Goal: Task Accomplishment & Management: Complete application form

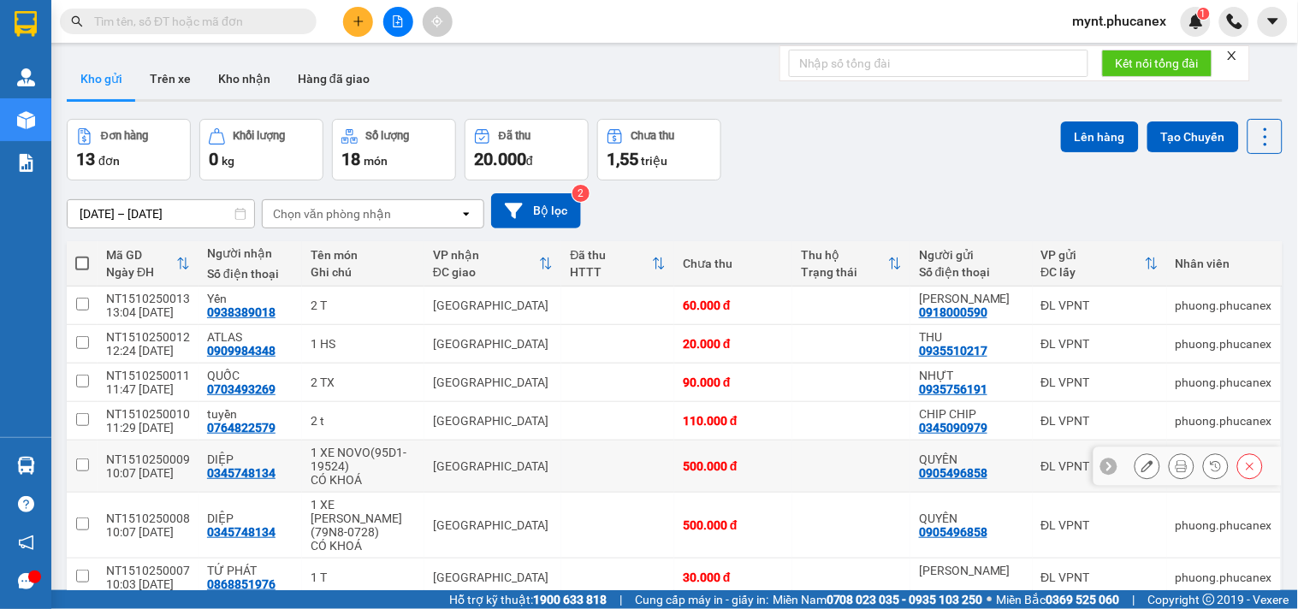
scroll to position [98, 0]
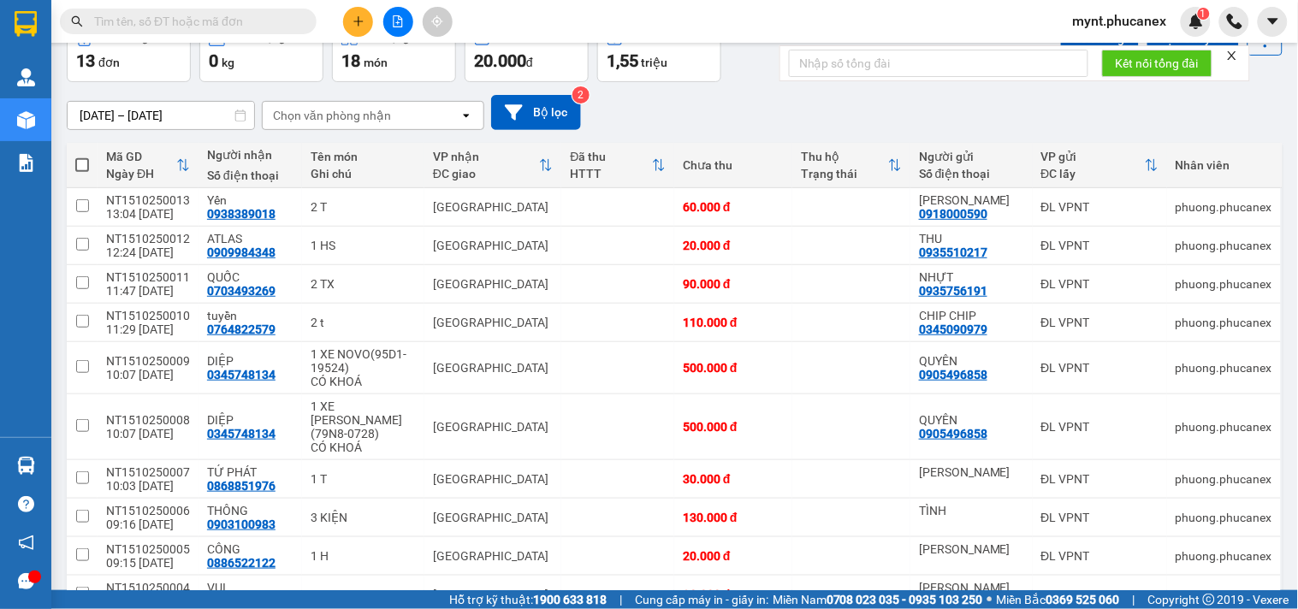
click at [356, 14] on button at bounding box center [358, 22] width 30 height 30
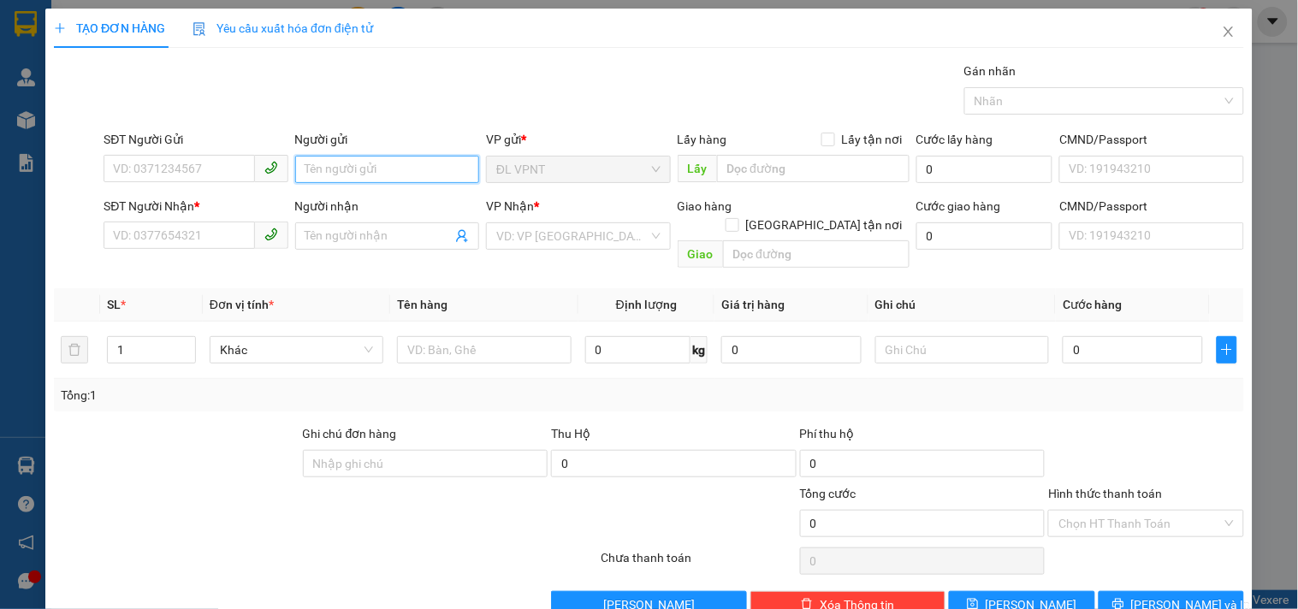
click at [310, 163] on input "Người gửi" at bounding box center [387, 169] width 184 height 27
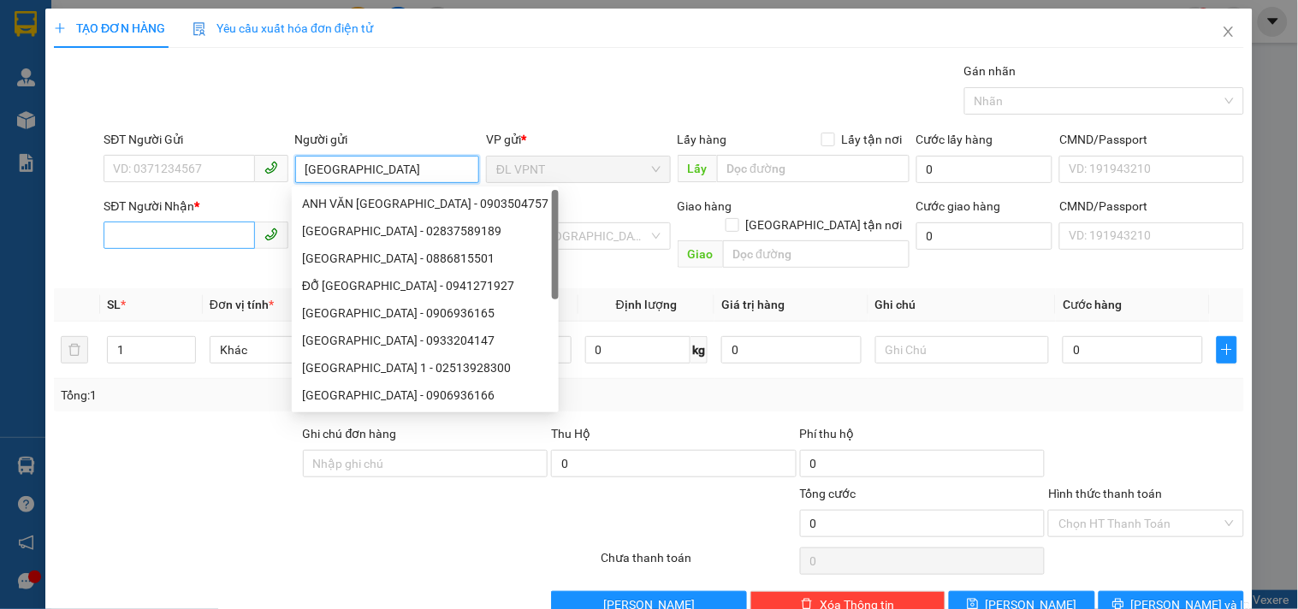
type input "[GEOGRAPHIC_DATA]"
click at [160, 236] on input "SĐT Người Nhận *" at bounding box center [179, 235] width 151 height 27
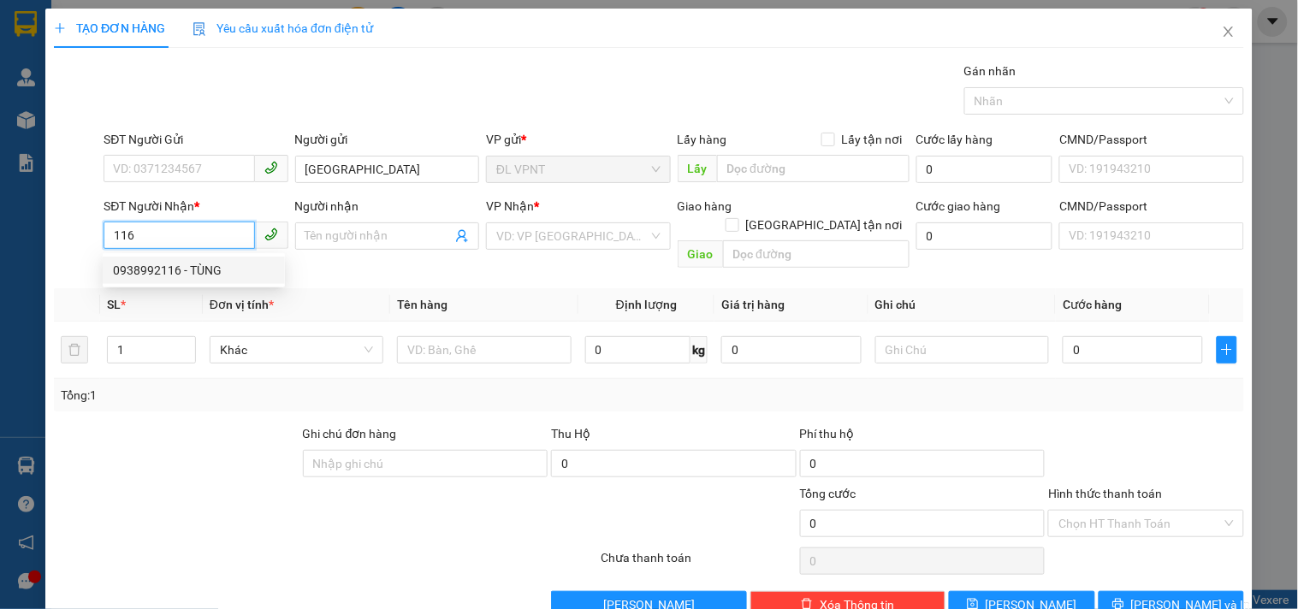
click at [216, 275] on div "0938992116 - TÙNG" at bounding box center [194, 270] width 162 height 19
type input "0938992116"
type input "TÙNG"
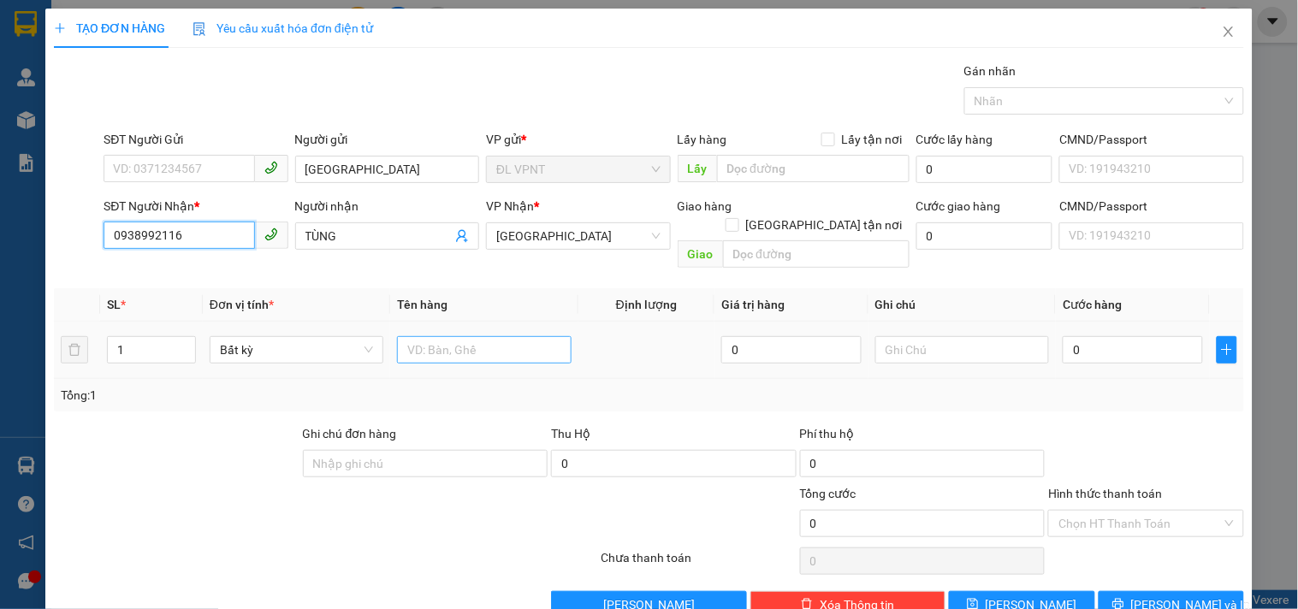
type input "0938992116"
click at [466, 342] on input "text" at bounding box center [484, 349] width 174 height 27
type input "6t"
click at [87, 322] on tr "1 Bất kỳ 6t 0 0" at bounding box center [649, 350] width 1190 height 57
type input "6"
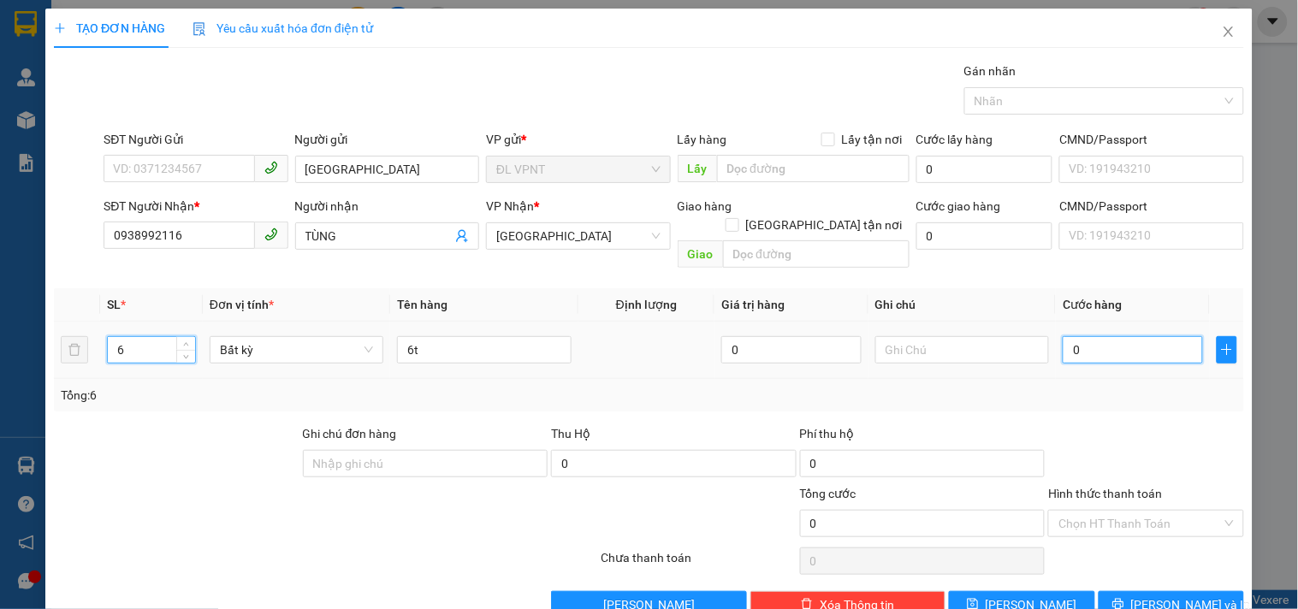
click at [1063, 336] on input "0" at bounding box center [1133, 349] width 140 height 27
type input "3"
type input "30"
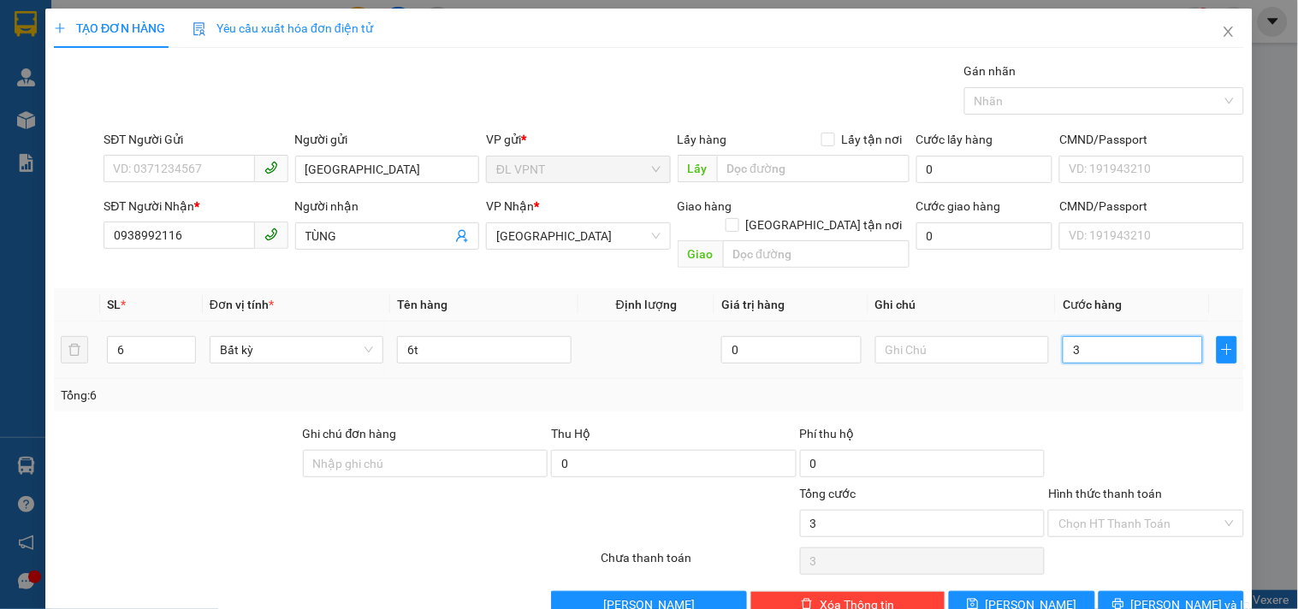
type input "30"
type input "300"
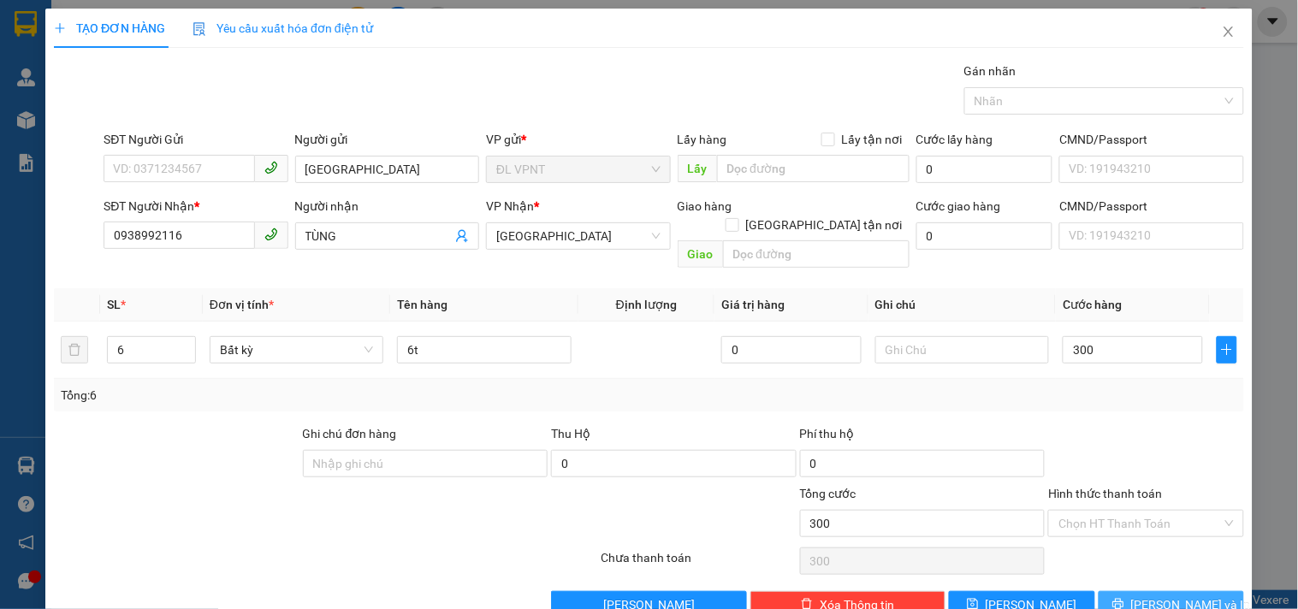
type input "300.000"
click at [1164, 591] on button "[PERSON_NAME] và In" at bounding box center [1171, 604] width 145 height 27
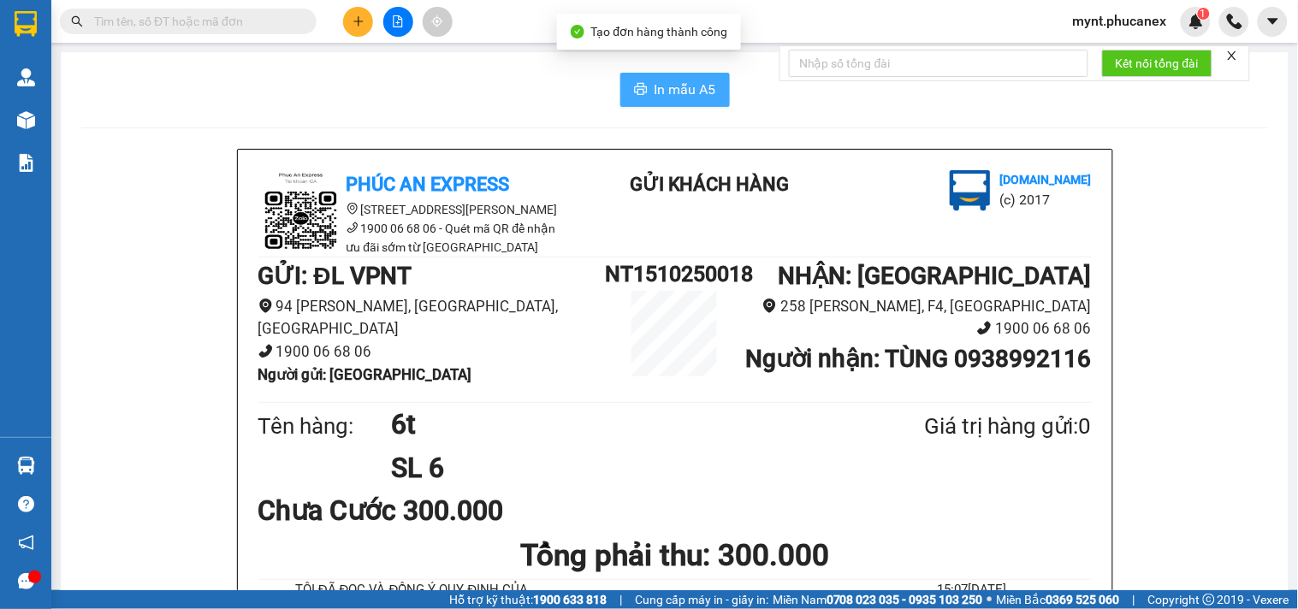
click at [686, 82] on span "In mẫu A5" at bounding box center [686, 89] width 62 height 21
click at [334, 80] on div "In mẫu A5" at bounding box center [674, 90] width 1187 height 34
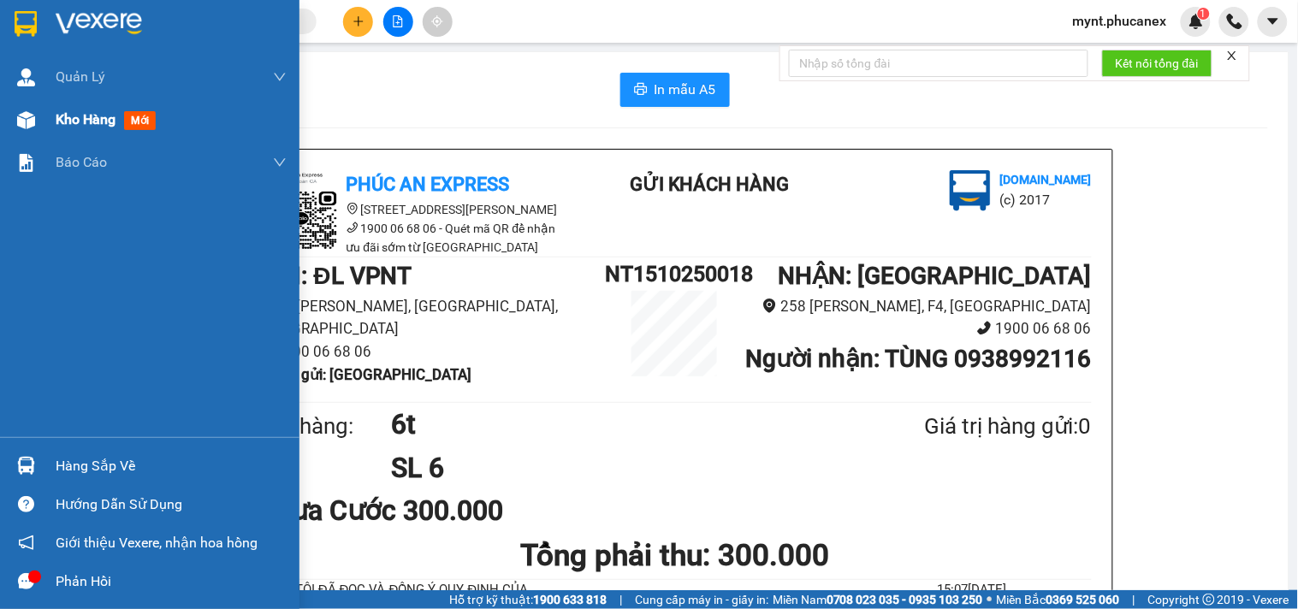
click at [92, 113] on span "Kho hàng" at bounding box center [86, 119] width 60 height 16
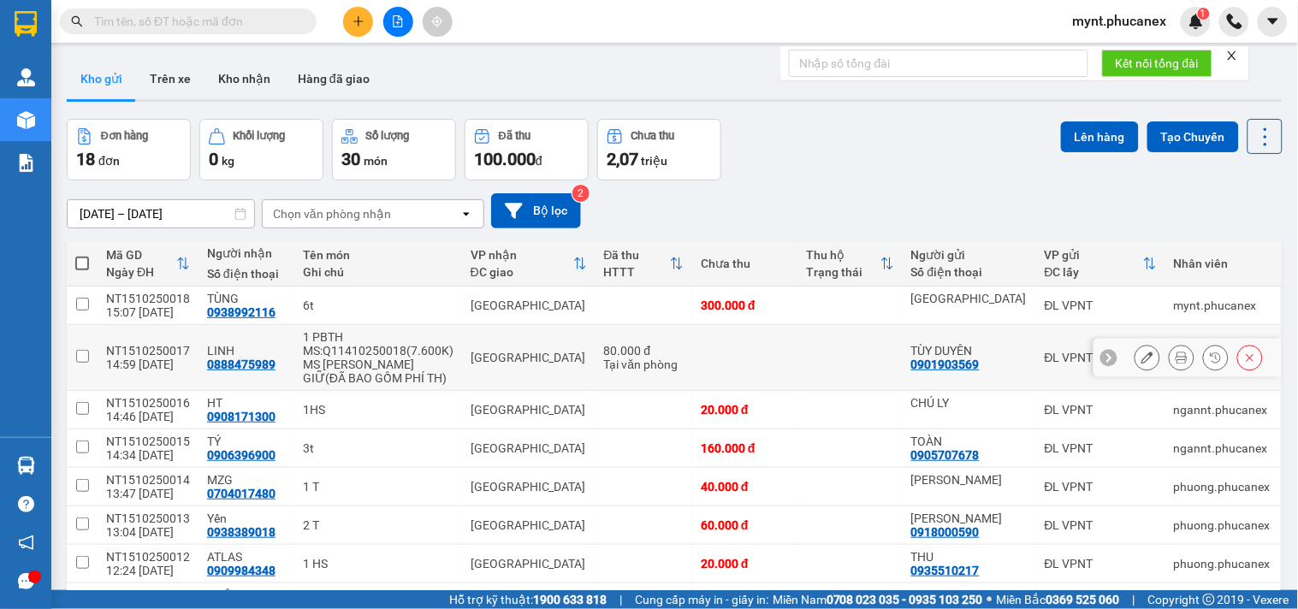
scroll to position [181, 0]
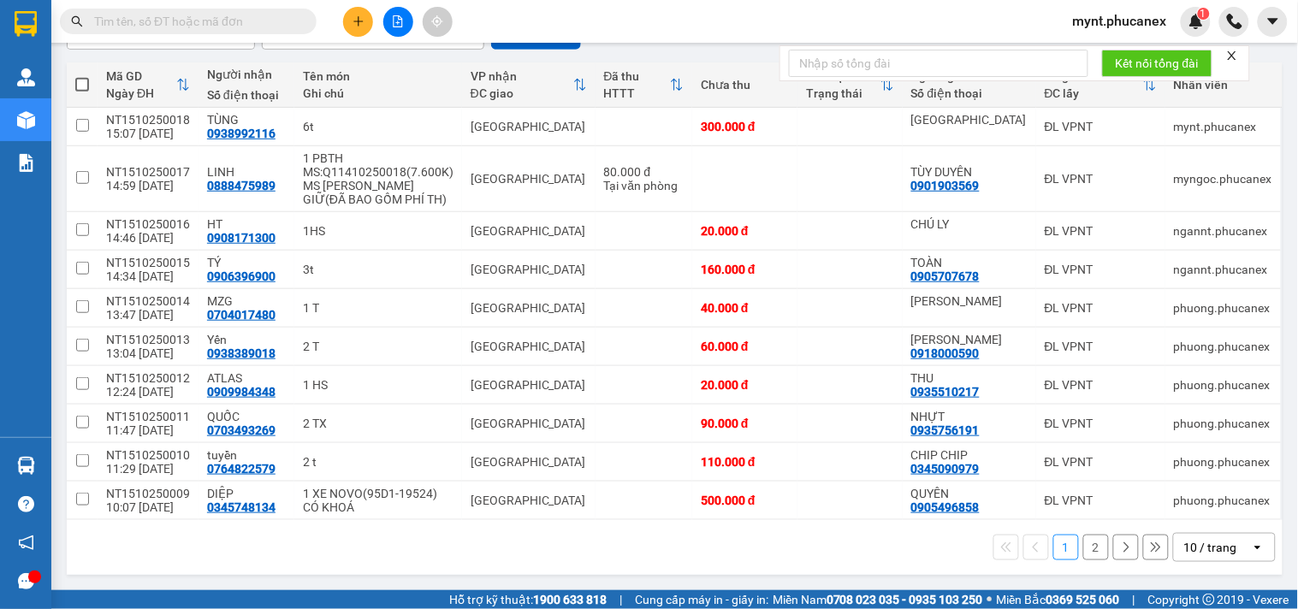
click at [1212, 552] on div "10 / trang" at bounding box center [1210, 547] width 53 height 17
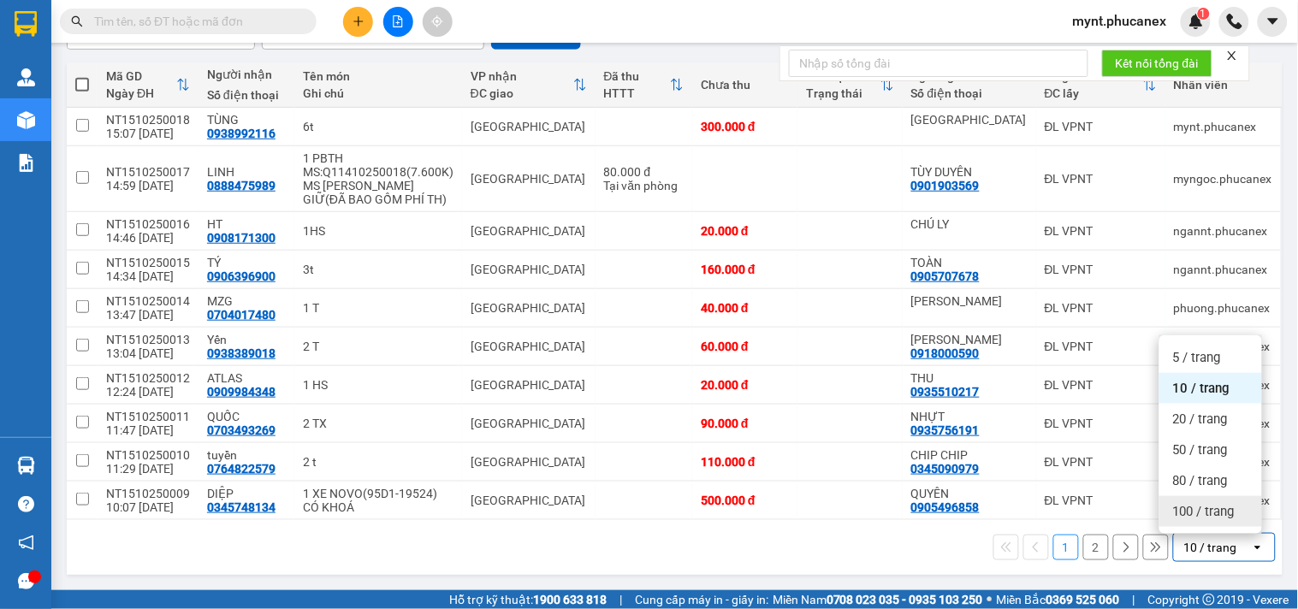
click at [1206, 503] on span "100 / trang" at bounding box center [1204, 511] width 62 height 17
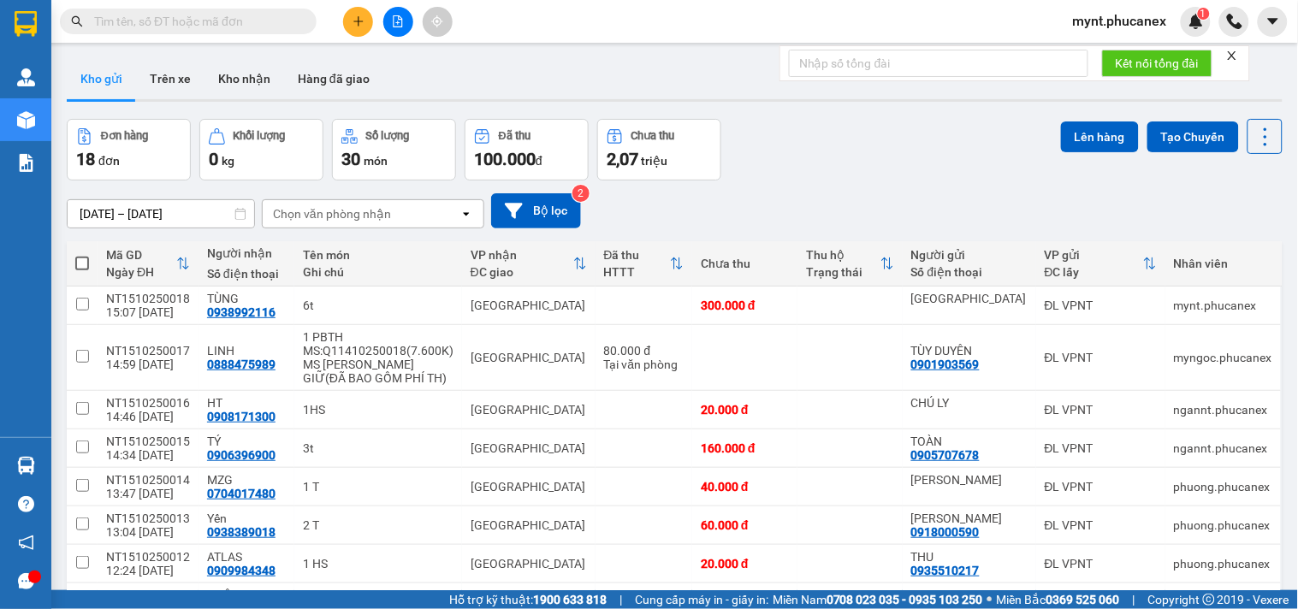
scroll to position [0, 0]
click at [352, 28] on button at bounding box center [358, 22] width 30 height 30
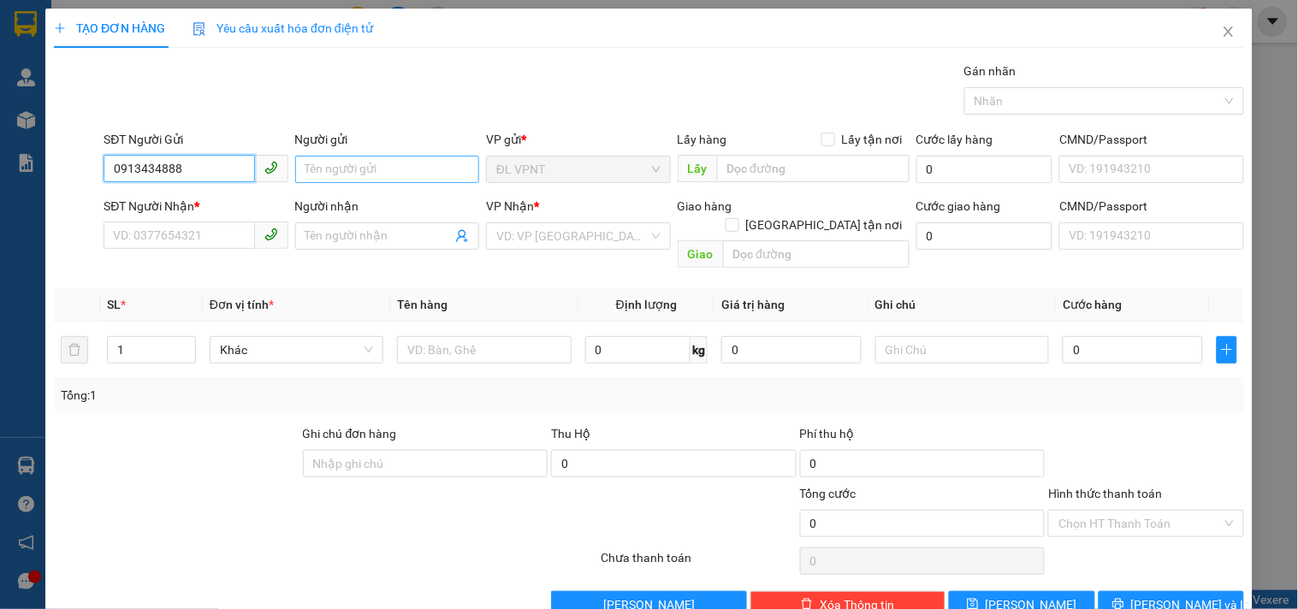
type input "0913434888"
click at [370, 156] on input "Người gửi" at bounding box center [387, 169] width 184 height 27
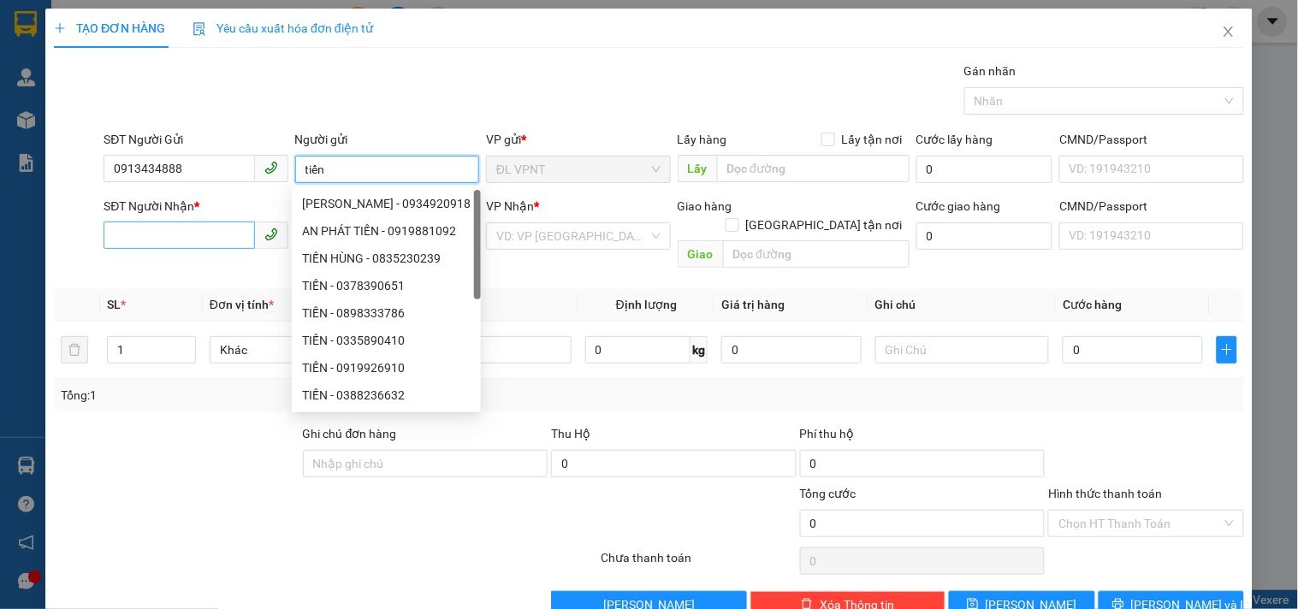
type input "tiến"
click at [210, 229] on input "SĐT Người Nhận *" at bounding box center [179, 235] width 151 height 27
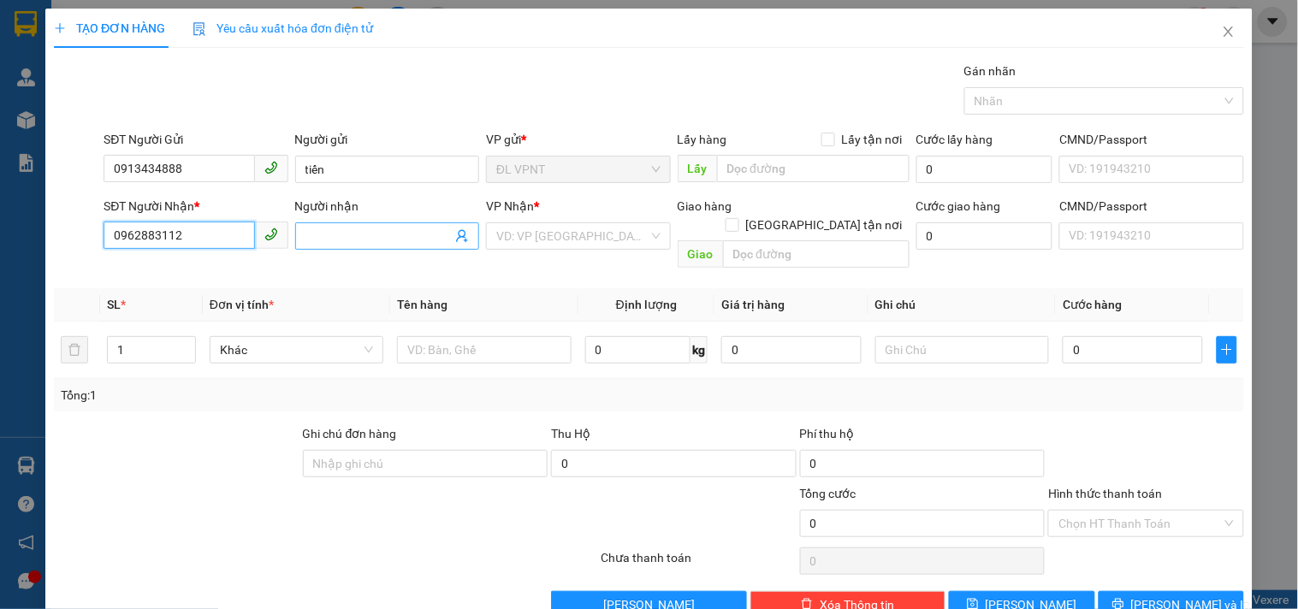
type input "0962883112"
click at [417, 244] on input "Người nhận" at bounding box center [378, 236] width 146 height 19
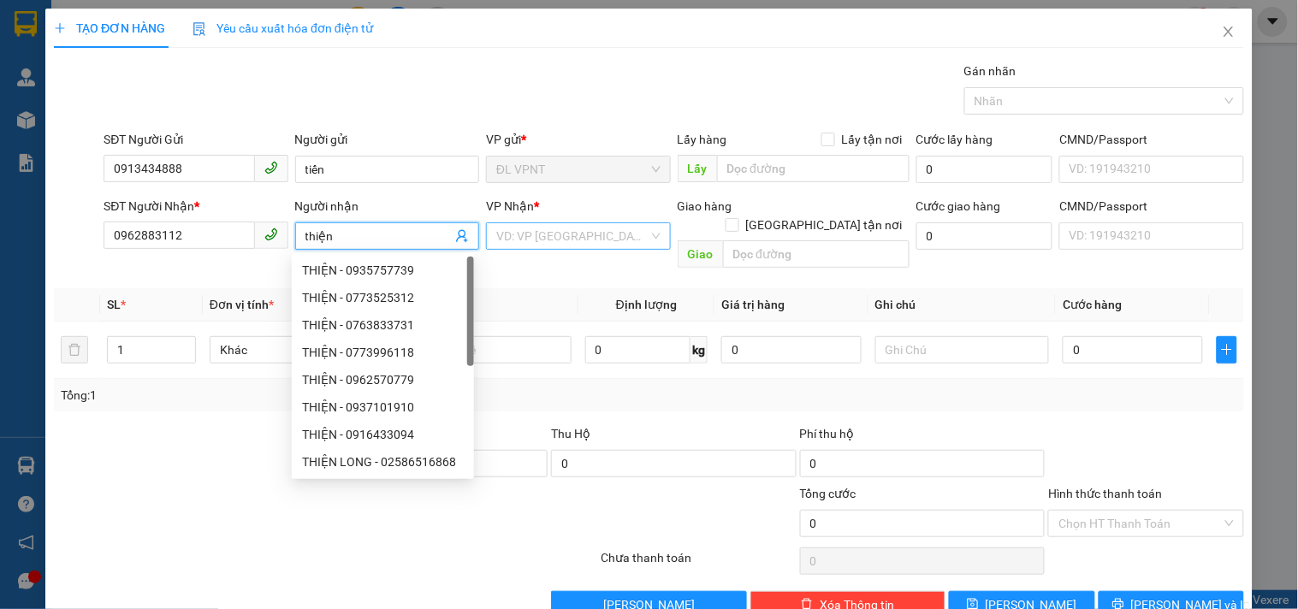
type input "thiện"
click at [562, 241] on input "search" at bounding box center [571, 236] width 151 height 26
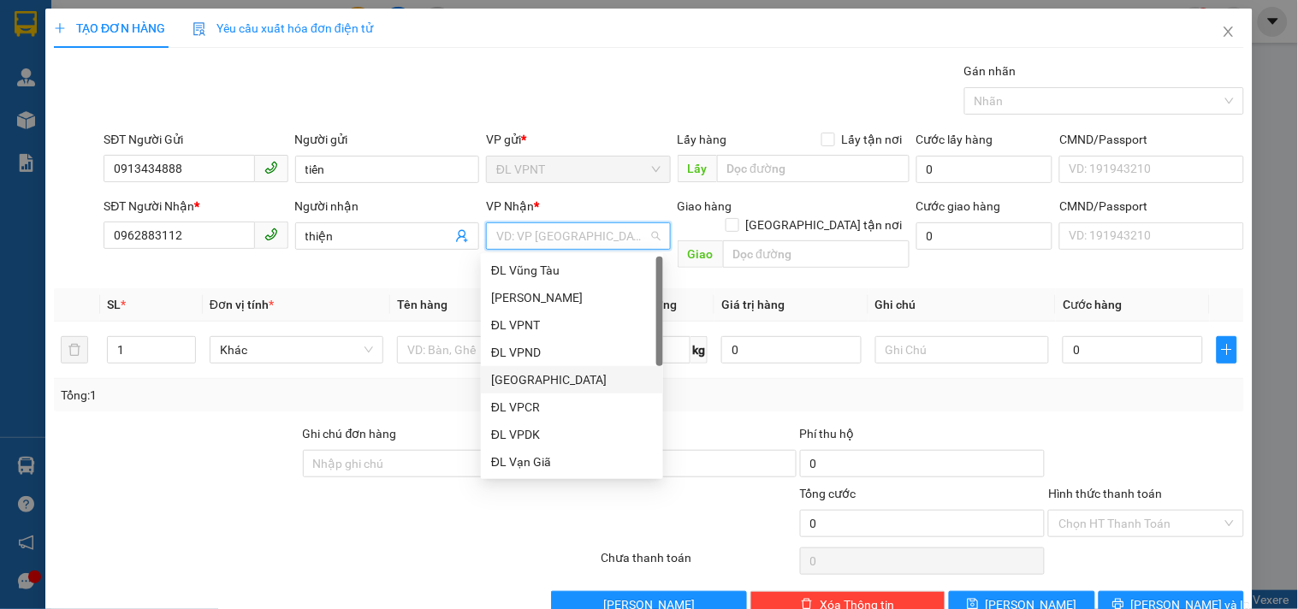
click at [516, 379] on div "[GEOGRAPHIC_DATA]" at bounding box center [572, 379] width 162 height 19
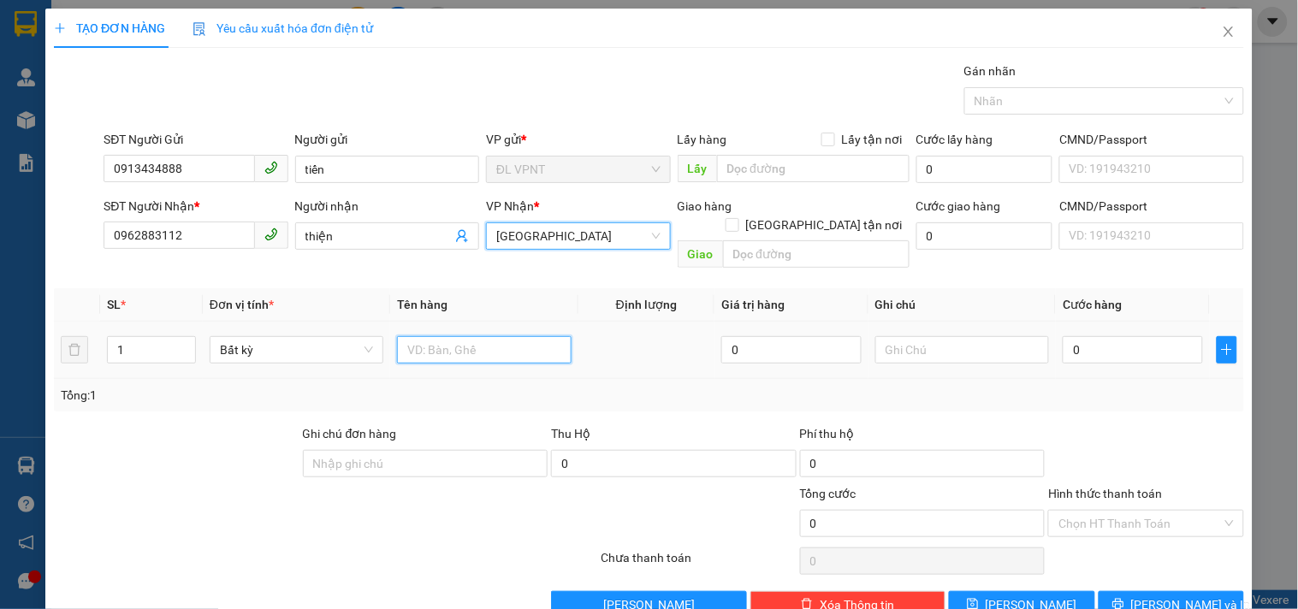
click at [519, 336] on input "text" at bounding box center [484, 349] width 174 height 27
type input "1 gói nhỏ"
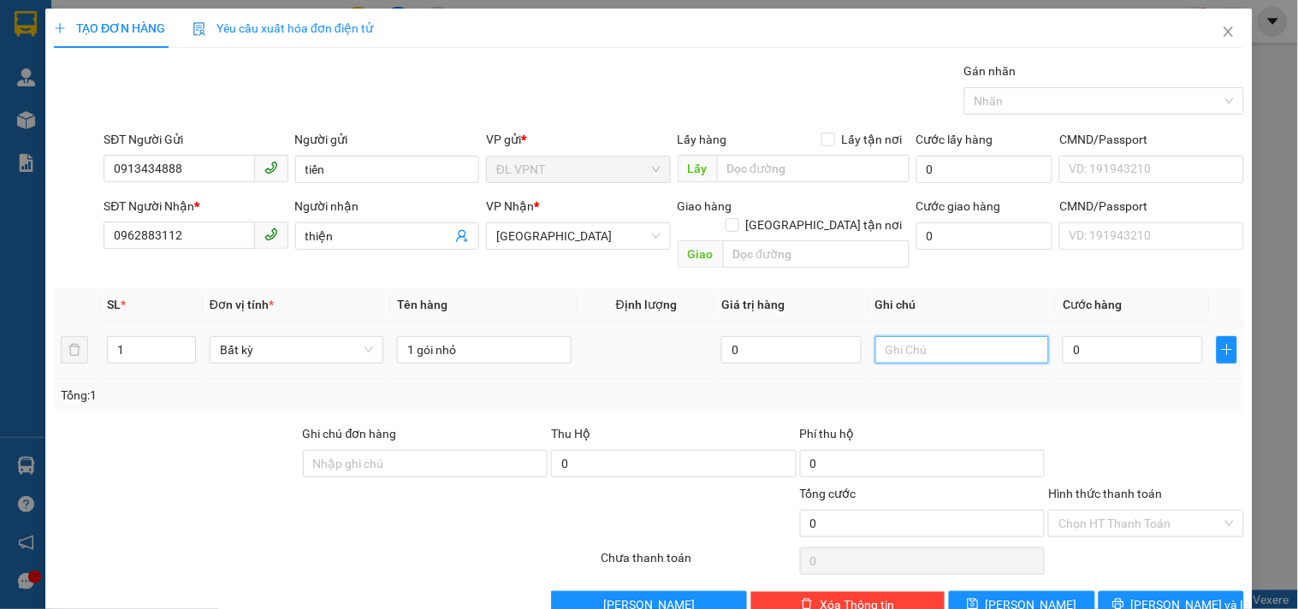
click at [883, 337] on input "text" at bounding box center [962, 349] width 174 height 27
type input "ck mb :"
click at [1148, 338] on input "0" at bounding box center [1133, 349] width 140 height 27
type input "2"
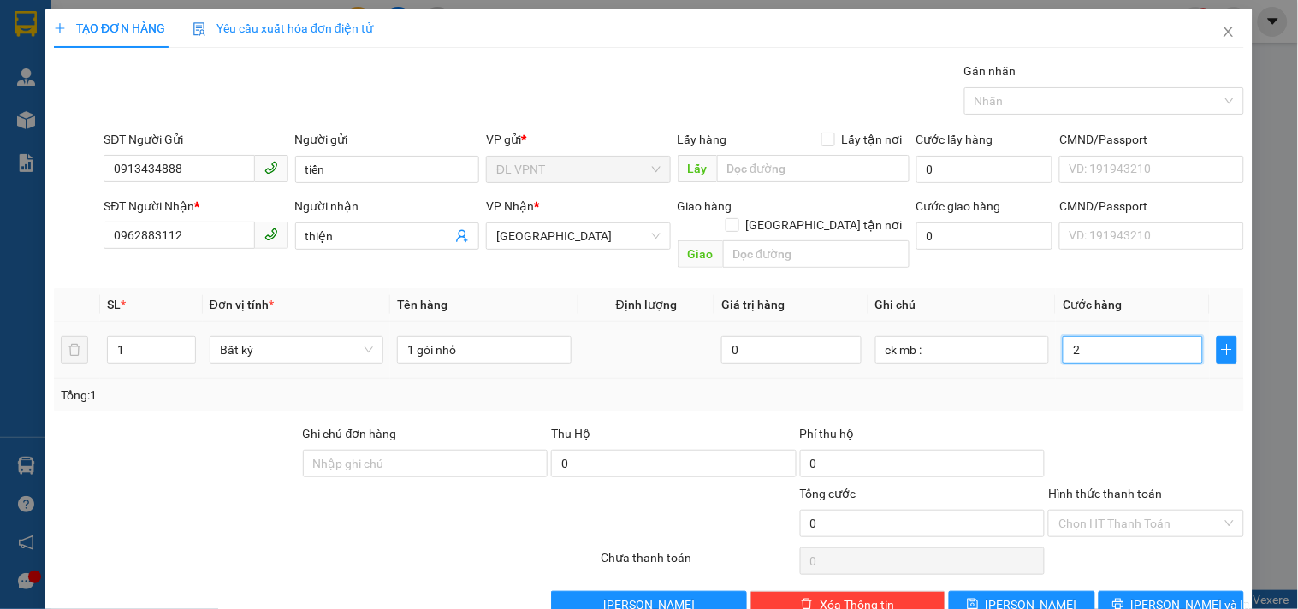
type input "2"
type input "20"
type input "20.000"
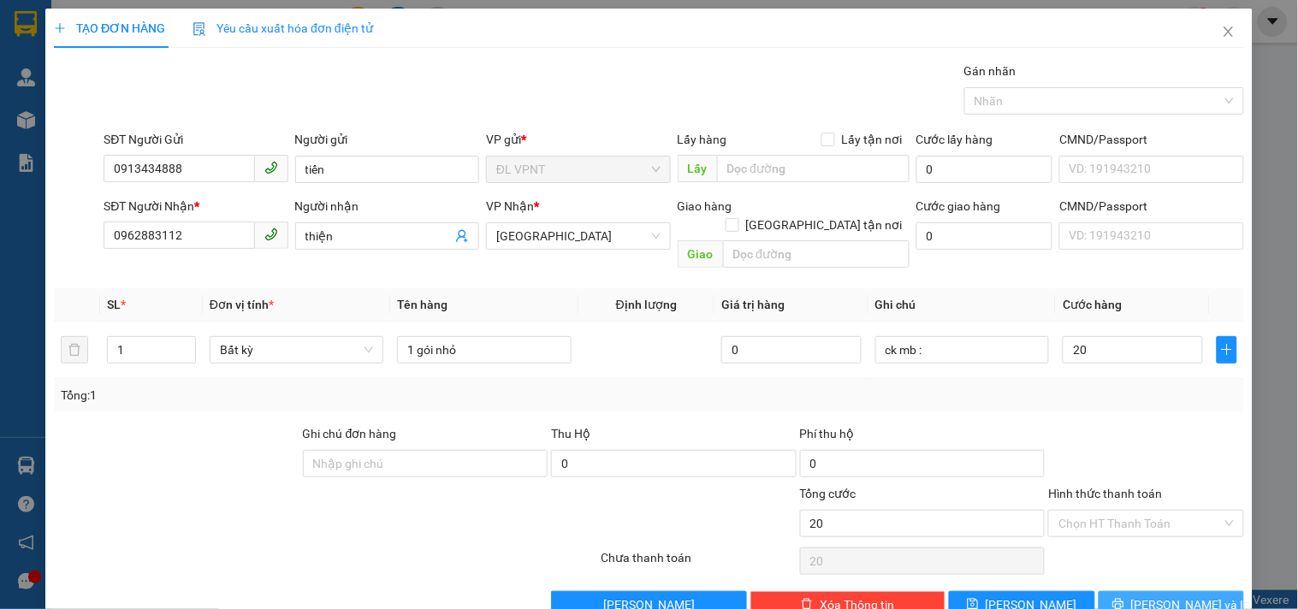
type input "20.000"
click at [1124, 598] on icon "printer" at bounding box center [1118, 604] width 12 height 12
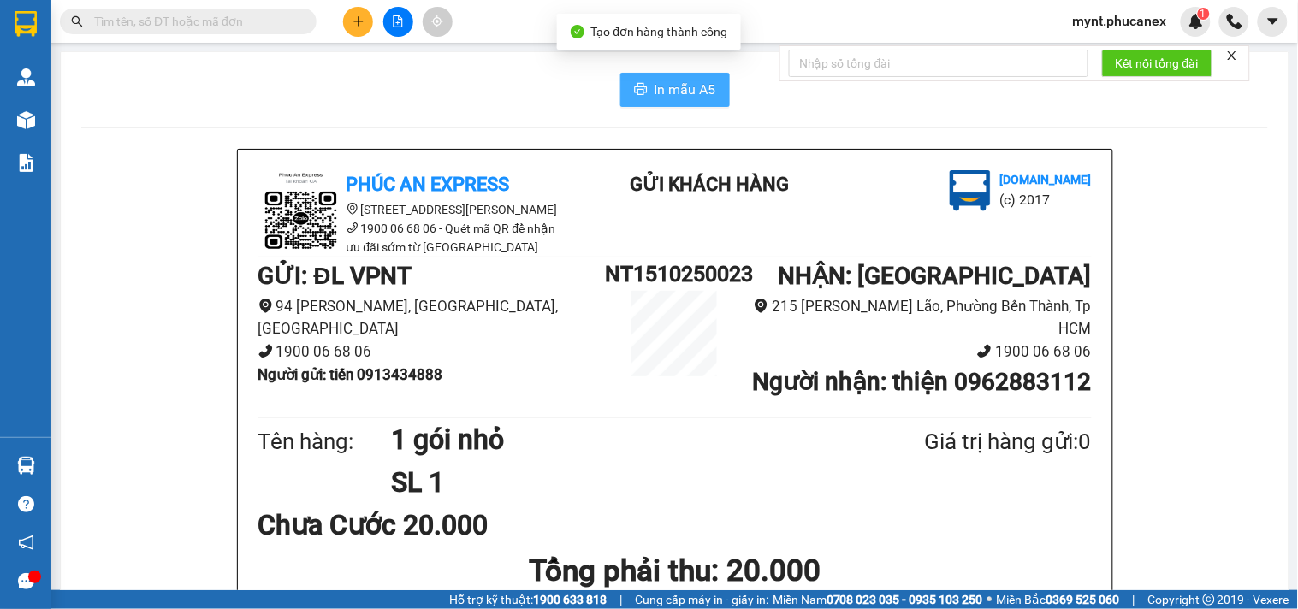
click at [659, 95] on span "In mẫu A5" at bounding box center [686, 89] width 62 height 21
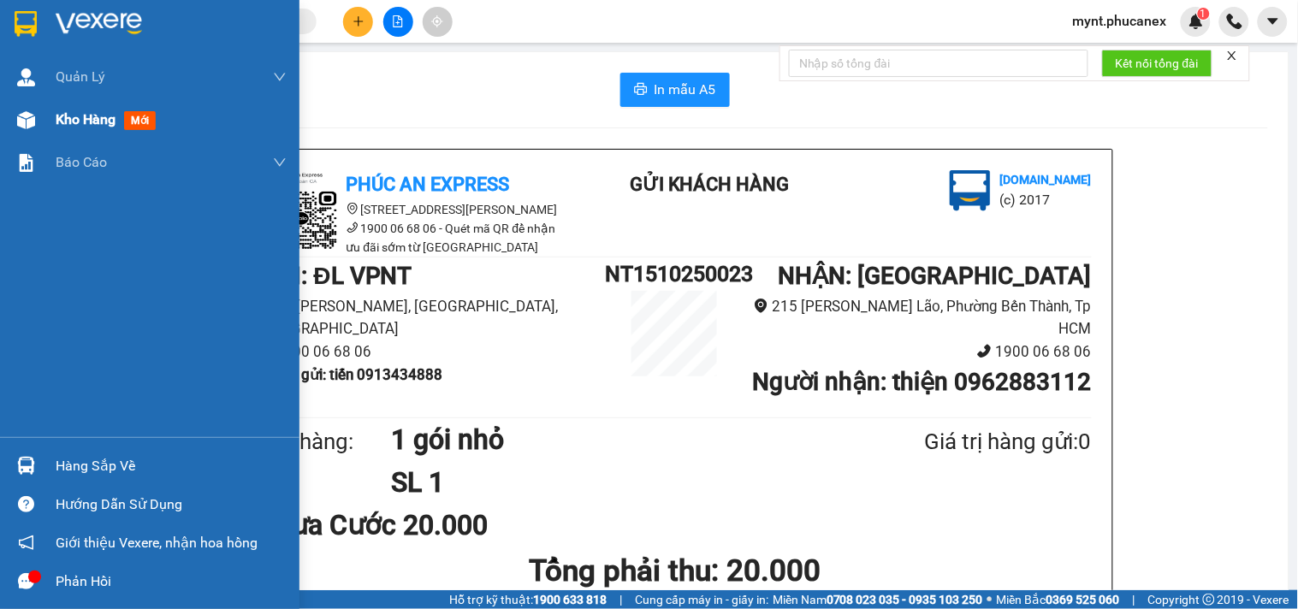
click at [12, 105] on div at bounding box center [26, 120] width 30 height 30
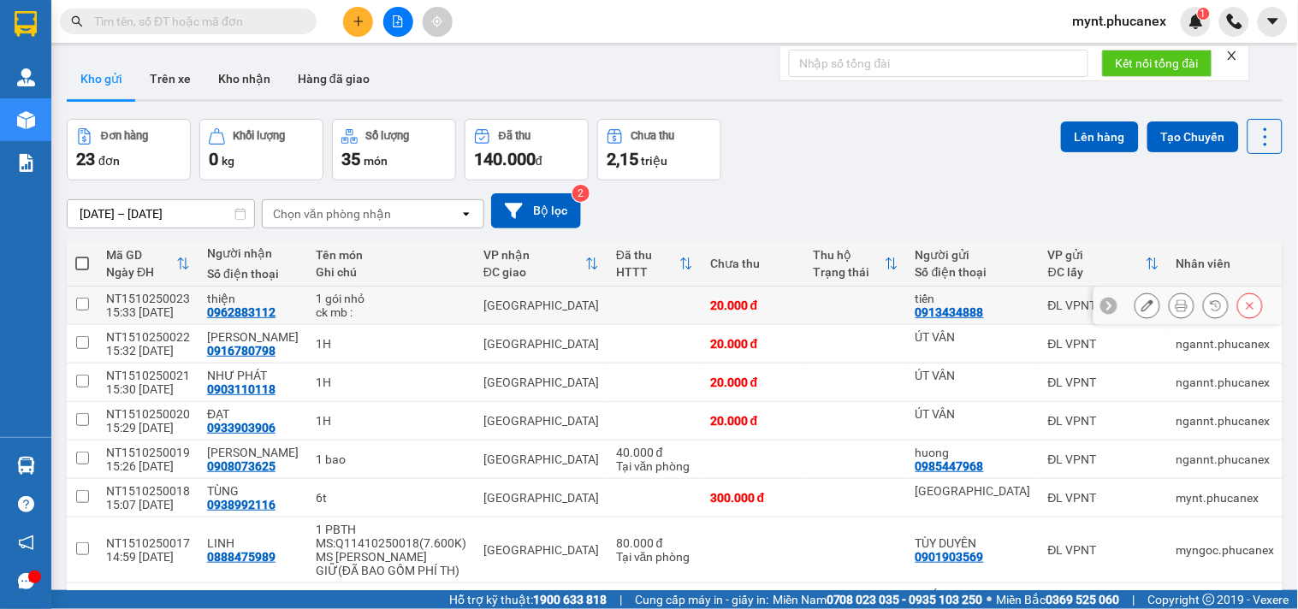
click at [1141, 300] on icon at bounding box center [1147, 305] width 12 height 12
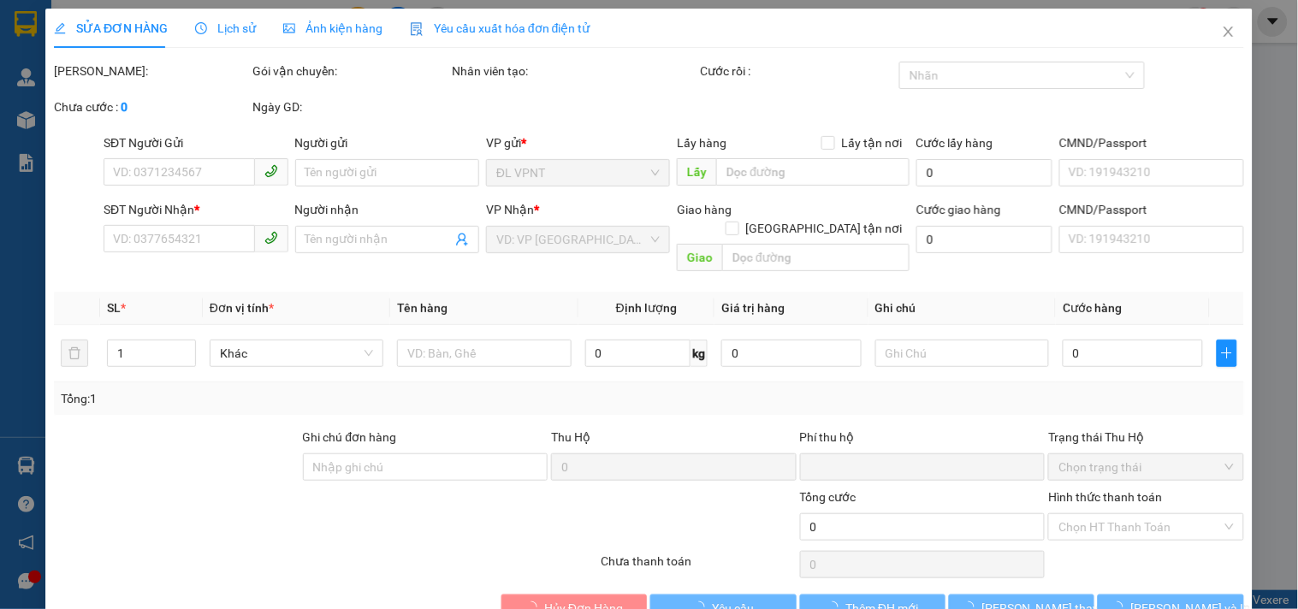
type input "0913434888"
type input "tiến"
type input "0962883112"
type input "thiện"
type input "0"
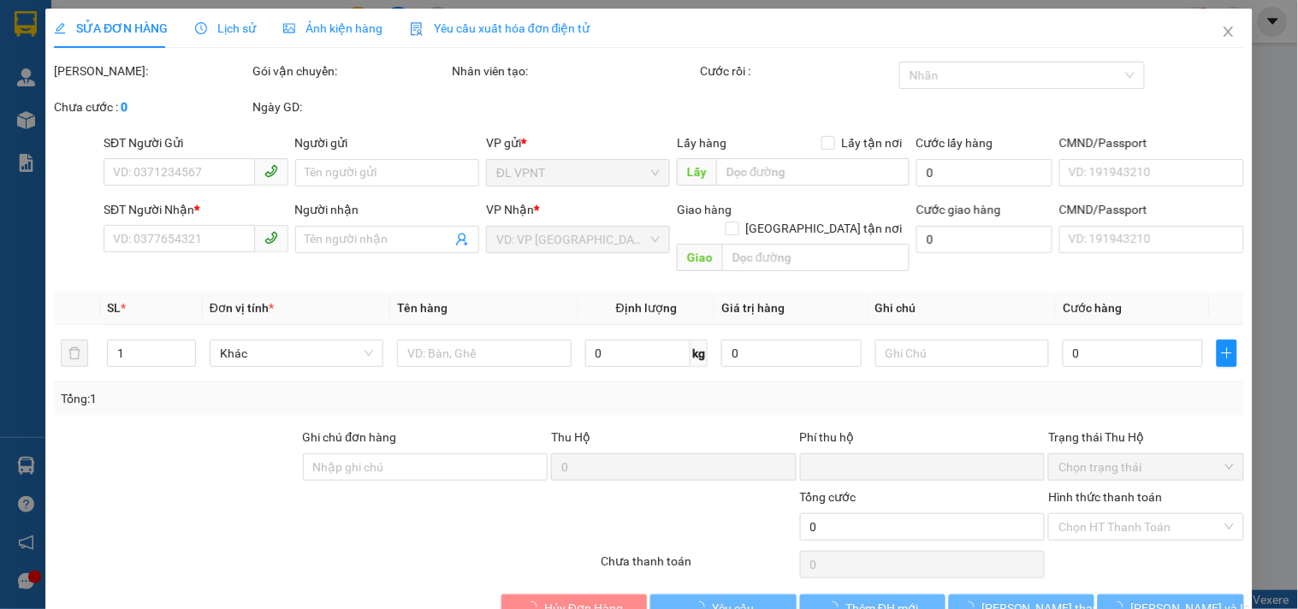
type input "20.000"
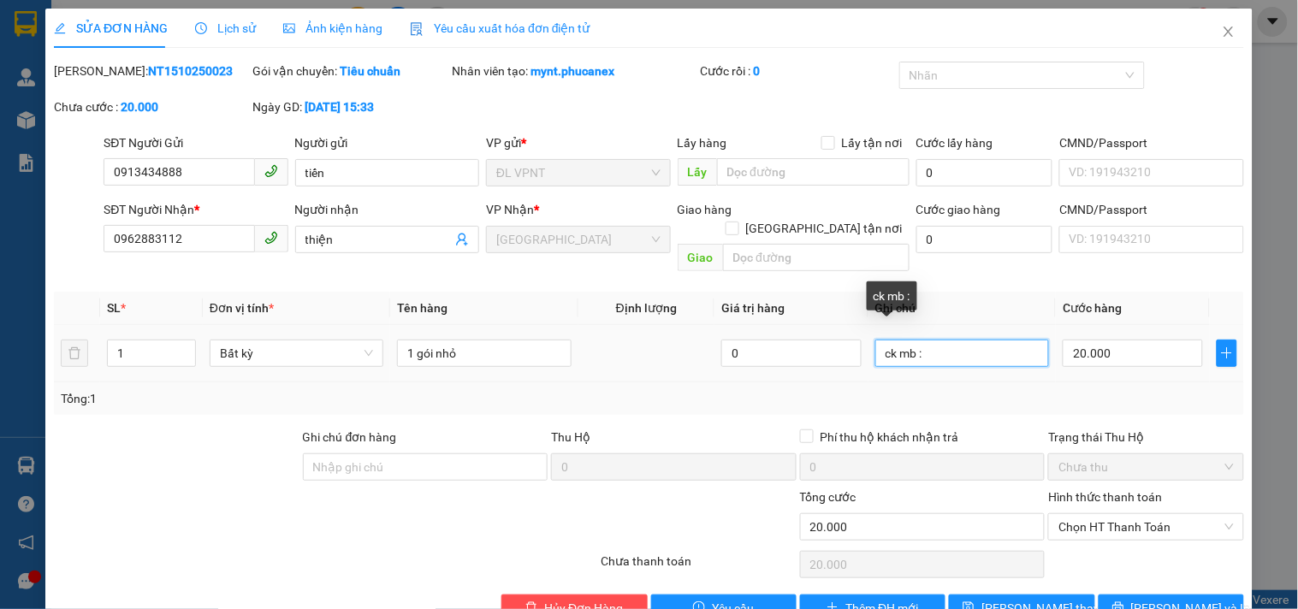
click at [981, 341] on input "ck mb :" at bounding box center [962, 353] width 174 height 27
paste input "[DATE] 15:33"
type input "ck mb : [DATE] 15:33"
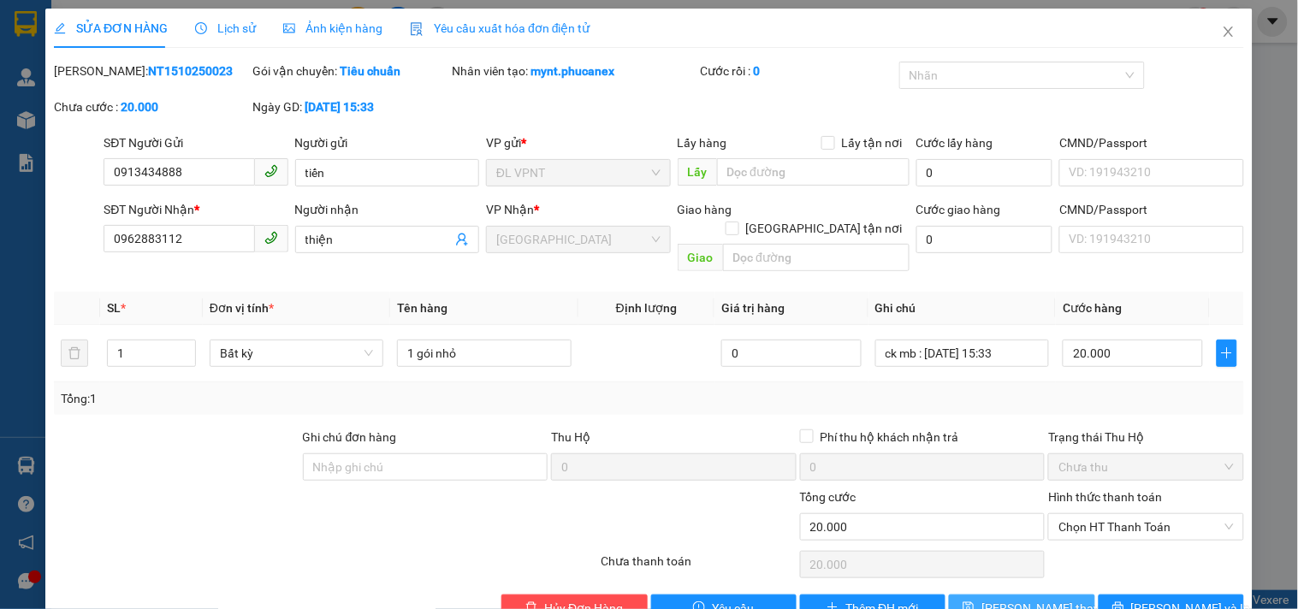
click at [996, 599] on span "[PERSON_NAME] thay đổi" at bounding box center [1049, 608] width 137 height 19
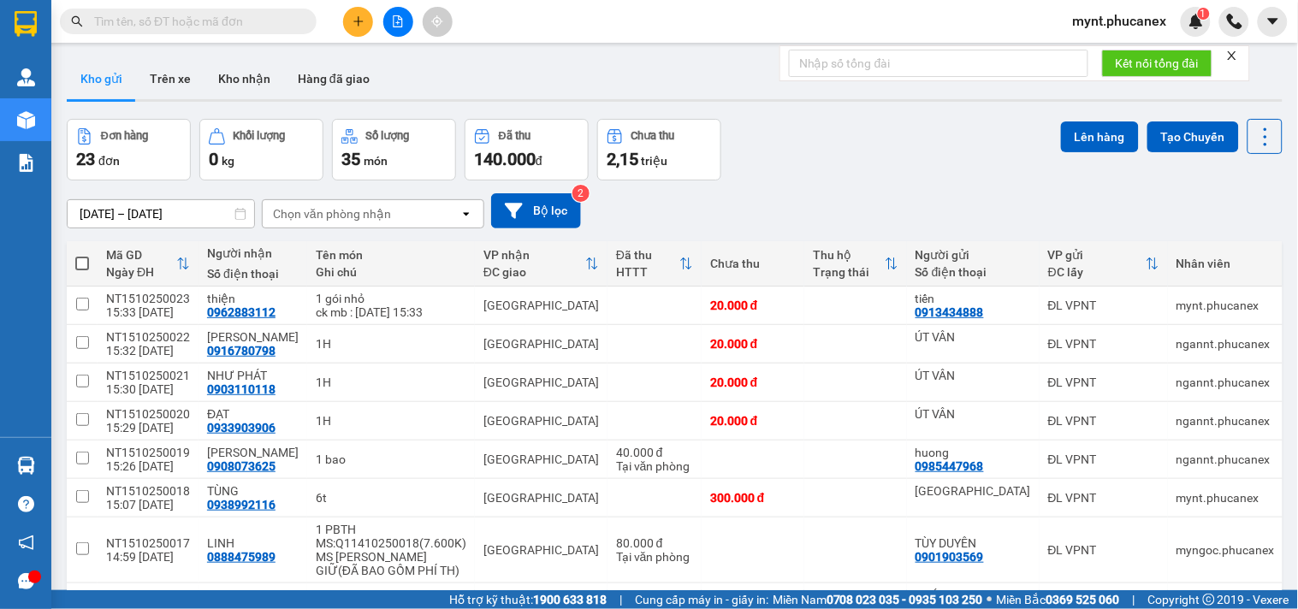
scroll to position [570, 0]
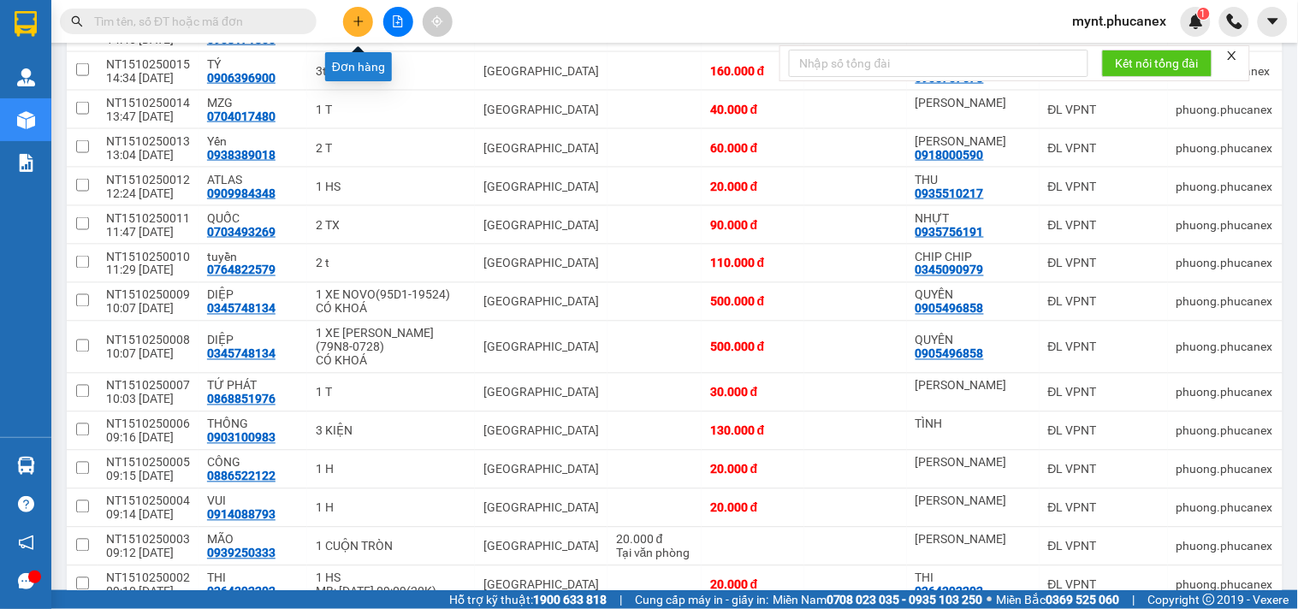
click at [344, 23] on button at bounding box center [358, 22] width 30 height 30
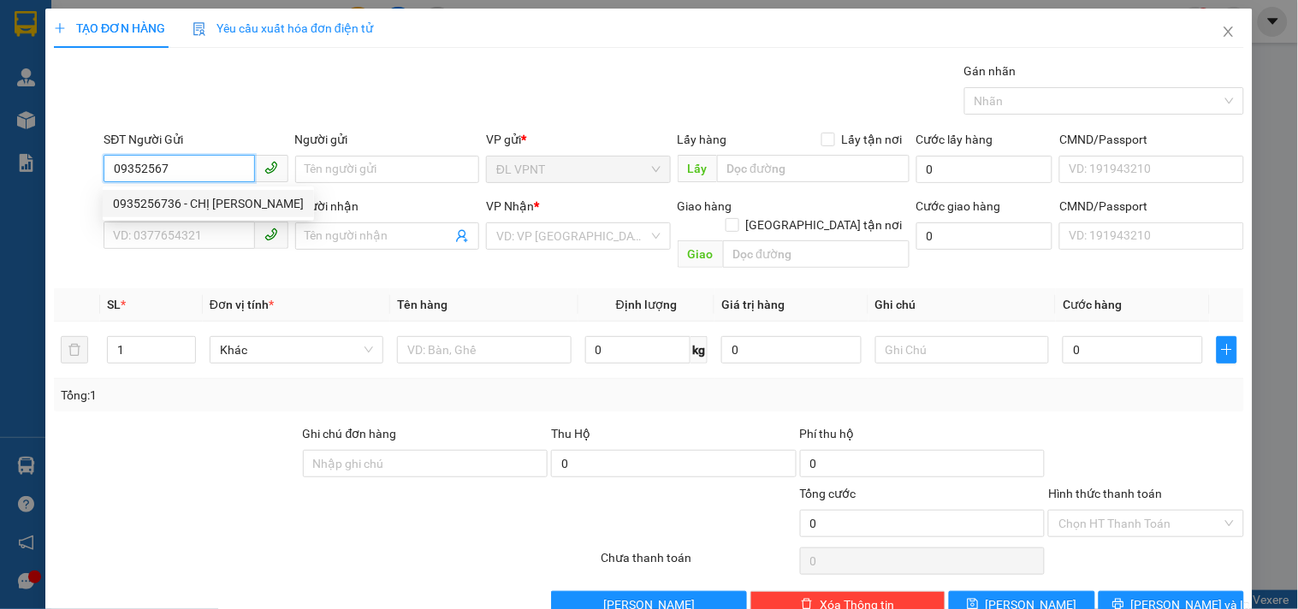
click at [240, 193] on div "0935256736 - CHỊ [PERSON_NAME]" at bounding box center [208, 203] width 211 height 27
type input "0935256736"
type input "CHỊ [PERSON_NAME]"
type input "0909186991"
type input "[GEOGRAPHIC_DATA]"
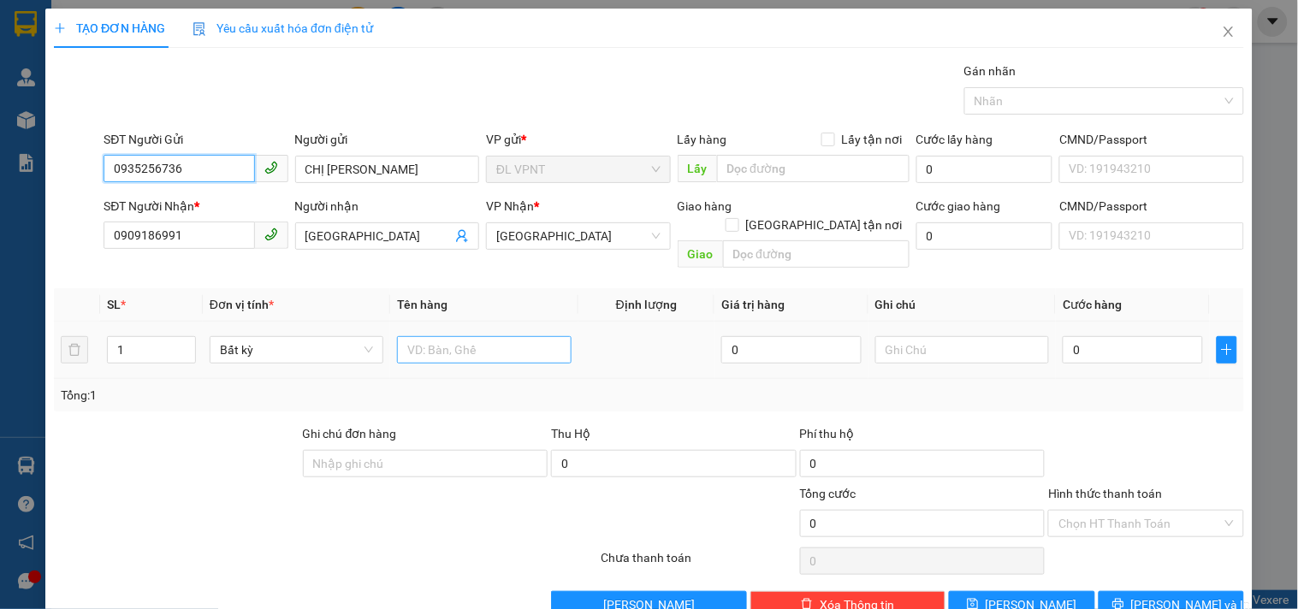
type input "0935256736"
click at [424, 336] on input "text" at bounding box center [484, 349] width 174 height 27
type input "1tx"
click at [1080, 336] on input "0" at bounding box center [1133, 349] width 140 height 27
type input "4"
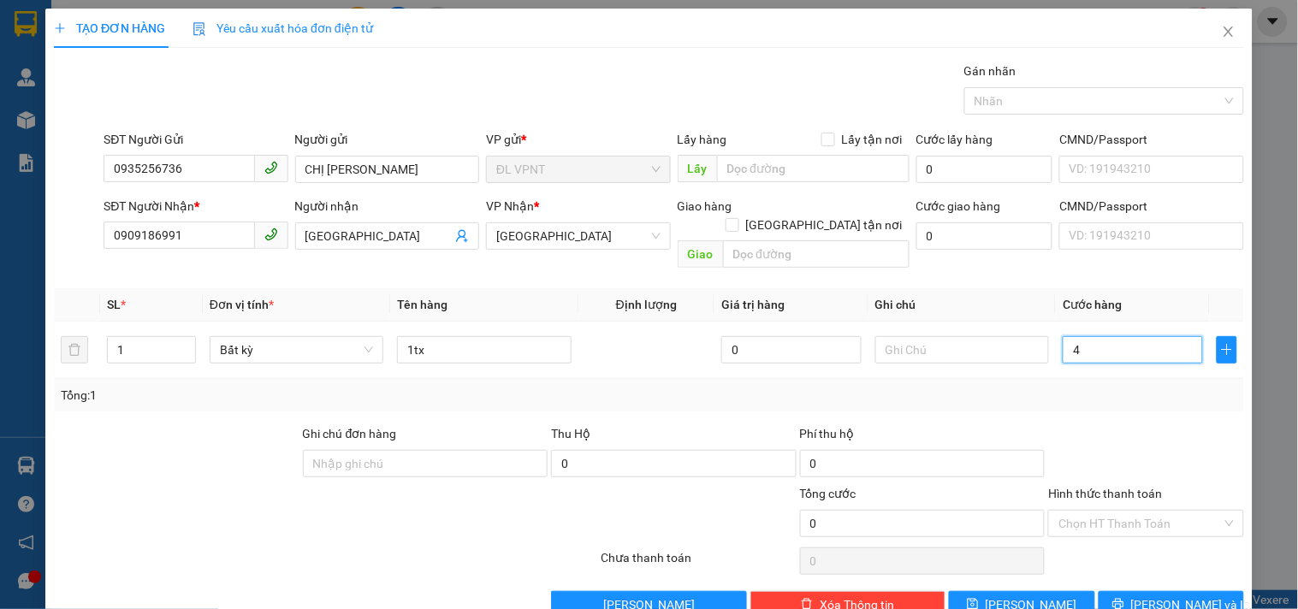
type input "4"
type input "40"
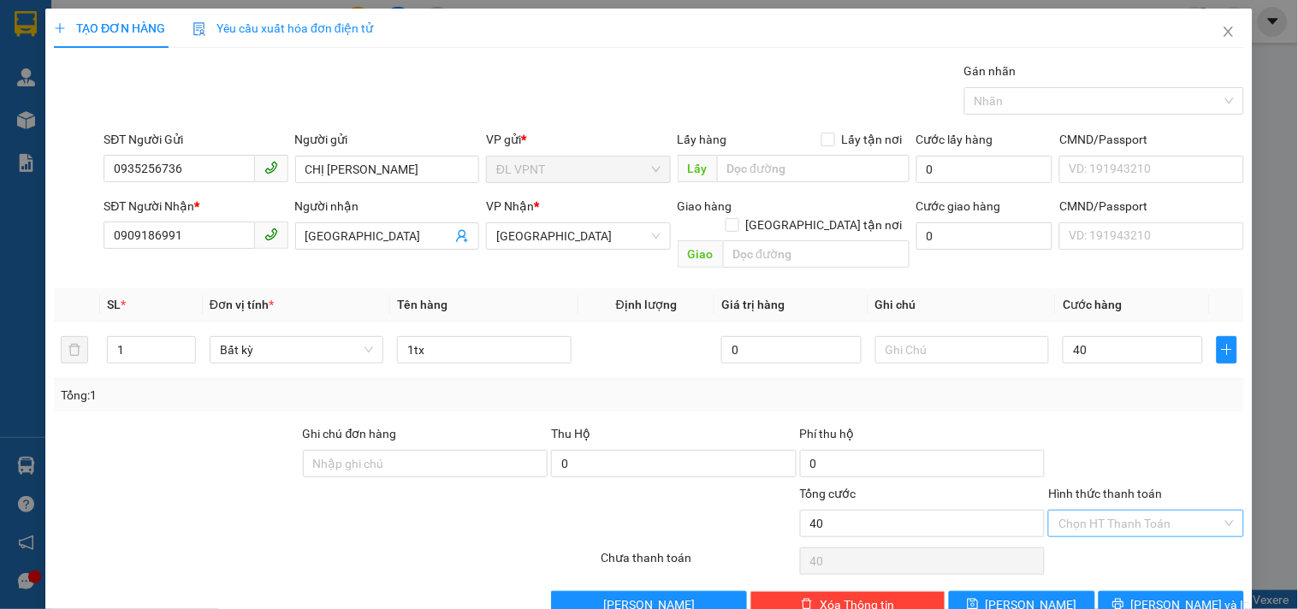
type input "40.000"
click at [1090, 511] on input "Hình thức thanh toán" at bounding box center [1139, 524] width 163 height 26
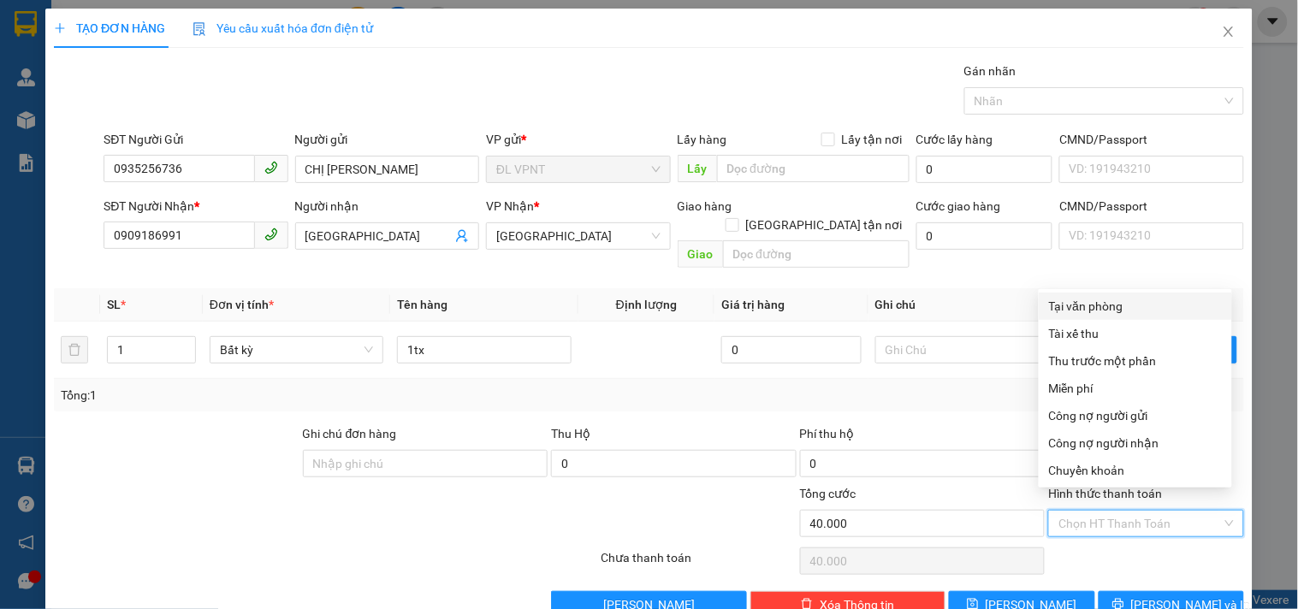
click at [1104, 305] on div "Tại văn phòng" at bounding box center [1135, 306] width 173 height 19
type input "0"
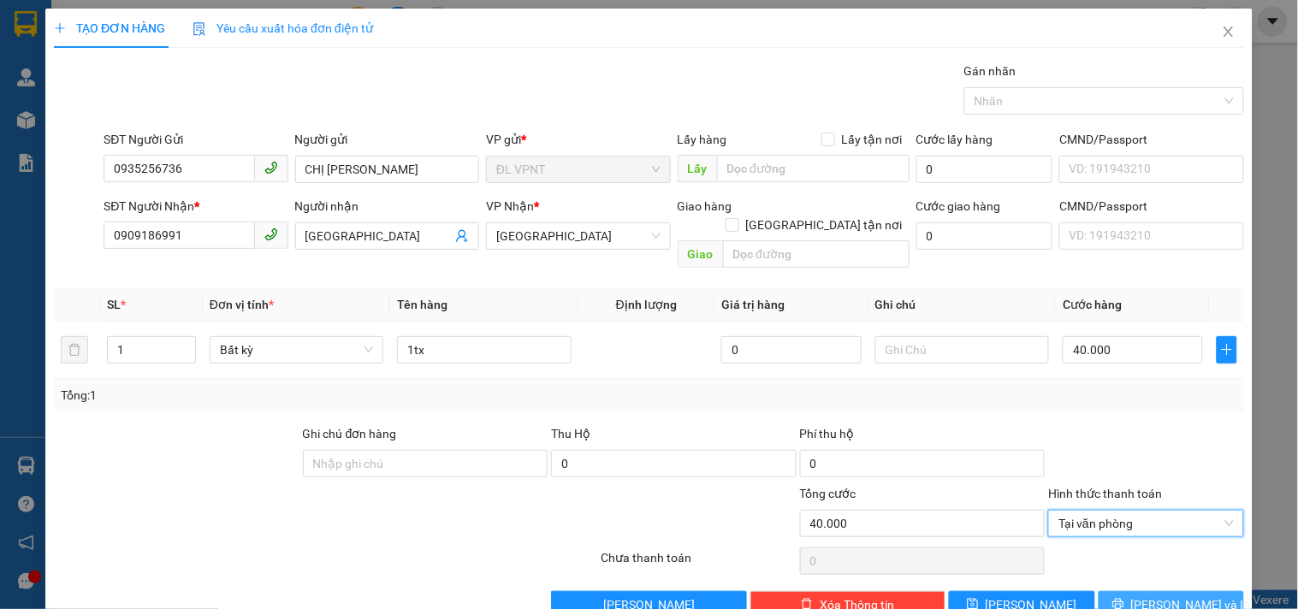
click at [1117, 591] on button "[PERSON_NAME] và In" at bounding box center [1171, 604] width 145 height 27
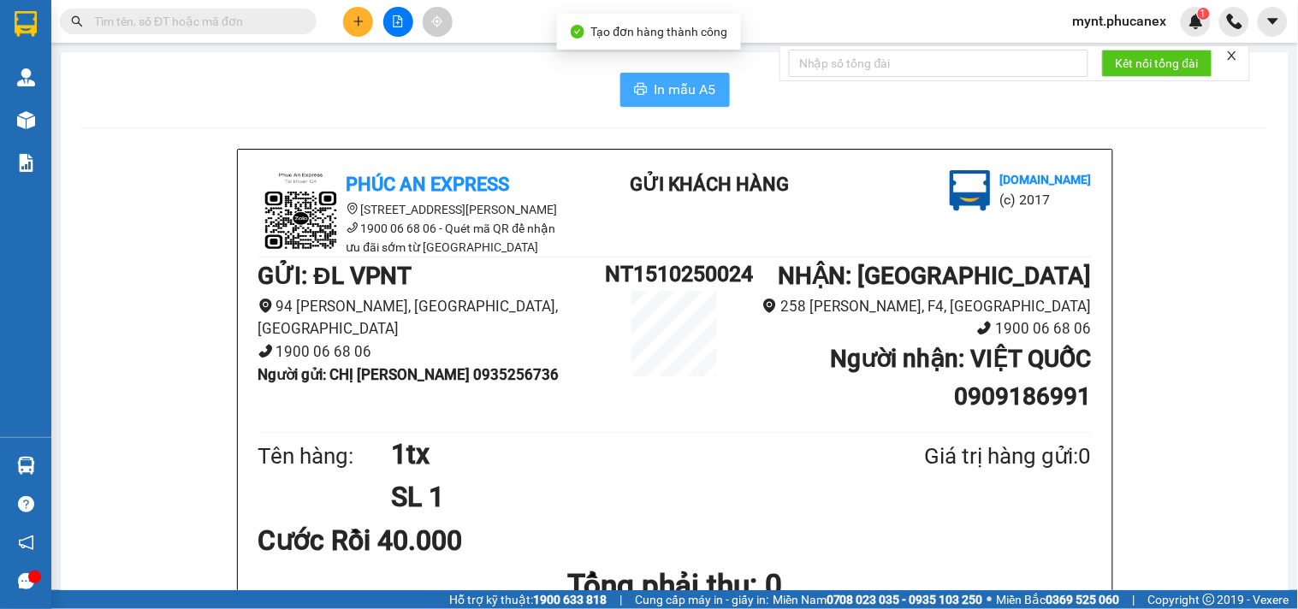
click at [660, 89] on span "In mẫu A5" at bounding box center [686, 89] width 62 height 21
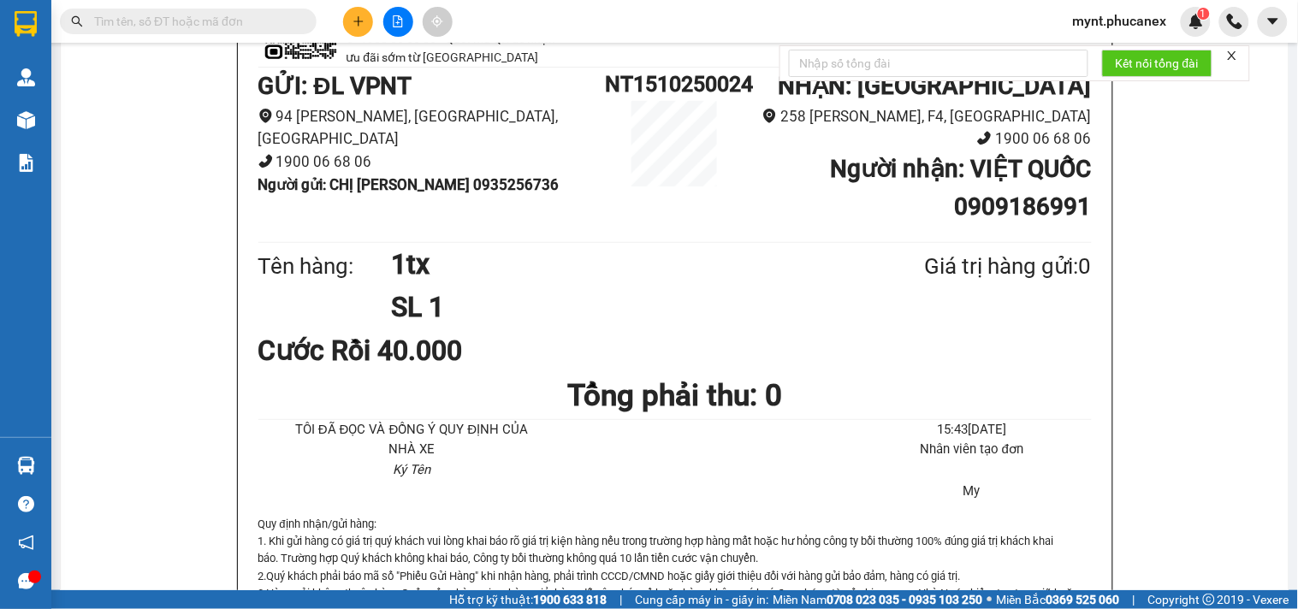
scroll to position [475, 0]
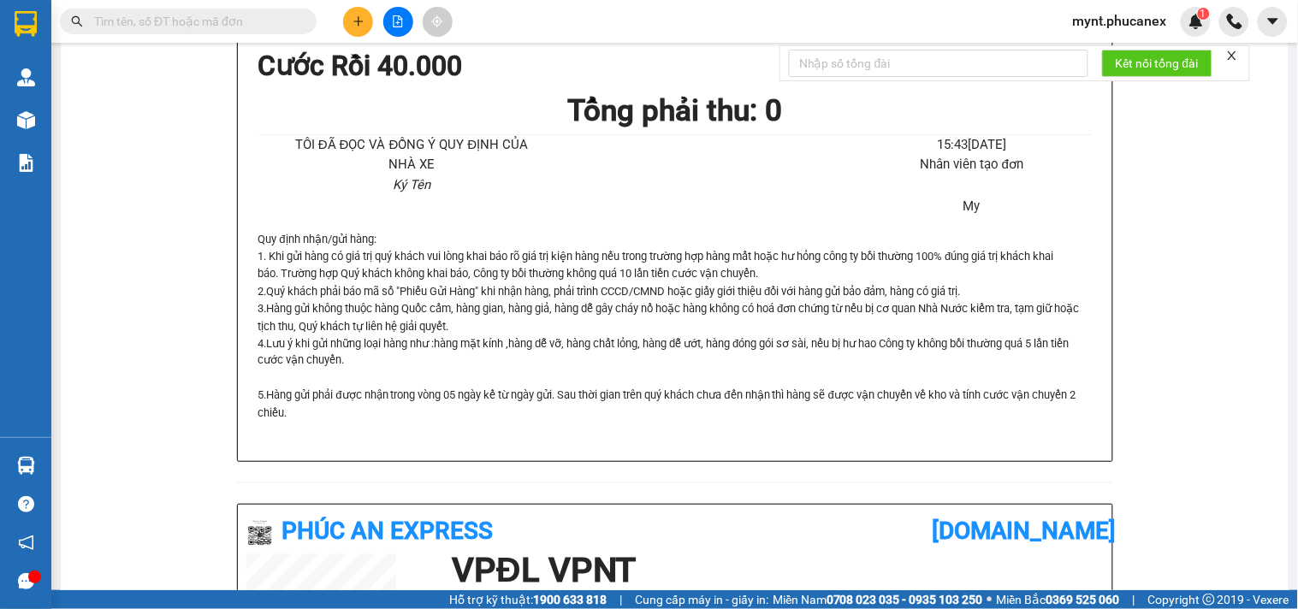
click at [365, 13] on button at bounding box center [358, 22] width 30 height 30
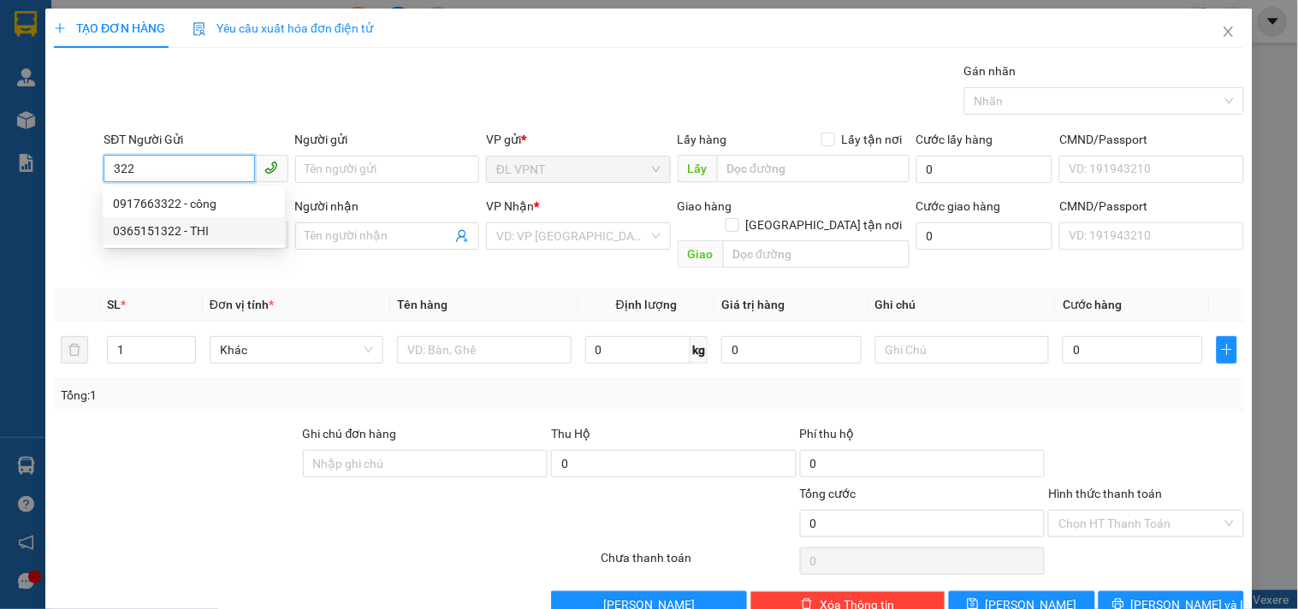
click at [202, 238] on div "0365151322 - THI" at bounding box center [194, 231] width 162 height 19
type input "0365151322"
type input "THI"
type input "0364028681"
type input "BIA VIỄN ĐÔNG"
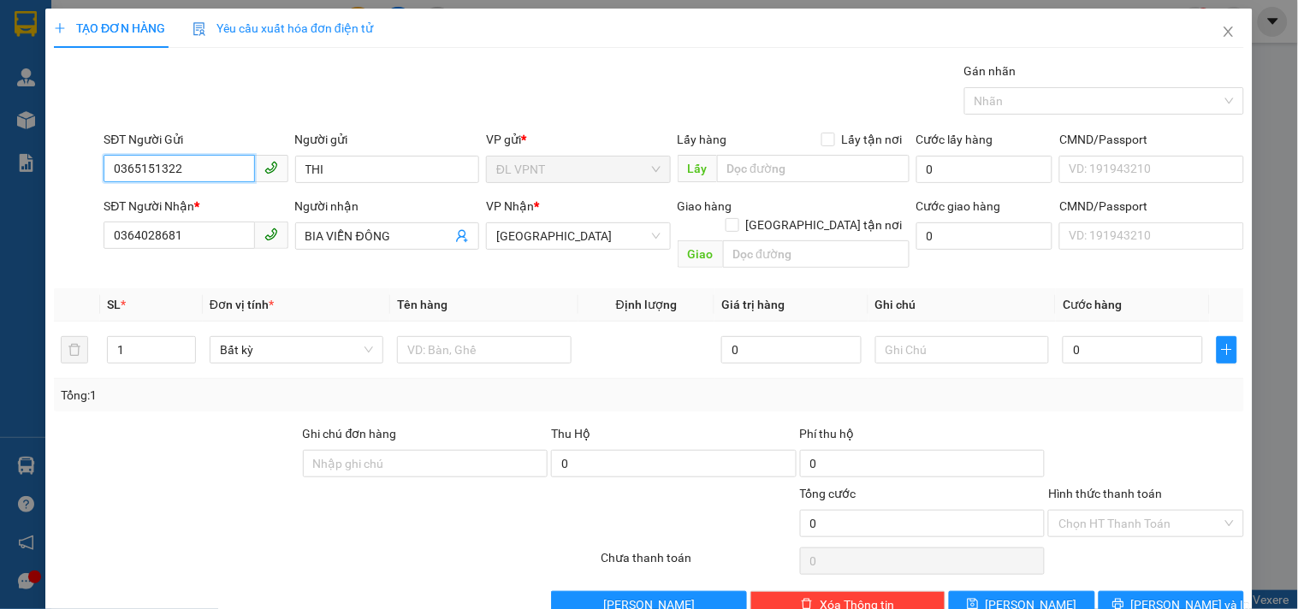
type input "0365151322"
click at [0, 146] on div "TẠO ĐƠN HÀNG Yêu cầu xuất hóa đơn điện tử Transit Pickup Surcharge Ids Transit …" at bounding box center [649, 304] width 1298 height 609
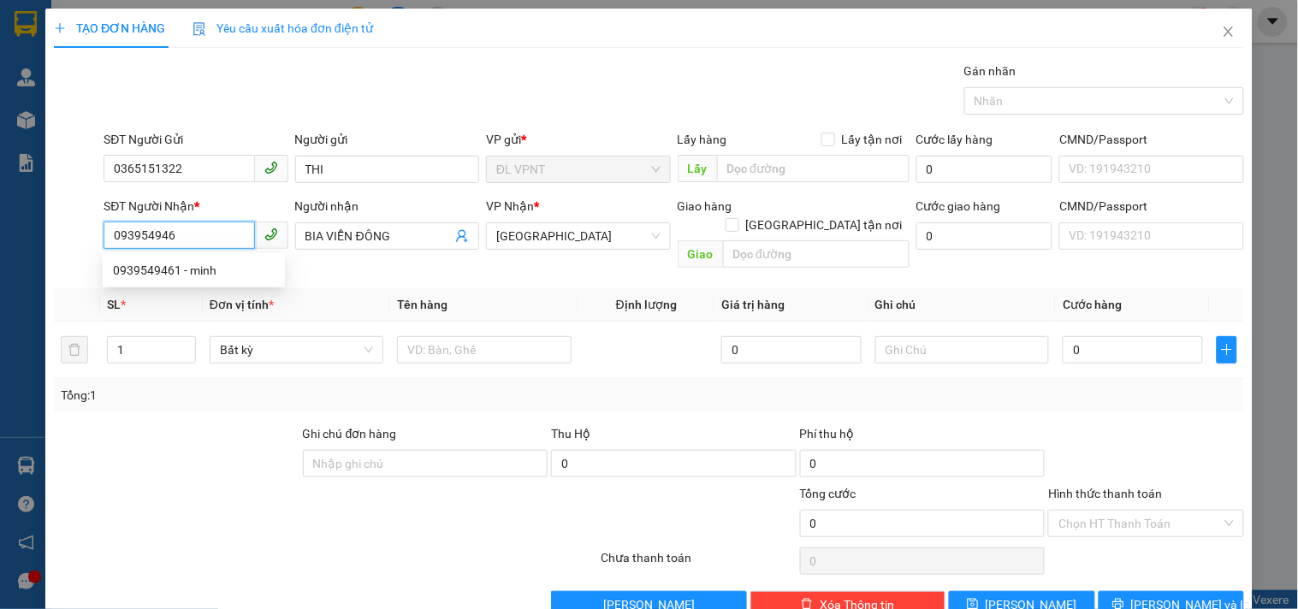
type input "0939549461"
click at [161, 270] on div "0939549461 - minh" at bounding box center [194, 270] width 162 height 19
type input "minh"
type input "23C [PERSON_NAME] thắng q1"
type input "50.000"
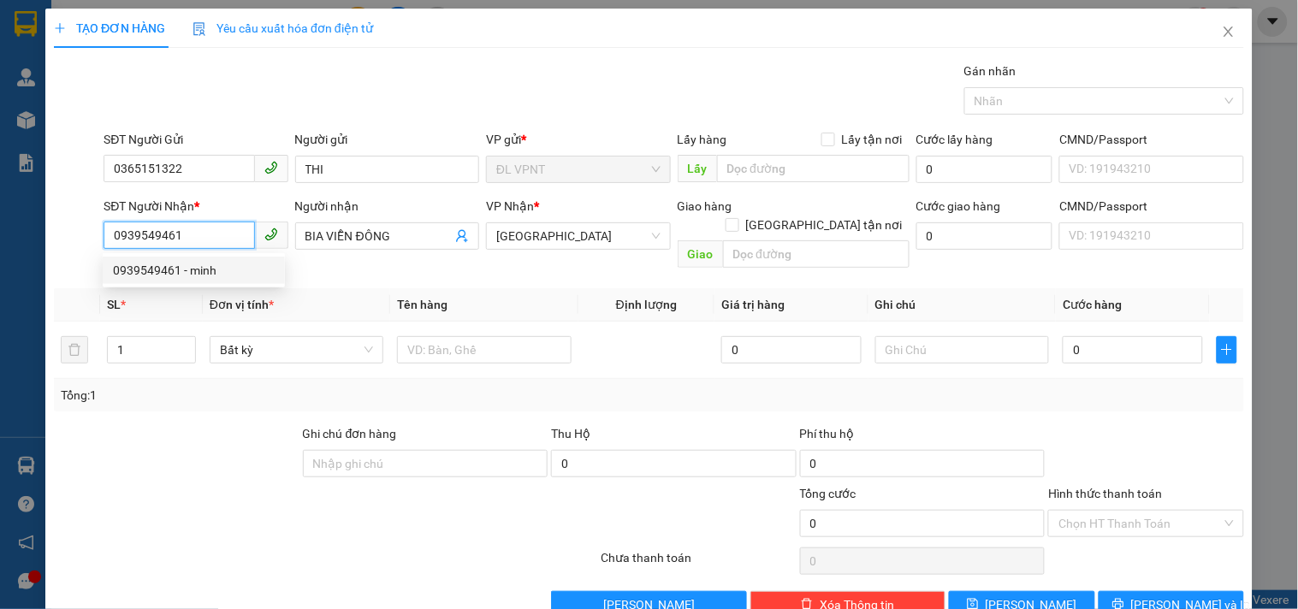
type input "50.000"
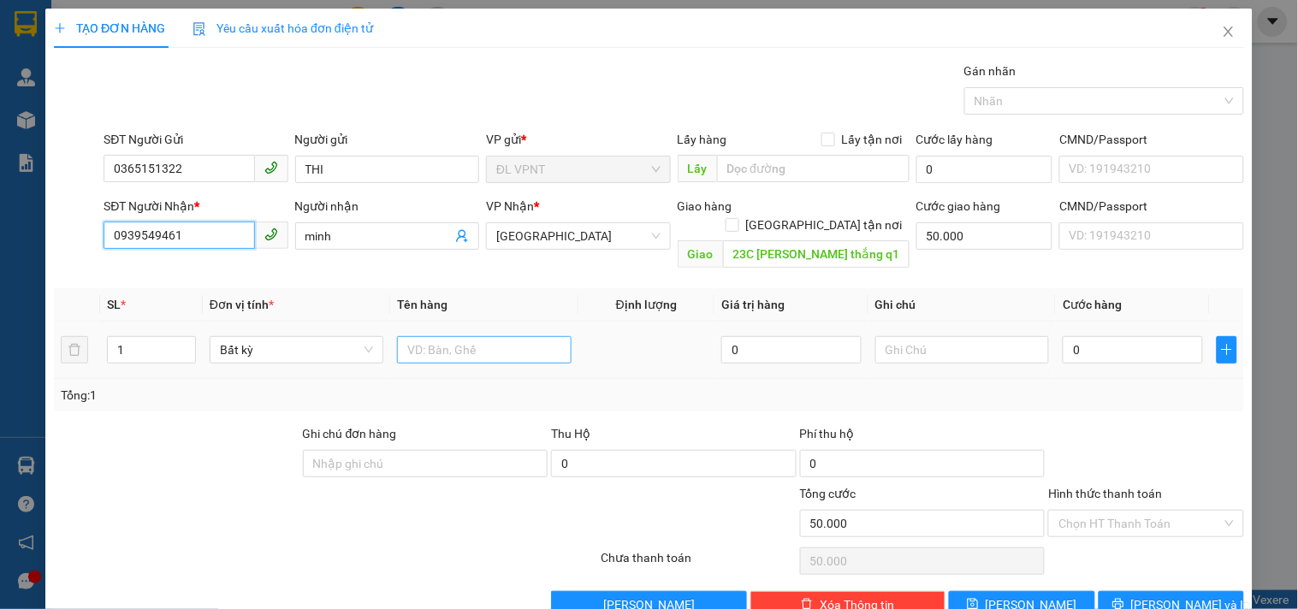
type input "0939549461"
click at [397, 338] on input "text" at bounding box center [484, 349] width 174 height 27
type input "1tx"
click at [1104, 336] on input "0" at bounding box center [1133, 349] width 140 height 27
type input "4"
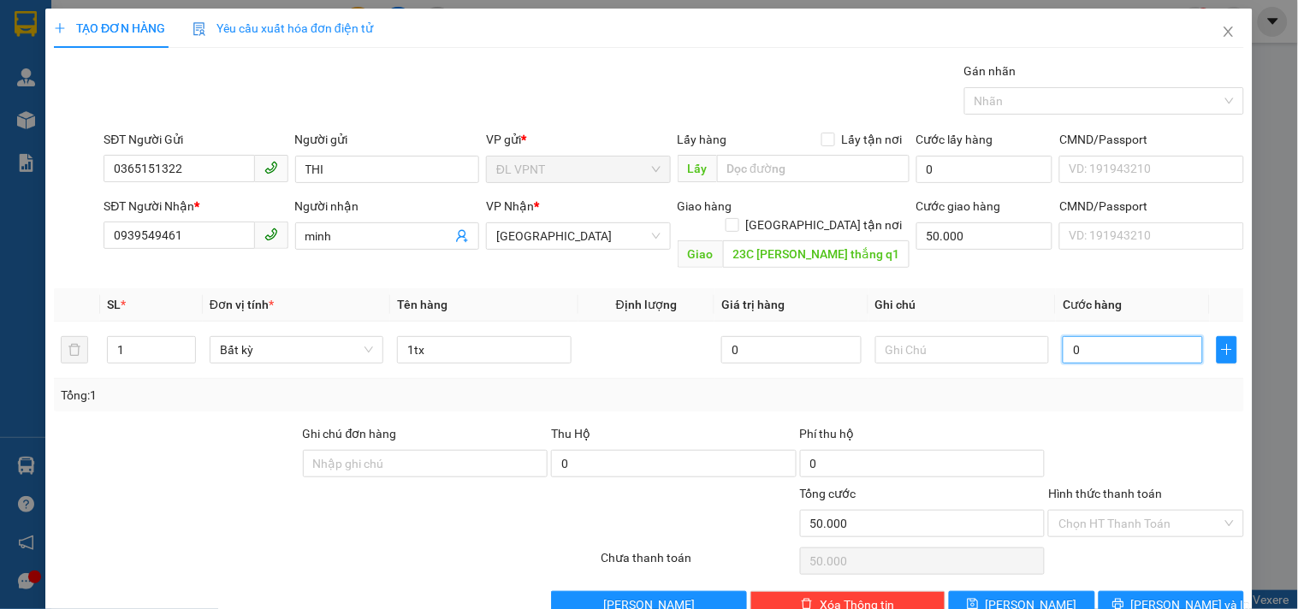
type input "50.004"
type input "40"
type input "50.040"
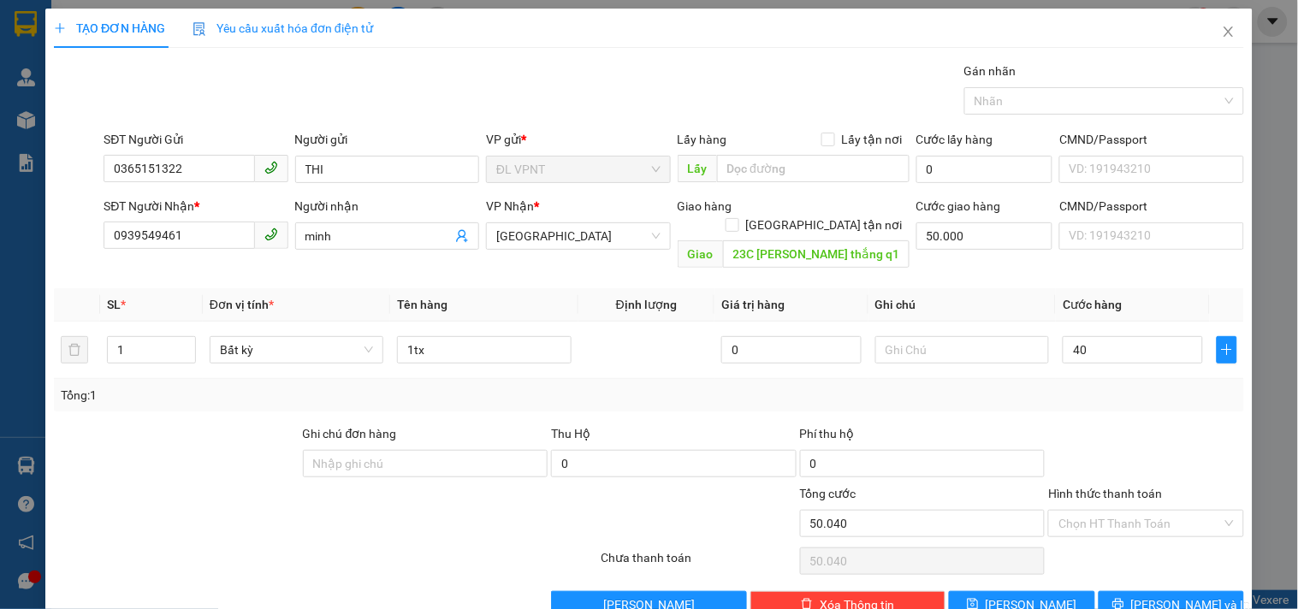
type input "40.000"
type input "90.000"
click at [1093, 388] on div "Tổng: 1" at bounding box center [649, 395] width 1190 height 33
click at [1102, 511] on input "Hình thức thanh toán" at bounding box center [1139, 524] width 163 height 26
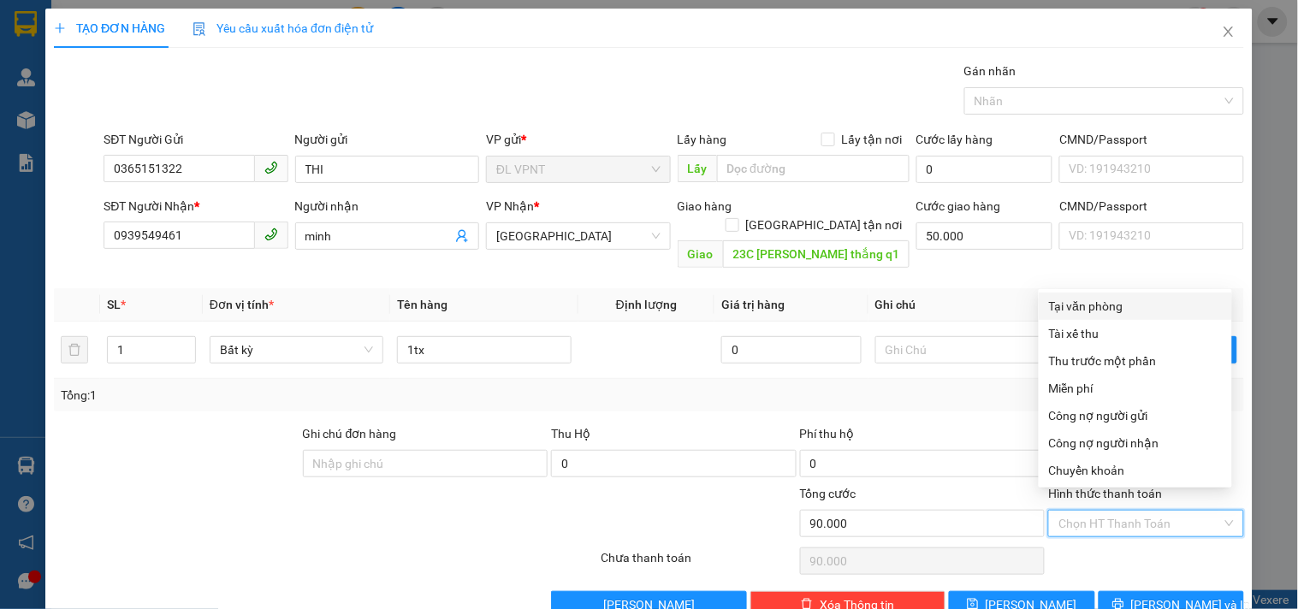
click at [1087, 293] on div "Tại văn phòng" at bounding box center [1135, 306] width 193 height 27
type input "0"
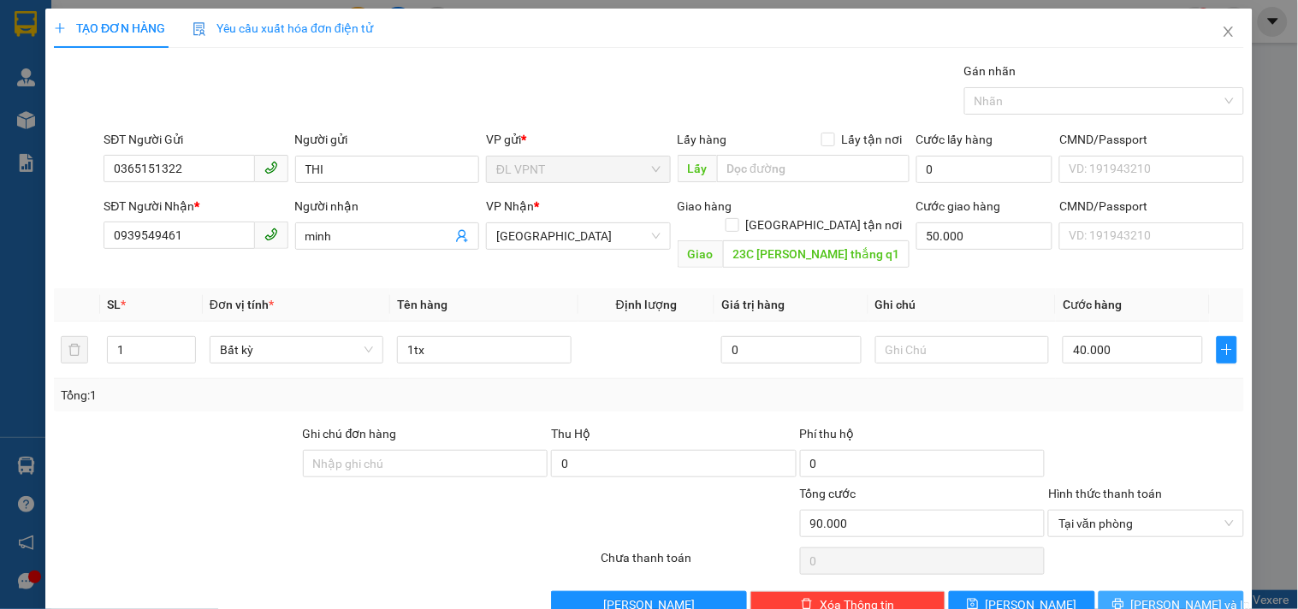
click at [1127, 596] on button "[PERSON_NAME] và In" at bounding box center [1171, 604] width 145 height 27
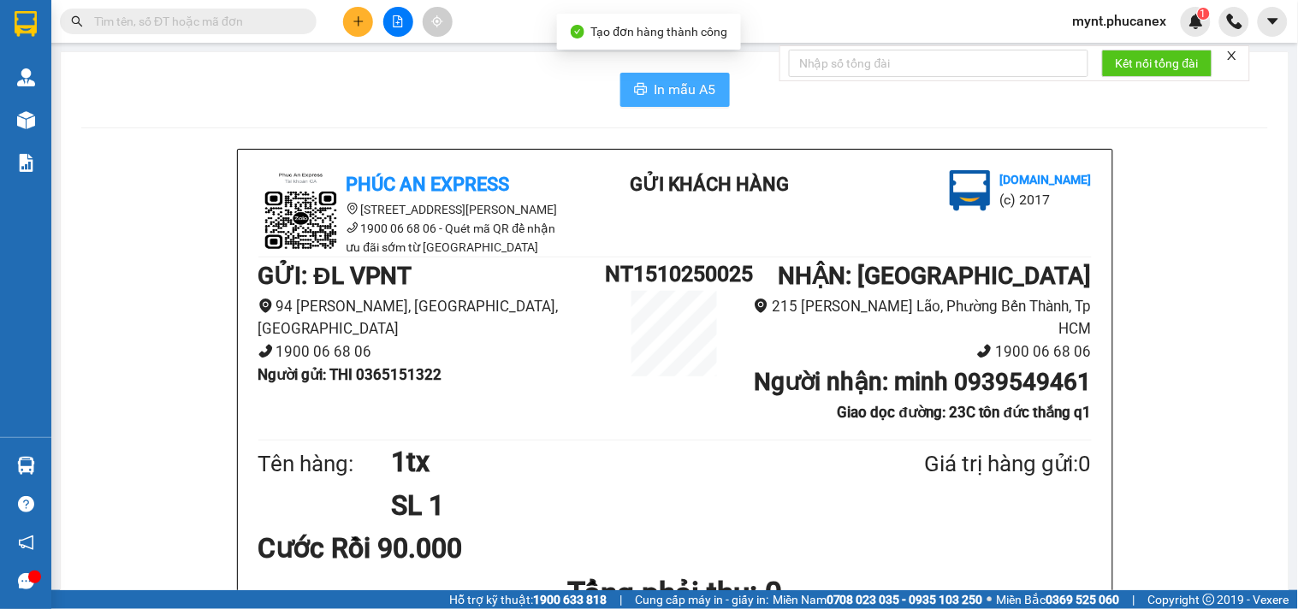
click at [625, 83] on button "In mẫu A5" at bounding box center [675, 90] width 110 height 34
click at [173, 21] on input "text" at bounding box center [195, 21] width 202 height 19
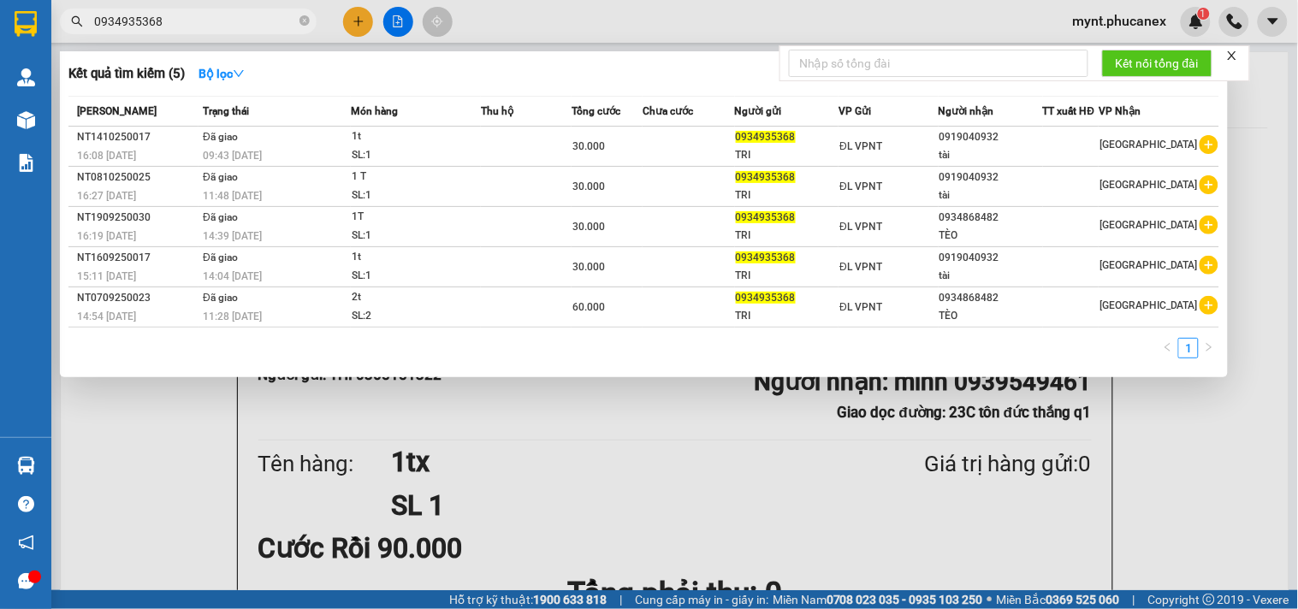
type input "0934935368"
click at [552, 463] on div at bounding box center [649, 304] width 1298 height 609
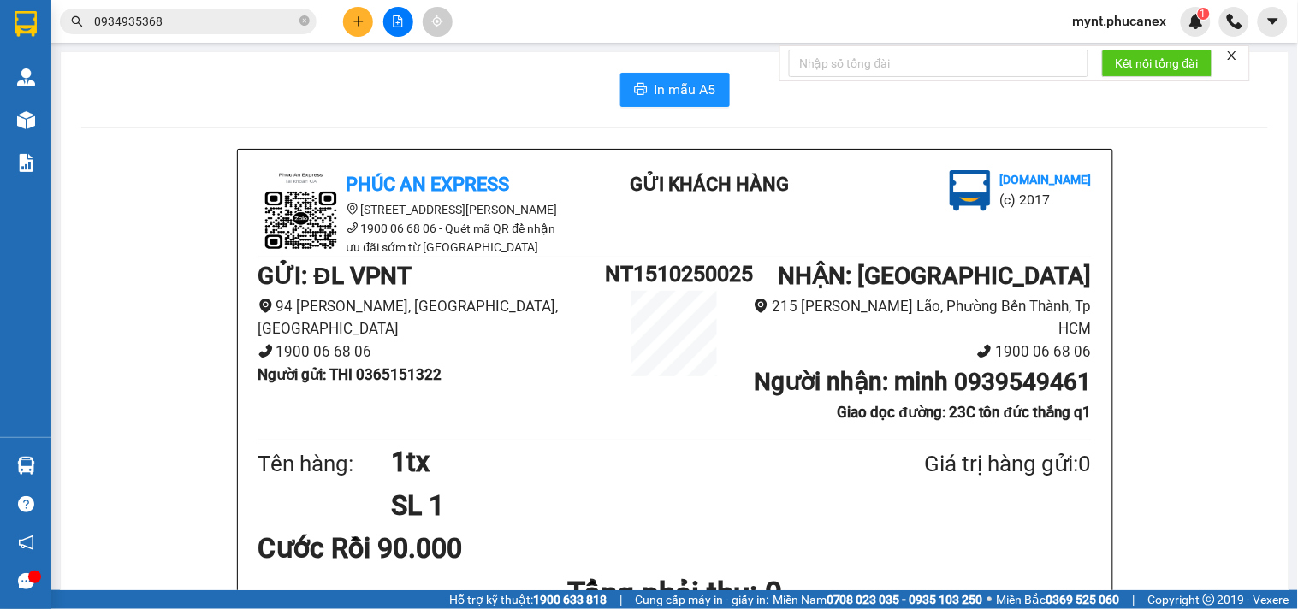
click at [208, 33] on span "0934935368" at bounding box center [188, 22] width 257 height 26
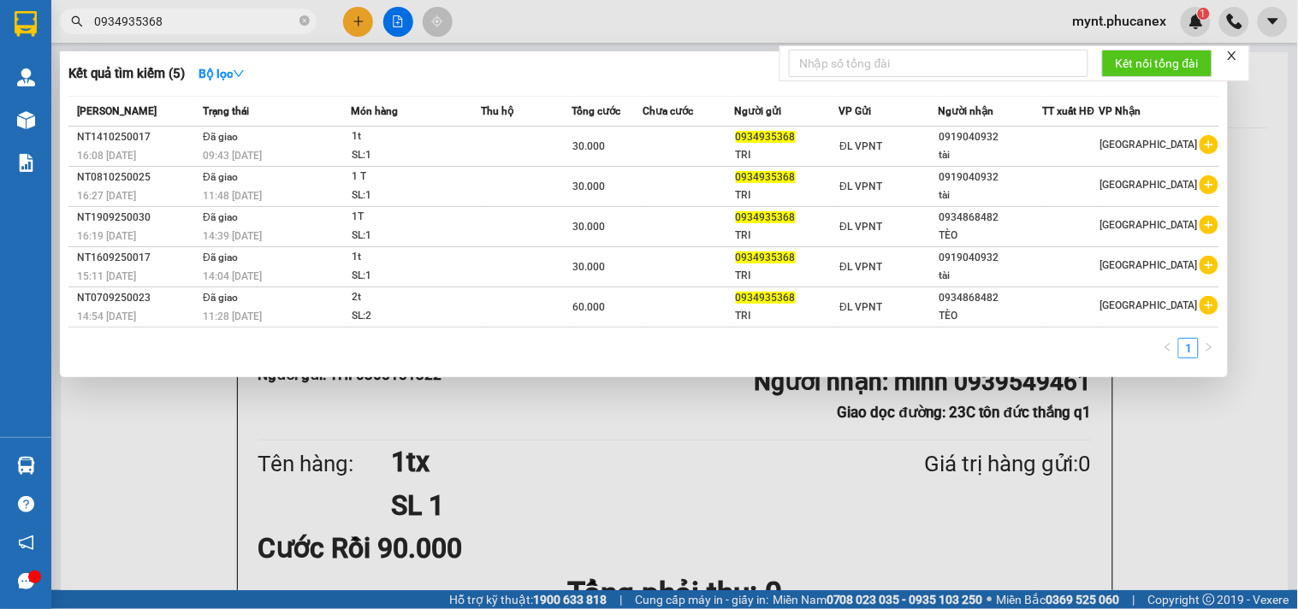
click at [647, 21] on div at bounding box center [649, 304] width 1298 height 609
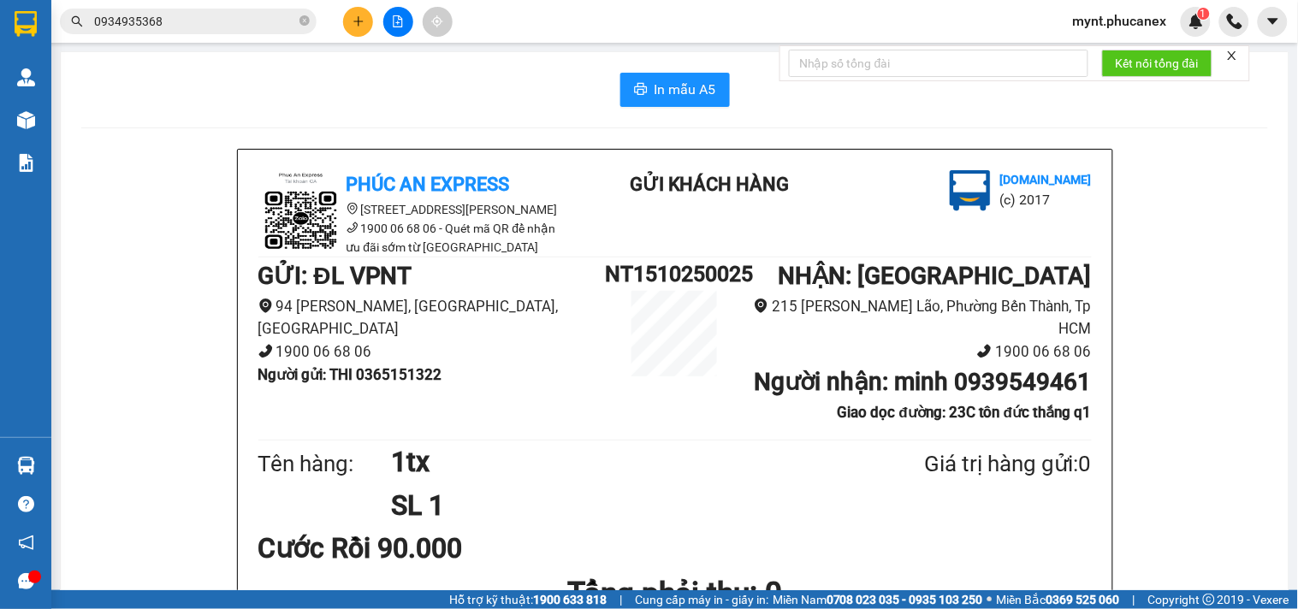
click at [192, 15] on input "0934935368" at bounding box center [195, 21] width 202 height 19
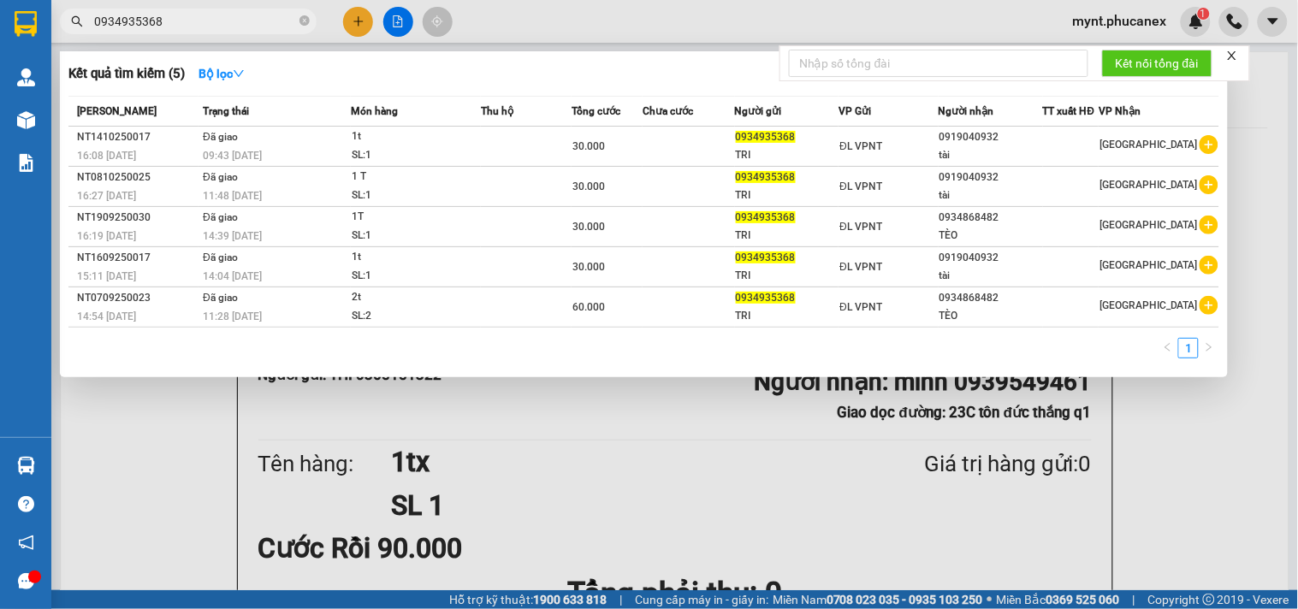
click at [625, 24] on div at bounding box center [649, 304] width 1298 height 609
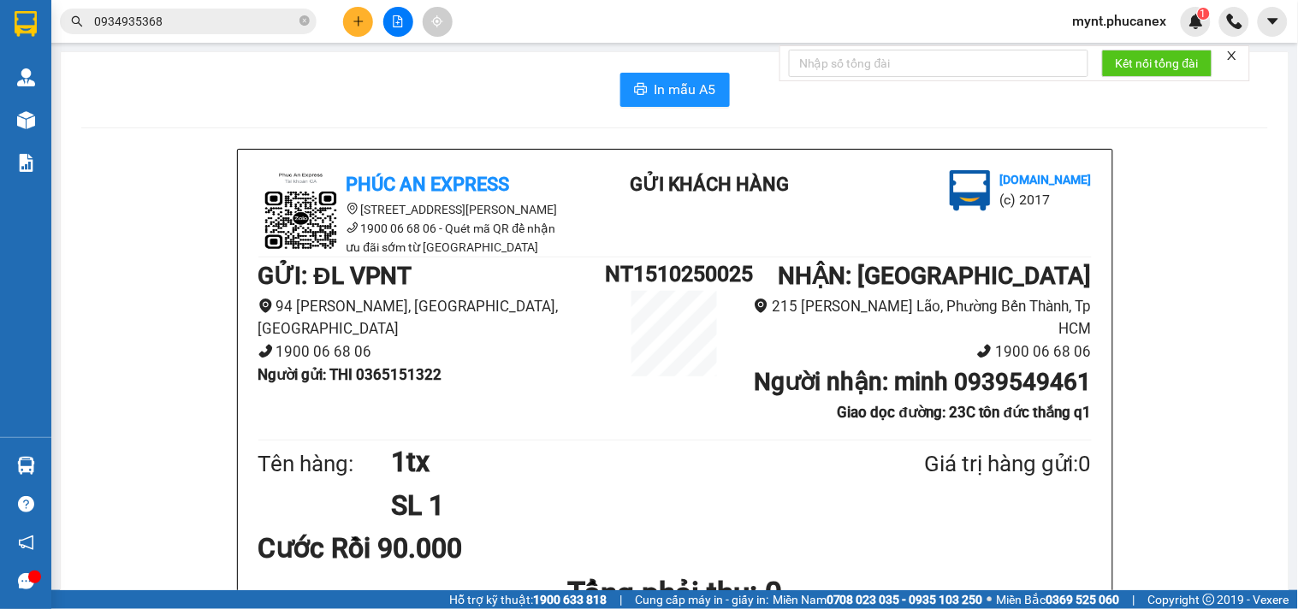
click at [625, 24] on div "Kết quả tìm kiếm ( 5 ) Bộ lọc Mã ĐH Trạng thái Món hàng Thu hộ Tổng cước Chưa c…" at bounding box center [649, 21] width 1298 height 43
click at [166, 35] on div "Kết quả tìm kiếm ( 5 ) Bộ lọc Mã ĐH Trạng thái Món hàng Thu hộ Tổng cước Chưa c…" at bounding box center [167, 22] width 334 height 30
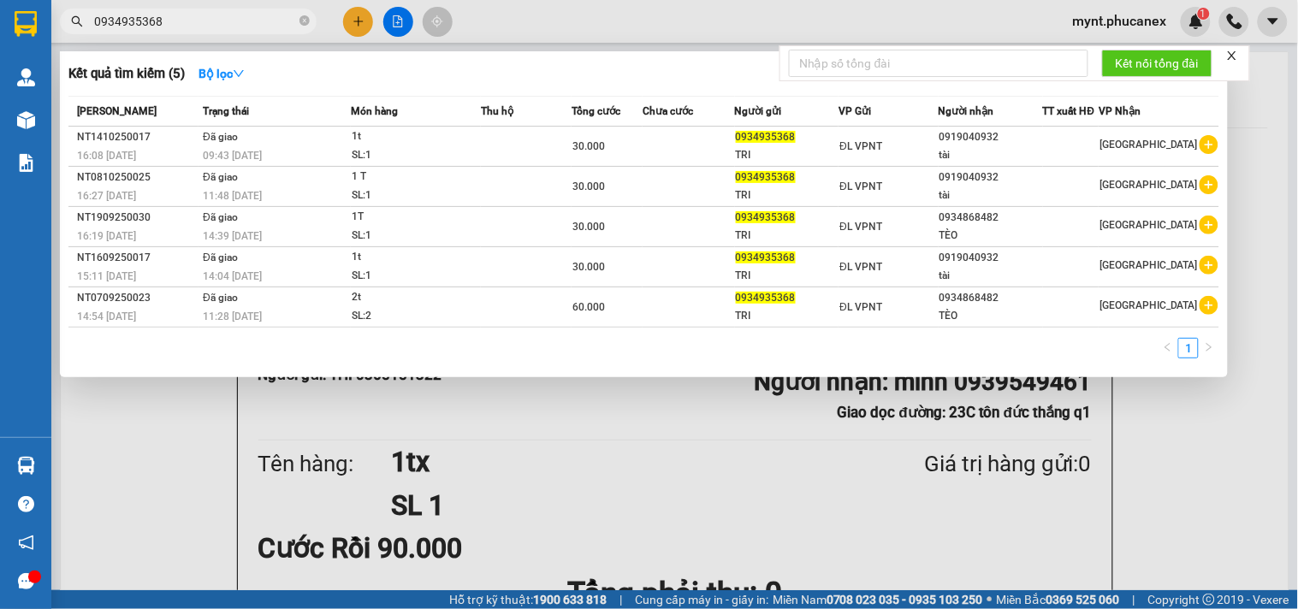
click at [157, 24] on input "0934935368" at bounding box center [195, 21] width 202 height 19
click at [172, 463] on div at bounding box center [649, 304] width 1298 height 609
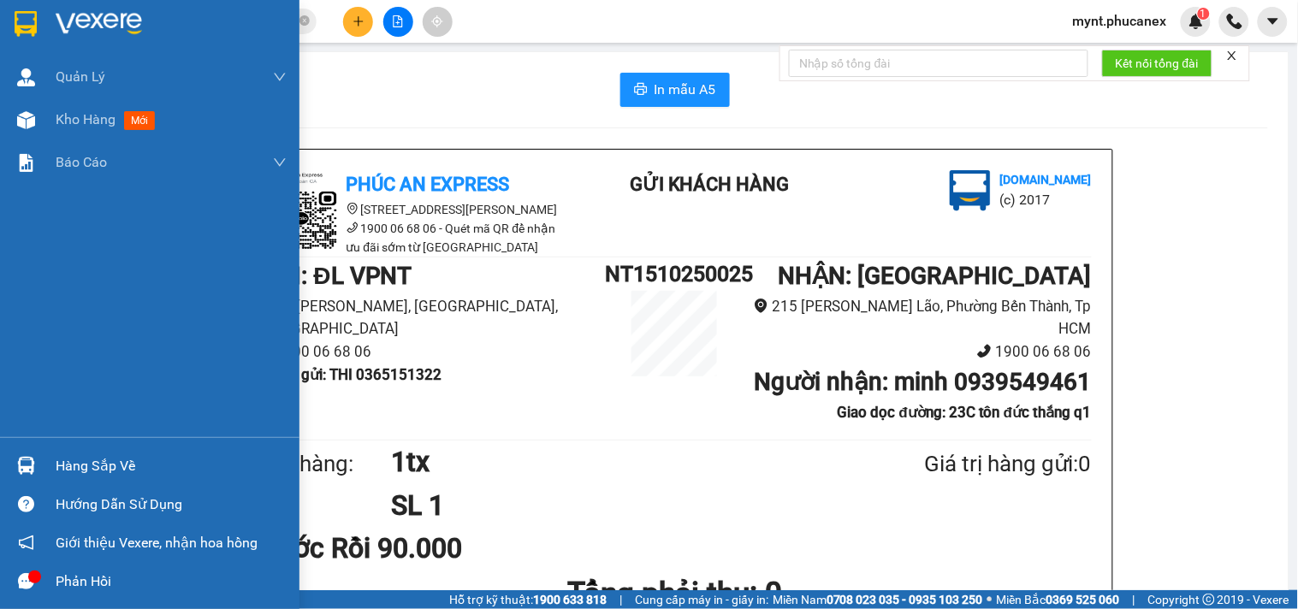
click at [0, 300] on div "Quản [PERSON_NAME] lý khách hàng Quản lý khách hàng mới Kho hàng mới Báo cáo Bá…" at bounding box center [149, 247] width 299 height 382
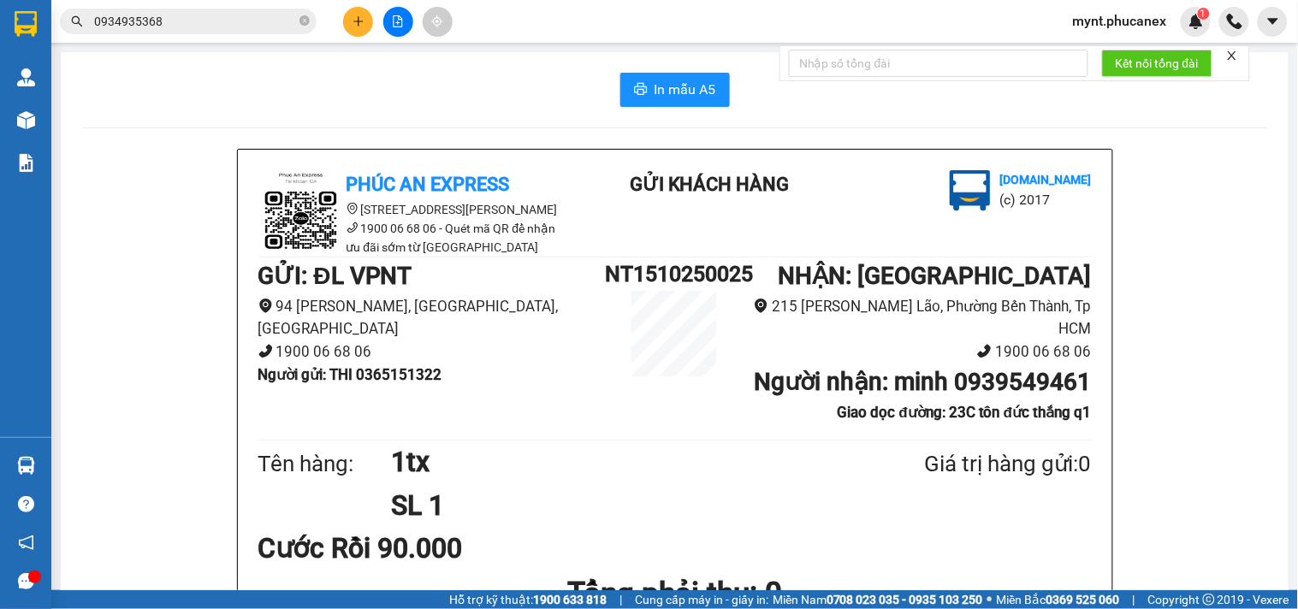
click at [353, 21] on icon "plus" at bounding box center [358, 21] width 12 height 12
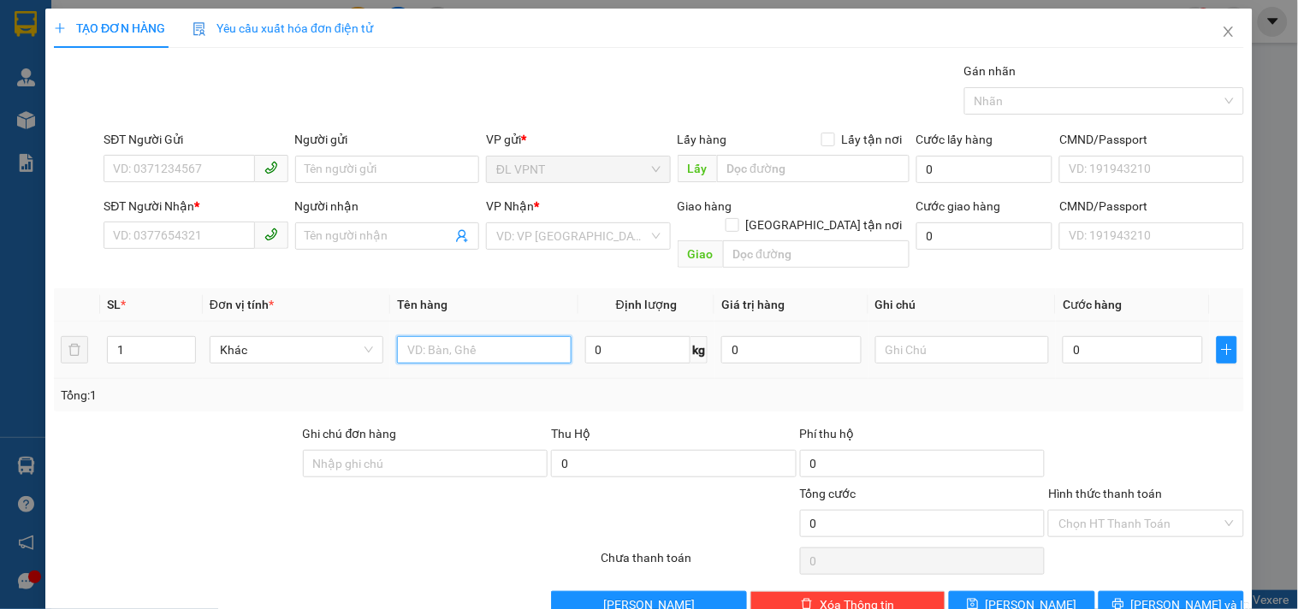
click at [429, 336] on input "text" at bounding box center [484, 349] width 174 height 27
type input "1c"
click at [172, 150] on div "SĐT Người Gửi" at bounding box center [196, 143] width 184 height 26
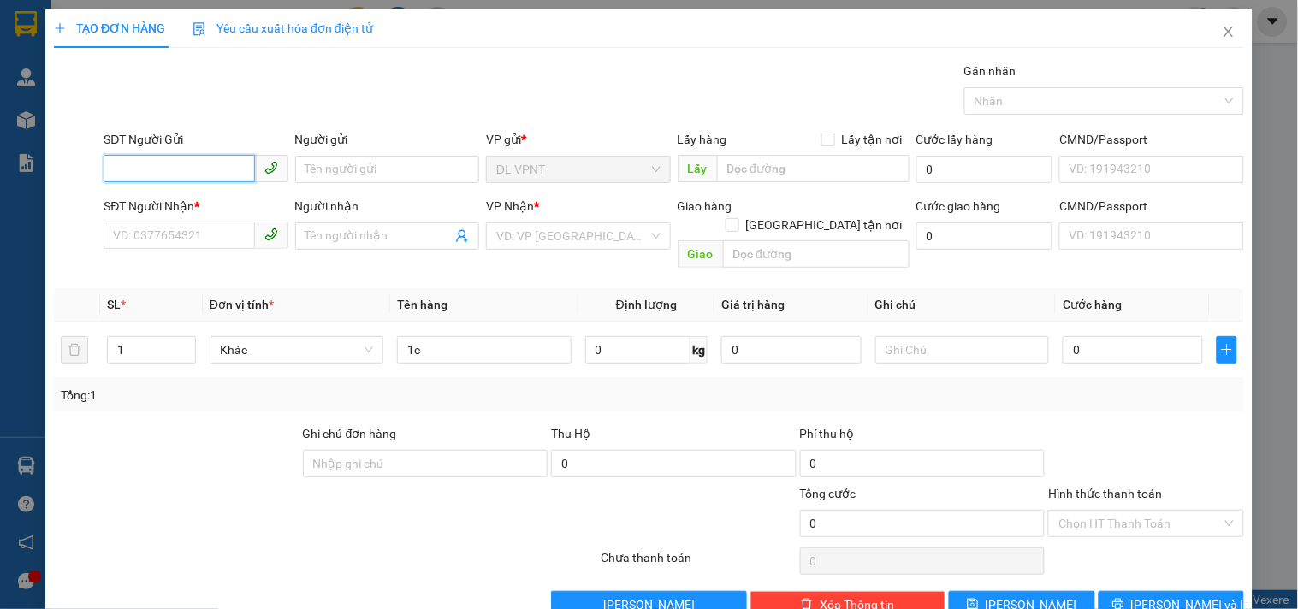
click at [166, 163] on input "SĐT Người Gửi" at bounding box center [179, 168] width 151 height 27
type input "0909133619"
click at [204, 198] on div "0909133619 - TƯỜNG VI" at bounding box center [194, 203] width 162 height 19
type input "TƯỜNG VI"
type input "0947992932"
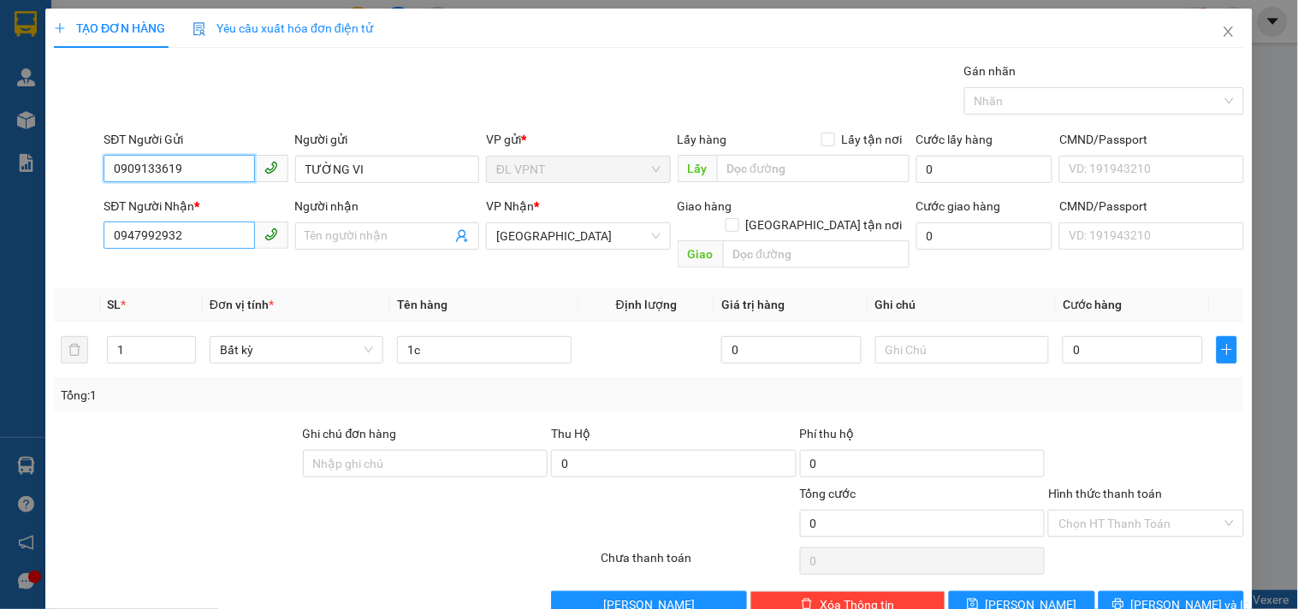
type input "0909133619"
drag, startPoint x: 195, startPoint y: 235, endPoint x: 0, endPoint y: 7, distance: 300.4
click at [0, 89] on div "TẠO ĐƠN HÀNG Yêu cầu xuất hóa đơn điện tử Transit Pickup Surcharge Ids Transit …" at bounding box center [649, 304] width 1298 height 609
type input "0329823045"
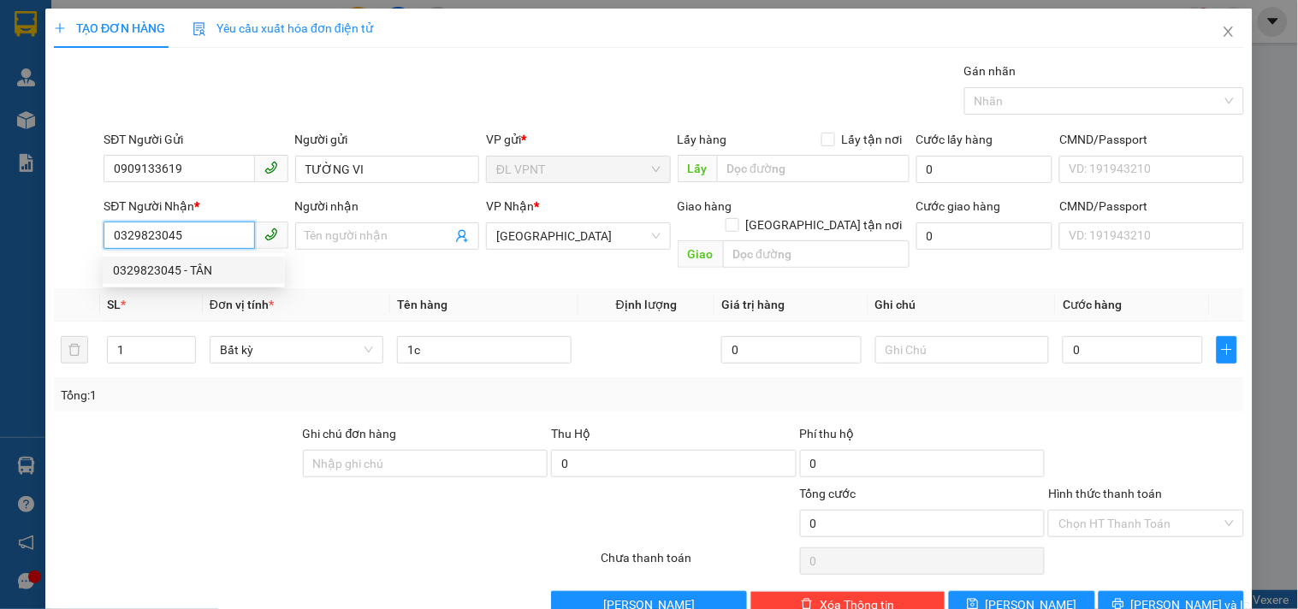
click at [181, 266] on div "0329823045 - TÂN" at bounding box center [194, 270] width 162 height 19
type input "TÂN"
type input "0329823045"
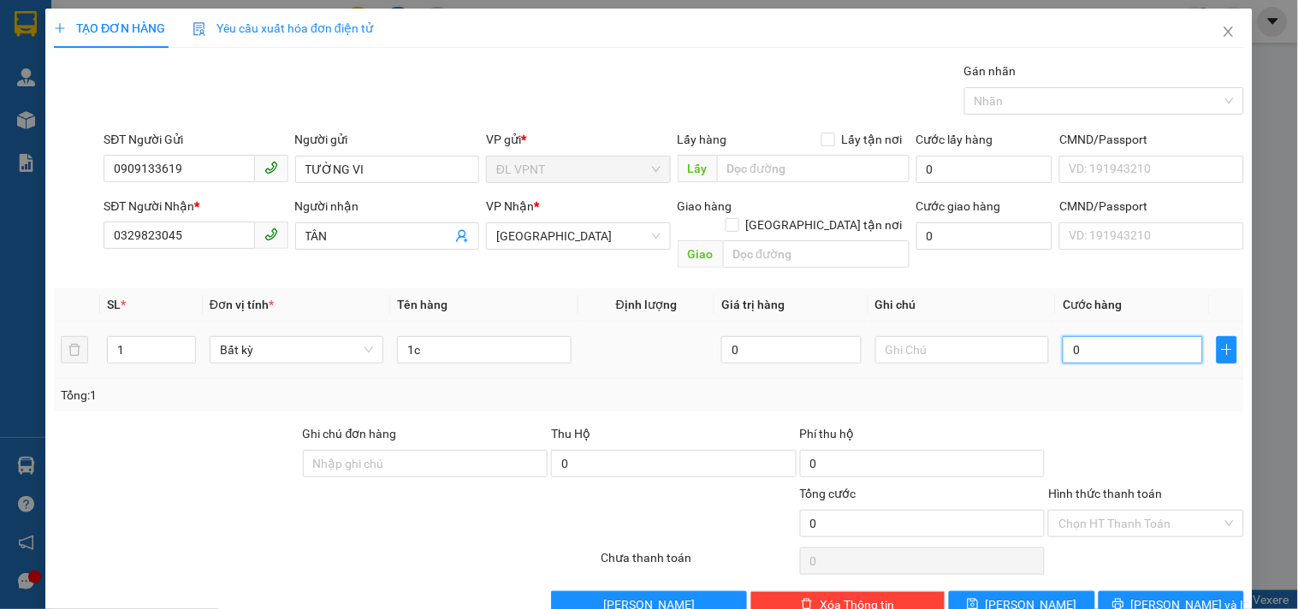
click at [1079, 341] on input "0" at bounding box center [1133, 349] width 140 height 27
type input "2"
type input "20"
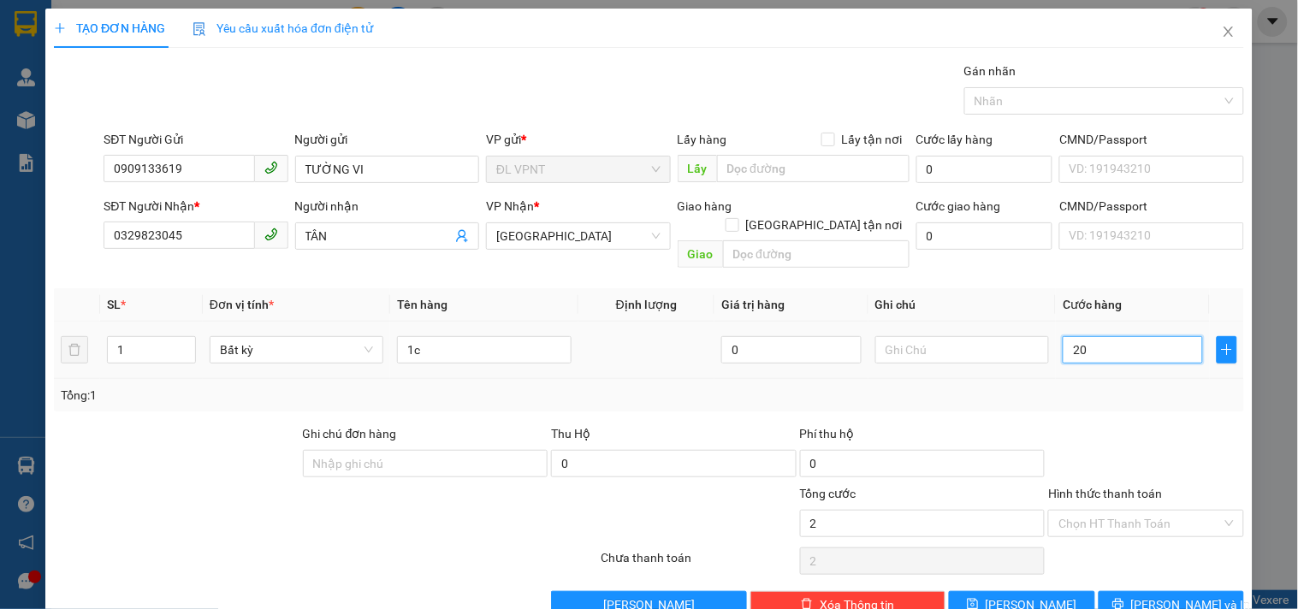
type input "20"
type input "20.000"
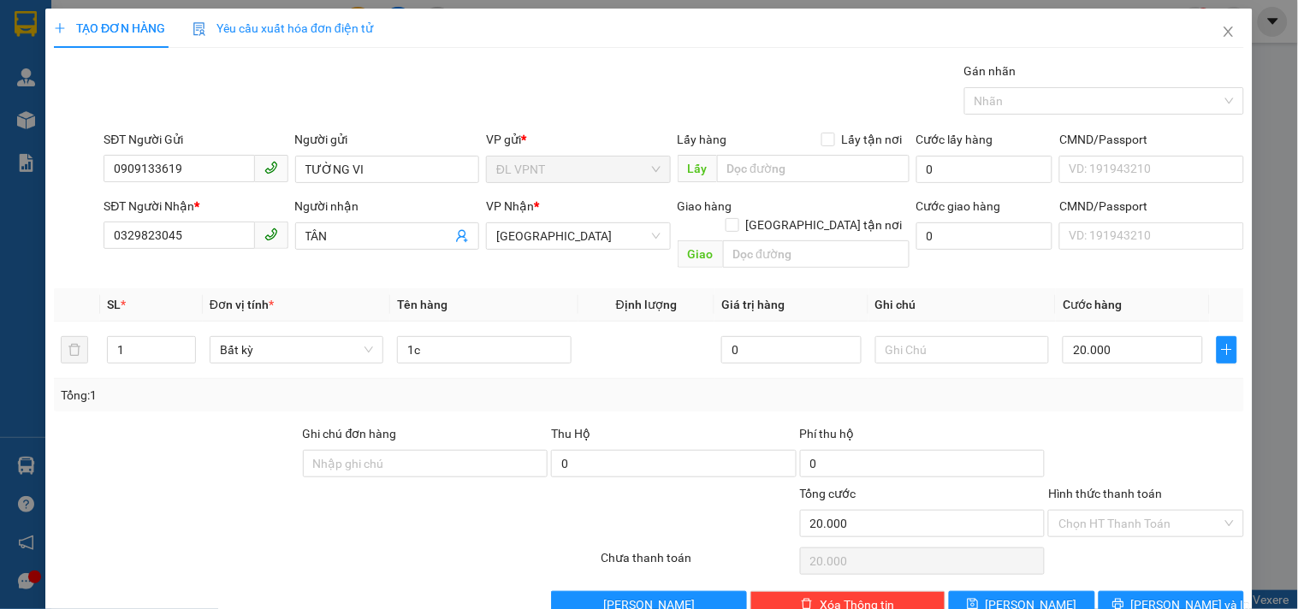
click at [1149, 567] on div "Transit Pickup Surcharge Ids Transit Deliver Surcharge Ids Transit Deliver Surc…" at bounding box center [649, 340] width 1190 height 557
click at [1124, 598] on icon "printer" at bounding box center [1118, 604] width 12 height 12
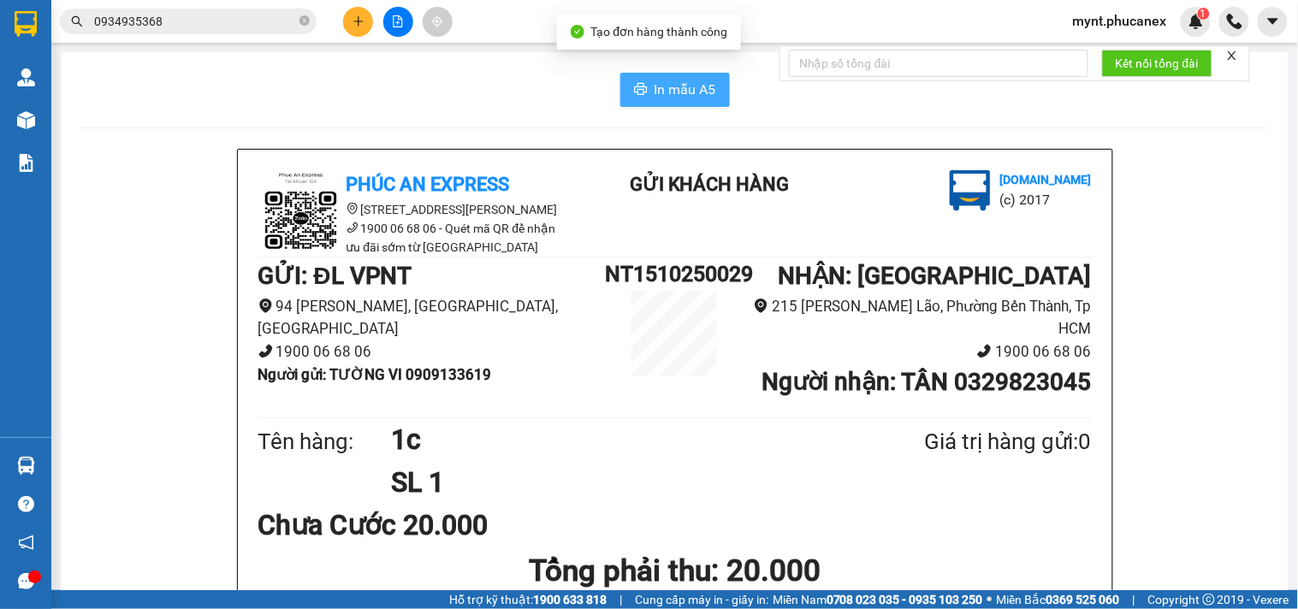
click at [663, 104] on button "In mẫu A5" at bounding box center [675, 90] width 110 height 34
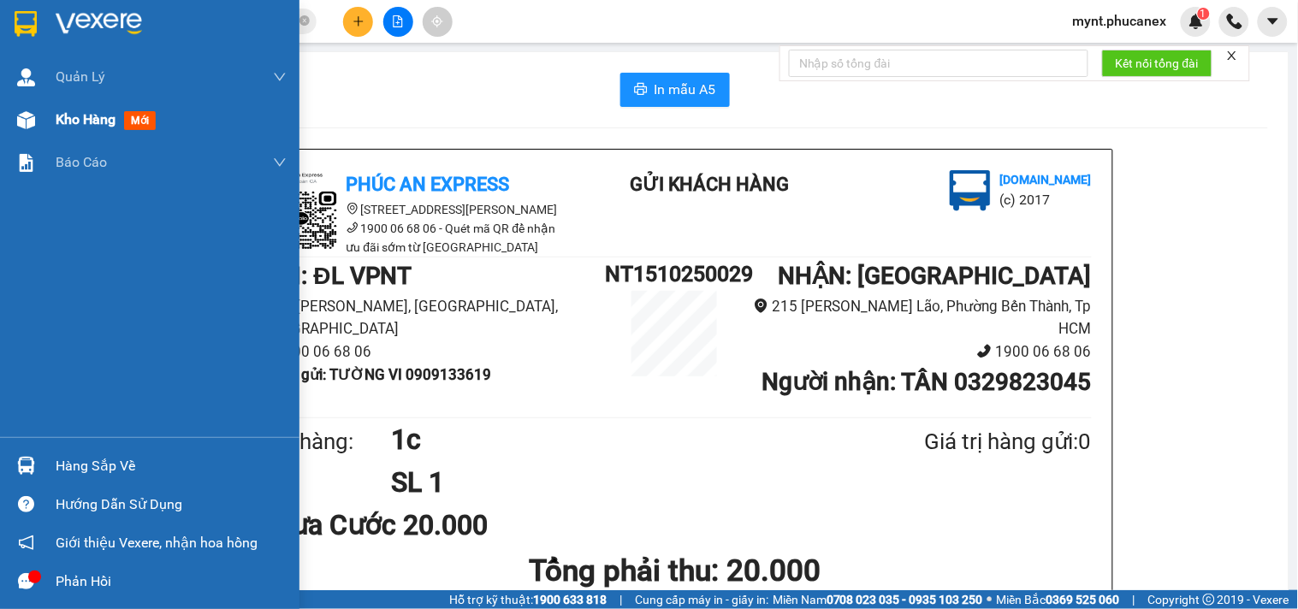
click at [27, 120] on img at bounding box center [26, 120] width 18 height 18
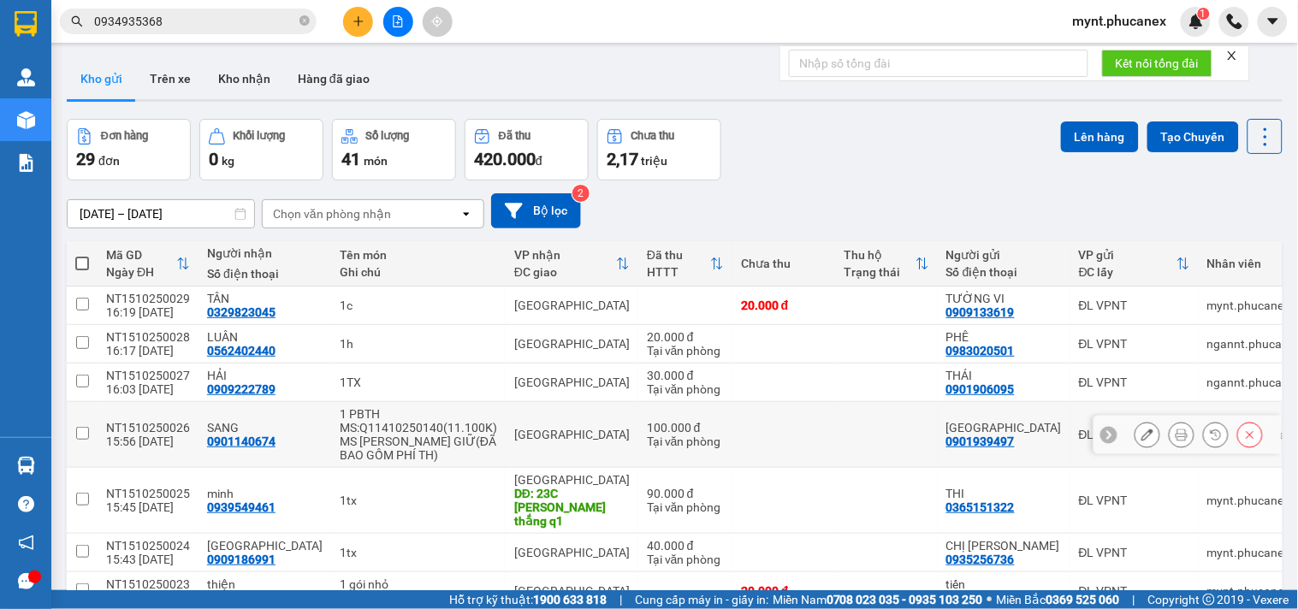
click at [1135, 443] on button at bounding box center [1147, 435] width 24 height 30
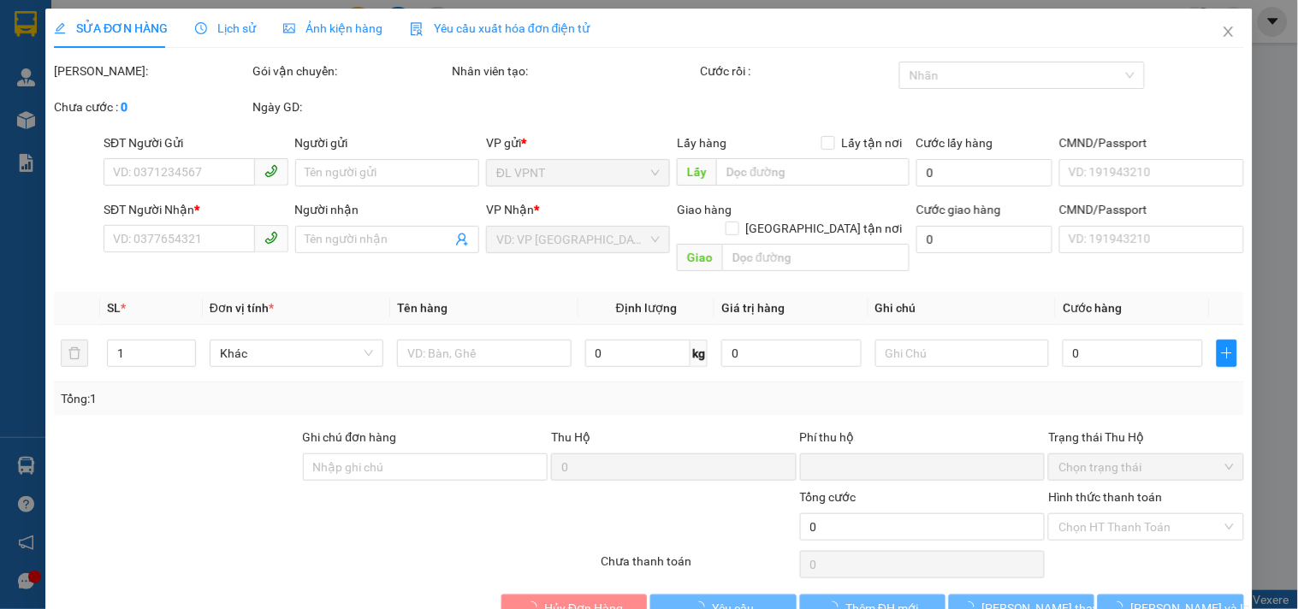
type input "0901939497"
type input "[GEOGRAPHIC_DATA]"
type input "0901140674"
type input "SANG"
type input "0"
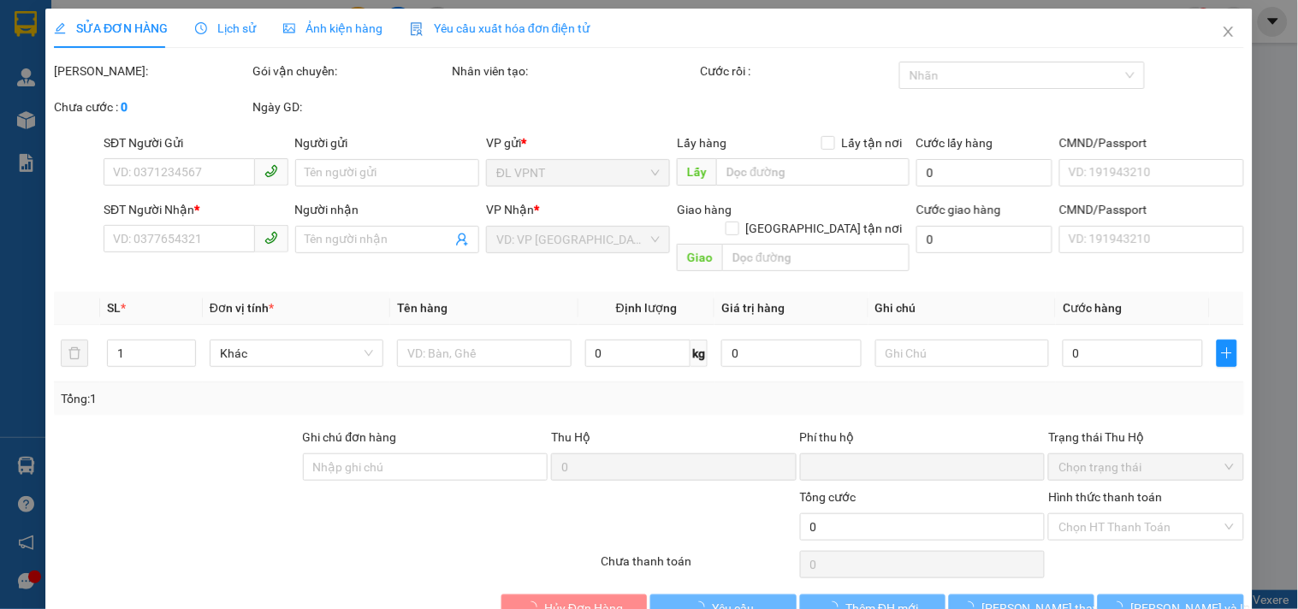
type input "100.000"
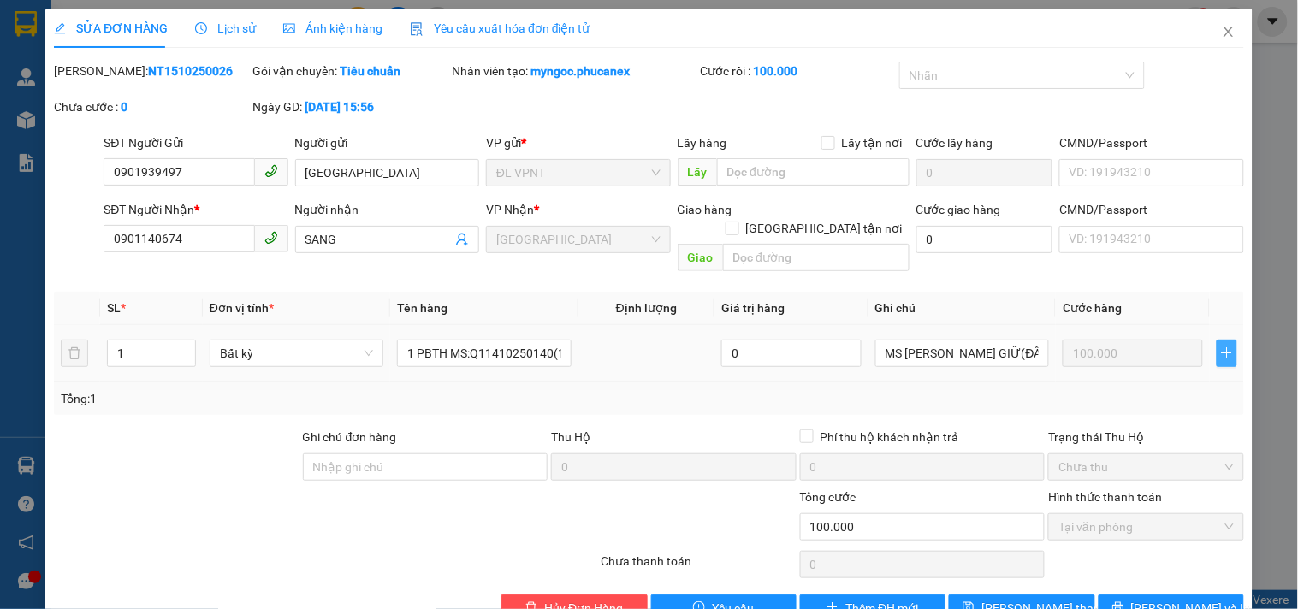
click at [1220, 347] on icon "plus" at bounding box center [1227, 354] width 14 height 14
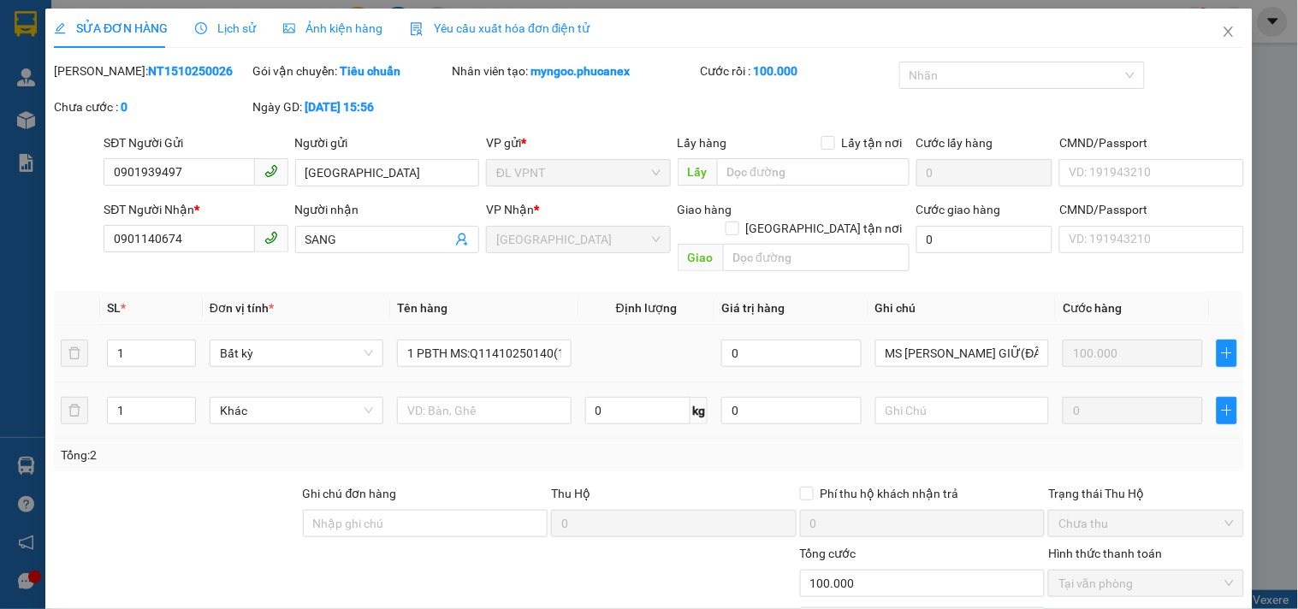
click at [1133, 382] on td "0" at bounding box center [1133, 410] width 154 height 57
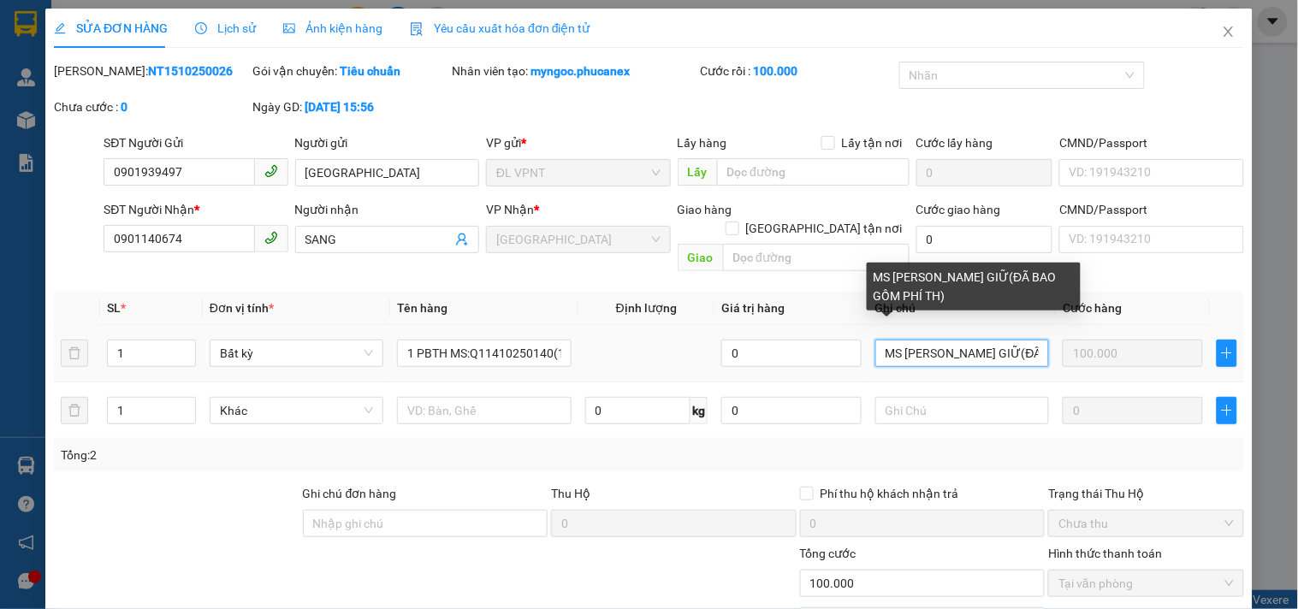
click at [973, 340] on input "MS [PERSON_NAME] GIỮ(ĐÃ BAO GỒM PHÍ TH)" at bounding box center [962, 353] width 174 height 27
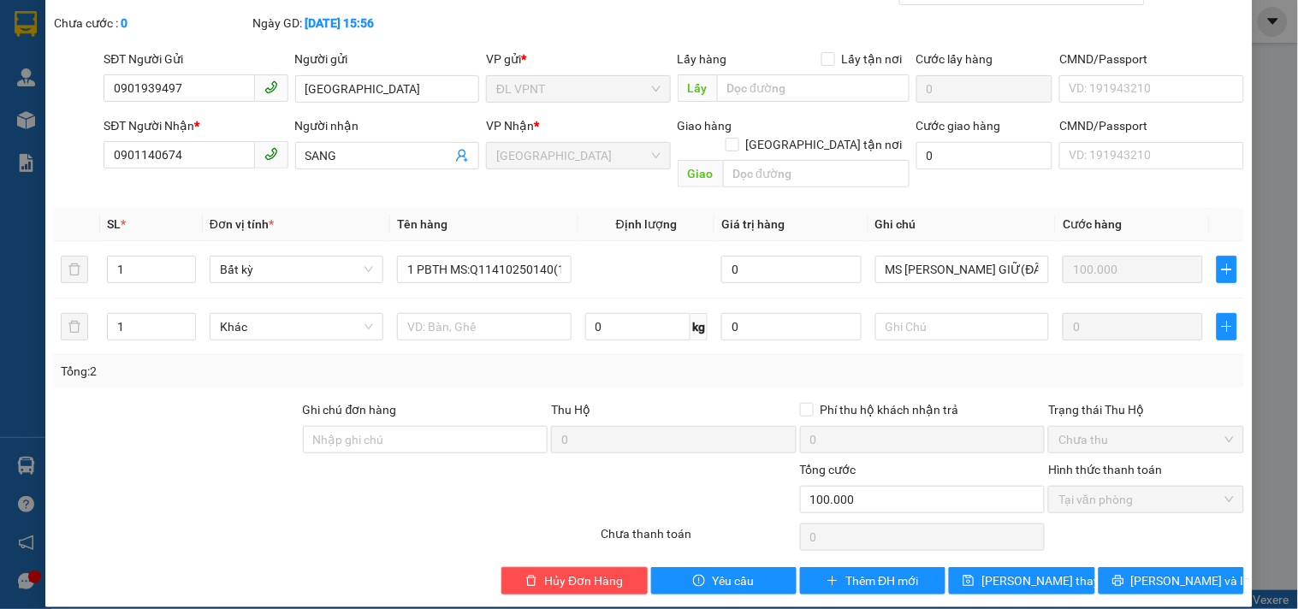
click at [1020, 369] on div "Total Paid Fee 100.000 Total UnPaid Fee 0 Cash Collection Total Fee Mã ĐH: NT15…" at bounding box center [649, 286] width 1190 height 617
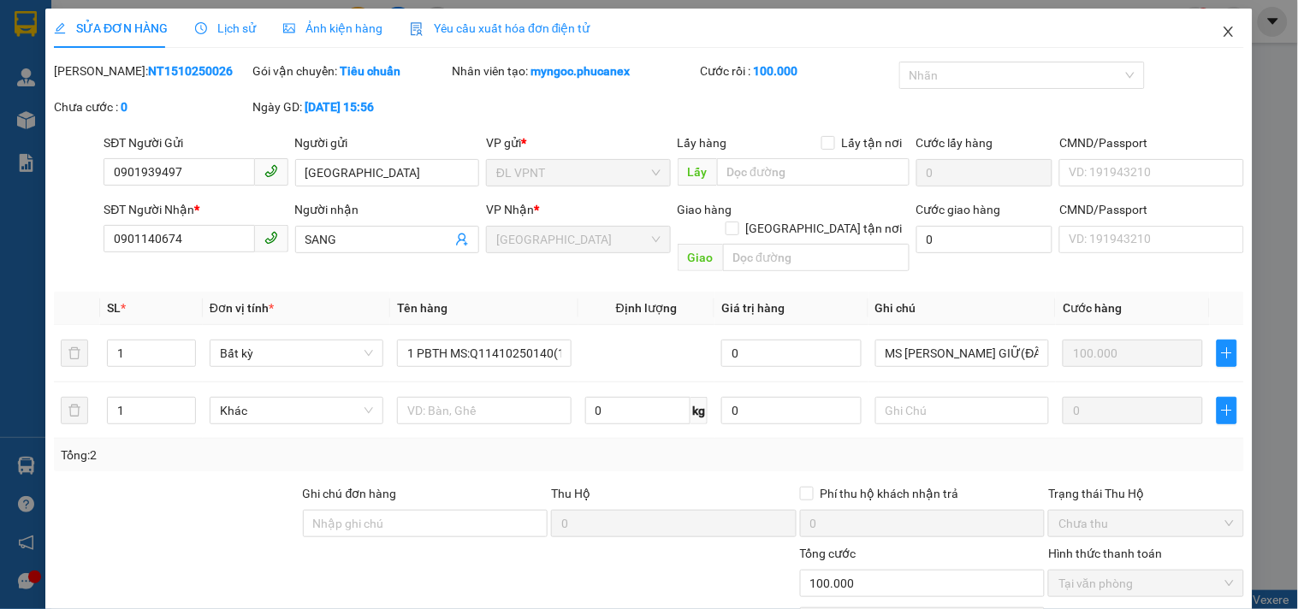
click at [1222, 30] on icon "close" at bounding box center [1229, 32] width 14 height 14
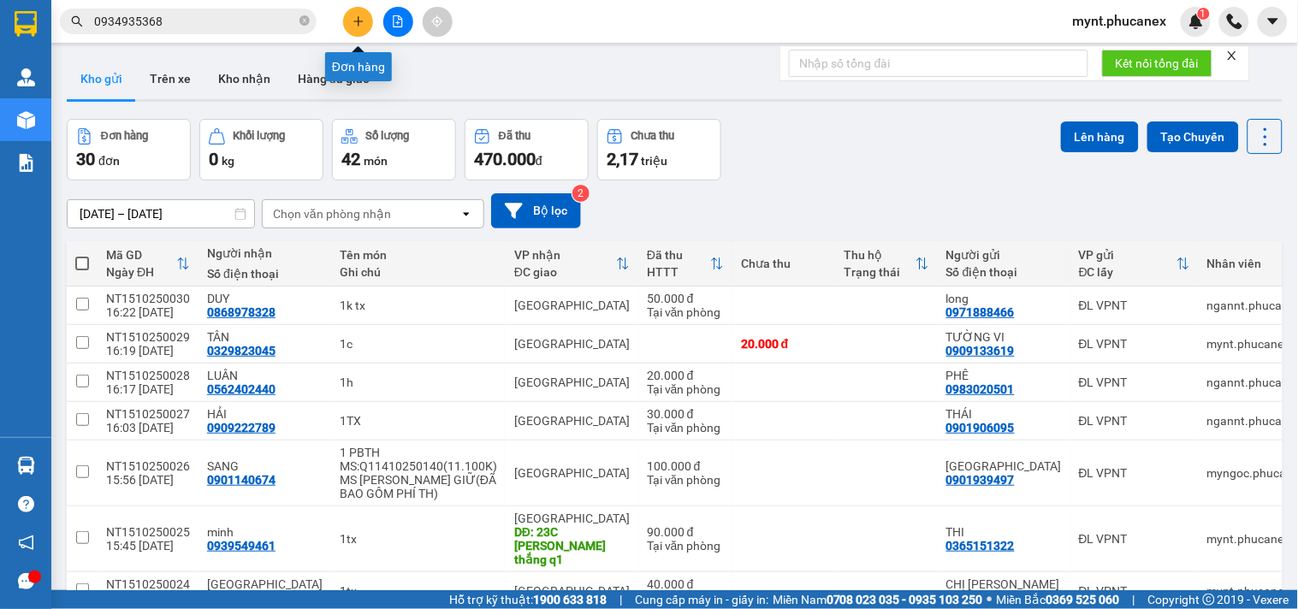
click at [360, 17] on icon "plus" at bounding box center [358, 21] width 12 height 12
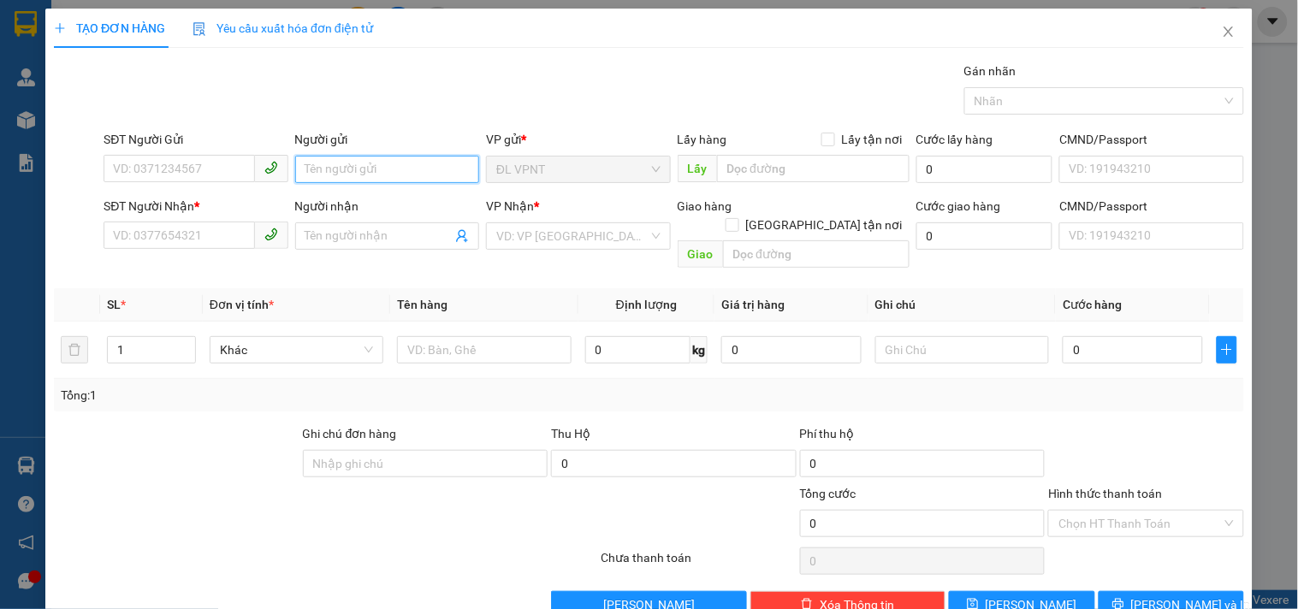
click at [339, 160] on input "Người gửi" at bounding box center [387, 169] width 184 height 27
type input "ktnt"
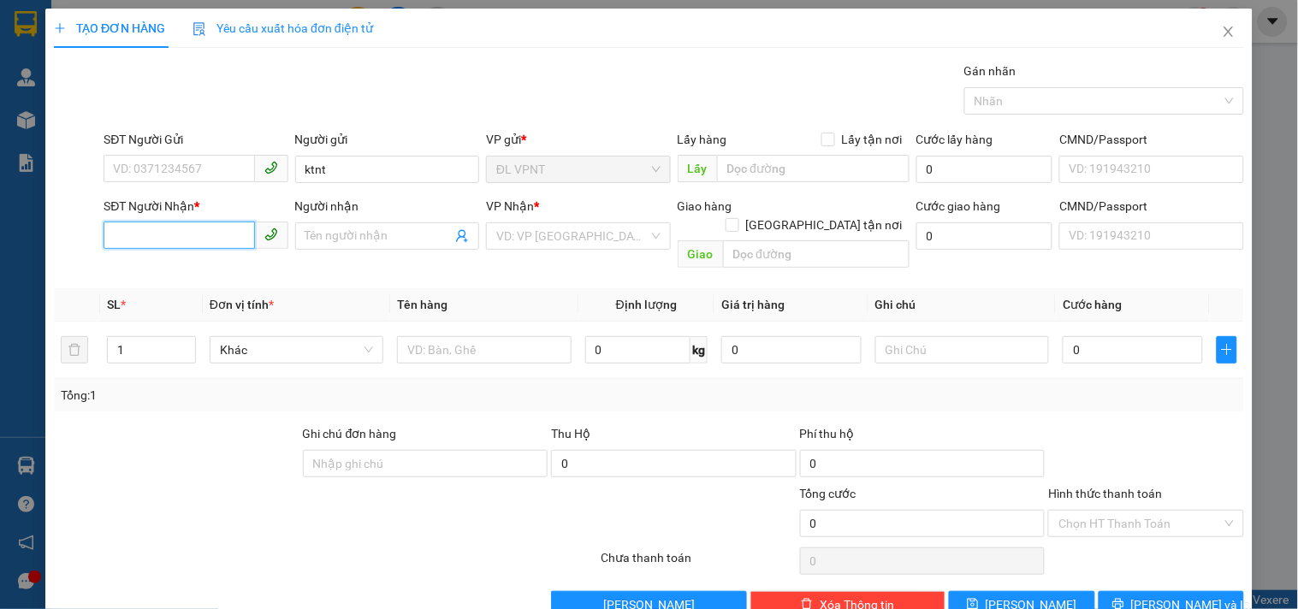
click at [149, 237] on input "SĐT Người Nhận *" at bounding box center [179, 235] width 151 height 27
type input "0"
click at [337, 245] on input "Người nhận" at bounding box center [378, 236] width 146 height 19
type input "kỷ ngân"
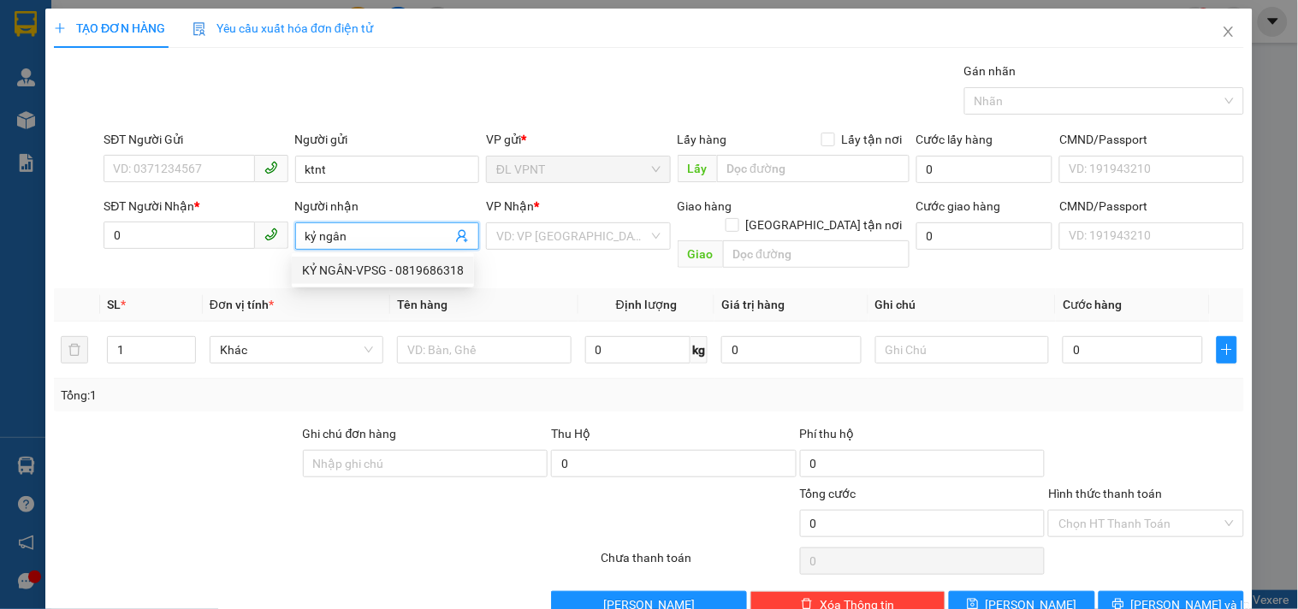
click at [414, 261] on div "KỶ NGÂN-VPSG - 0819686318" at bounding box center [383, 270] width 162 height 19
type input "0819686318"
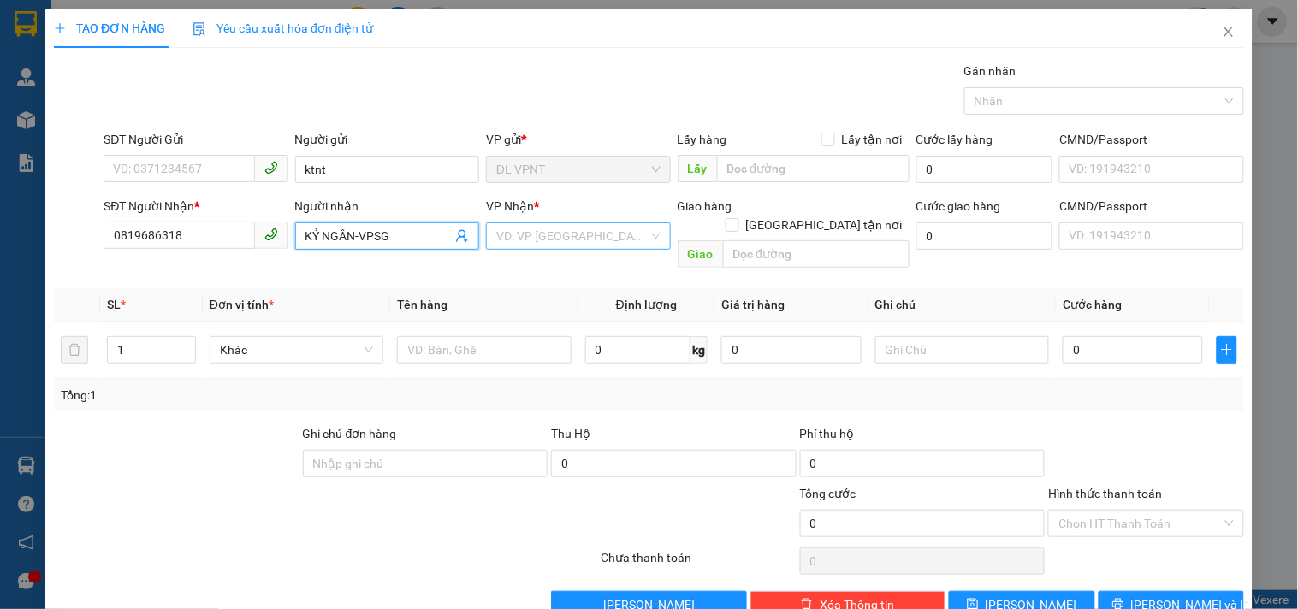
type input "KỶ NGÂN-VPSG"
click at [540, 240] on input "search" at bounding box center [571, 236] width 151 height 26
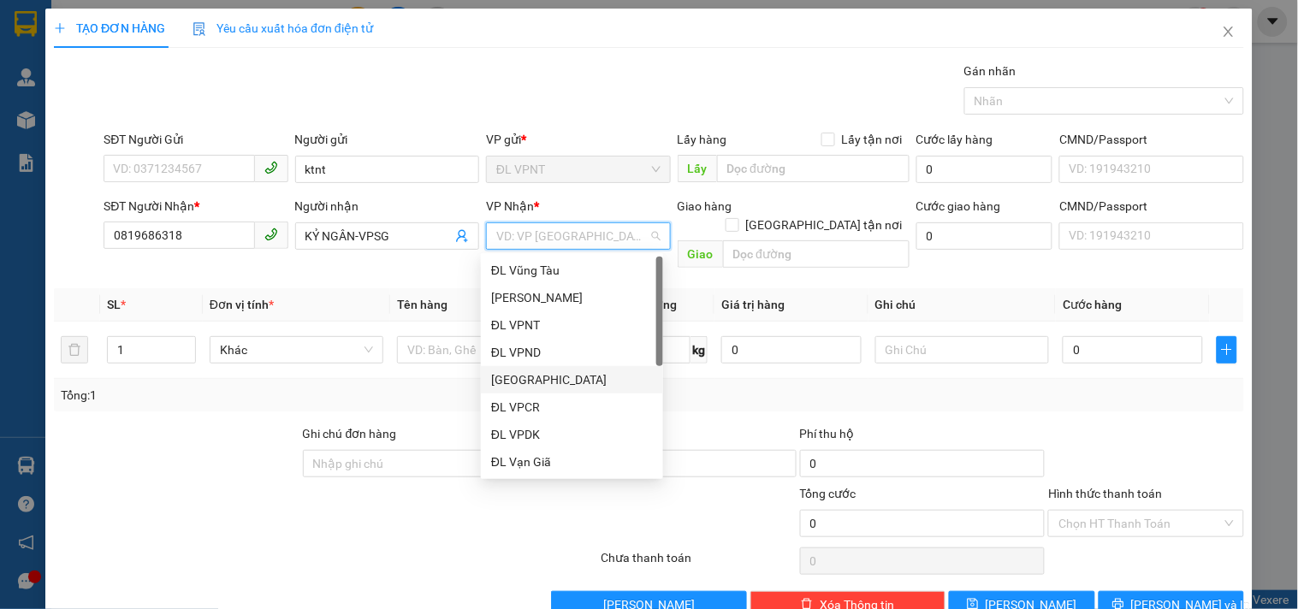
click at [513, 370] on div "[GEOGRAPHIC_DATA]" at bounding box center [572, 379] width 162 height 19
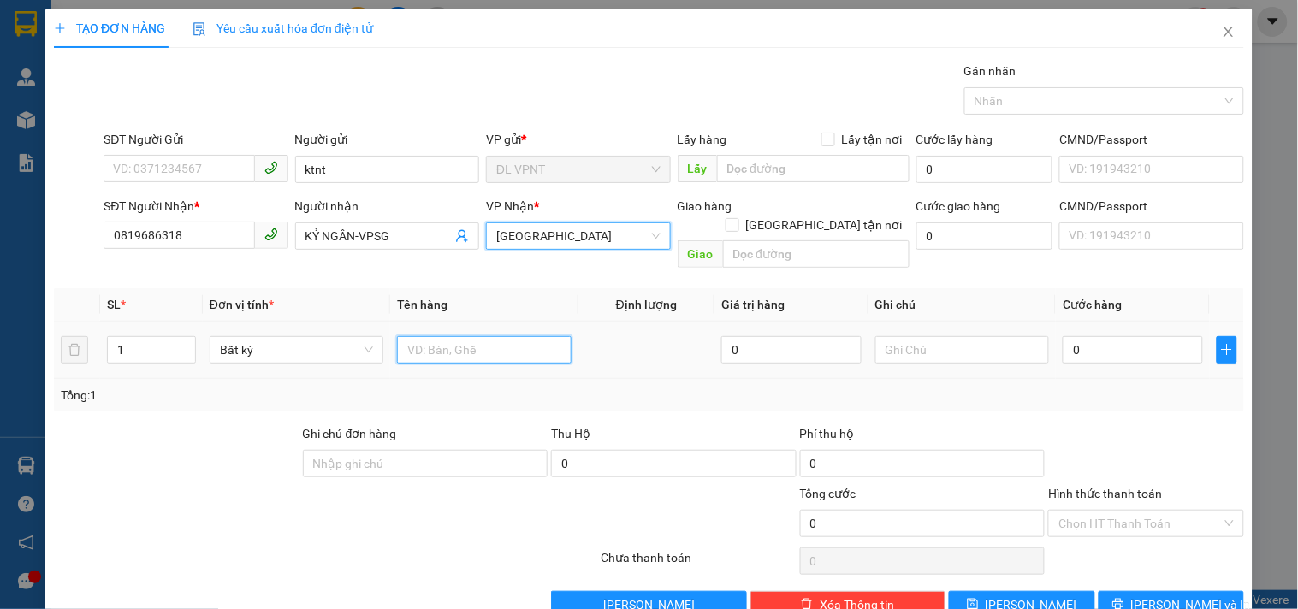
click at [474, 336] on input "text" at bounding box center [484, 349] width 174 height 27
type input "1pb BHDS xe 50H-63771"
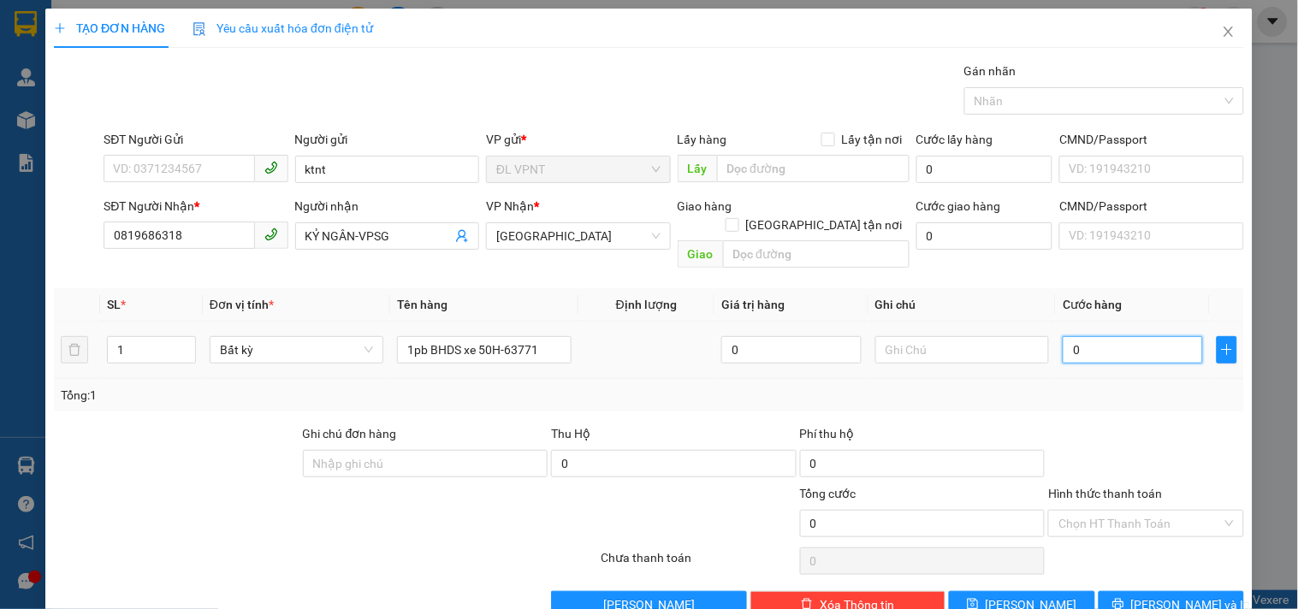
click at [1072, 336] on input "0" at bounding box center [1133, 349] width 140 height 27
click at [1070, 511] on input "Hình thức thanh toán" at bounding box center [1139, 524] width 163 height 26
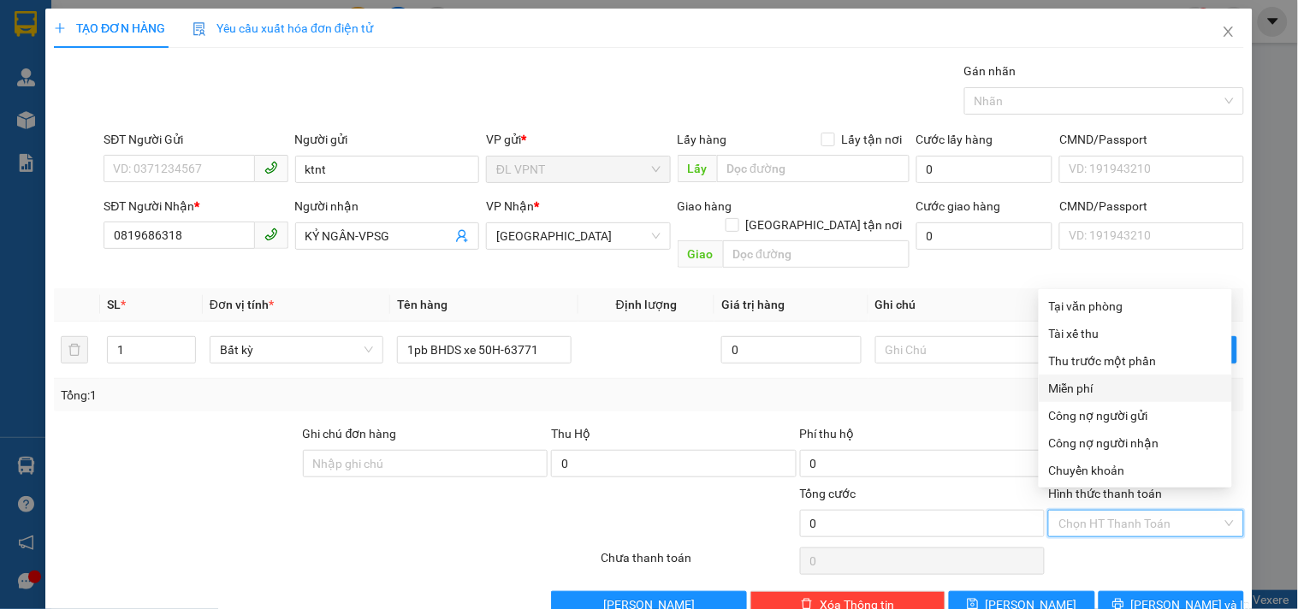
click at [1097, 394] on div "Miễn phí" at bounding box center [1135, 388] width 173 height 19
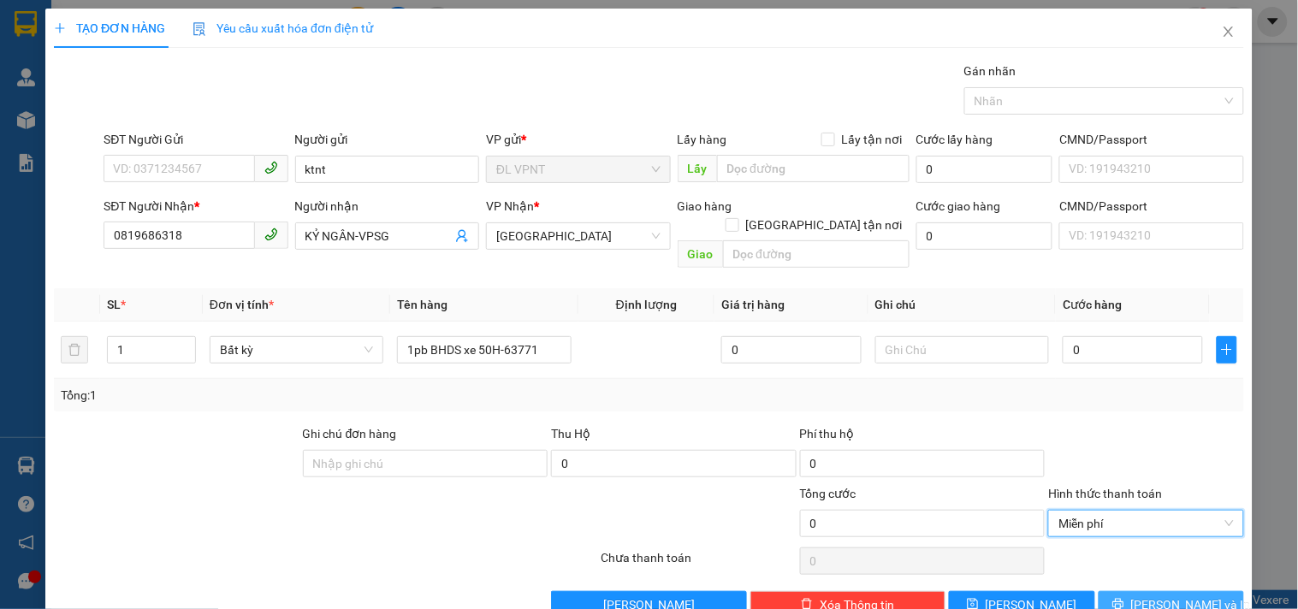
click at [1155, 595] on span "[PERSON_NAME] và In" at bounding box center [1191, 604] width 120 height 19
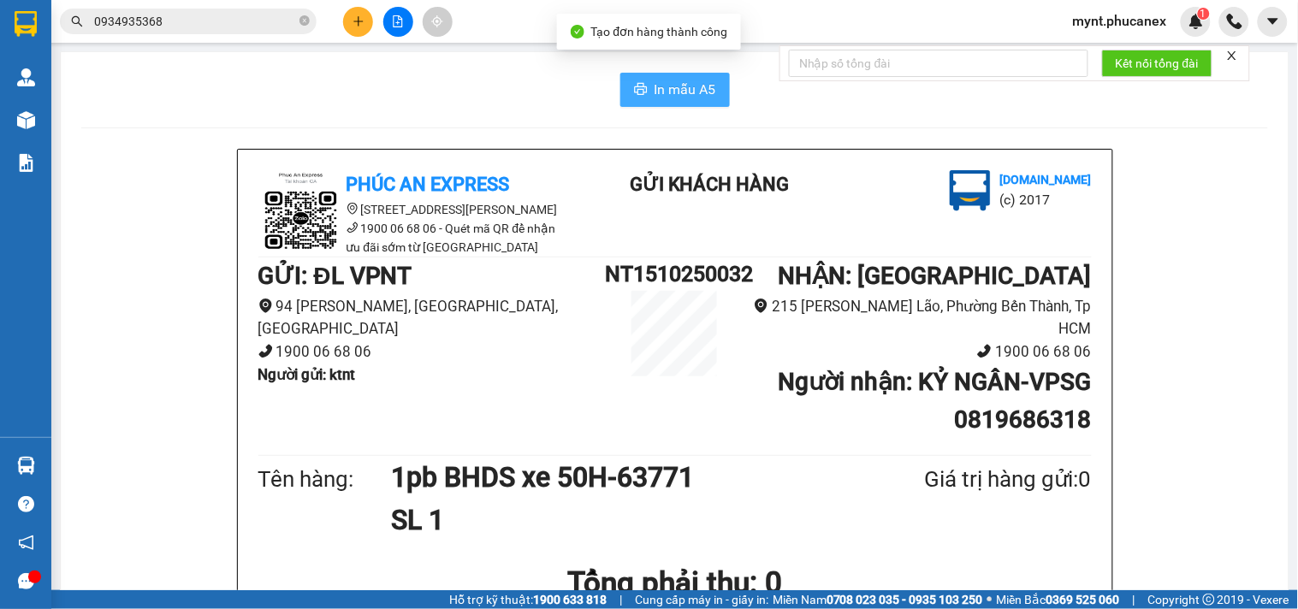
click at [673, 100] on button "In mẫu A5" at bounding box center [675, 90] width 110 height 34
click at [339, 29] on div at bounding box center [398, 22] width 128 height 30
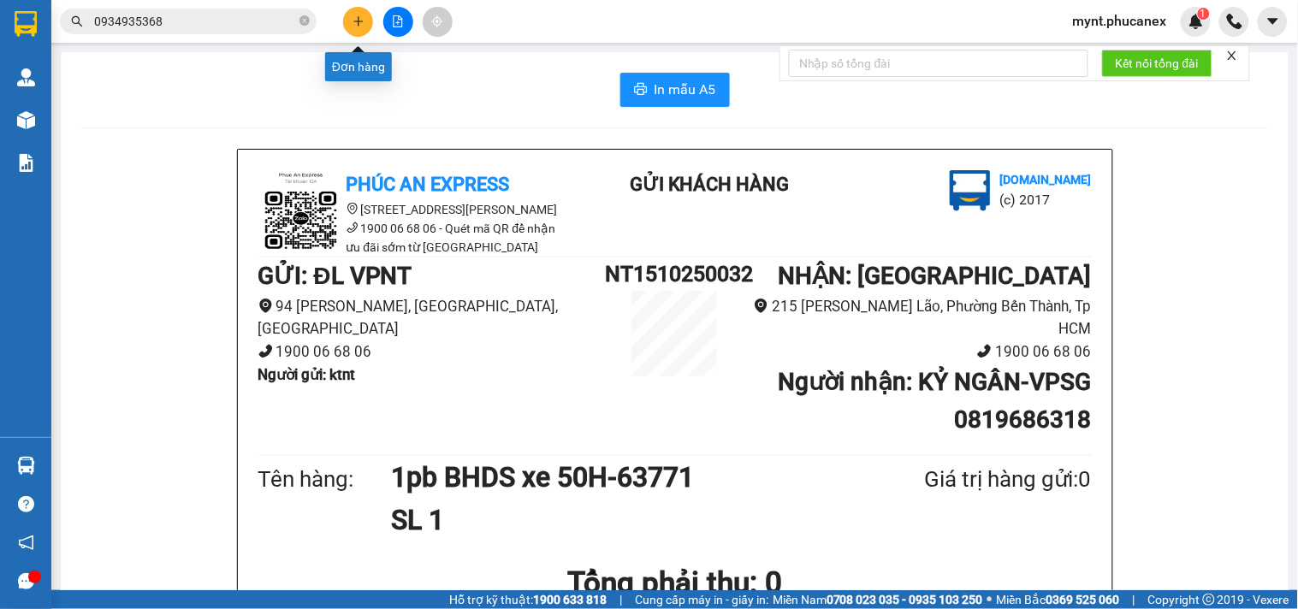
click at [347, 27] on button at bounding box center [358, 22] width 30 height 30
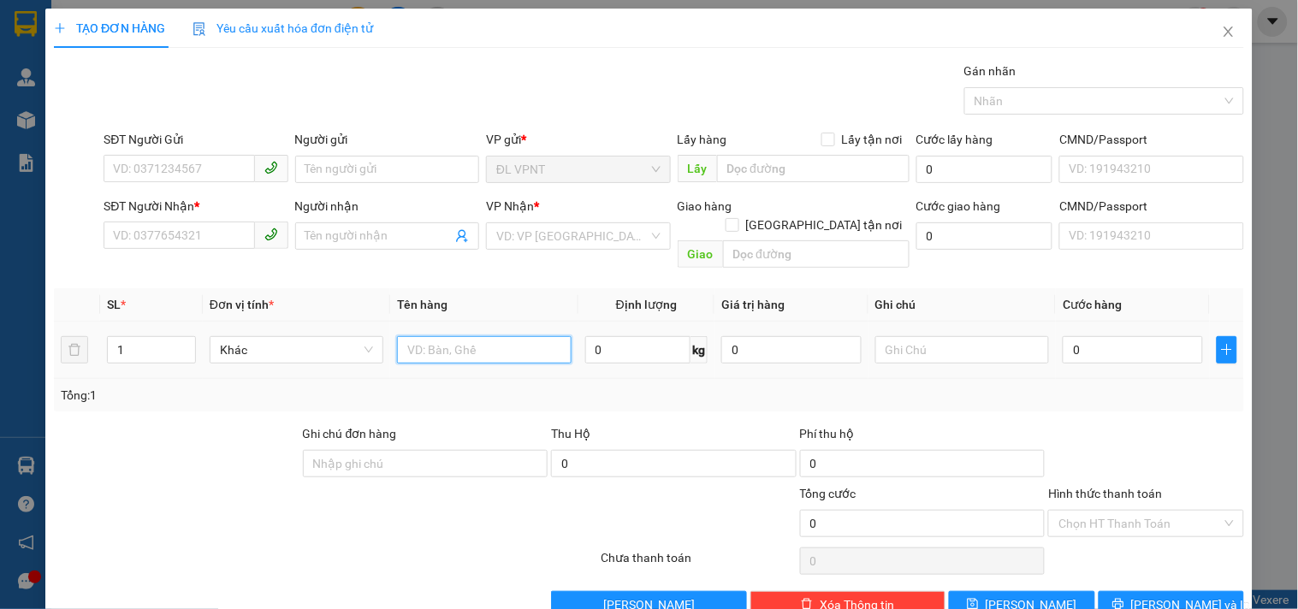
click at [466, 336] on input "text" at bounding box center [484, 349] width 174 height 27
type input "1h"
click at [1100, 339] on input "0" at bounding box center [1133, 349] width 140 height 27
type input "2"
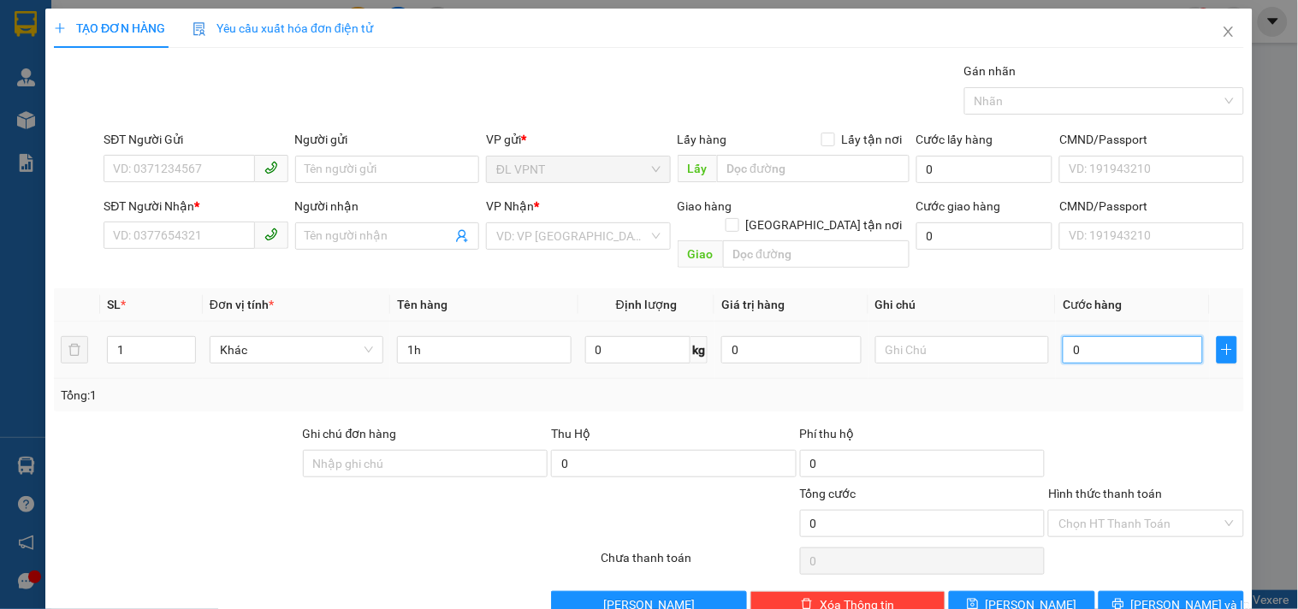
type input "2"
type input "20"
type input "20.000"
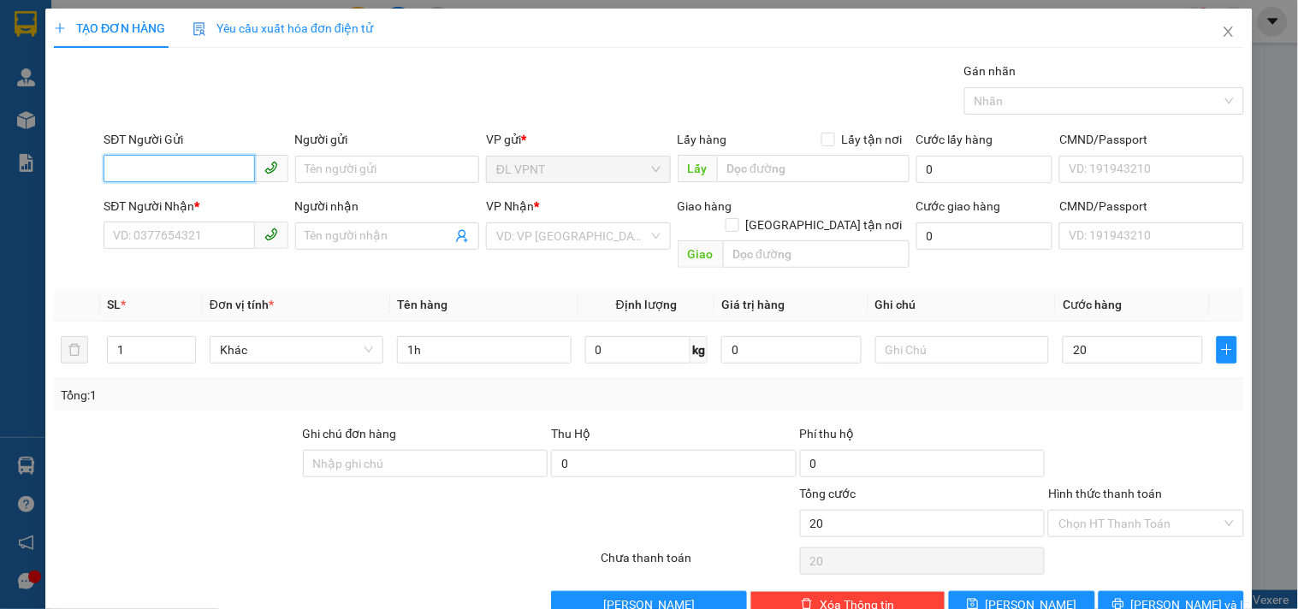
type input "20.000"
click at [169, 165] on input "SĐT Người Gửi" at bounding box center [179, 168] width 151 height 27
click at [231, 197] on div "0795658398 - HÙNG" at bounding box center [194, 203] width 162 height 19
type input "0795658398"
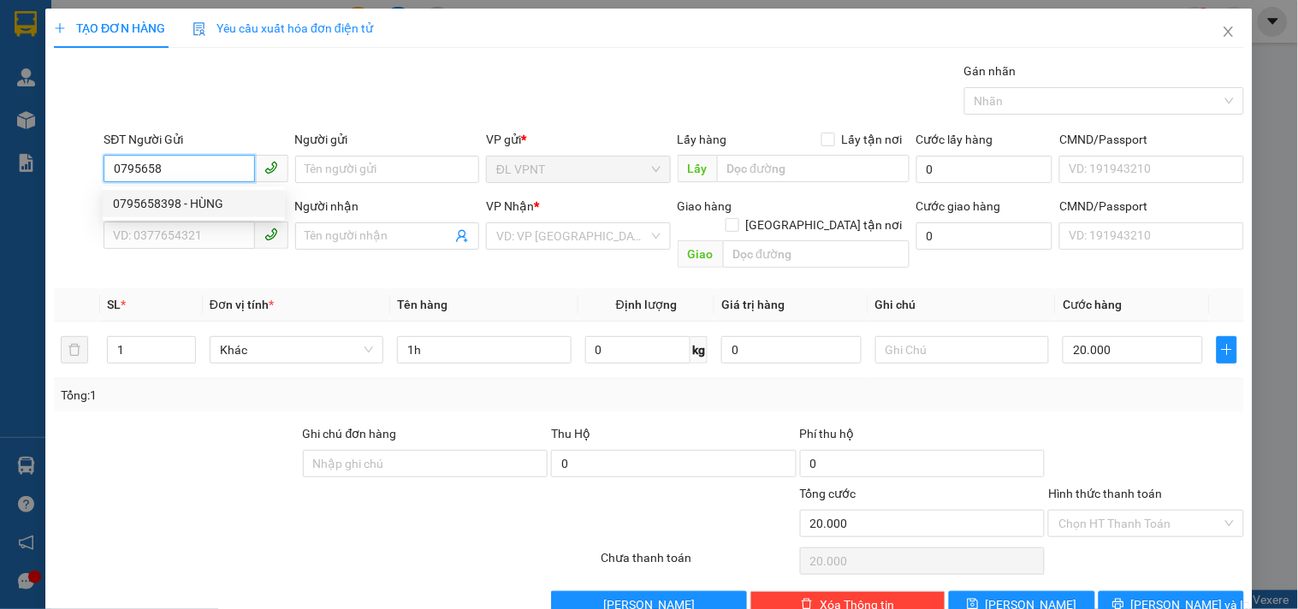
type input "HÙNG"
type input "0905352239"
type input "THÀNH"
type input "0795658398"
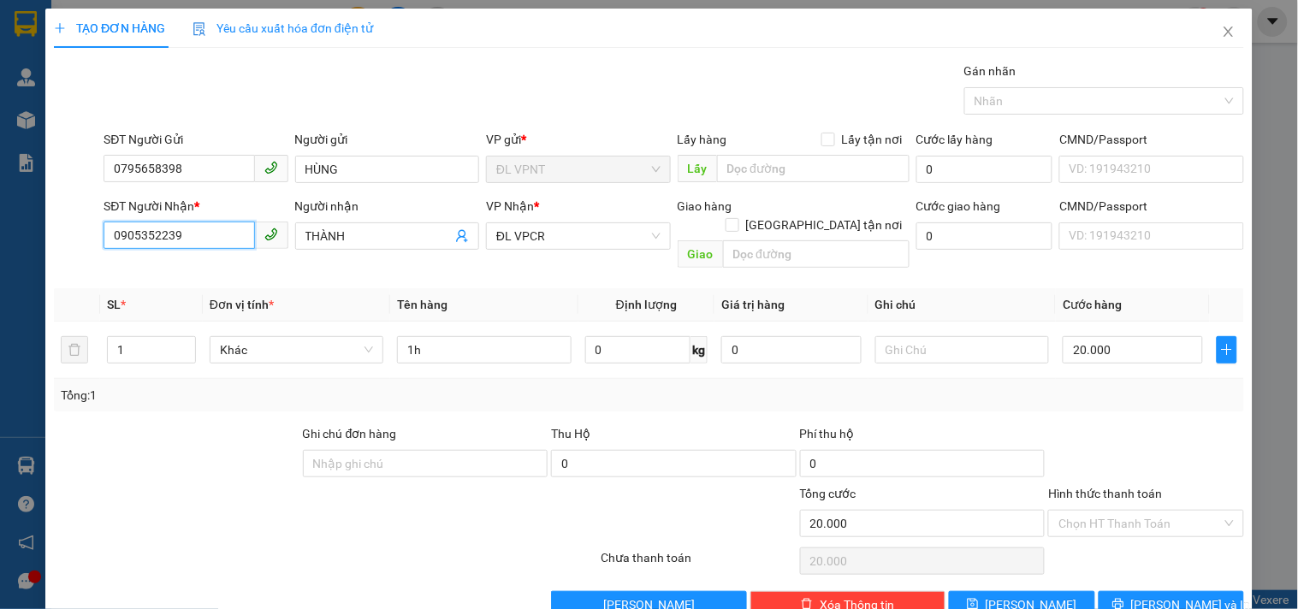
drag, startPoint x: 215, startPoint y: 237, endPoint x: 0, endPoint y: 104, distance: 252.4
click at [0, 111] on div "TẠO ĐƠN HÀNG Yêu cầu xuất hóa đơn điện tử Transit Pickup Surcharge Ids Transit …" at bounding box center [649, 304] width 1298 height 609
click at [185, 275] on div "0905352239 - THÀNH" at bounding box center [194, 270] width 162 height 19
type input "0905352239"
click at [1165, 591] on button "[PERSON_NAME] và In" at bounding box center [1171, 604] width 145 height 27
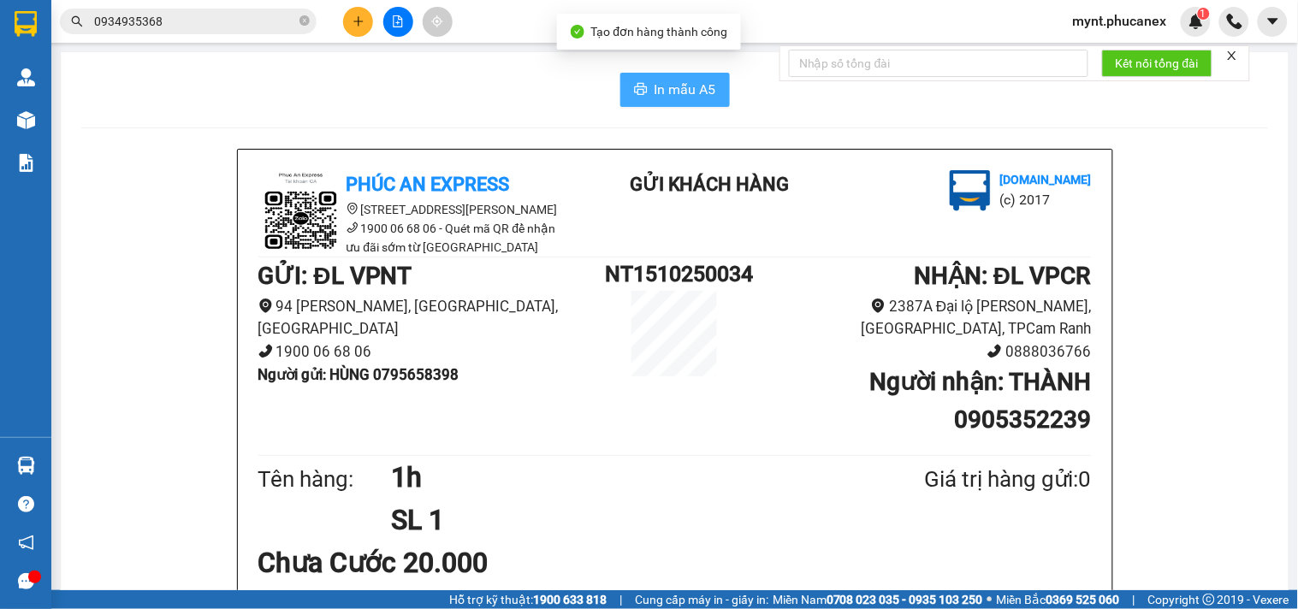
click at [655, 83] on span "In mẫu A5" at bounding box center [686, 89] width 62 height 21
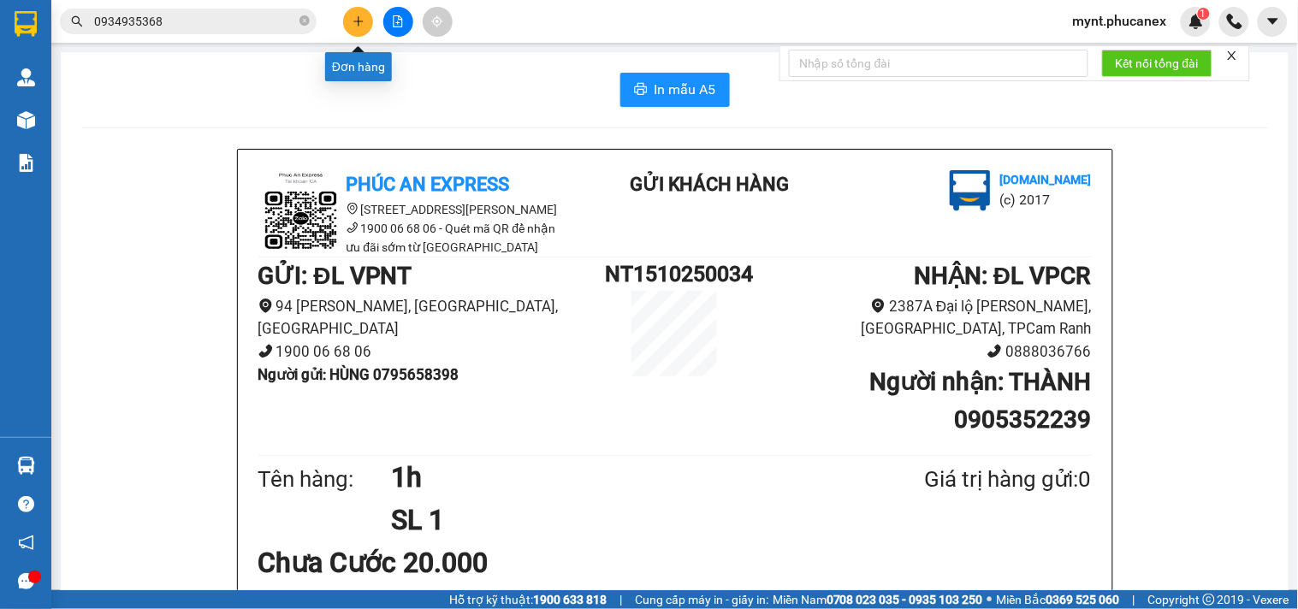
click at [352, 21] on icon "plus" at bounding box center [358, 21] width 12 height 12
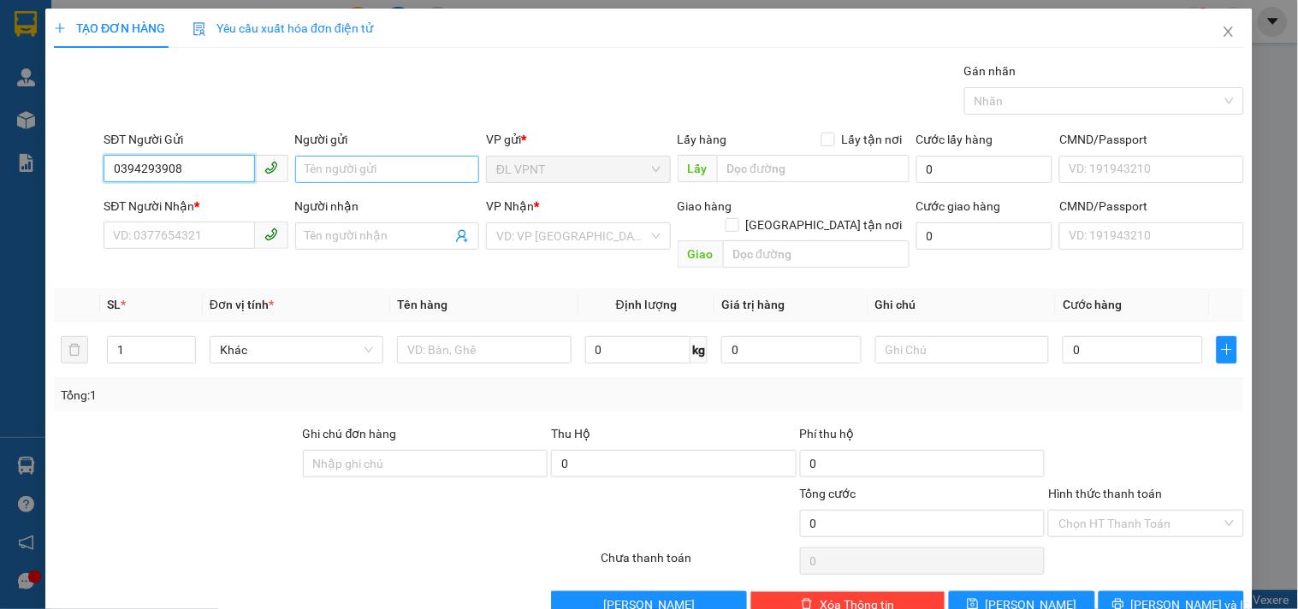
type input "0394293908"
click at [317, 168] on input "Người gửi" at bounding box center [387, 169] width 184 height 27
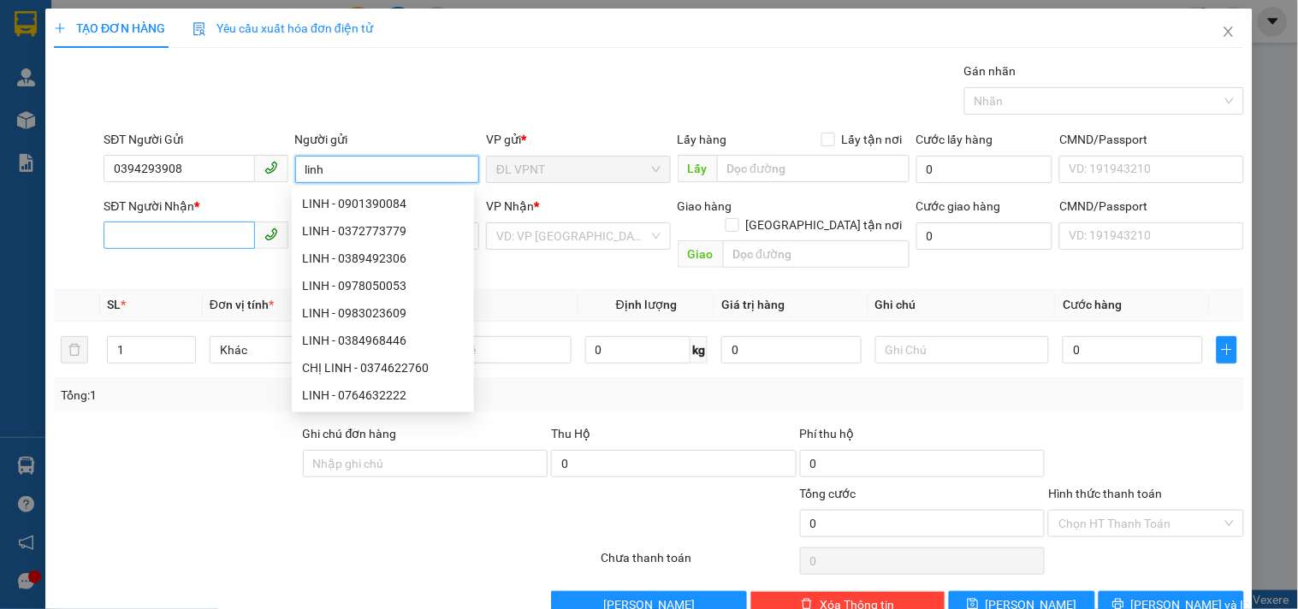
type input "linh"
click at [202, 231] on input "SĐT Người Nhận *" at bounding box center [179, 235] width 151 height 27
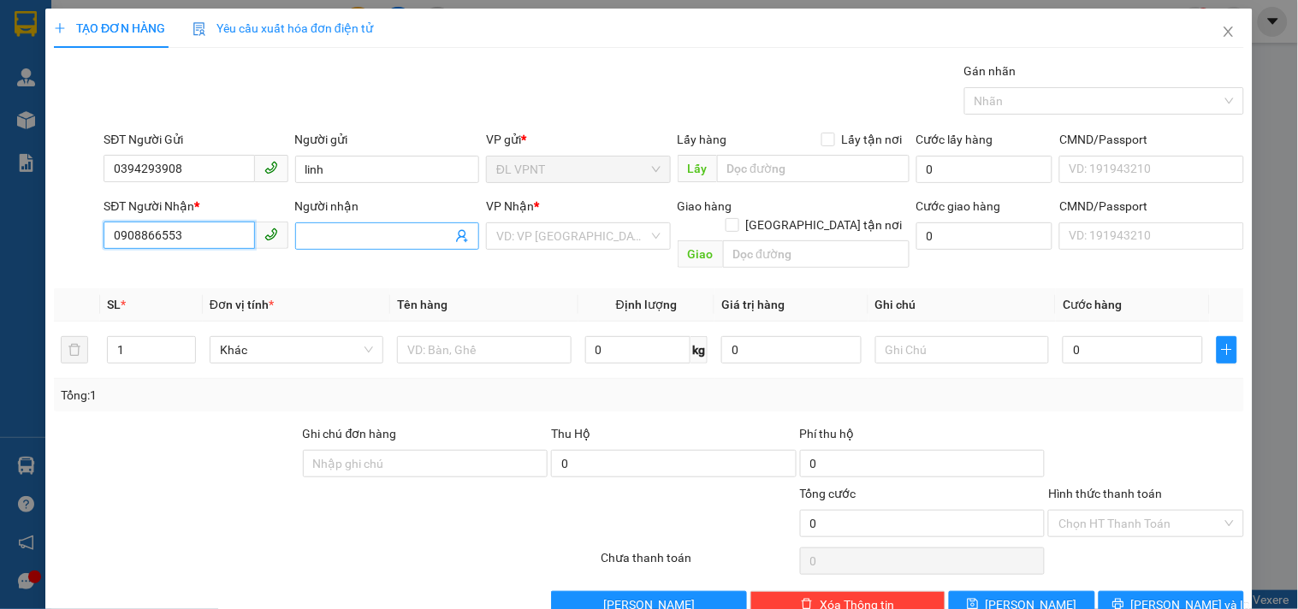
type input "0908866553"
click at [335, 222] on span at bounding box center [387, 235] width 184 height 27
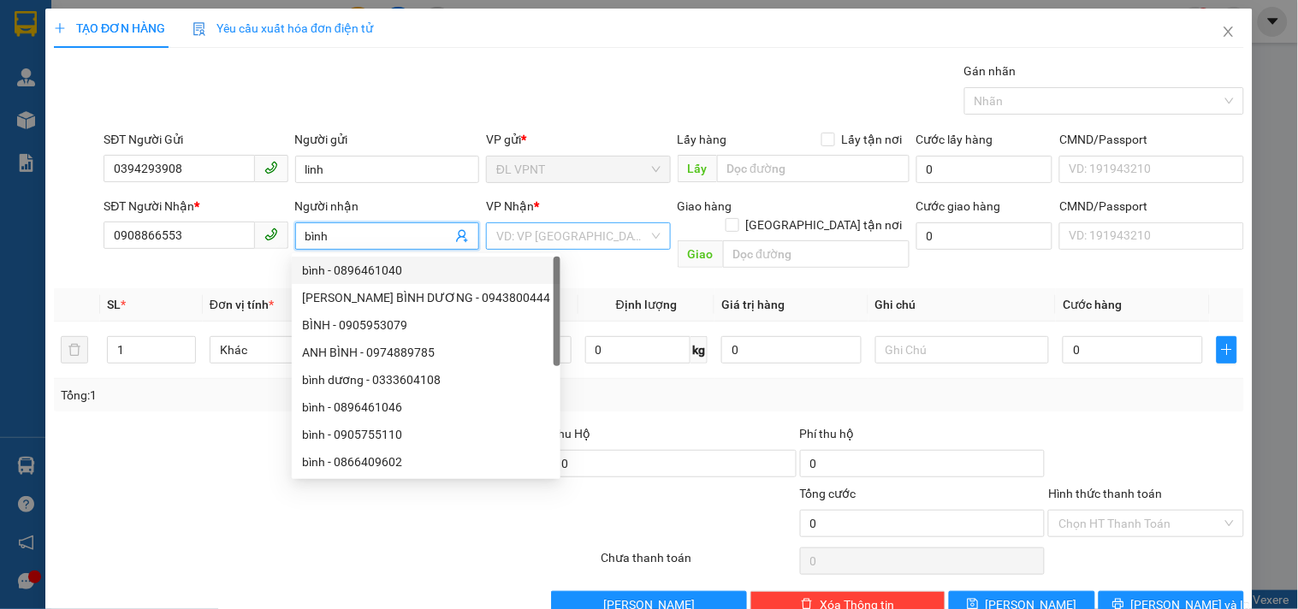
type input "bình"
click at [559, 240] on input "search" at bounding box center [571, 236] width 151 height 26
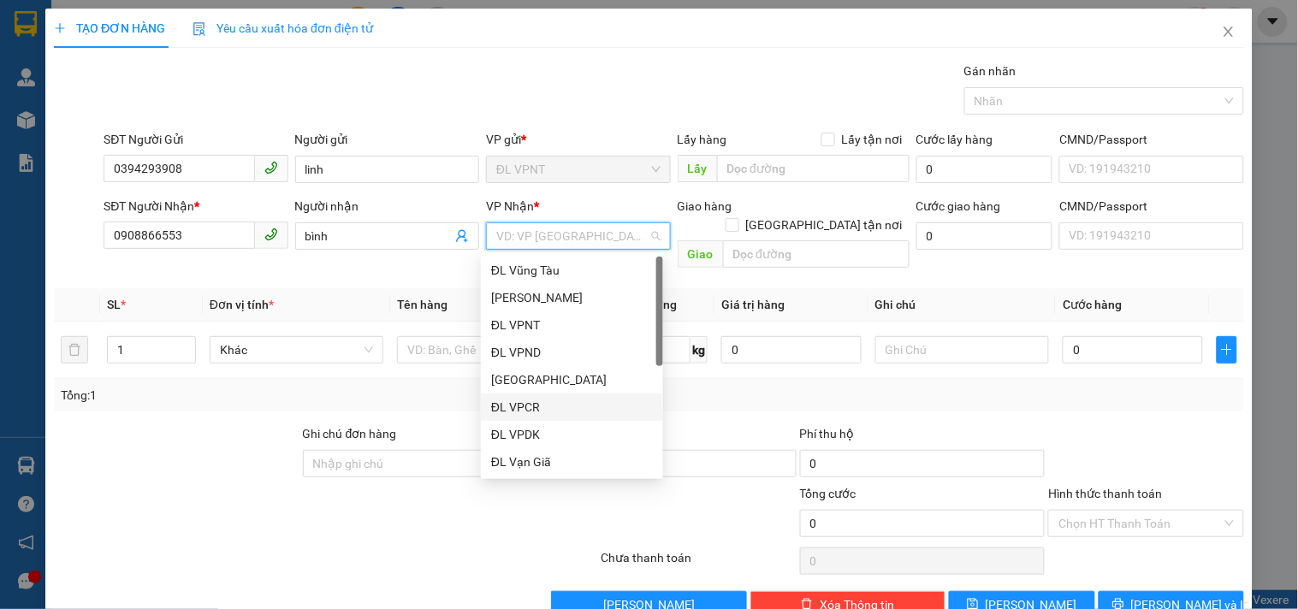
scroll to position [27, 0]
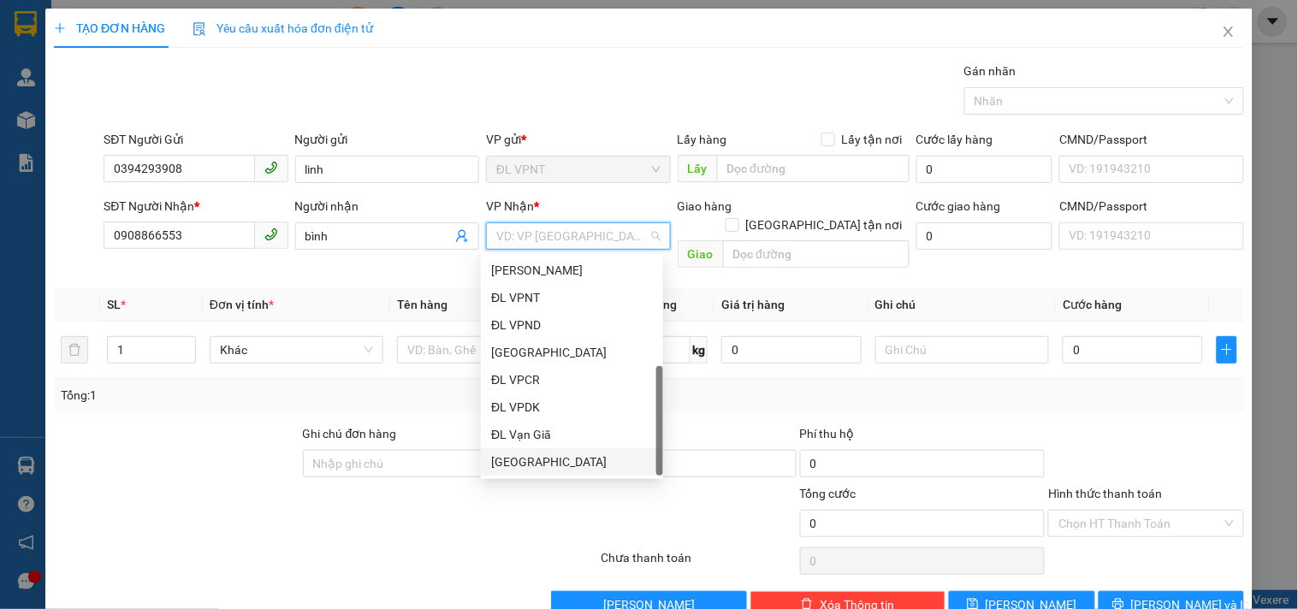
click at [534, 458] on div "[GEOGRAPHIC_DATA]" at bounding box center [572, 462] width 162 height 19
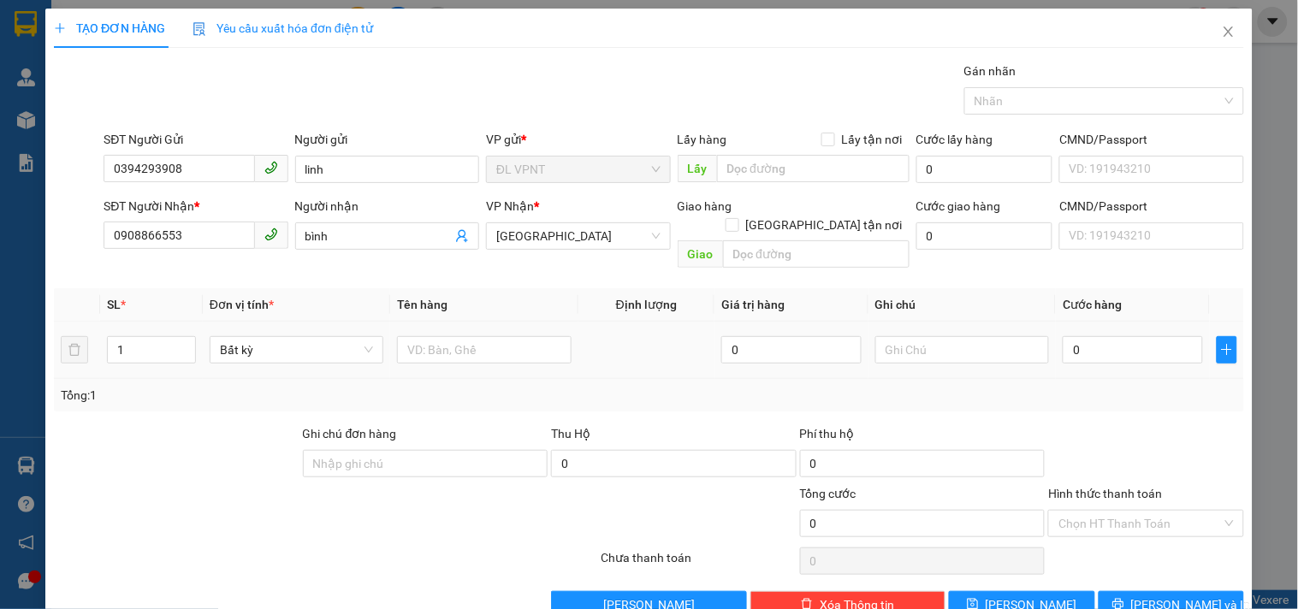
click at [74, 329] on tr "1 Bất kỳ 0 0" at bounding box center [649, 350] width 1190 height 57
click at [139, 337] on input "1" at bounding box center [151, 350] width 87 height 26
type input "12"
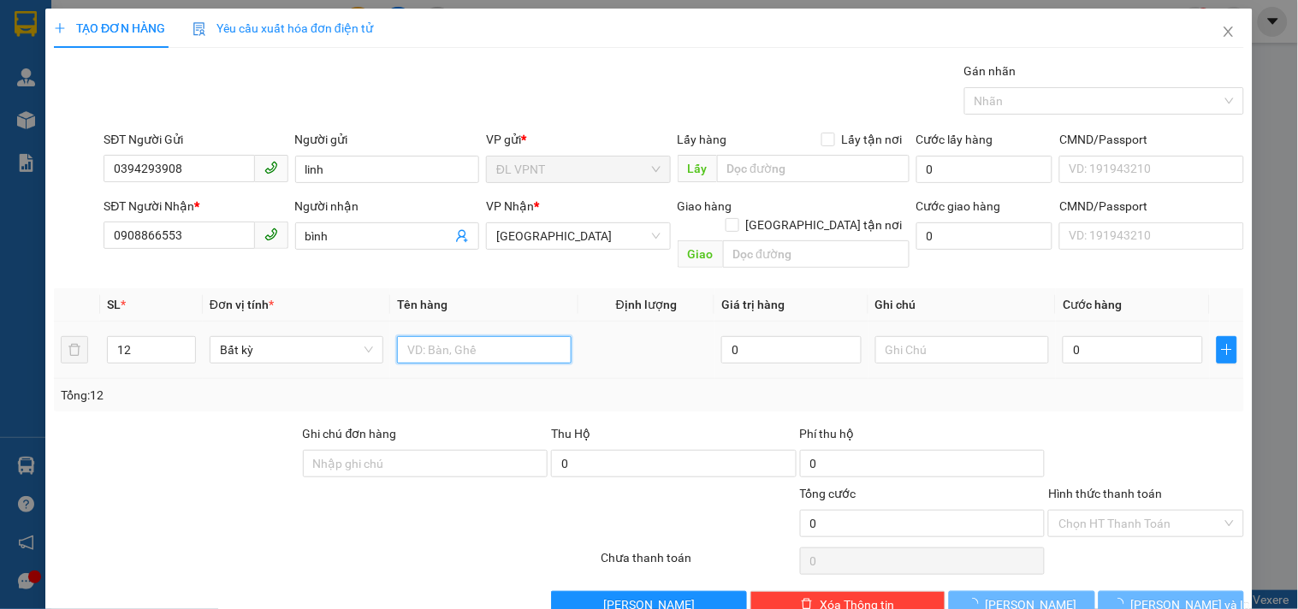
click at [477, 336] on input "text" at bounding box center [484, 349] width 174 height 27
type input "12t"
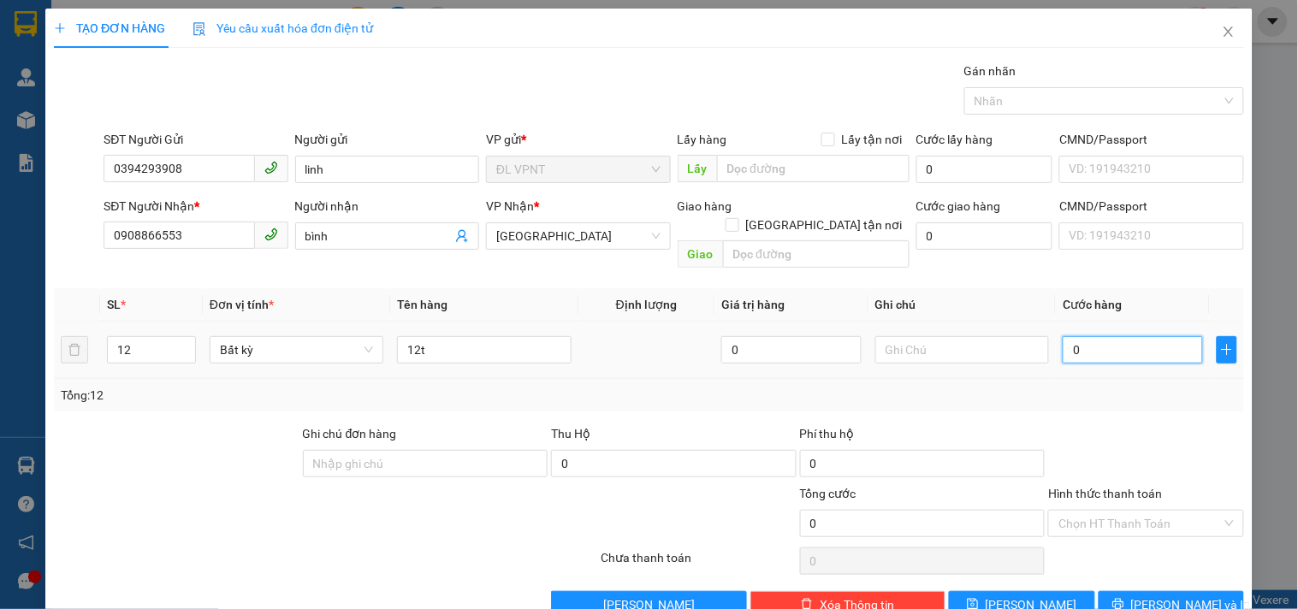
click at [1112, 338] on input "0" at bounding box center [1133, 349] width 140 height 27
type input "4"
type input "48"
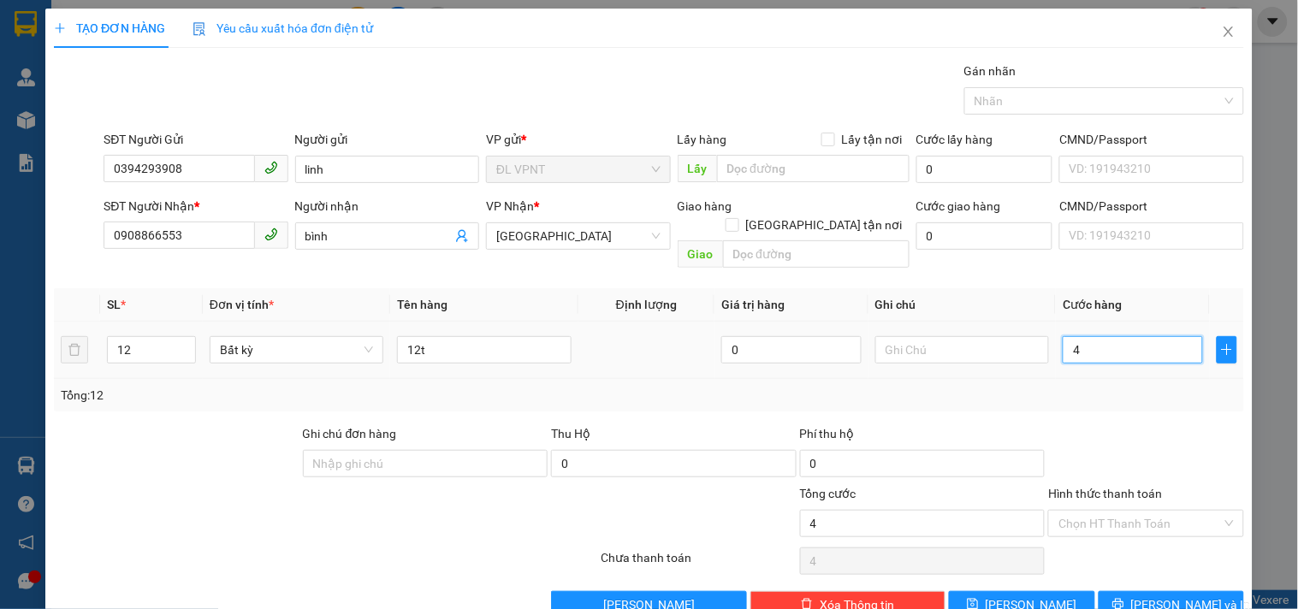
type input "48"
type input "480"
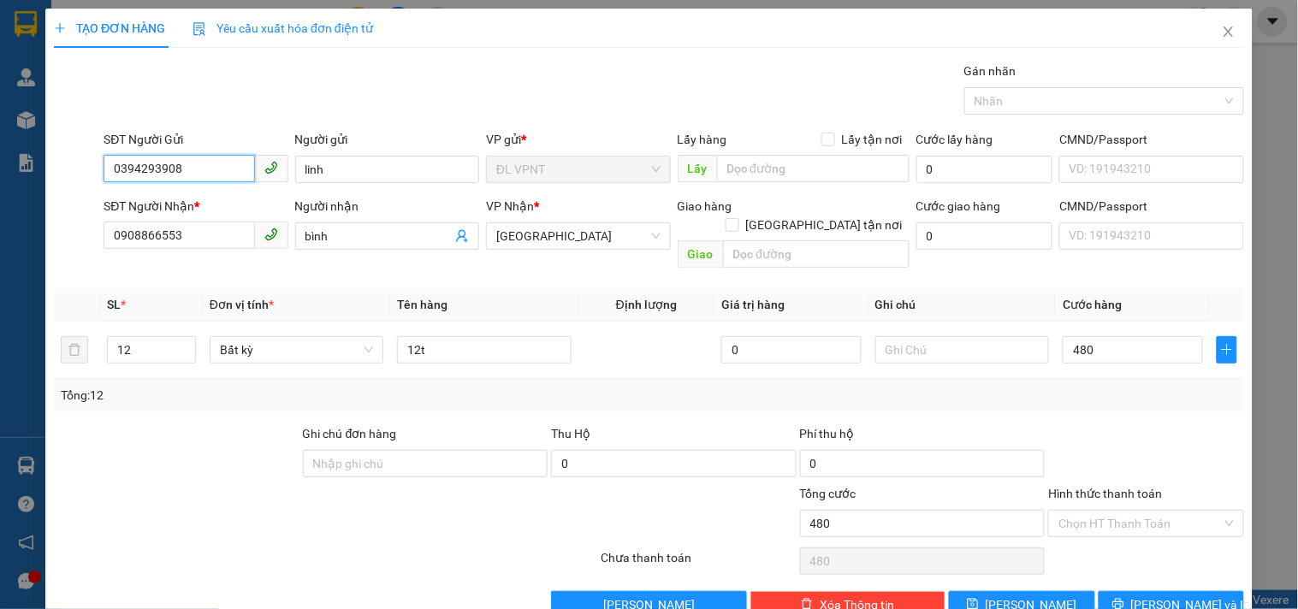
type input "480.000"
click at [155, 166] on input "0394293908" at bounding box center [179, 168] width 151 height 27
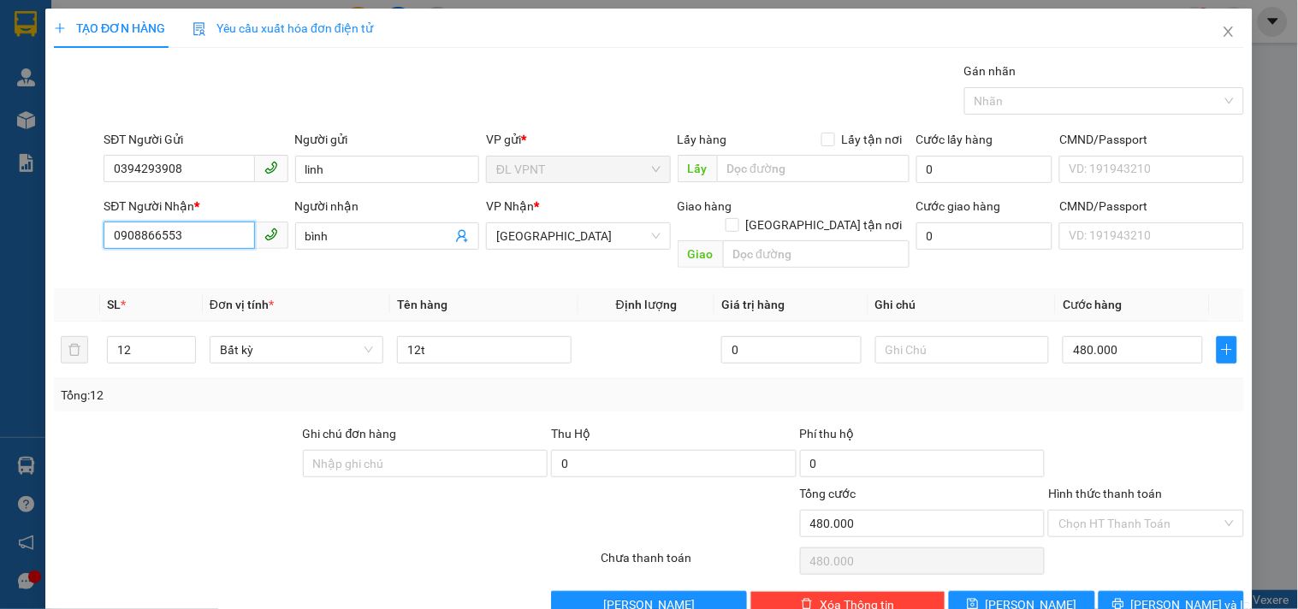
click at [166, 229] on input "0908866553" at bounding box center [179, 235] width 151 height 27
click at [235, 514] on div at bounding box center [226, 514] width 348 height 60
click at [131, 485] on div at bounding box center [226, 514] width 348 height 60
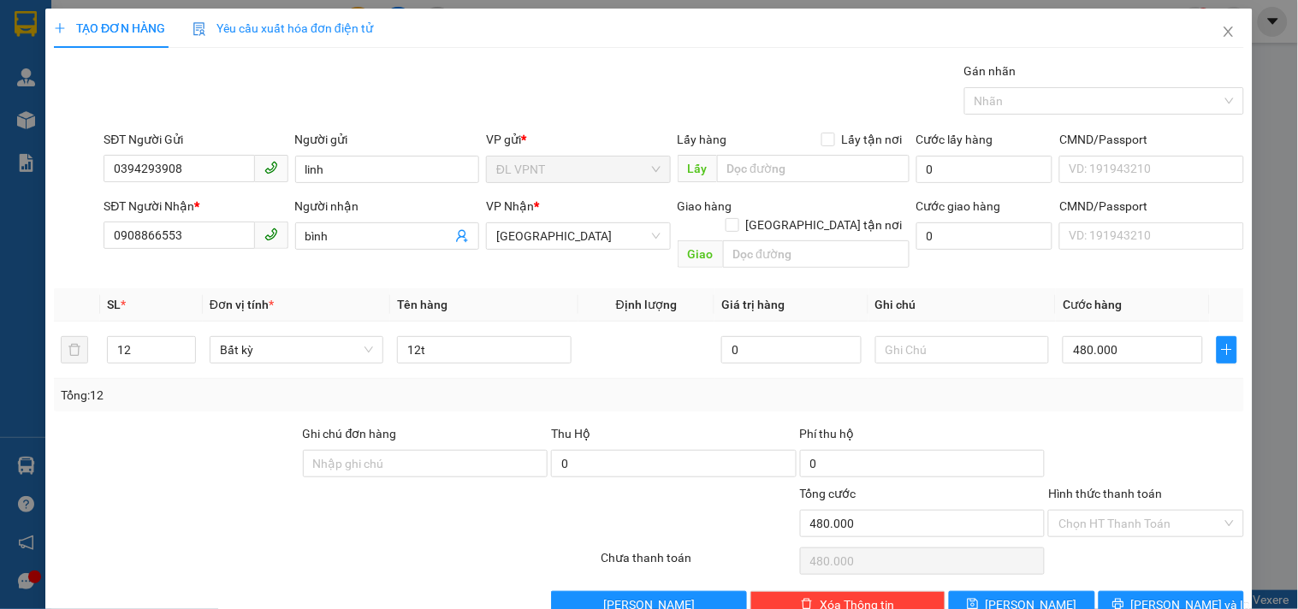
scroll to position [23, 0]
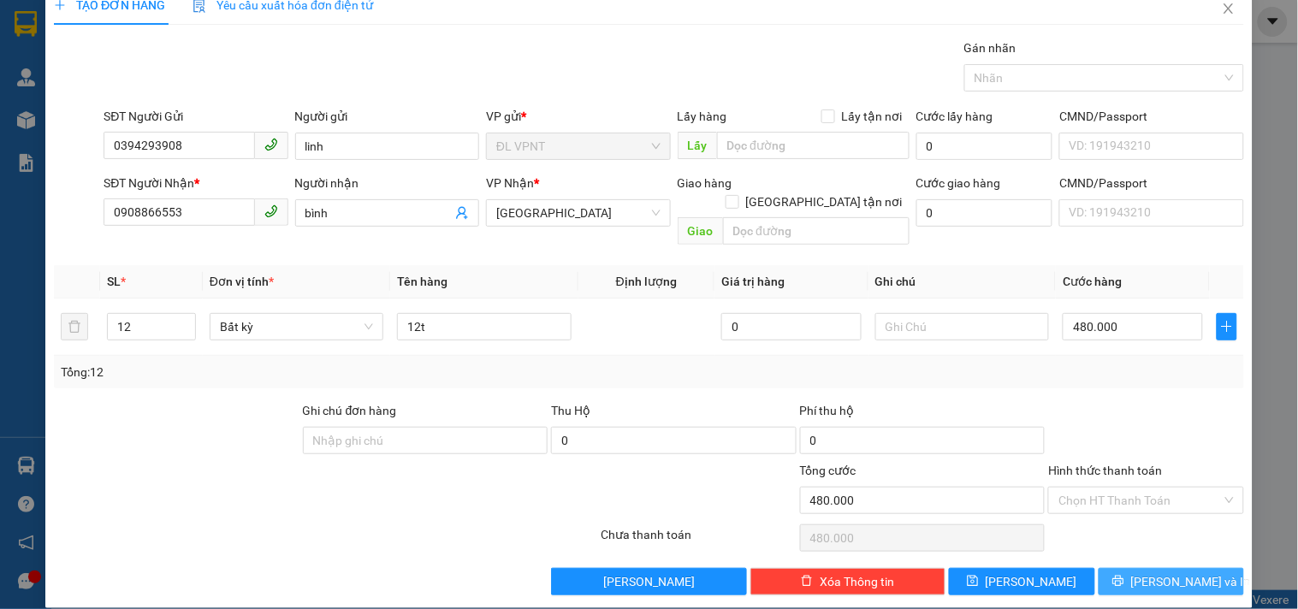
click at [1158, 573] on button "[PERSON_NAME] và In" at bounding box center [1171, 581] width 145 height 27
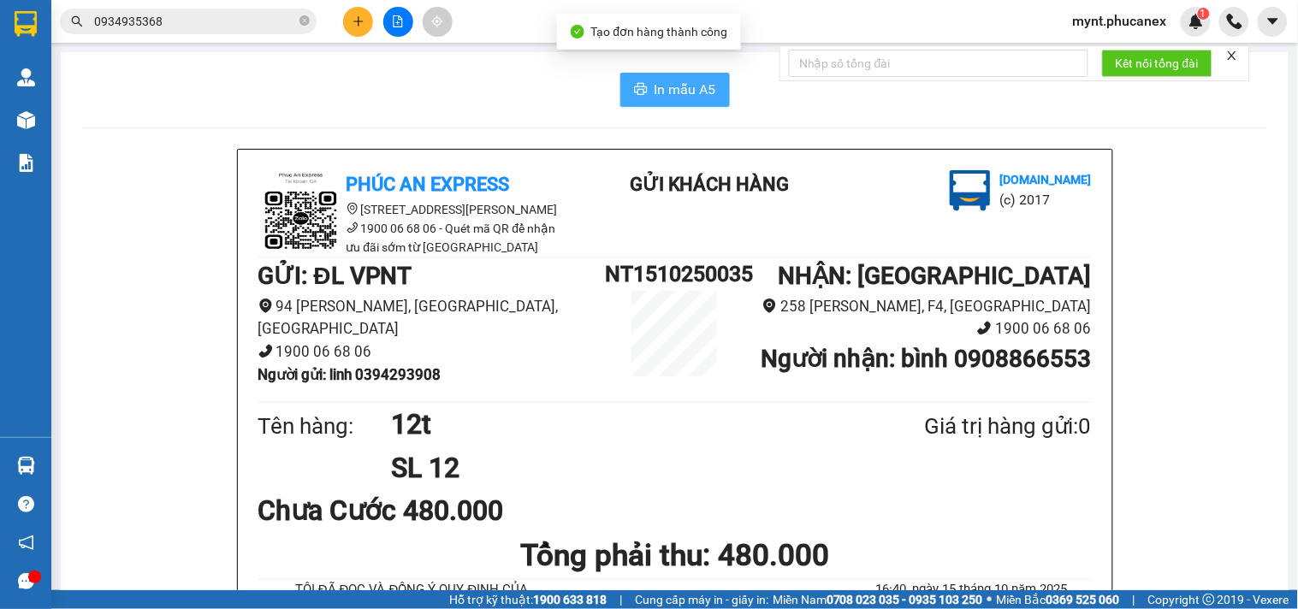
click at [631, 81] on button "In mẫu A5" at bounding box center [675, 90] width 110 height 34
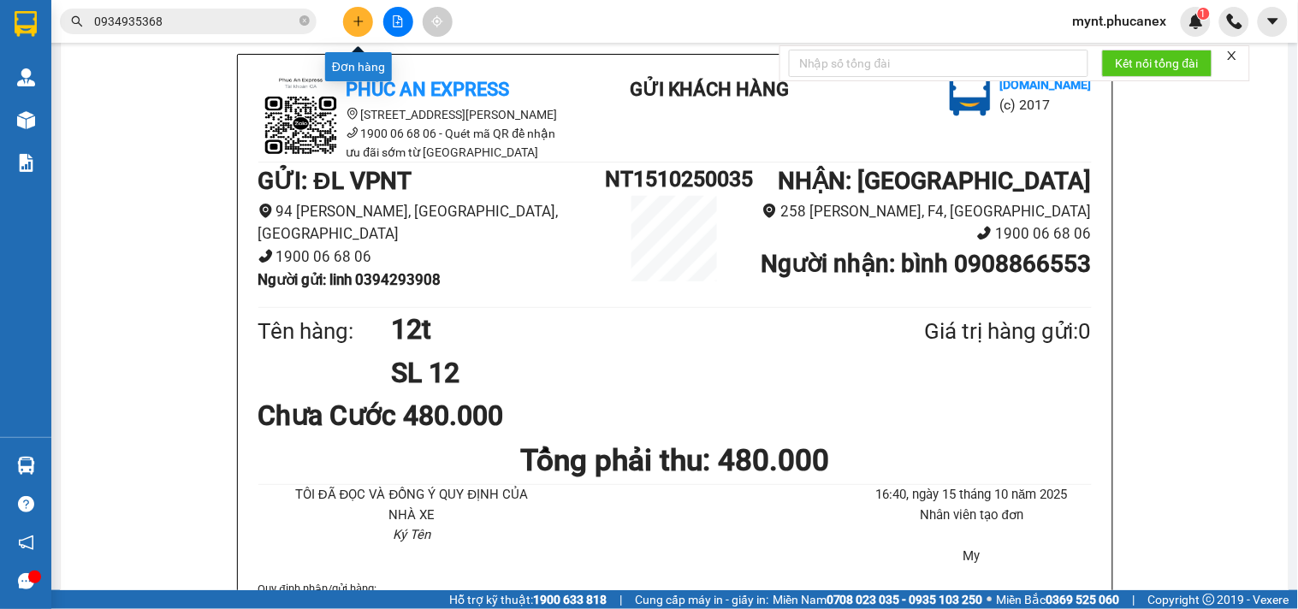
click at [348, 15] on button at bounding box center [358, 22] width 30 height 30
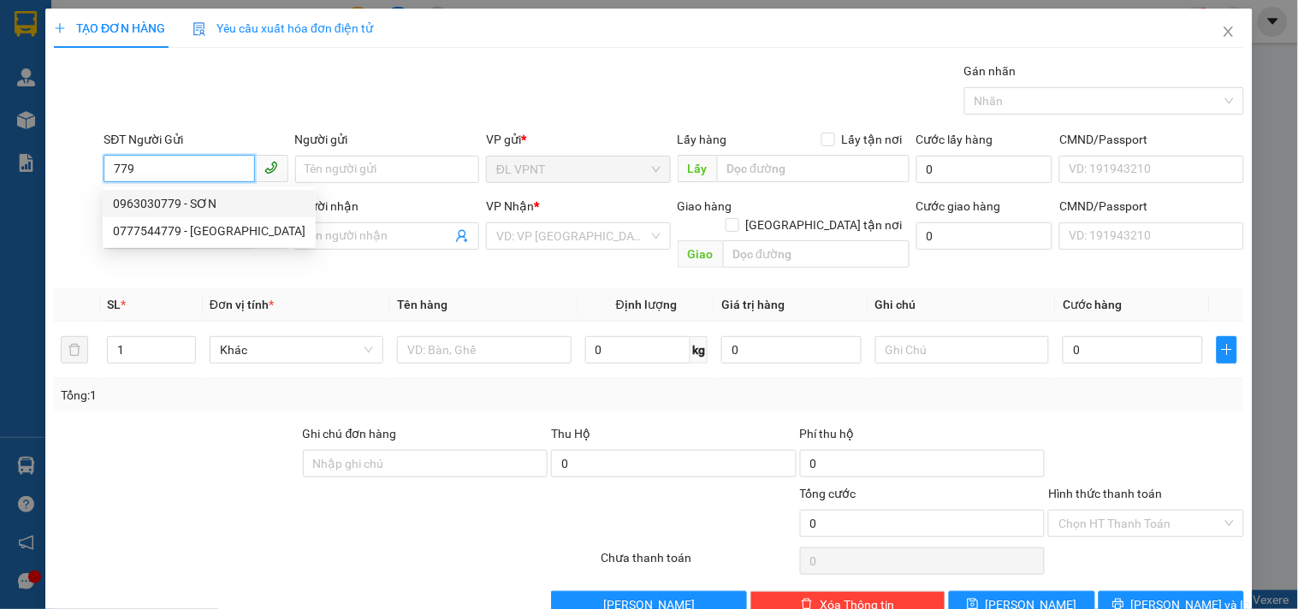
click at [198, 199] on div "0963030779 - SƠN" at bounding box center [209, 203] width 193 height 19
type input "0963030779"
type input "SƠN"
type input "0934868482"
type input "TÈO"
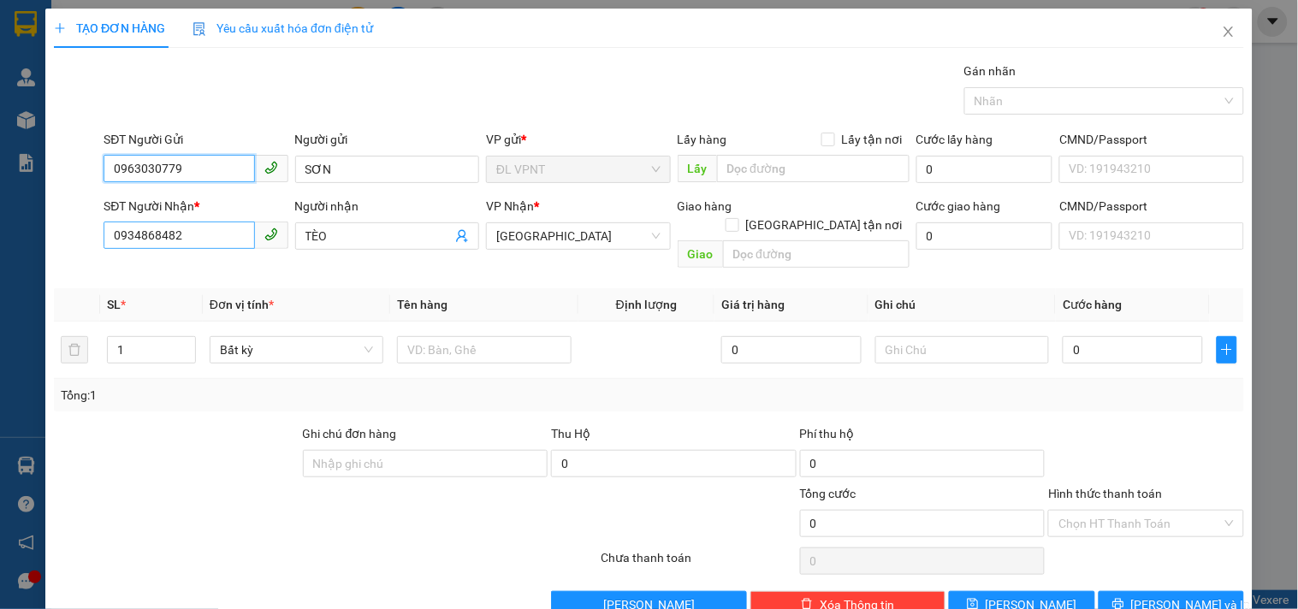
type input "0963030779"
drag, startPoint x: 210, startPoint y: 233, endPoint x: 0, endPoint y: 10, distance: 305.6
click at [0, 35] on div "TẠO ĐƠN HÀNG Yêu cầu xuất hóa đơn điện tử Transit Pickup Surcharge Ids Transit …" at bounding box center [649, 304] width 1298 height 609
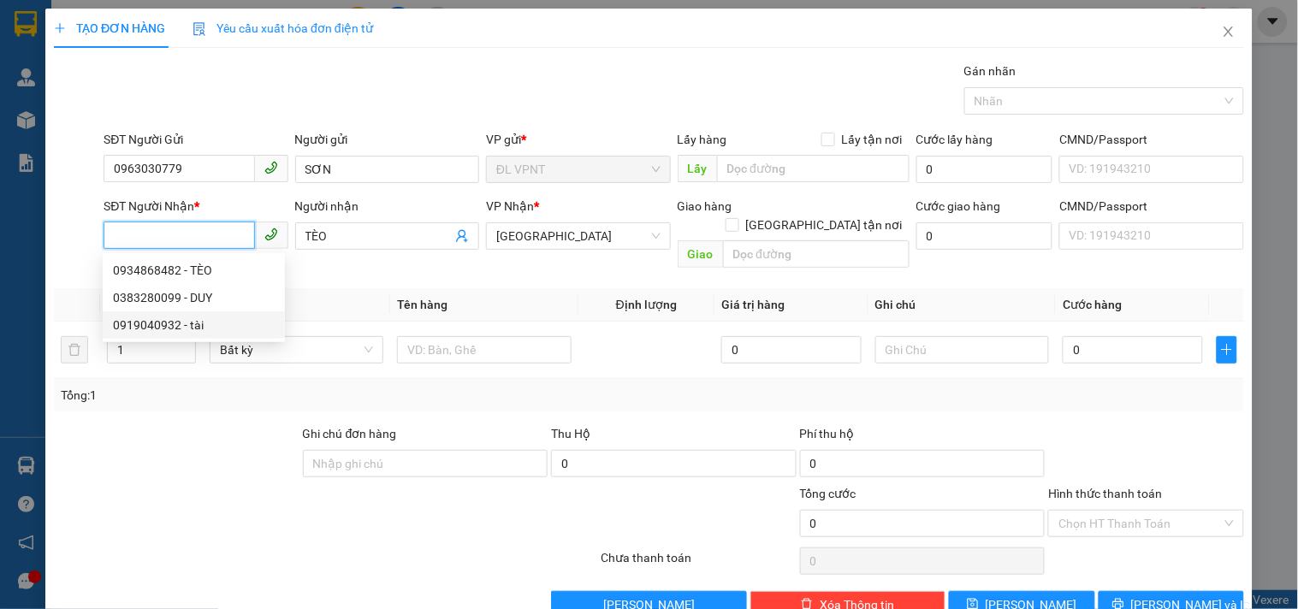
click at [140, 316] on div "0919040932 - tài" at bounding box center [194, 325] width 162 height 19
type input "0919040932"
type input "tài"
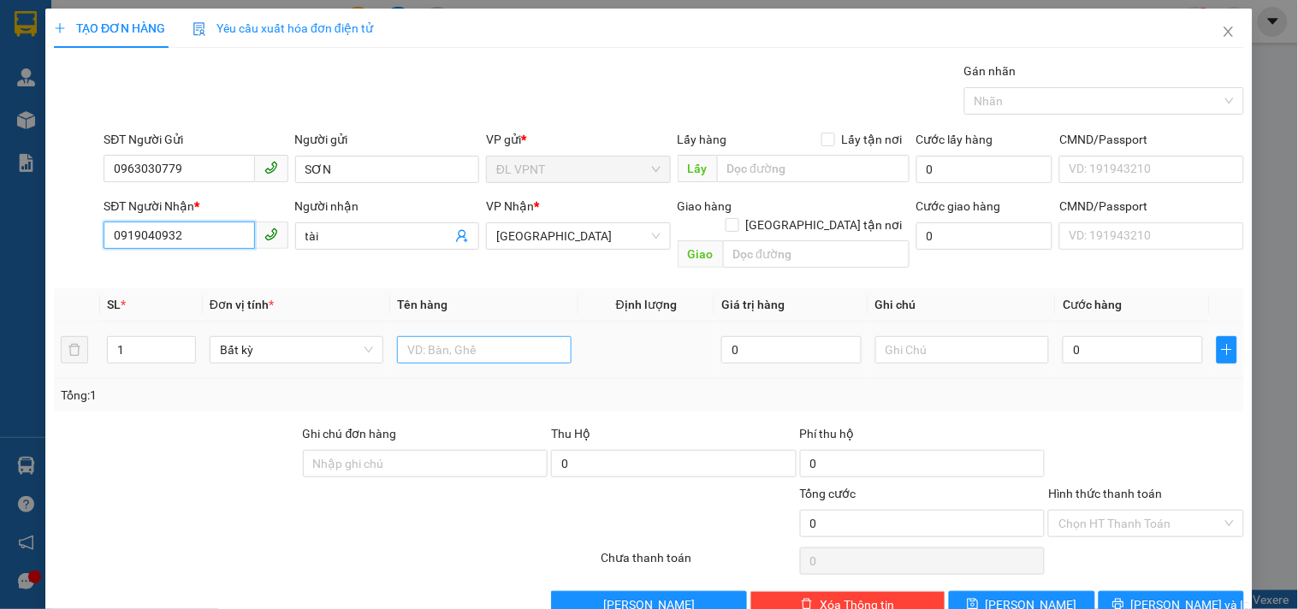
type input "0919040932"
click at [463, 338] on input "text" at bounding box center [484, 349] width 174 height 27
drag, startPoint x: 159, startPoint y: 334, endPoint x: 120, endPoint y: 335, distance: 39.4
click at [128, 336] on div "1" at bounding box center [151, 349] width 89 height 27
type input "3t"
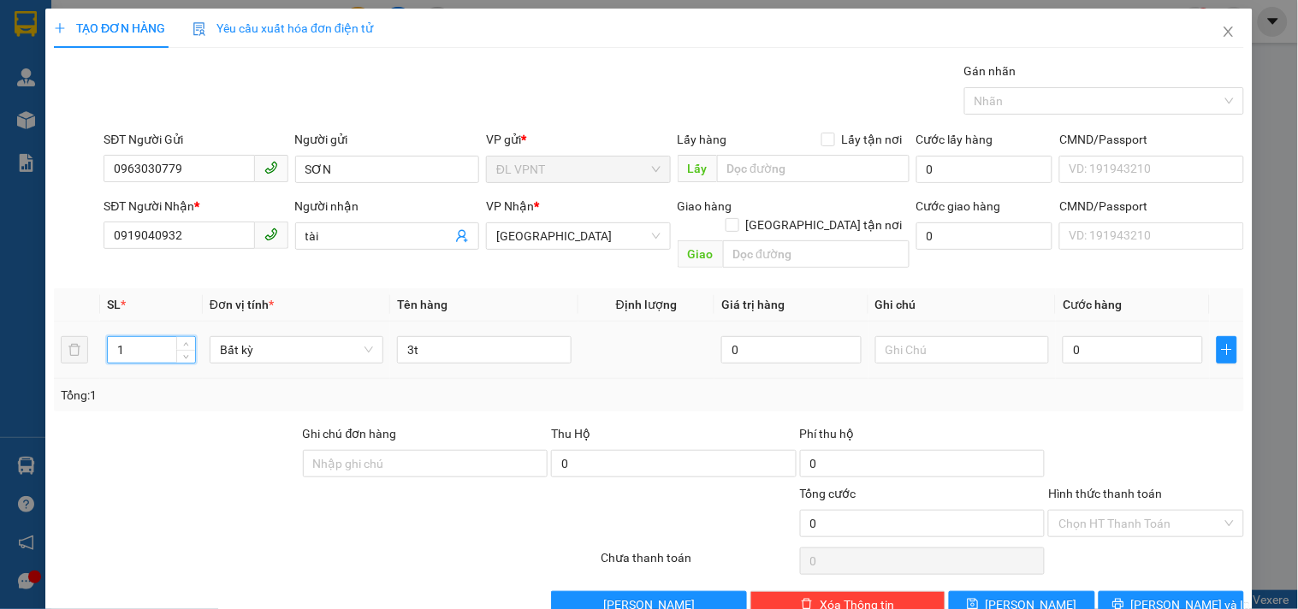
drag, startPoint x: 117, startPoint y: 335, endPoint x: 132, endPoint y: 335, distance: 14.5
click at [132, 337] on input "1" at bounding box center [151, 350] width 87 height 26
type input "3"
click at [1084, 336] on input "0" at bounding box center [1133, 349] width 140 height 27
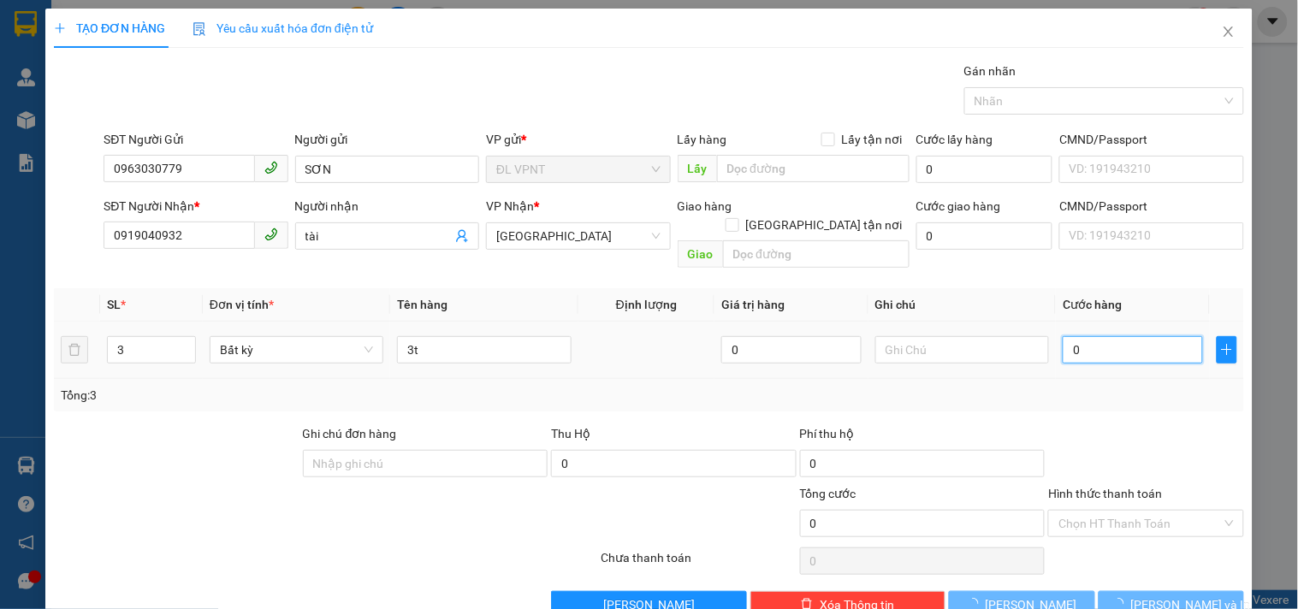
type input "9"
type input "90"
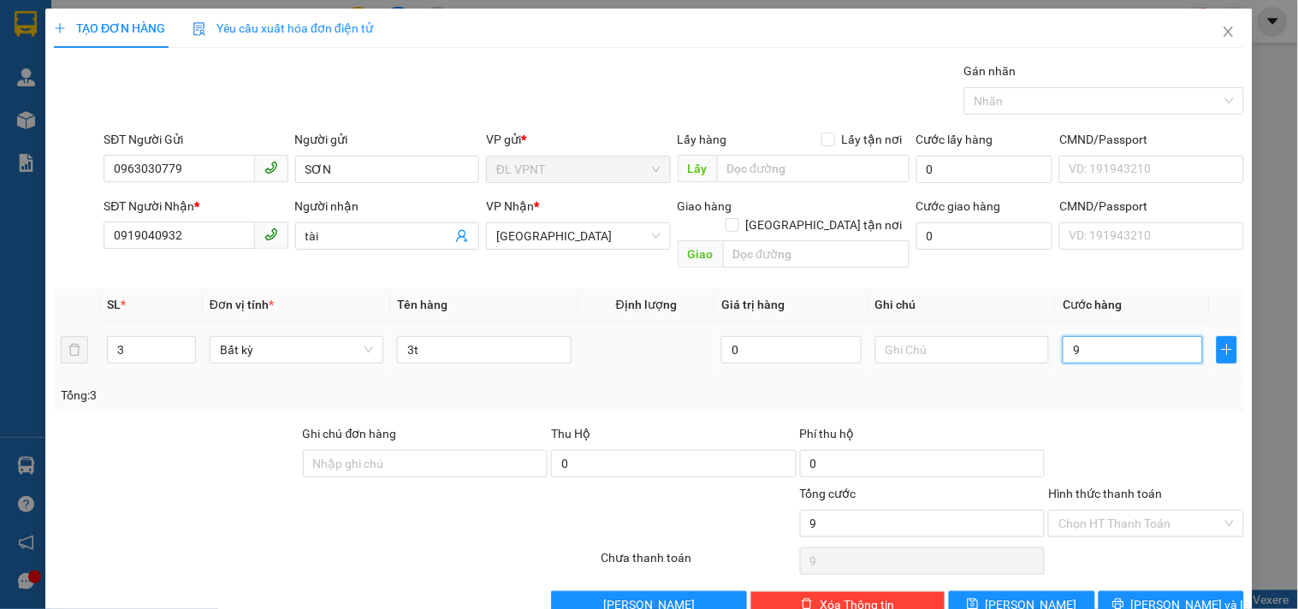
type input "90"
type input "90.000"
click at [963, 403] on div "Transit Pickup Surcharge Ids Transit Deliver Surcharge Ids Transit Deliver Surc…" at bounding box center [649, 340] width 1190 height 557
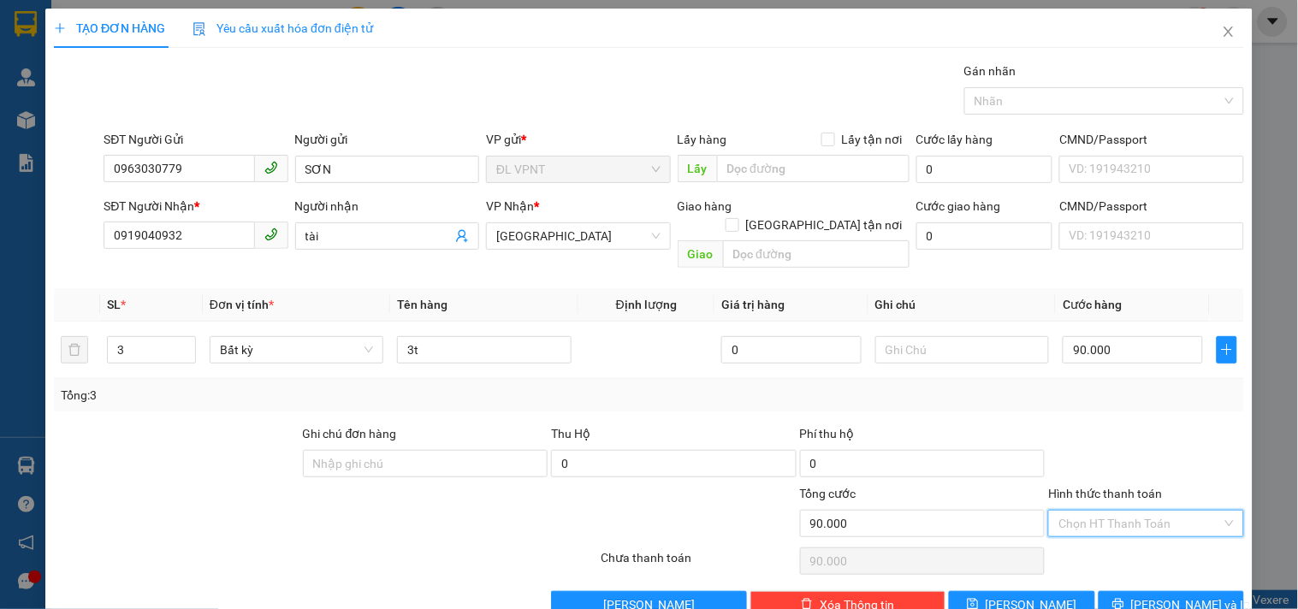
click at [1085, 511] on input "Hình thức thanh toán" at bounding box center [1139, 524] width 163 height 26
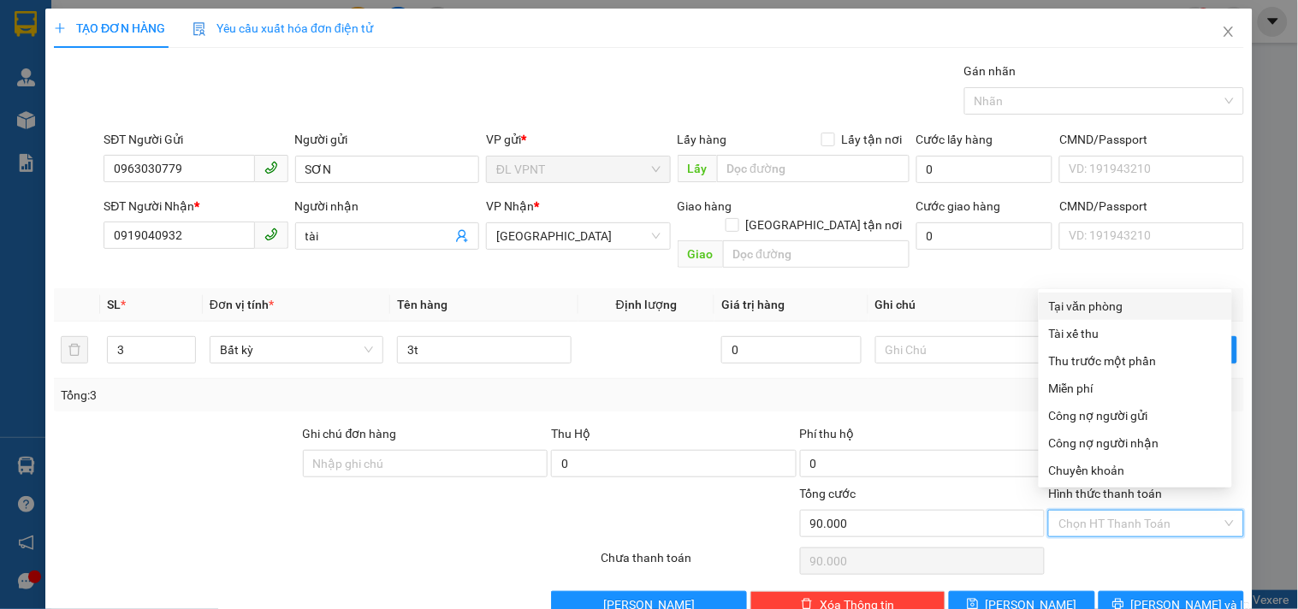
click at [1082, 304] on div "Tại văn phòng" at bounding box center [1135, 306] width 173 height 19
type input "0"
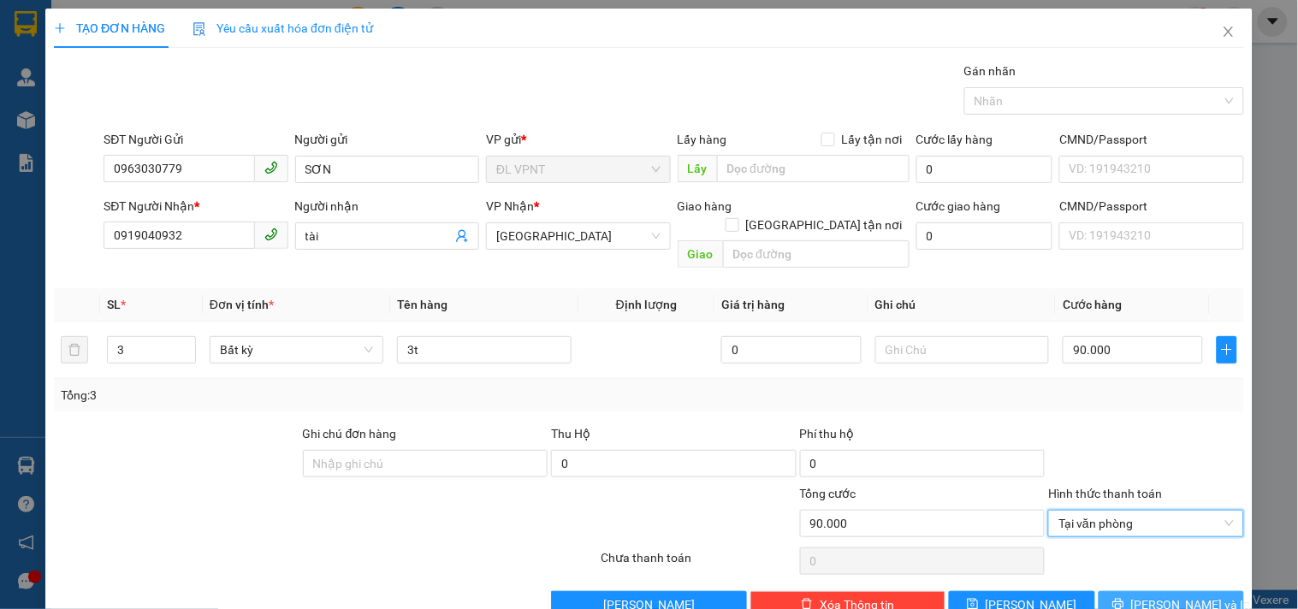
click at [1175, 595] on span "[PERSON_NAME] và In" at bounding box center [1191, 604] width 120 height 19
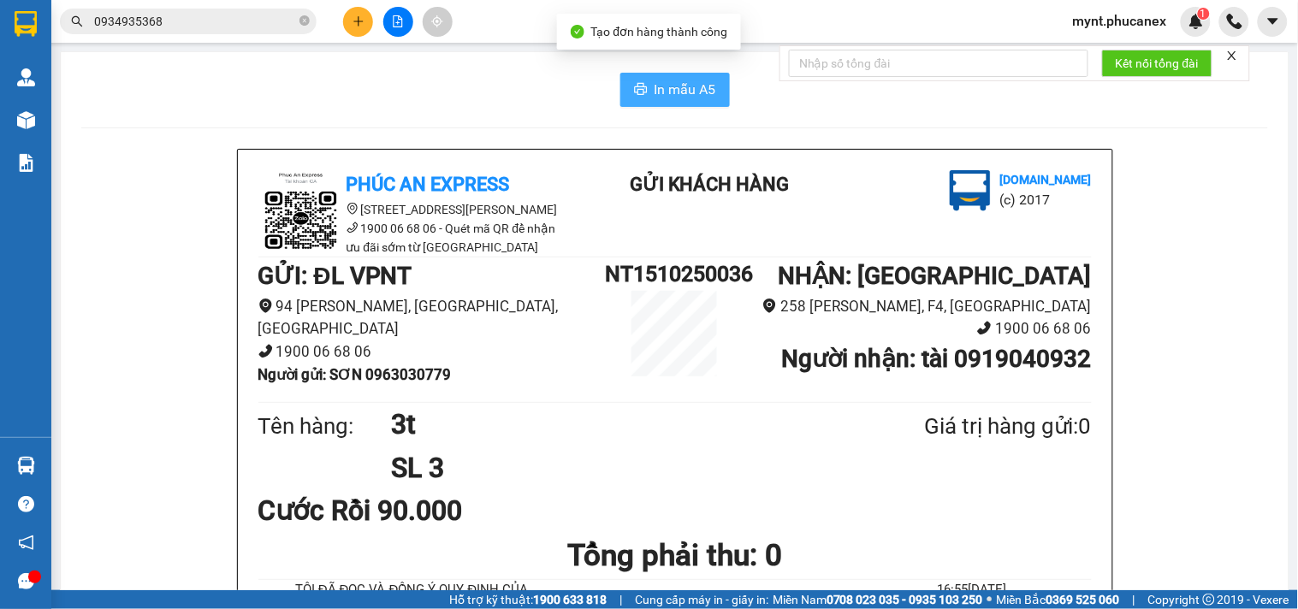
click at [684, 89] on span "In mẫu A5" at bounding box center [686, 89] width 62 height 21
click at [349, 21] on button at bounding box center [358, 22] width 30 height 30
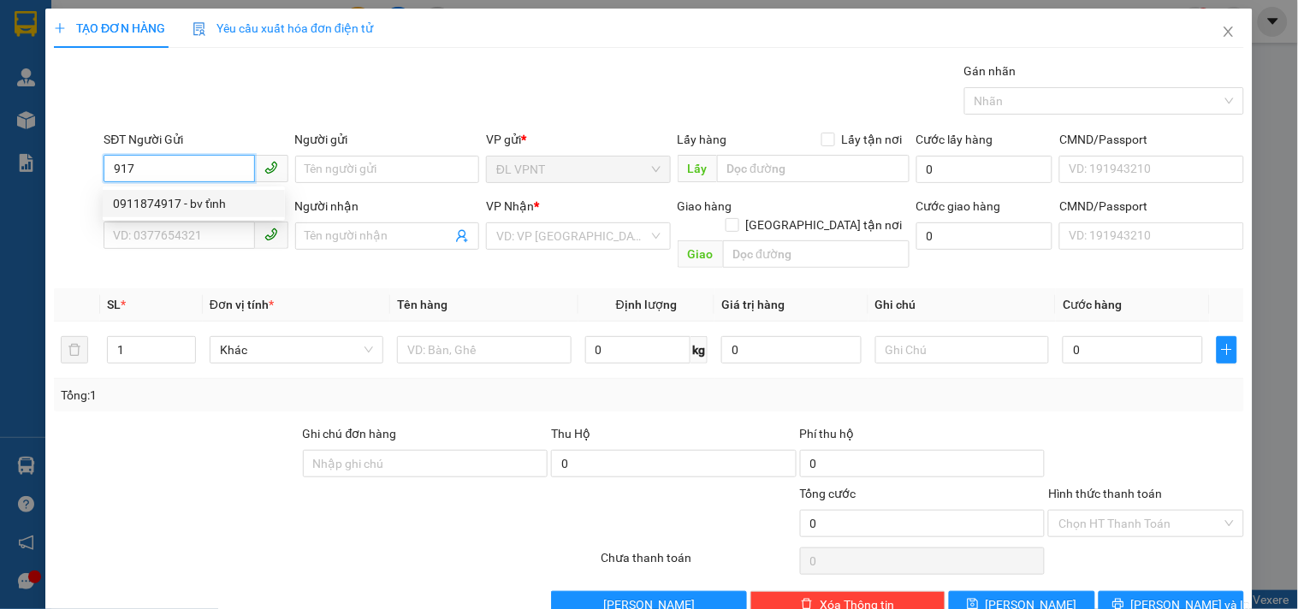
click at [159, 209] on div "0911874917 - bv tỉnh" at bounding box center [194, 203] width 162 height 19
type input "0911874917"
type input "bv tỉnh"
type input "02838349593"
type input "MEDIC"
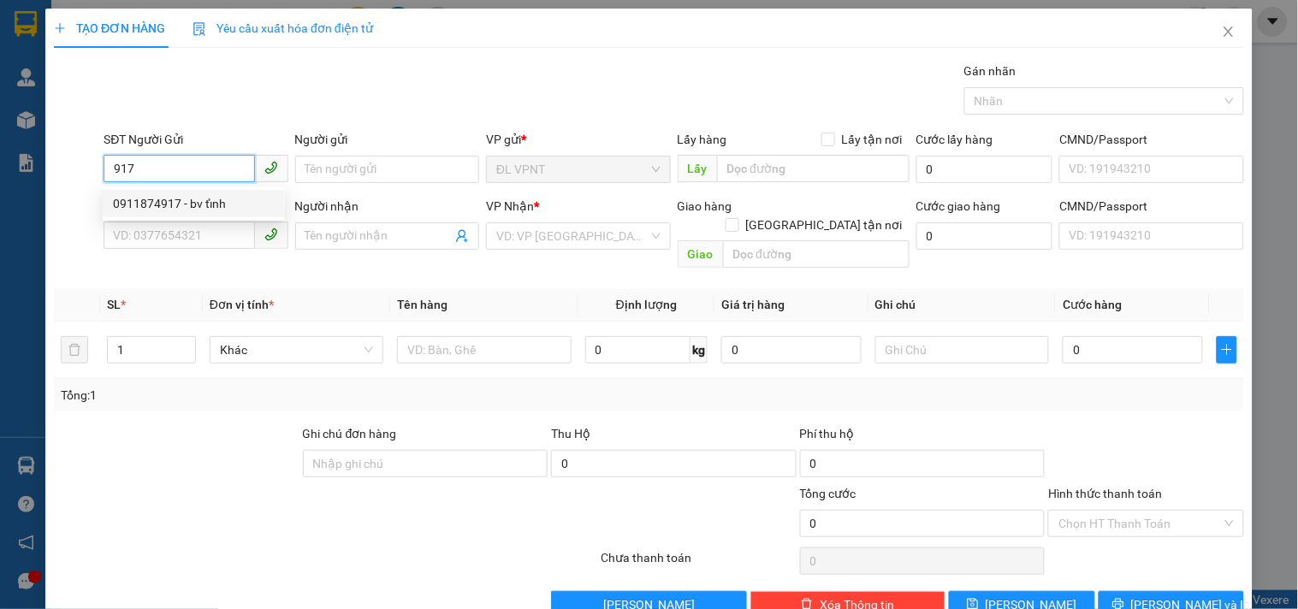
type input "GTN"
type input "60.000"
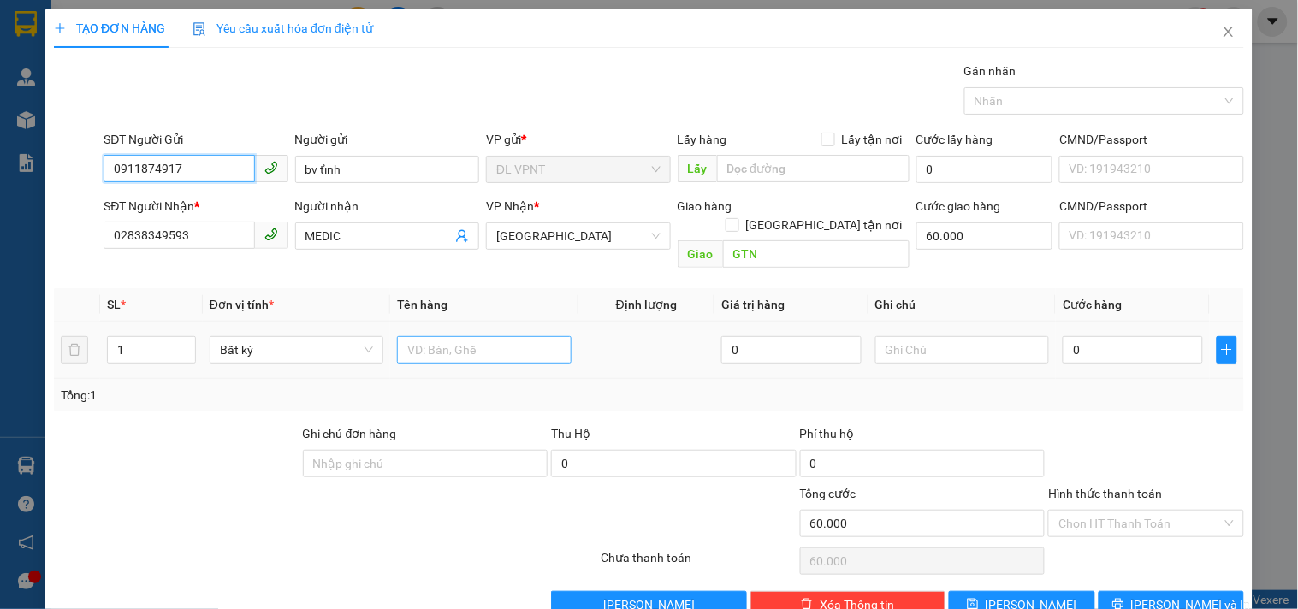
type input "0911874917"
click at [498, 337] on input "text" at bounding box center [484, 349] width 174 height 27
type input "1h"
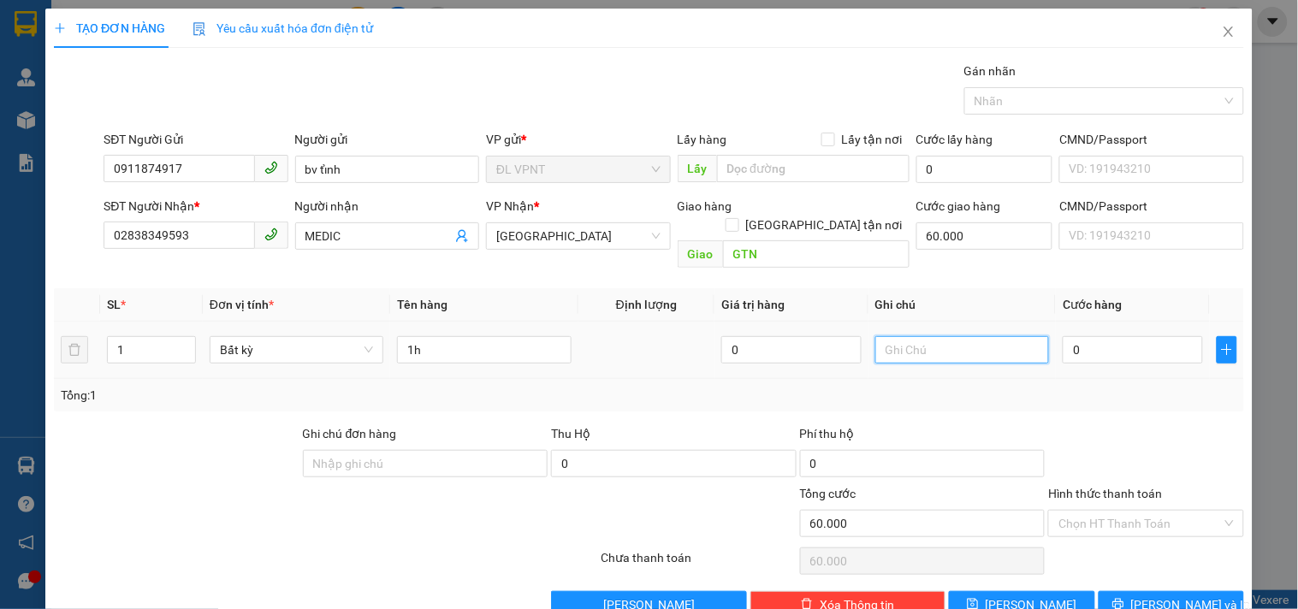
click at [936, 336] on input "text" at bounding box center [962, 349] width 174 height 27
type input "công nợ"
click at [1119, 344] on input "0" at bounding box center [1133, 349] width 140 height 27
type input "2"
type input "60.002"
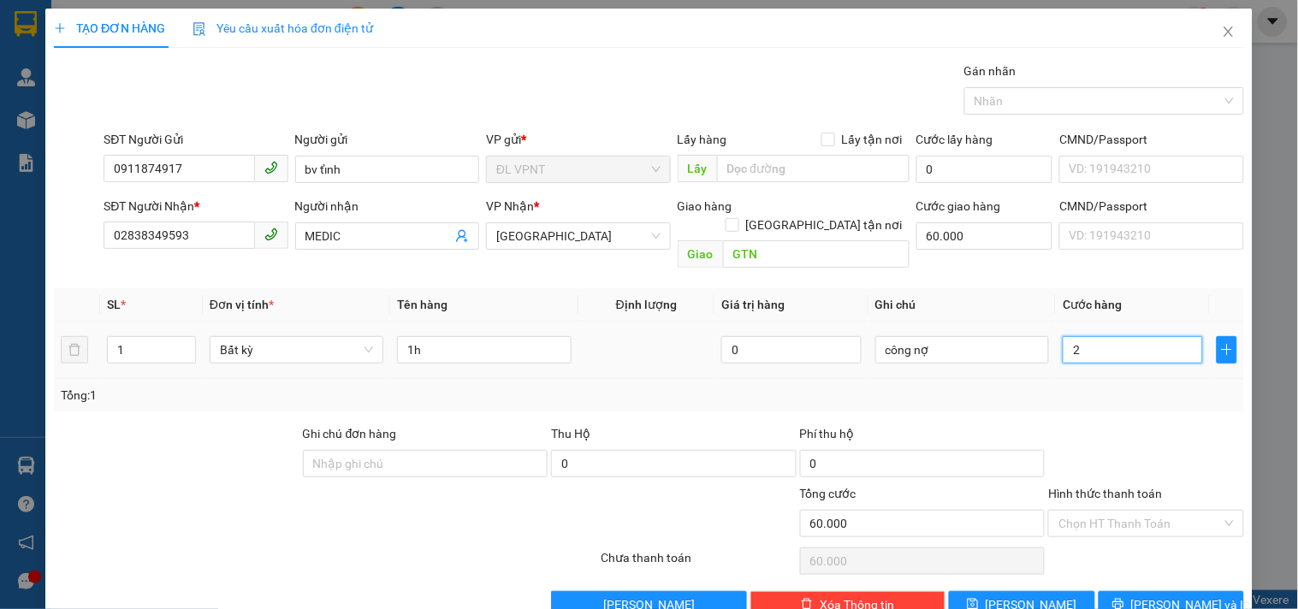
type input "60.002"
type input "20"
type input "60.020"
type input "20.000"
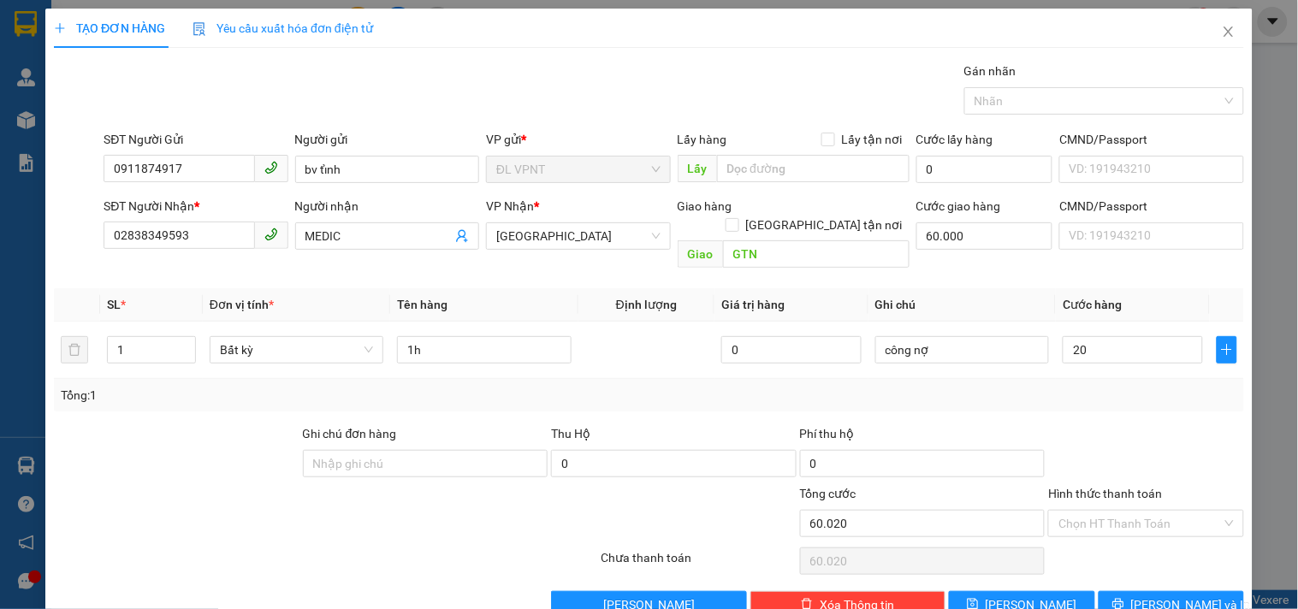
type input "80.000"
click at [1142, 558] on div "Chọn HT Thanh Toán" at bounding box center [1145, 561] width 198 height 34
click at [1128, 591] on button "[PERSON_NAME] và In" at bounding box center [1171, 604] width 145 height 27
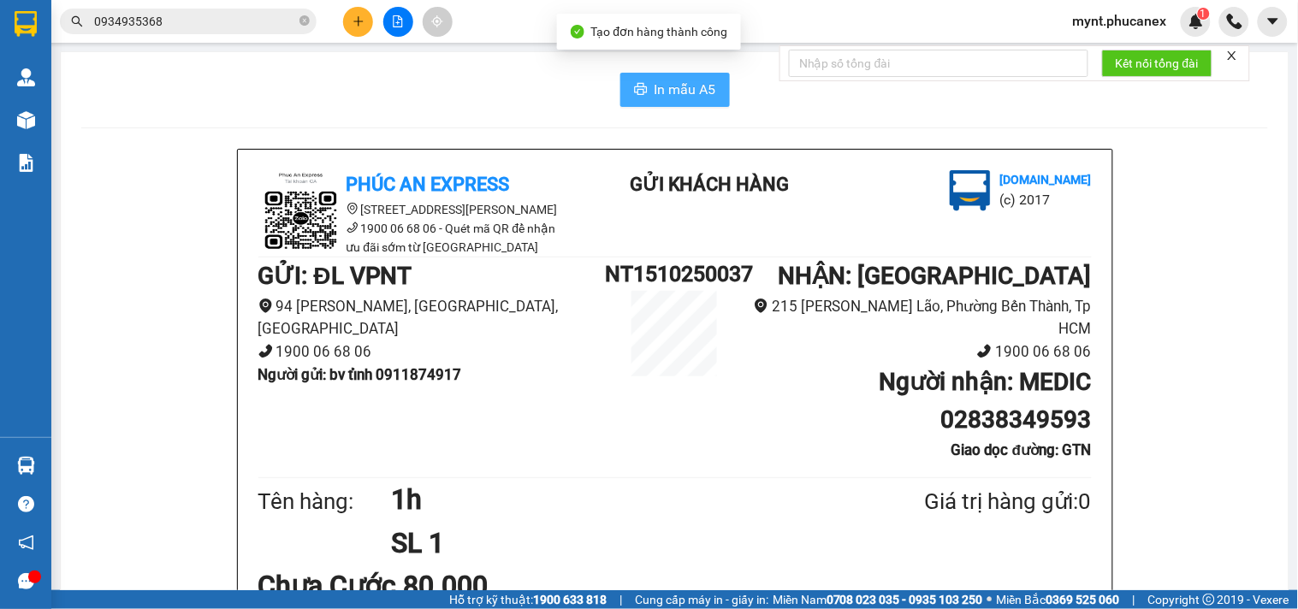
click at [620, 88] on button "In mẫu A5" at bounding box center [675, 90] width 110 height 34
click at [205, 26] on input "0934935368" at bounding box center [195, 21] width 202 height 19
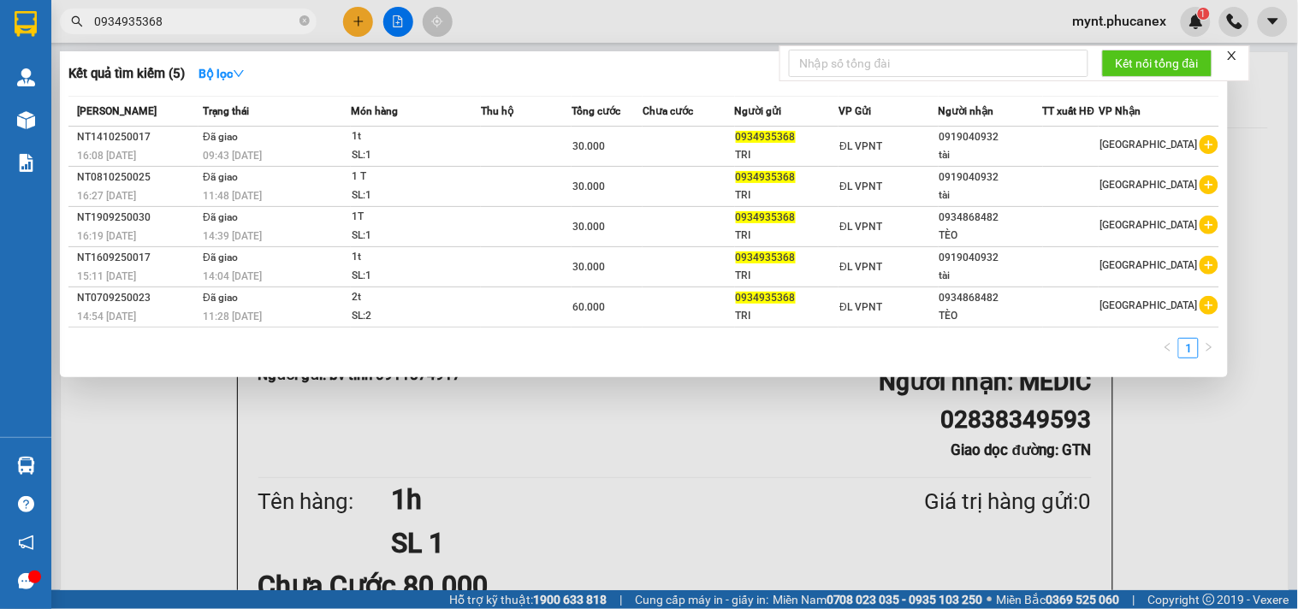
click at [205, 26] on input "0934935368" at bounding box center [195, 21] width 202 height 19
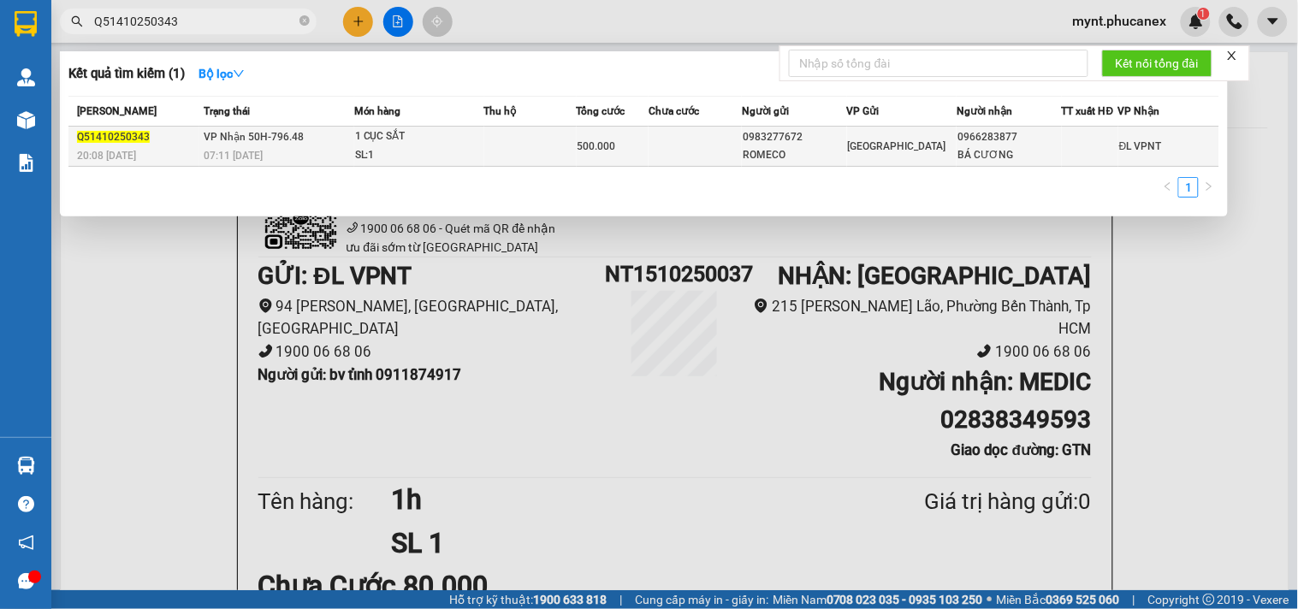
type input "Q51410250343"
click at [916, 159] on td "[GEOGRAPHIC_DATA]" at bounding box center [902, 147] width 110 height 40
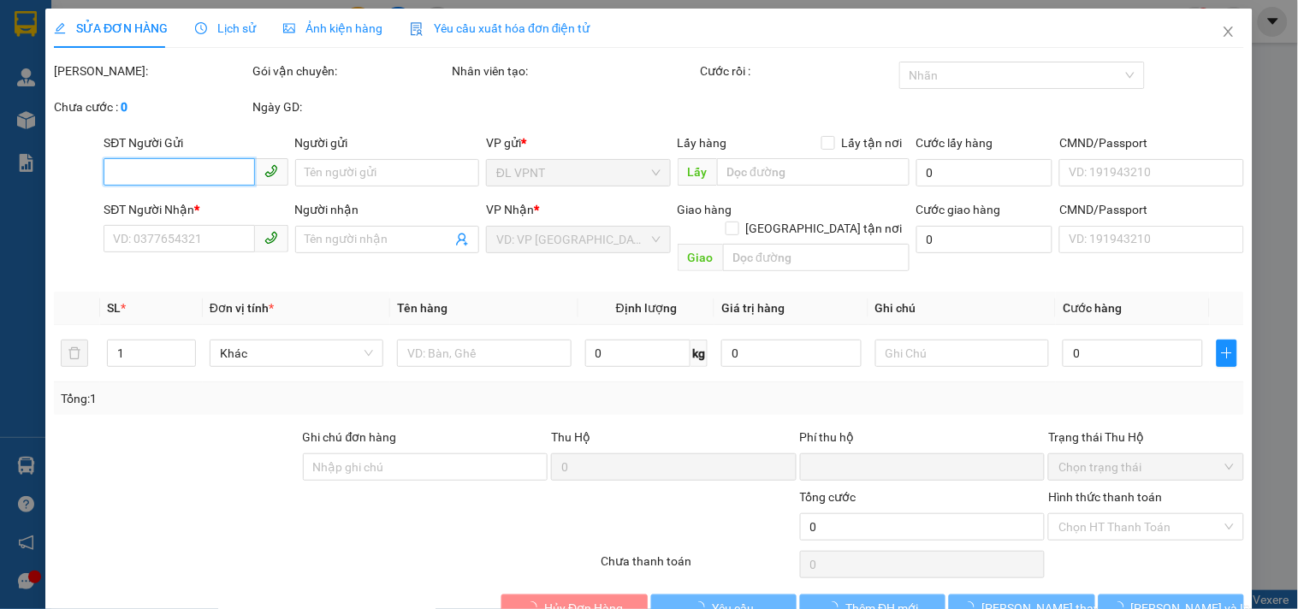
type input "0983277672"
type input "ROMECO"
type input "0966283877"
type input "BÁ CƯƠNG"
type input "0"
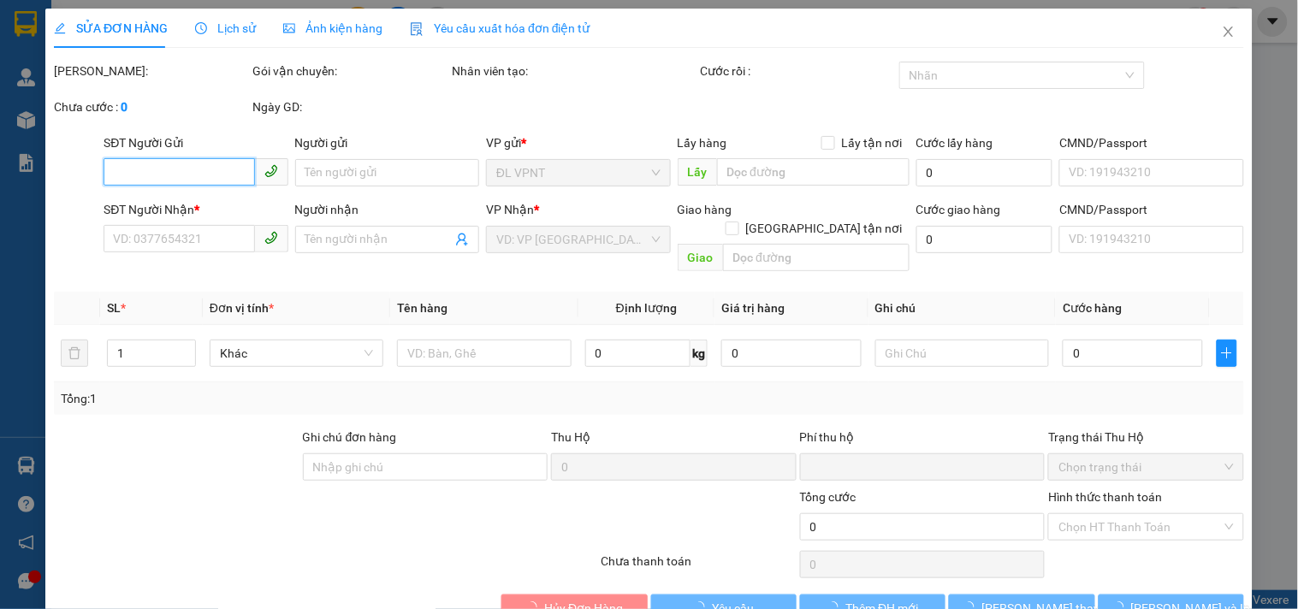
type input "500.000"
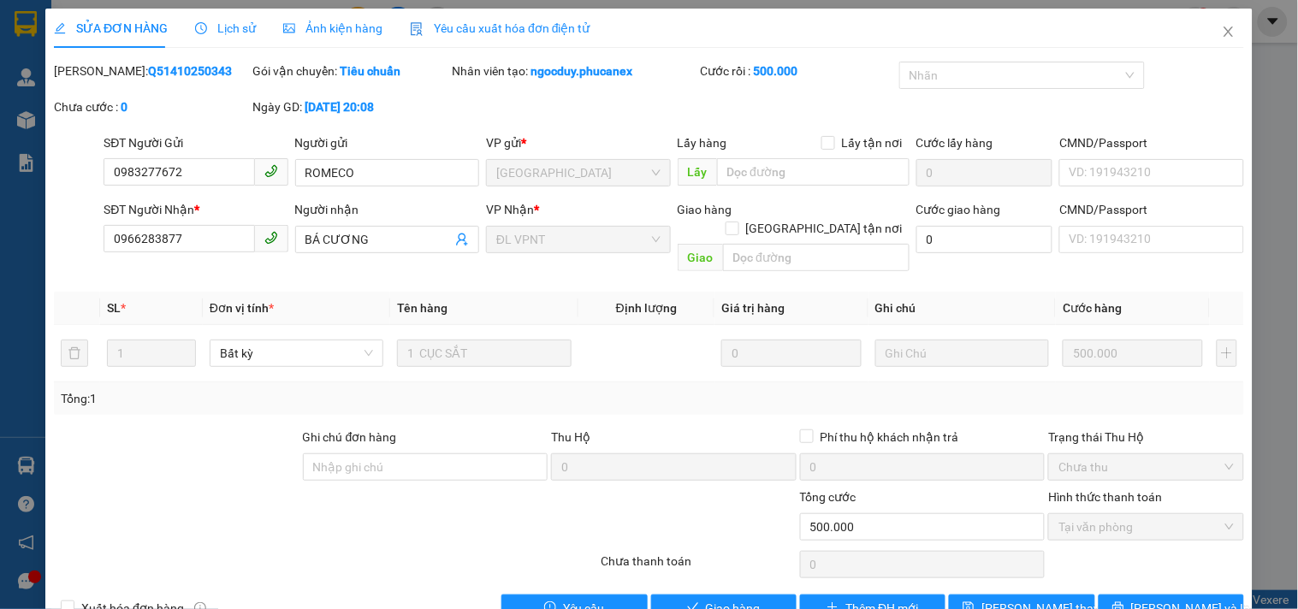
click at [183, 407] on div "Total Paid Fee 500.000 Total UnPaid Fee 0 Cash Collection Total Fee Mã ĐH: Q514…" at bounding box center [649, 342] width 1190 height 560
click at [1223, 33] on icon "close" at bounding box center [1227, 32] width 9 height 10
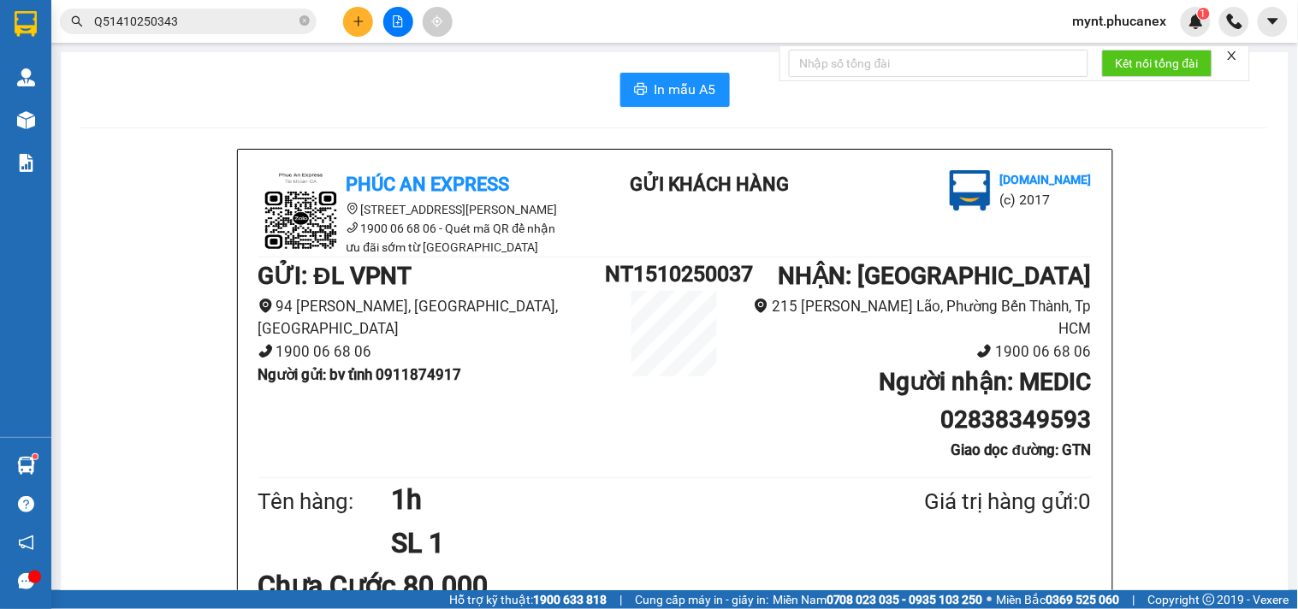
click at [362, 15] on icon "plus" at bounding box center [358, 21] width 12 height 12
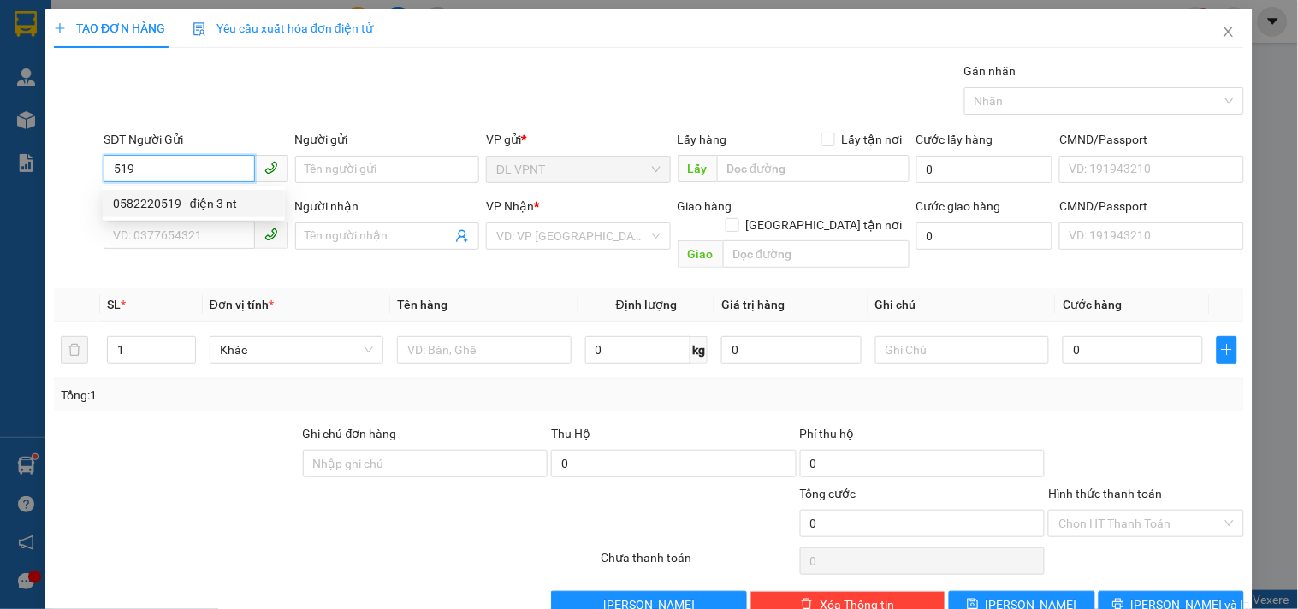
click at [201, 200] on div "0582220519 - điện 3 nt" at bounding box center [194, 203] width 162 height 19
type input "0582220519"
type input "điện 3 nt"
type input "02822211169"
type input "ĐIỆN 3"
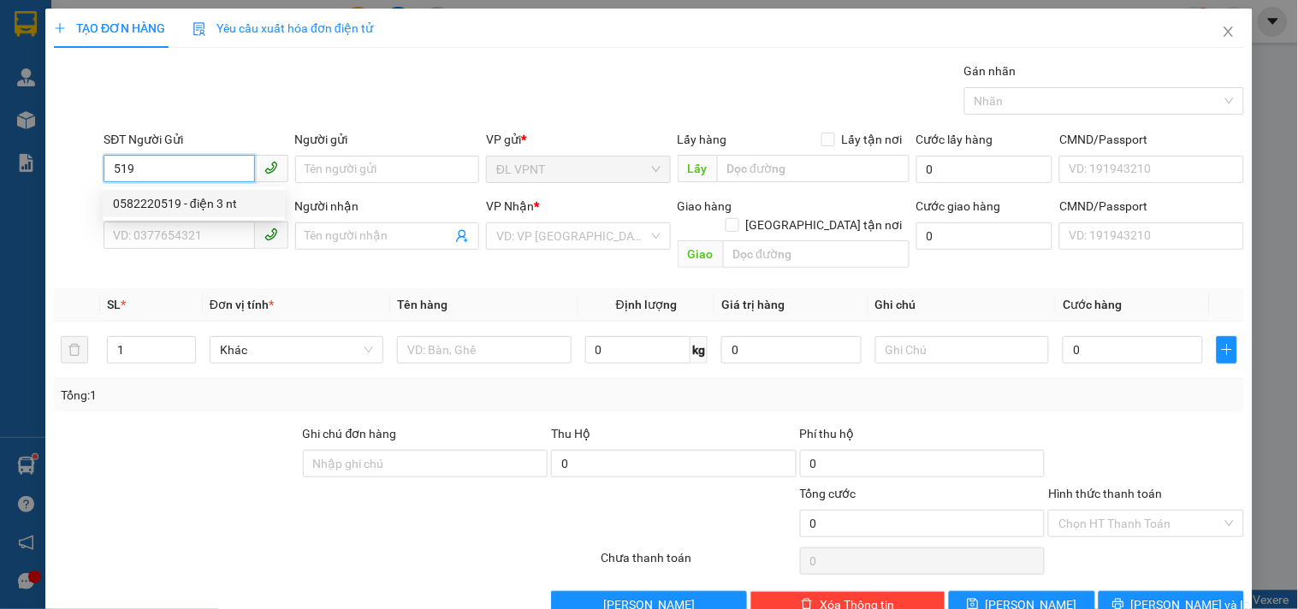
type input "Q3"
type input "40.000"
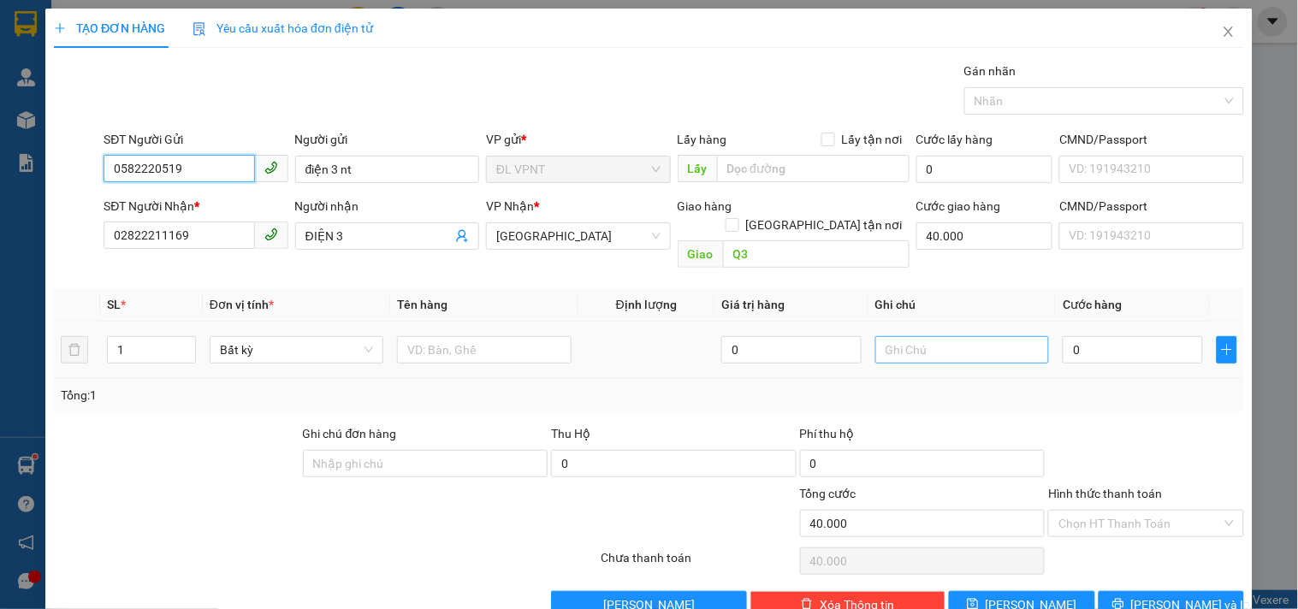
type input "0582220519"
click at [950, 336] on input "text" at bounding box center [962, 349] width 174 height 27
type input "công nợ"
click at [71, 335] on tr "1 Bất kỳ 0 công nợ 0" at bounding box center [649, 350] width 1190 height 57
type input "2"
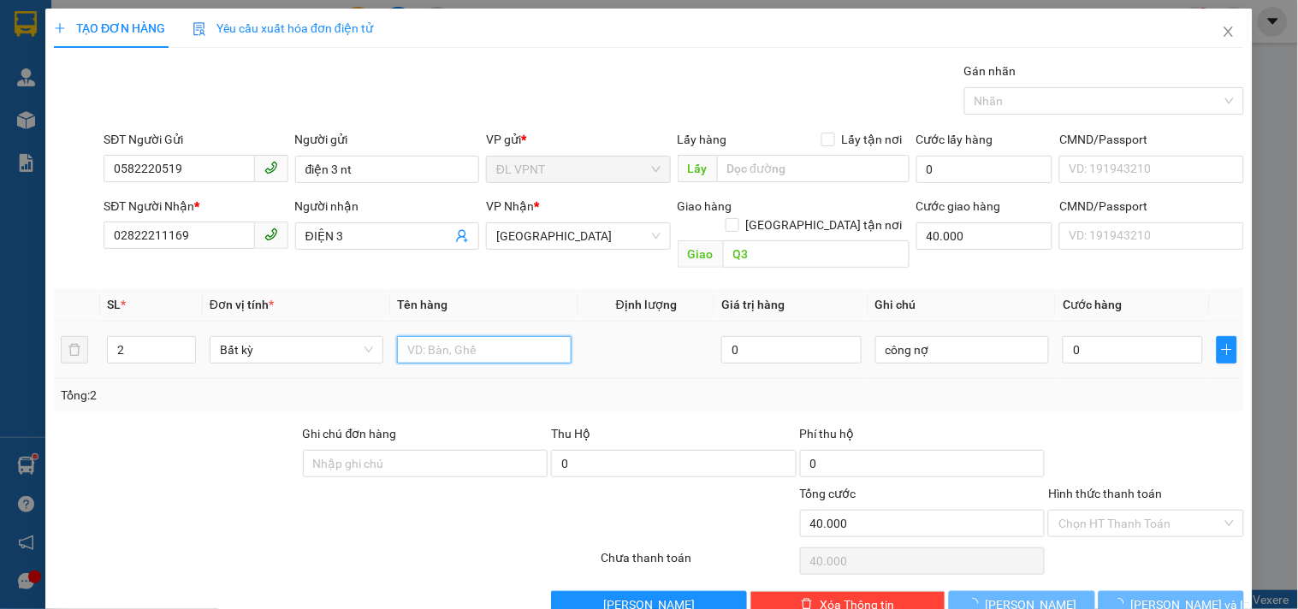
click at [463, 336] on input "text" at bounding box center [484, 349] width 174 height 27
type input "2t"
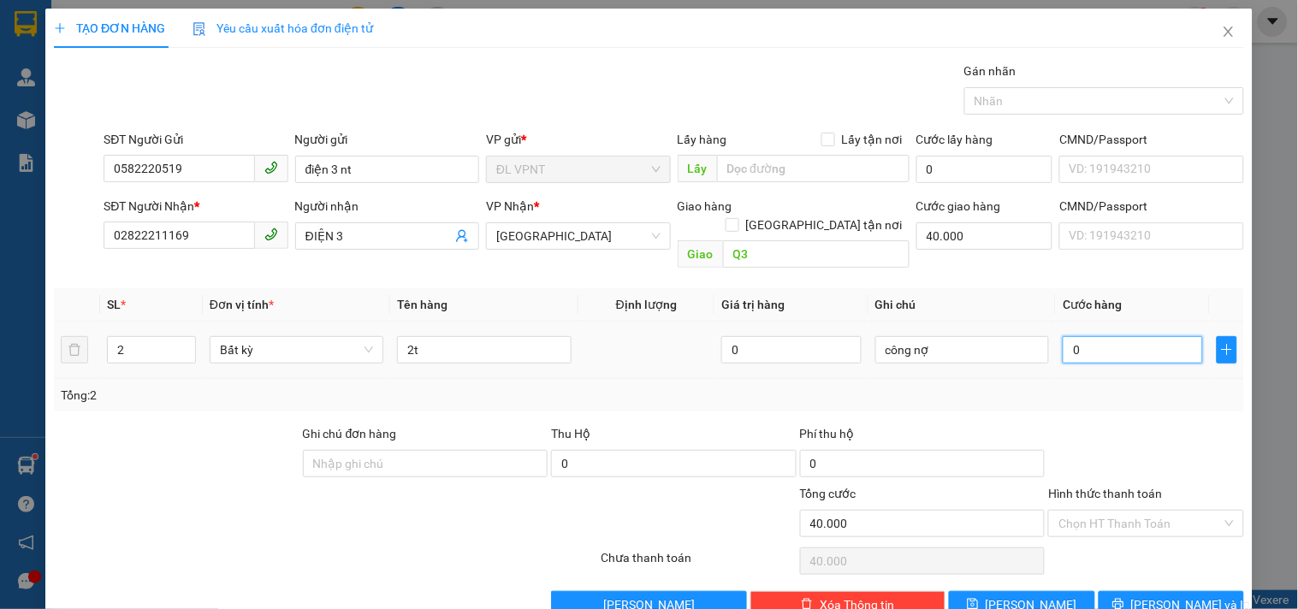
click at [1111, 336] on input "0" at bounding box center [1133, 349] width 140 height 27
click at [963, 229] on input "40.000" at bounding box center [984, 235] width 137 height 27
click at [1093, 336] on input "0" at bounding box center [1133, 349] width 140 height 27
click at [1148, 595] on span "[PERSON_NAME] và In" at bounding box center [1191, 604] width 120 height 19
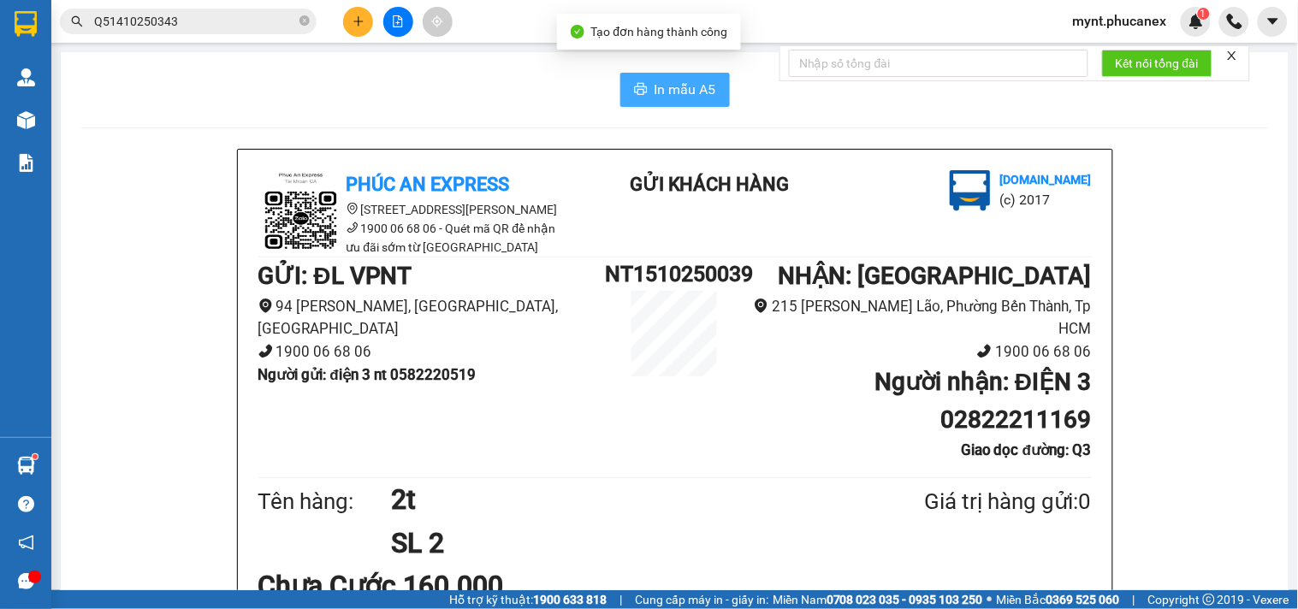
click at [655, 89] on span "In mẫu A5" at bounding box center [686, 89] width 62 height 21
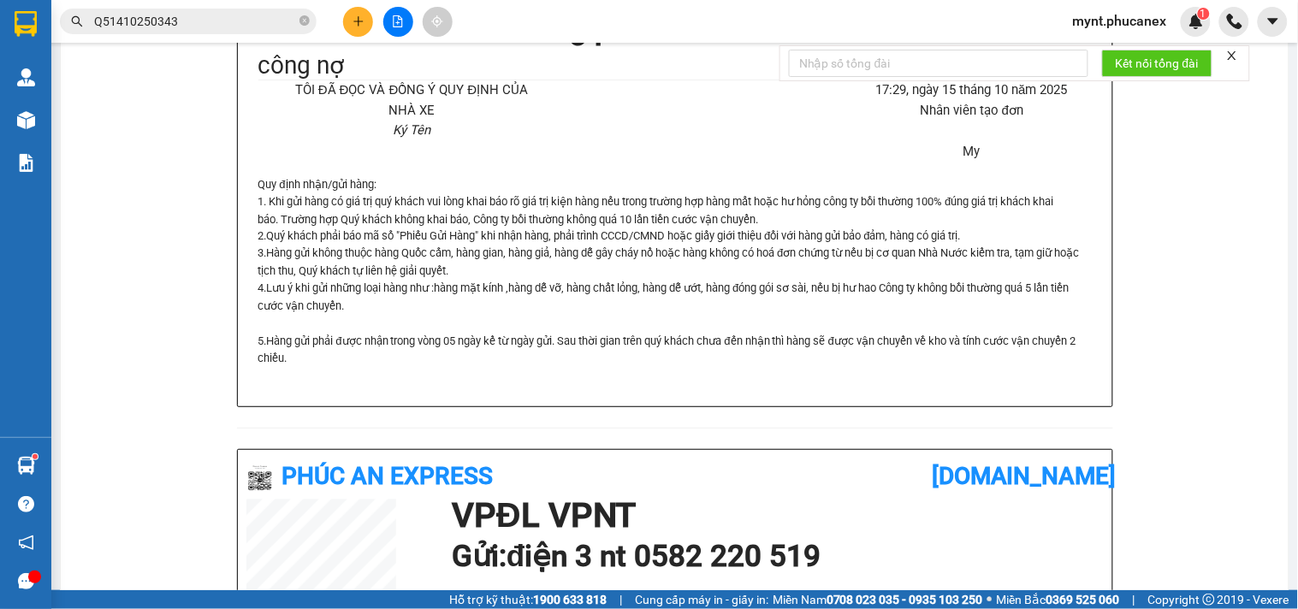
scroll to position [506, 0]
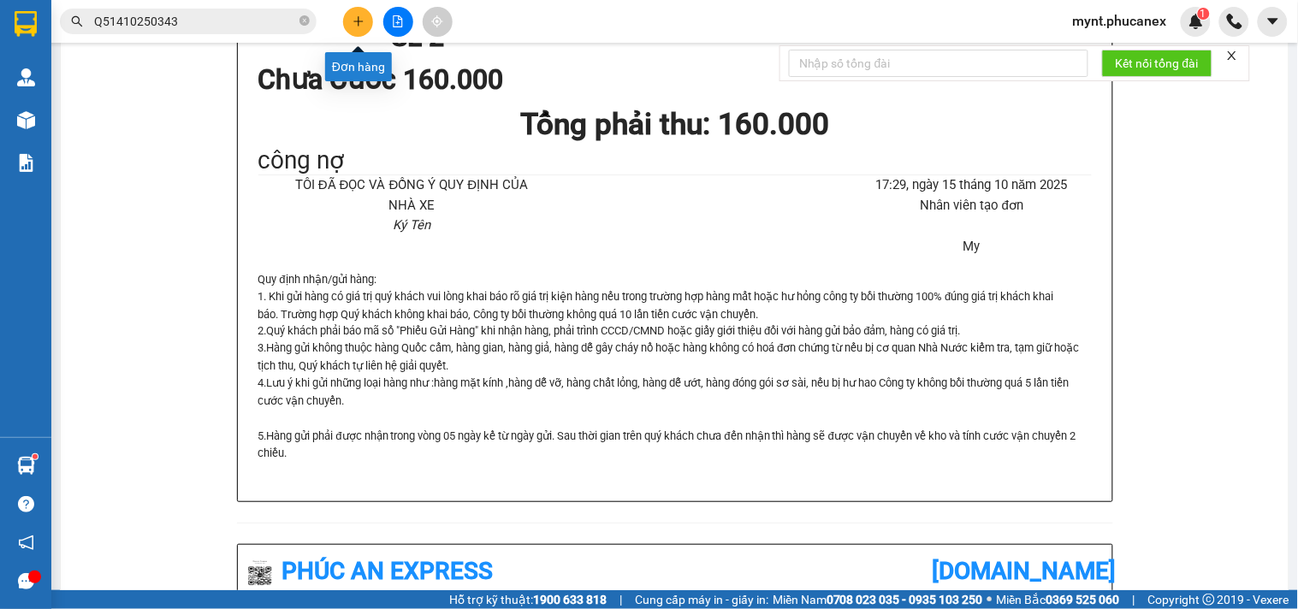
click at [355, 14] on button at bounding box center [358, 22] width 30 height 30
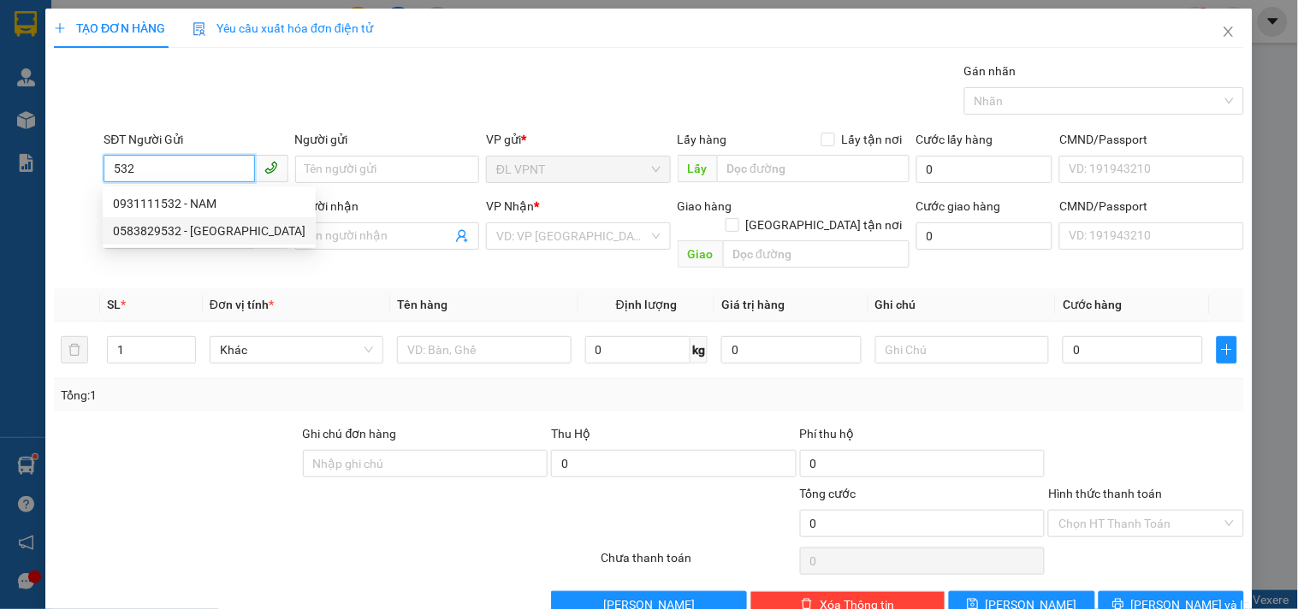
click at [166, 225] on div "0583829532 - [GEOGRAPHIC_DATA]" at bounding box center [209, 231] width 193 height 19
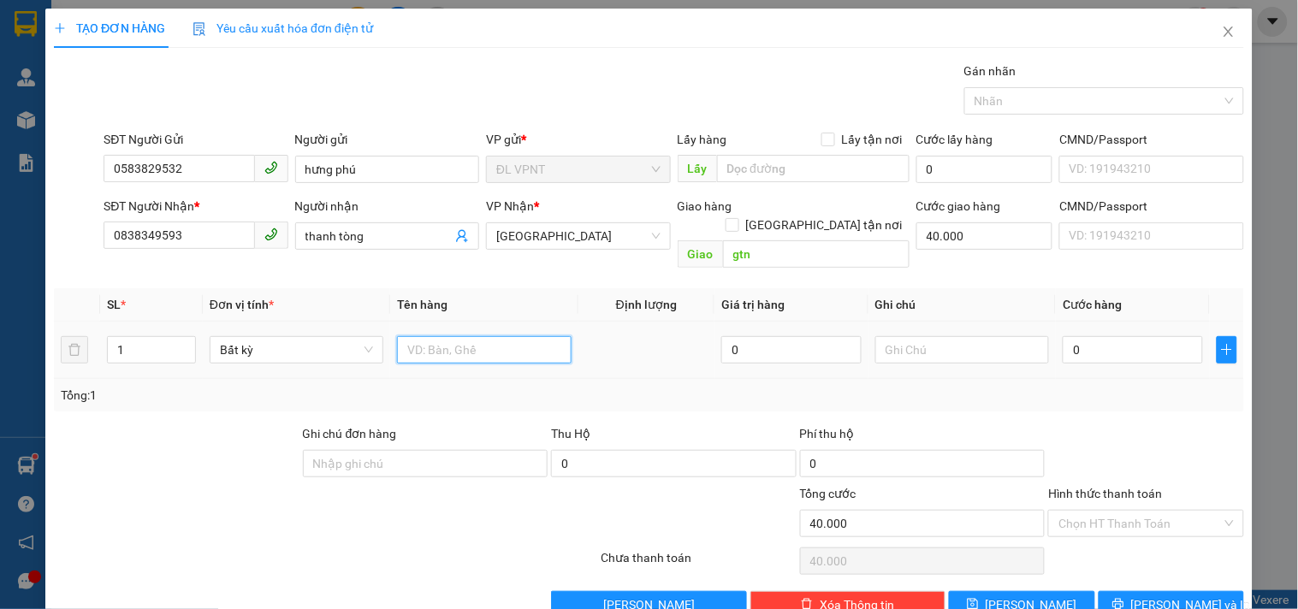
click at [419, 340] on input "text" at bounding box center [484, 349] width 174 height 27
click at [993, 336] on input "text" at bounding box center [962, 349] width 174 height 27
click at [1076, 336] on input "0" at bounding box center [1133, 349] width 140 height 27
click at [1128, 601] on div "TẠO ĐƠN HÀNG Yêu cầu xuất hóa đơn điện tử Transit Pickup Surcharge Ids Transit …" at bounding box center [648, 320] width 1207 height 623
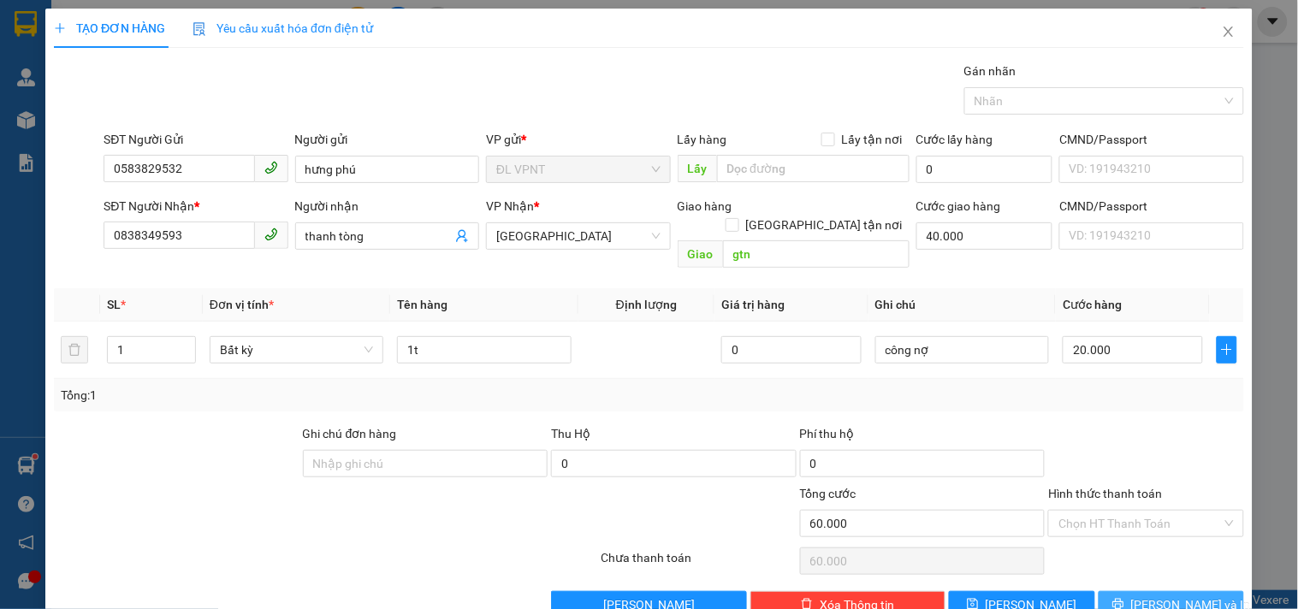
click at [1124, 598] on icon "printer" at bounding box center [1118, 604] width 12 height 12
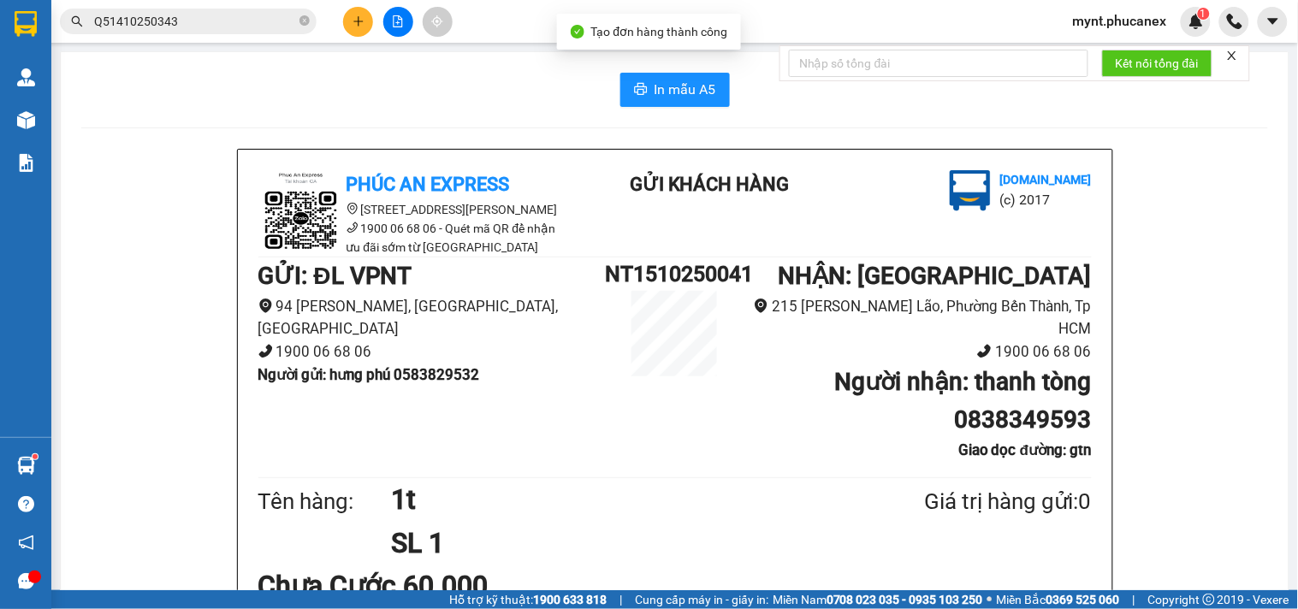
click at [610, 83] on div "In mẫu A5" at bounding box center [674, 90] width 1187 height 34
click at [634, 89] on icon "printer" at bounding box center [641, 89] width 14 height 14
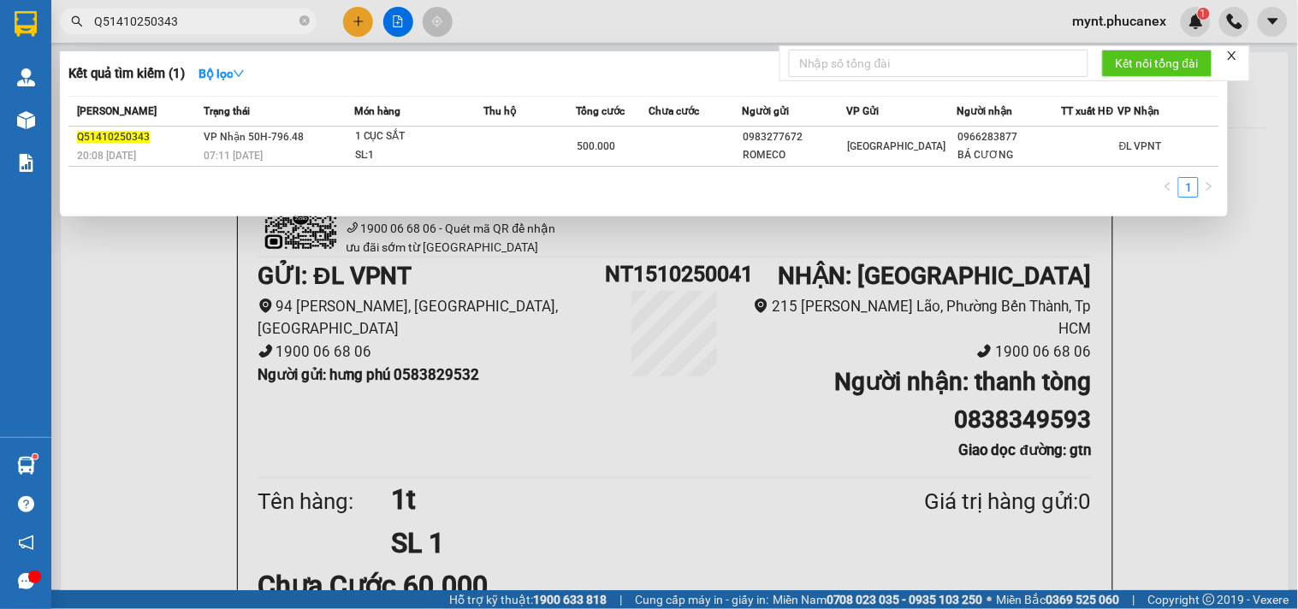
click at [193, 23] on input "Q51410250343" at bounding box center [195, 21] width 202 height 19
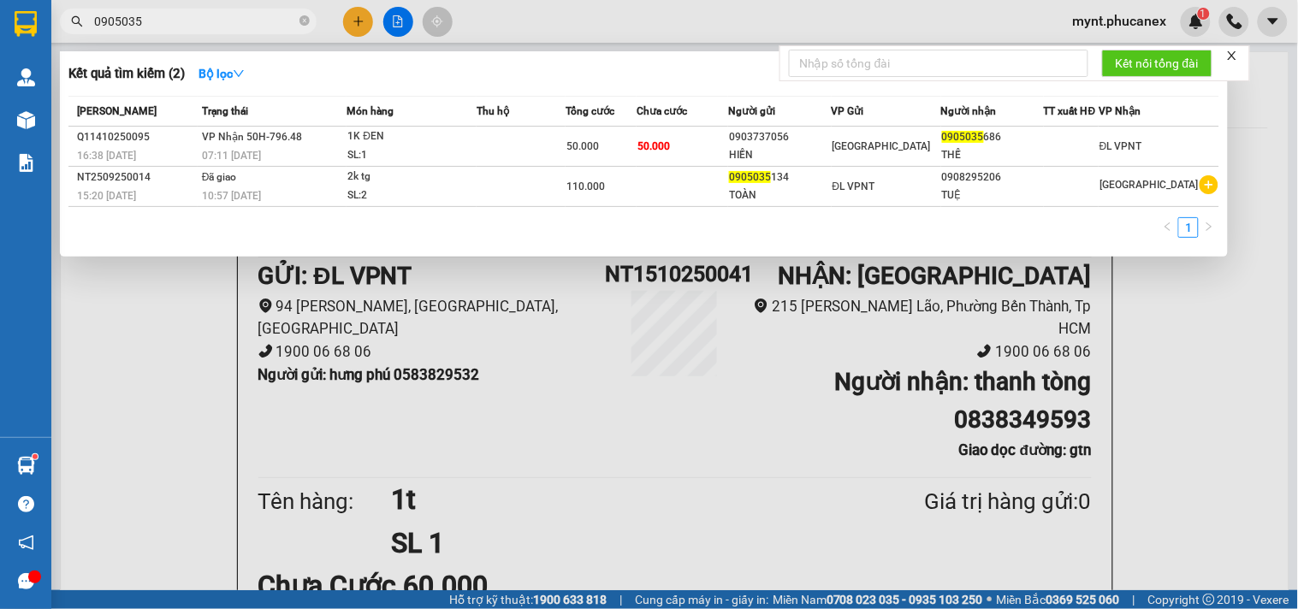
click at [159, 20] on input "0905035" at bounding box center [195, 21] width 202 height 19
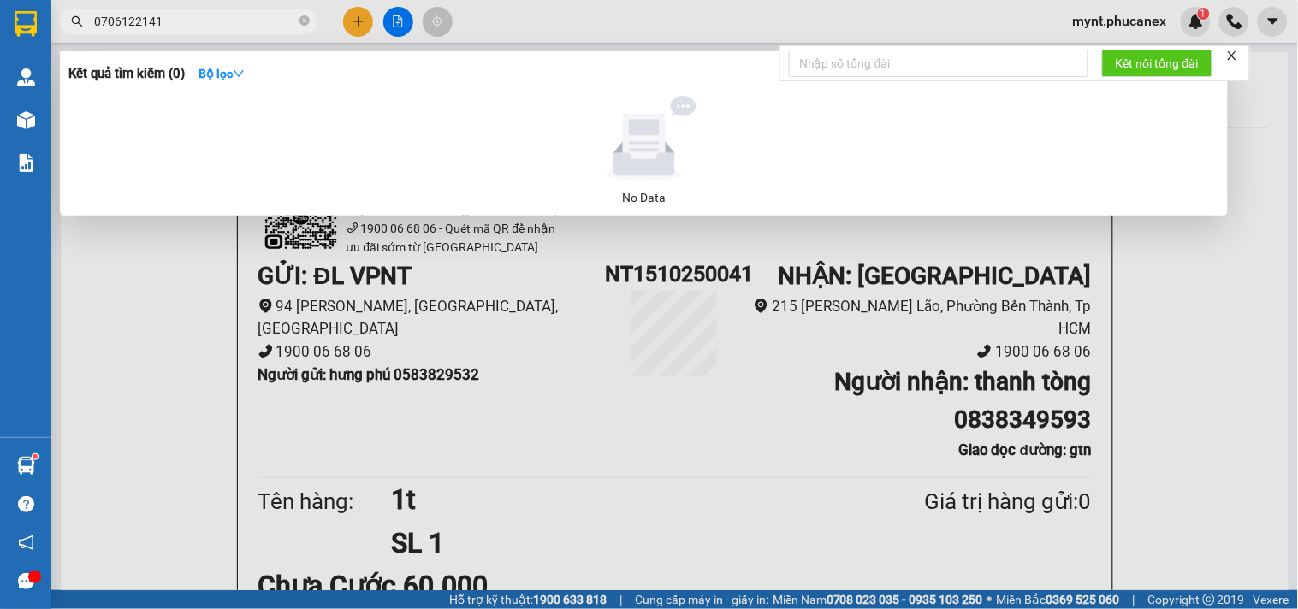
click at [161, 22] on input "0706122141" at bounding box center [195, 21] width 202 height 19
click at [161, 21] on input "0706122141" at bounding box center [195, 21] width 202 height 19
click at [189, 28] on input "0706122141" at bounding box center [195, 21] width 202 height 19
click at [188, 28] on input "0706122141" at bounding box center [195, 21] width 202 height 19
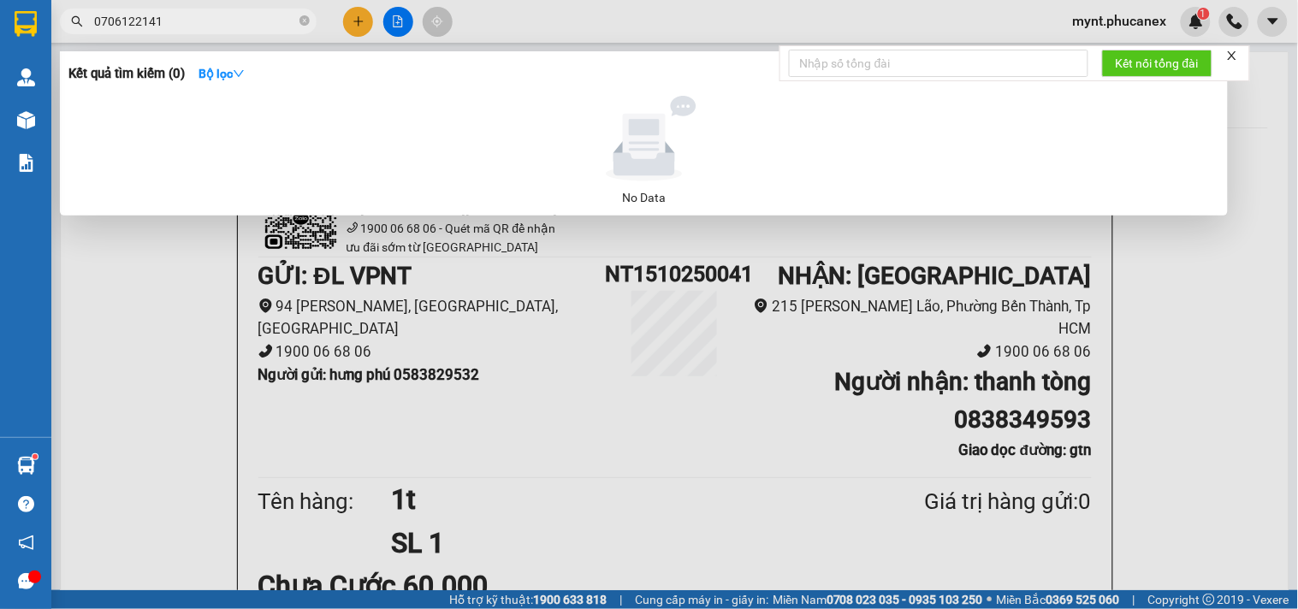
click at [158, 20] on input "0706122141" at bounding box center [195, 21] width 202 height 19
drag, startPoint x: 161, startPoint y: 334, endPoint x: 166, endPoint y: 291, distance: 43.1
click at [159, 334] on div at bounding box center [649, 304] width 1298 height 609
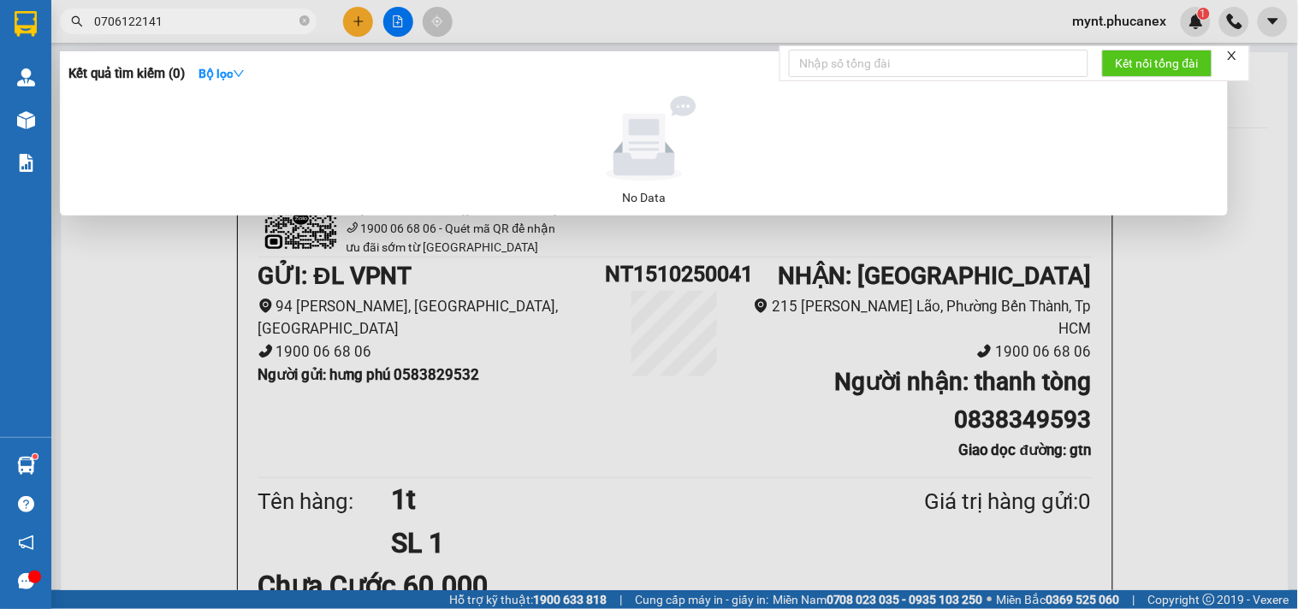
click at [148, 21] on input "0706122141" at bounding box center [195, 21] width 202 height 19
click at [147, 20] on input "0706122141" at bounding box center [195, 21] width 202 height 19
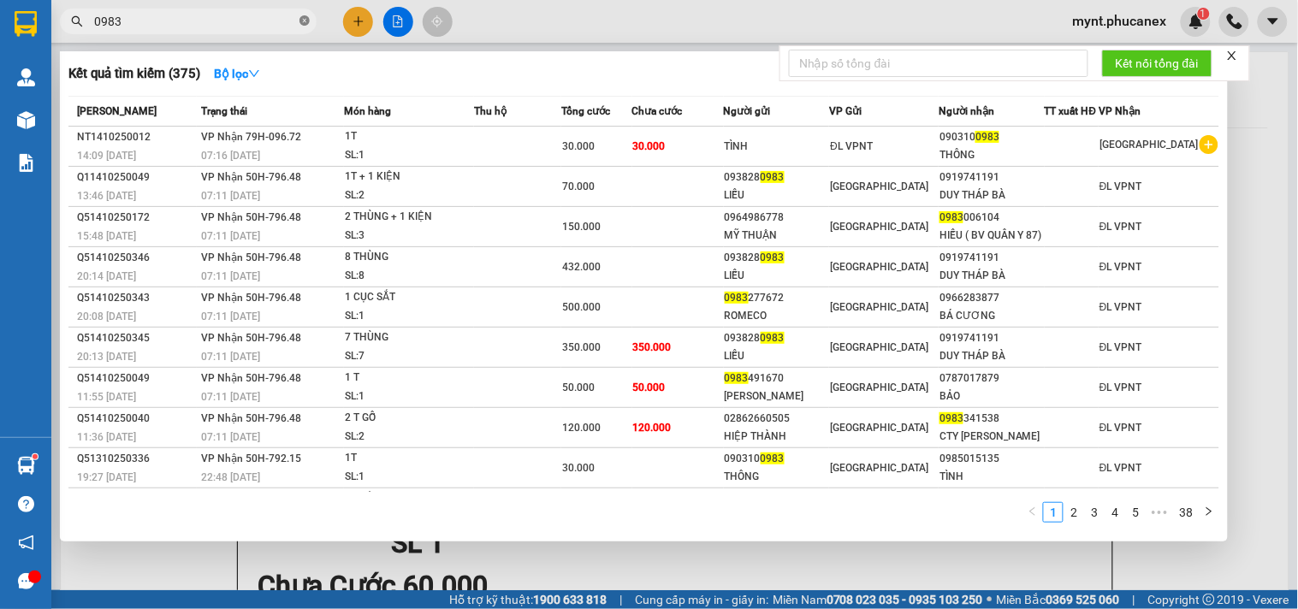
click at [306, 19] on icon "close-circle" at bounding box center [304, 20] width 10 height 10
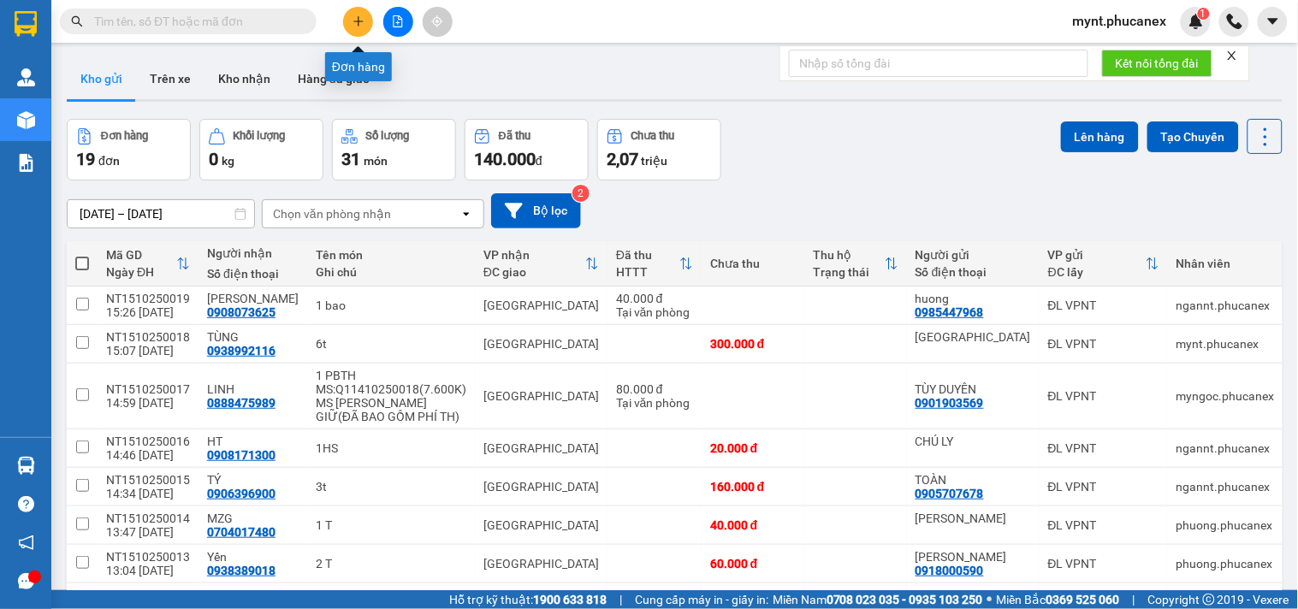
click at [363, 14] on button at bounding box center [358, 22] width 30 height 30
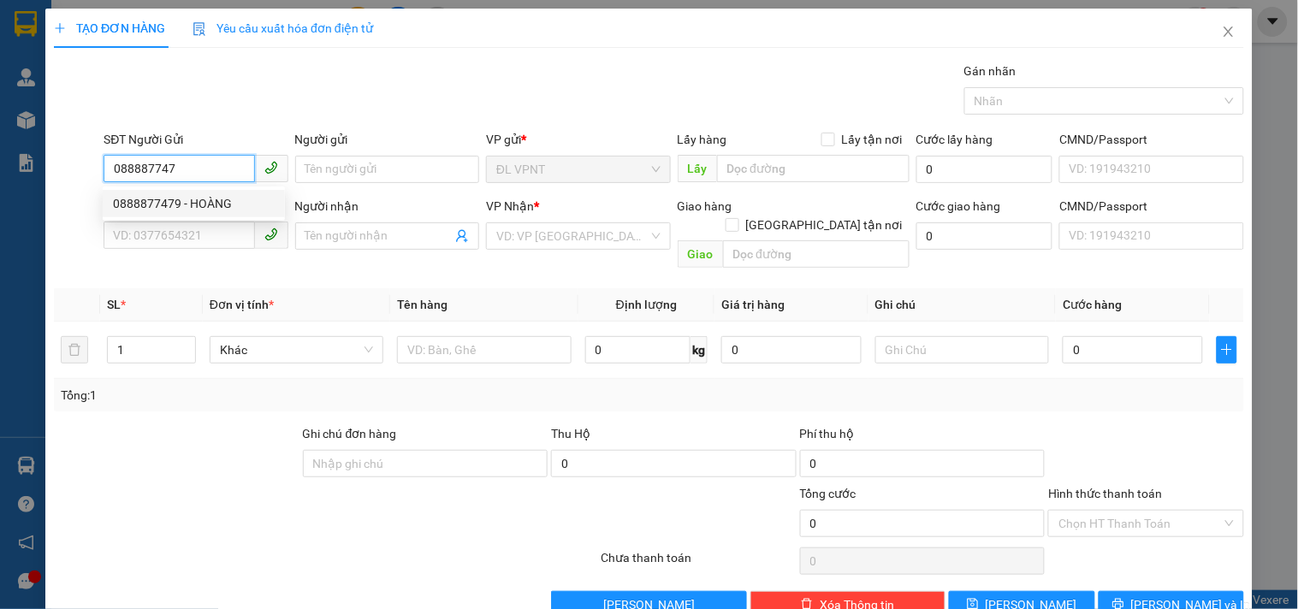
click at [201, 205] on div "0888877479 - HOÀNG" at bounding box center [194, 203] width 162 height 19
type input "0888877479"
type input "HOÀNG"
type input "0703320391"
type input "SƠN"
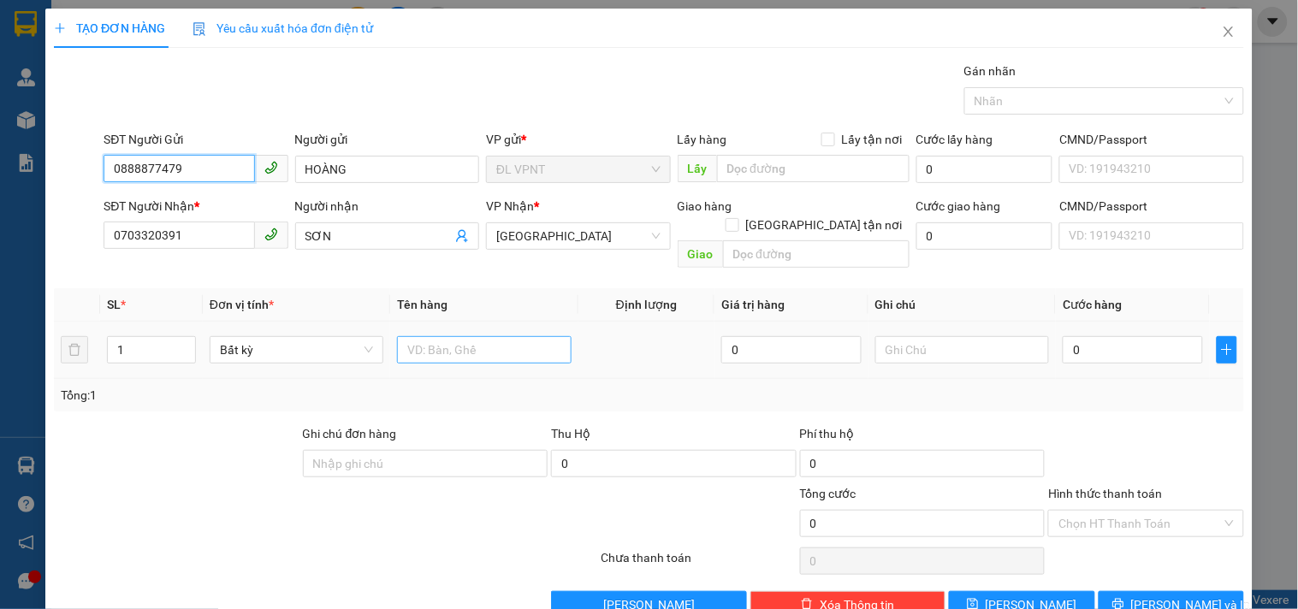
type input "0888877479"
click at [431, 336] on input "text" at bounding box center [484, 349] width 174 height 27
type input "1h"
click at [1083, 336] on input "0" at bounding box center [1133, 349] width 140 height 27
type input "2"
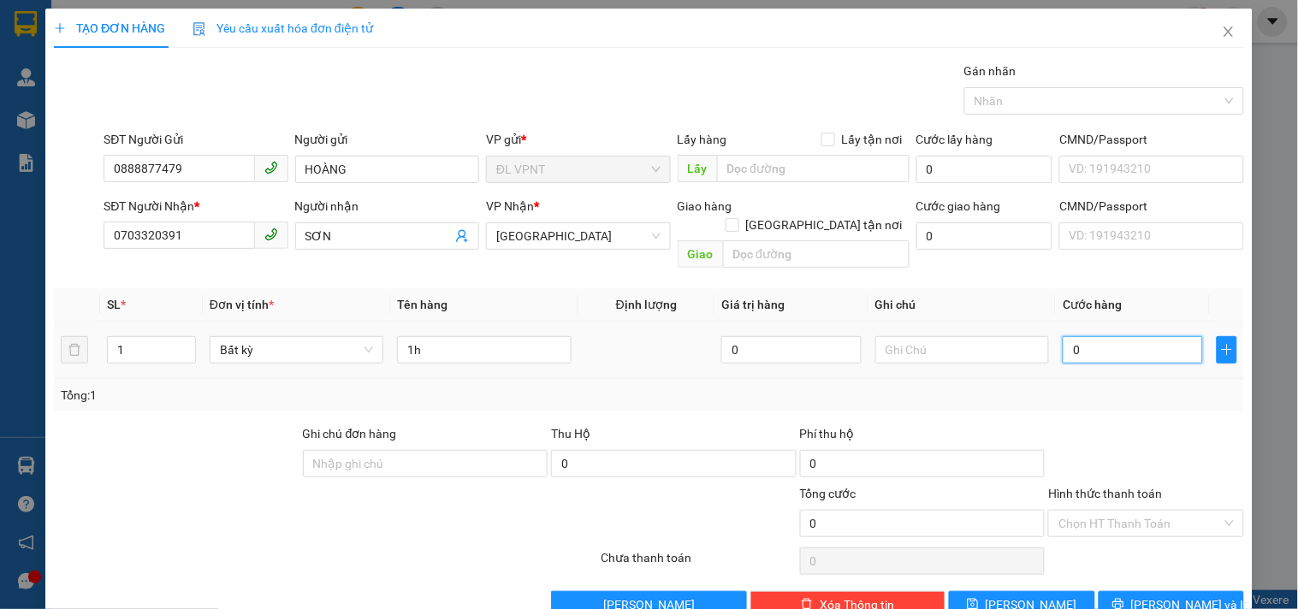
type input "2"
type input "20"
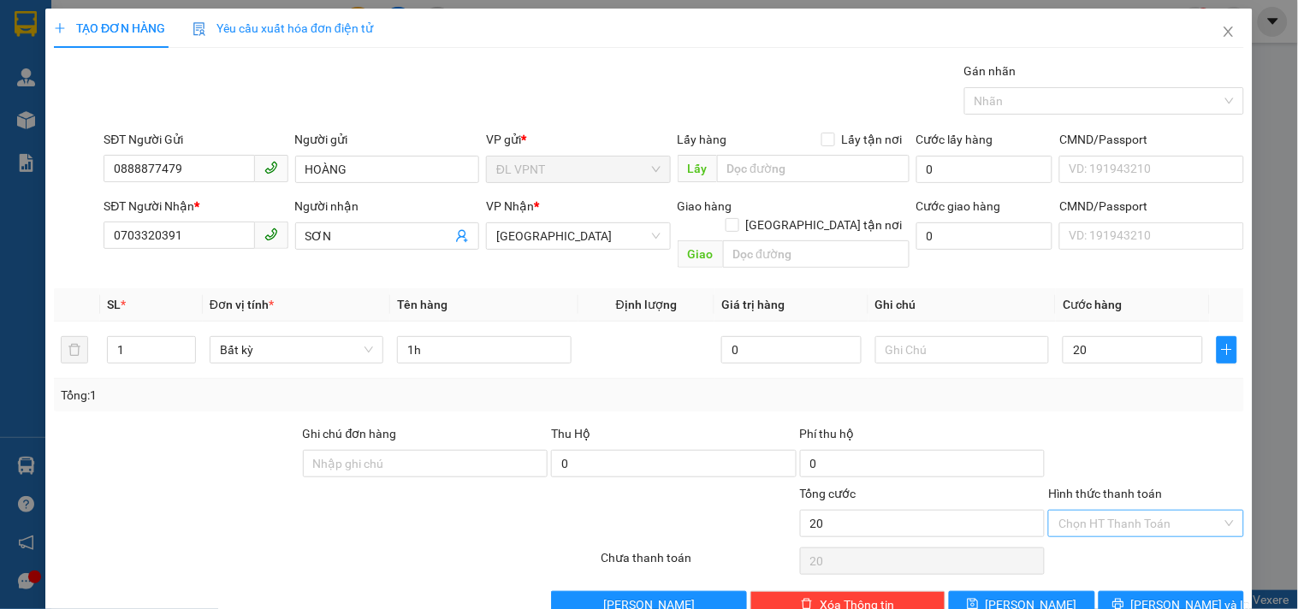
type input "20.000"
click at [1110, 511] on input "Hình thức thanh toán" at bounding box center [1139, 524] width 163 height 26
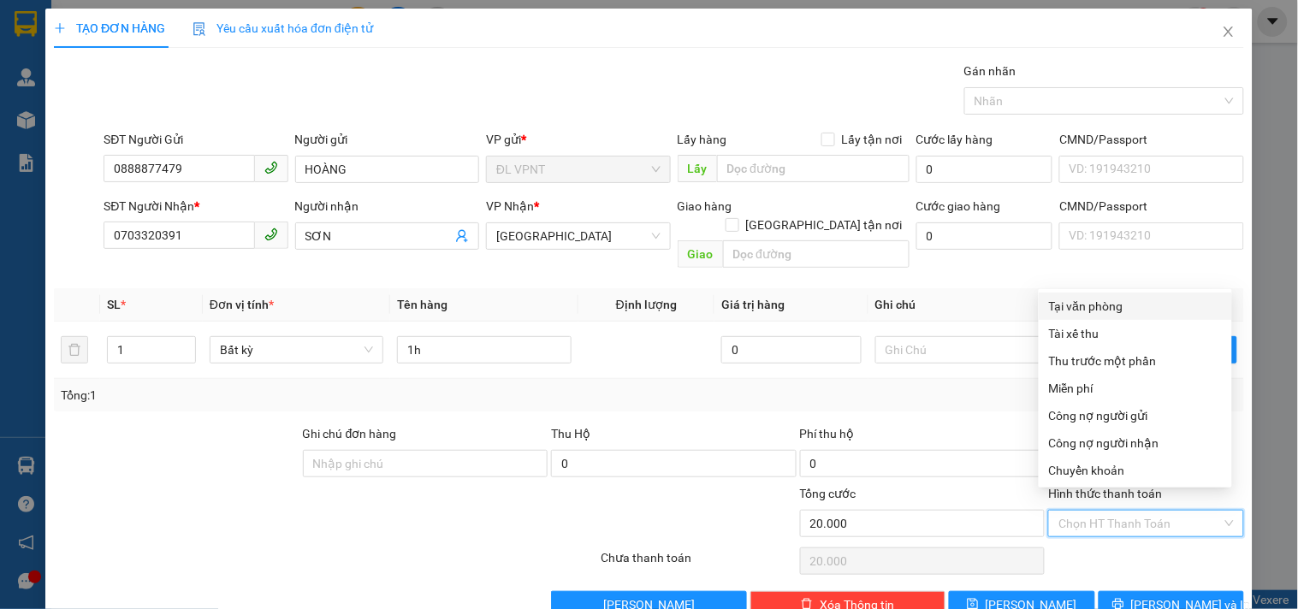
click at [1107, 303] on div "Tại văn phòng" at bounding box center [1135, 306] width 173 height 19
type input "0"
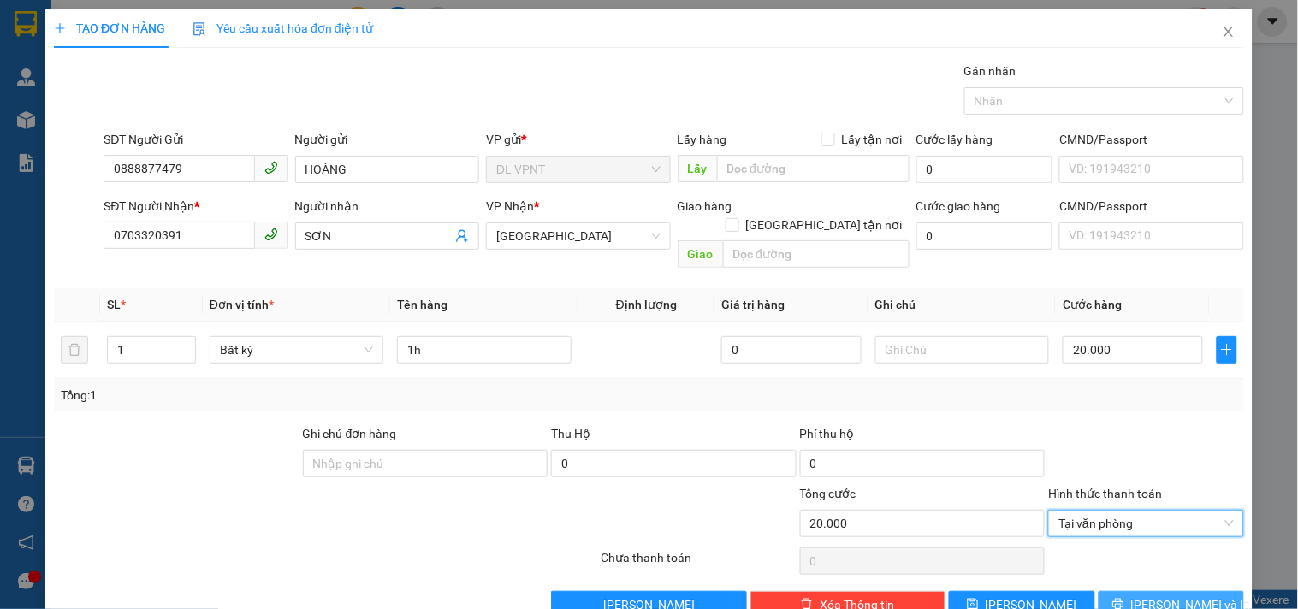
click at [1146, 595] on span "[PERSON_NAME] và In" at bounding box center [1191, 604] width 120 height 19
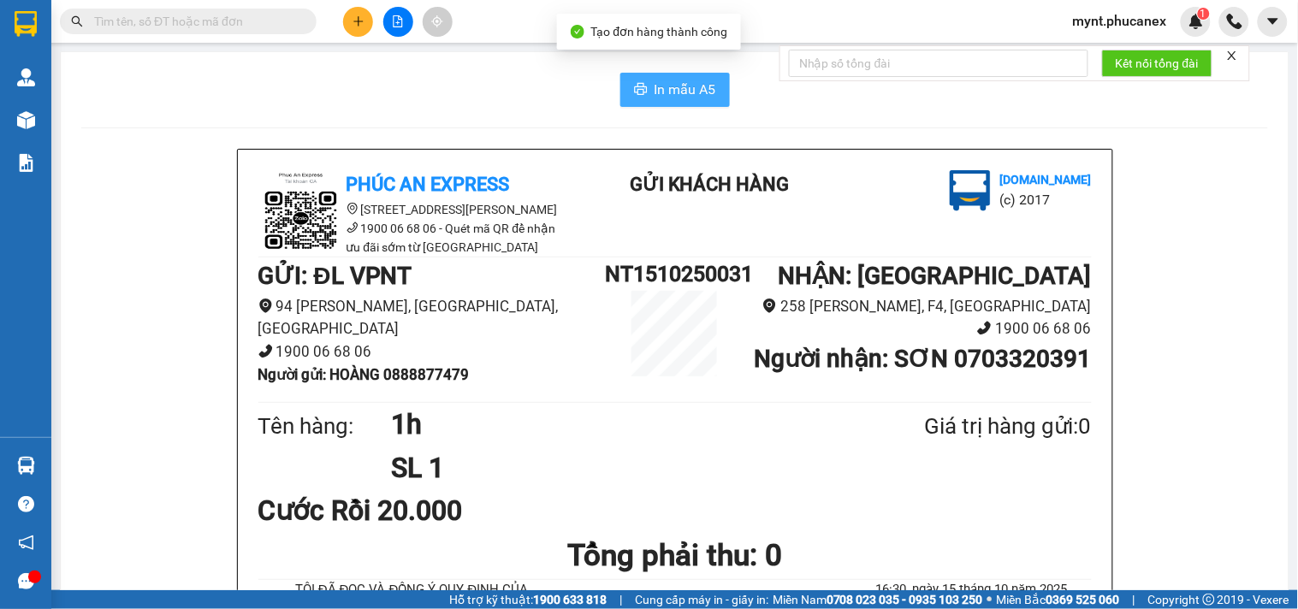
click at [683, 87] on span "In mẫu A5" at bounding box center [686, 89] width 62 height 21
click at [198, 30] on input "text" at bounding box center [195, 21] width 202 height 19
paste input "0394293908"
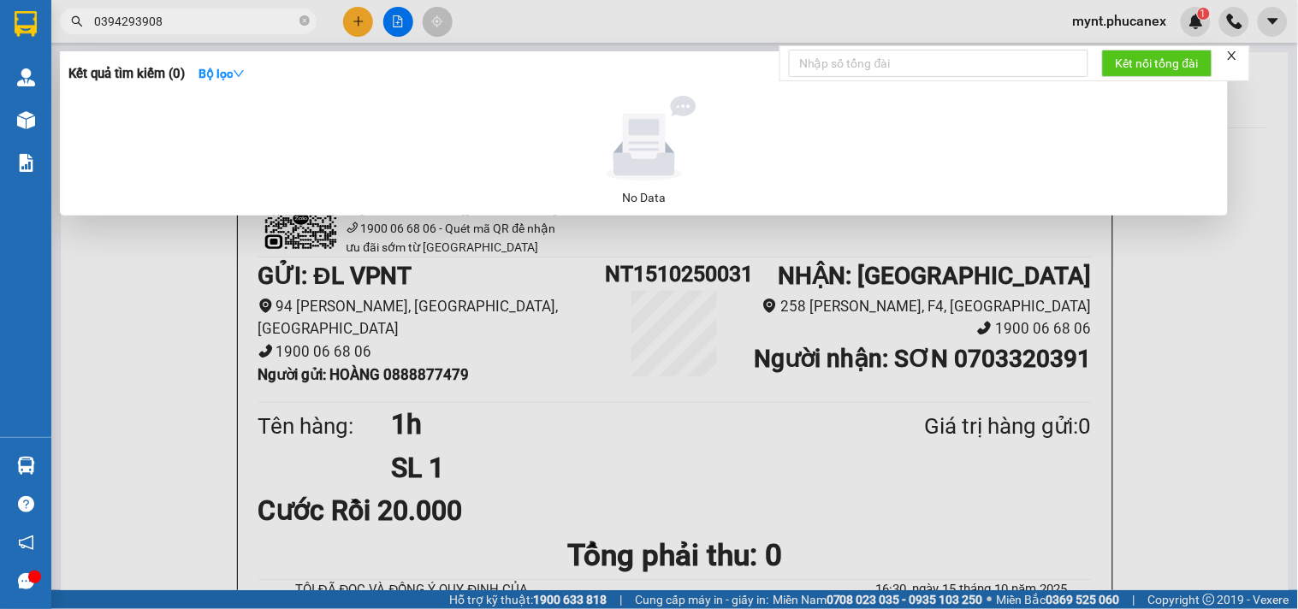
click at [203, 26] on input "0394293908" at bounding box center [195, 21] width 202 height 19
paste input "908866553"
click at [193, 477] on div at bounding box center [649, 304] width 1298 height 609
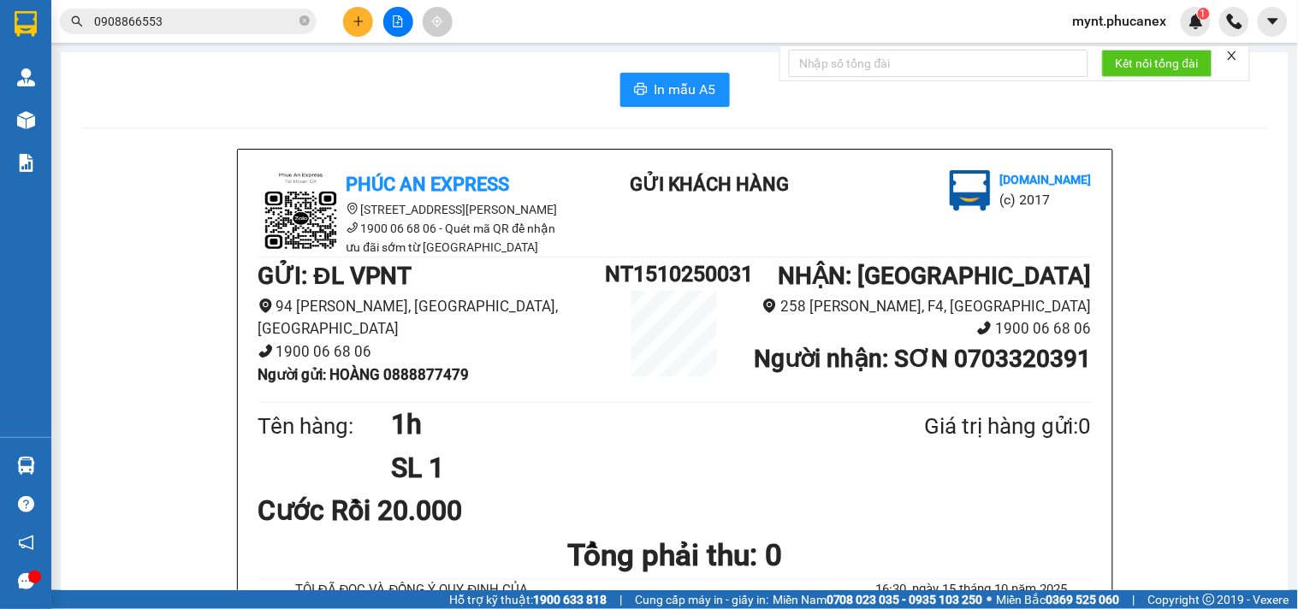
click at [130, 21] on input "0908866553" at bounding box center [195, 21] width 202 height 19
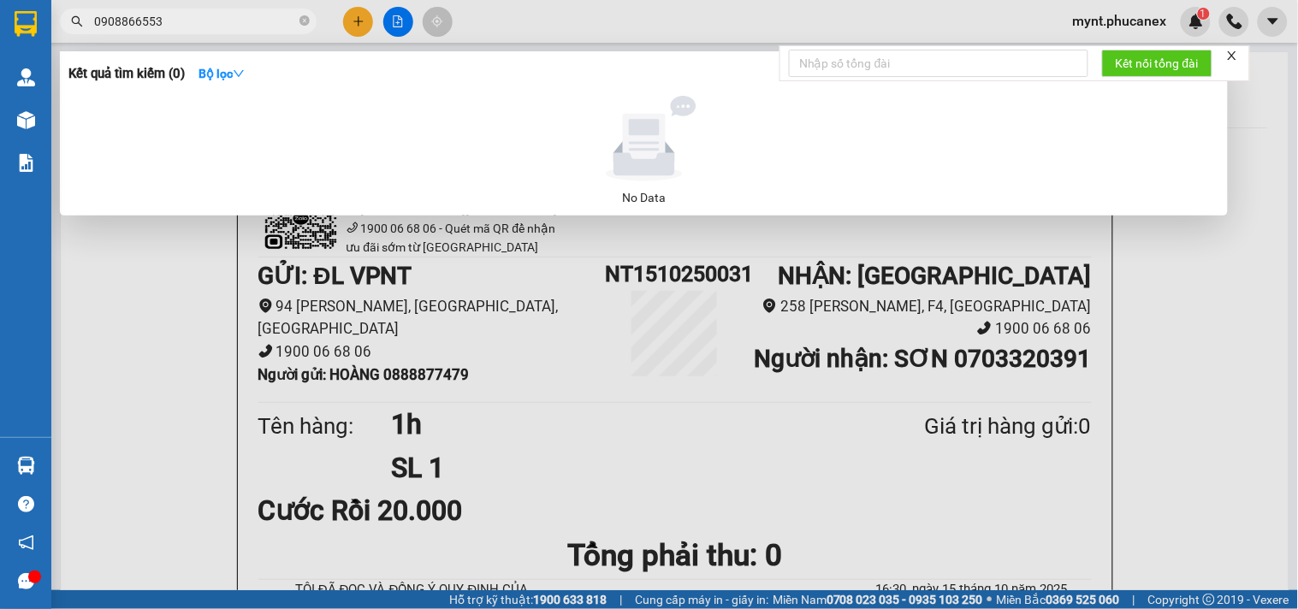
click at [130, 21] on input "0908866553" at bounding box center [195, 21] width 202 height 19
click at [134, 293] on div at bounding box center [649, 304] width 1298 height 609
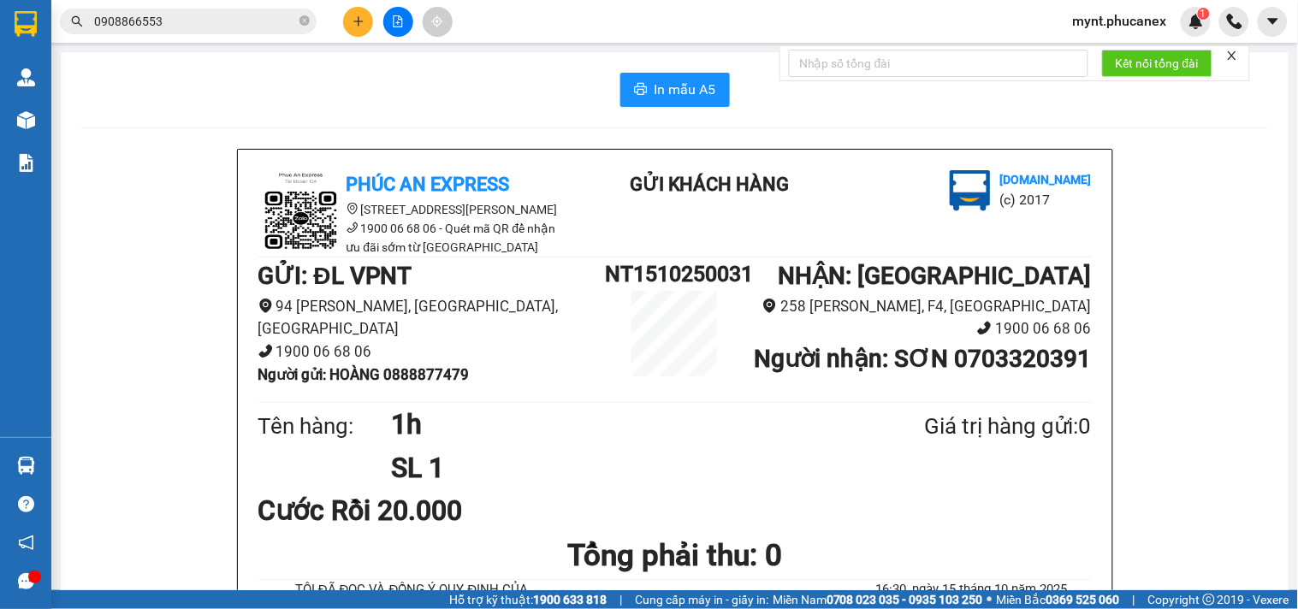
click at [169, 32] on span "0908866553" at bounding box center [188, 22] width 257 height 26
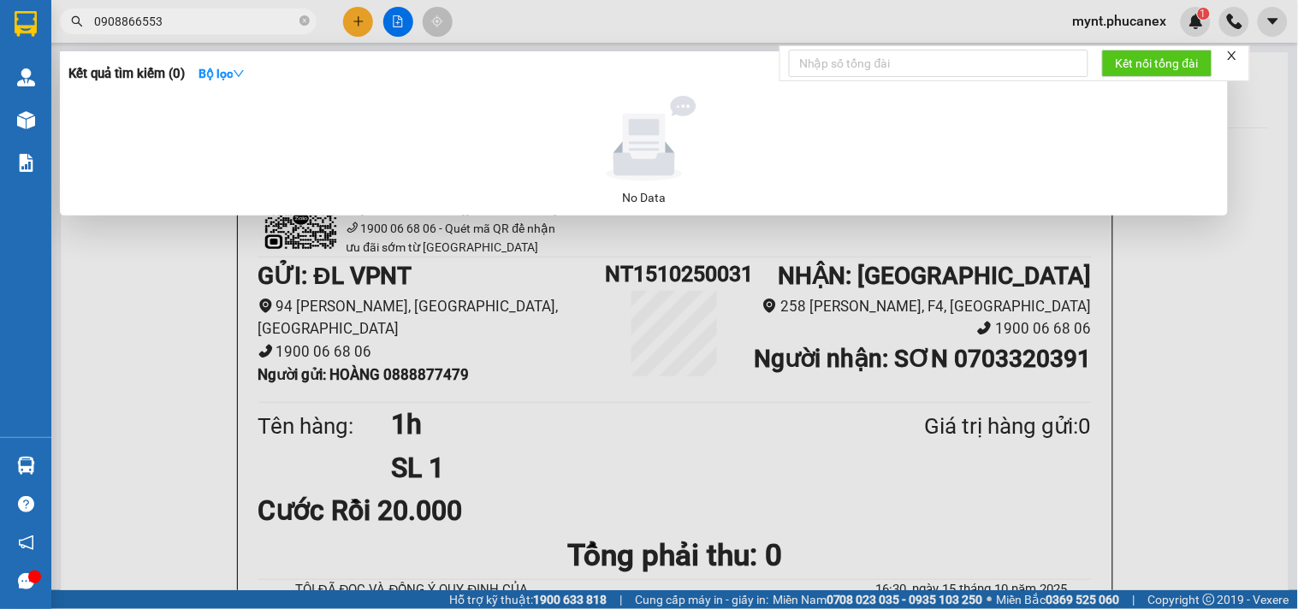
click at [169, 26] on input "0908866553" at bounding box center [195, 21] width 202 height 19
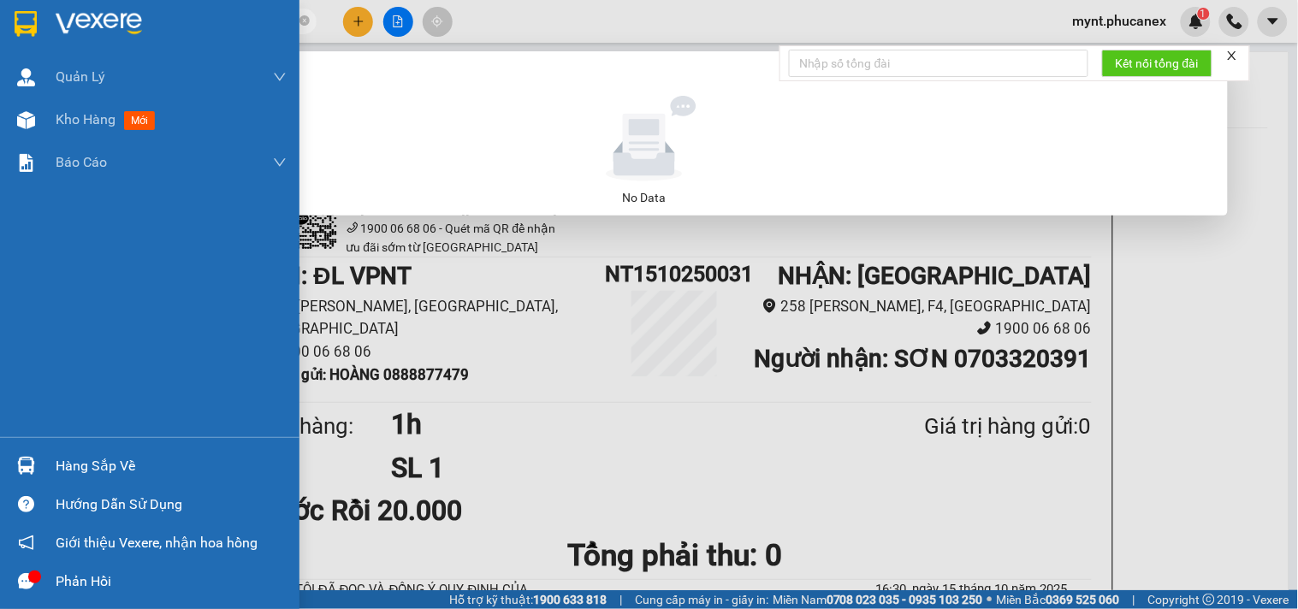
drag, startPoint x: 222, startPoint y: 20, endPoint x: 404, endPoint y: 41, distance: 182.6
click at [0, 0] on html "Kết quả tìm kiếm ( 0 ) Bộ lọc No Data 0913160212 mynt.phucanex 1 Quản Lý Quản l…" at bounding box center [649, 304] width 1298 height 609
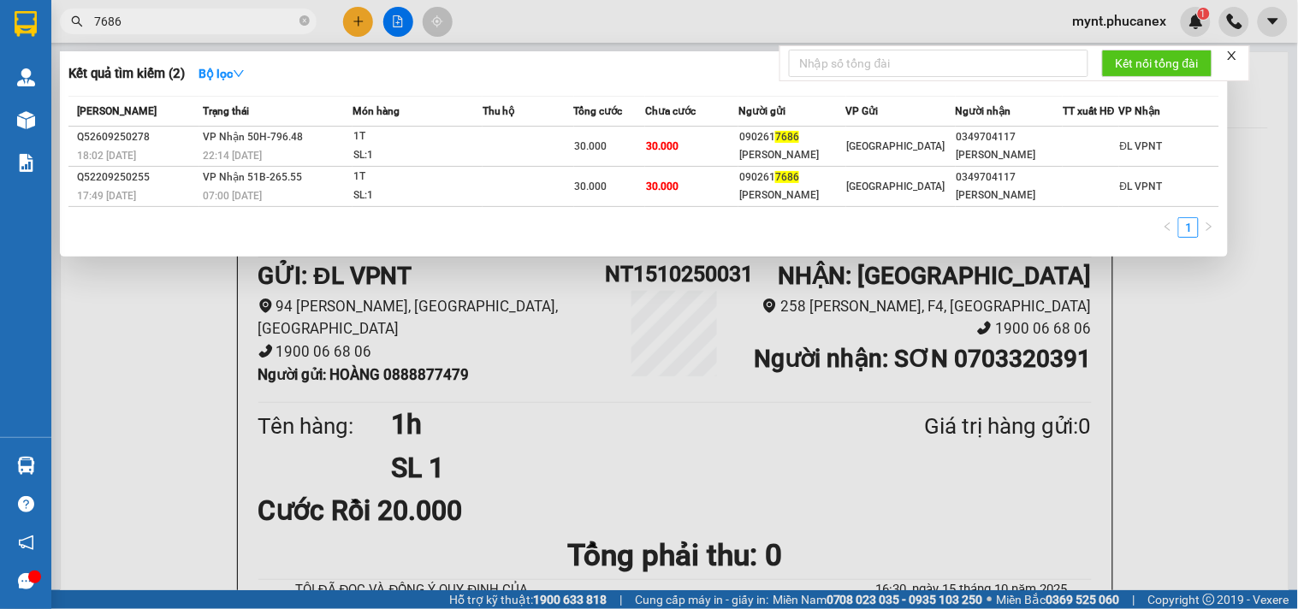
type input "7686"
click at [353, 17] on div at bounding box center [649, 304] width 1298 height 609
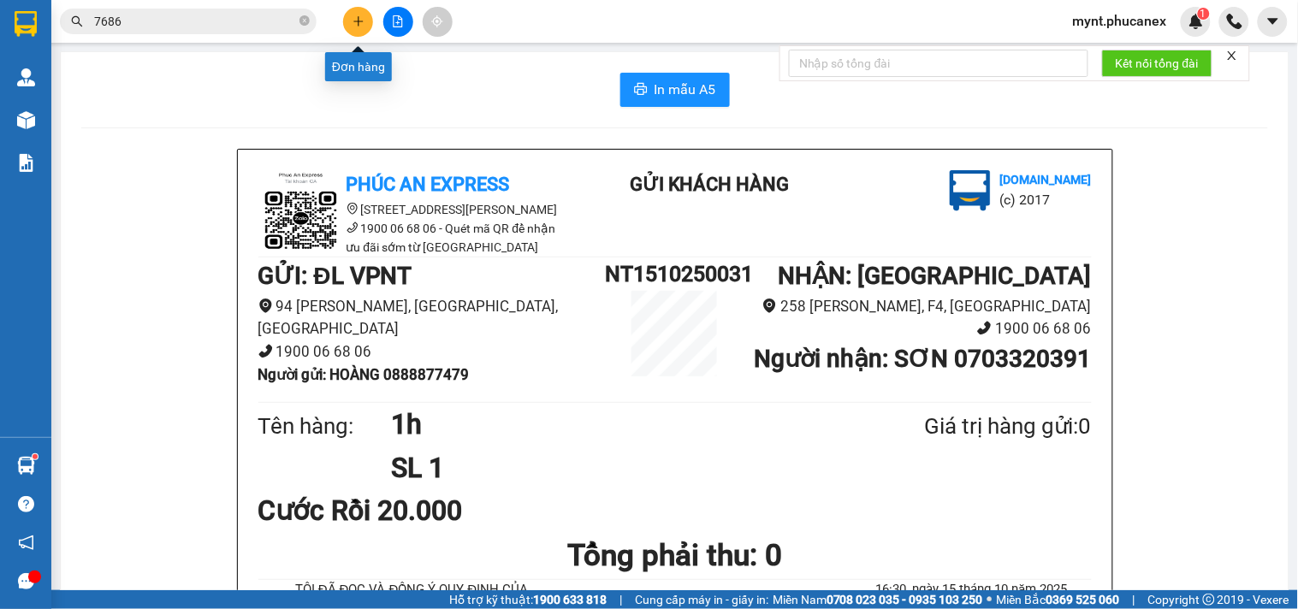
click at [353, 17] on icon "plus" at bounding box center [358, 21] width 12 height 12
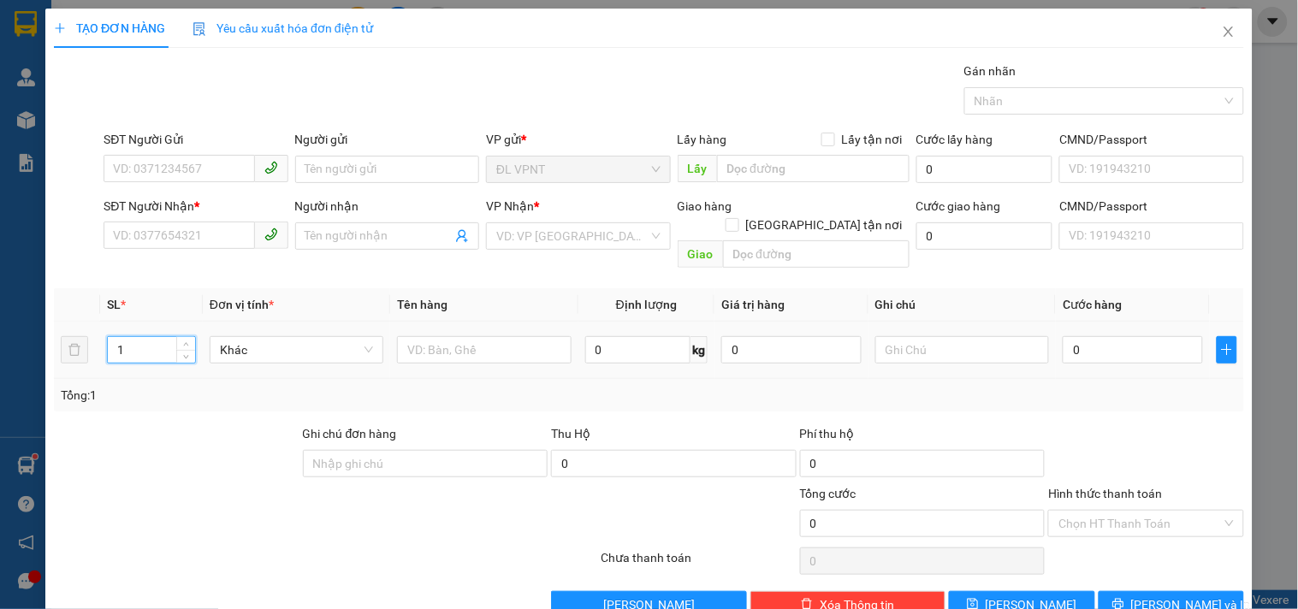
drag, startPoint x: 141, startPoint y: 335, endPoint x: 107, endPoint y: 342, distance: 34.9
click at [101, 341] on td "1" at bounding box center [151, 350] width 103 height 57
type input "3"
click at [462, 336] on input "text" at bounding box center [484, 349] width 174 height 27
type input "3t"
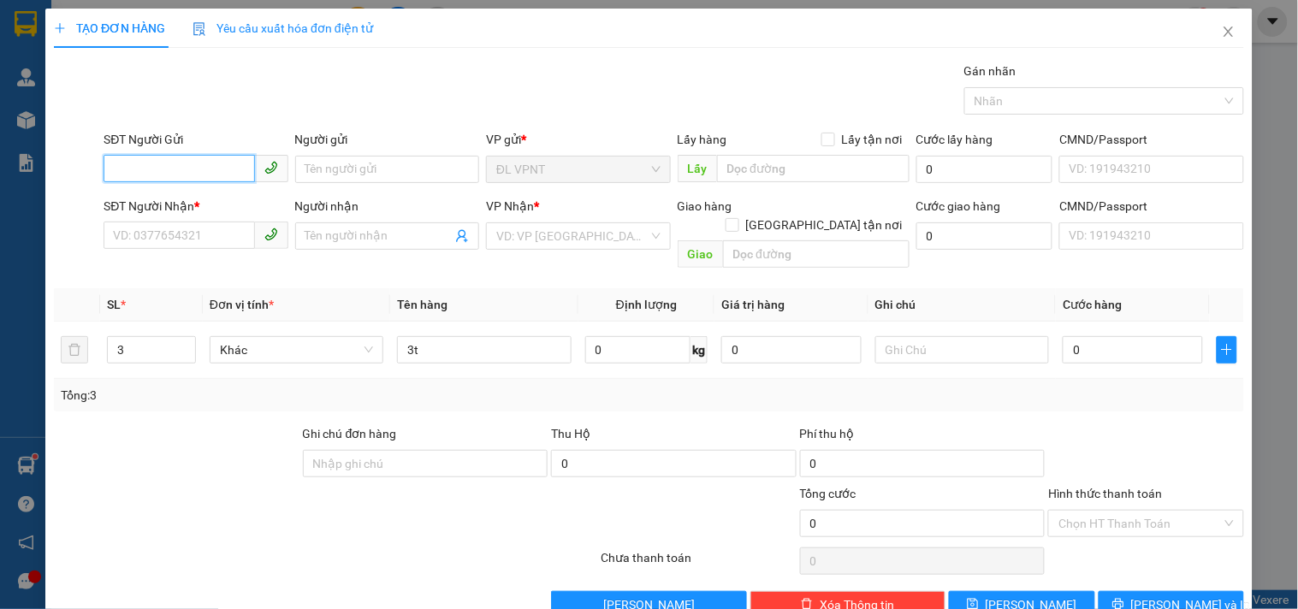
click at [197, 163] on input "SĐT Người Gửi" at bounding box center [179, 168] width 151 height 27
type input "0"
click at [1093, 338] on input "0" at bounding box center [1133, 349] width 140 height 27
type input "9"
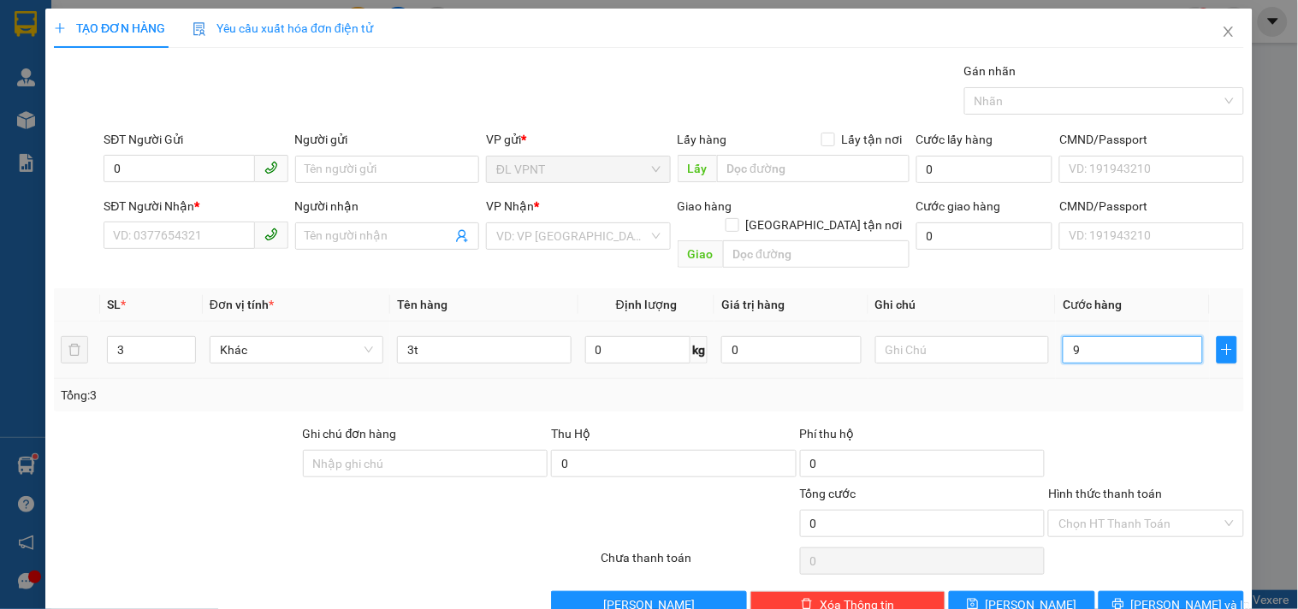
type input "9"
type input "90"
click at [127, 167] on input "0" at bounding box center [179, 168] width 151 height 27
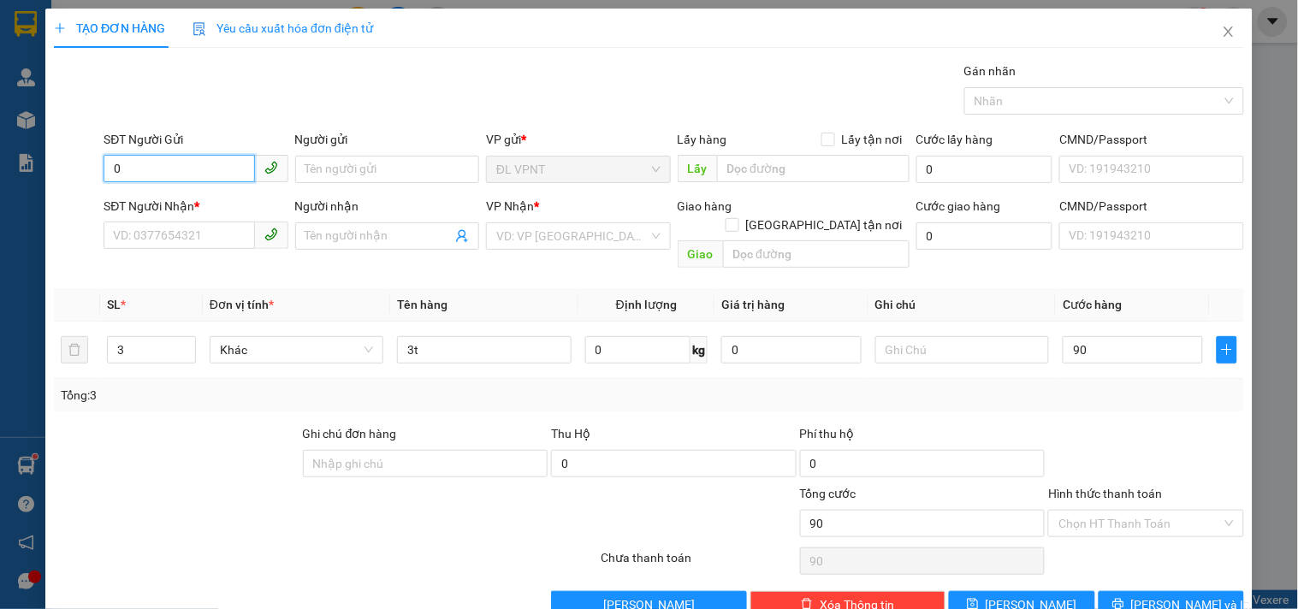
type input "90.000"
click at [138, 171] on input "038808733" at bounding box center [179, 168] width 151 height 27
type input "0388008733"
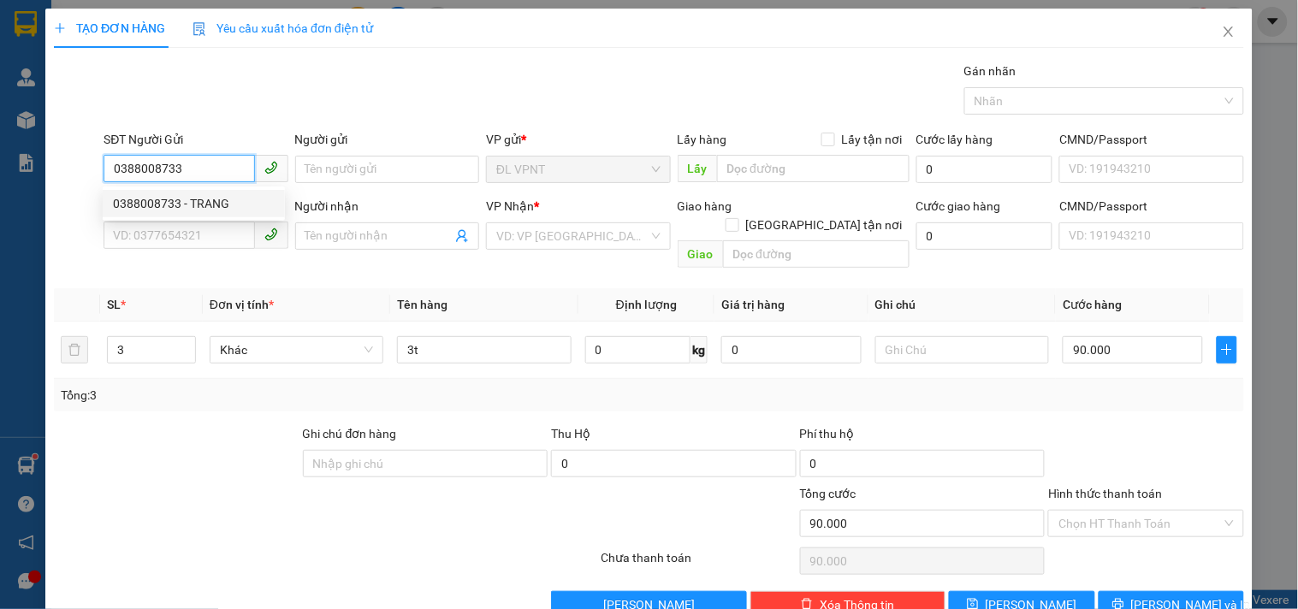
click at [203, 201] on div "0388008733 - TRANG" at bounding box center [194, 203] width 162 height 19
type input "TRANG"
type input "0948566446"
type input "LUẬN"
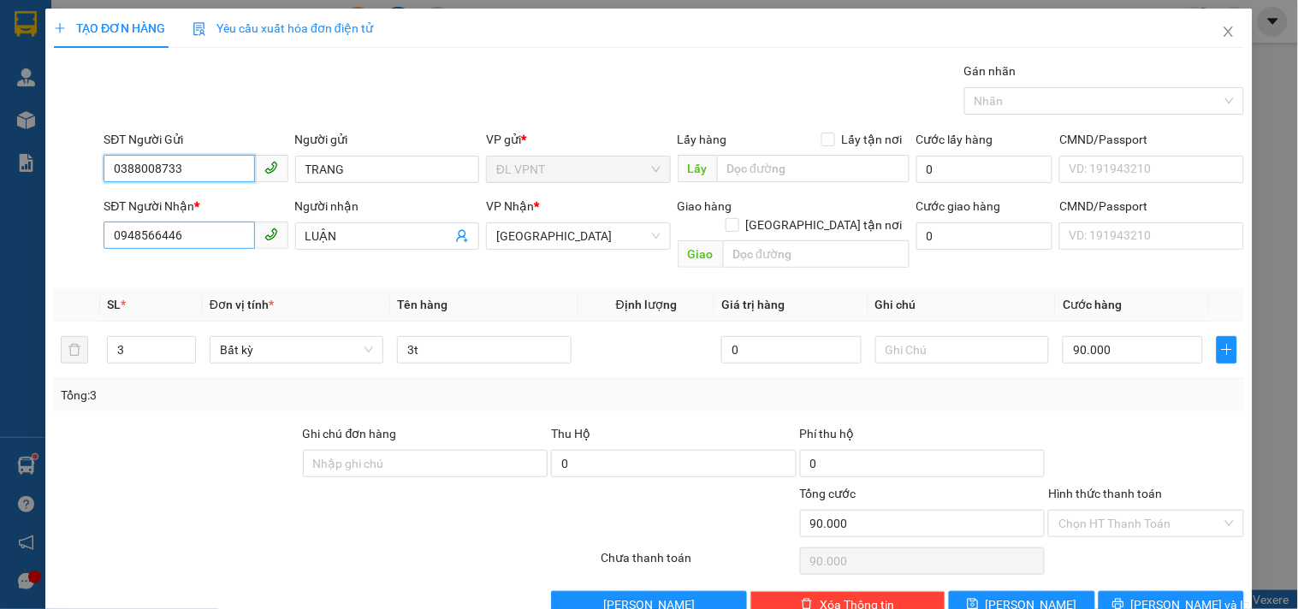
type input "0388008733"
click at [211, 228] on input "0948566446" at bounding box center [179, 235] width 151 height 27
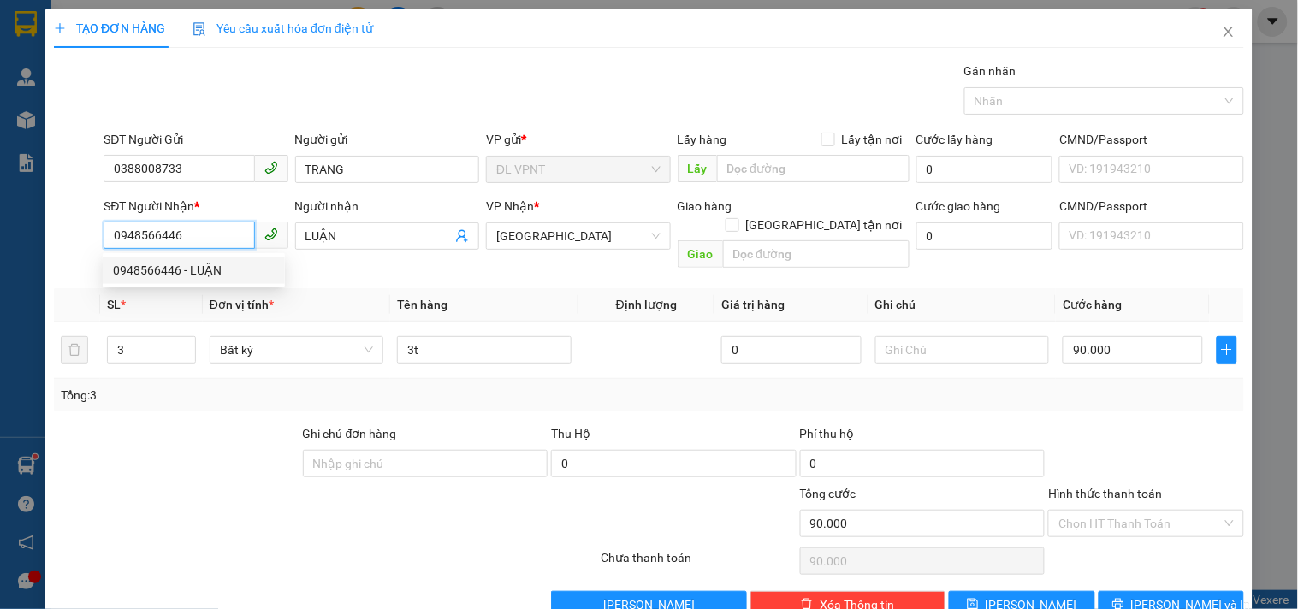
click at [211, 228] on input "0948566446" at bounding box center [179, 235] width 151 height 27
click at [212, 424] on div at bounding box center [176, 454] width 249 height 60
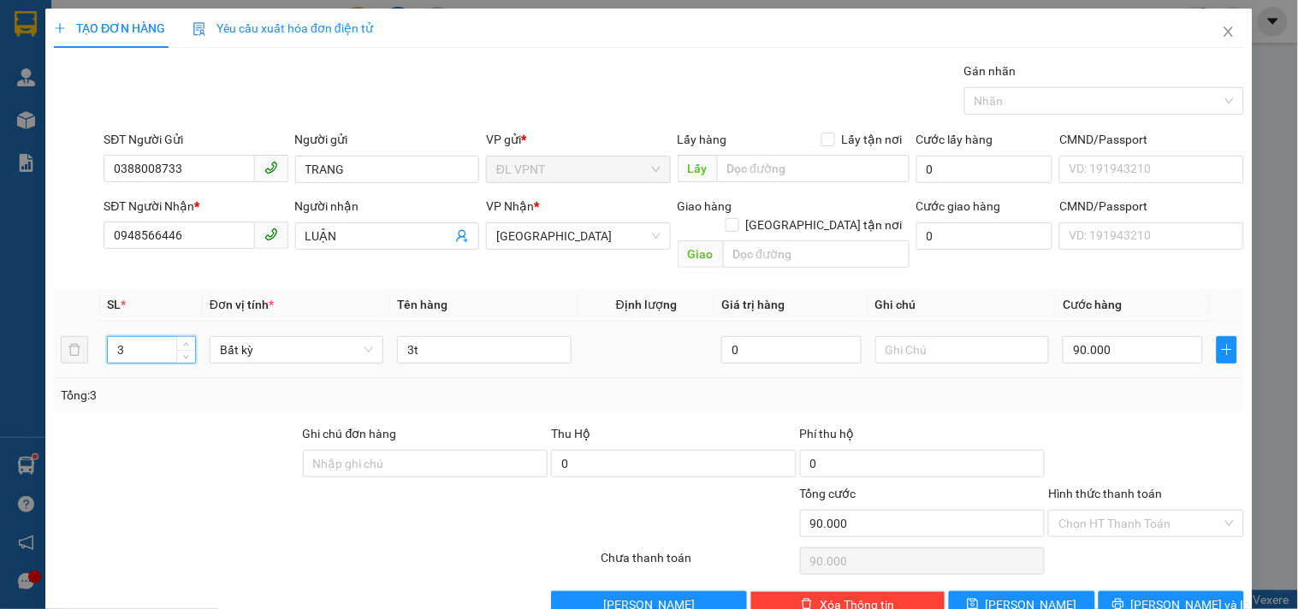
drag, startPoint x: 117, startPoint y: 326, endPoint x: 89, endPoint y: 323, distance: 28.3
click at [89, 323] on tr "3 Bất kỳ 3t 0 90.000" at bounding box center [649, 350] width 1190 height 57
type input "2"
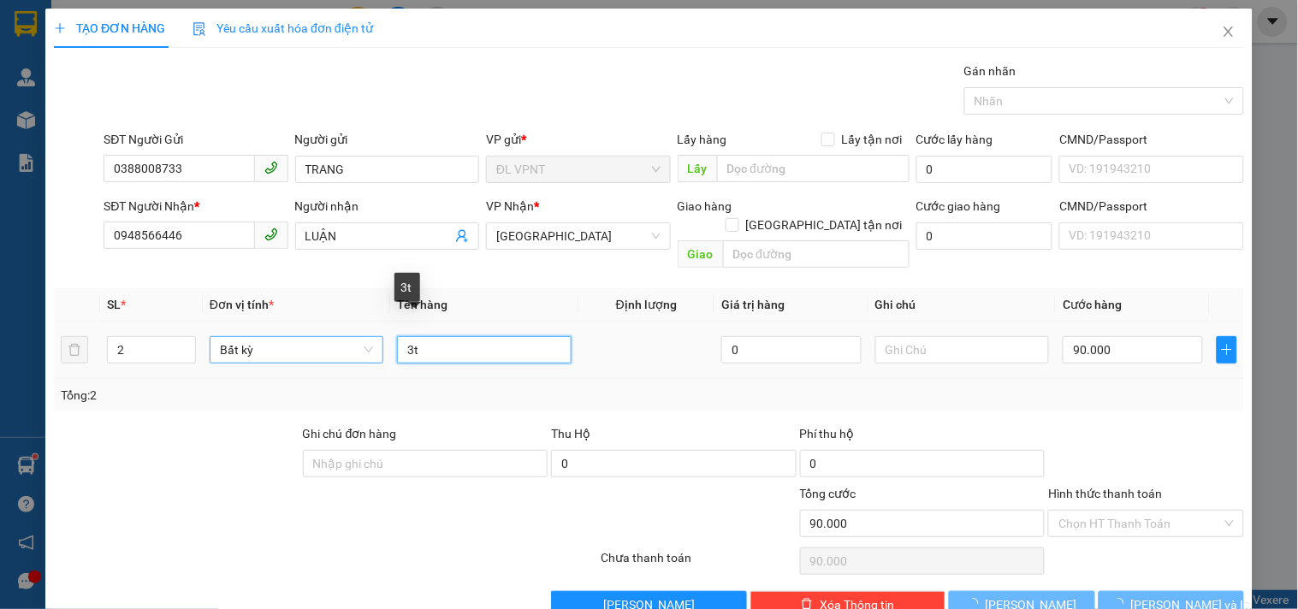
drag, startPoint x: 413, startPoint y: 329, endPoint x: 362, endPoint y: 329, distance: 51.3
click at [362, 329] on tr "2 Bất kỳ 3t 0 90.000" at bounding box center [649, 350] width 1190 height 57
type input "0"
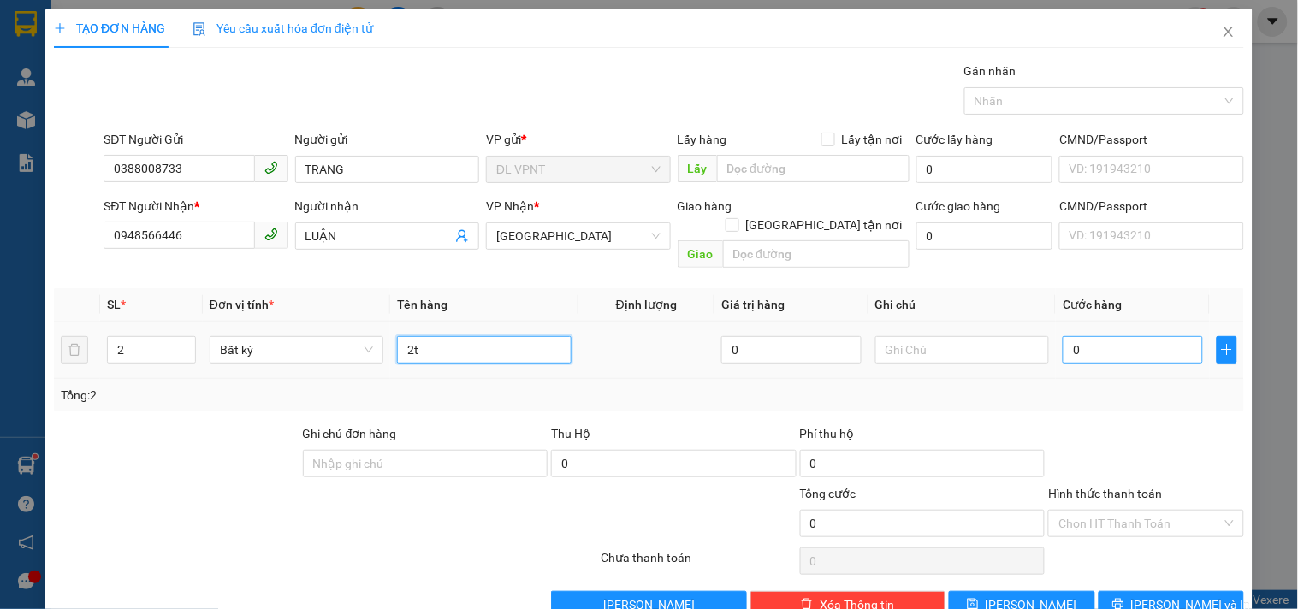
type input "2t"
click at [1071, 336] on input "0" at bounding box center [1133, 349] width 140 height 27
type input "6"
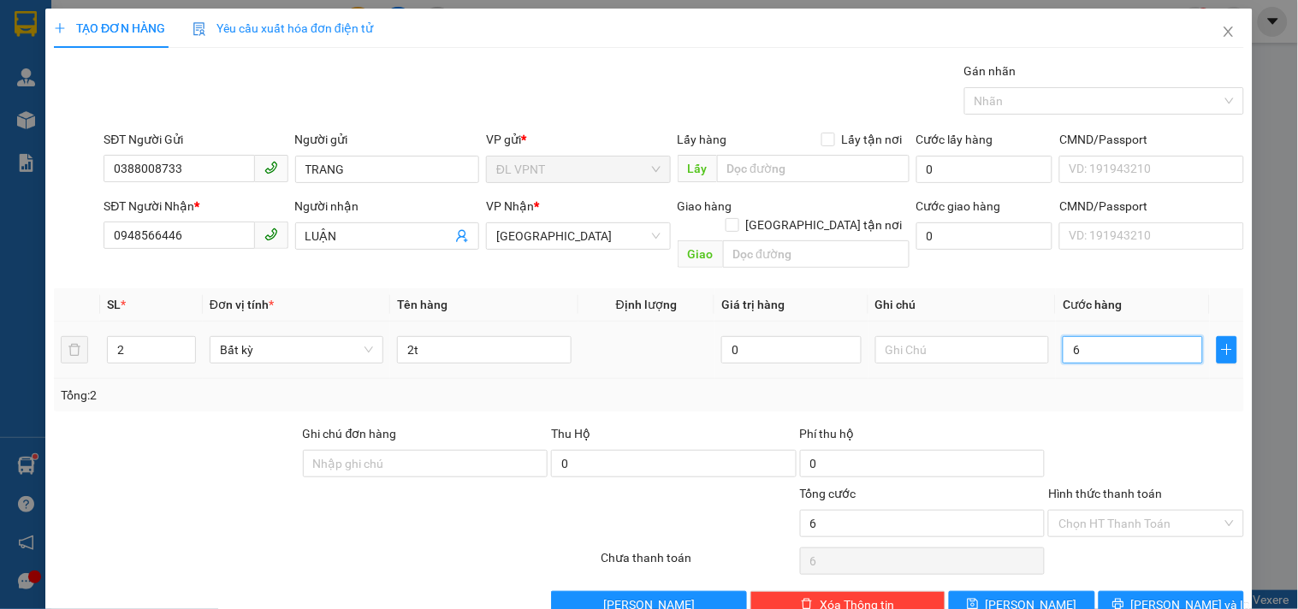
type input "60"
type input "60.000"
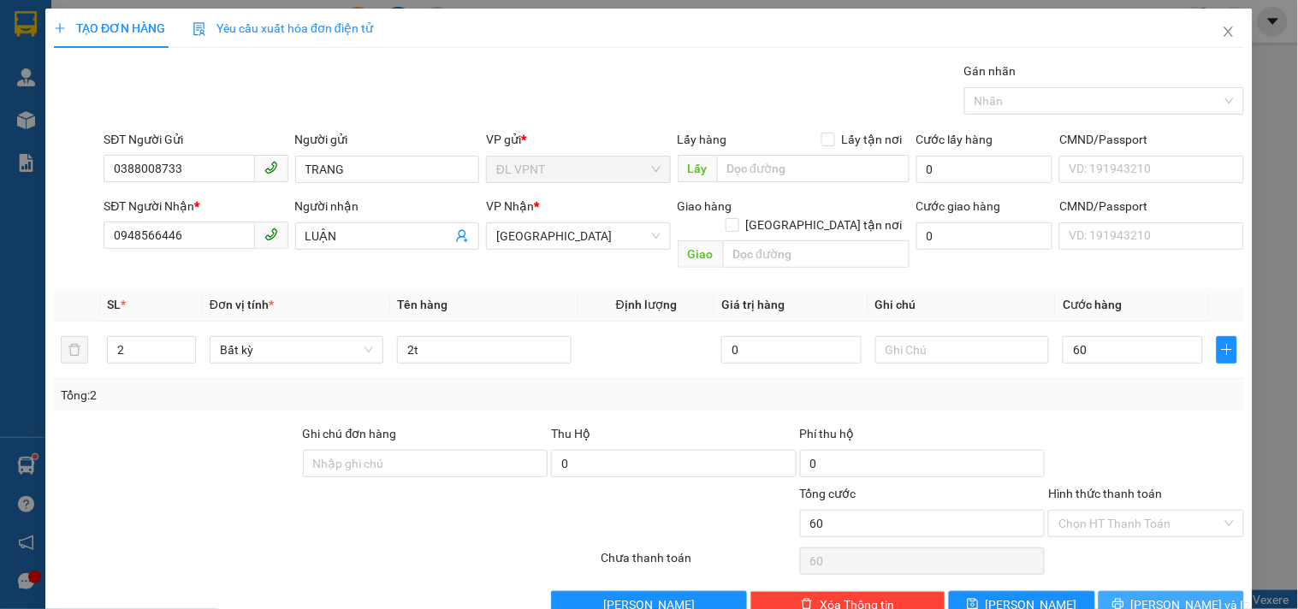
type input "60.000"
click at [1117, 591] on button "[PERSON_NAME] và In" at bounding box center [1171, 604] width 145 height 27
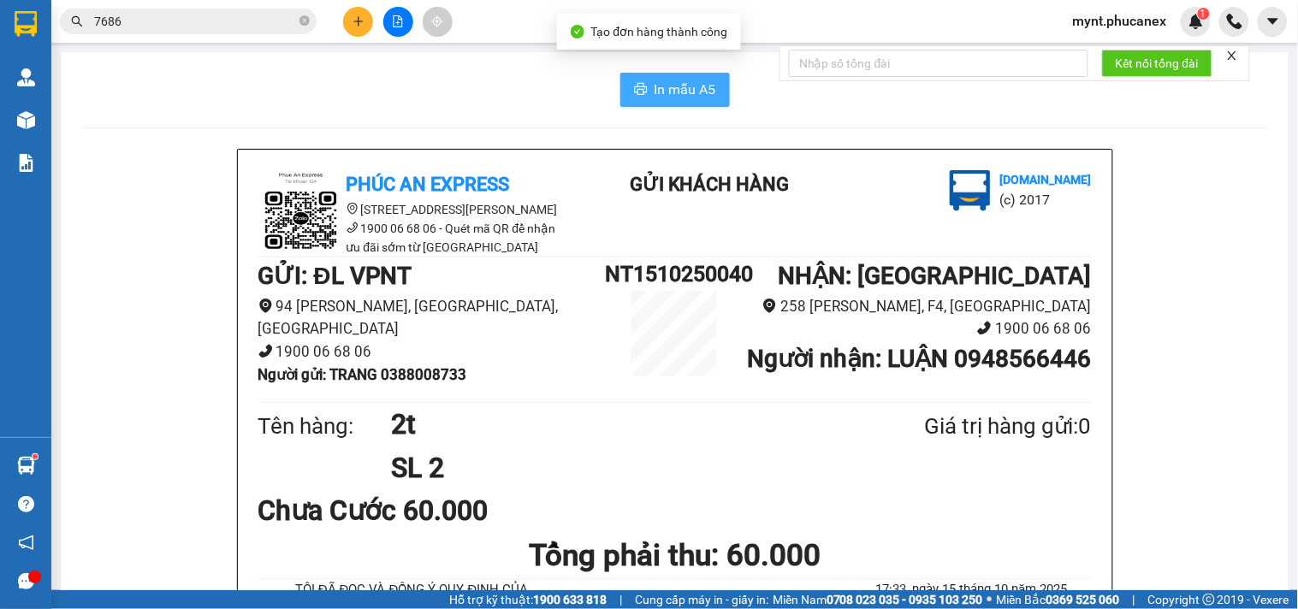
click at [638, 83] on icon "printer" at bounding box center [641, 89] width 14 height 14
click at [208, 26] on input "7686" at bounding box center [195, 21] width 202 height 19
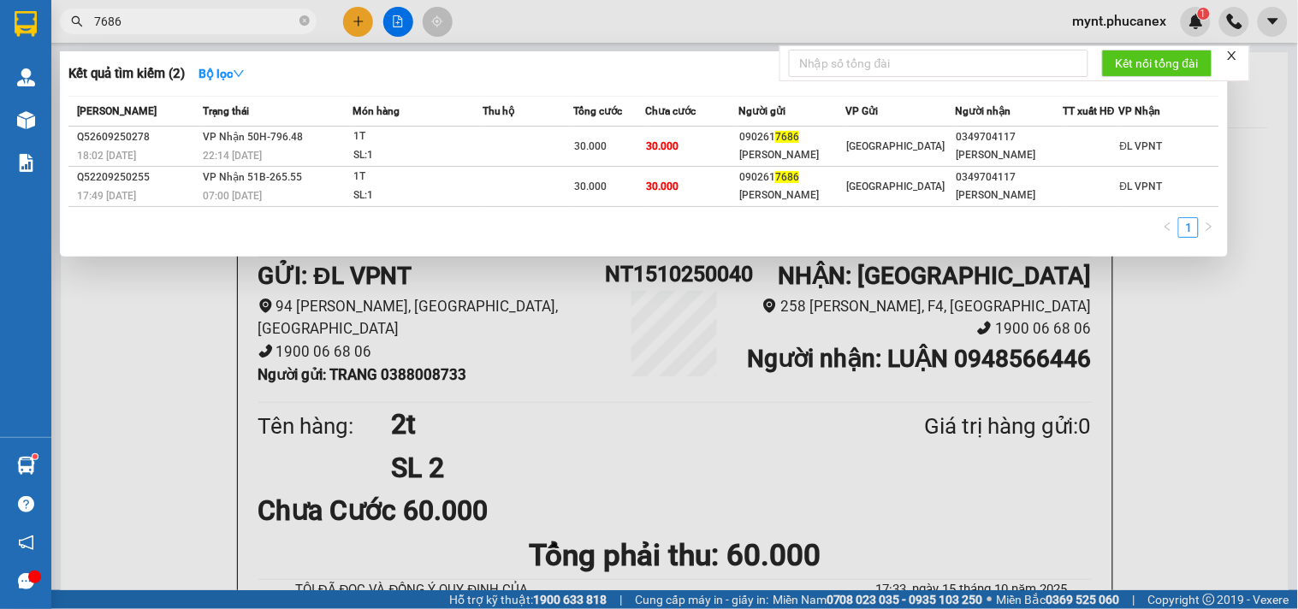
click at [208, 26] on input "7686" at bounding box center [195, 21] width 202 height 19
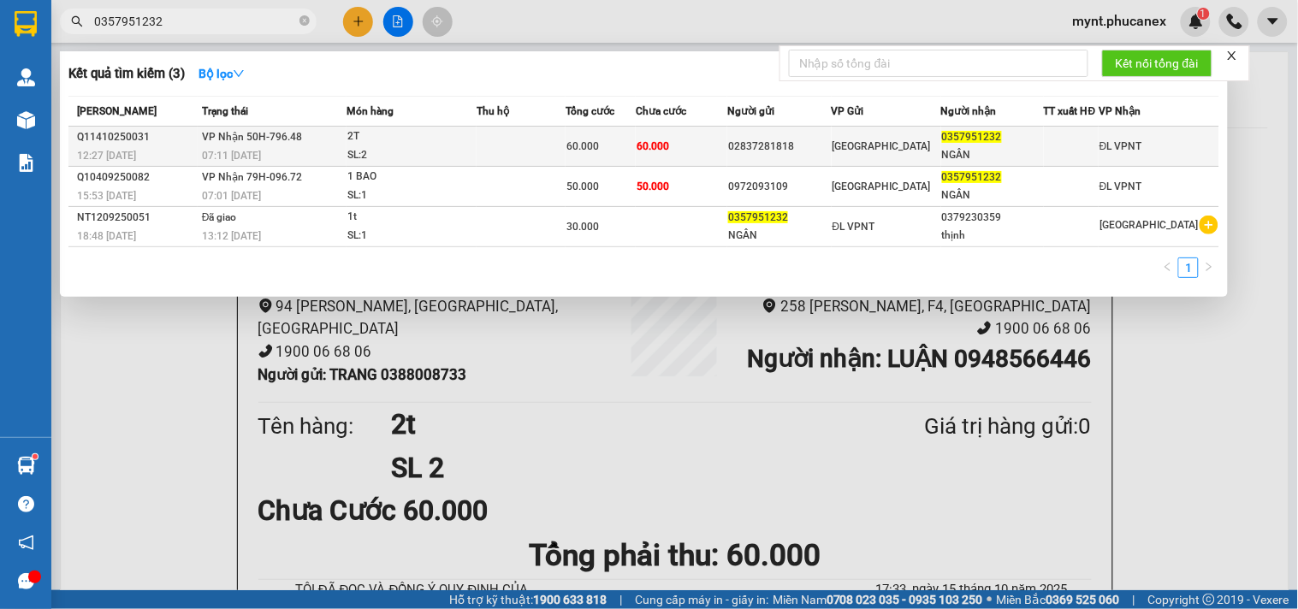
type input "0357951232"
click at [903, 149] on div "[GEOGRAPHIC_DATA]" at bounding box center [886, 146] width 108 height 19
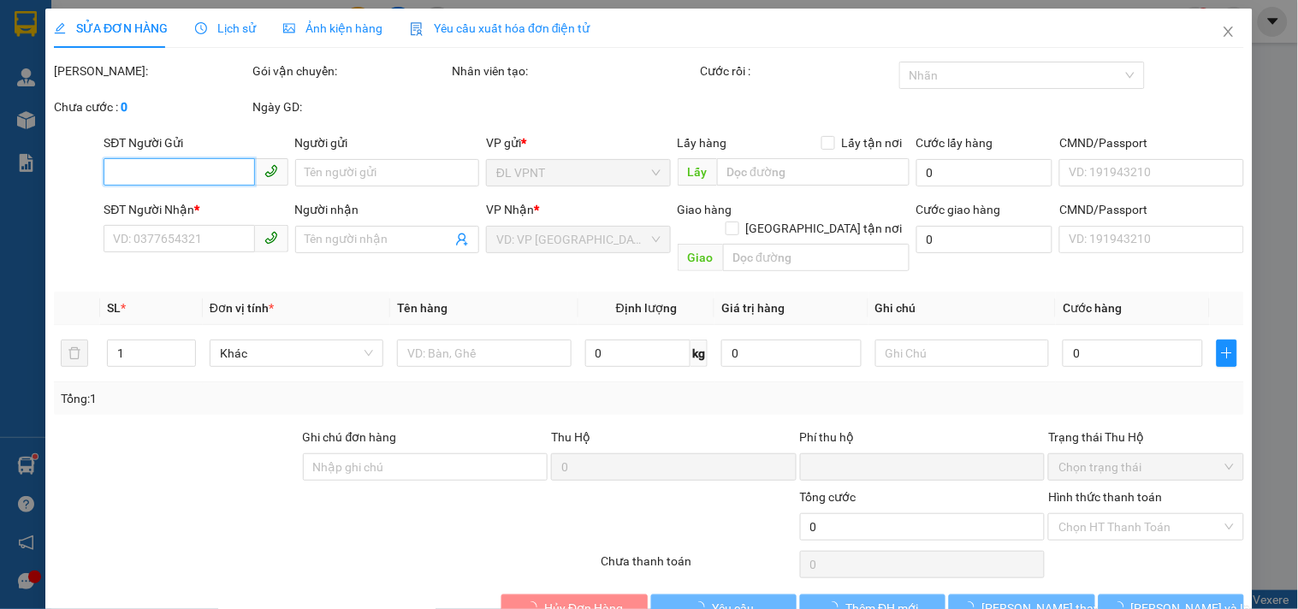
type input "02837281818"
type input "0357951232"
type input "NGÂN"
type input "0"
type input "60.000"
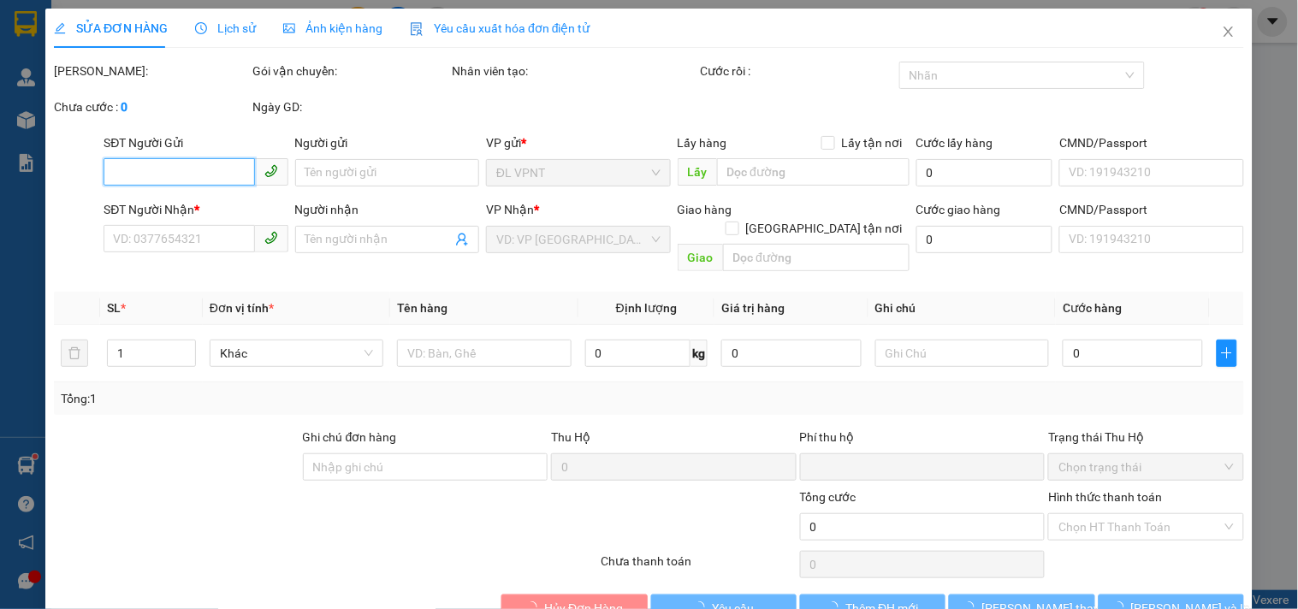
type input "60.000"
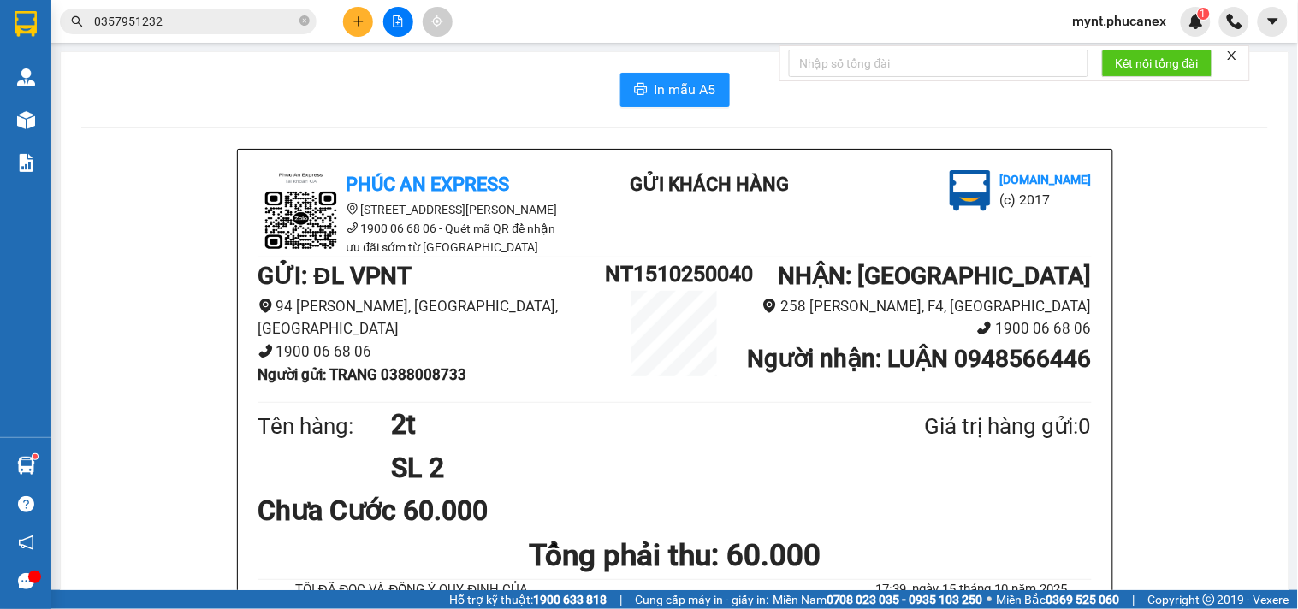
click at [237, 29] on input "0357951232" at bounding box center [195, 21] width 202 height 19
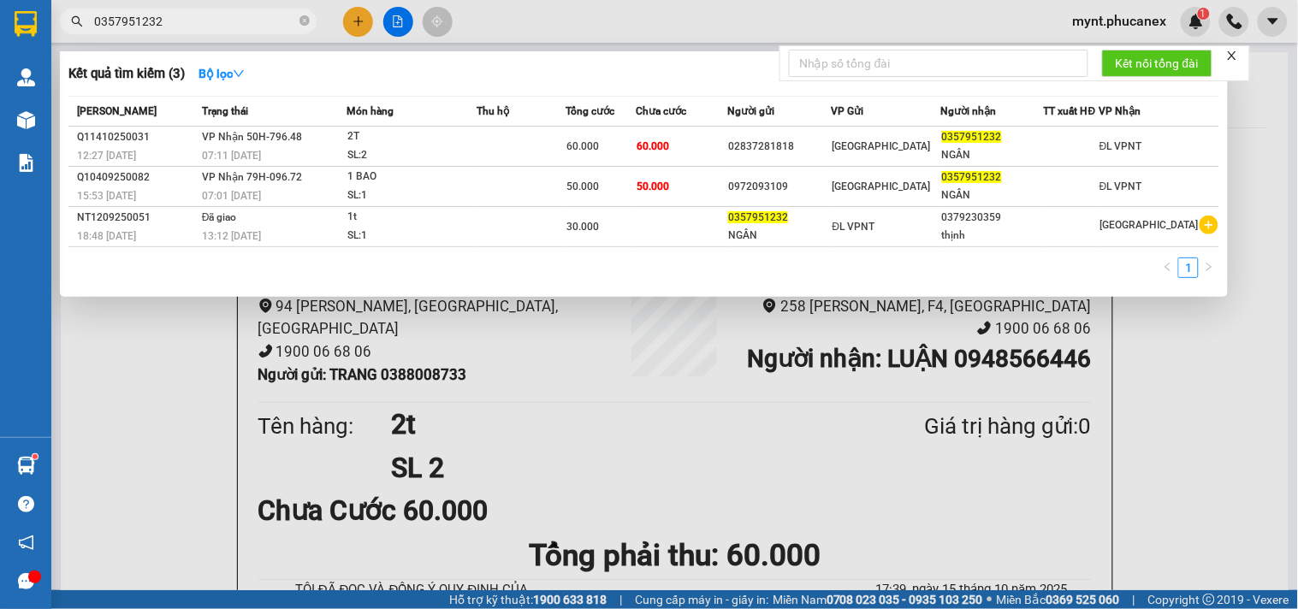
click at [237, 29] on input "0357951232" at bounding box center [195, 21] width 202 height 19
click at [496, 491] on div at bounding box center [649, 304] width 1298 height 609
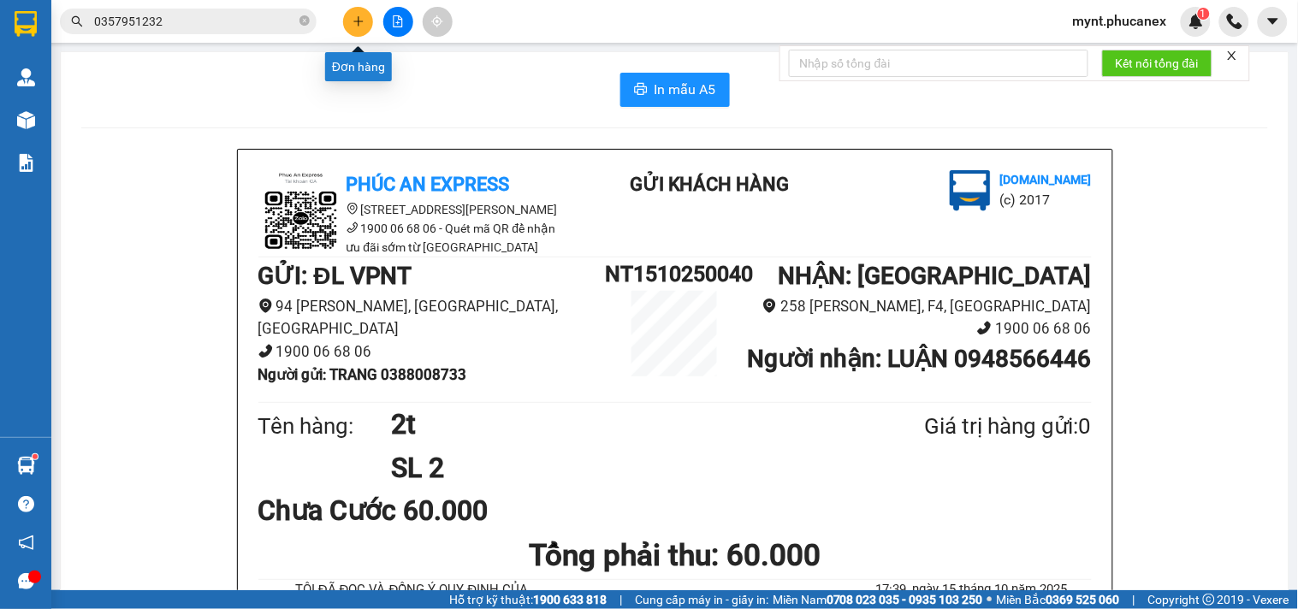
click at [355, 12] on button at bounding box center [358, 22] width 30 height 30
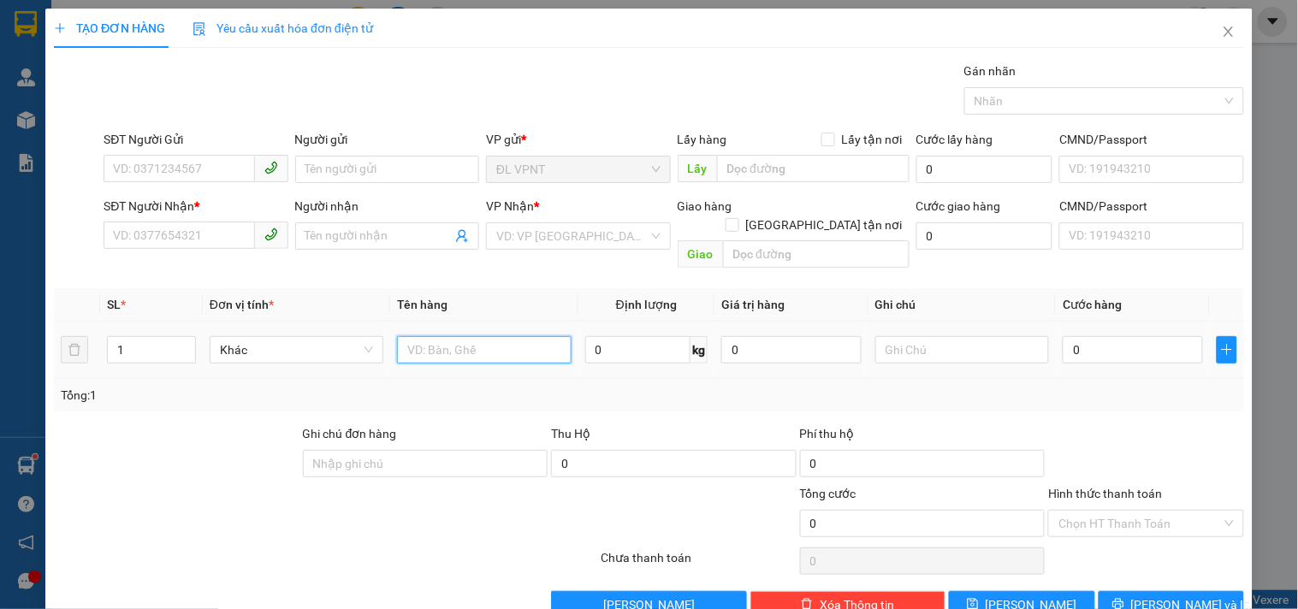
click at [497, 341] on input "text" at bounding box center [484, 349] width 174 height 27
type input "1tx"
click at [1114, 336] on input "0" at bounding box center [1133, 349] width 140 height 27
type input "4"
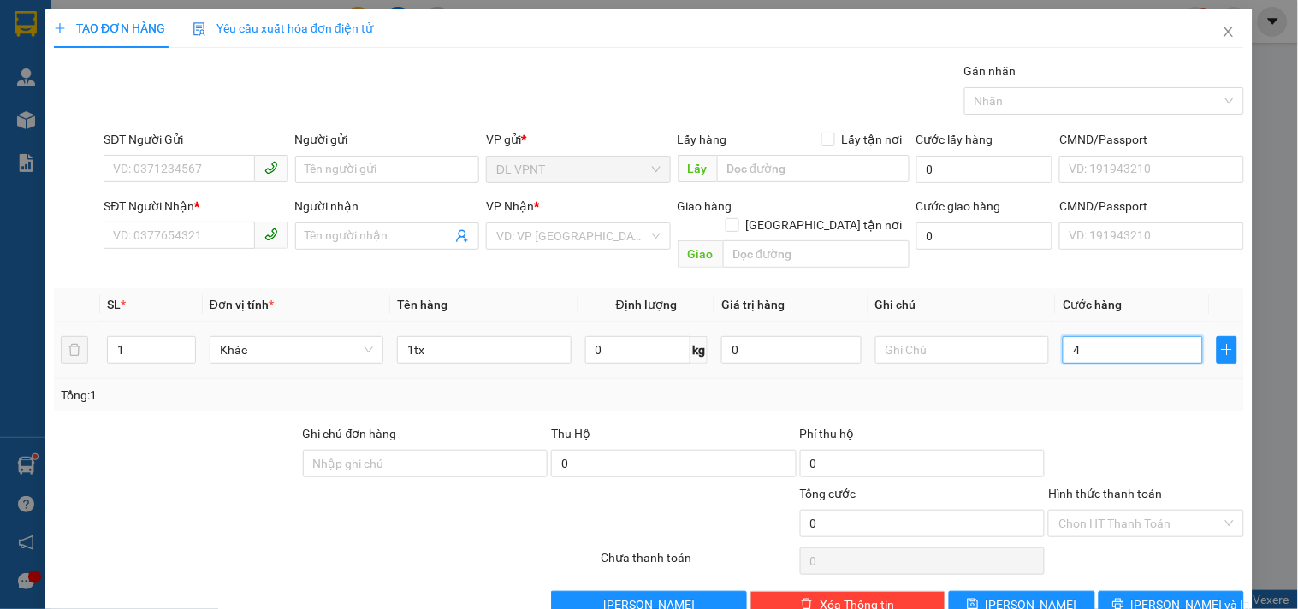
type input "4"
type input "40"
type input "40.000"
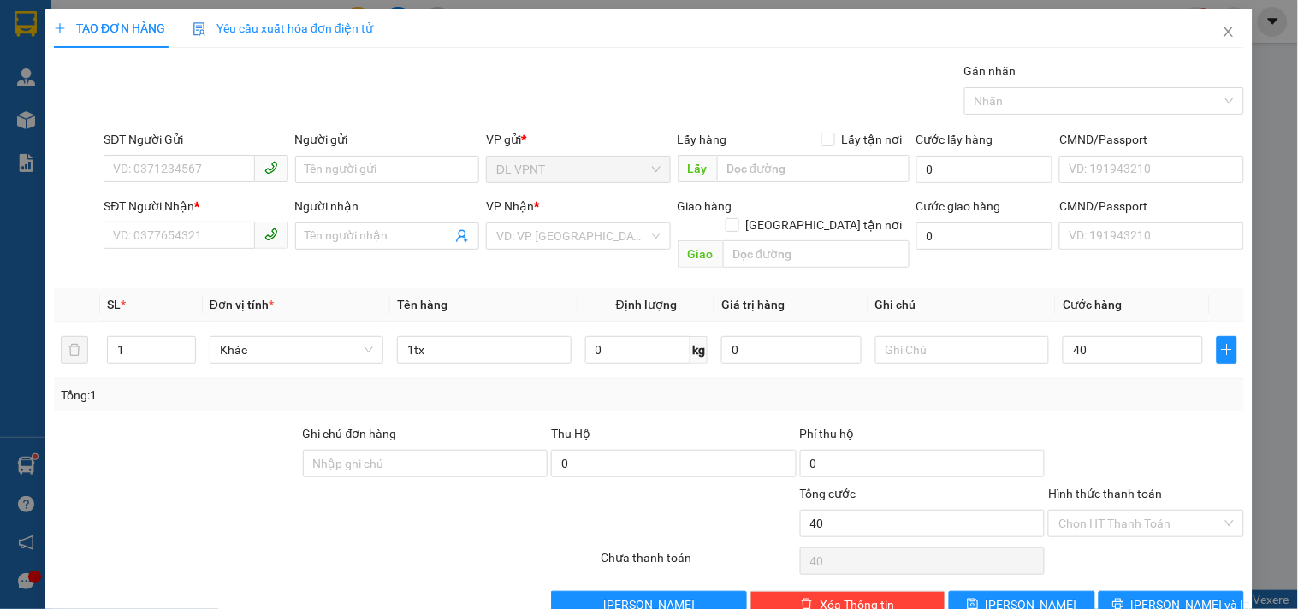
type input "40.000"
click at [175, 73] on div "Gói vận chuyển * Tiêu chuẩn Gán nhãn Nhãn" at bounding box center [673, 92] width 1147 height 60
click at [155, 163] on input "SĐT Người Gửi" at bounding box center [179, 168] width 151 height 27
type input "0903575887"
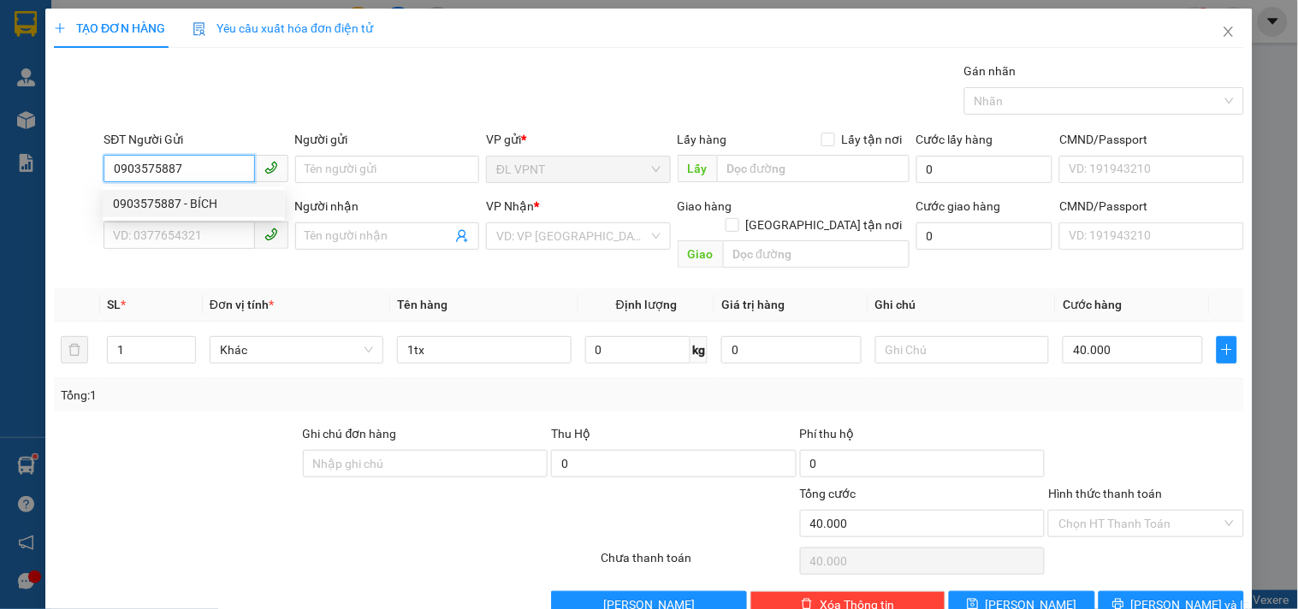
click at [191, 200] on div "0903575887 - BÍCH" at bounding box center [194, 203] width 162 height 19
type input "BÍCH"
type input "0869092215"
type input "HƯNG"
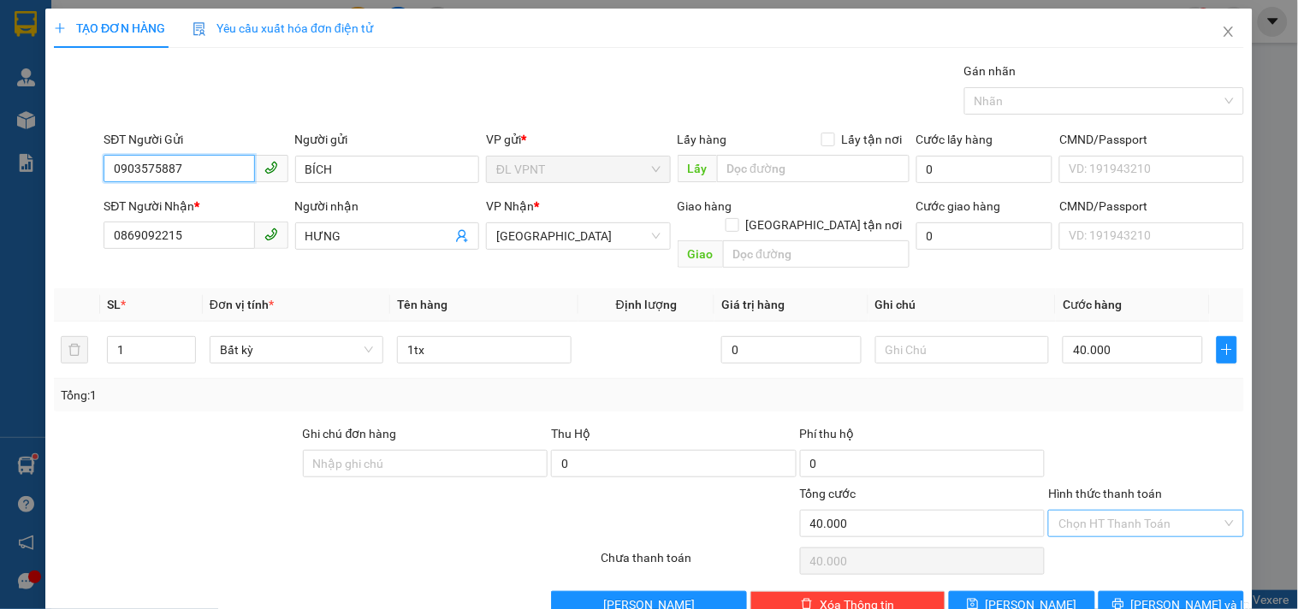
type input "0903575887"
click at [1071, 511] on input "Hình thức thanh toán" at bounding box center [1139, 524] width 163 height 26
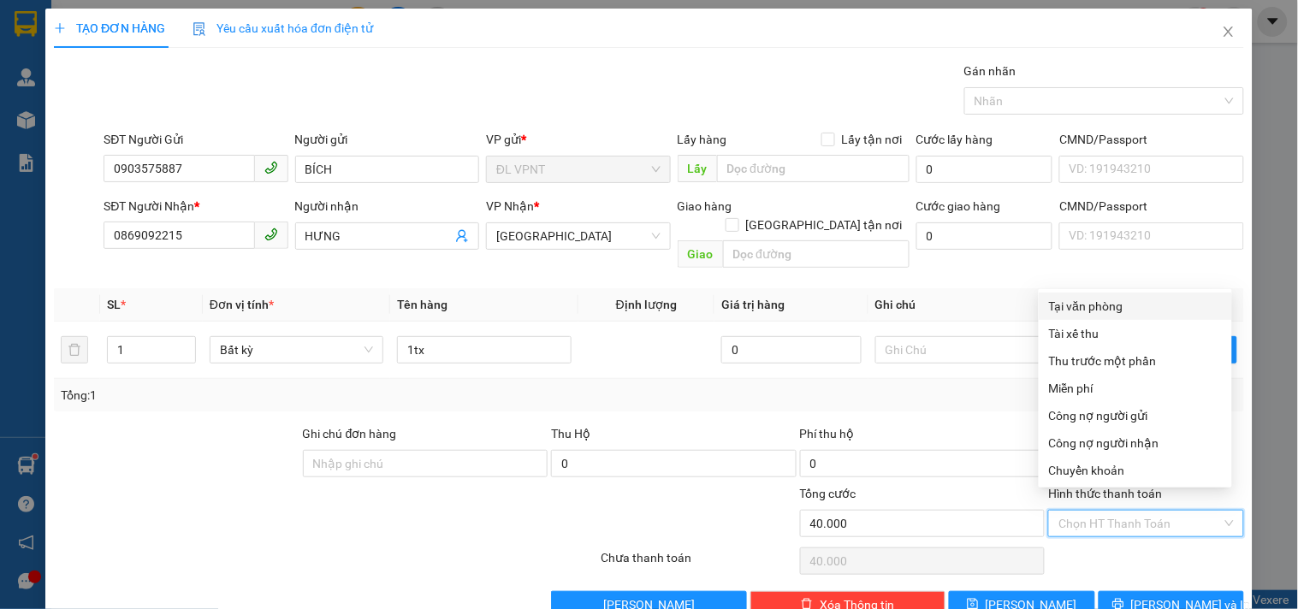
click at [1054, 309] on div "Tại văn phòng" at bounding box center [1135, 306] width 173 height 19
type input "0"
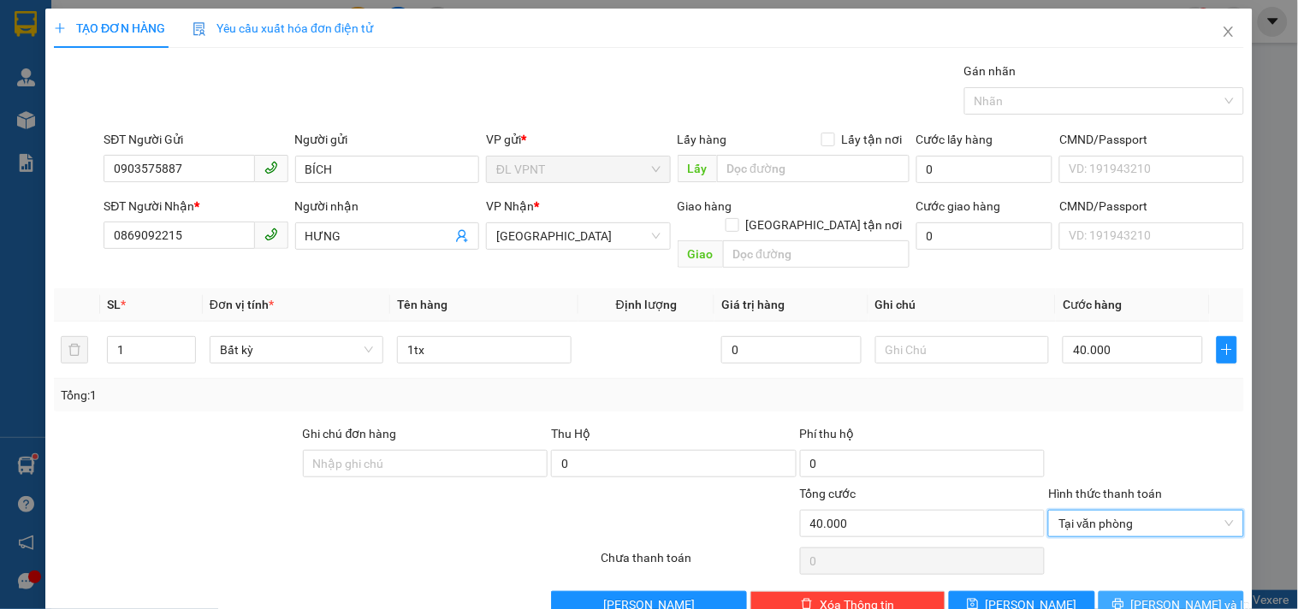
click at [1124, 598] on icon "printer" at bounding box center [1118, 604] width 12 height 12
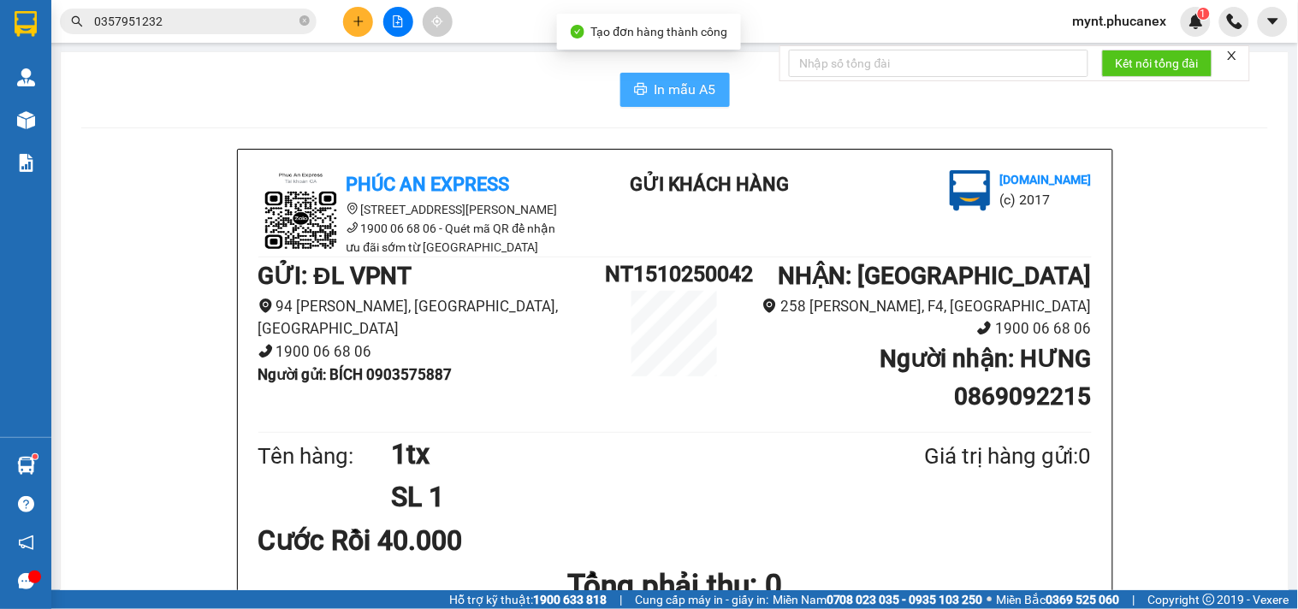
click at [717, 75] on button "In mẫu A5" at bounding box center [675, 90] width 110 height 34
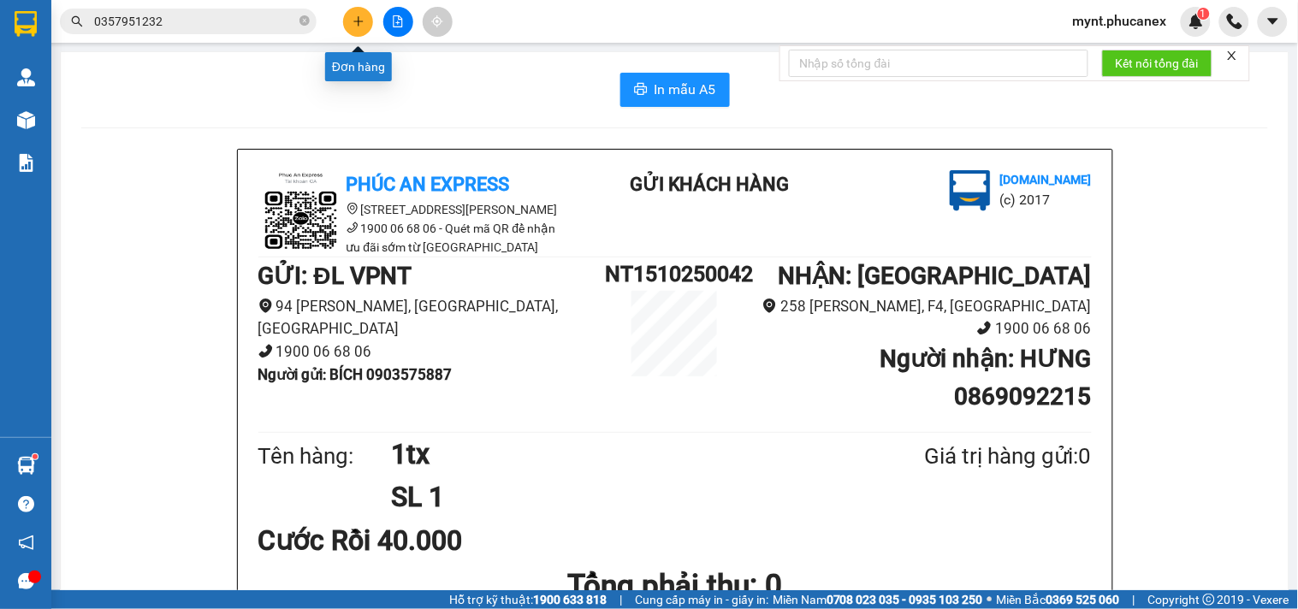
click at [360, 27] on icon "plus" at bounding box center [358, 21] width 12 height 12
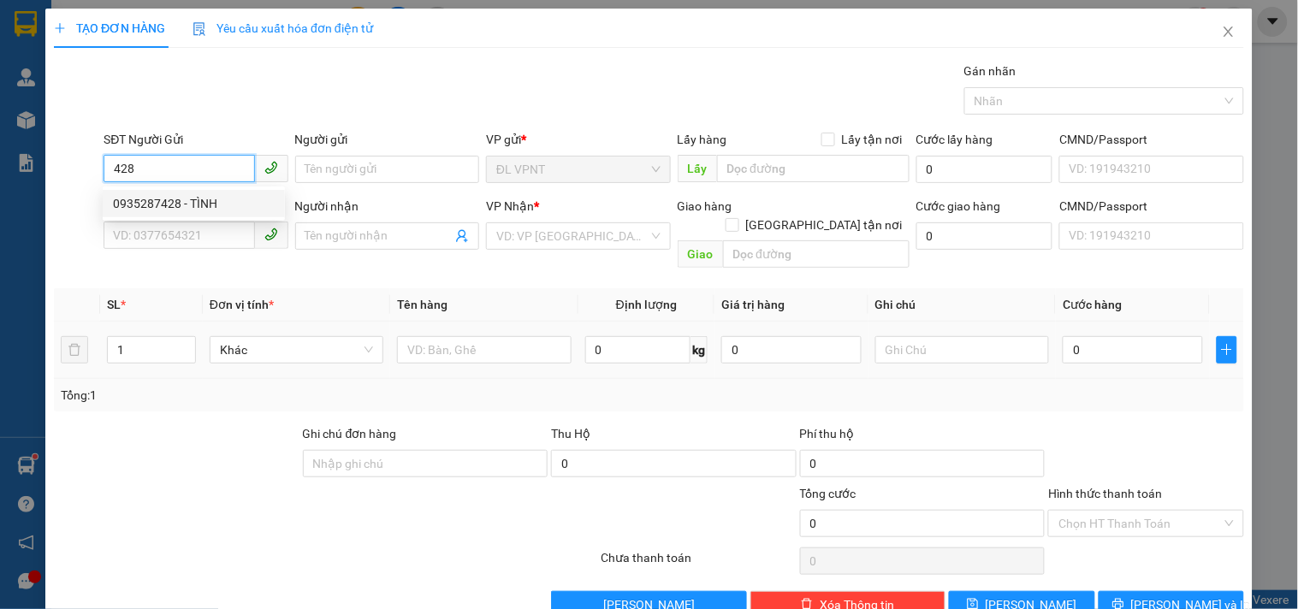
drag, startPoint x: 215, startPoint y: 205, endPoint x: 424, endPoint y: 302, distance: 230.1
click at [215, 204] on div "0935287428 - TÌNH" at bounding box center [194, 203] width 162 height 19
type input "0935287428"
type input "TÌNH"
type input "0934003554"
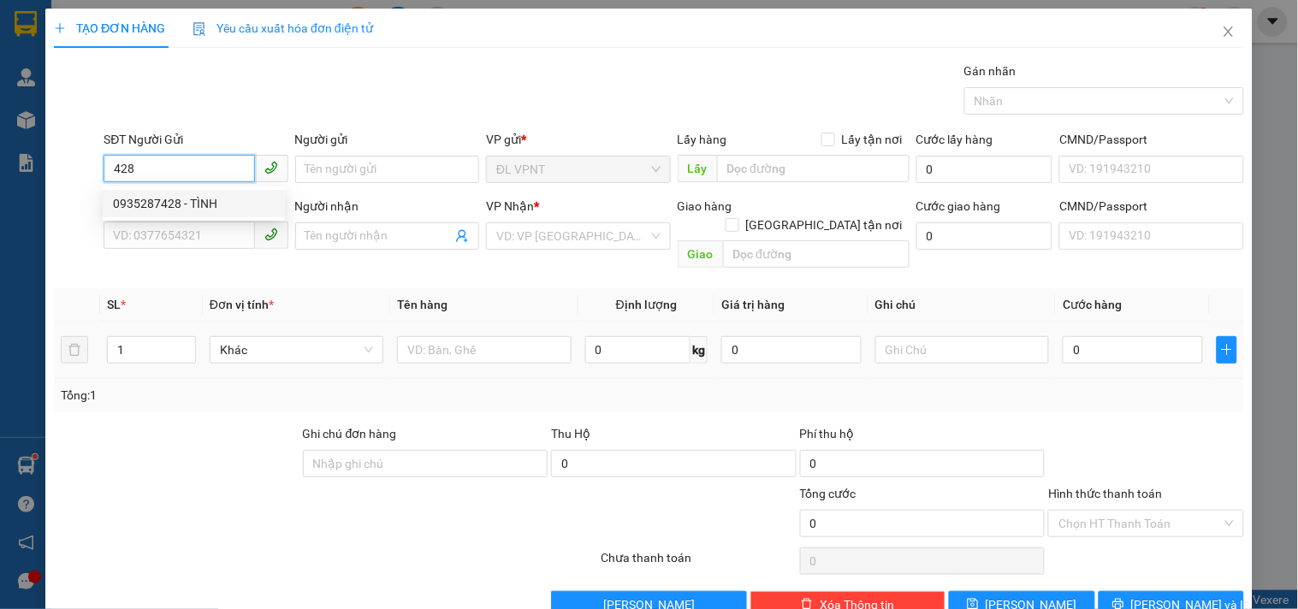
type input "NHỰT"
type input "0935287428"
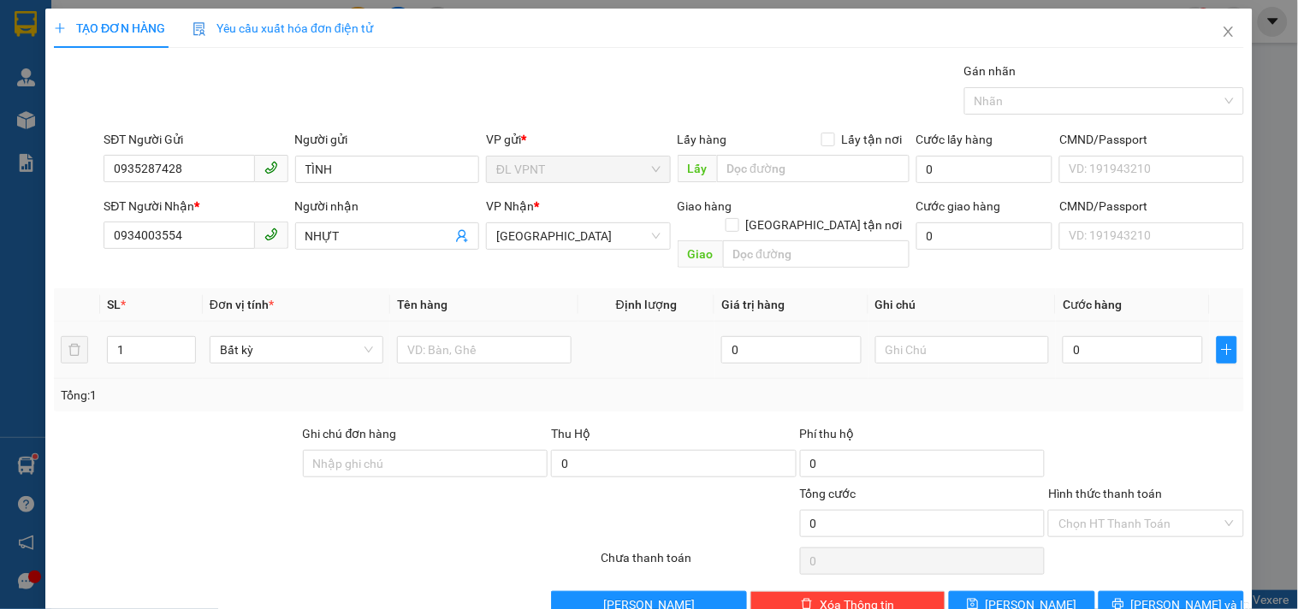
click at [422, 322] on td at bounding box center [483, 350] width 187 height 57
click at [414, 336] on input "text" at bounding box center [484, 349] width 174 height 27
type input "1t"
click at [1130, 344] on input "0" at bounding box center [1133, 349] width 140 height 27
type input "3"
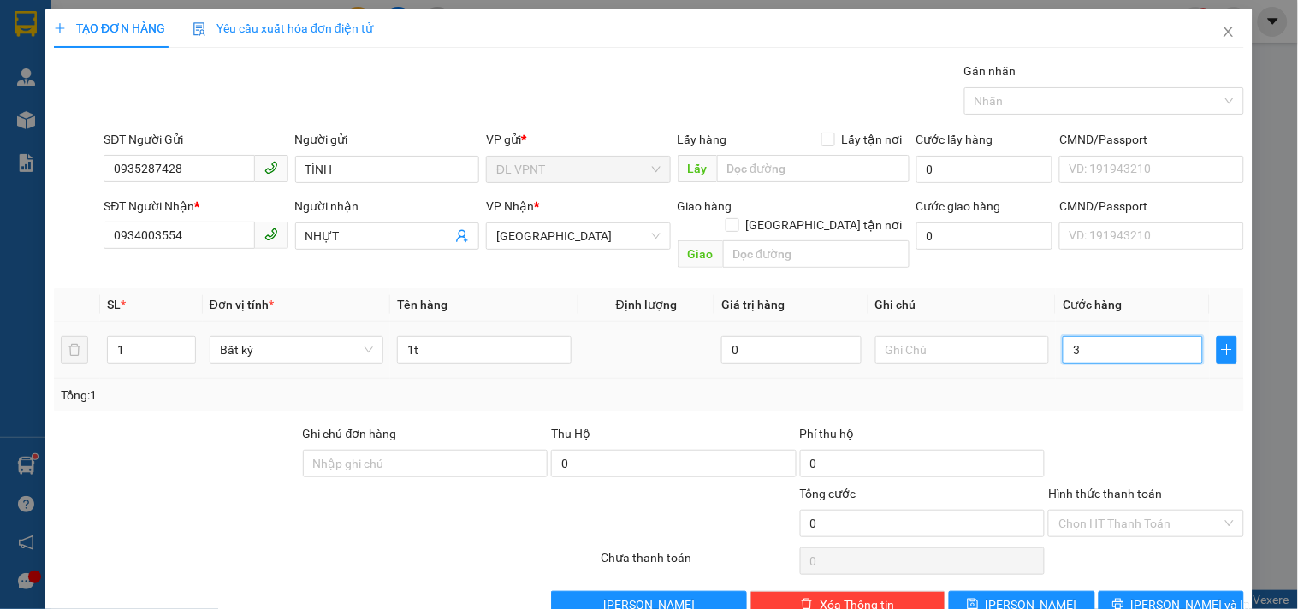
type input "3"
type input "30"
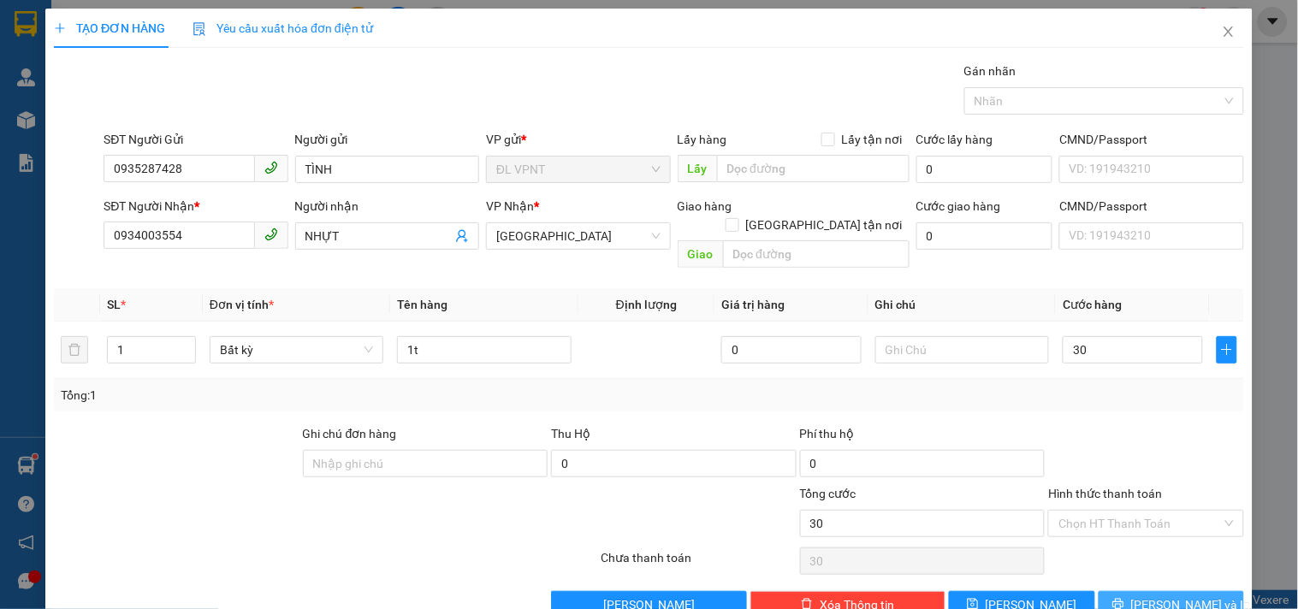
type input "30.000"
click at [1111, 591] on button "[PERSON_NAME] và In" at bounding box center [1171, 604] width 145 height 27
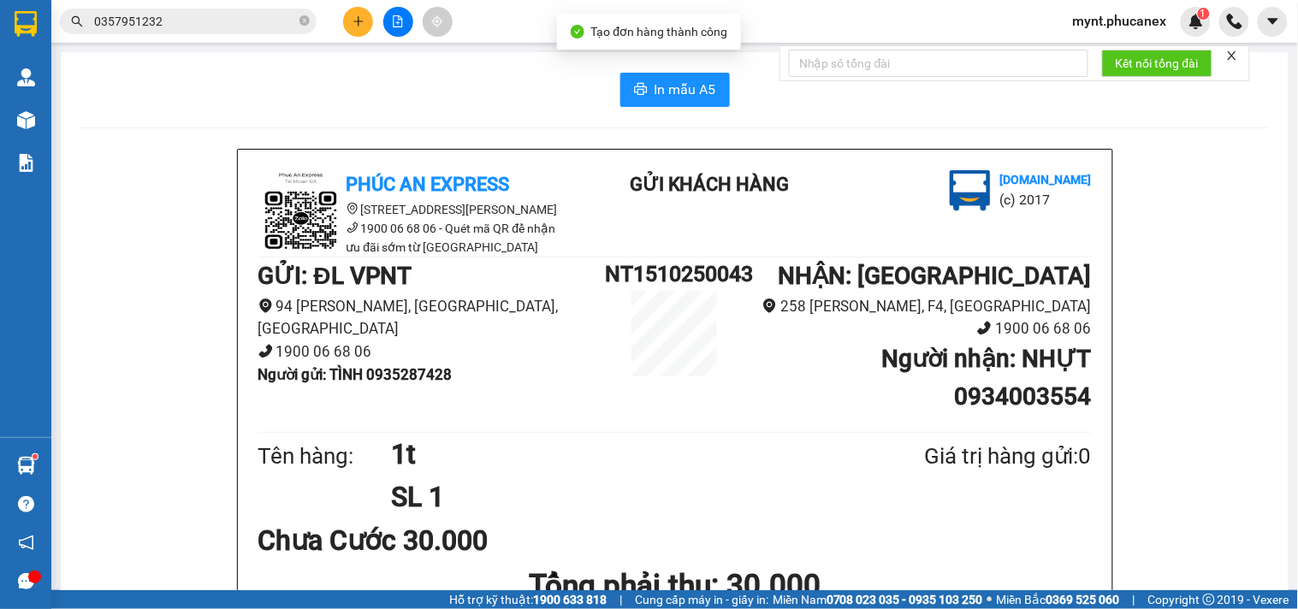
click at [589, 74] on div "In mẫu A5" at bounding box center [674, 90] width 1187 height 34
click at [620, 78] on button "In mẫu A5" at bounding box center [675, 90] width 110 height 34
click at [205, 22] on input "0357951232" at bounding box center [195, 21] width 202 height 19
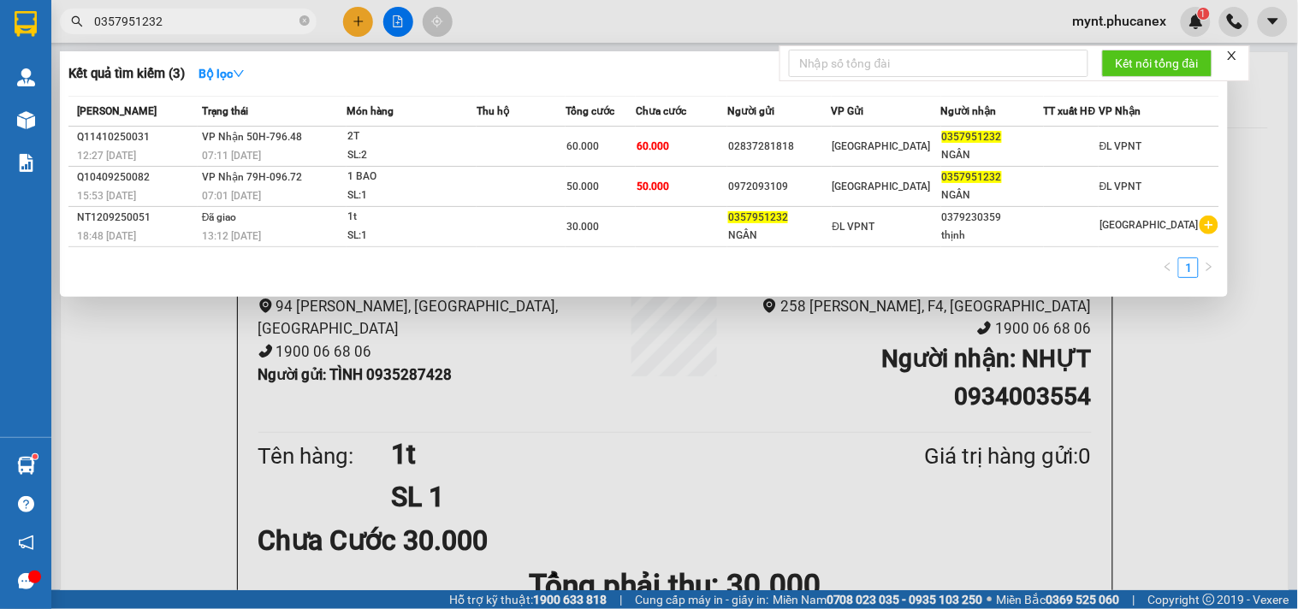
click at [205, 22] on input "0357951232" at bounding box center [195, 21] width 202 height 19
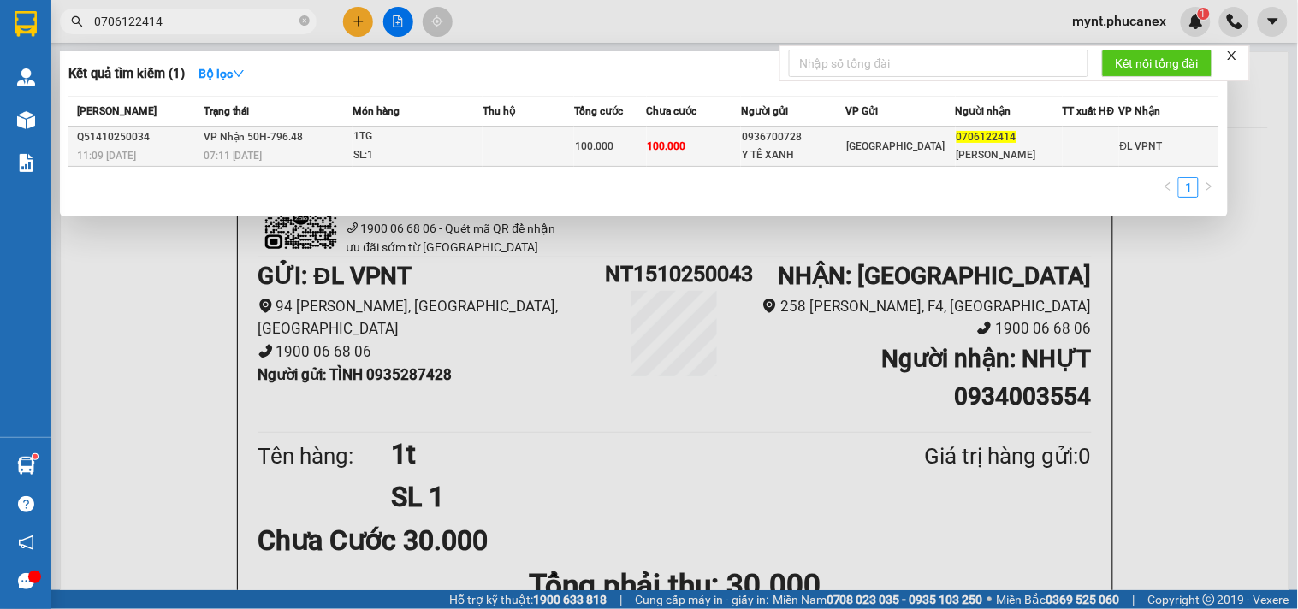
type input "0706122414"
click at [465, 133] on div "1TG" at bounding box center [417, 136] width 128 height 19
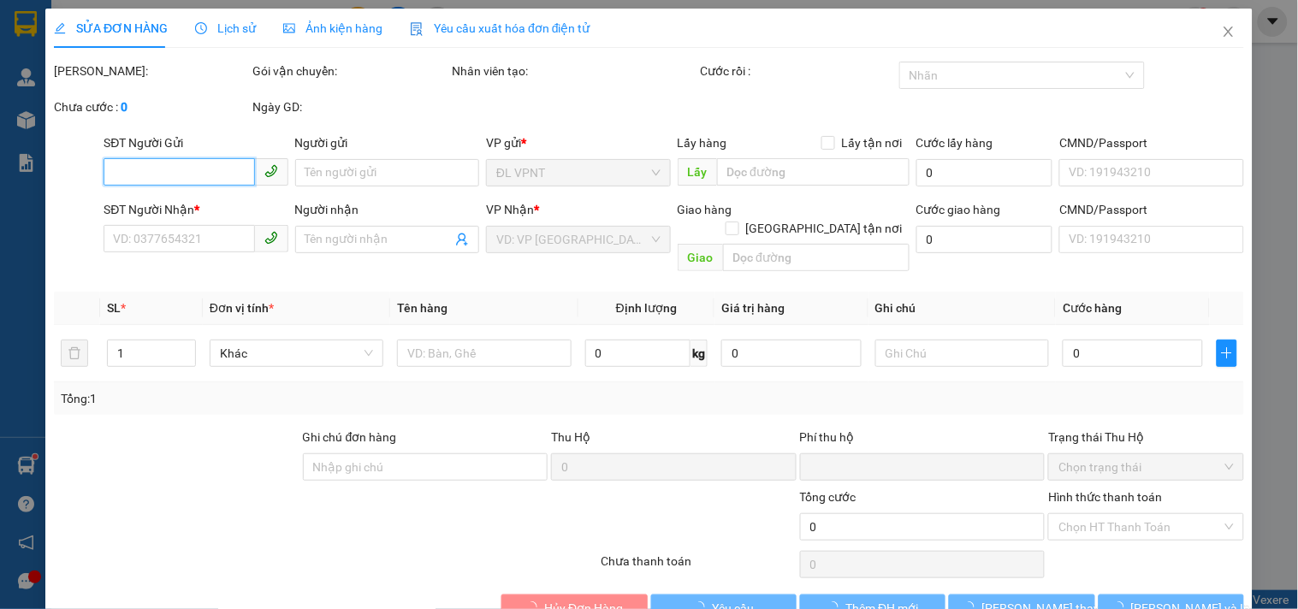
type input "0936700728"
type input "Y TẾ XANH"
type input "0706122414"
type input "[PERSON_NAME]"
type input "0"
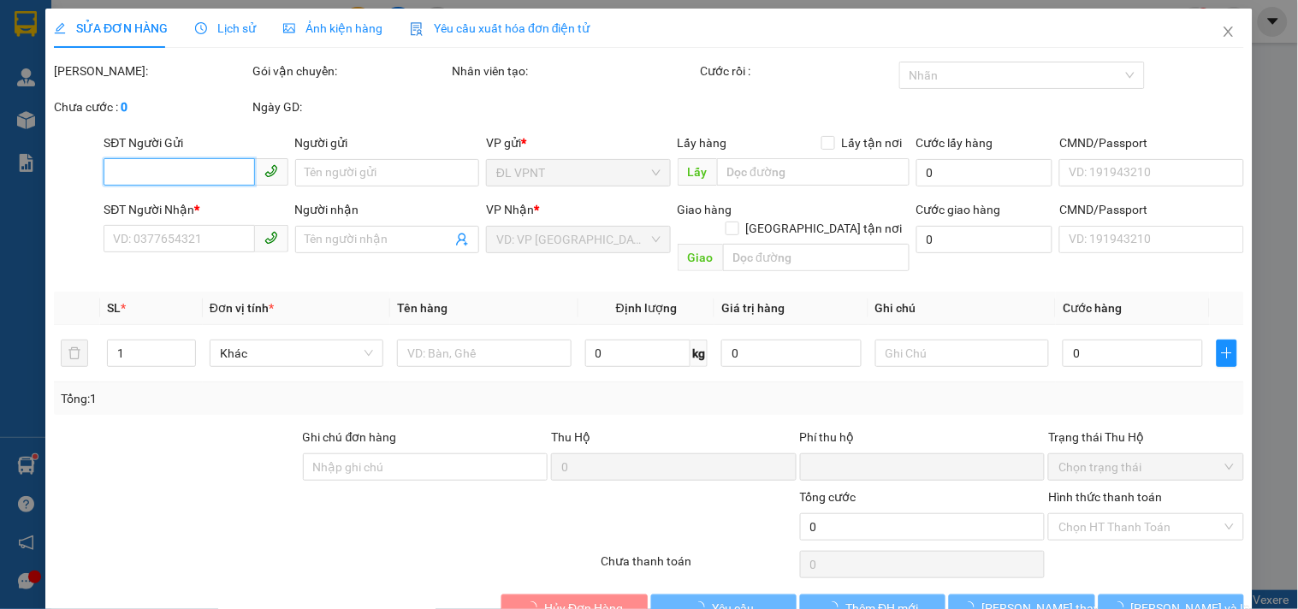
type input "100.000"
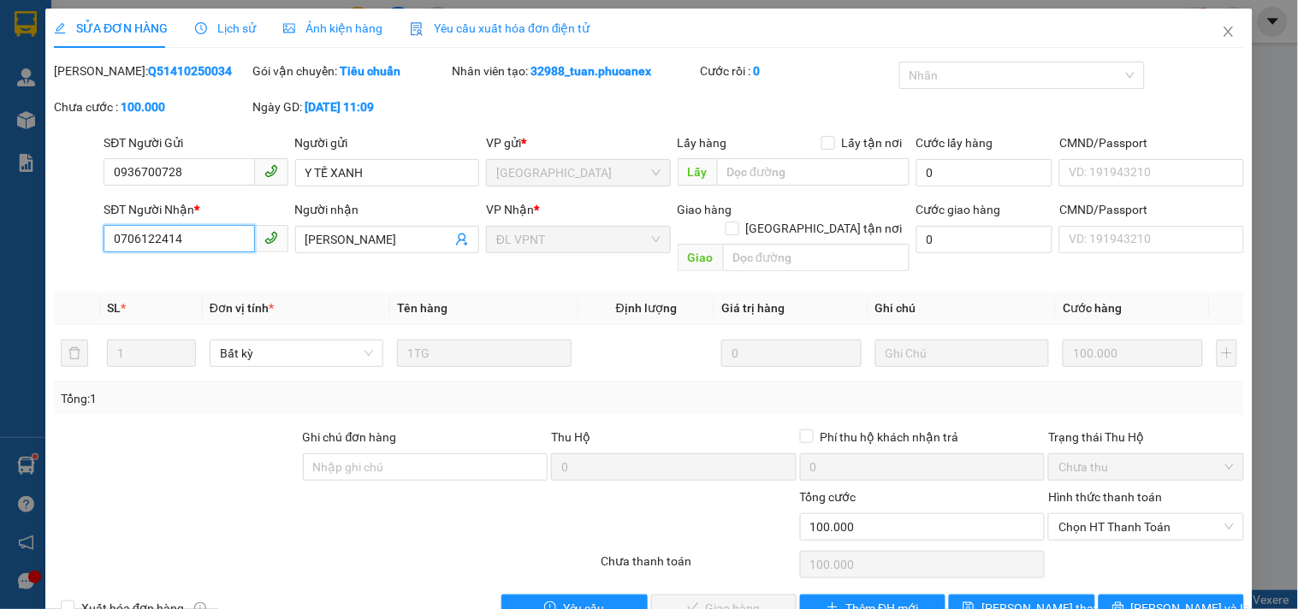
drag, startPoint x: 191, startPoint y: 236, endPoint x: 0, endPoint y: 218, distance: 191.6
click at [0, 218] on div "SỬA ĐƠN HÀNG Lịch sử Ảnh kiện hàng Yêu cầu xuất hóa đơn điện tử Total Paid Fee …" at bounding box center [649, 304] width 1298 height 609
paste input "141"
type input "0706122141"
click at [1018, 599] on span "[PERSON_NAME] thay đổi" at bounding box center [1049, 608] width 137 height 19
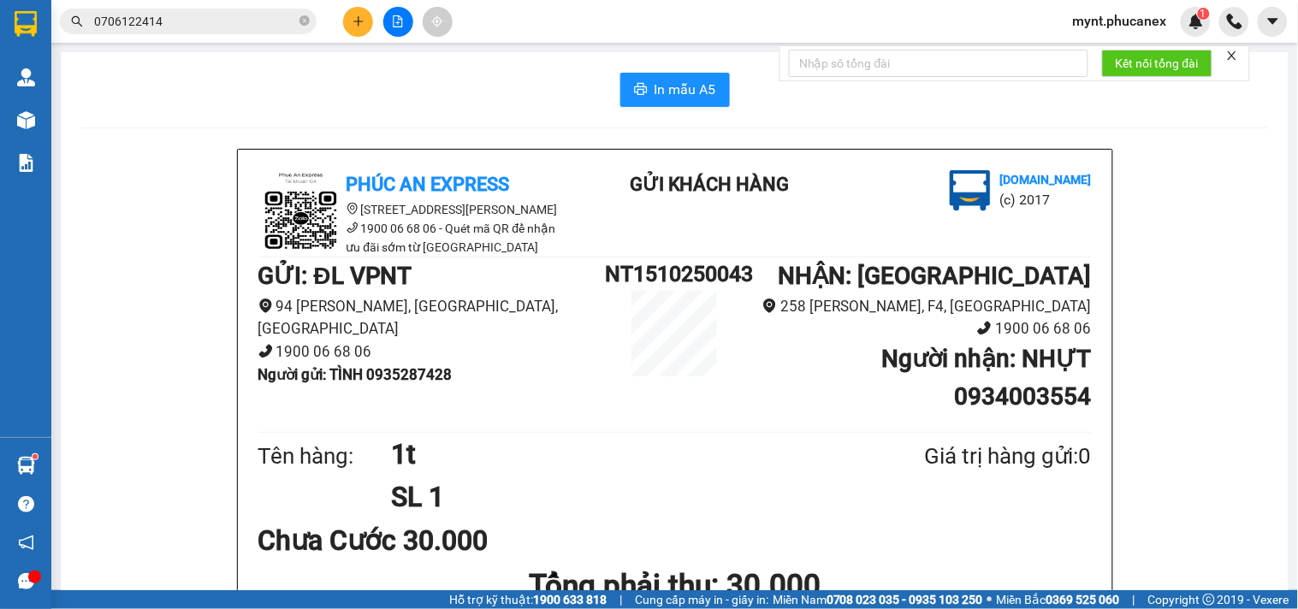
click at [166, 7] on div "Kết quả tìm kiếm ( 1 ) Bộ lọc Mã ĐH Trạng thái Món hàng Thu hộ Tổng cước Chưa c…" at bounding box center [167, 22] width 334 height 30
click at [160, 13] on input "0706122414" at bounding box center [195, 21] width 202 height 19
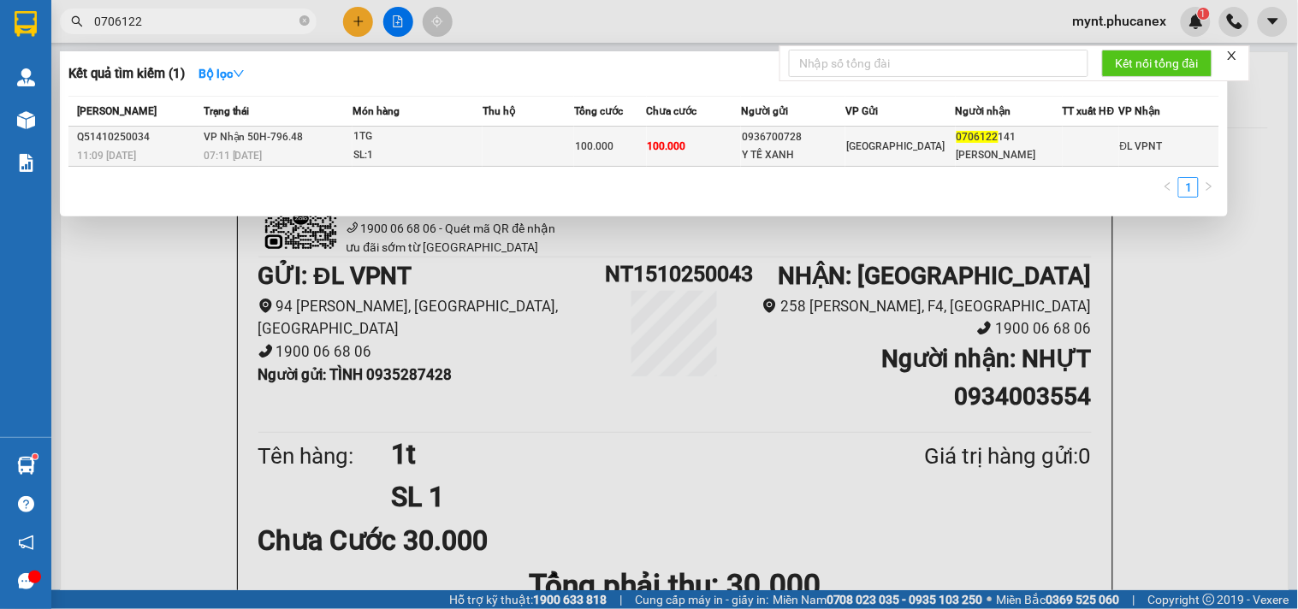
type input "0706122"
click at [628, 133] on td "100.000" at bounding box center [610, 147] width 72 height 40
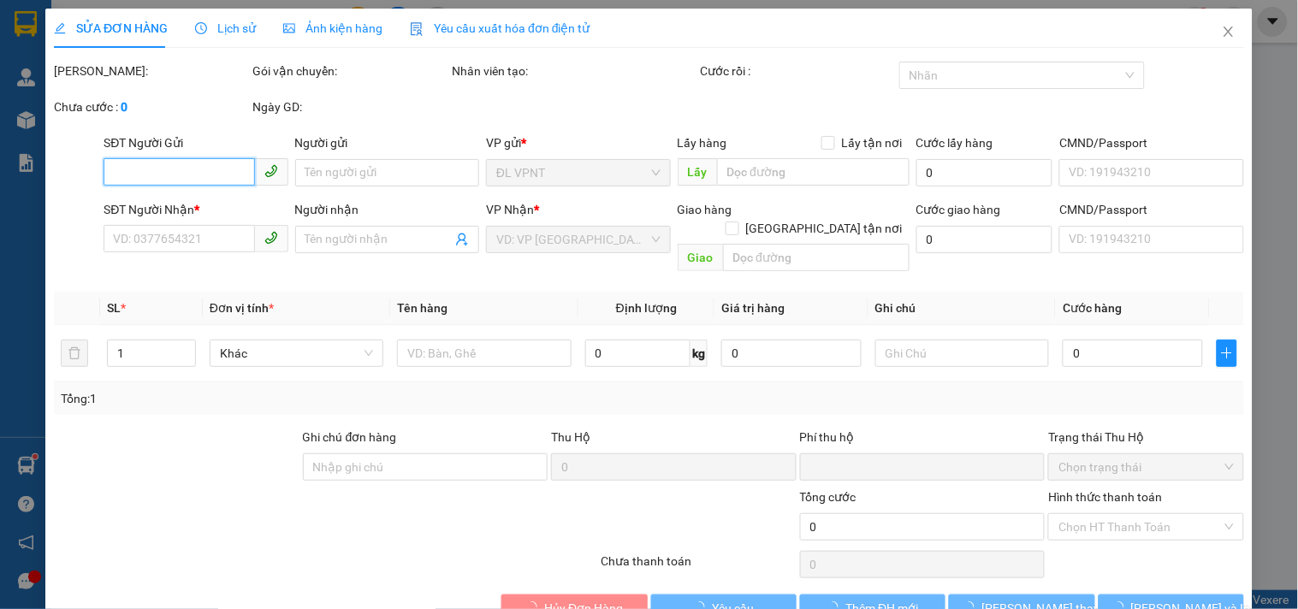
type input "0936700728"
type input "Y TẾ XANH"
type input "0706122141"
type input "[PERSON_NAME]"
type input "0"
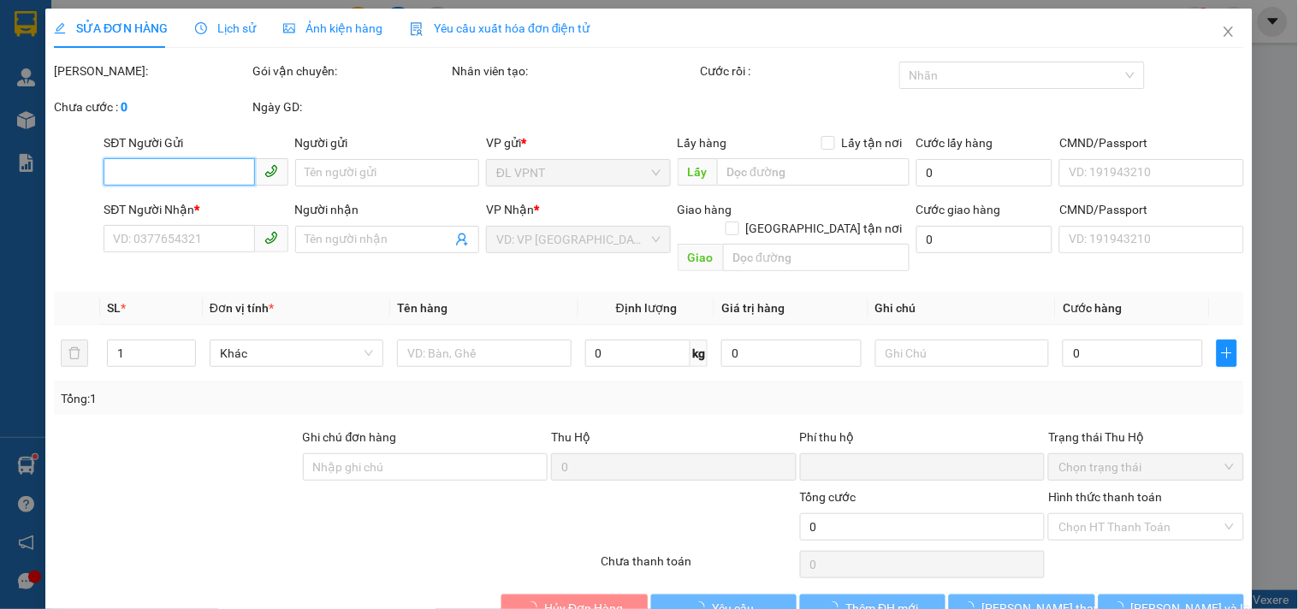
type input "100.000"
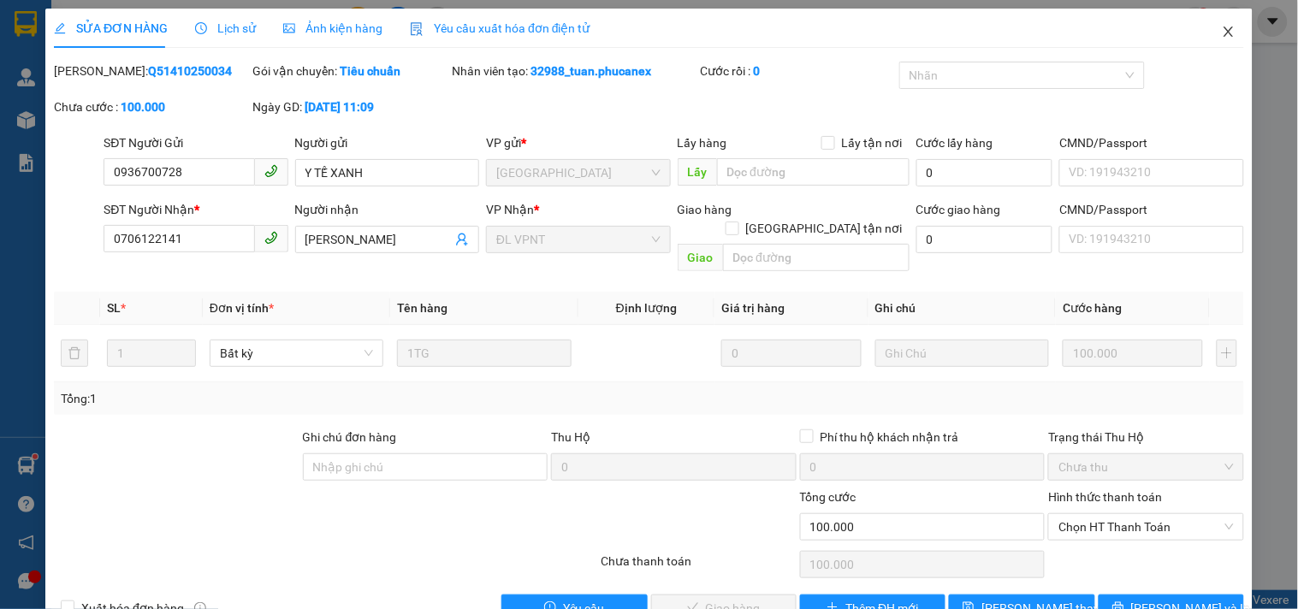
click at [1222, 27] on icon "close" at bounding box center [1229, 32] width 14 height 14
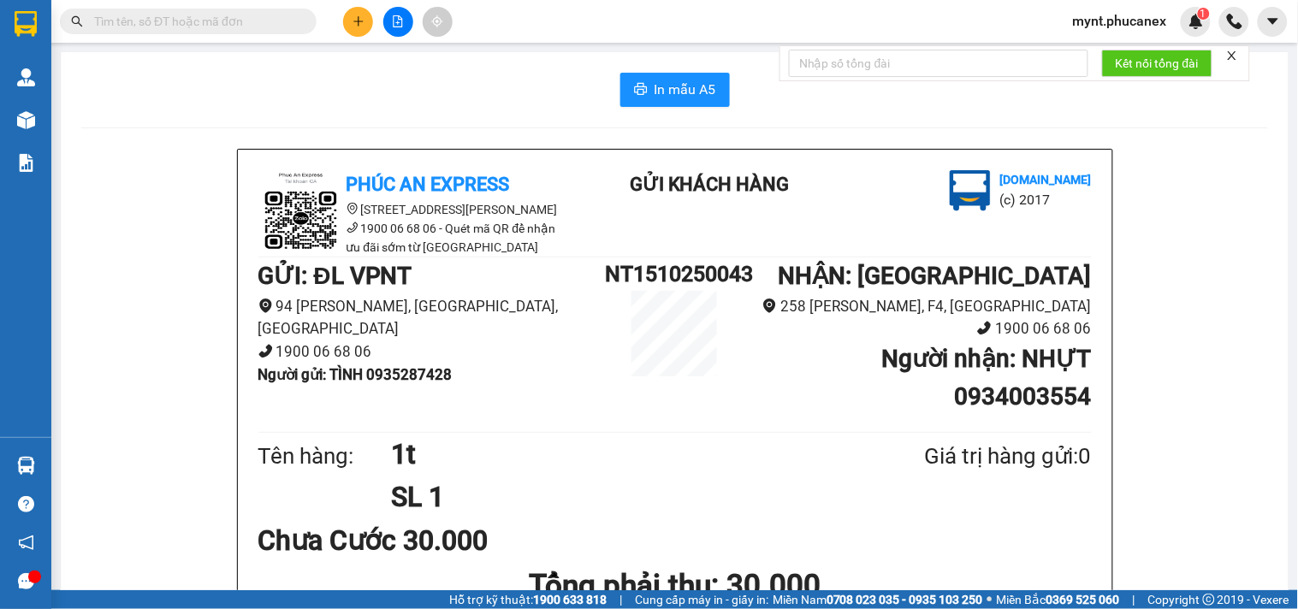
click at [344, 15] on button at bounding box center [358, 22] width 30 height 30
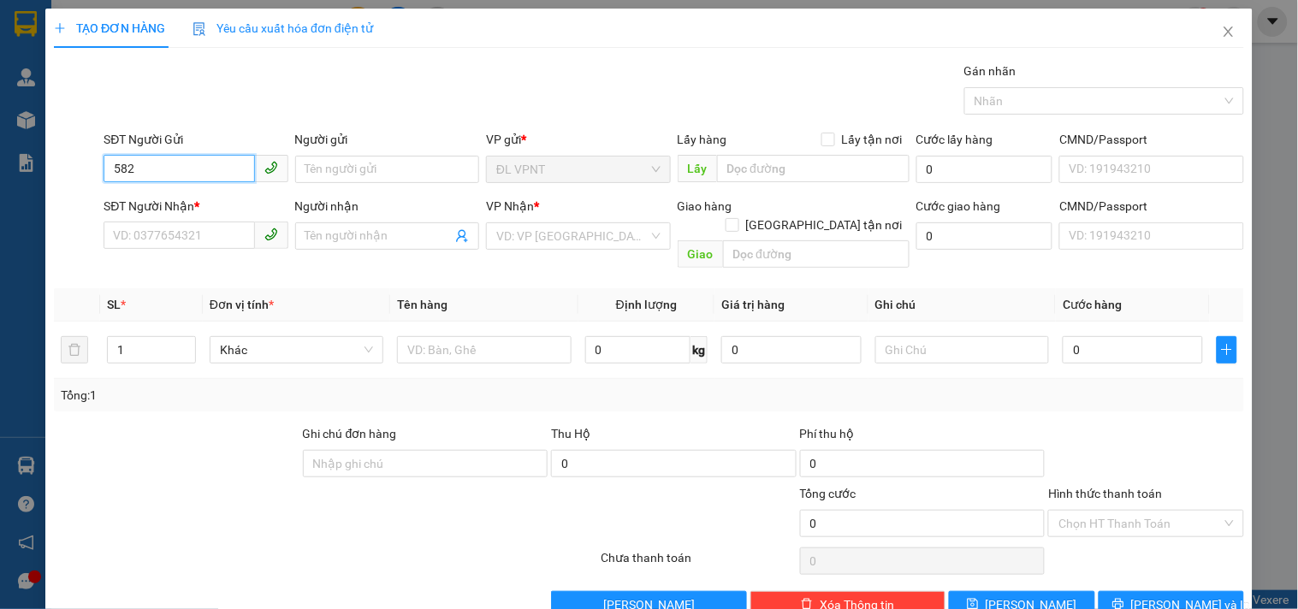
drag, startPoint x: 216, startPoint y: 175, endPoint x: 0, endPoint y: 90, distance: 231.6
click at [0, 90] on div "TẠO ĐƠN HÀNG Yêu cầu xuất hóa đơn điện tử Transit Pickup Surcharge Ids Transit …" at bounding box center [649, 304] width 1298 height 609
type input "582"
drag, startPoint x: 159, startPoint y: 159, endPoint x: 0, endPoint y: 150, distance: 159.4
click at [0, 150] on div "TẠO ĐƠN HÀNG Yêu cầu xuất hóa đơn điện tử Transit Pickup Surcharge Ids Transit …" at bounding box center [649, 304] width 1298 height 609
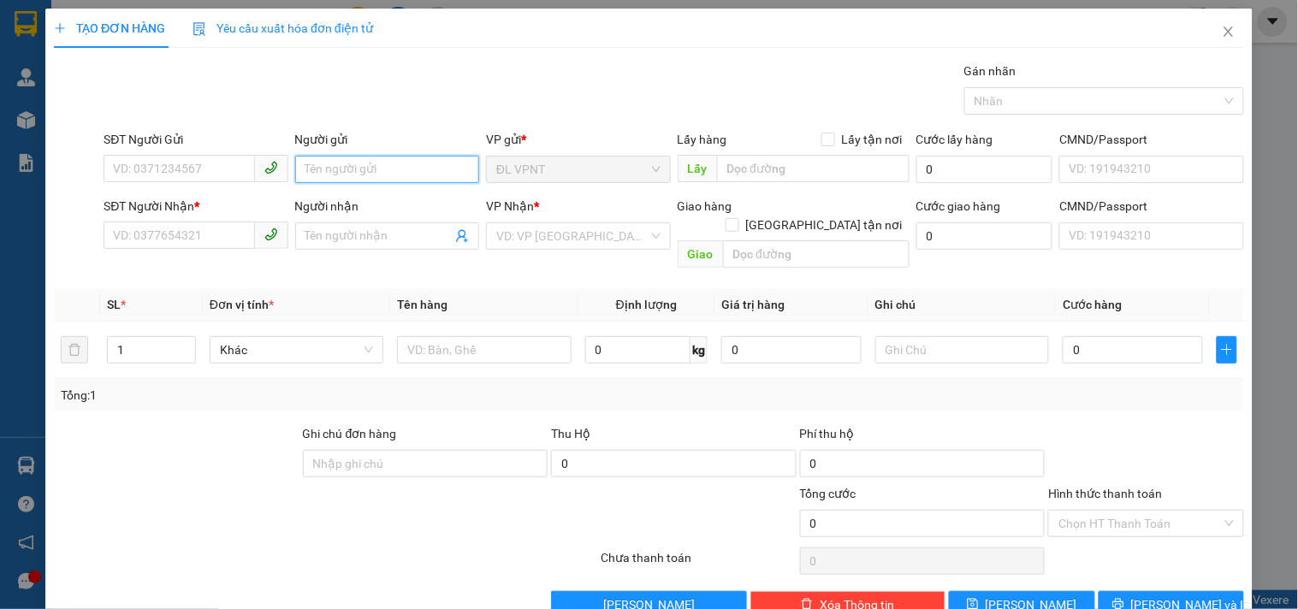
click at [380, 172] on input "Người gửi" at bounding box center [387, 169] width 184 height 27
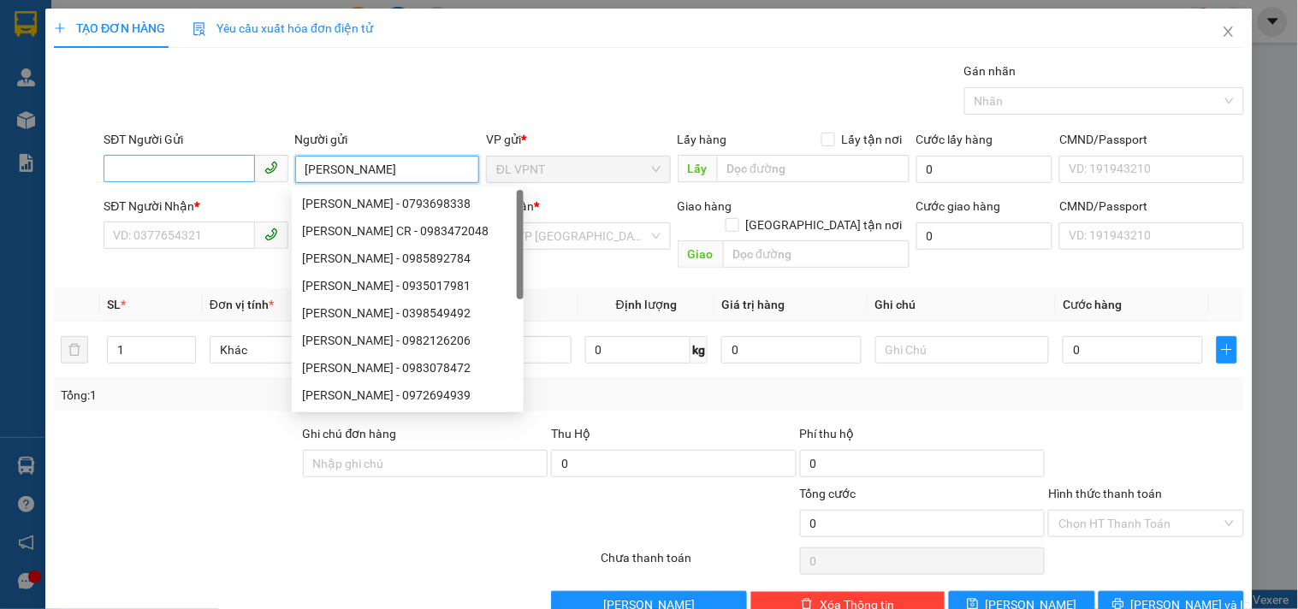
type input "quỳnh hương"
click at [194, 159] on input "SĐT Người Gửi" at bounding box center [179, 168] width 151 height 27
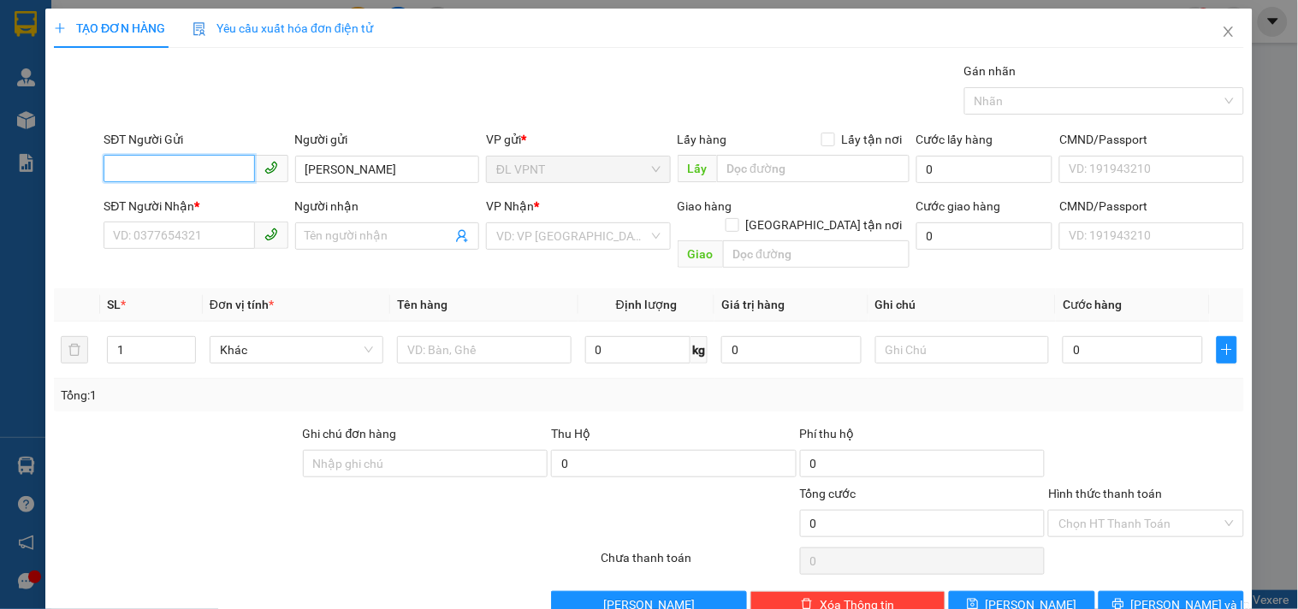
click at [194, 159] on input "SĐT Người Gửi" at bounding box center [179, 168] width 151 height 27
click at [121, 204] on div "0935973593 - LINH" at bounding box center [194, 203] width 162 height 19
type input "0935973593"
type input "LINH"
type input "0348242421"
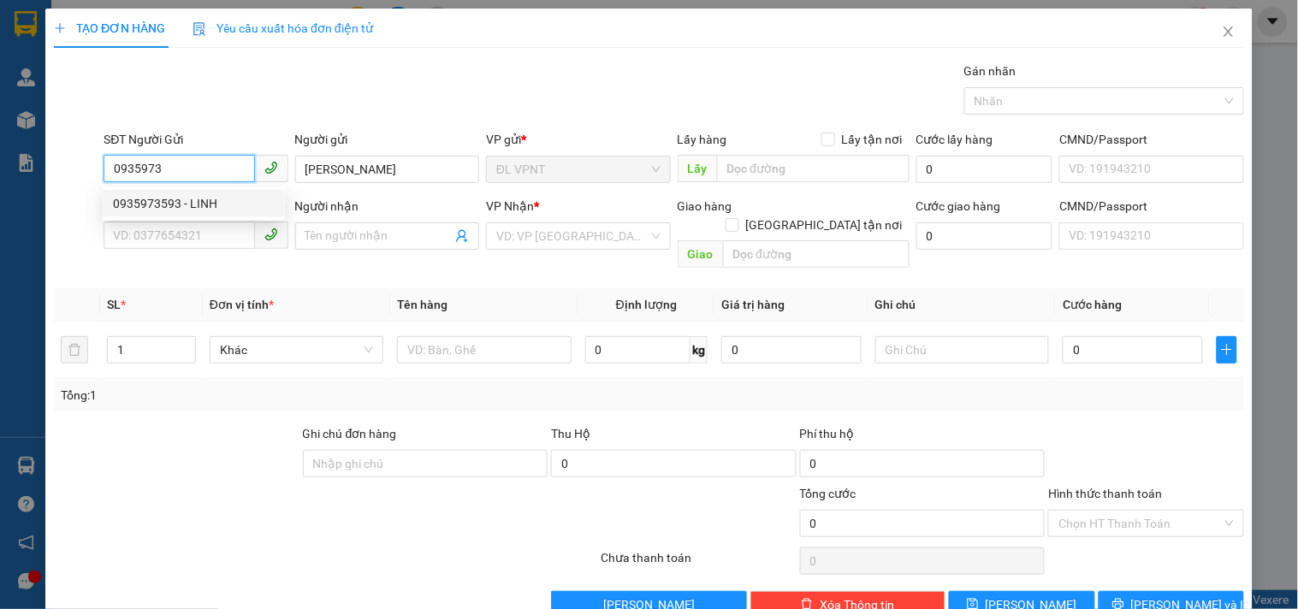
type input "BÍCH"
type input "1053 NGUYỄN TRÃI,Q5"
type input "50.000"
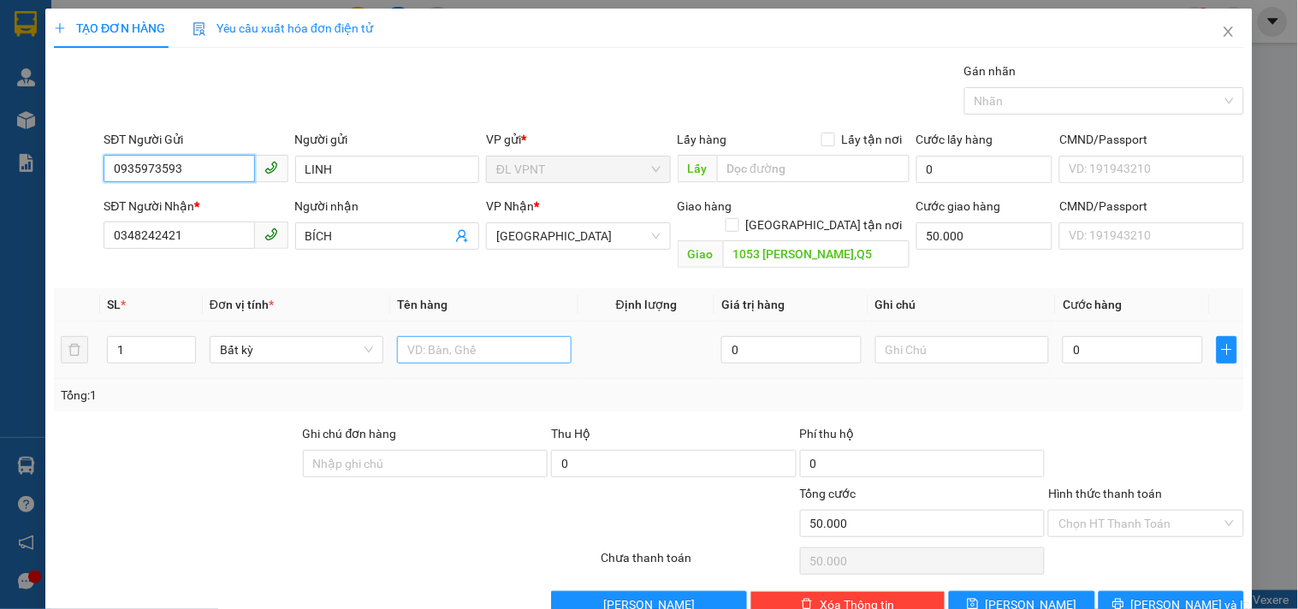
type input "0935973593"
click at [501, 342] on input "text" at bounding box center [484, 349] width 174 height 27
type input "1h cam"
click at [1092, 336] on input "0" at bounding box center [1133, 349] width 140 height 27
type input "3"
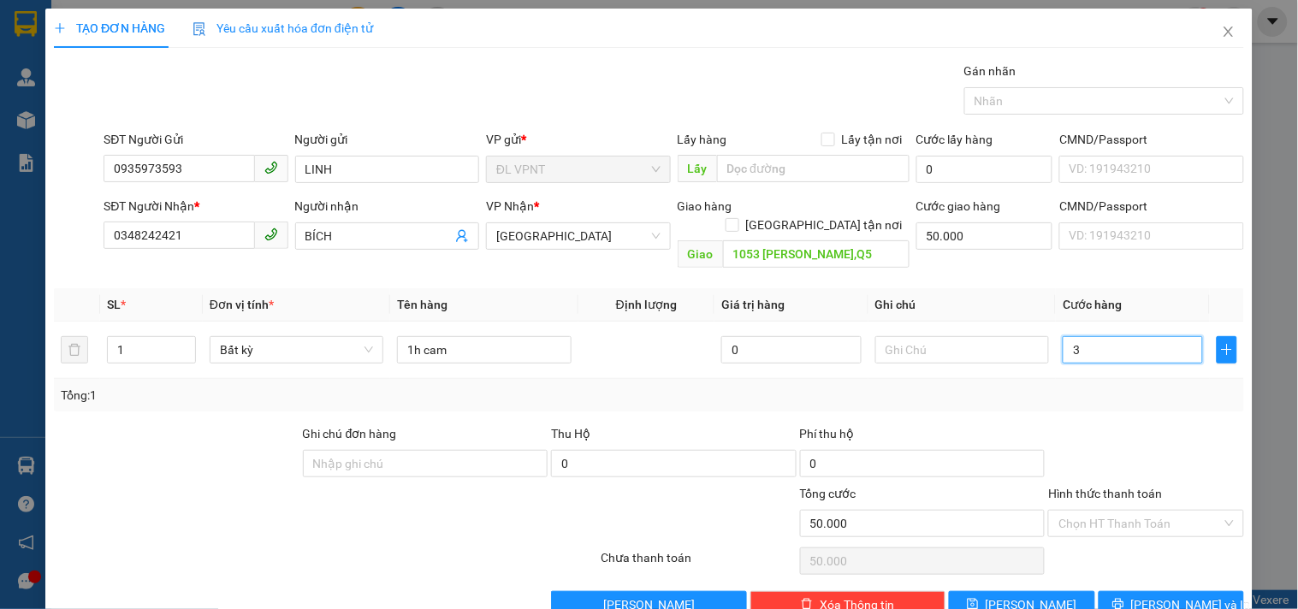
type input "50.003"
type input "30"
type input "50.030"
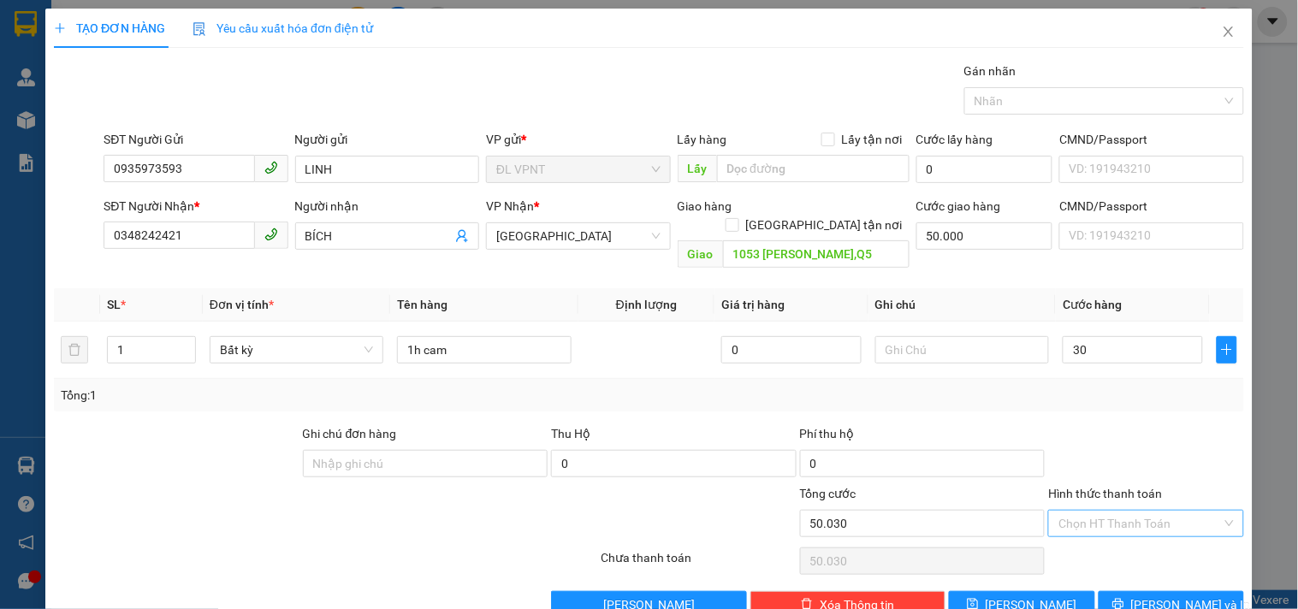
type input "30.000"
type input "80.000"
click at [1110, 511] on input "Hình thức thanh toán" at bounding box center [1139, 524] width 163 height 26
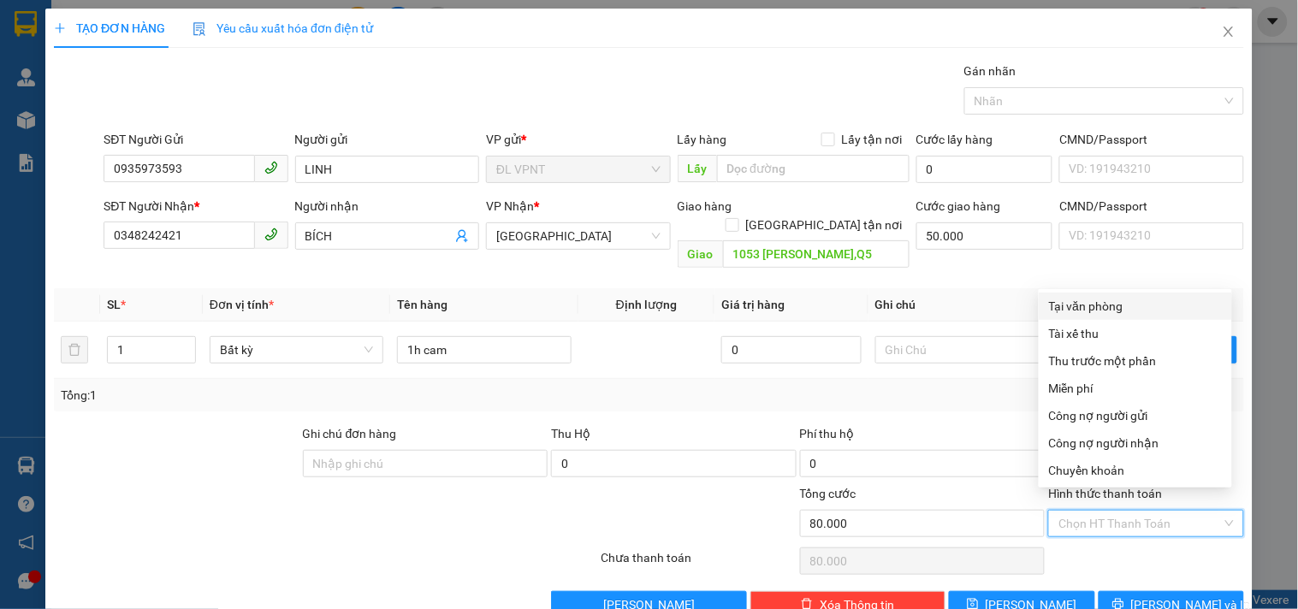
click at [1104, 294] on div "Tại văn phòng" at bounding box center [1135, 306] width 193 height 27
type input "0"
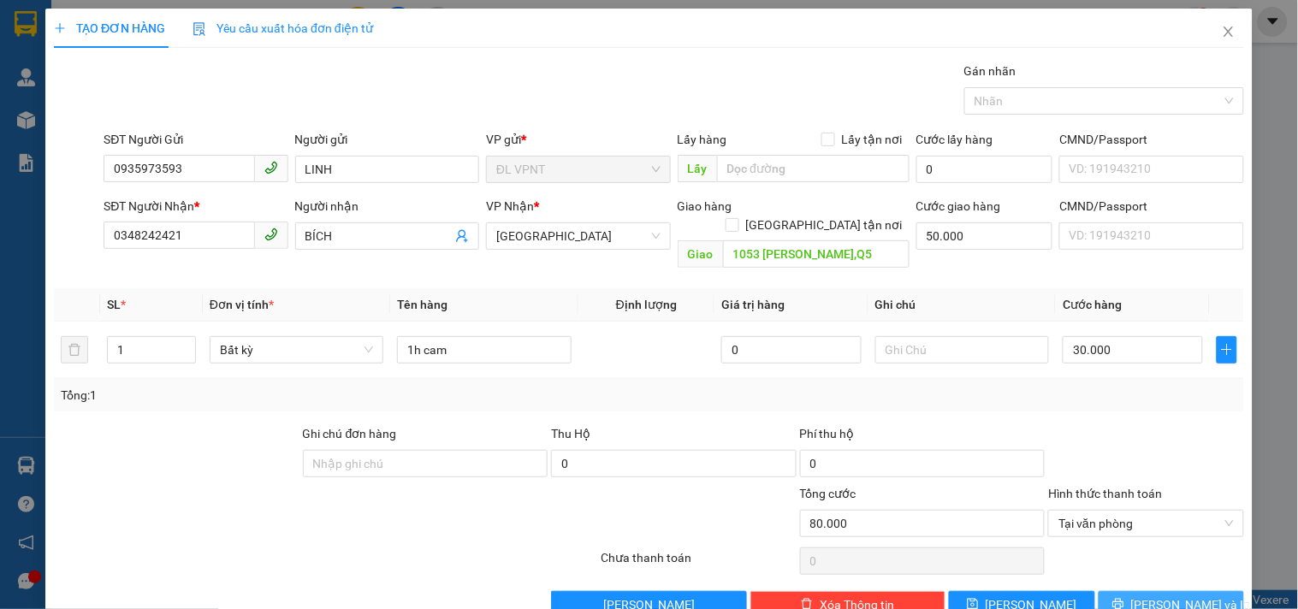
click at [1112, 591] on button "[PERSON_NAME] và In" at bounding box center [1171, 604] width 145 height 27
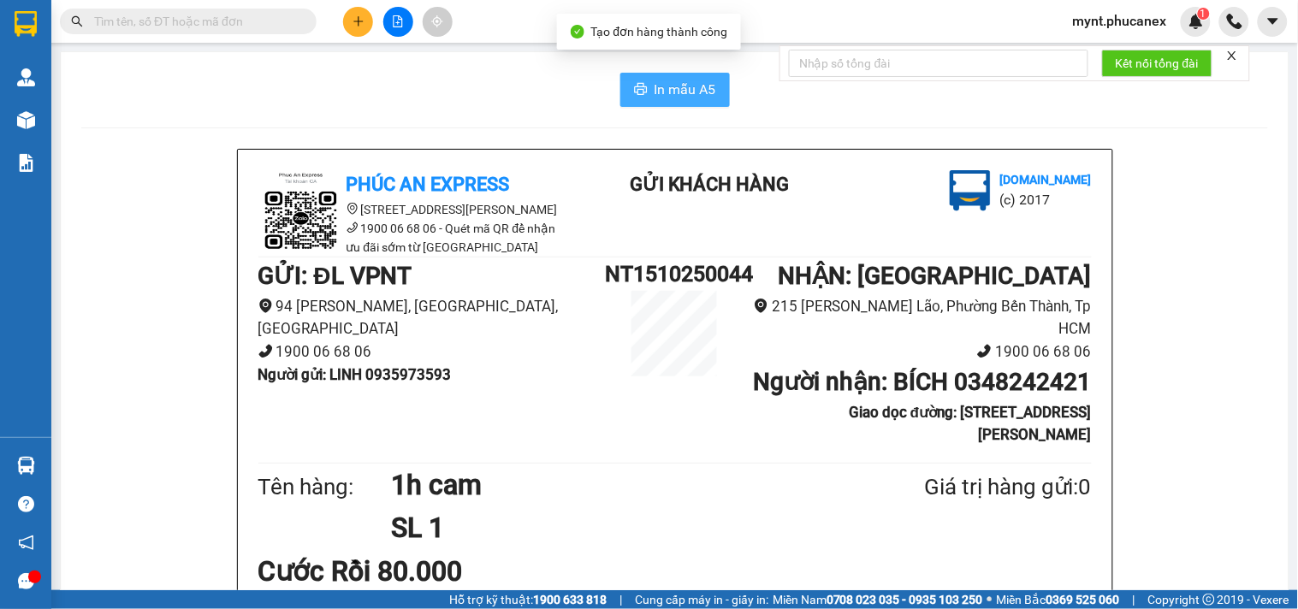
click at [657, 77] on button "In mẫu A5" at bounding box center [675, 90] width 110 height 34
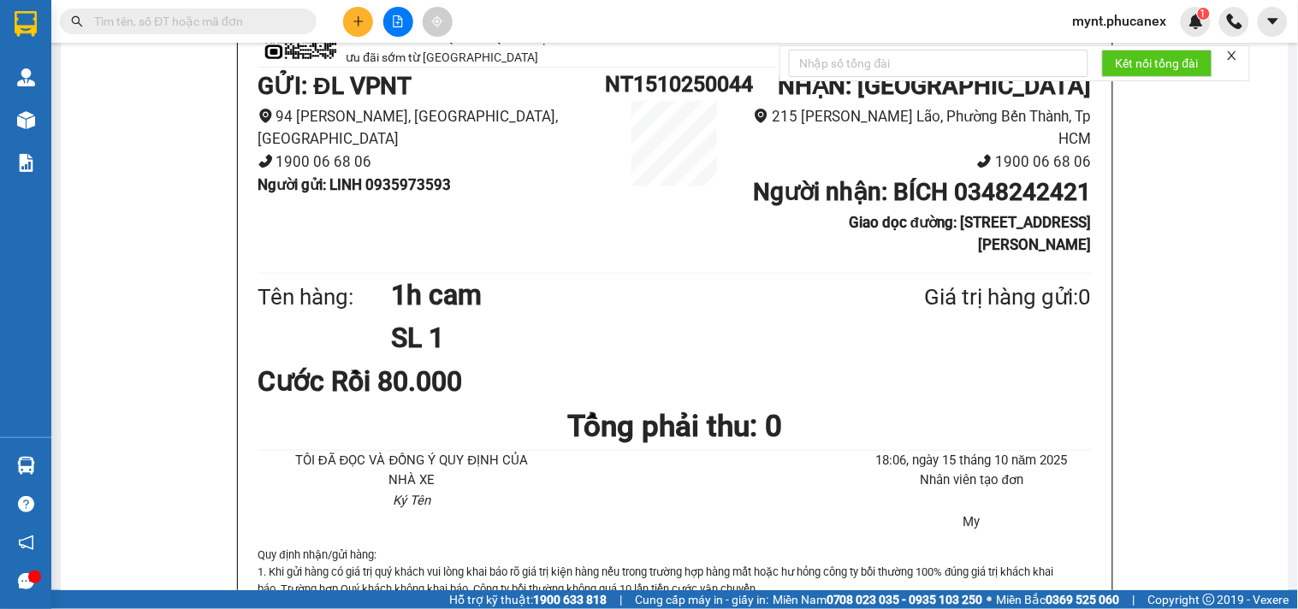
click at [258, 319] on div "Tên hàng: 1h cam SL 1 Giá trị hàng gửi: 0" at bounding box center [674, 317] width 833 height 86
click at [357, 26] on icon "plus" at bounding box center [358, 21] width 12 height 12
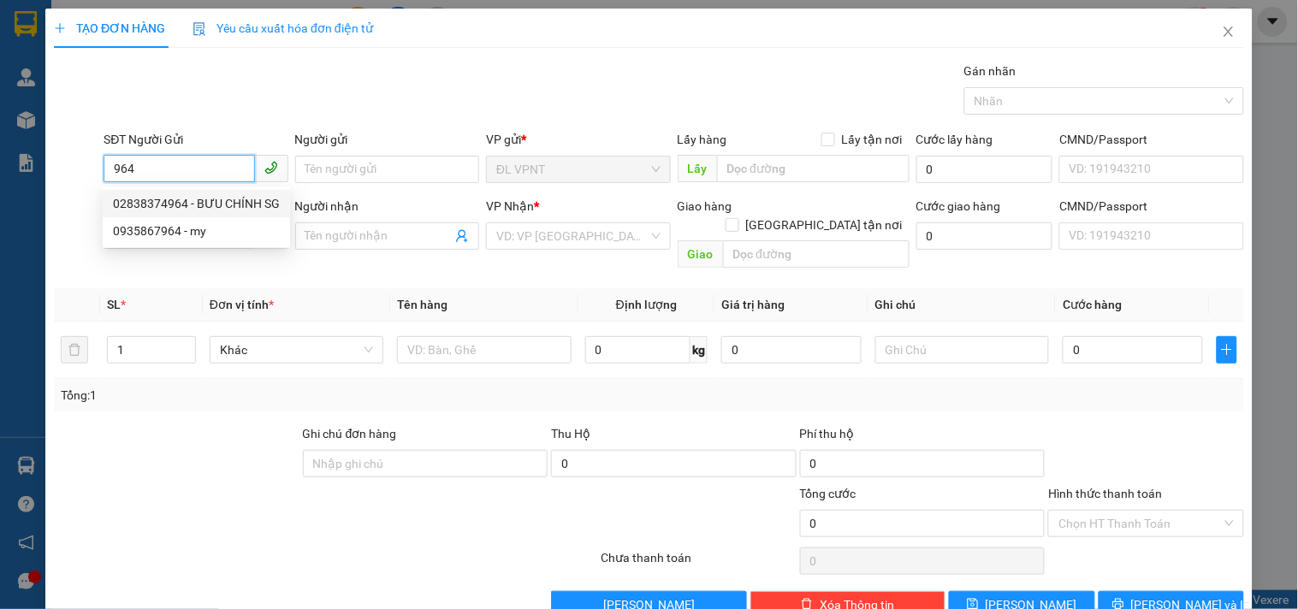
click at [220, 198] on div "02838374964 - BƯU CHÍNH SG" at bounding box center [196, 203] width 167 height 19
type input "02838374964"
type input "BƯU CHÍNH SG"
type input "02838374964"
type input "BƯU CHÍNH SG"
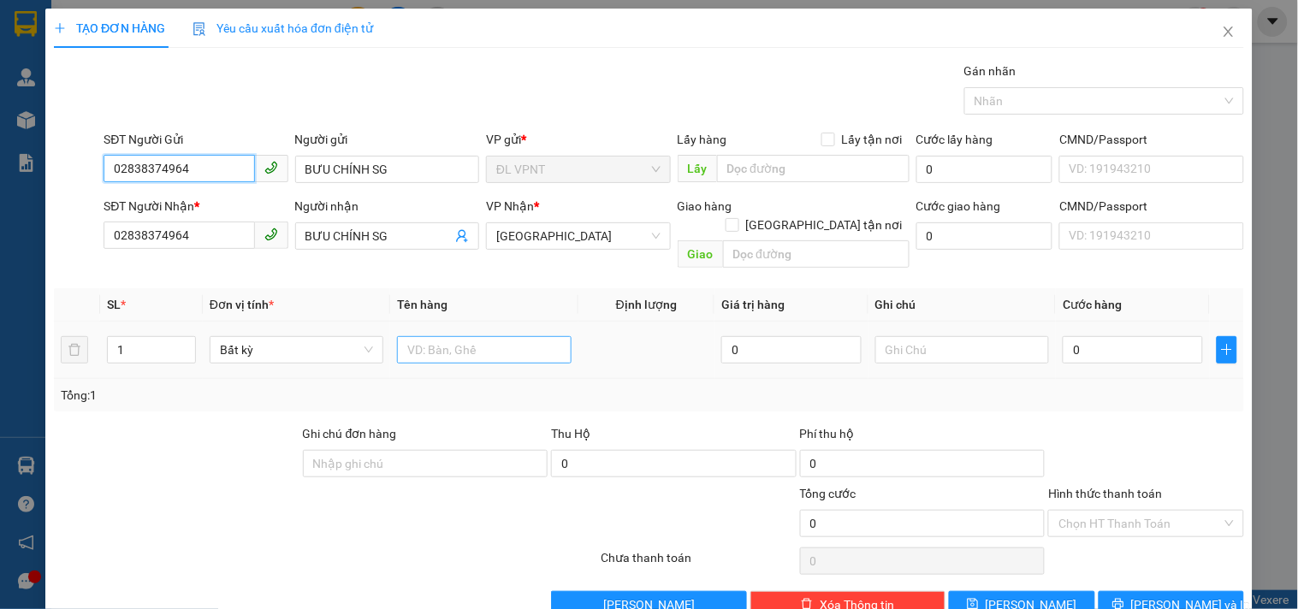
type input "02838374964"
click at [472, 336] on input "text" at bounding box center [484, 349] width 174 height 27
type input "1hs đen"
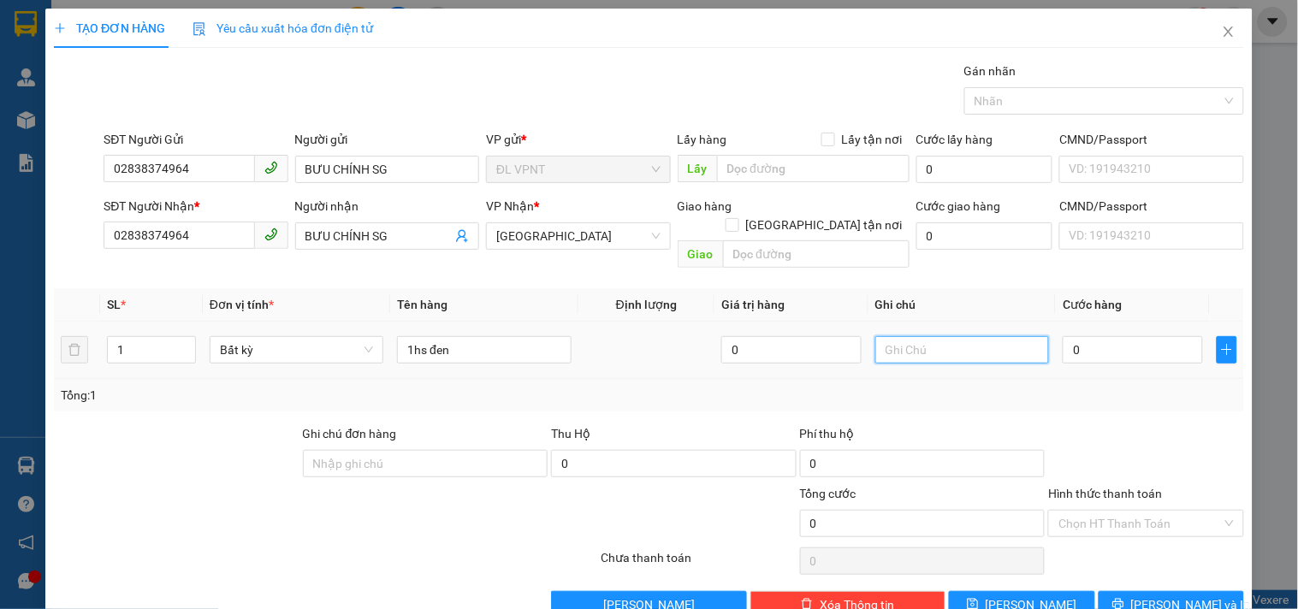
click at [888, 336] on input "text" at bounding box center [962, 349] width 174 height 27
type input "công nợ"
click at [1128, 336] on input "0" at bounding box center [1133, 349] width 140 height 27
type input "2"
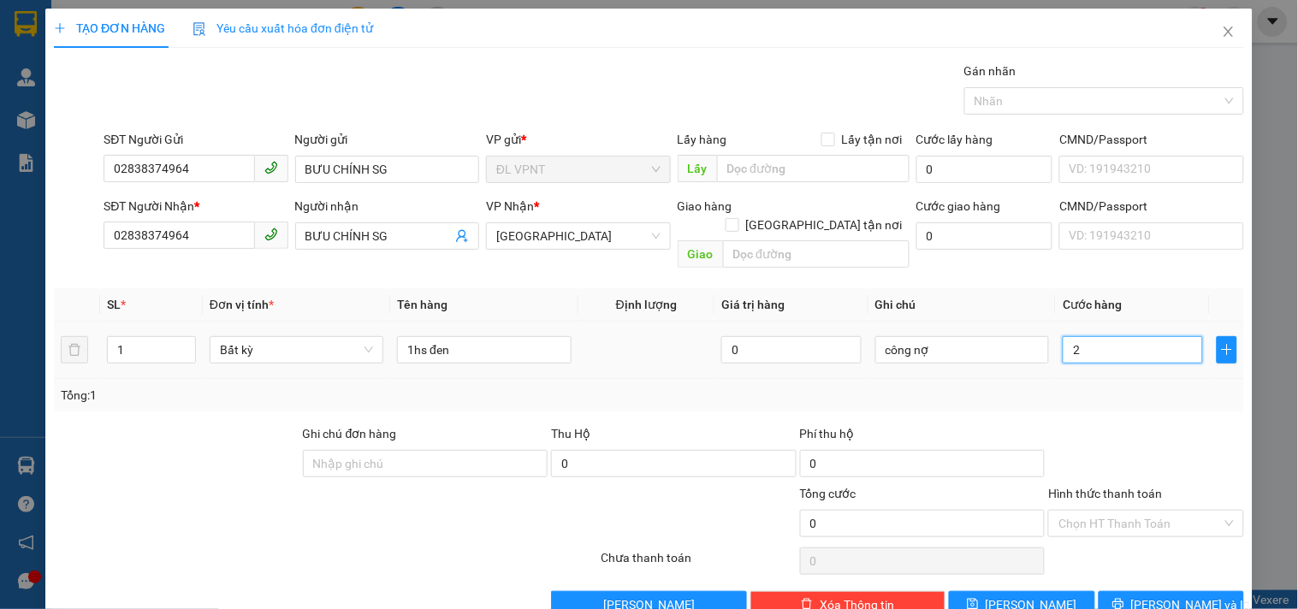
type input "2"
type input "20"
type input "20.000"
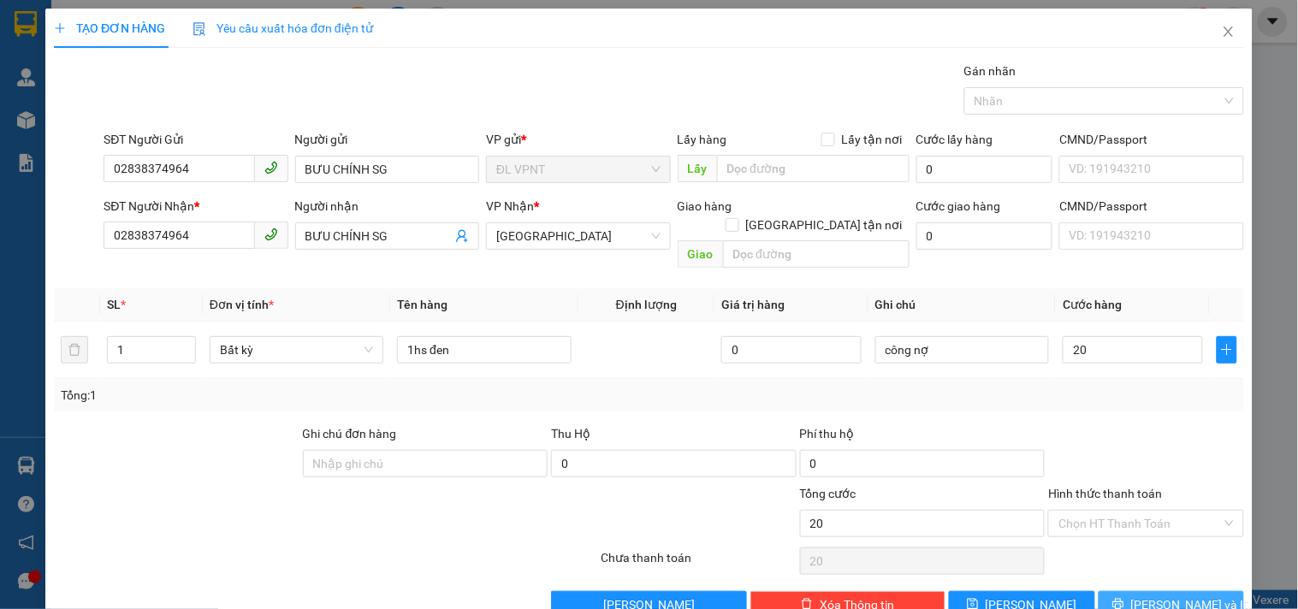
type input "20.000"
click at [1141, 591] on button "[PERSON_NAME] và In" at bounding box center [1171, 604] width 145 height 27
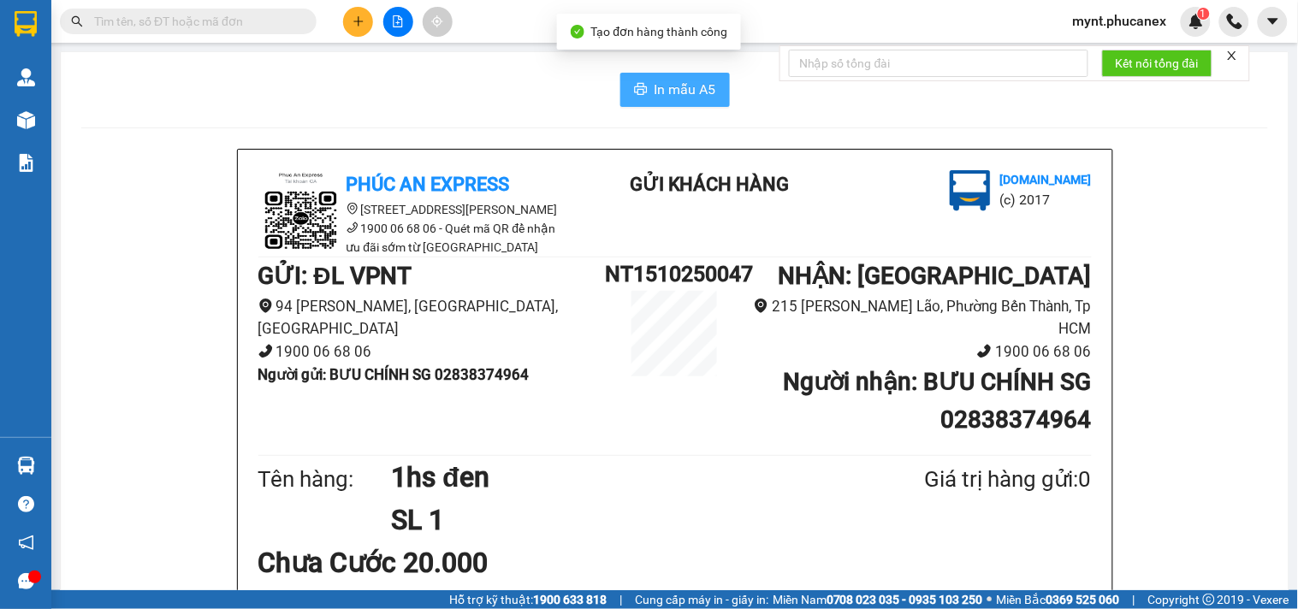
click at [655, 92] on span "In mẫu A5" at bounding box center [686, 89] width 62 height 21
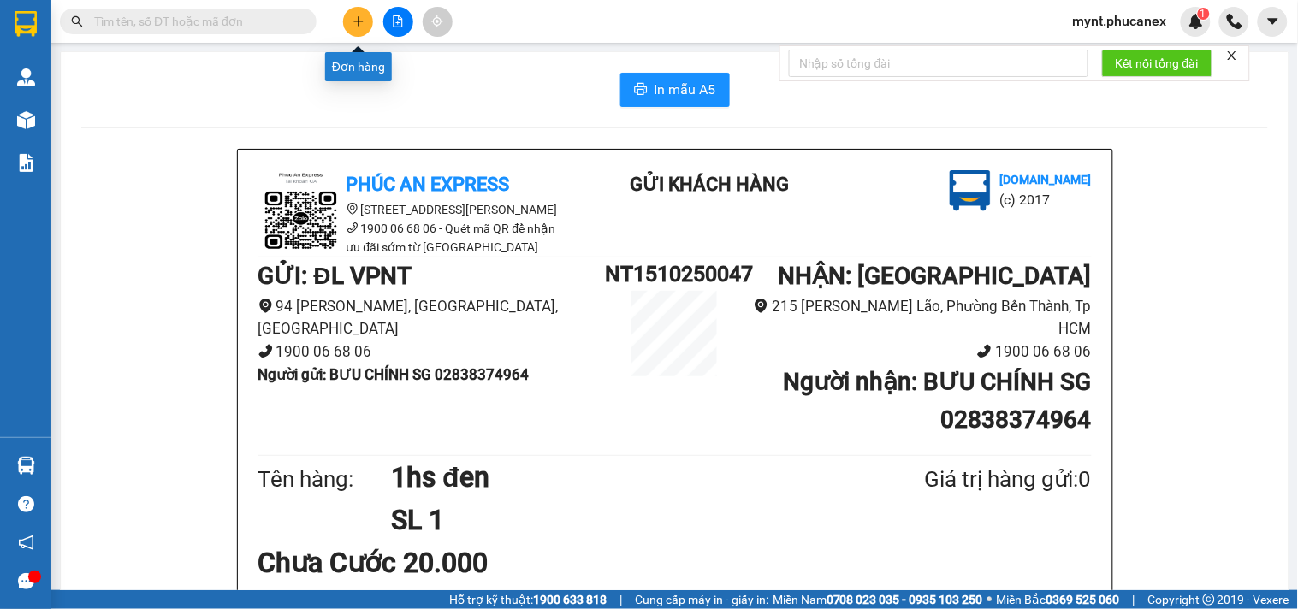
click at [358, 21] on icon "plus" at bounding box center [357, 21] width 9 height 1
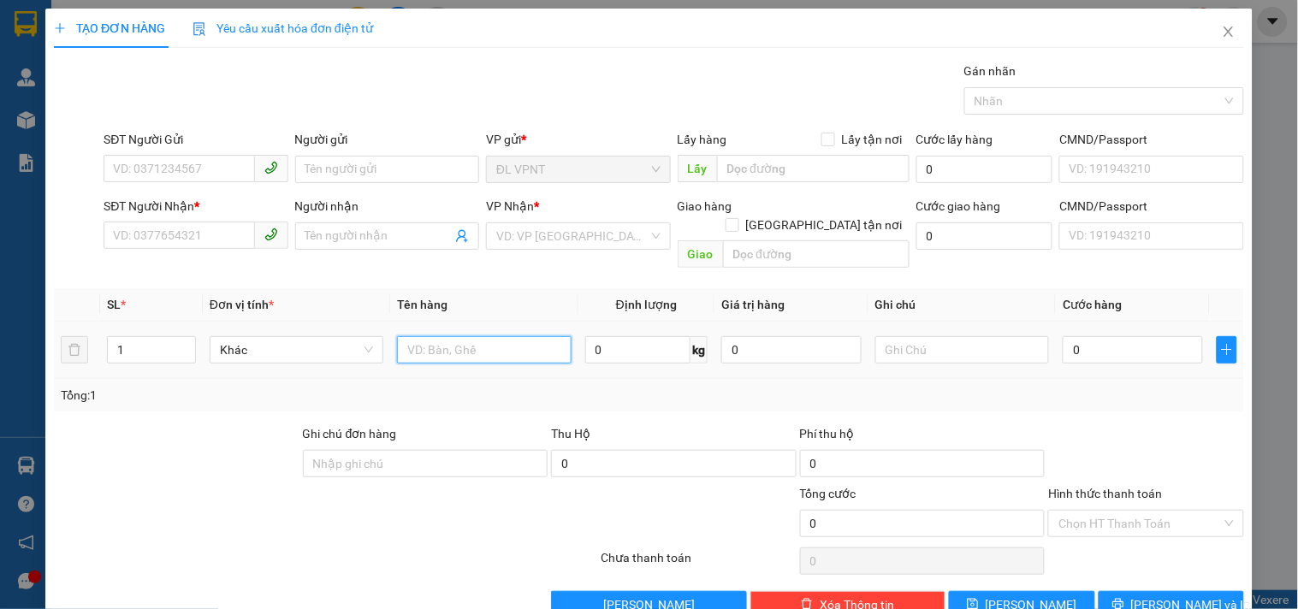
click at [417, 336] on input "text" at bounding box center [484, 349] width 174 height 27
type input "1tx"
click at [244, 484] on div at bounding box center [226, 514] width 348 height 60
click at [1111, 336] on input "0" at bounding box center [1133, 349] width 140 height 27
type input "3"
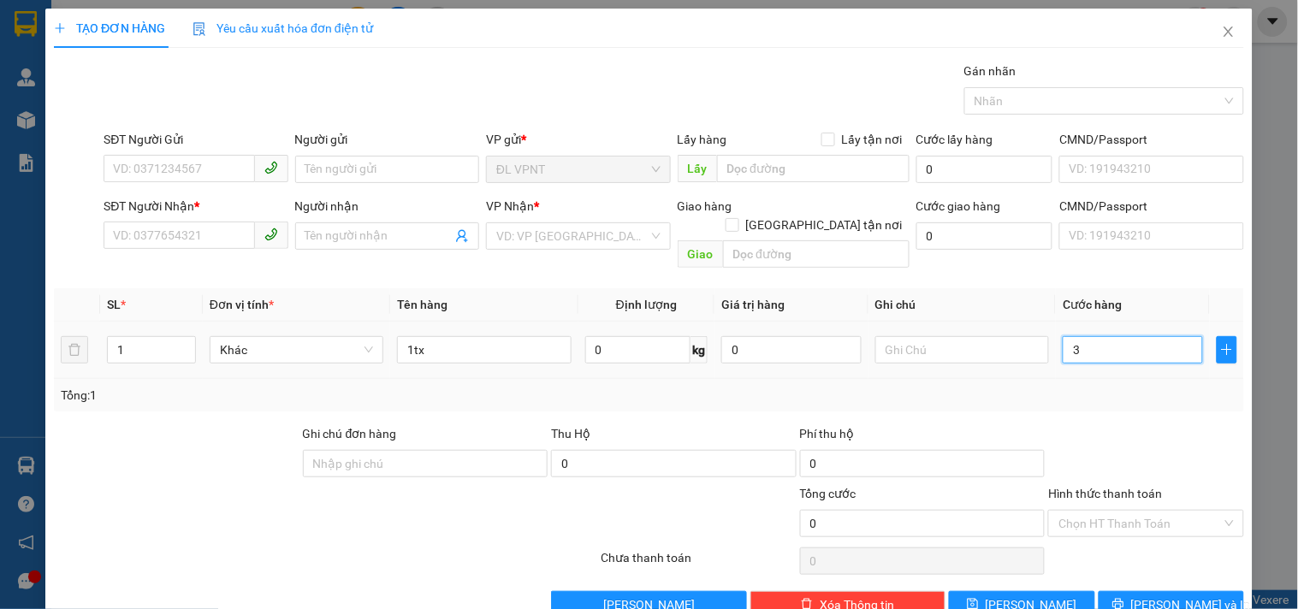
type input "3"
type input "30"
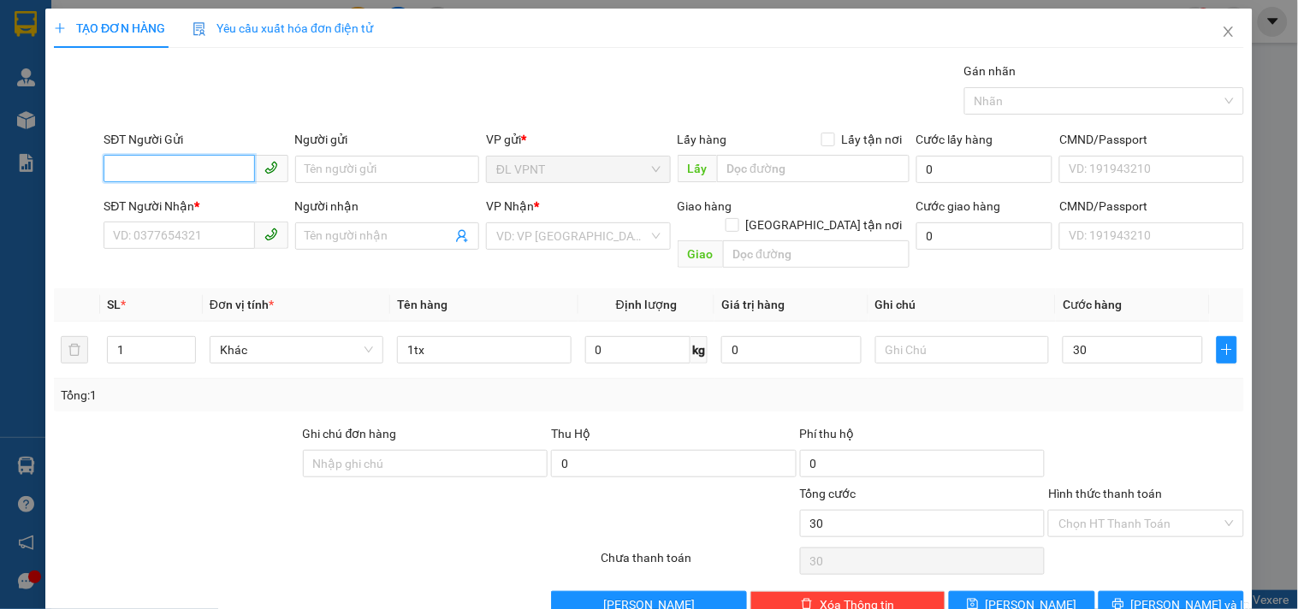
type input "30.000"
click at [191, 169] on input "SĐT Người Gửi" at bounding box center [179, 168] width 151 height 27
click at [175, 195] on div "0889678123 - trang" at bounding box center [194, 203] width 162 height 19
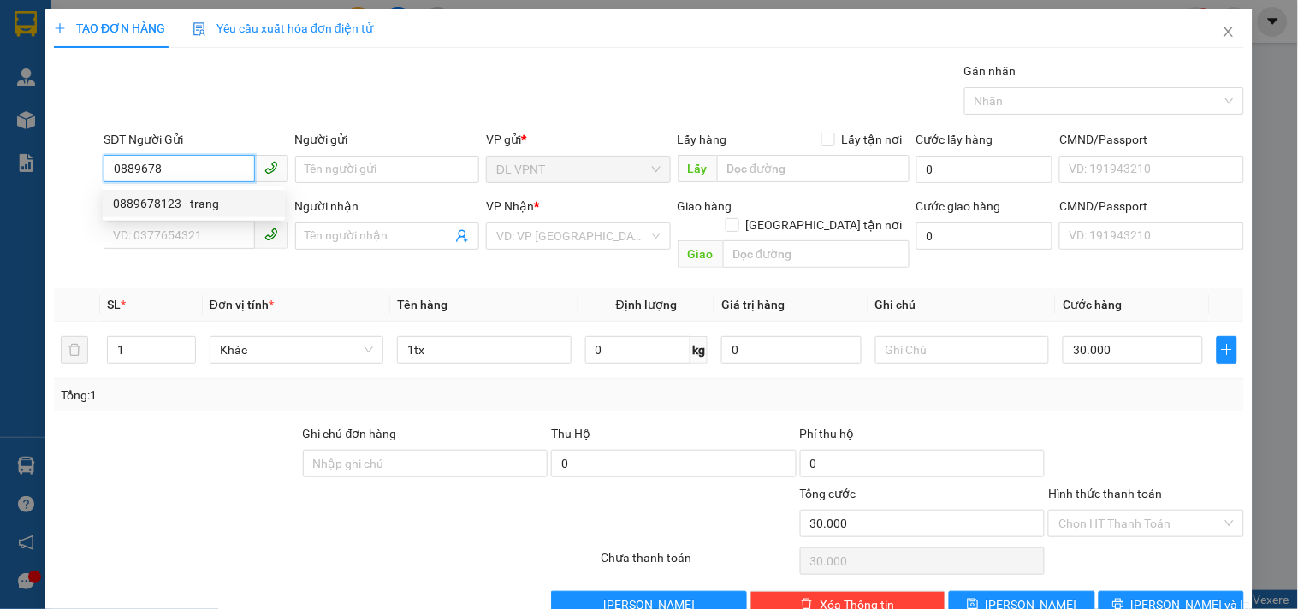
type input "0889678123"
type input "trang"
type input "0964756600"
type input "phin"
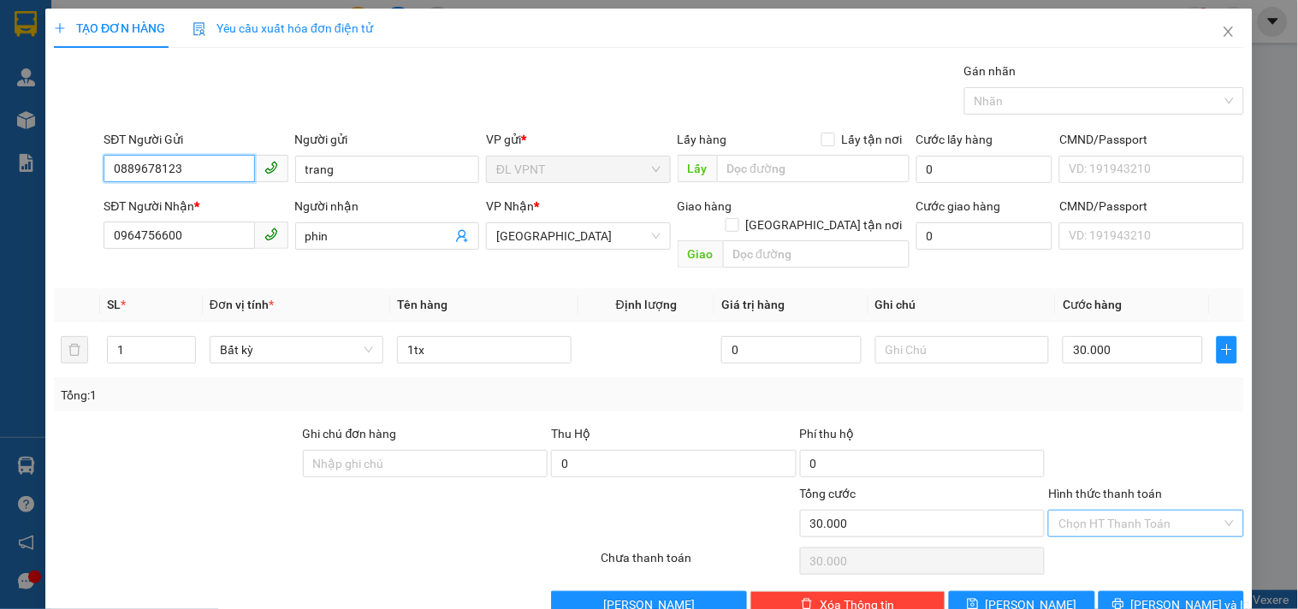
type input "0889678123"
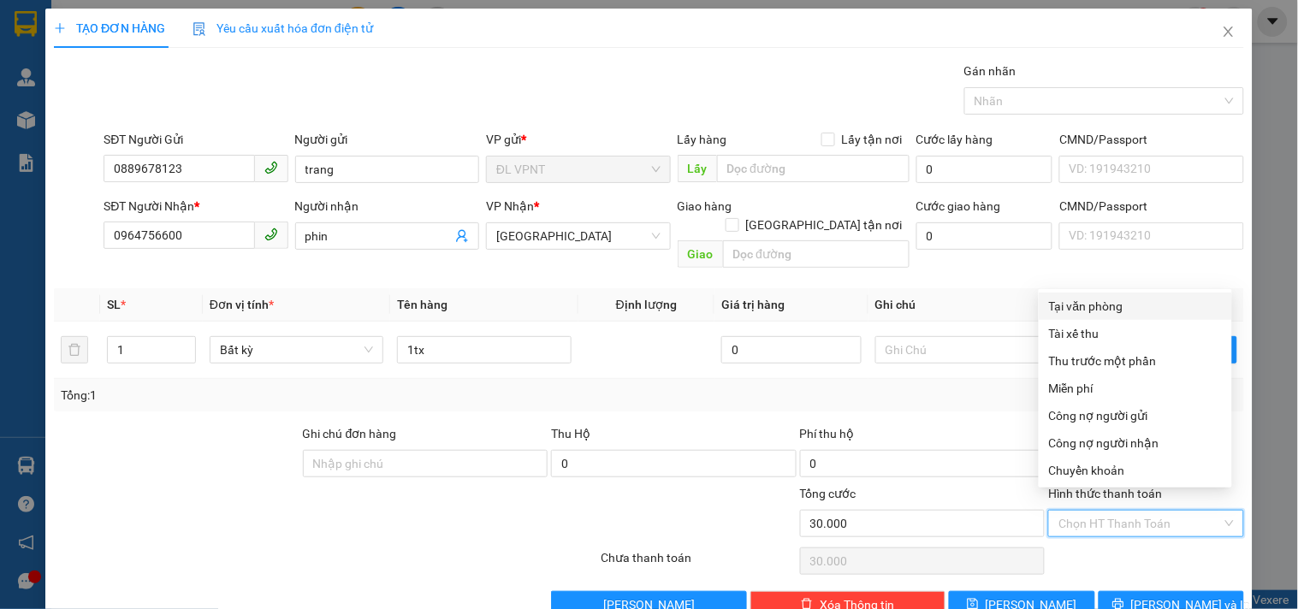
click at [1153, 511] on input "Hình thức thanh toán" at bounding box center [1139, 524] width 163 height 26
click at [1146, 303] on div "Tại văn phòng" at bounding box center [1135, 306] width 173 height 19
type input "0"
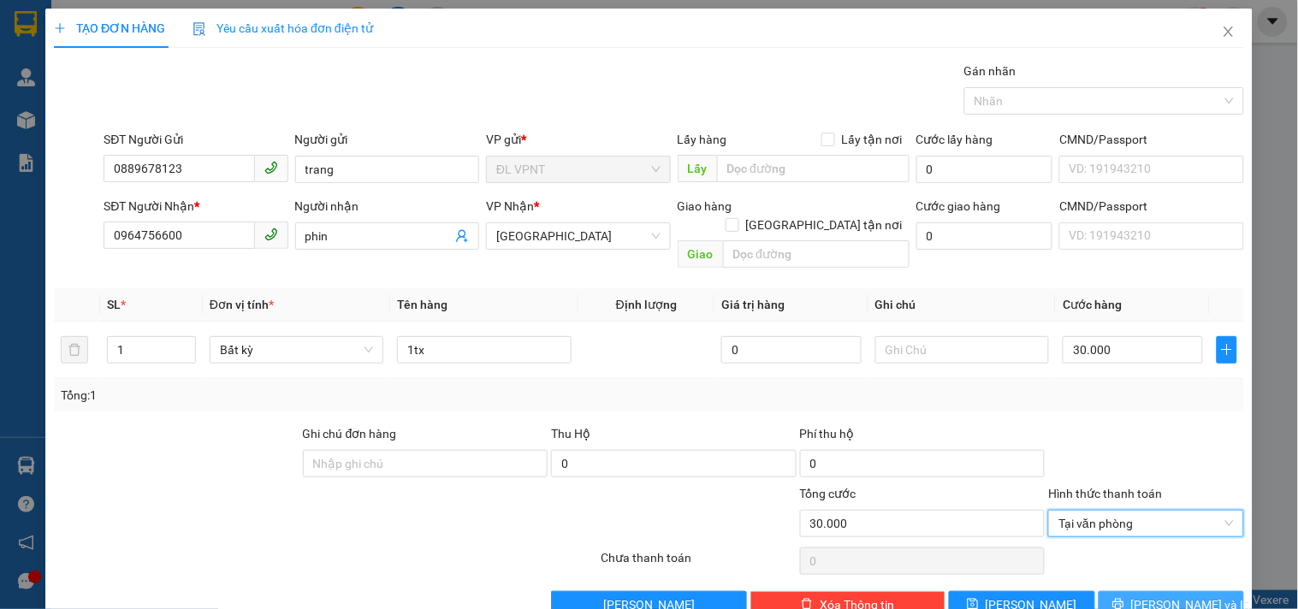
click at [1185, 595] on span "[PERSON_NAME] và In" at bounding box center [1191, 604] width 120 height 19
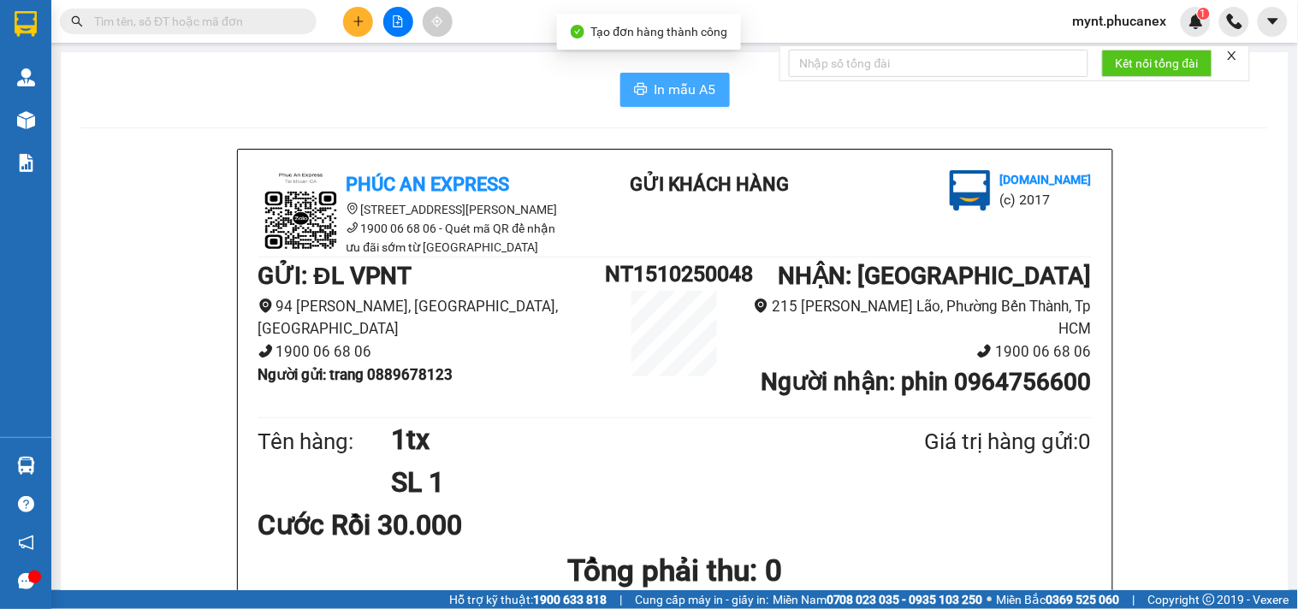
click at [645, 90] on button "In mẫu A5" at bounding box center [675, 90] width 110 height 34
click at [200, 22] on input "text" at bounding box center [195, 21] width 202 height 19
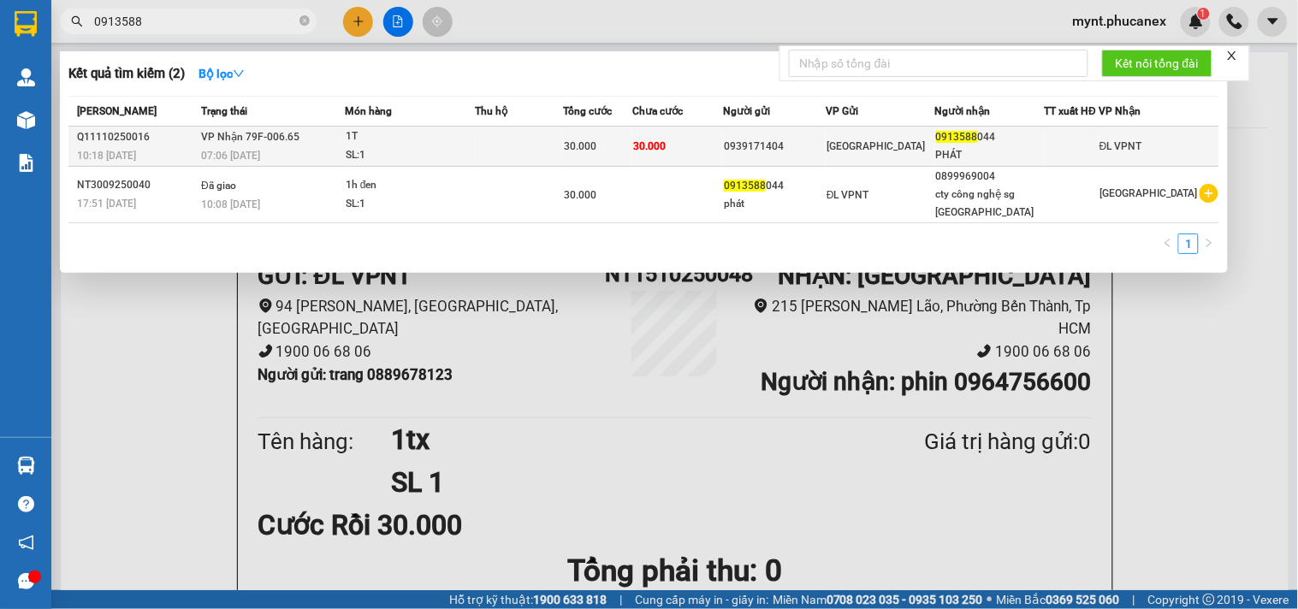
type input "0913588"
click at [759, 132] on td "0939171404" at bounding box center [774, 147] width 103 height 40
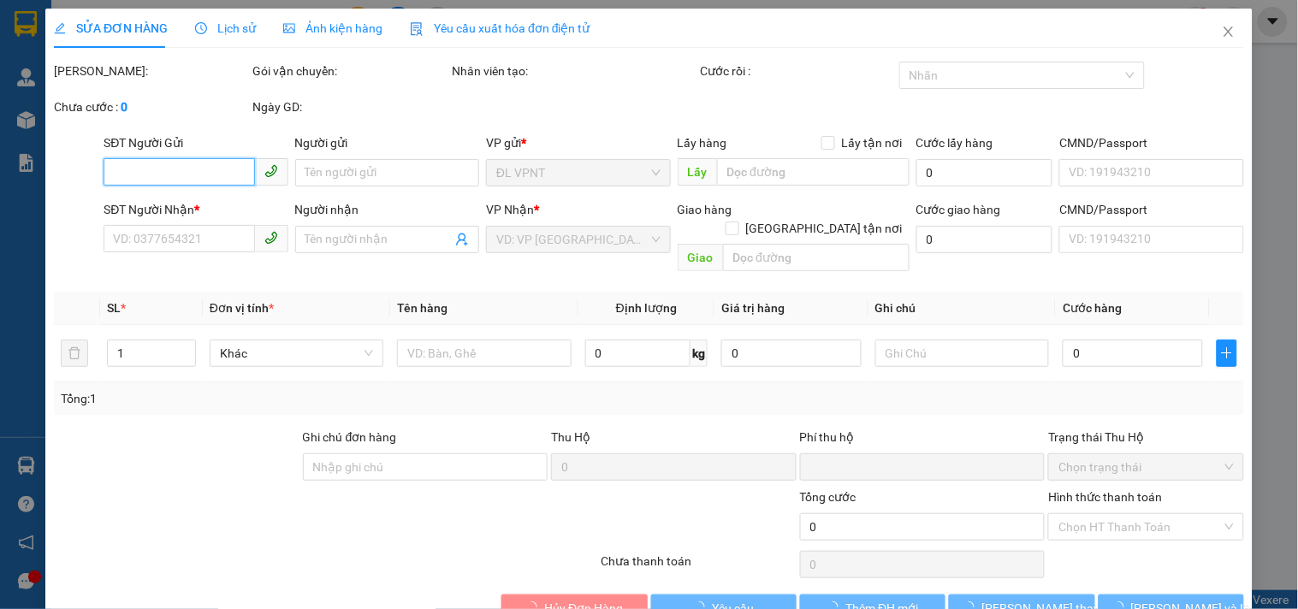
type input "0939171404"
type input "0913588044"
type input "PHÁT"
type input "0"
type input "30.000"
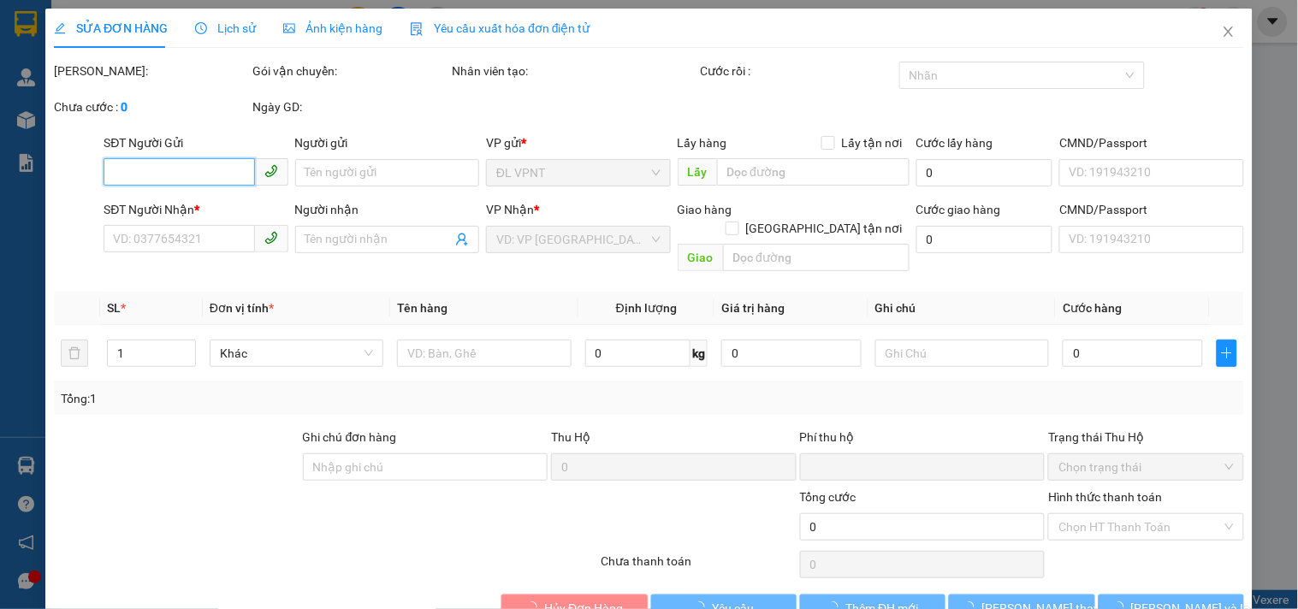
type input "30.000"
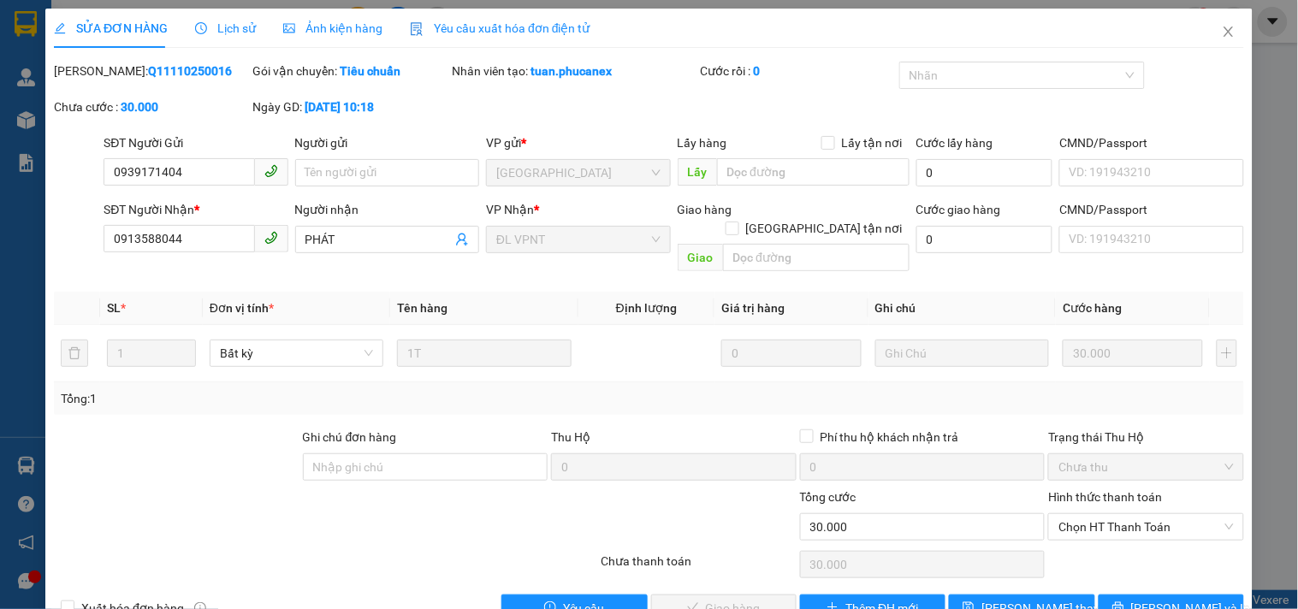
click at [836, 103] on div "Mã ĐH: Q11110250016 Gói vận chuyển: Tiêu chuẩn Nhân viên tạo: tuan.phucanex Cướ…" at bounding box center [649, 98] width 1194 height 72
click at [1217, 23] on span "Close" at bounding box center [1229, 33] width 48 height 48
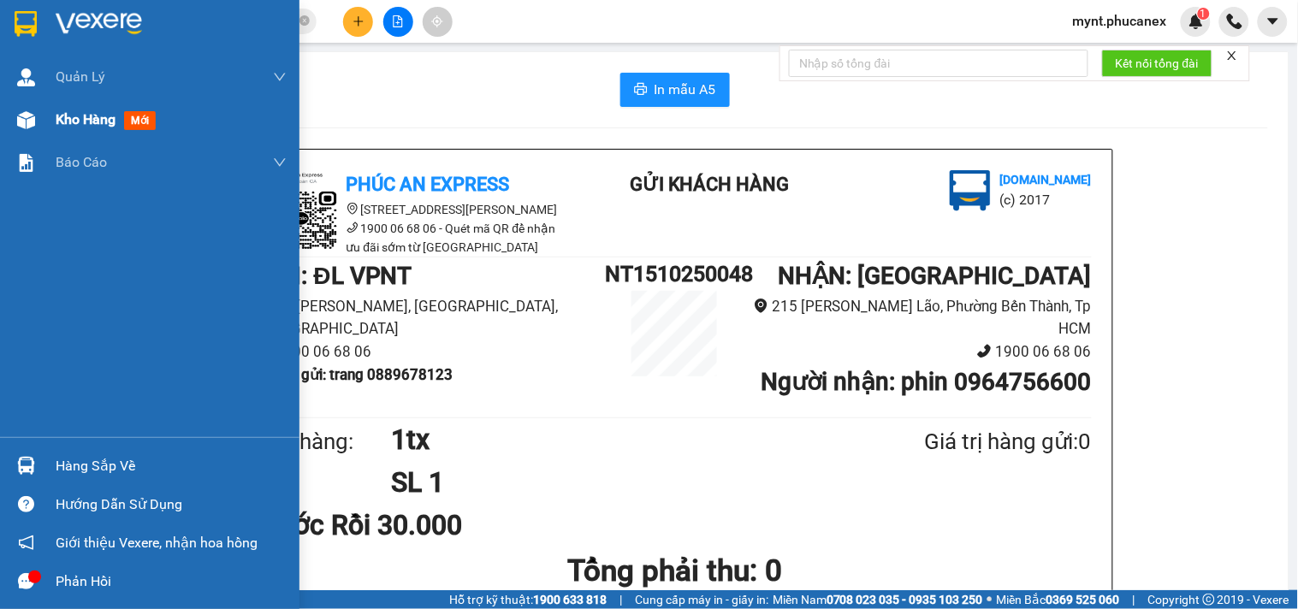
click at [17, 118] on img at bounding box center [26, 120] width 18 height 18
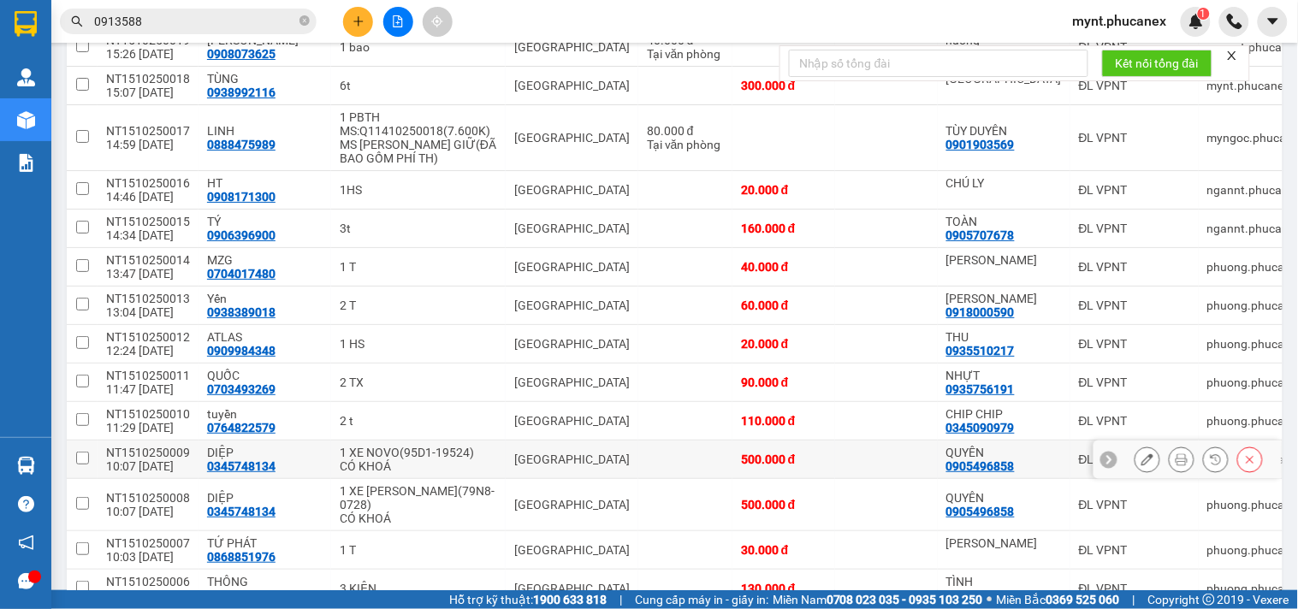
scroll to position [1396, 0]
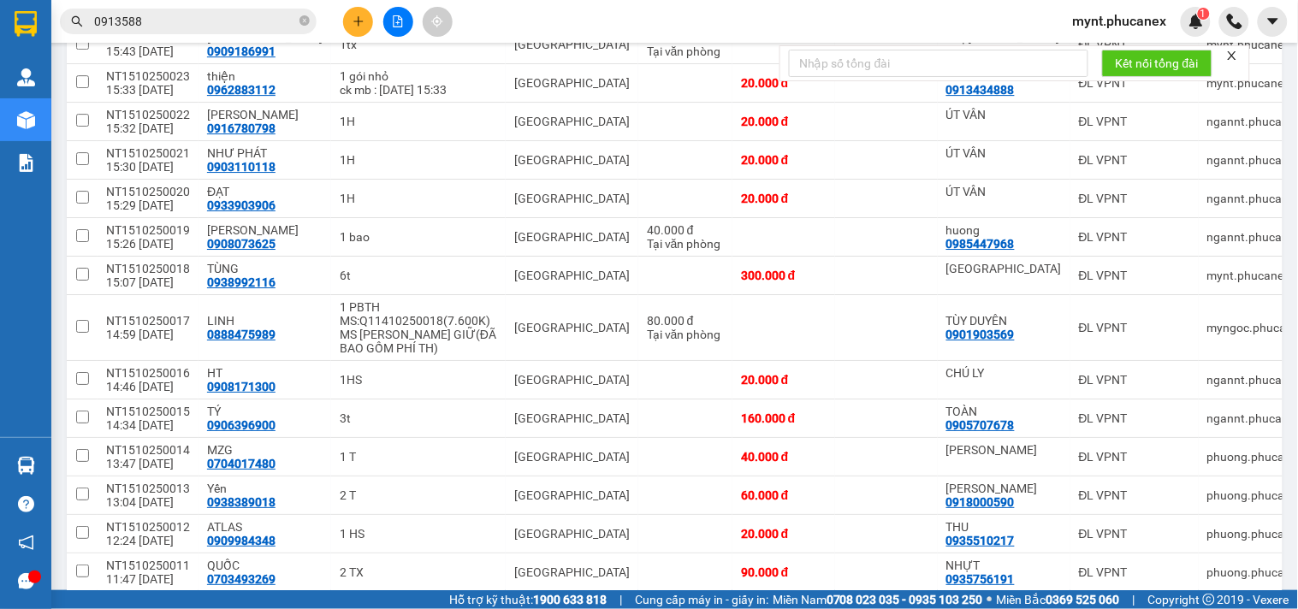
click at [352, 27] on button at bounding box center [358, 22] width 30 height 30
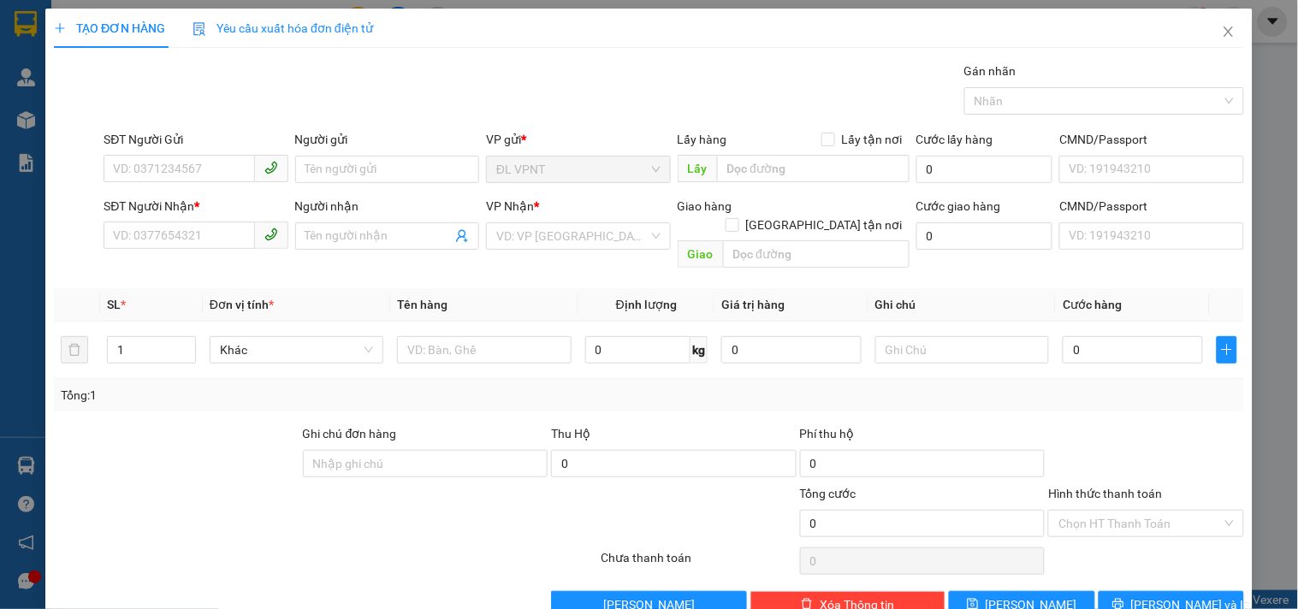
click at [351, 184] on div "Người gửi Tên người gửi" at bounding box center [387, 160] width 184 height 60
click at [351, 175] on input "Người gửi" at bounding box center [387, 169] width 184 height 27
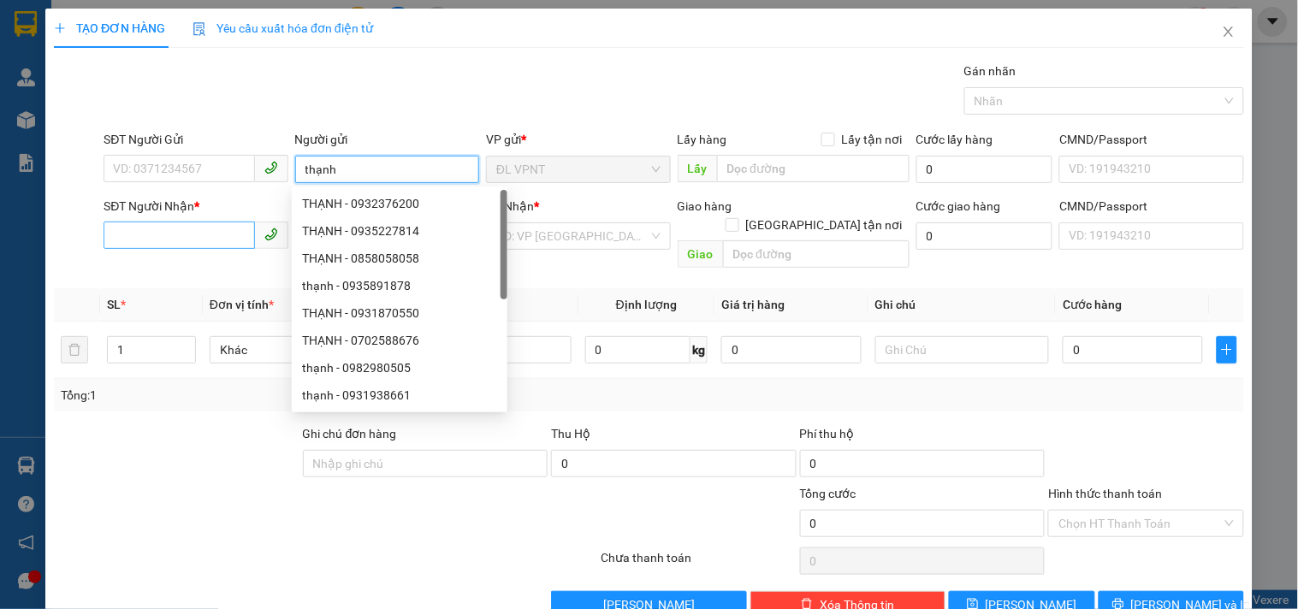
type input "thạnh"
click at [202, 231] on input "SĐT Người Nhận *" at bounding box center [179, 235] width 151 height 27
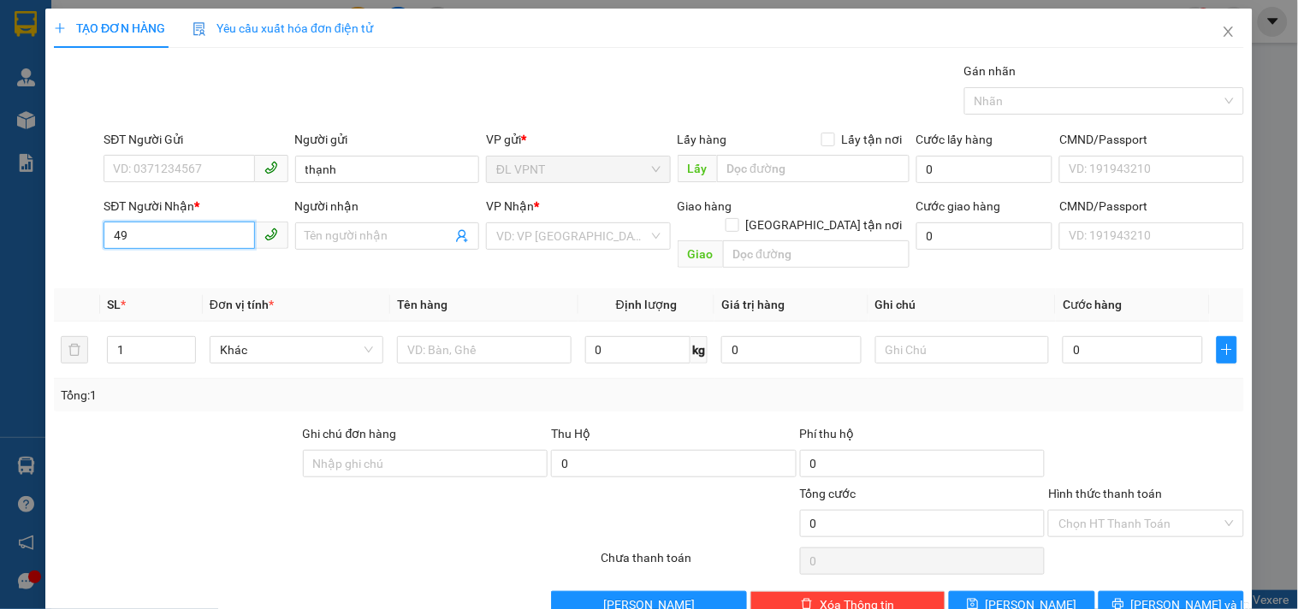
type input "4"
click at [222, 281] on div "0917167978 - THIÊN LONG" at bounding box center [194, 270] width 182 height 27
type input "0917167978"
type input "THIÊN LONG"
type input "0917167978"
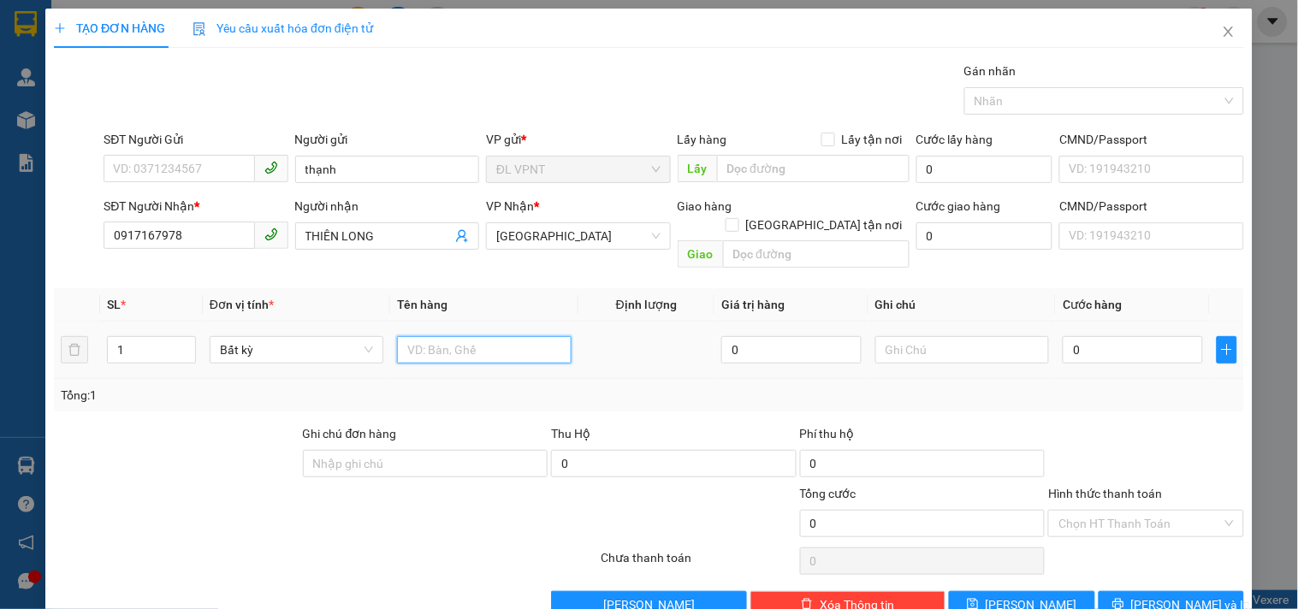
click at [473, 336] on input "text" at bounding box center [484, 349] width 174 height 27
type input "1bao 1t"
drag, startPoint x: 117, startPoint y: 329, endPoint x: 133, endPoint y: 328, distance: 16.3
click at [133, 337] on input "1" at bounding box center [151, 350] width 87 height 26
type input "2"
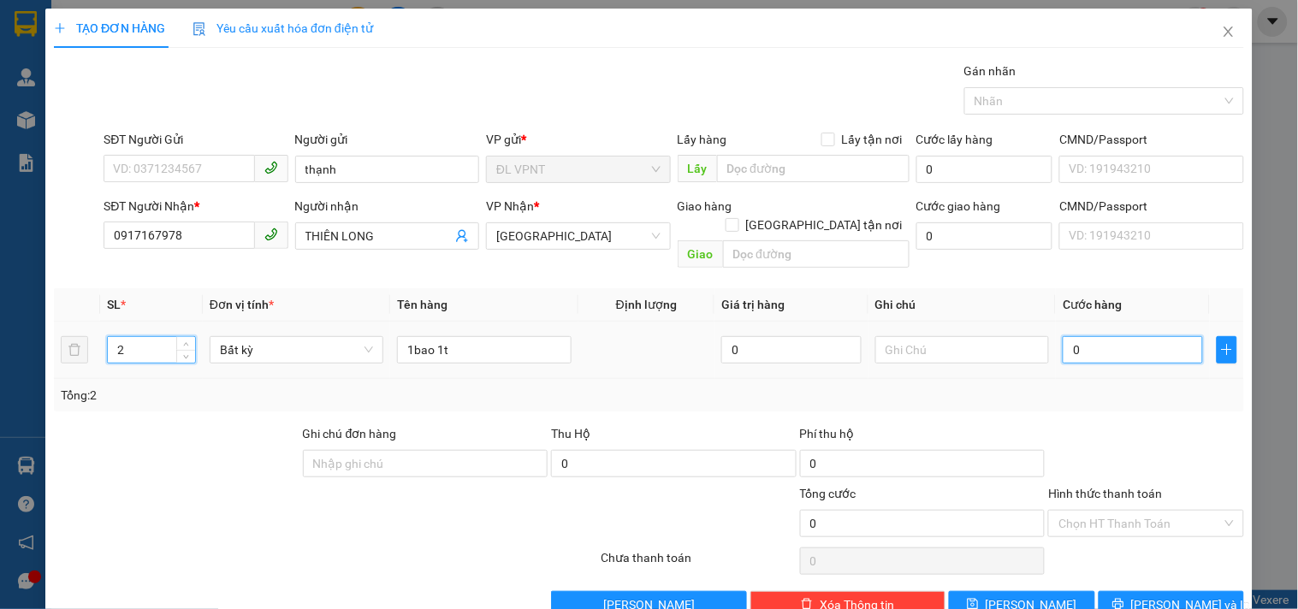
click at [1090, 337] on input "0" at bounding box center [1133, 349] width 140 height 27
type input "8"
type input "80"
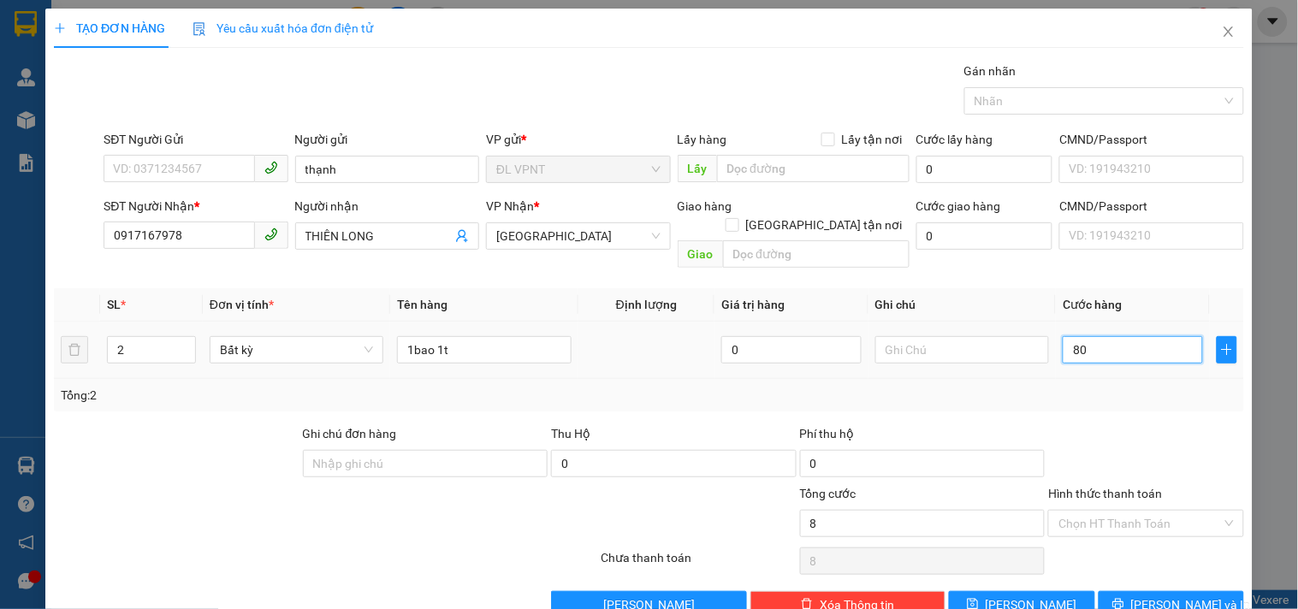
type input "80"
type input "80.000"
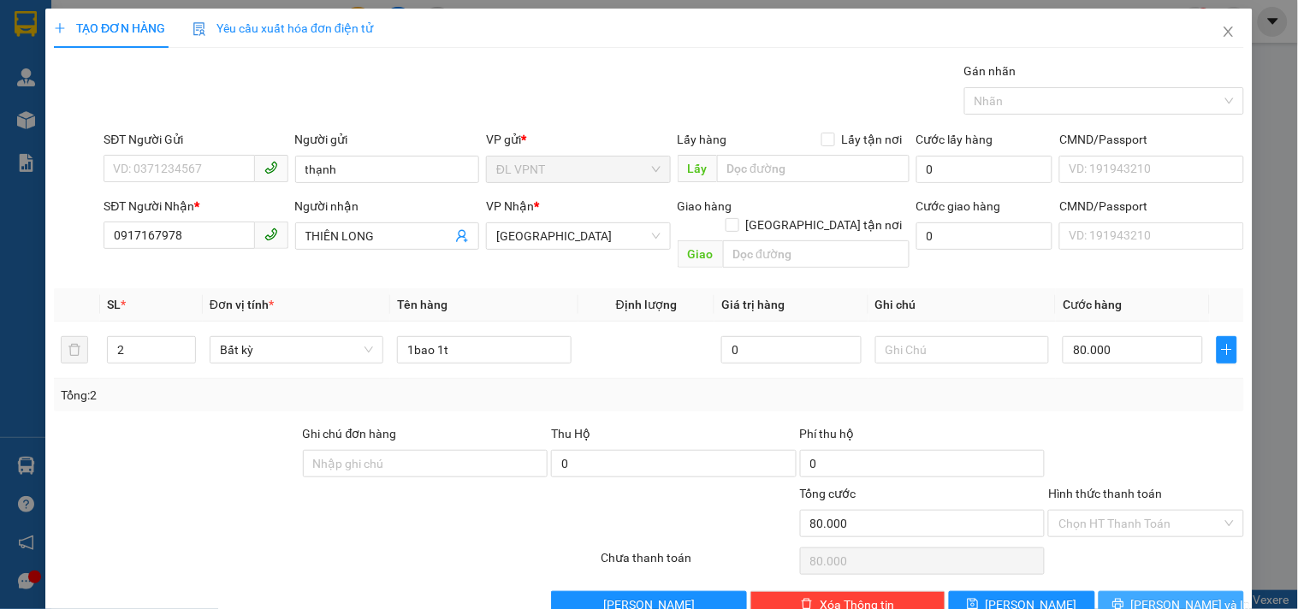
click at [1112, 591] on button "[PERSON_NAME] và In" at bounding box center [1171, 604] width 145 height 27
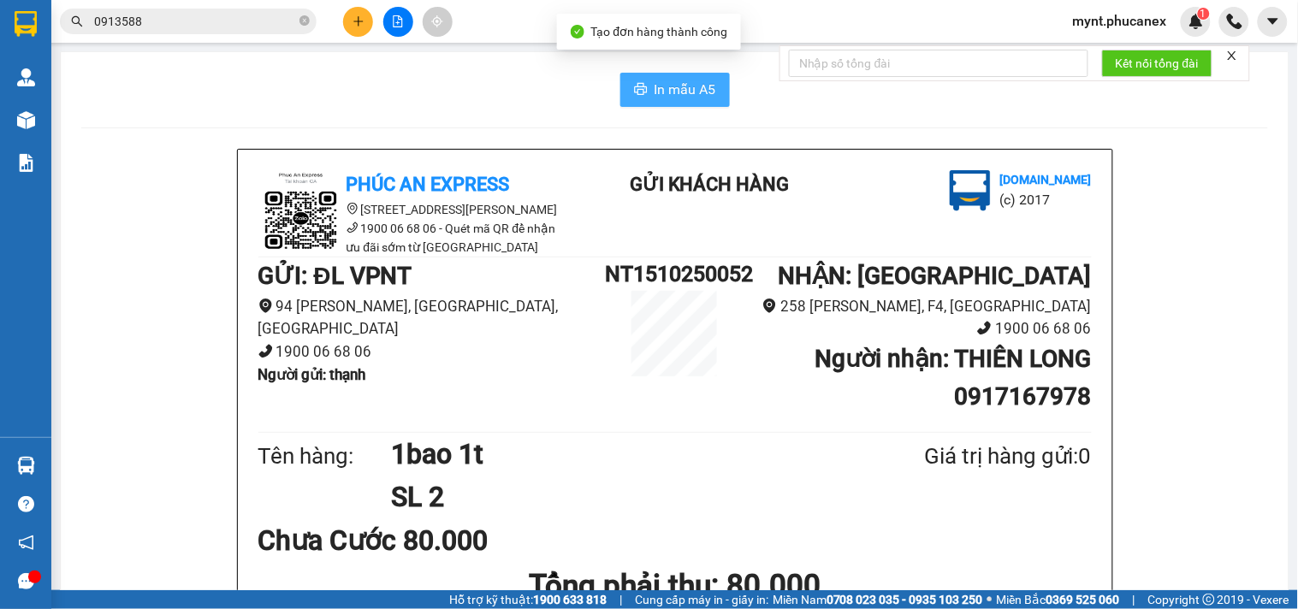
click at [674, 86] on span "In mẫu A5" at bounding box center [686, 89] width 62 height 21
click at [636, 84] on icon "printer" at bounding box center [640, 89] width 13 height 12
click at [356, 26] on icon "plus" at bounding box center [358, 21] width 12 height 12
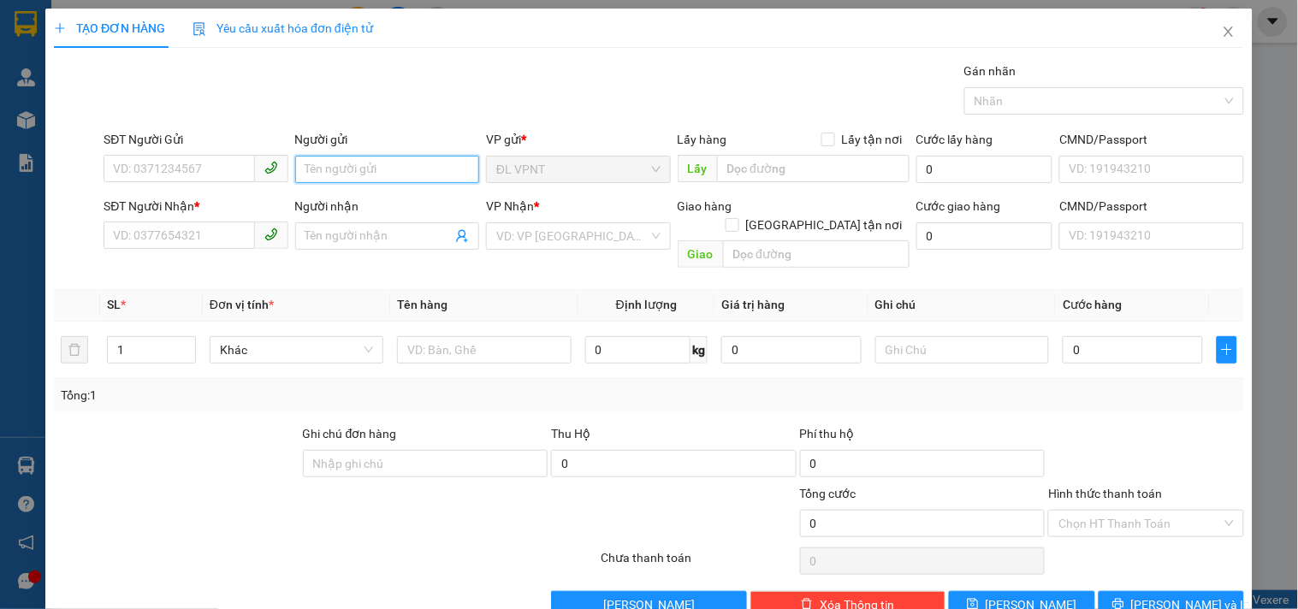
click at [366, 160] on input "Người gửi" at bounding box center [387, 169] width 184 height 27
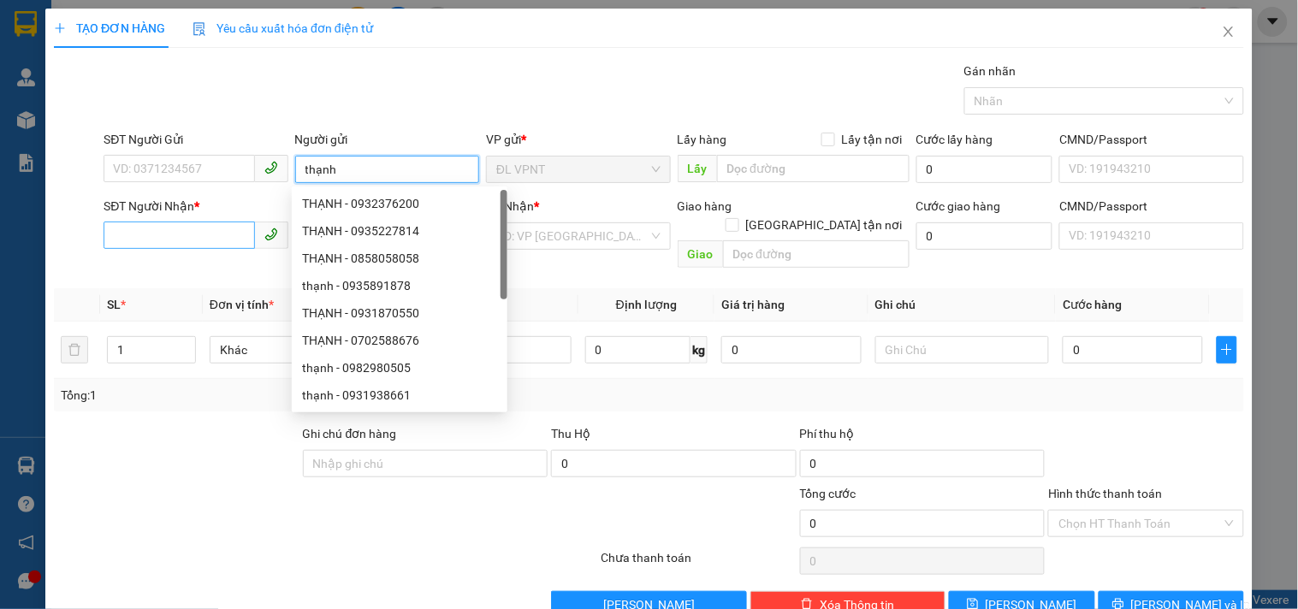
type input "thạnh"
click at [139, 234] on input "SĐT Người Nhận *" at bounding box center [179, 235] width 151 height 27
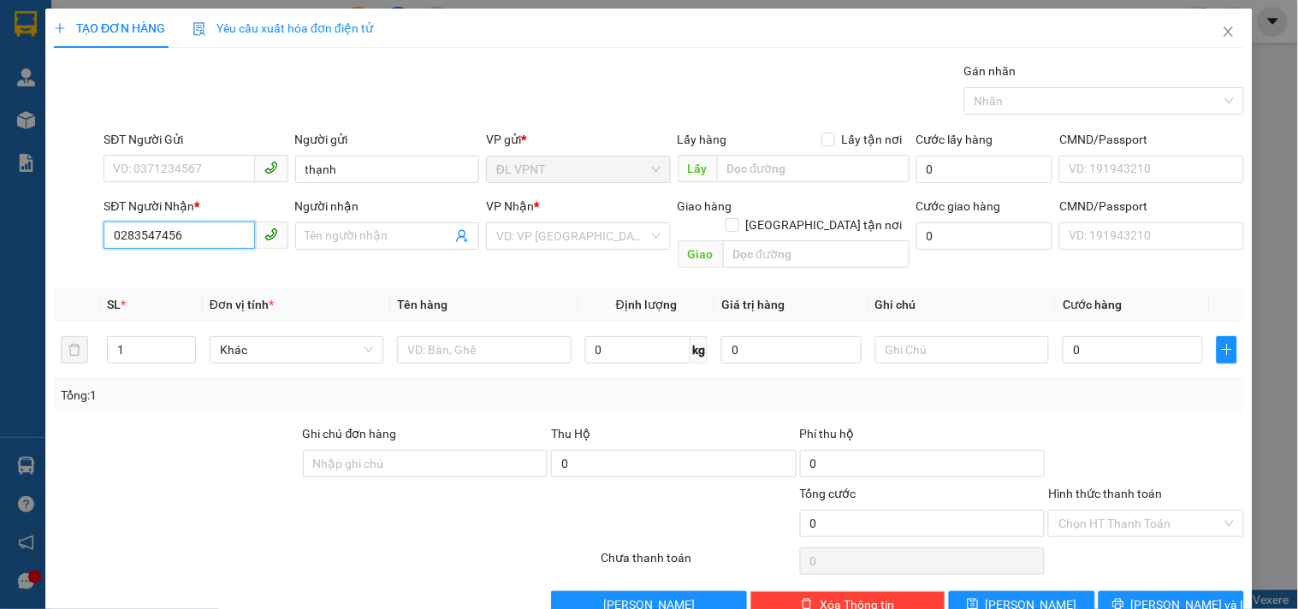
type input "02835474567"
click at [231, 262] on div "02835474567 - cty tech" at bounding box center [194, 270] width 162 height 19
type input "cty tech"
type input "02835474567"
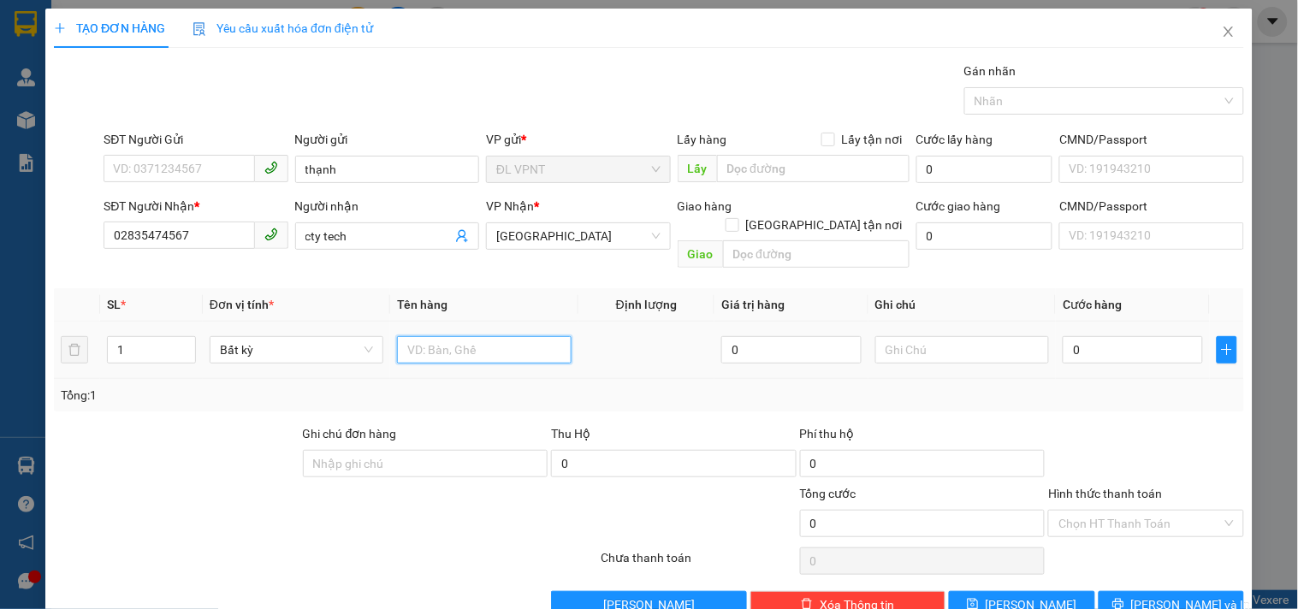
click at [424, 336] on input "text" at bounding box center [484, 349] width 174 height 27
type input "1hs"
click at [1084, 337] on input "0" at bounding box center [1133, 349] width 140 height 27
type input "2"
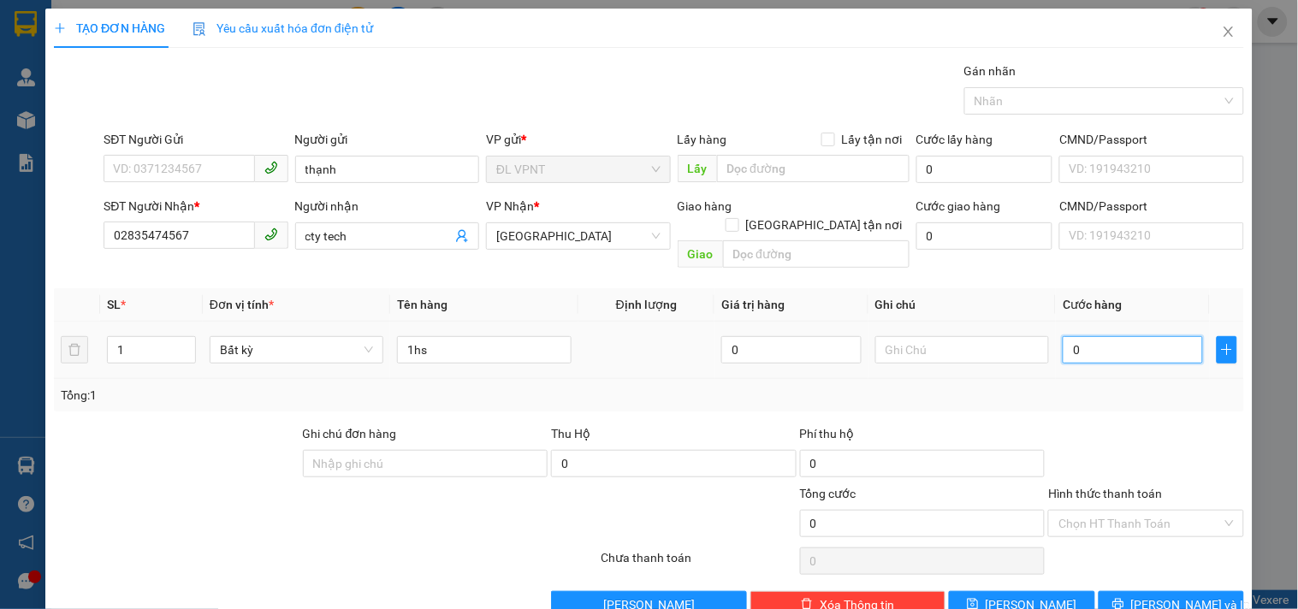
type input "2"
type input "20"
type input "20.000"
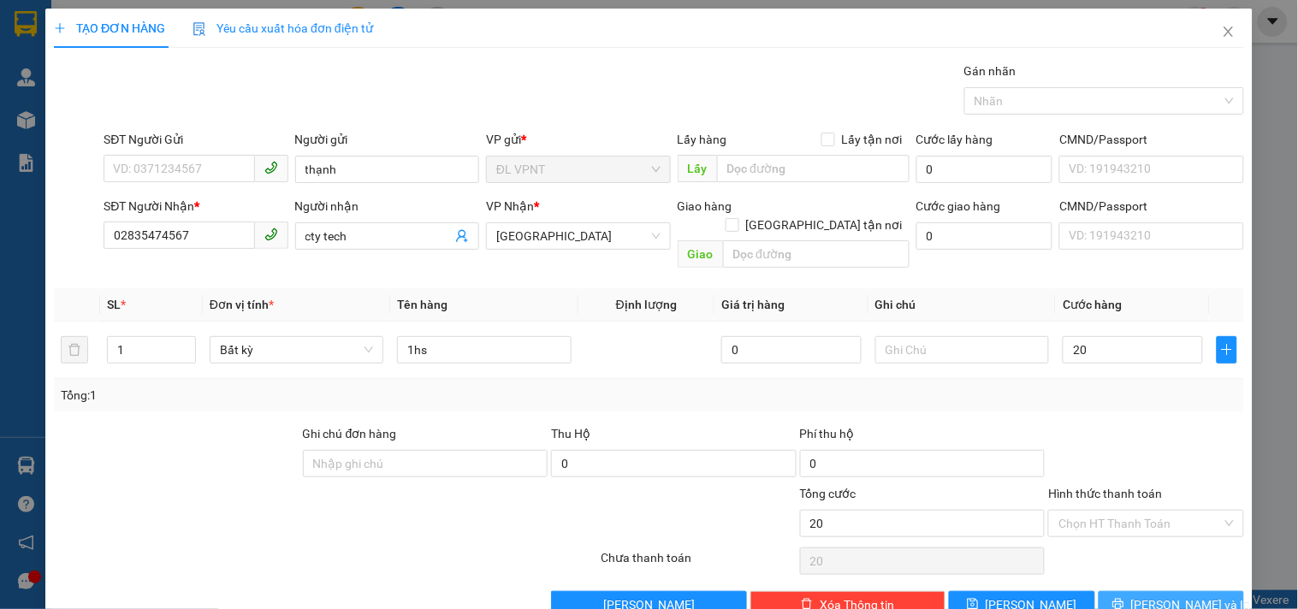
type input "20.000"
click at [1165, 595] on span "[PERSON_NAME] và In" at bounding box center [1191, 604] width 120 height 19
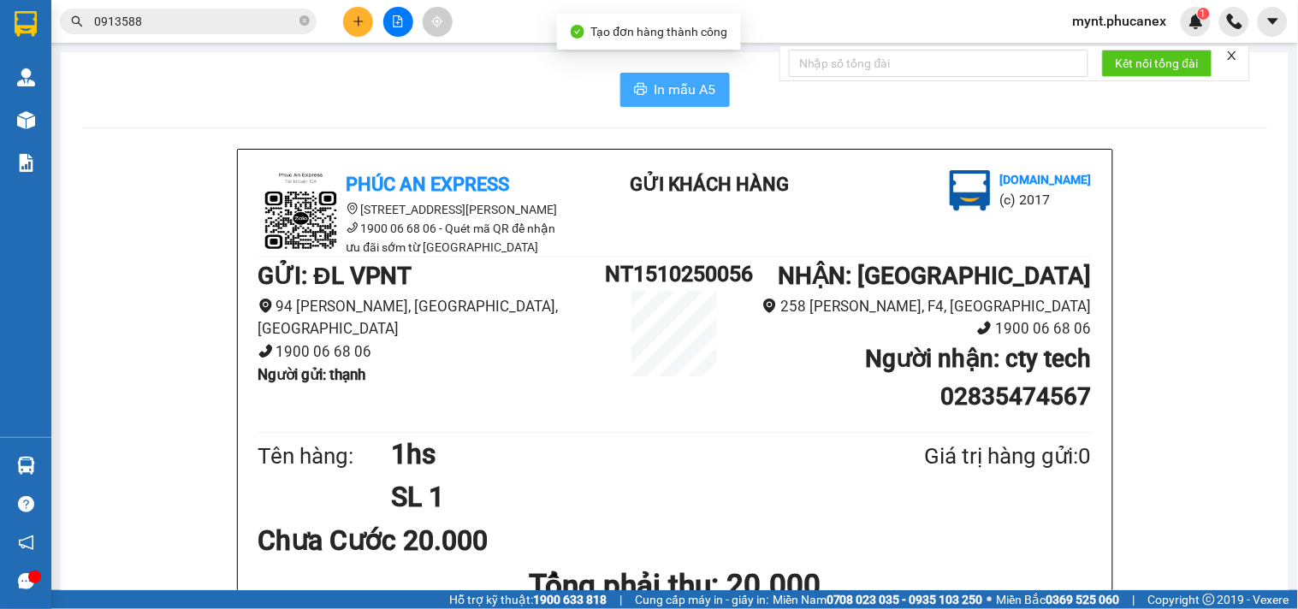
click at [696, 86] on span "In mẫu A5" at bounding box center [686, 89] width 62 height 21
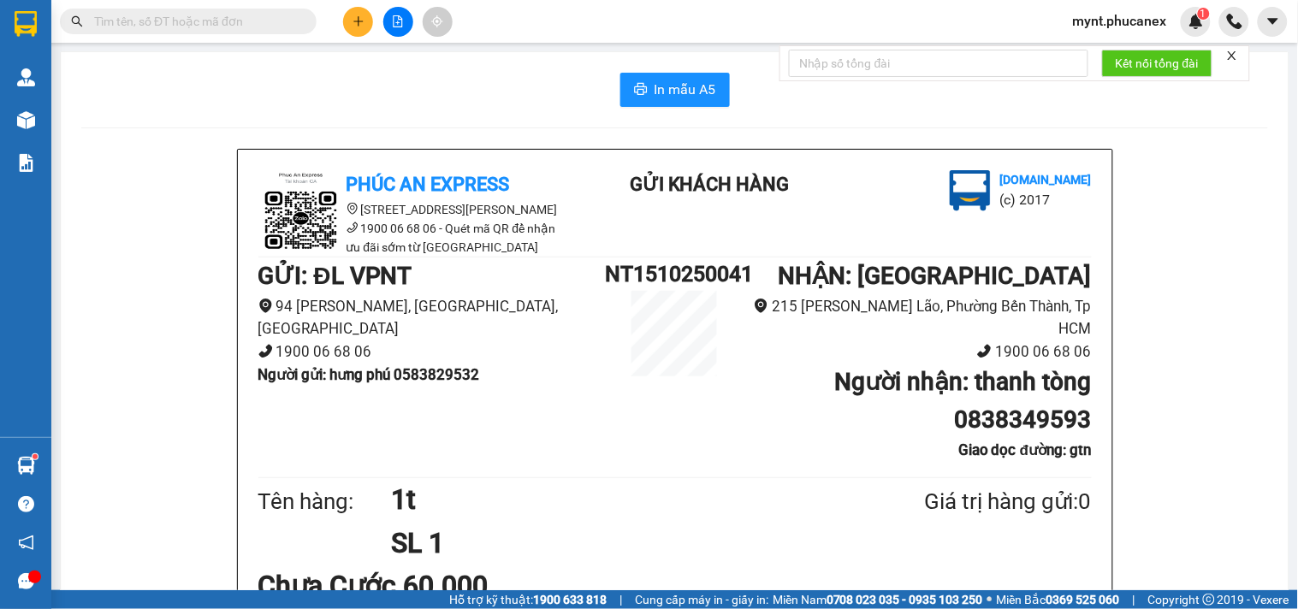
click at [365, 20] on button at bounding box center [358, 22] width 30 height 30
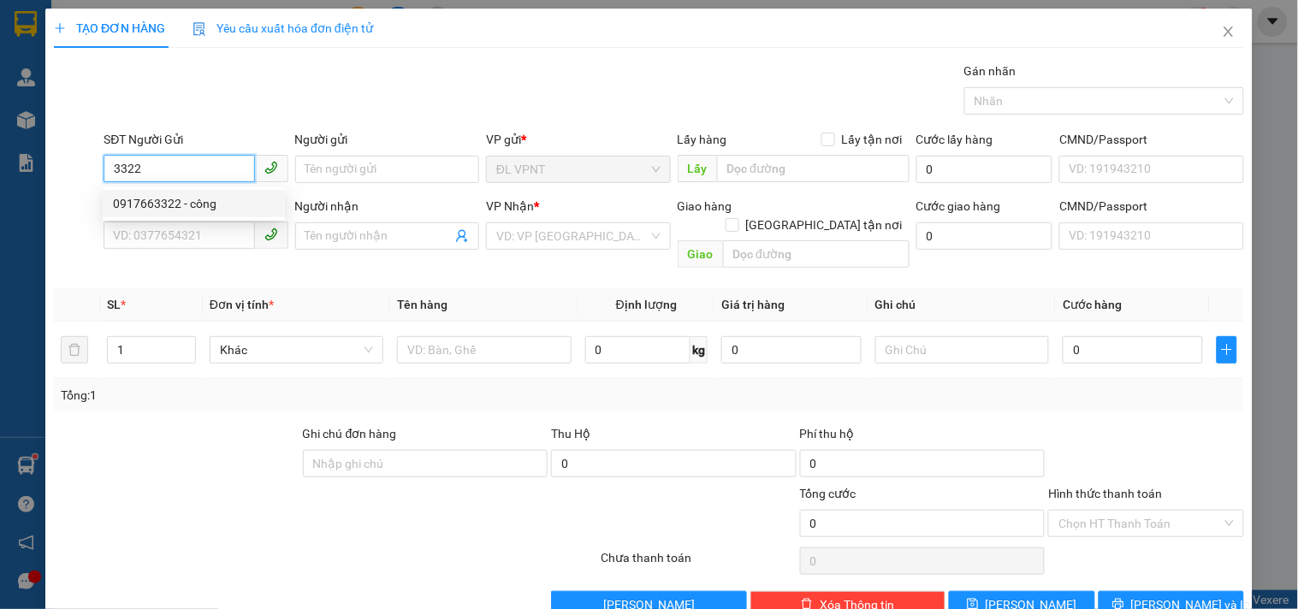
click at [168, 194] on div "0917663322 - công" at bounding box center [194, 203] width 162 height 19
type input "0917663322"
type input "công"
type input "02866536522"
type input "trung tâm chẩn đoán và xét nghiệm thú y trung ương 2"
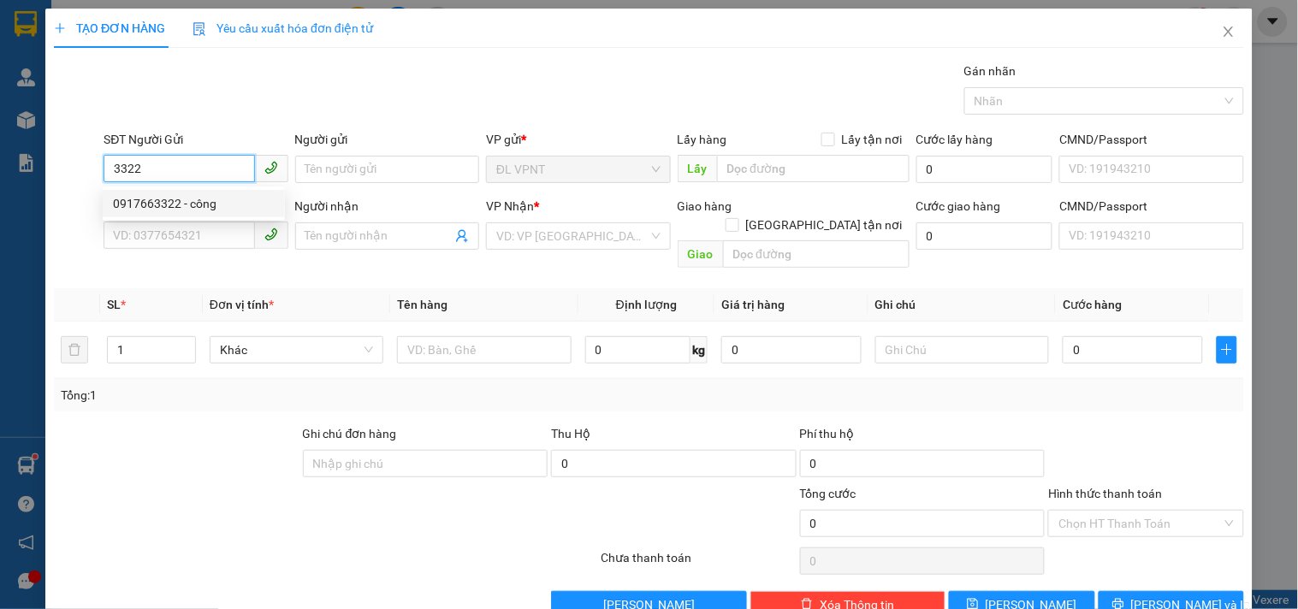
type input "521/1 hoàng văn thụ p4 q.tân bình"
type input "100.000"
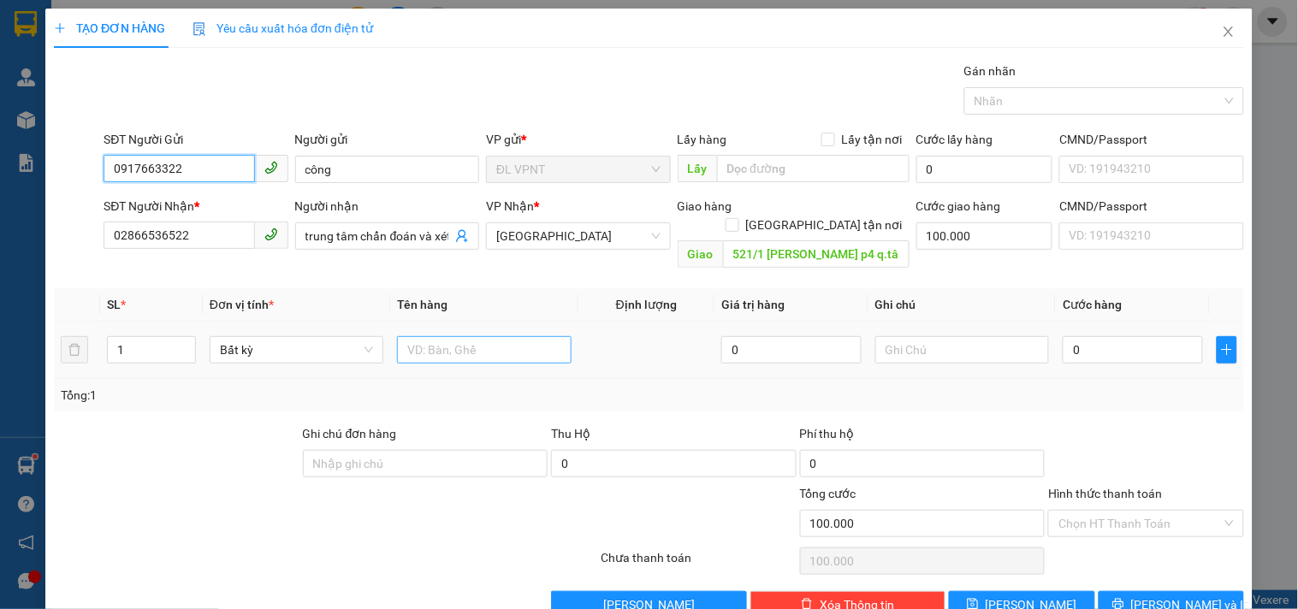
type input "0917663322"
click at [433, 336] on input "text" at bounding box center [484, 349] width 174 height 27
type input "1tx"
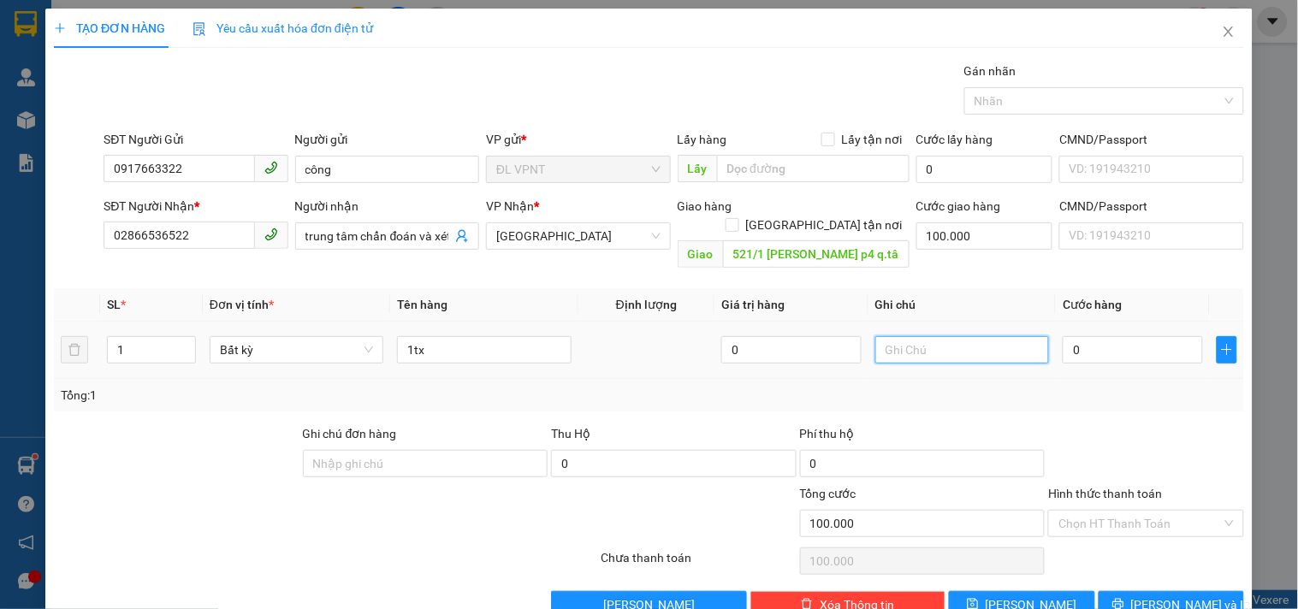
click at [943, 336] on input "text" at bounding box center [962, 349] width 174 height 27
type input "c"
type input "ck mb :"
click at [1066, 336] on input "0" at bounding box center [1133, 349] width 140 height 27
type input "4"
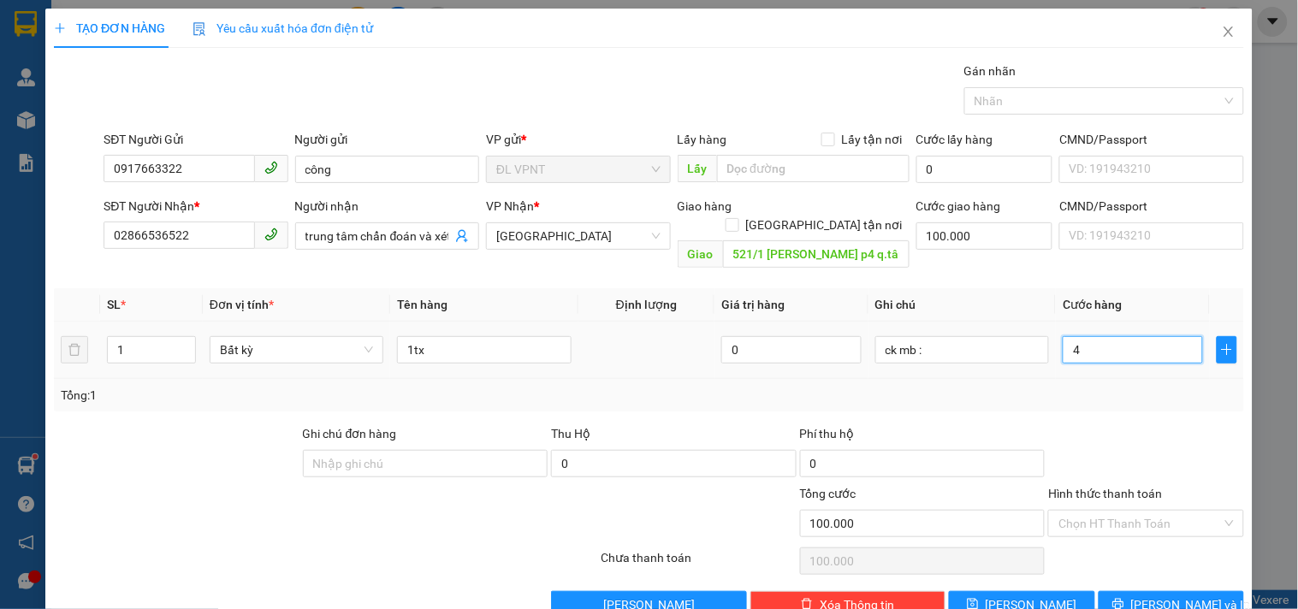
type input "100.004"
type input "40"
type input "100.040"
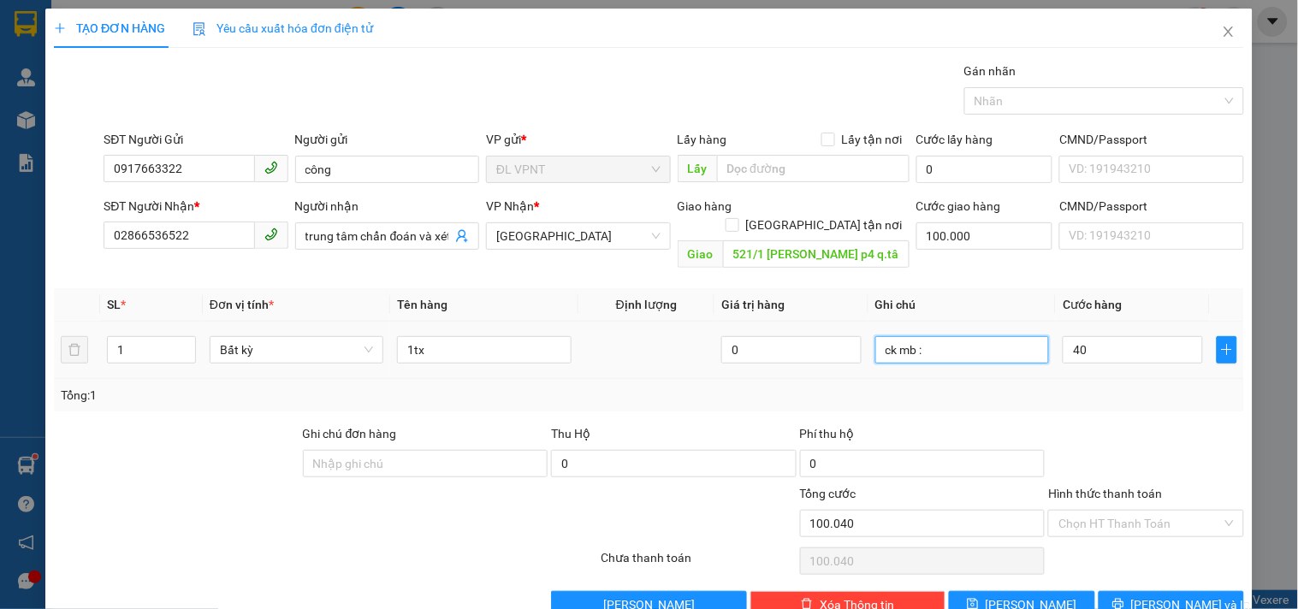
type input "40.000"
type input "140.000"
click at [982, 336] on input "ck mb :" at bounding box center [962, 349] width 174 height 27
type input "ck mb : - bao gồm VAT"
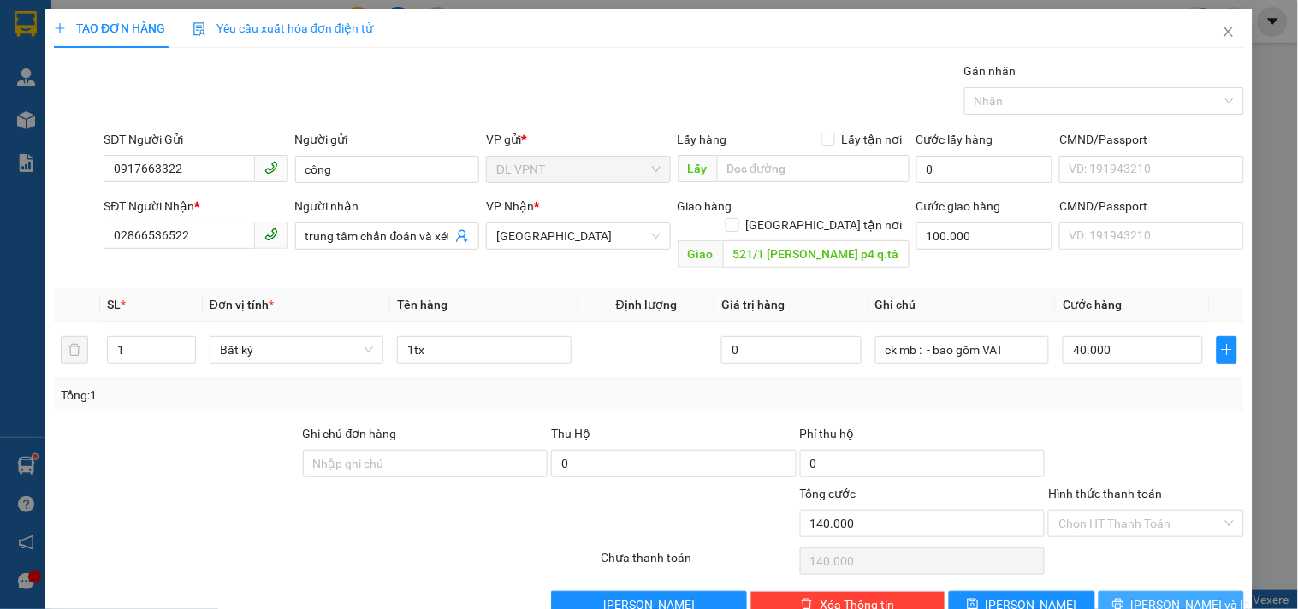
click at [1130, 591] on button "[PERSON_NAME] và In" at bounding box center [1171, 604] width 145 height 27
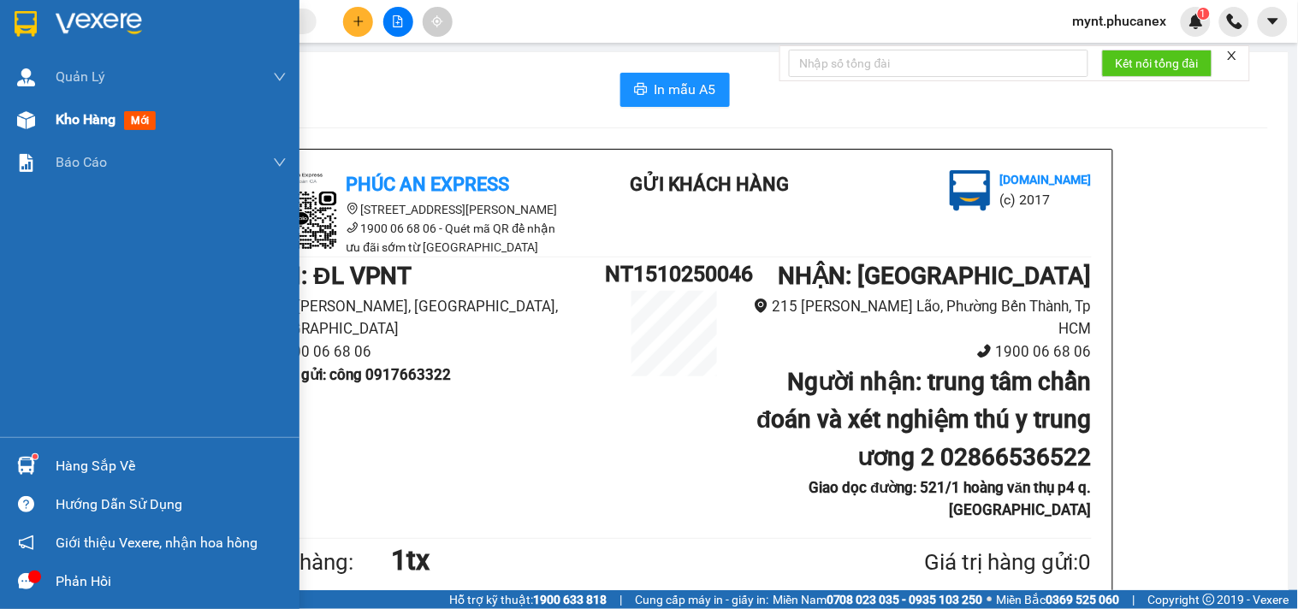
click at [90, 125] on span "Kho hàng" at bounding box center [86, 119] width 60 height 16
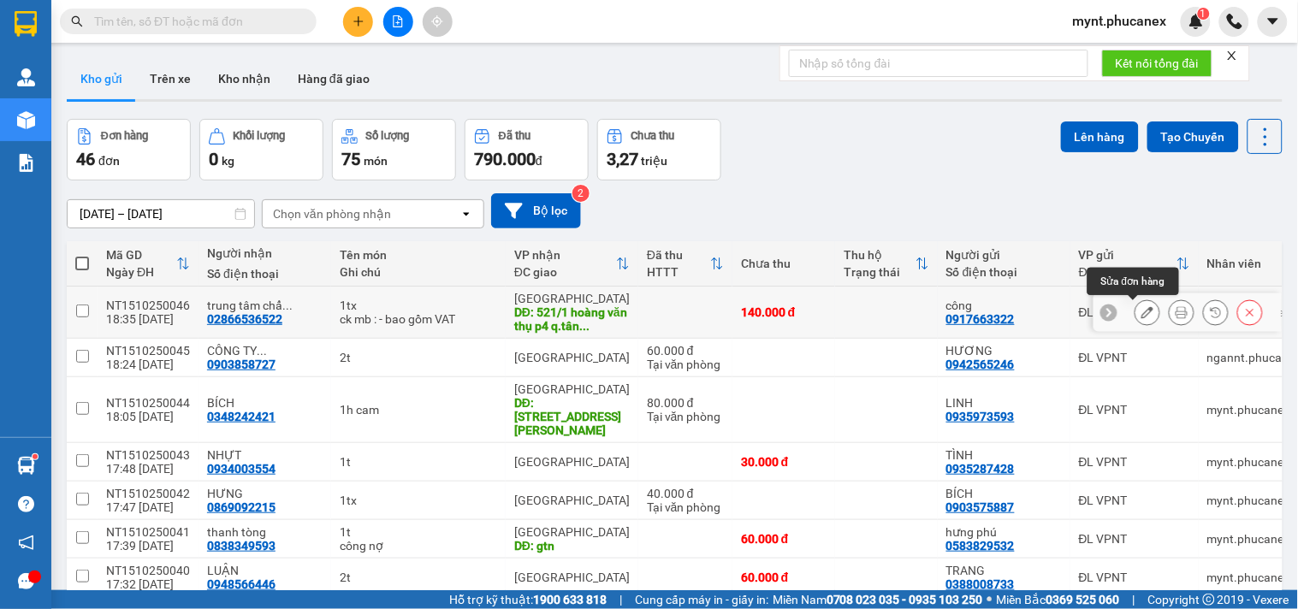
click at [1135, 309] on button at bounding box center [1147, 313] width 24 height 30
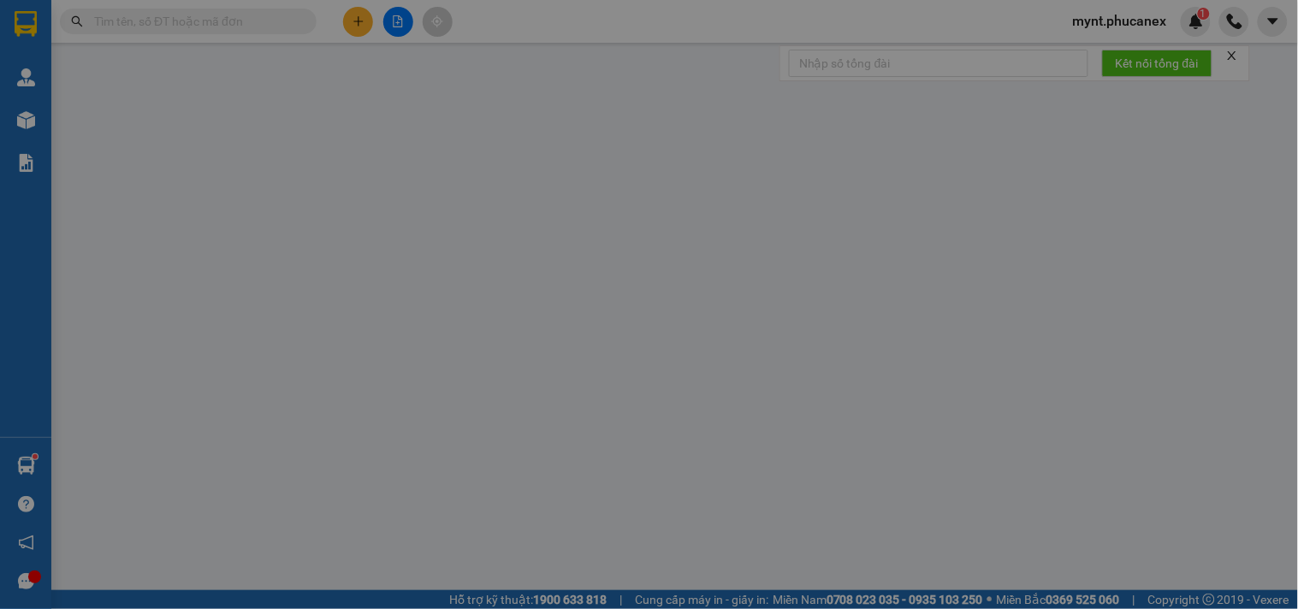
type input "0917663322"
type input "công"
type input "02866536522"
type input "trung tâm chẩn đoán và xét nghiệm thú y trung ương 2"
type input "521/1 hoàng văn thụ p4 q.tân bình"
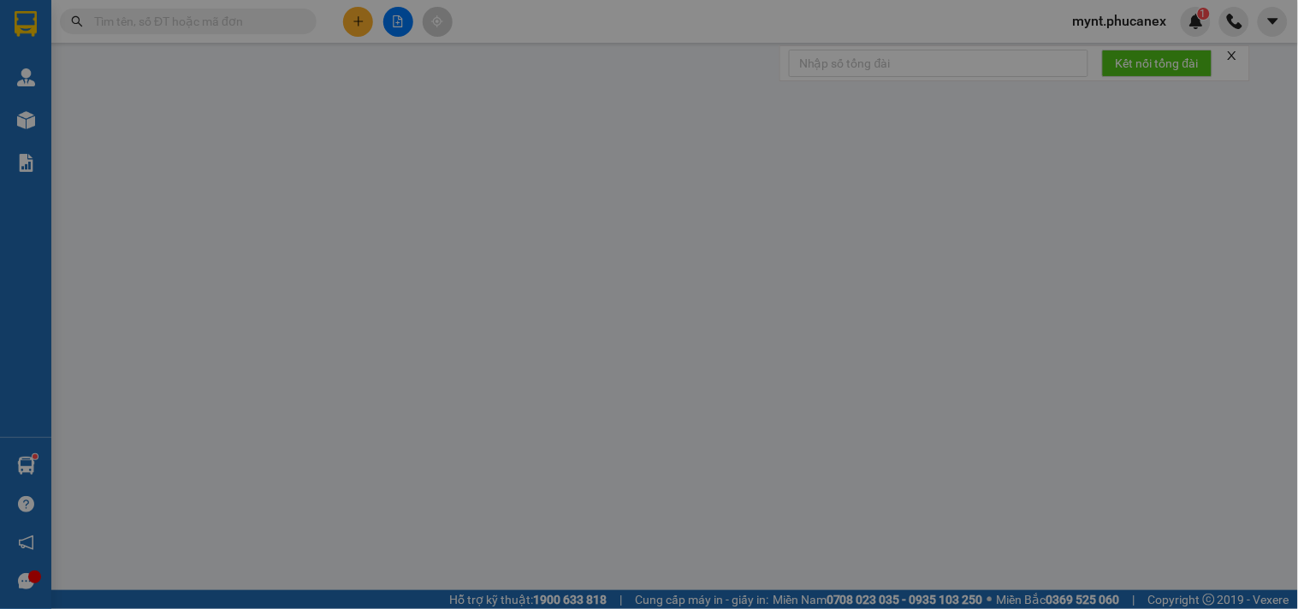
type input "100.000"
type input "0"
type input "140.000"
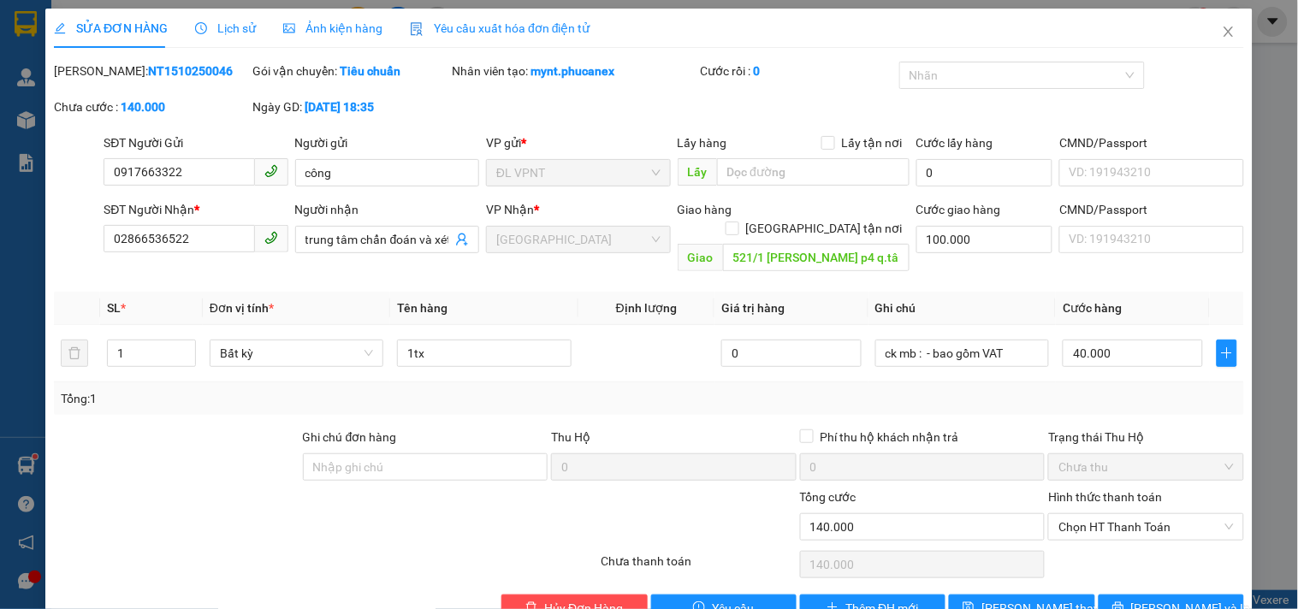
click at [165, 464] on div at bounding box center [176, 458] width 249 height 60
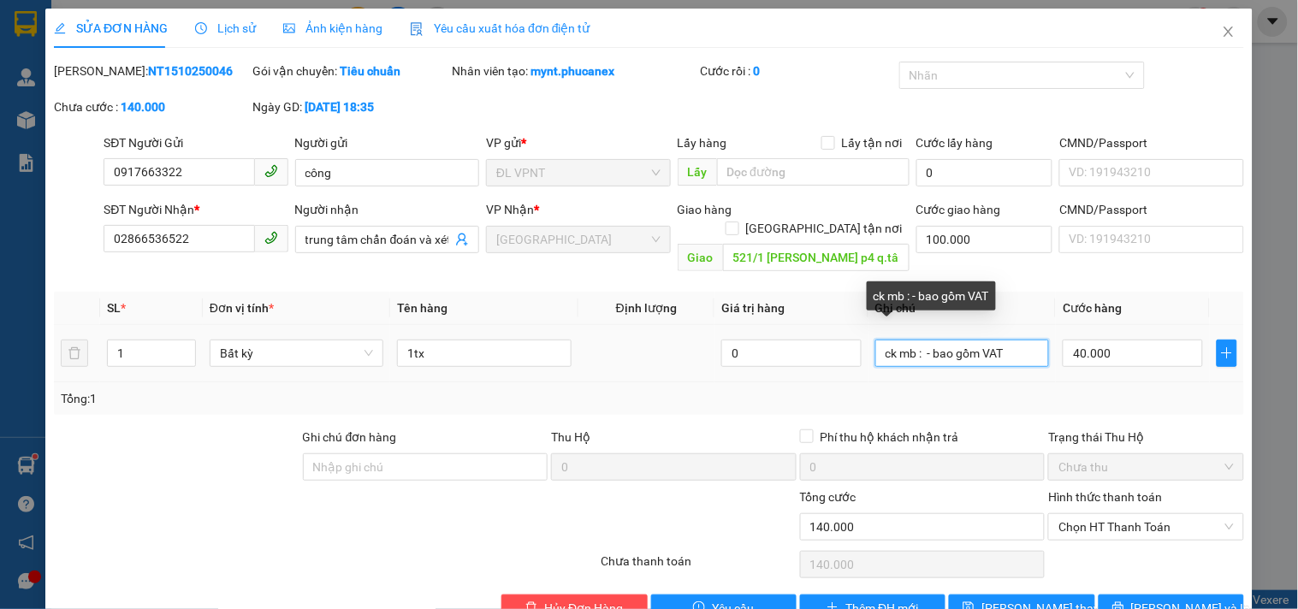
click at [918, 340] on input "ck mb : - bao gồm VAT" at bounding box center [962, 353] width 174 height 27
paste input "15/10/25 18:35"
type input "ck mb : 15/10/25 18:35 - bao gồm VAT"
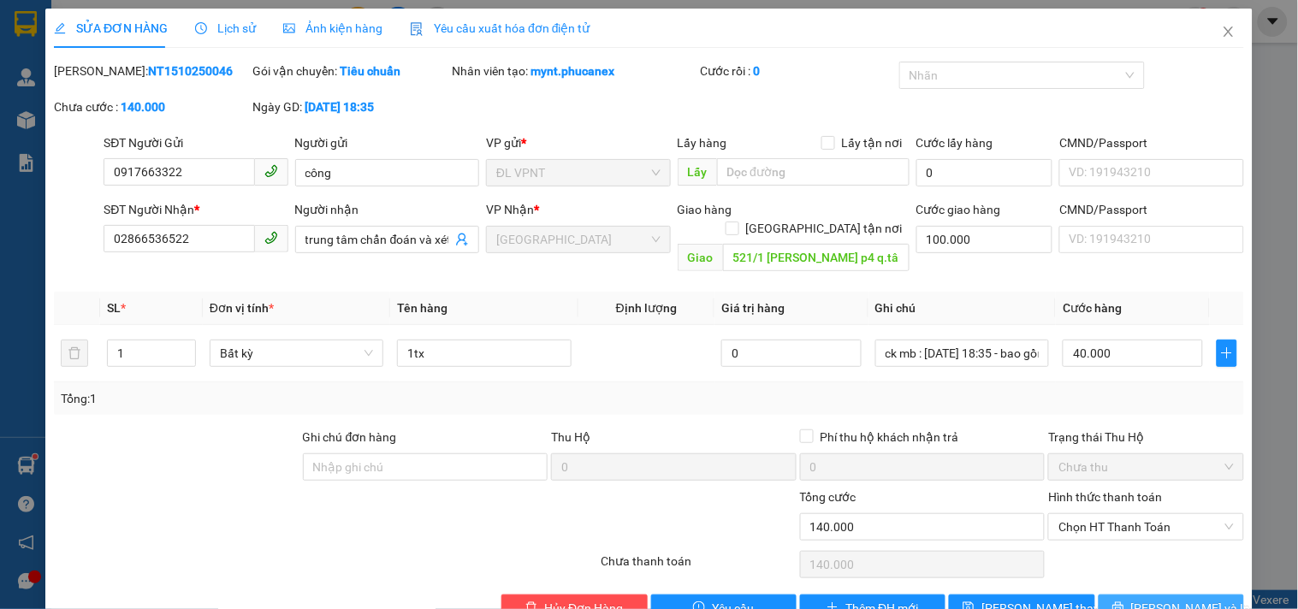
click at [1168, 599] on span "[PERSON_NAME] và In" at bounding box center [1191, 608] width 120 height 19
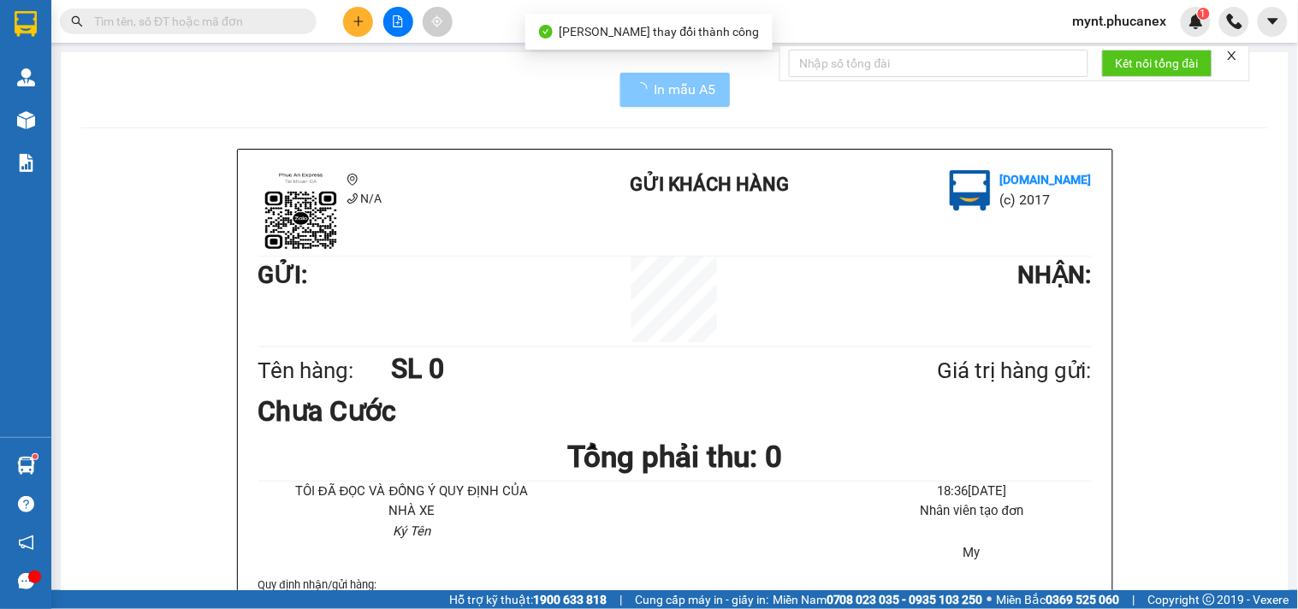
click at [643, 86] on span "loading" at bounding box center [644, 89] width 21 height 14
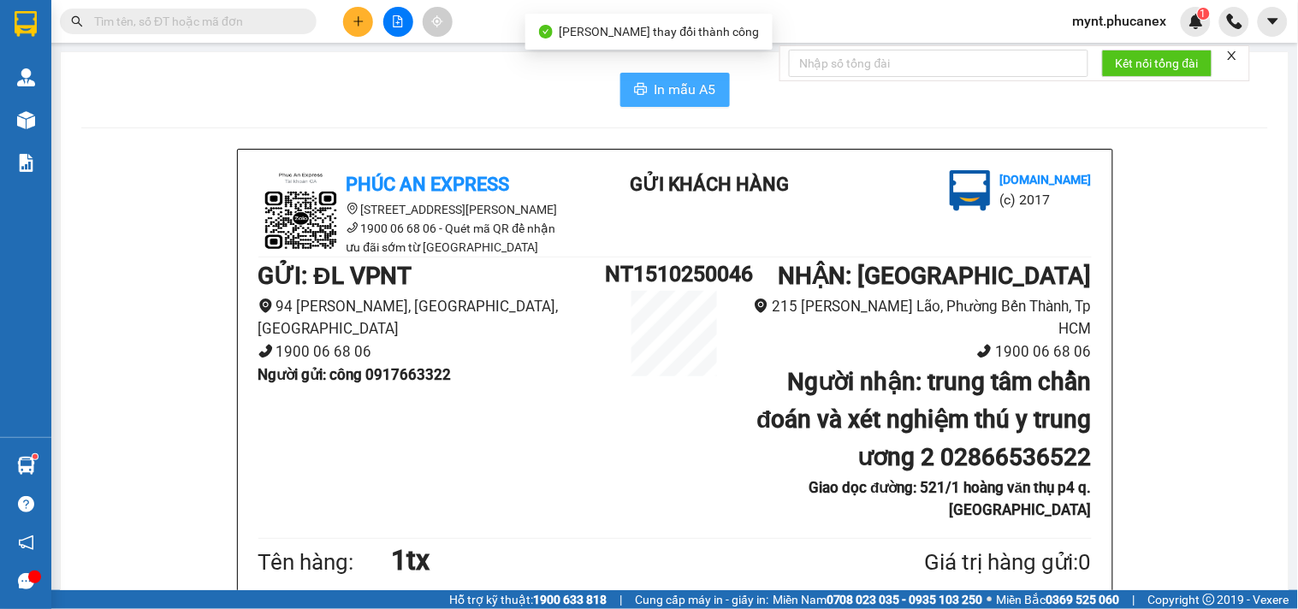
click at [669, 98] on span "In mẫu A5" at bounding box center [686, 89] width 62 height 21
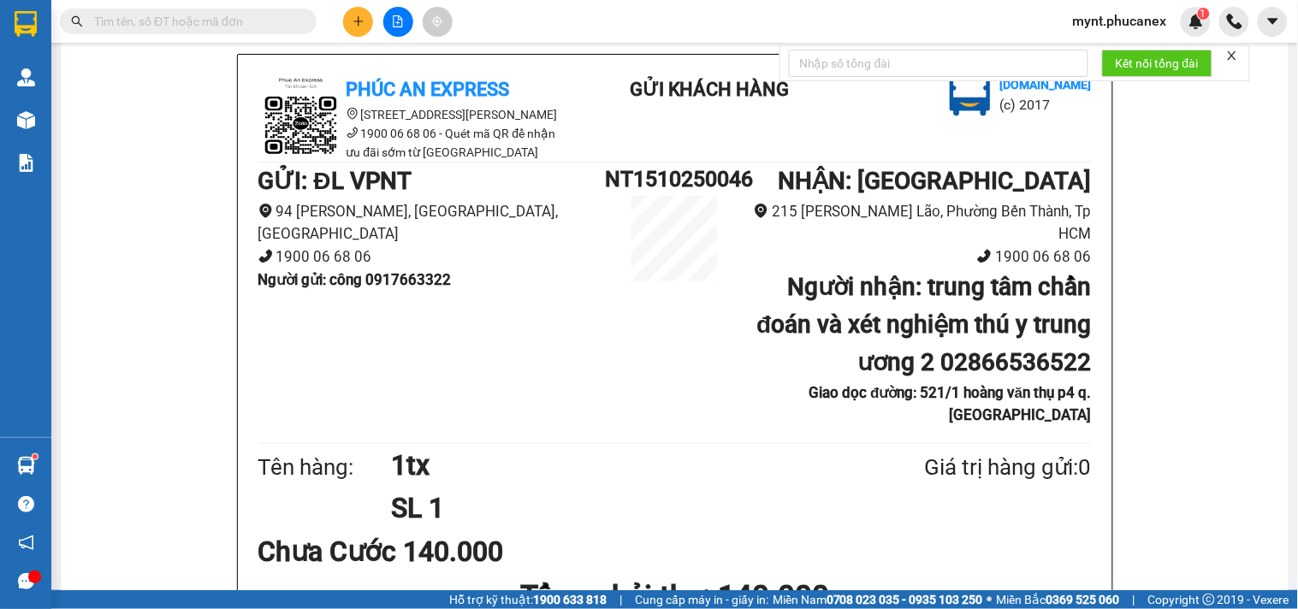
scroll to position [190, 0]
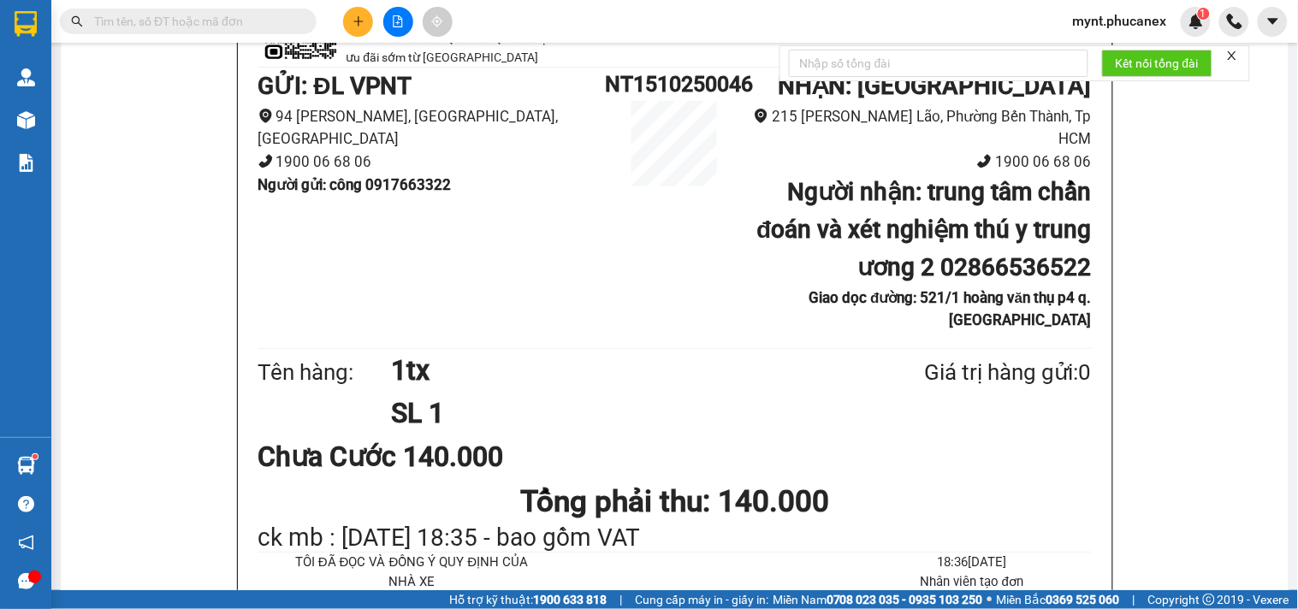
click at [362, 21] on icon "plus" at bounding box center [357, 21] width 9 height 1
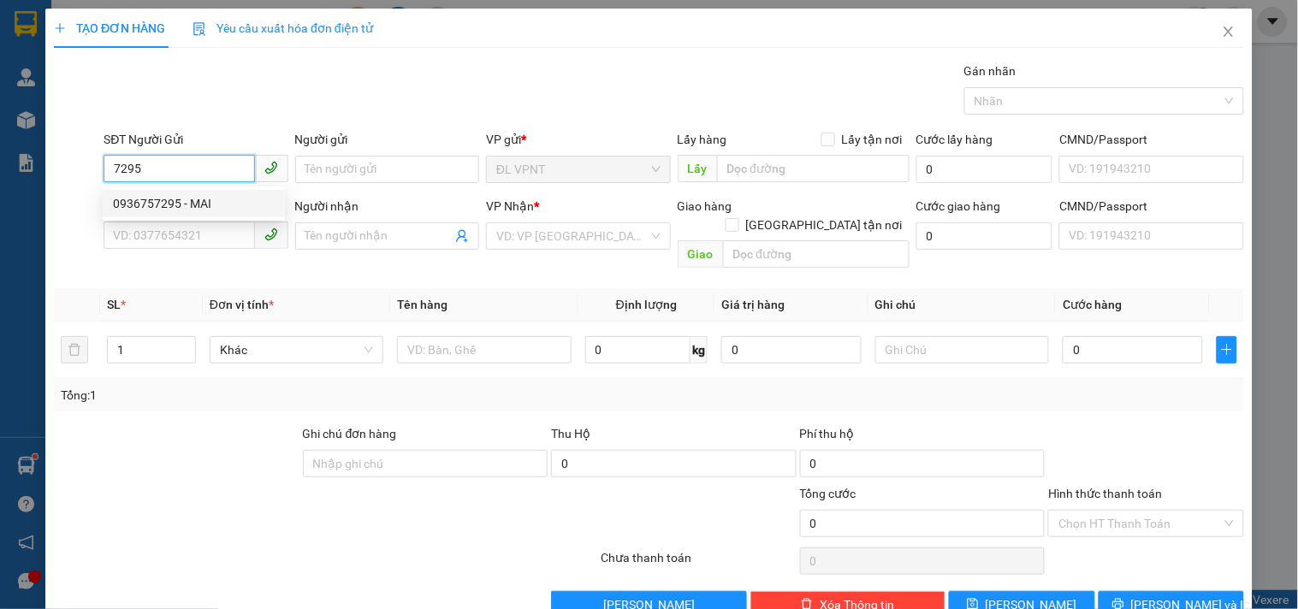
click at [221, 203] on div "0936757295 - MAI" at bounding box center [194, 203] width 162 height 19
type input "0936757295"
type input "MAI"
type input "0792765630"
type input "trân"
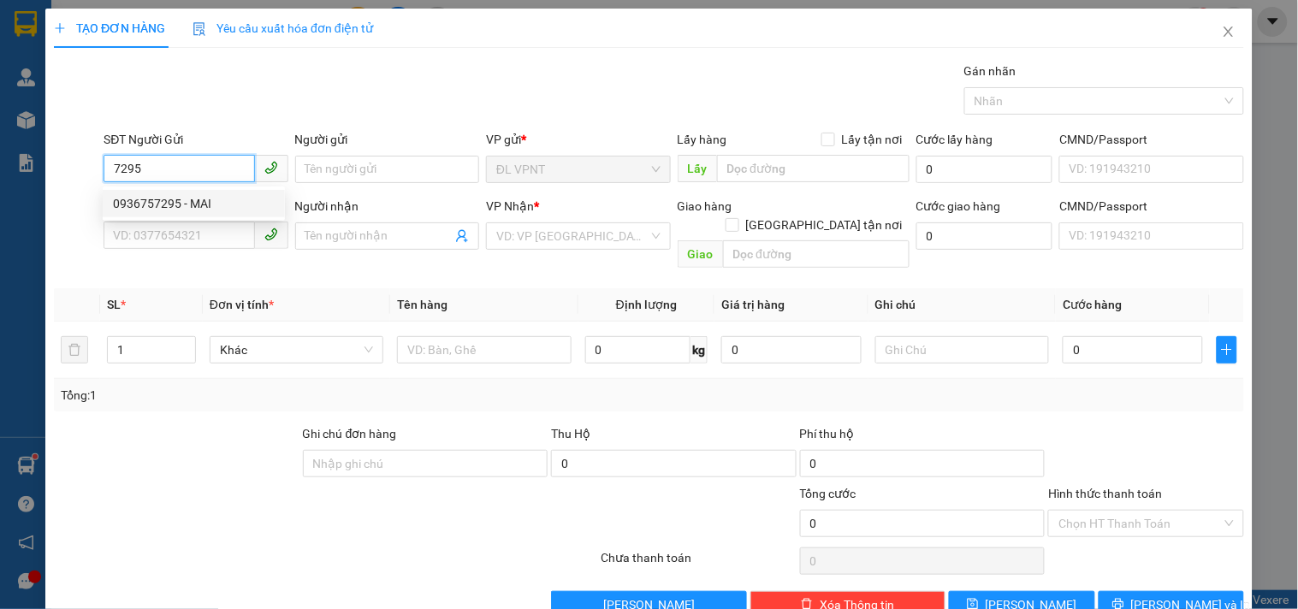
type input "GTN"
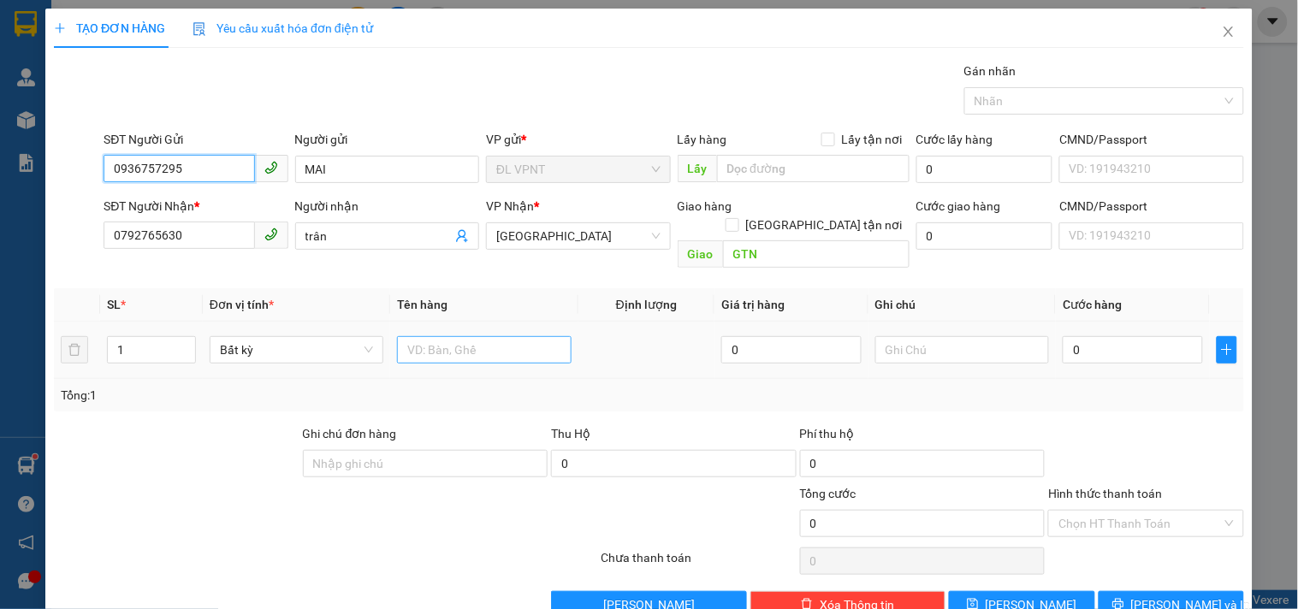
type input "0936757295"
click at [446, 336] on input "text" at bounding box center [484, 349] width 174 height 27
type input "1c"
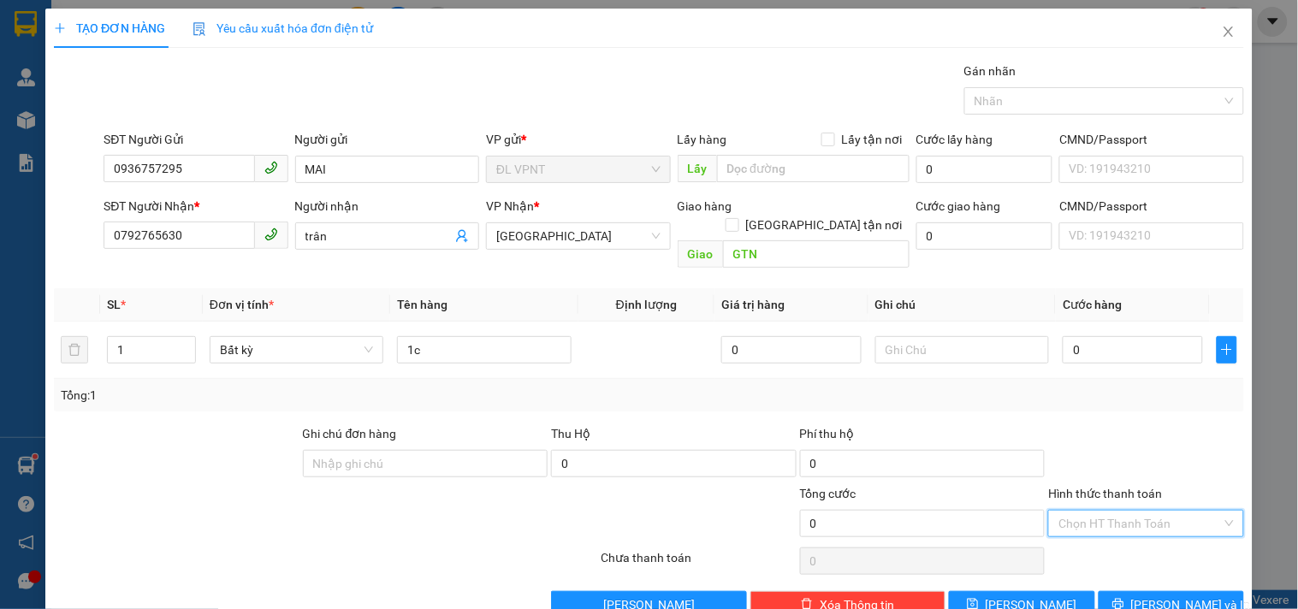
click at [1075, 511] on input "Hình thức thanh toán" at bounding box center [1139, 524] width 163 height 26
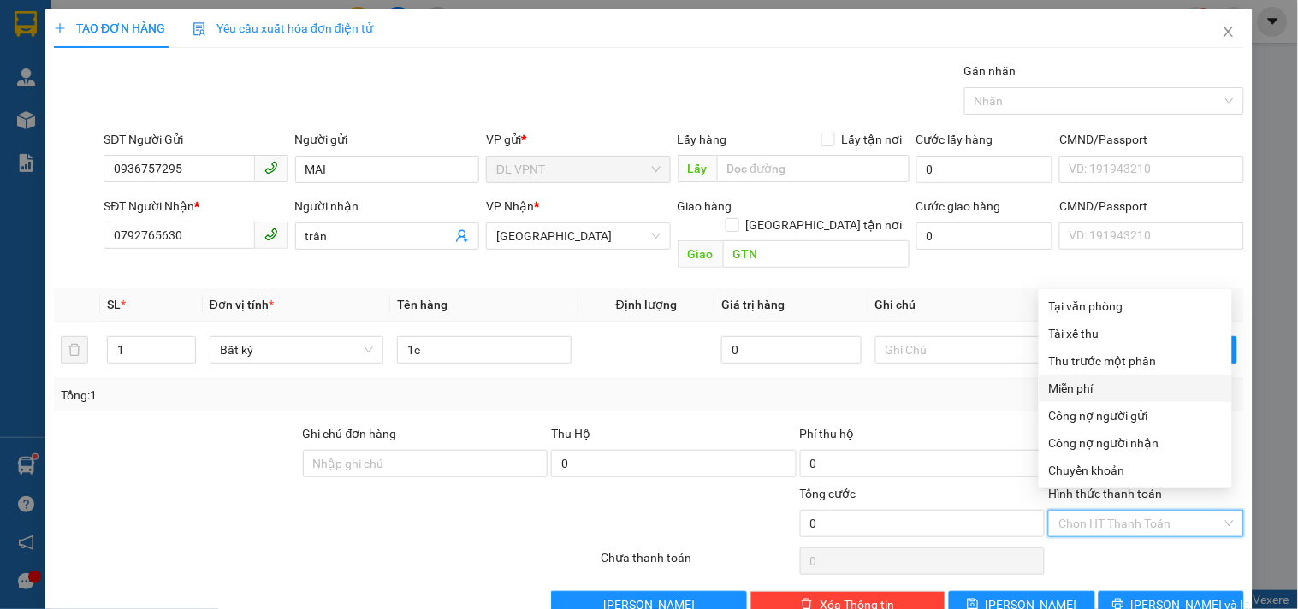
click at [1087, 381] on div "Miễn phí" at bounding box center [1135, 388] width 173 height 19
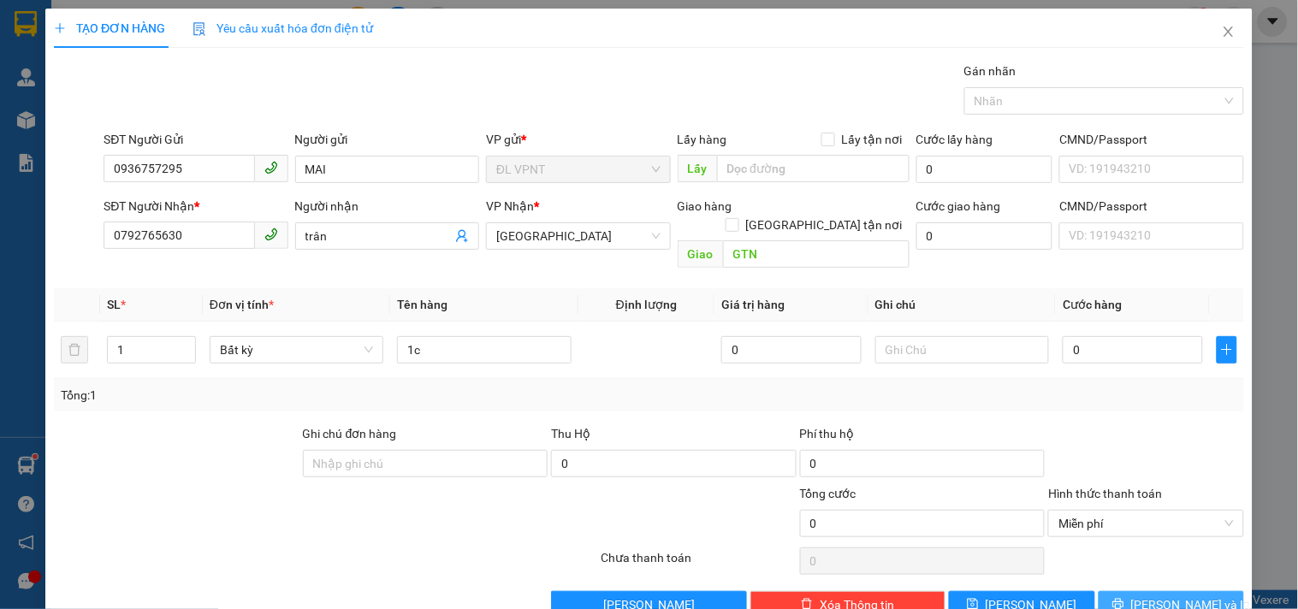
click at [1177, 595] on span "[PERSON_NAME] và In" at bounding box center [1191, 604] width 120 height 19
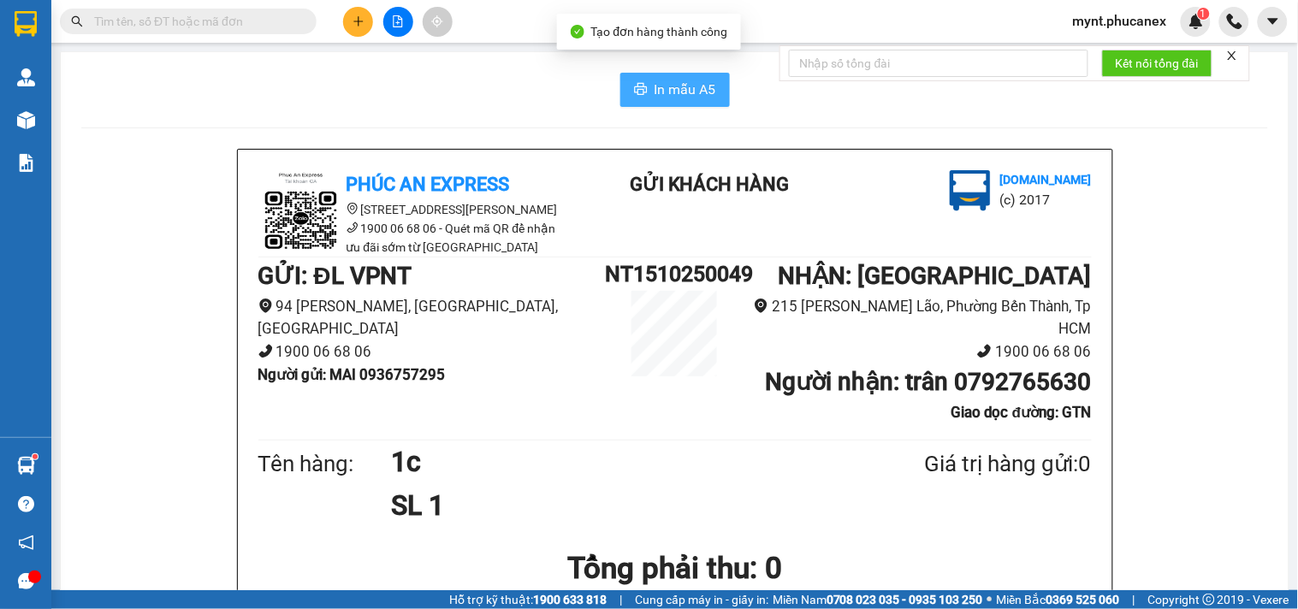
click at [661, 97] on span "In mẫu A5" at bounding box center [686, 89] width 62 height 21
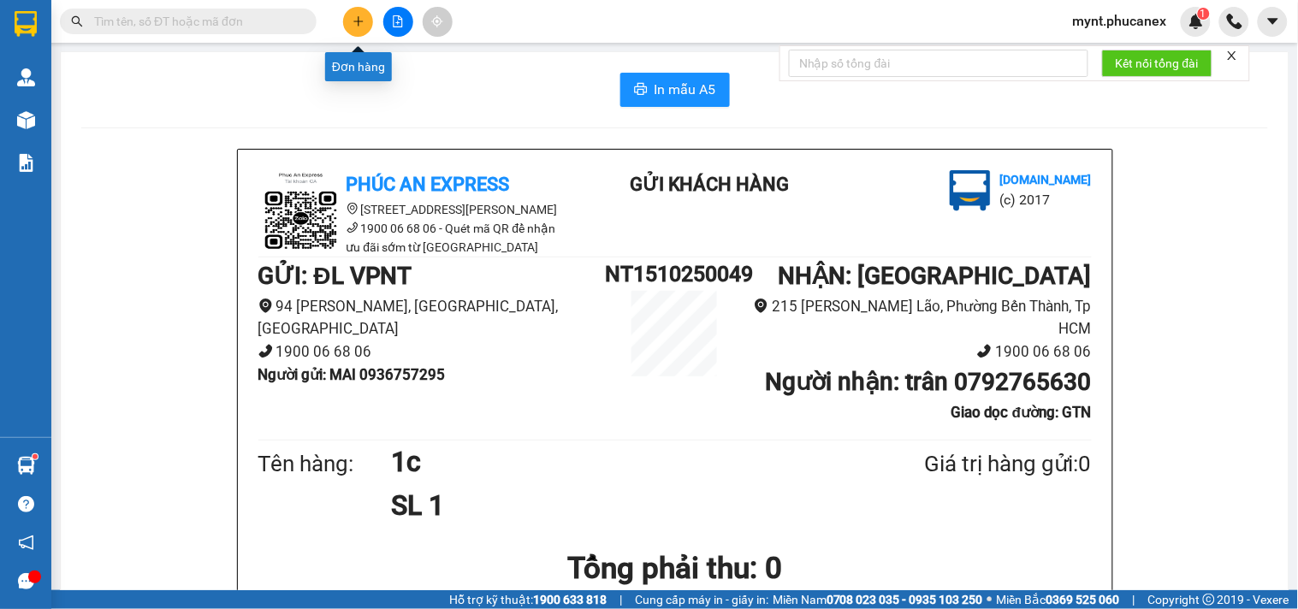
click at [352, 19] on icon "plus" at bounding box center [358, 21] width 12 height 12
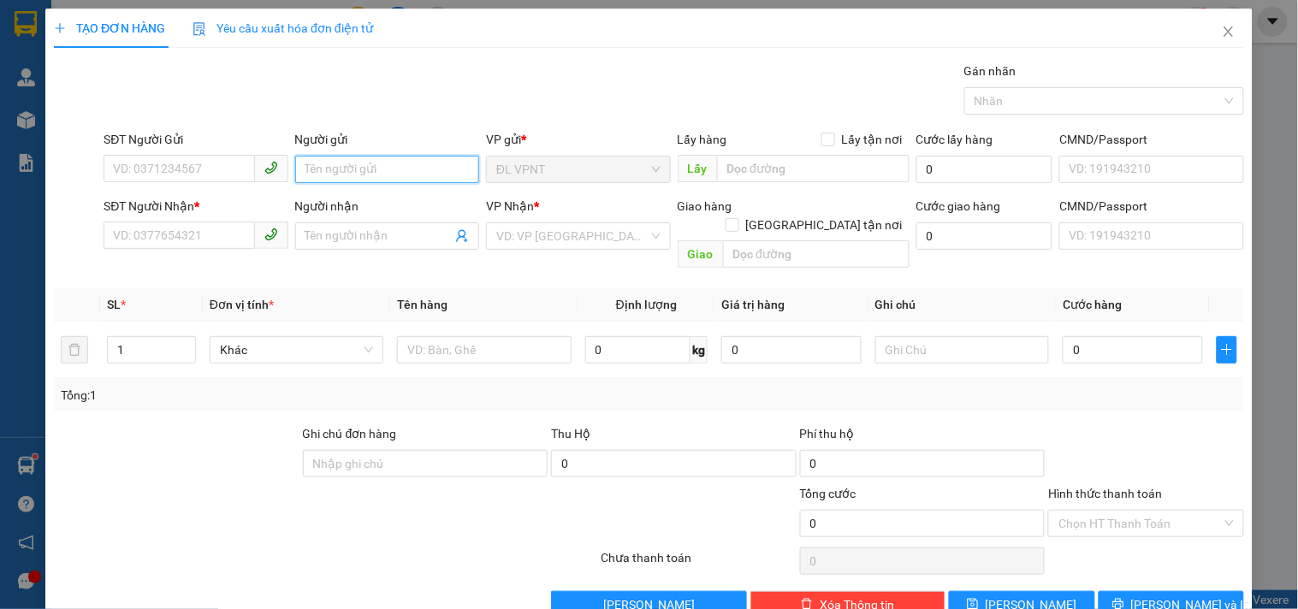
click at [320, 171] on input "Người gửi" at bounding box center [387, 169] width 184 height 27
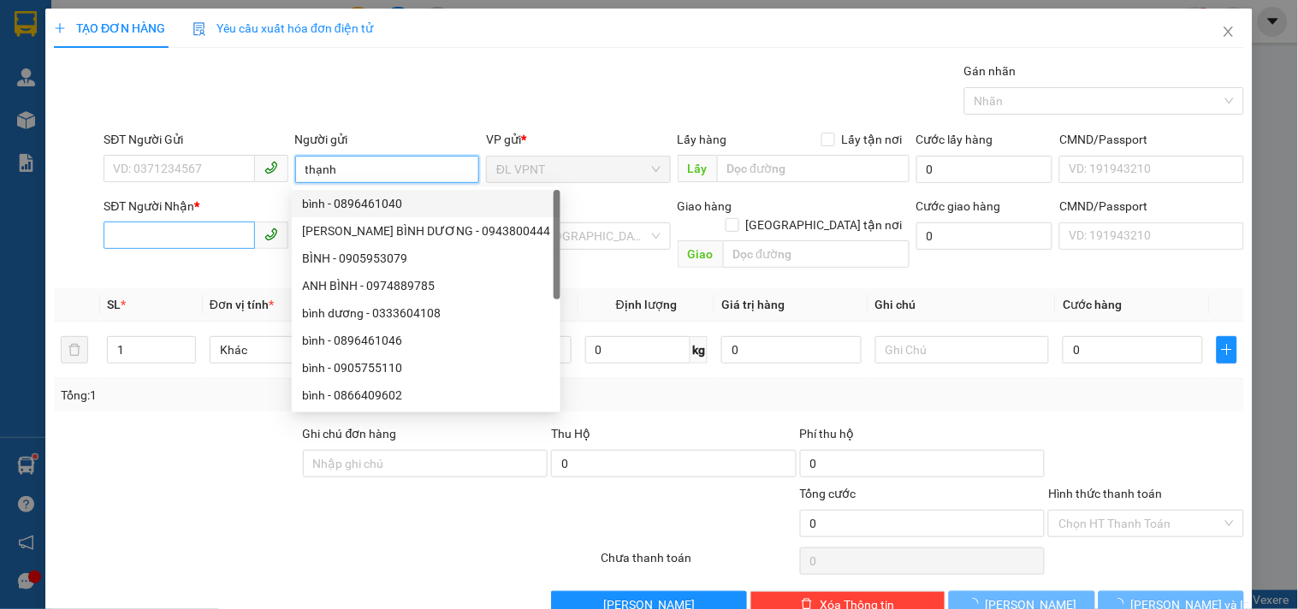
type input "thạnh"
click at [169, 229] on input "SĐT Người Nhận *" at bounding box center [179, 235] width 151 height 27
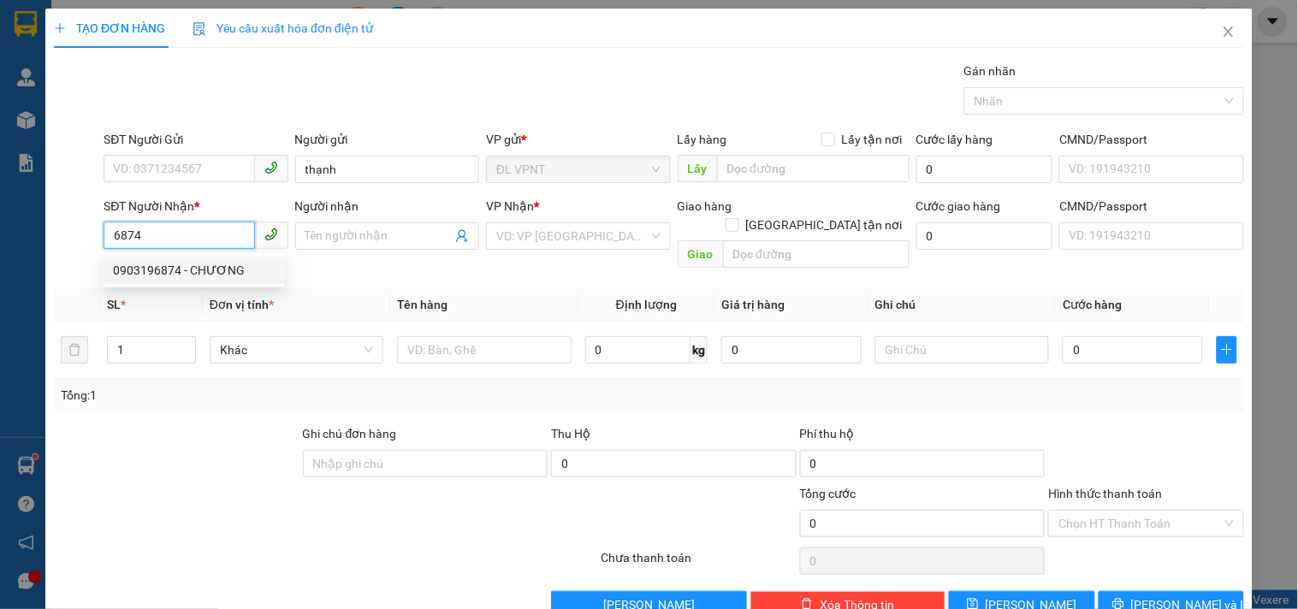
click at [191, 276] on div "0903196874 - CHƯƠNG" at bounding box center [194, 270] width 162 height 19
type input "0903196874"
type input "CHƯƠNG"
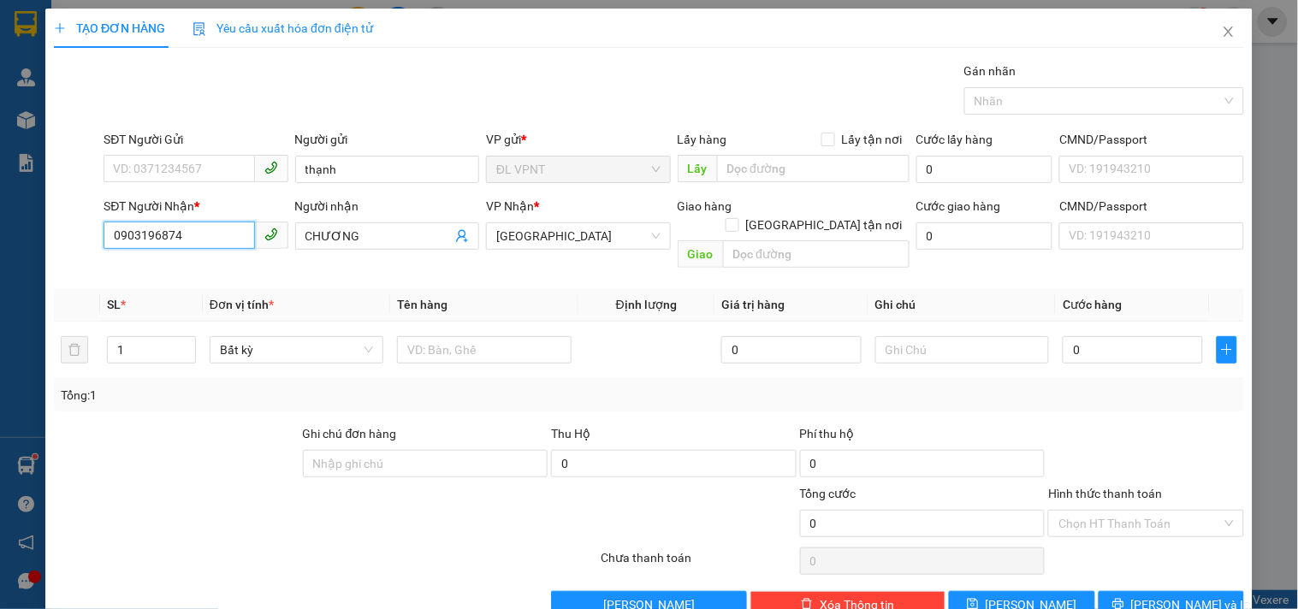
drag, startPoint x: 182, startPoint y: 240, endPoint x: 0, endPoint y: 168, distance: 195.9
click at [0, 168] on div "TẠO ĐƠN HÀNG Yêu cầu xuất hóa đơn điện tử Transit Pickup Surcharge Ids Transit …" at bounding box center [649, 304] width 1298 height 609
click at [180, 267] on div "0901773885 - TRƯỜNG ( TASETCO)" at bounding box center [210, 270] width 194 height 19
type input "0901773885"
type input "TRƯỜNG ( TASETCO)"
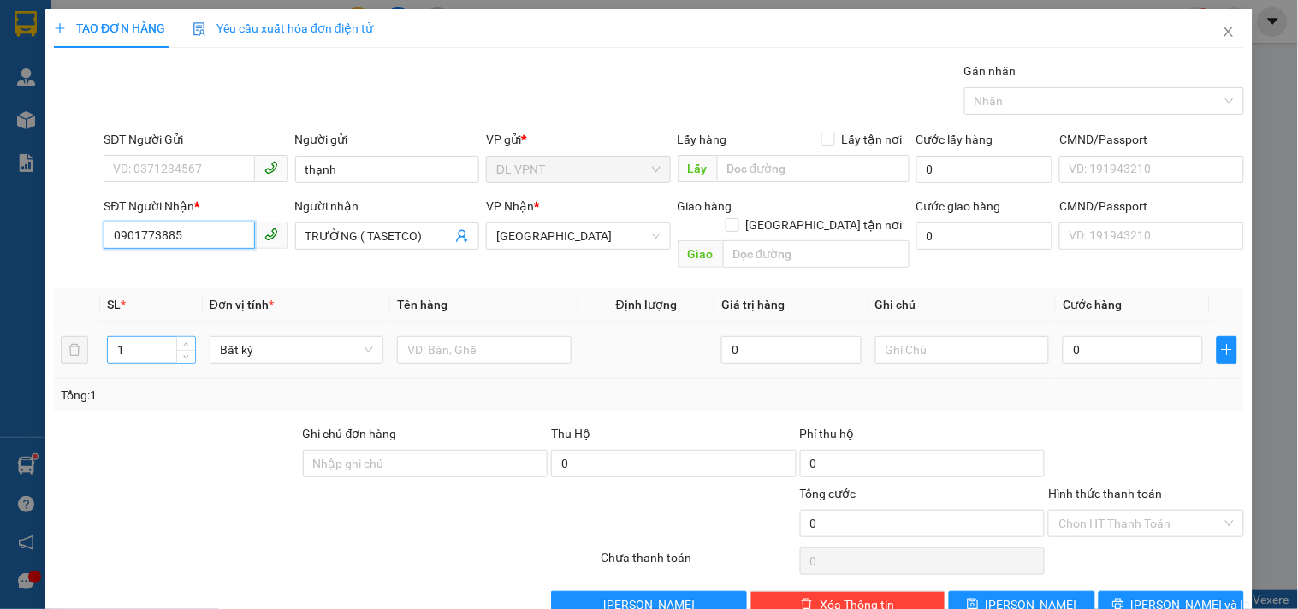
type input "0901773885"
click at [418, 336] on input "text" at bounding box center [484, 349] width 174 height 27
type input "1t"
click at [1144, 336] on input "0" at bounding box center [1133, 349] width 140 height 27
type input "6"
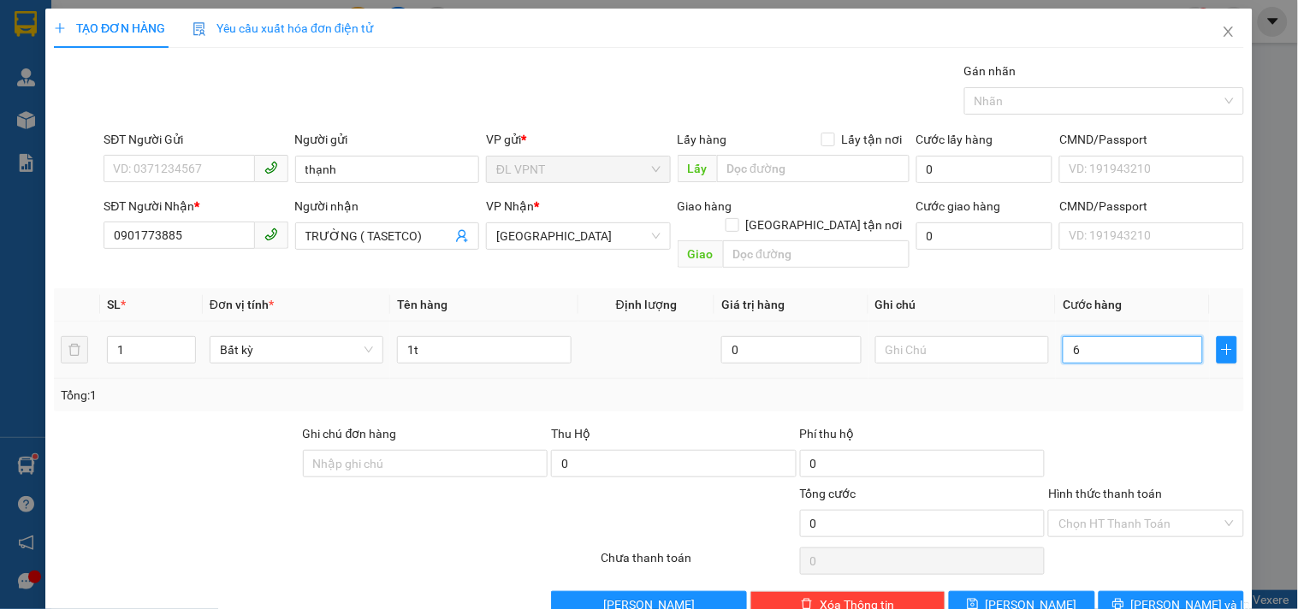
type input "6"
type input "60"
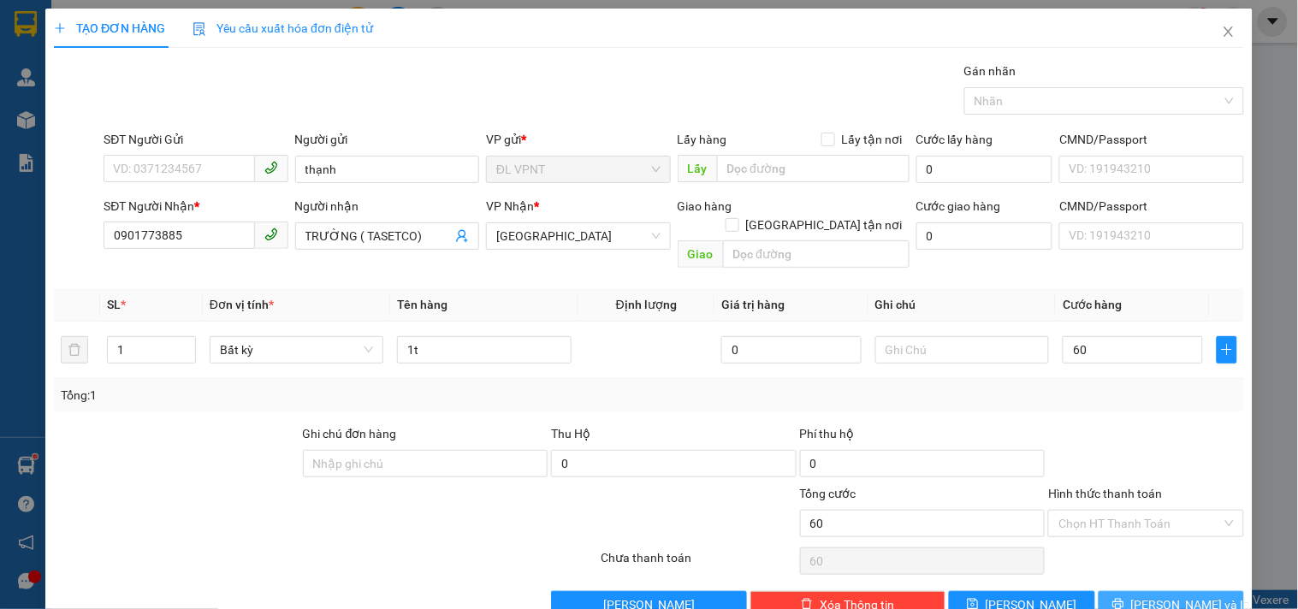
type input "60.000"
click at [1142, 591] on button "[PERSON_NAME] và In" at bounding box center [1171, 604] width 145 height 27
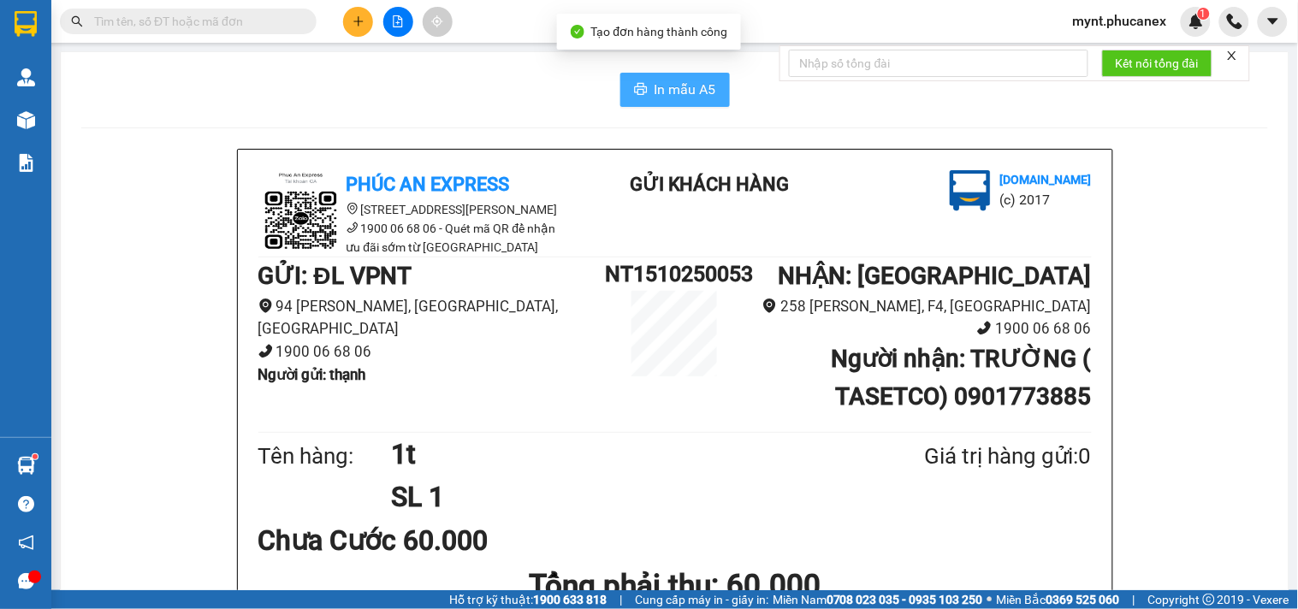
click at [665, 94] on span "In mẫu A5" at bounding box center [686, 89] width 62 height 21
click at [355, 15] on icon "plus" at bounding box center [358, 21] width 12 height 12
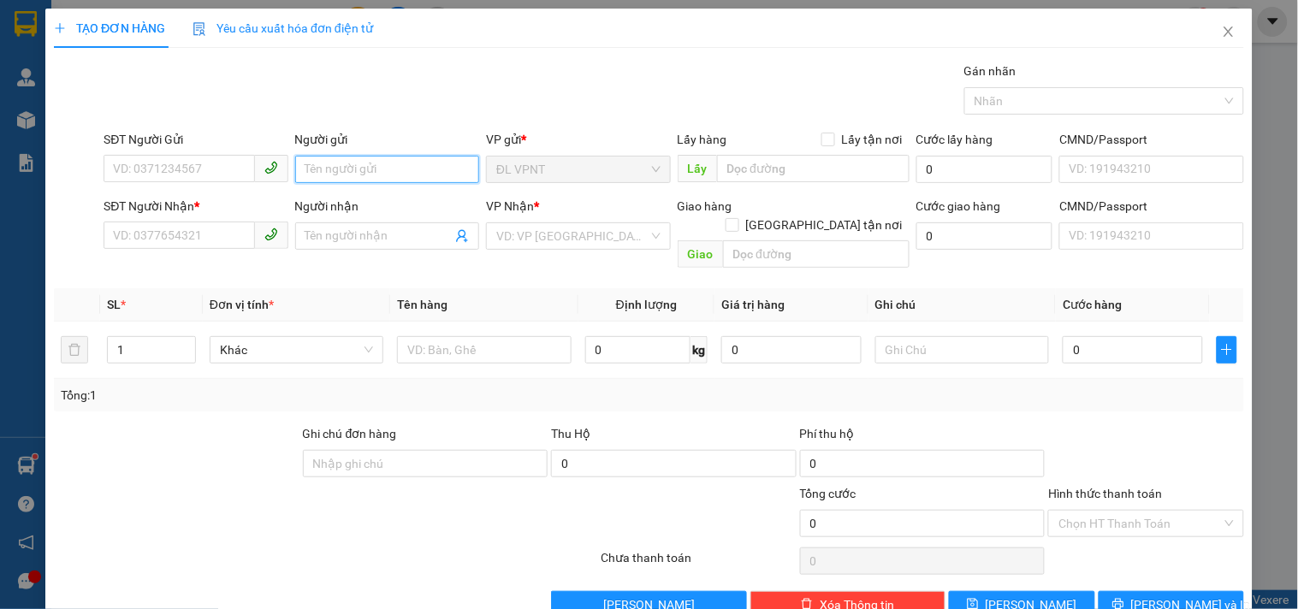
click at [340, 163] on input "Người gửi" at bounding box center [387, 169] width 184 height 27
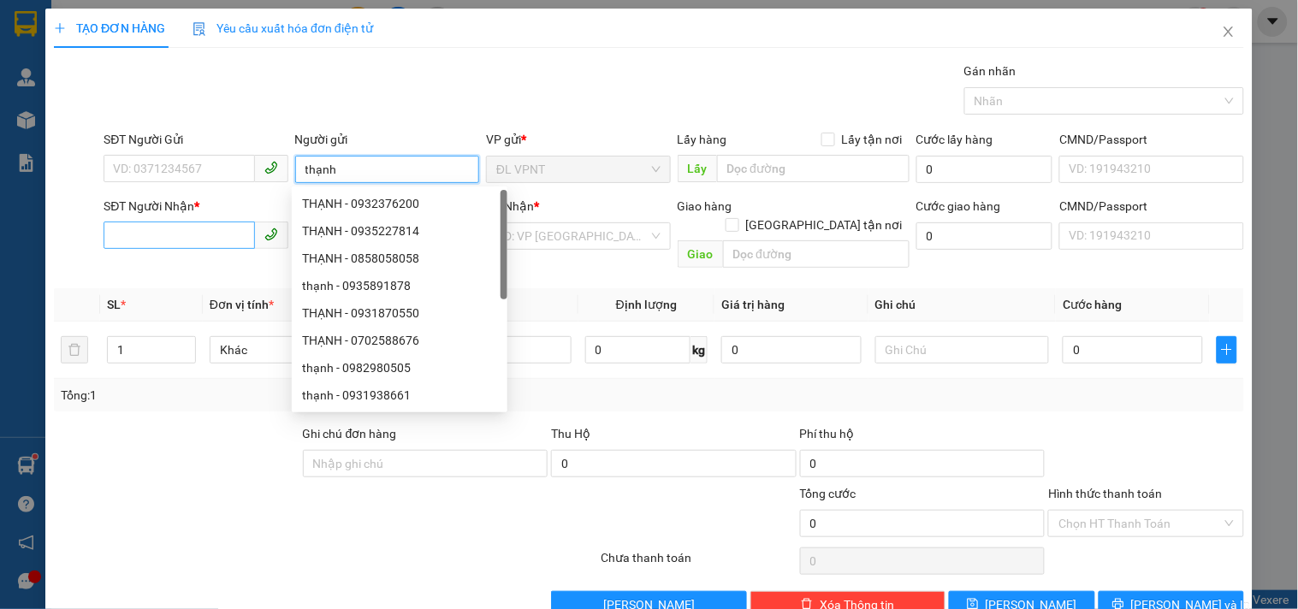
type input "thạnh"
click at [193, 223] on input "SĐT Người Nhận *" at bounding box center [179, 235] width 151 height 27
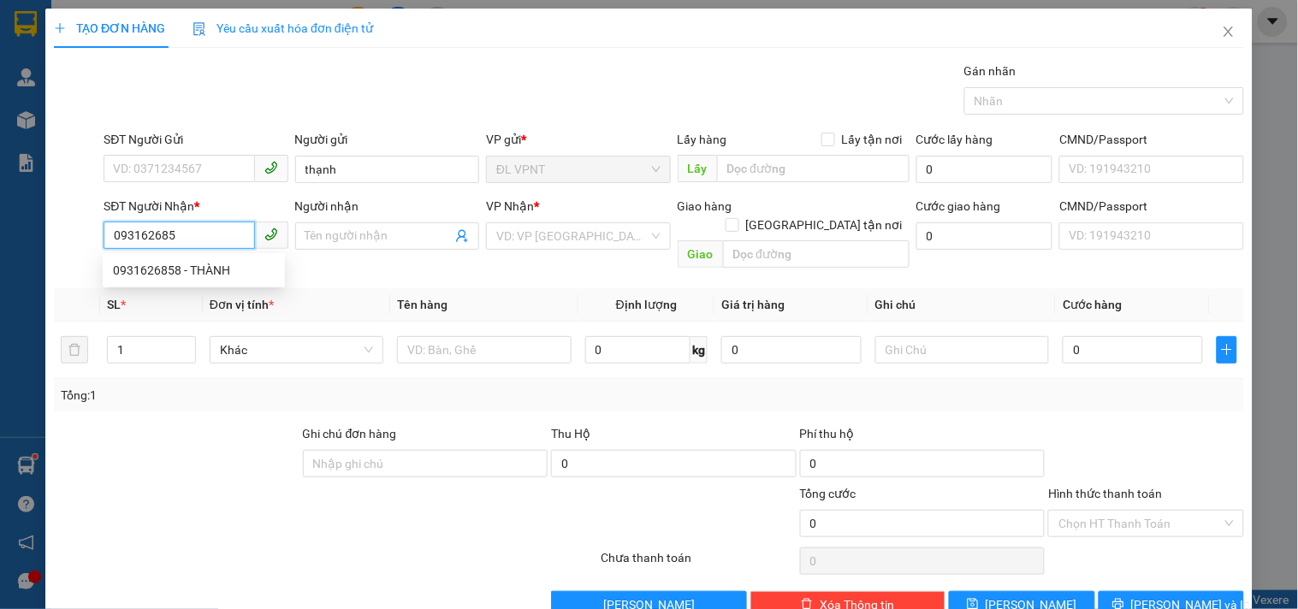
type input "0931626858"
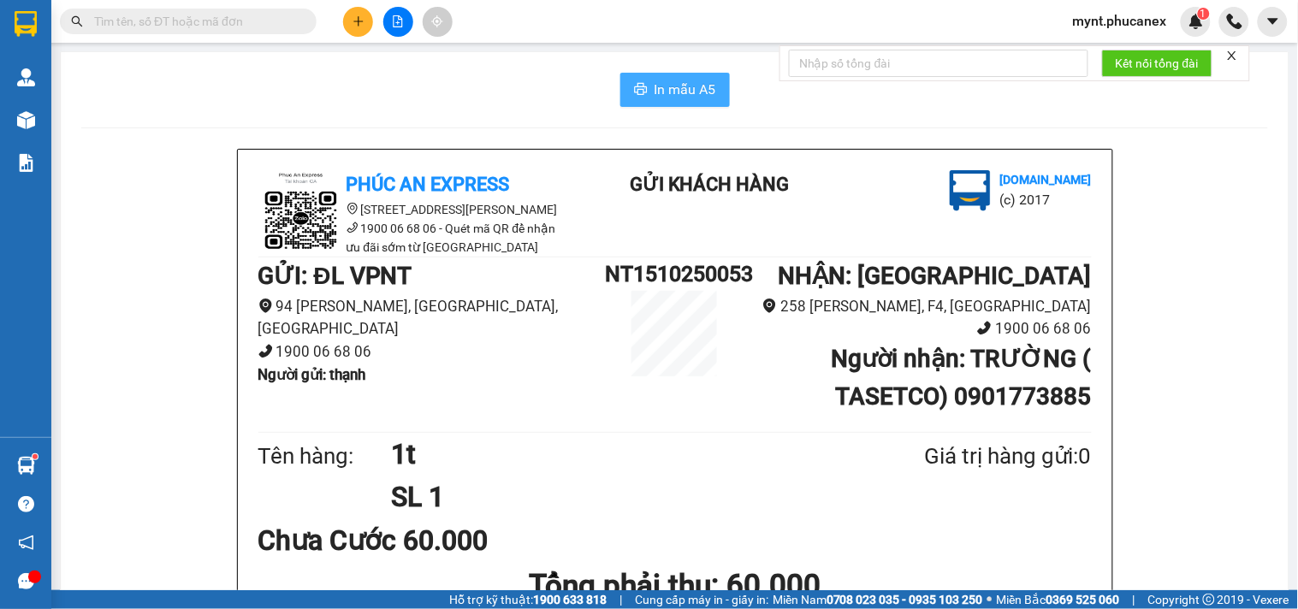
click at [659, 81] on span "In mẫu A5" at bounding box center [686, 89] width 62 height 21
click at [355, 15] on icon "plus" at bounding box center [358, 21] width 12 height 12
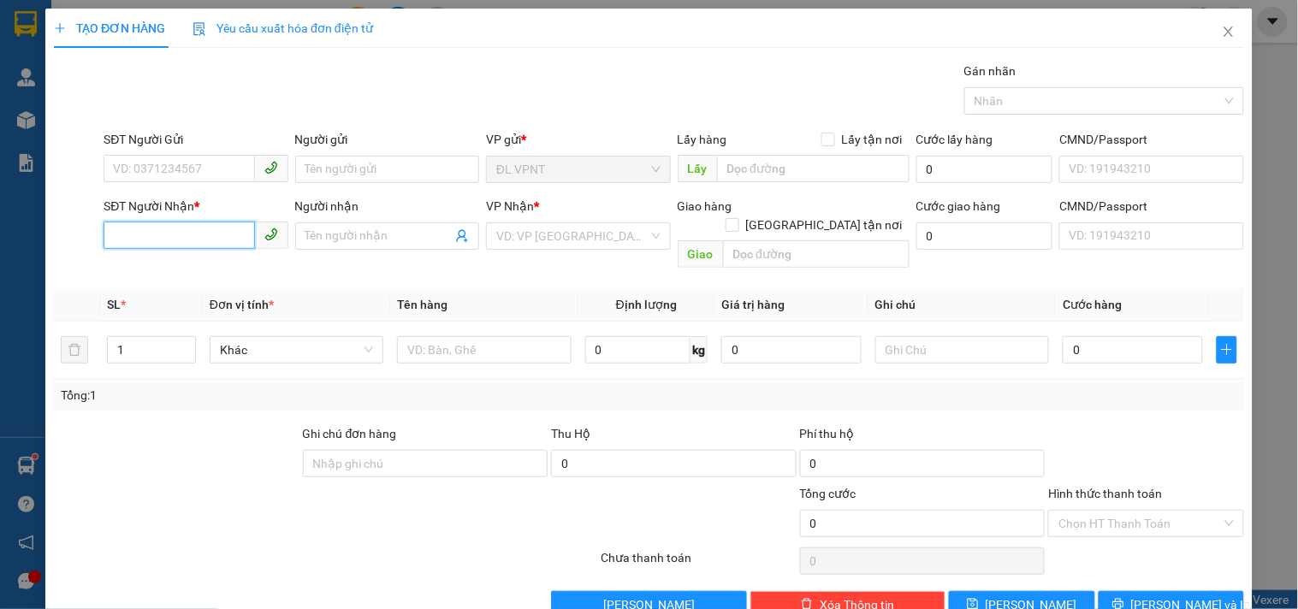
click at [151, 243] on input "SĐT Người Nhận *" at bounding box center [179, 235] width 151 height 27
paste input "0931626858"
type input "0931626858"
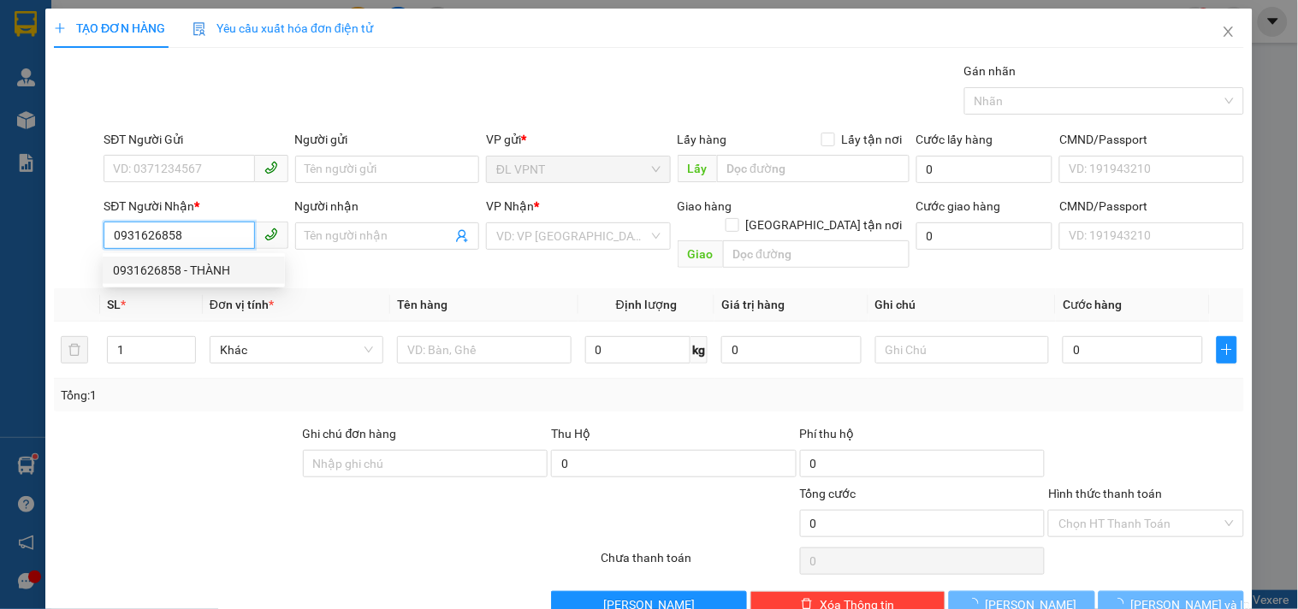
click at [155, 272] on div "0931626858 - THÀNH" at bounding box center [194, 270] width 162 height 19
type input "THÀNH"
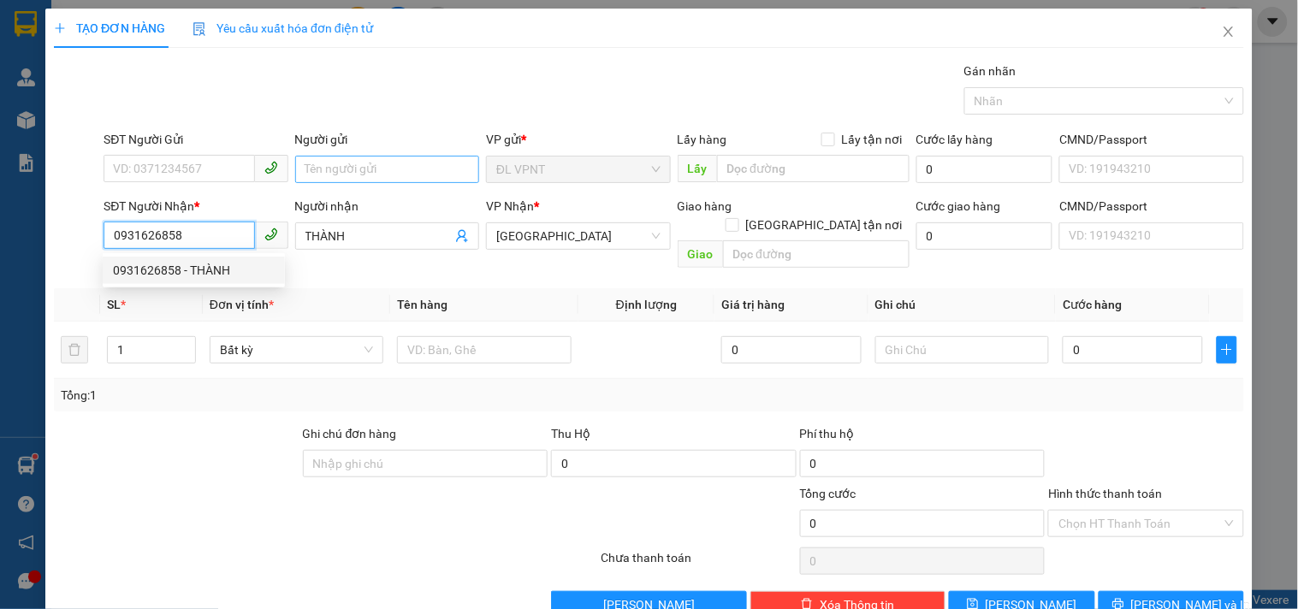
type input "0931626858"
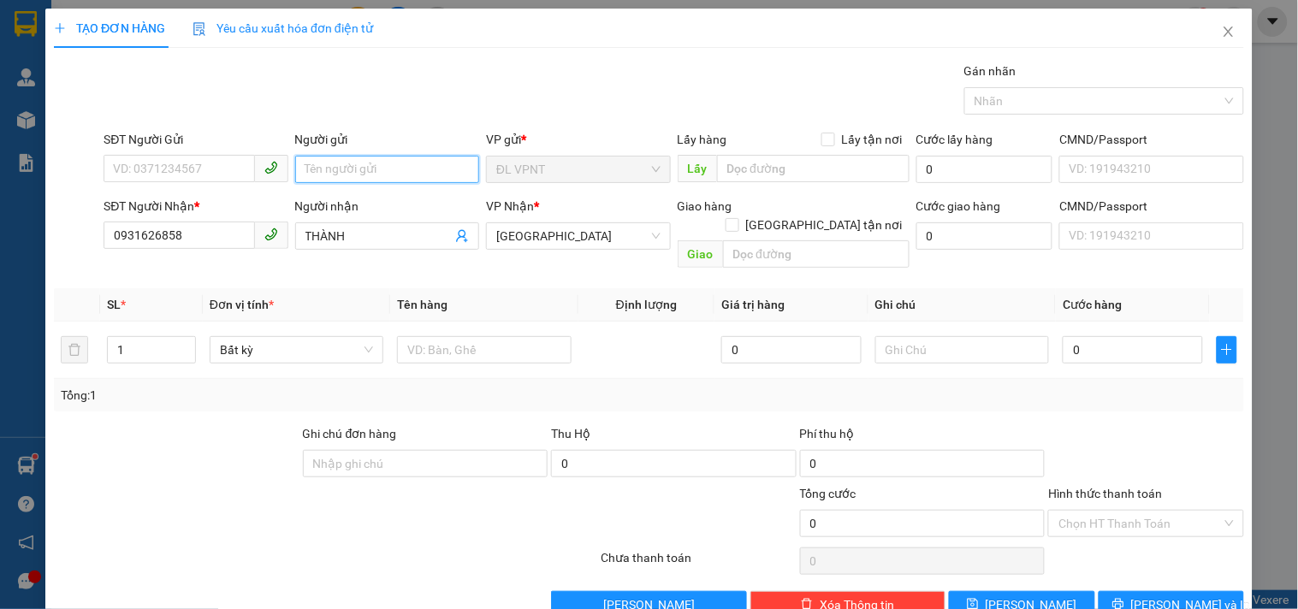
click at [335, 161] on input "Người gửi" at bounding box center [387, 169] width 184 height 27
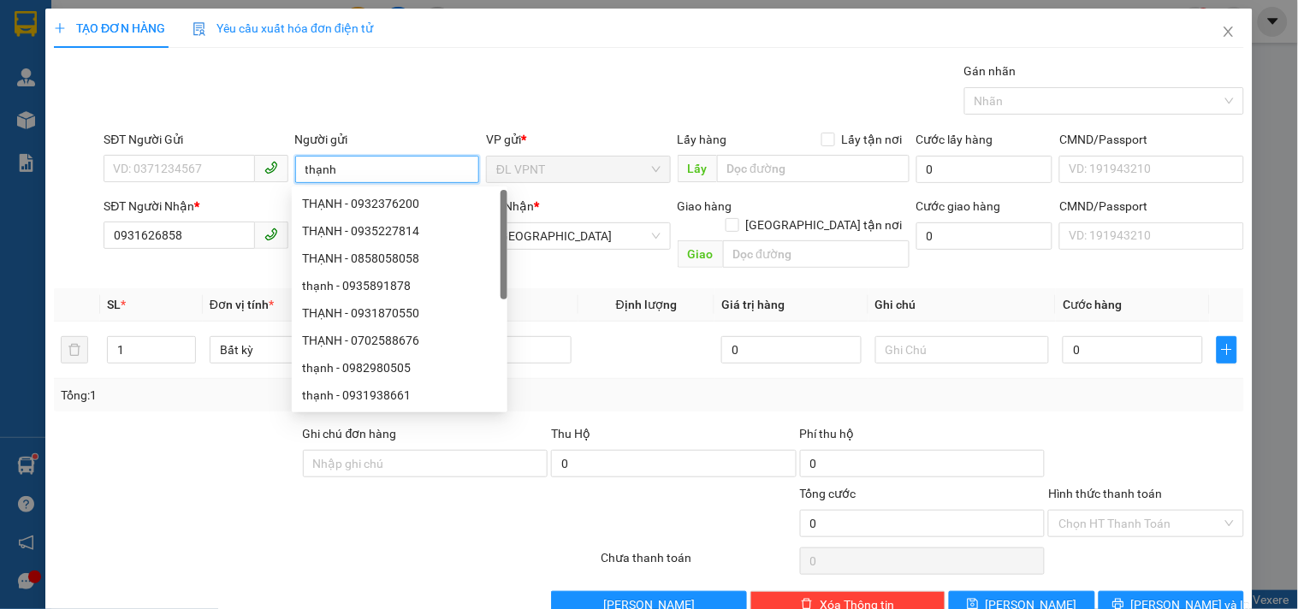
type input "thạnh"
click at [441, 47] on div "TẠO ĐƠN HÀNG Yêu cầu xuất hóa đơn điện tử" at bounding box center [649, 28] width 1190 height 39
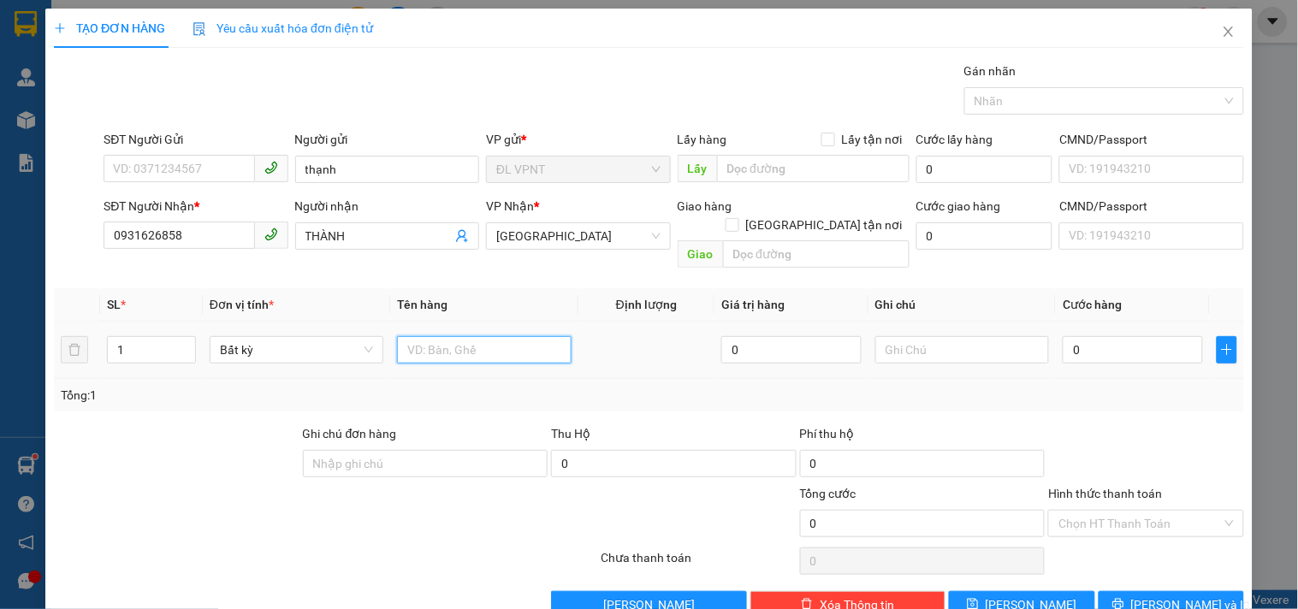
click at [495, 336] on input "text" at bounding box center [484, 349] width 174 height 27
type input "1t"
click at [1072, 337] on input "0" at bounding box center [1133, 349] width 140 height 27
type input "4"
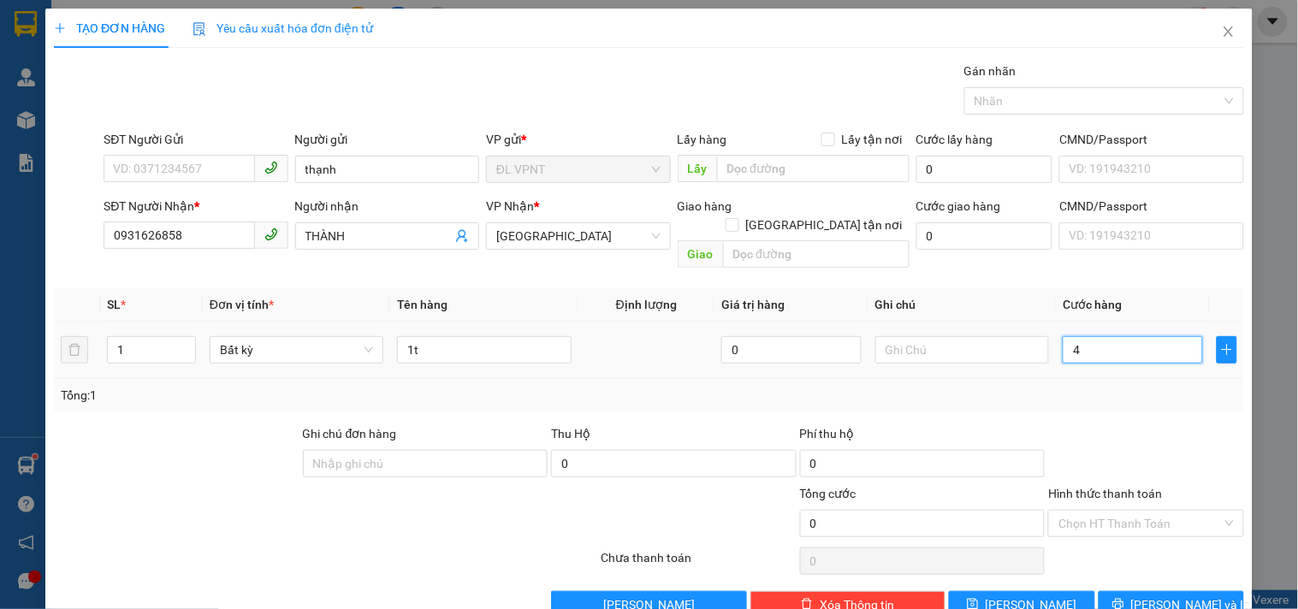
type input "4"
type input "40"
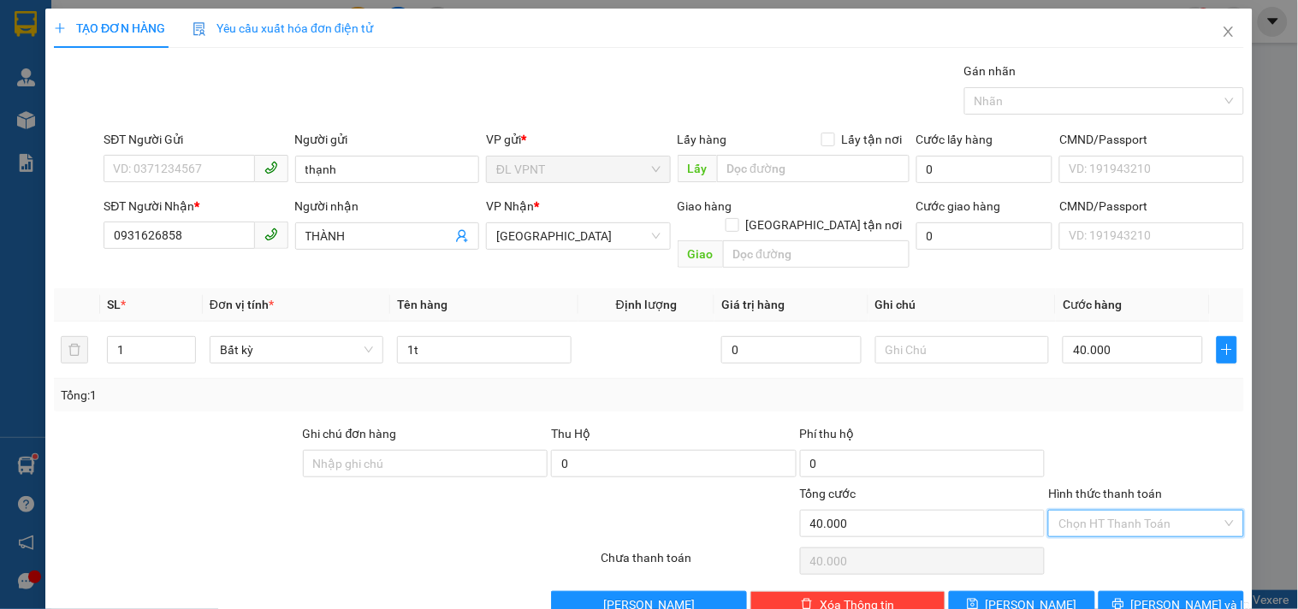
click at [1134, 511] on input "Hình thức thanh toán" at bounding box center [1139, 524] width 163 height 26
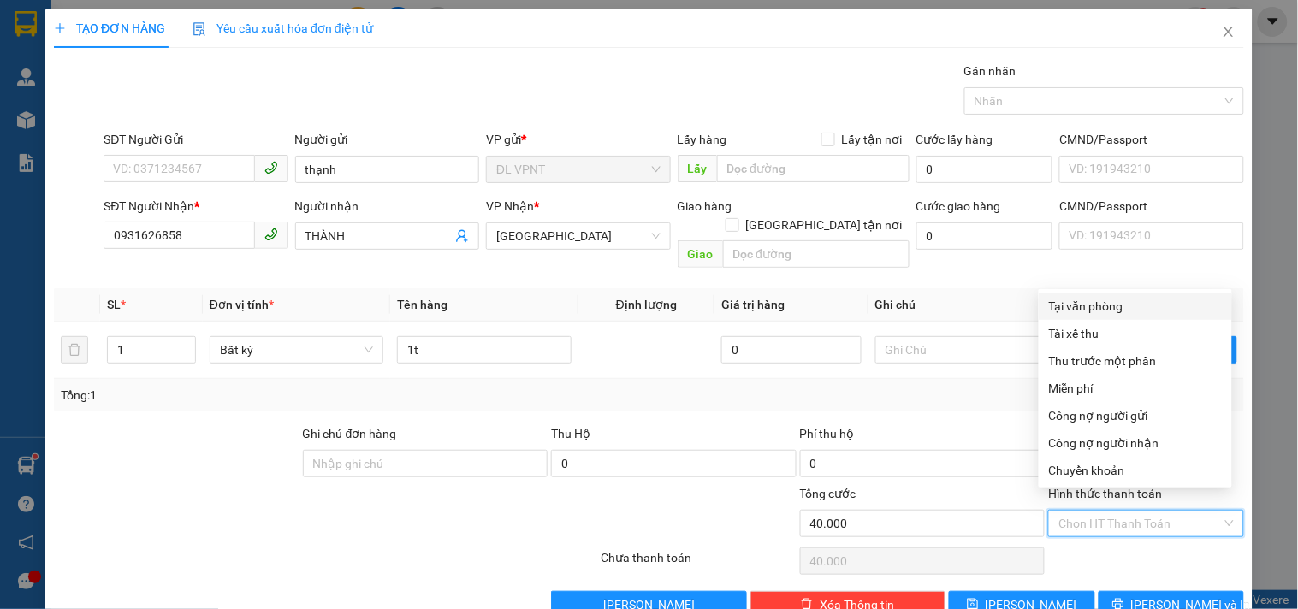
click at [1112, 293] on div "Tại văn phòng" at bounding box center [1135, 306] width 193 height 27
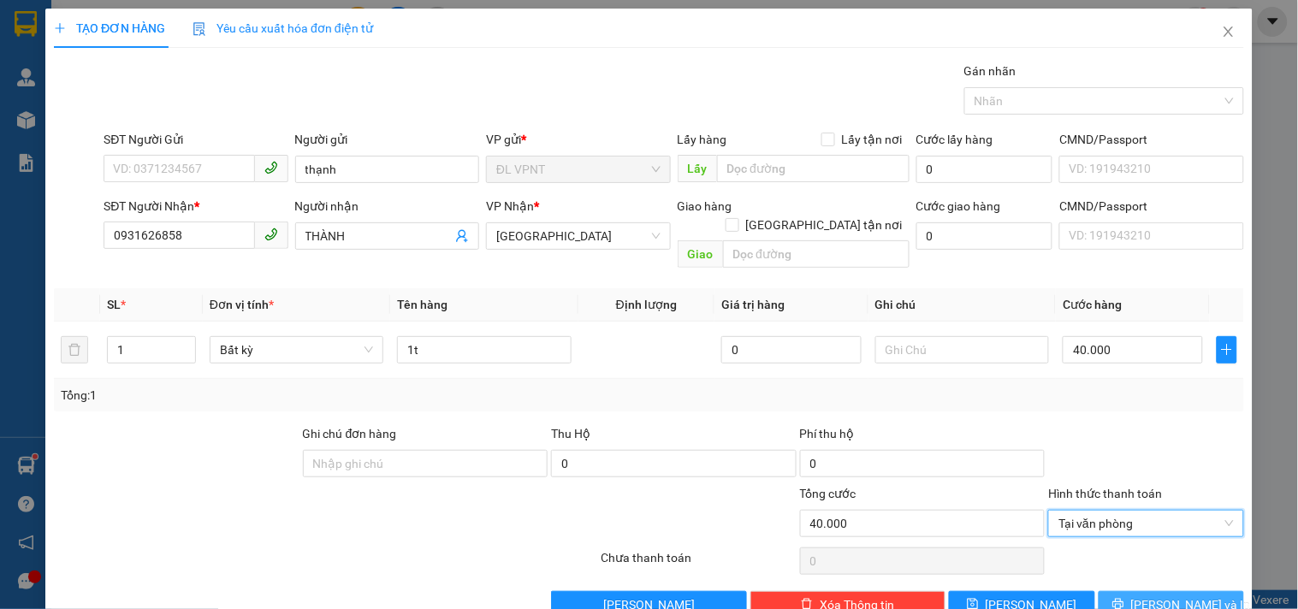
click at [1124, 598] on icon "printer" at bounding box center [1118, 604] width 12 height 12
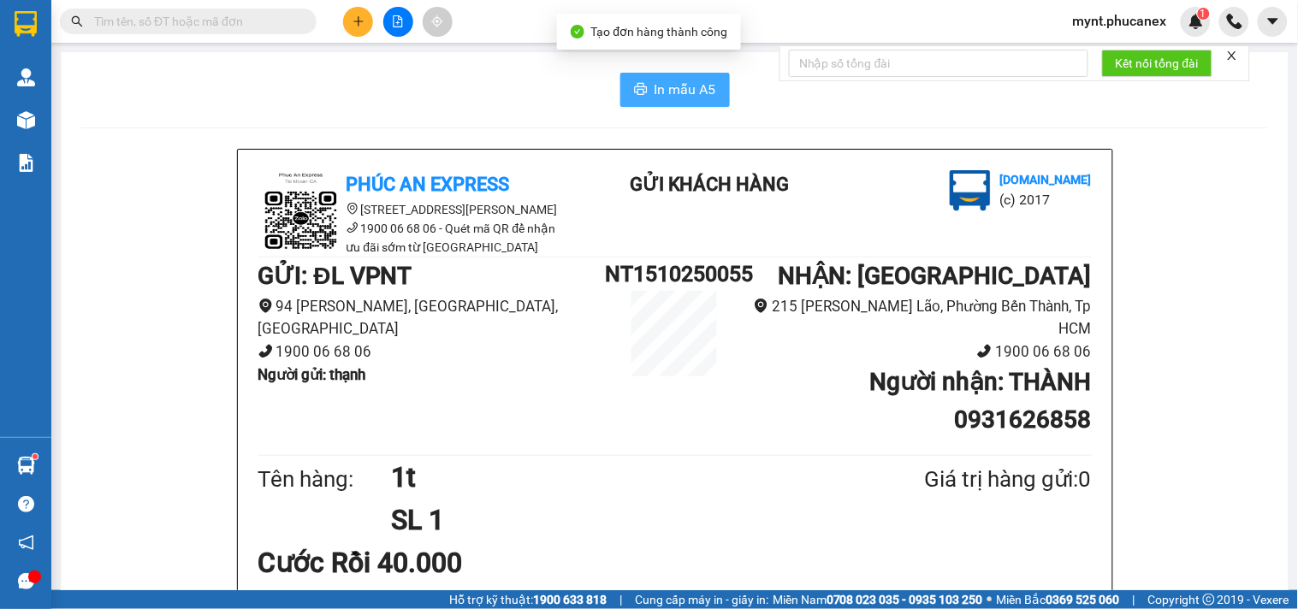
click at [655, 87] on span "In mẫu A5" at bounding box center [686, 89] width 62 height 21
click at [356, 21] on icon "plus" at bounding box center [357, 21] width 9 height 1
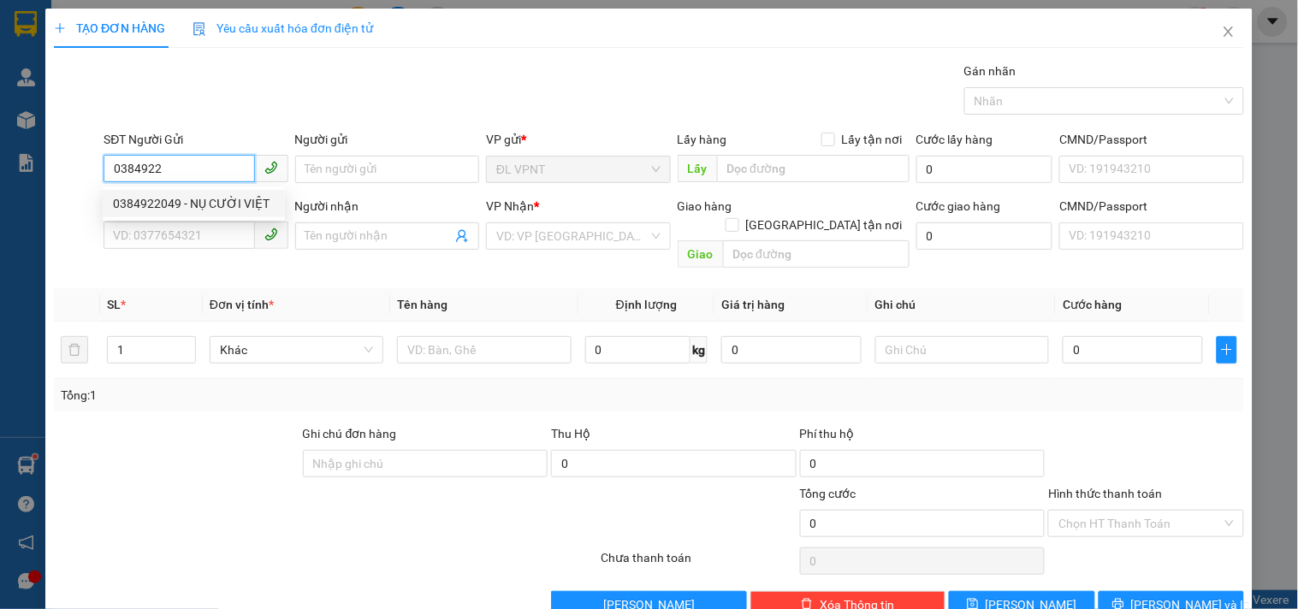
click at [237, 207] on div "0384922049 - NỤ CƯỜI VIỆT" at bounding box center [194, 203] width 162 height 19
type input "0384922049"
type input "NỤ CƯỜI VIỆT"
type input "0962984986"
type input "DŨNG"
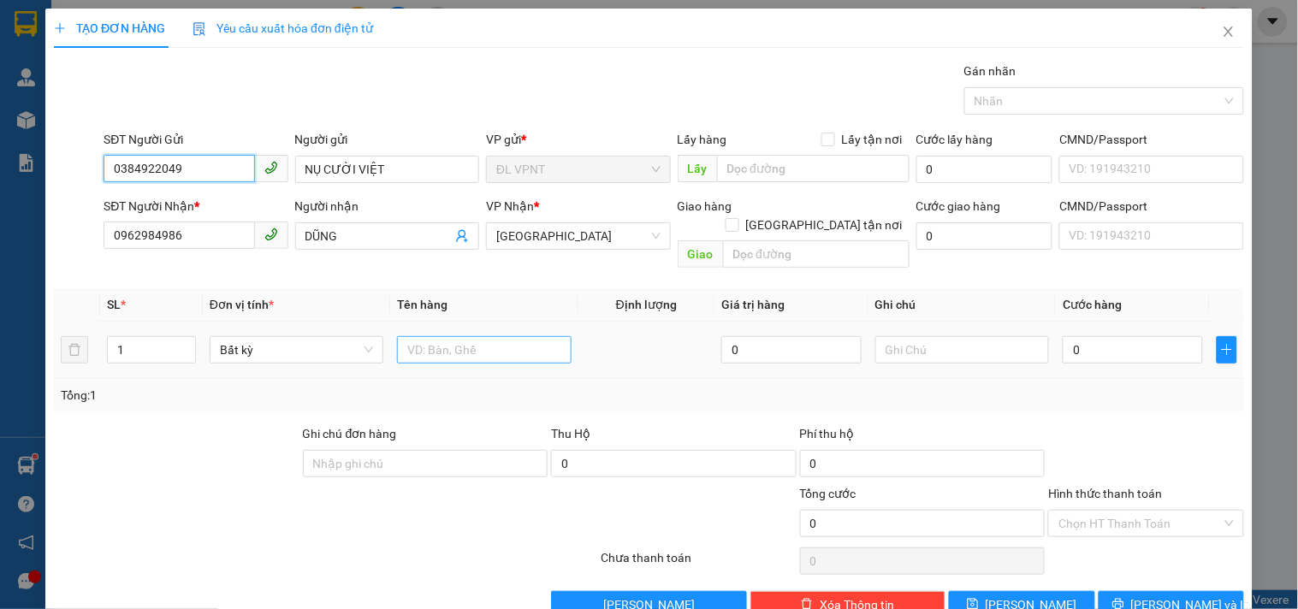
type input "0384922049"
click at [425, 336] on input "text" at bounding box center [484, 349] width 174 height 27
type input "1h"
click at [1148, 336] on input "0" at bounding box center [1133, 349] width 140 height 27
type input "2"
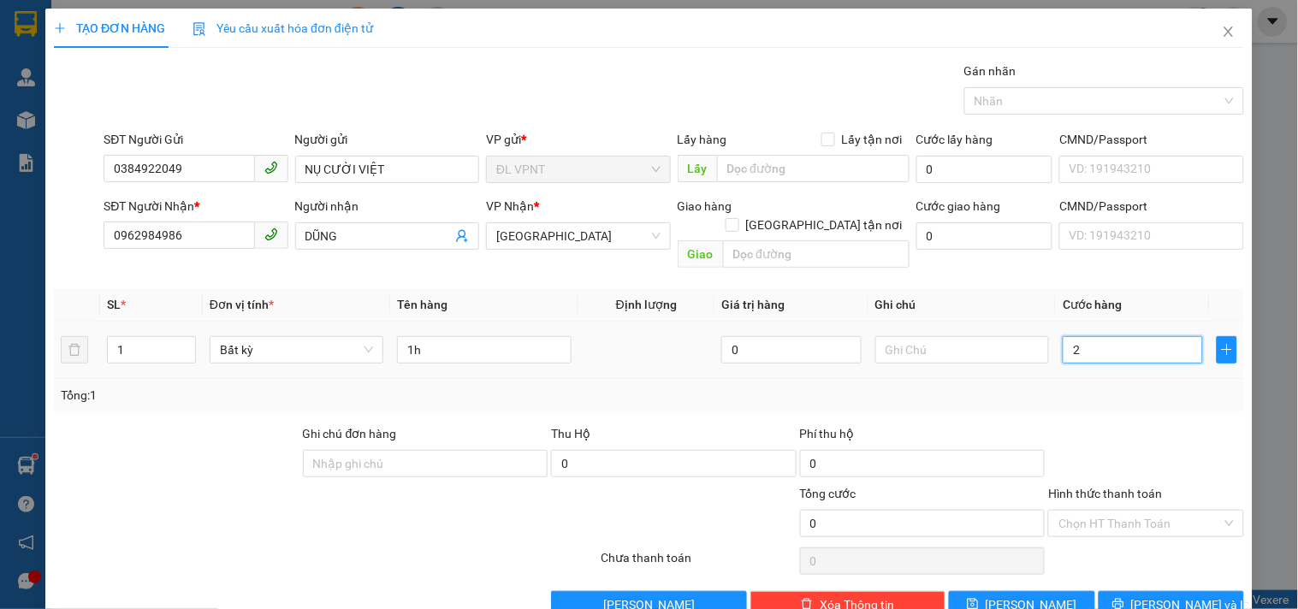
type input "2"
type input "20"
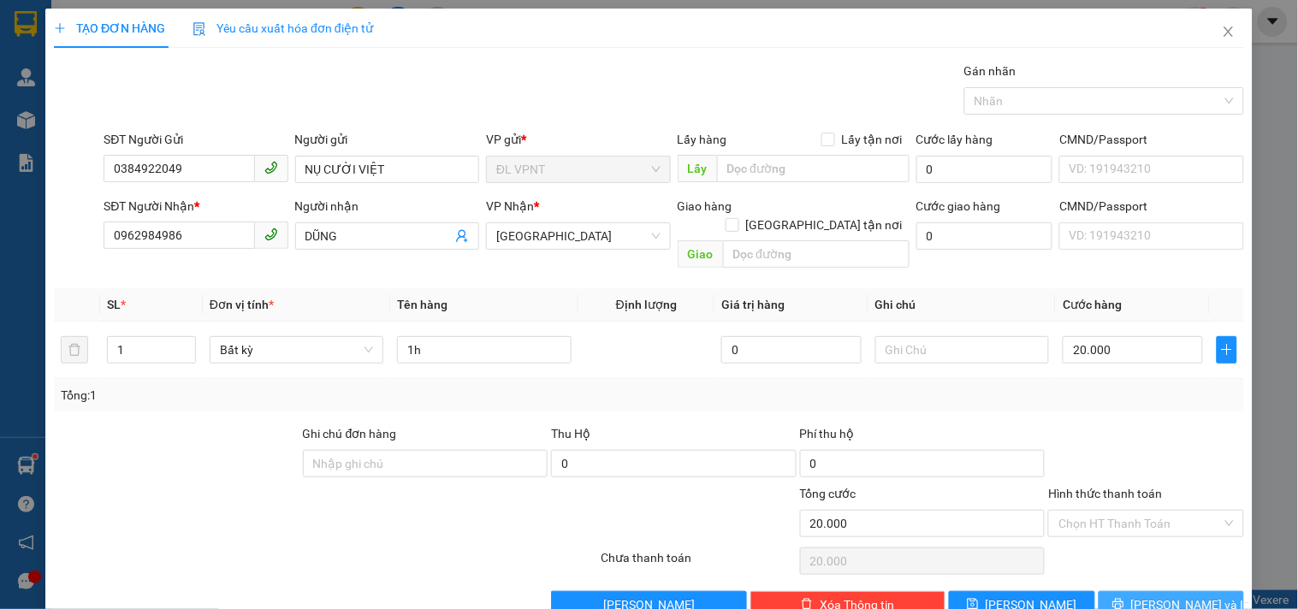
drag, startPoint x: 1136, startPoint y: 580, endPoint x: 1099, endPoint y: 540, distance: 55.1
click at [1124, 598] on icon "printer" at bounding box center [1118, 604] width 12 height 12
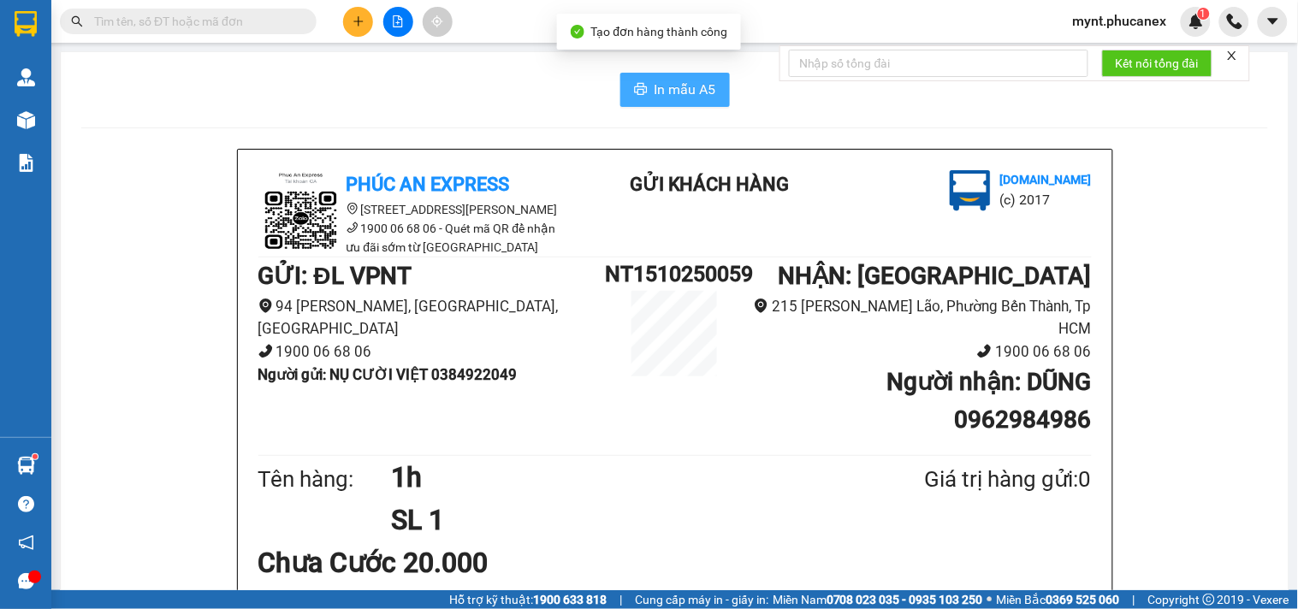
click at [660, 92] on span "In mẫu A5" at bounding box center [686, 89] width 62 height 21
click at [346, 31] on div at bounding box center [398, 22] width 128 height 30
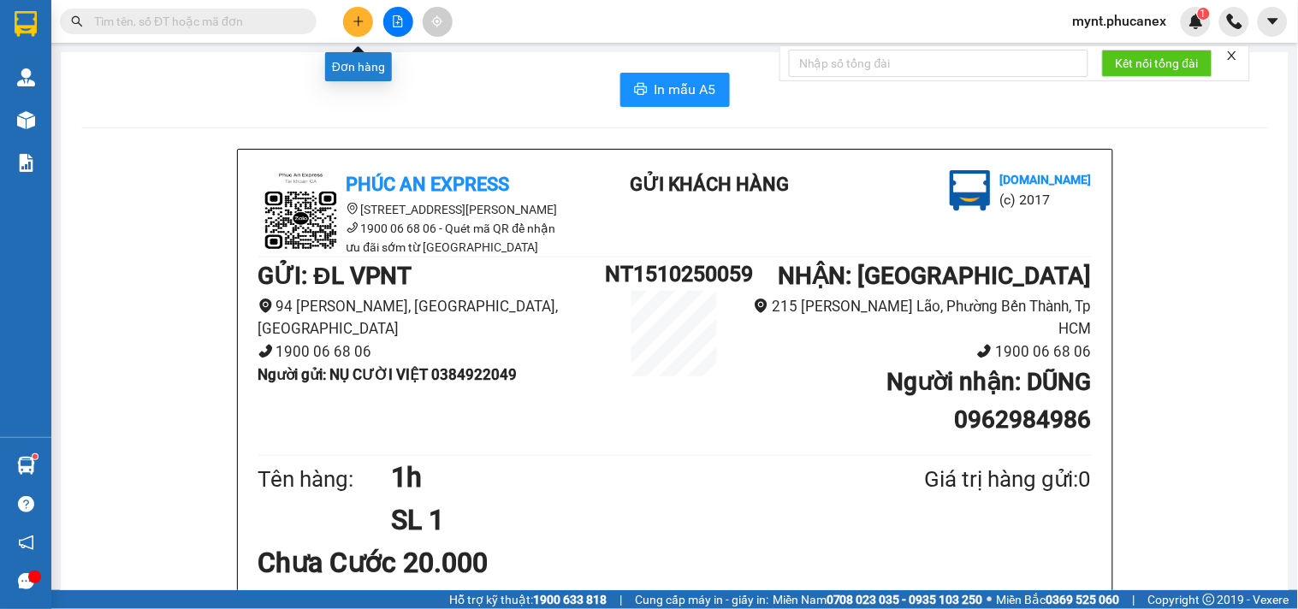
click at [352, 27] on button at bounding box center [358, 22] width 30 height 30
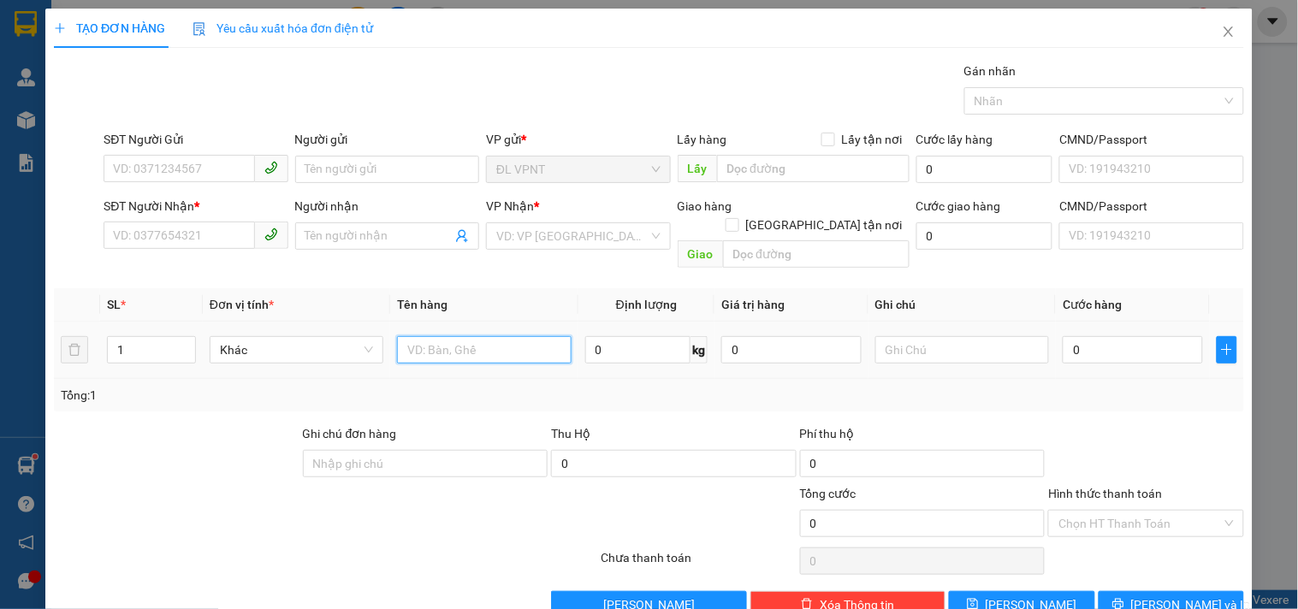
click at [441, 336] on input "text" at bounding box center [484, 349] width 174 height 27
type input "1ktx"
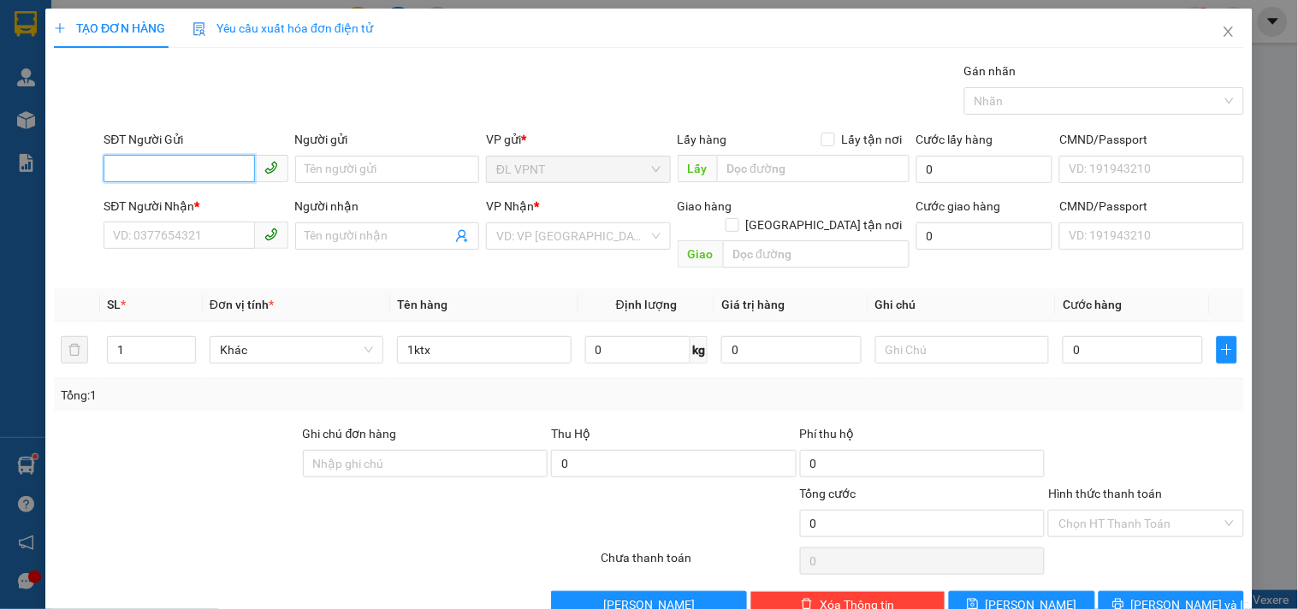
click at [152, 163] on input "SĐT Người Gửi" at bounding box center [179, 168] width 151 height 27
click at [304, 174] on input "Người gửi" at bounding box center [387, 169] width 184 height 27
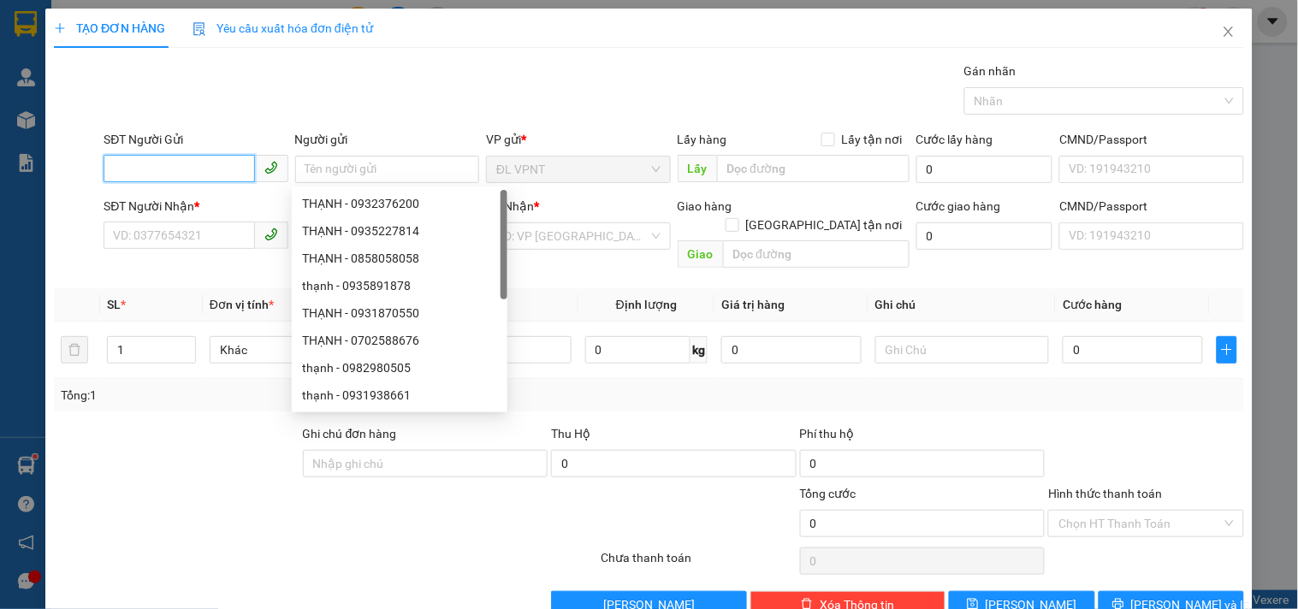
click at [226, 159] on input "SĐT Người Gửi" at bounding box center [179, 168] width 151 height 27
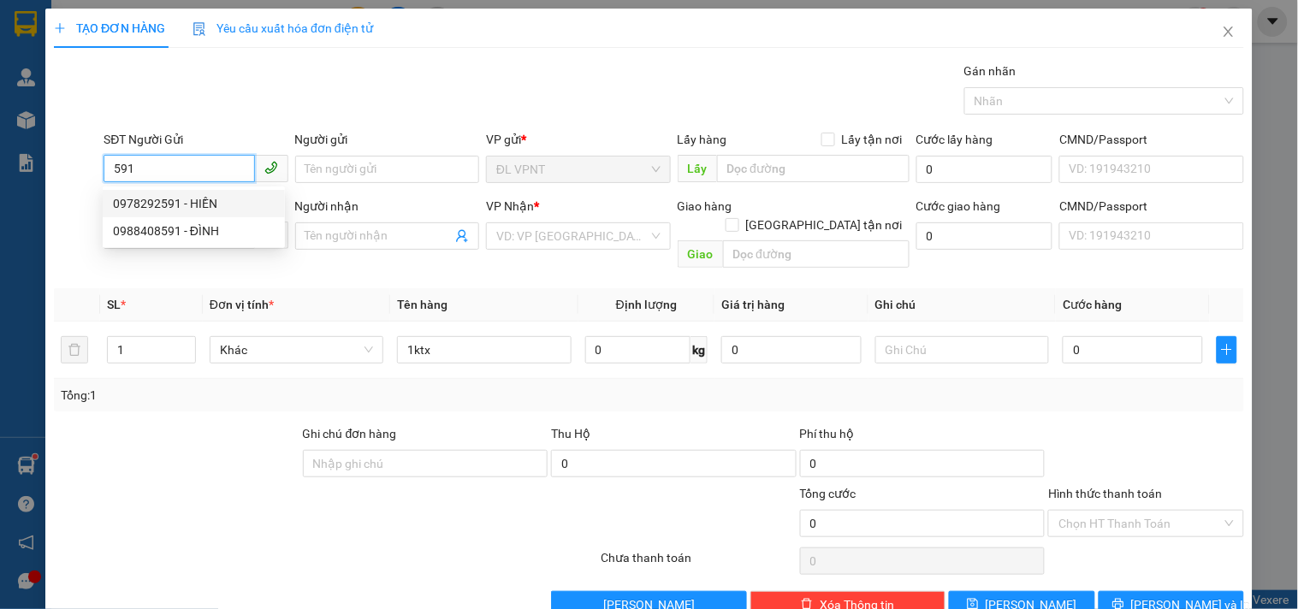
click at [171, 193] on div "0978292591 - HIỀN" at bounding box center [194, 203] width 182 height 27
type input "0978292591"
type input "HIỀN"
type input "0966323400"
type input "Ý"
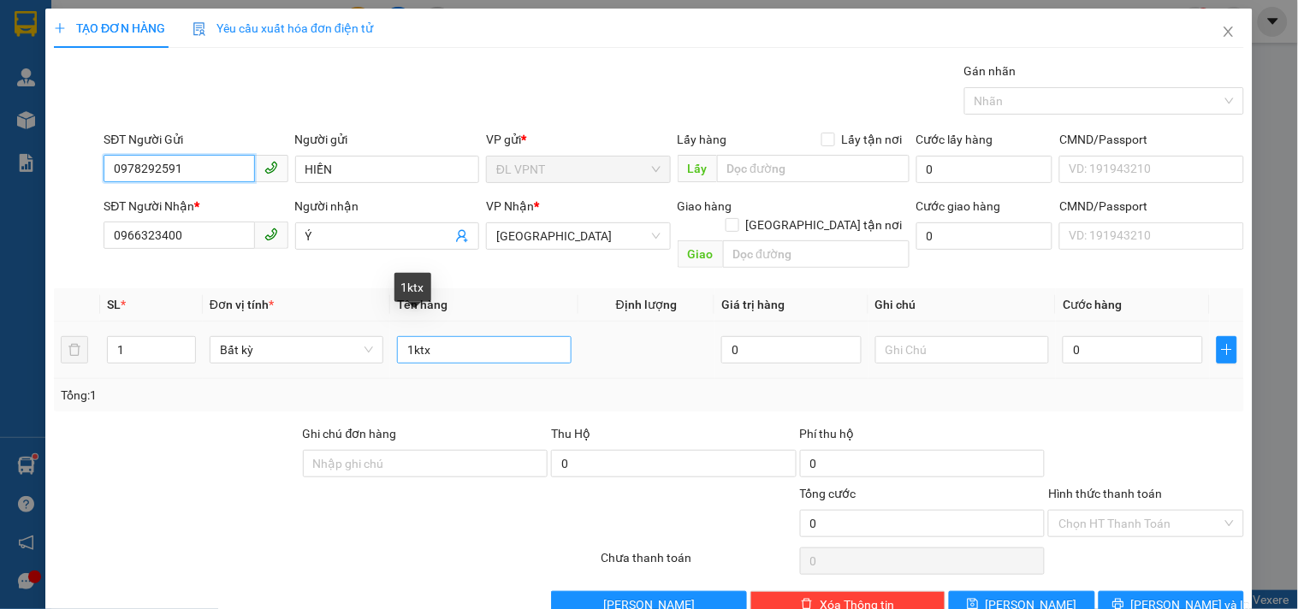
type input "0978292591"
drag, startPoint x: 465, startPoint y: 329, endPoint x: 258, endPoint y: 317, distance: 208.3
click at [258, 322] on tr "1 Bất kỳ 1ktx 0 0" at bounding box center [649, 350] width 1190 height 57
type input "1c"
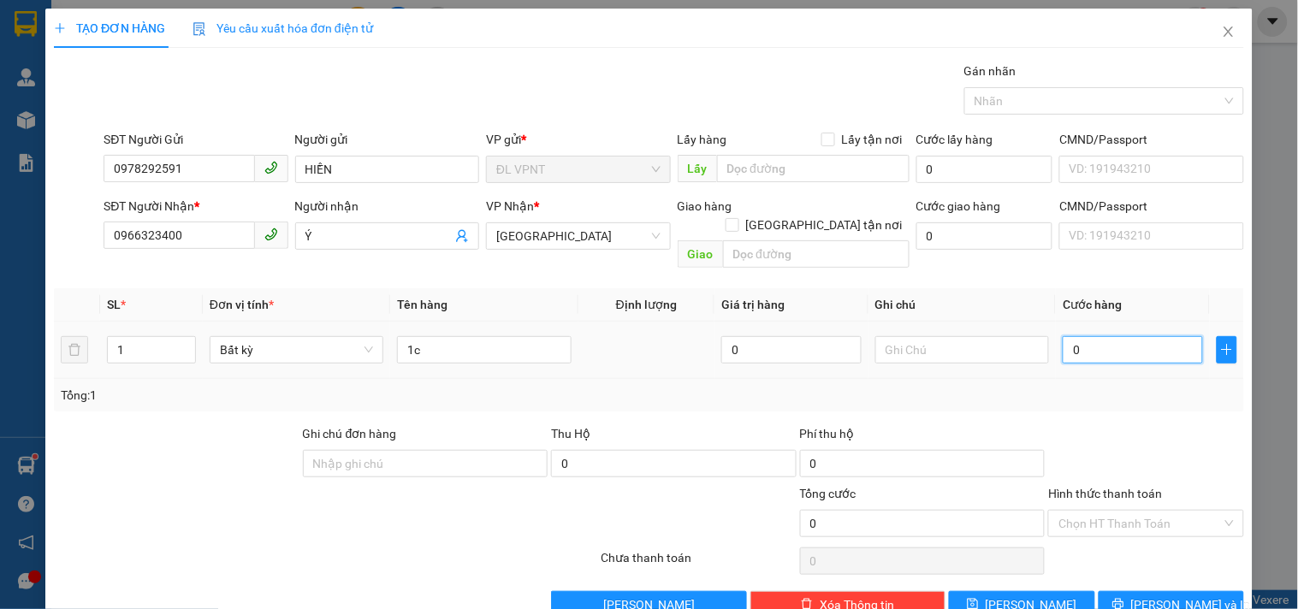
click at [1089, 336] on input "0" at bounding box center [1133, 349] width 140 height 27
type input "2"
type input "20"
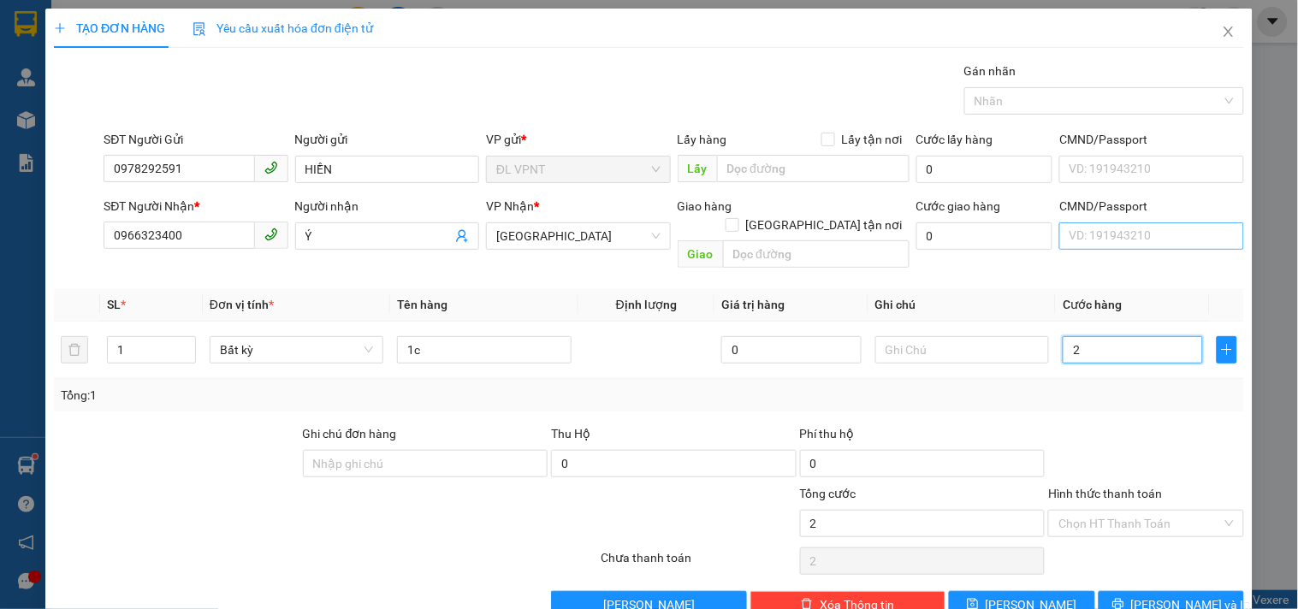
type input "20"
click at [1067, 511] on input "Hình thức thanh toán" at bounding box center [1139, 524] width 163 height 26
type input "20.000"
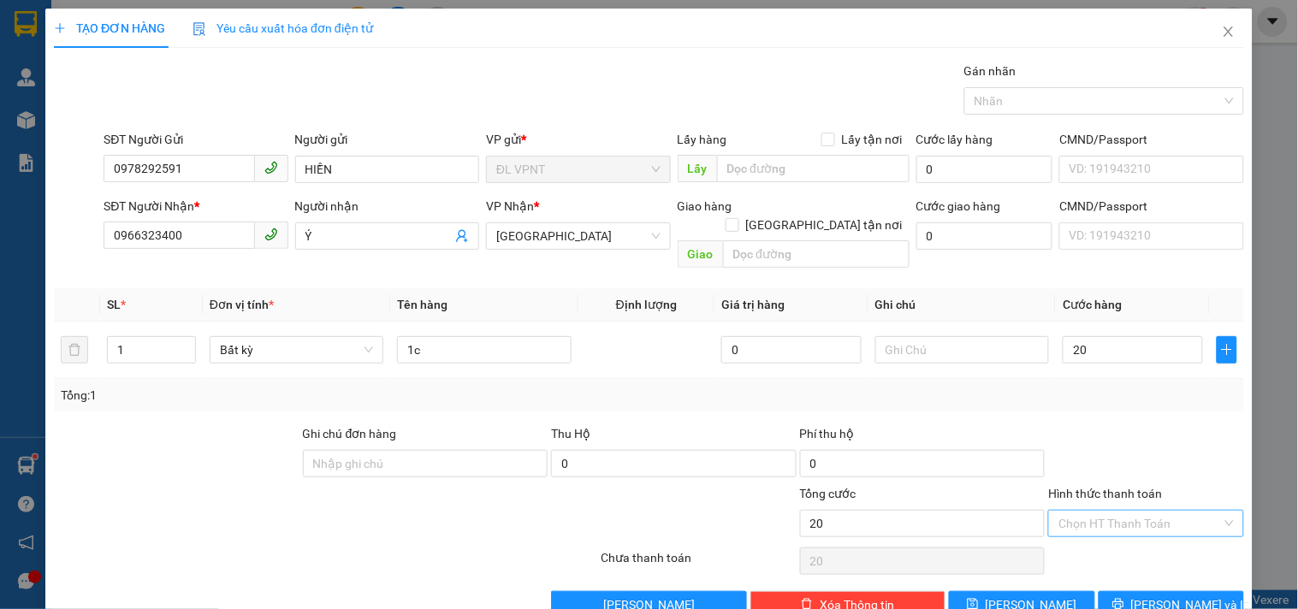
type input "20.000"
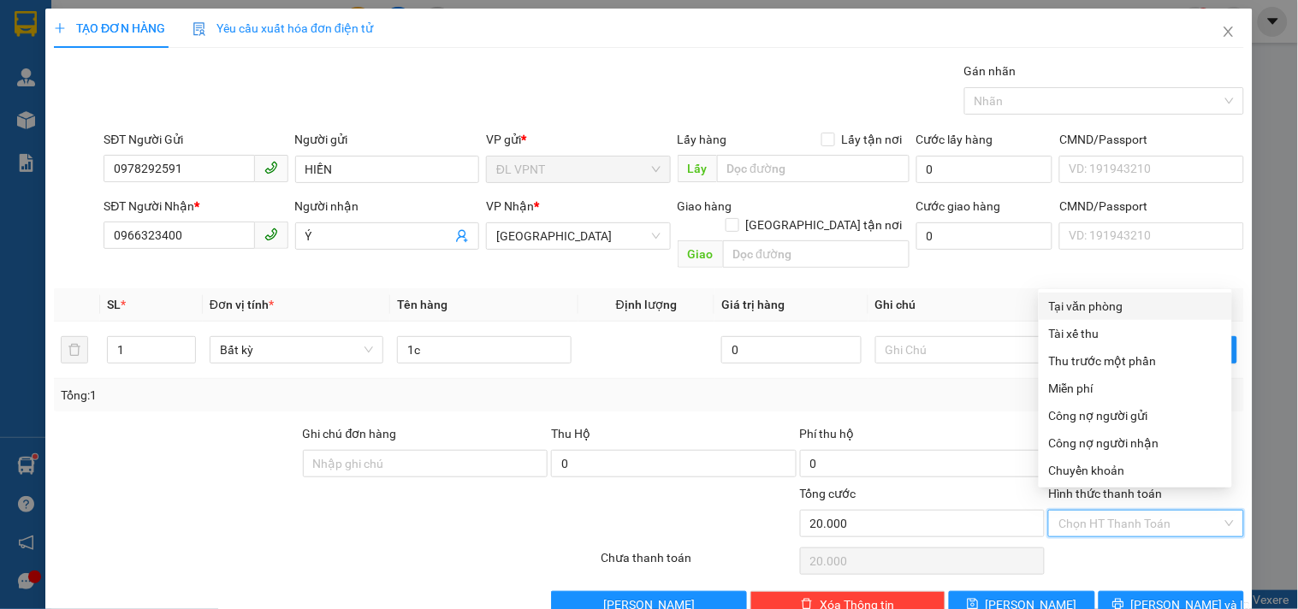
click at [1068, 309] on div "Tại văn phòng" at bounding box center [1135, 306] width 173 height 19
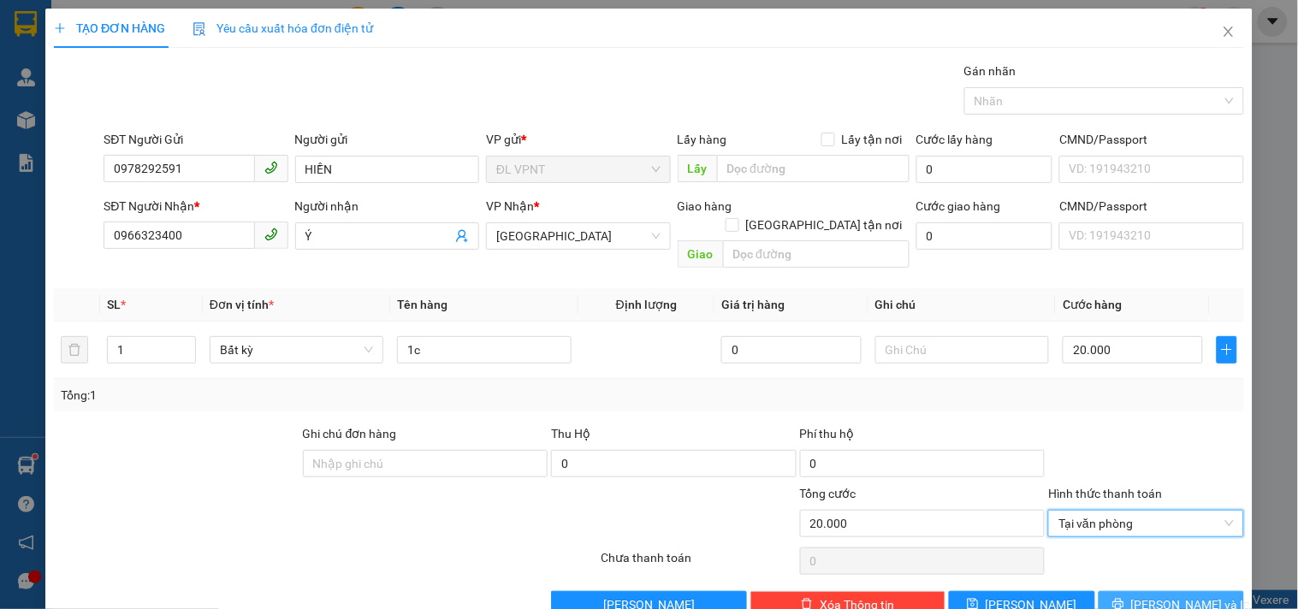
click at [1115, 591] on button "[PERSON_NAME] và In" at bounding box center [1171, 604] width 145 height 27
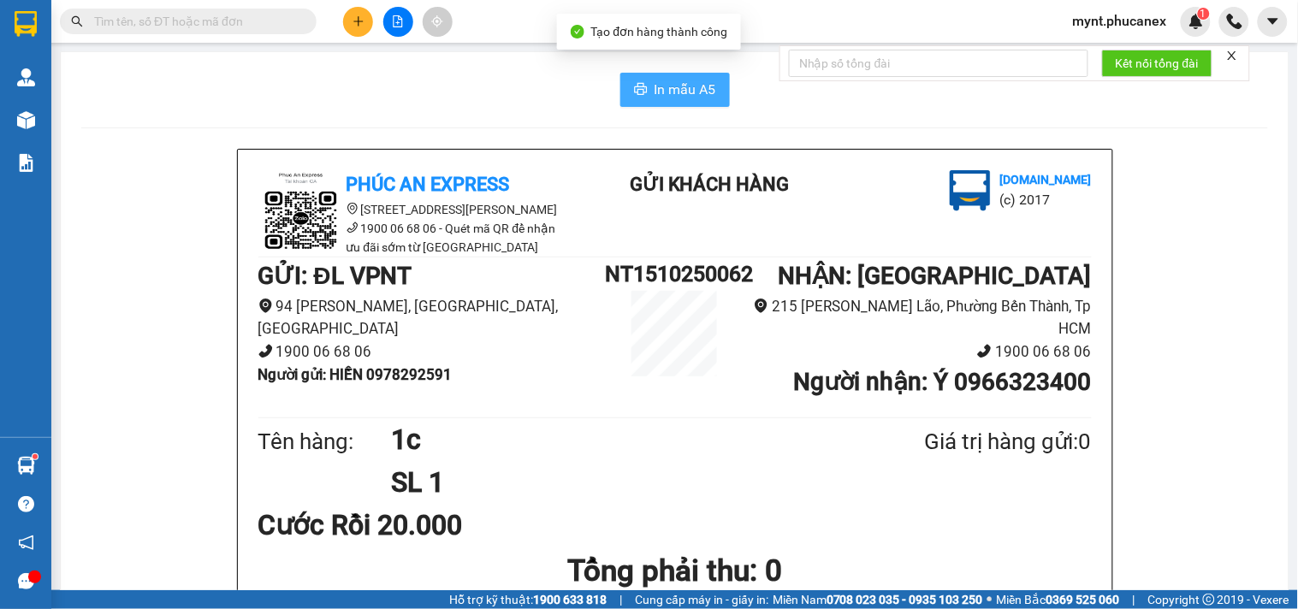
click at [672, 81] on span "In mẫu A5" at bounding box center [686, 89] width 62 height 21
click at [345, 14] on button at bounding box center [358, 22] width 30 height 30
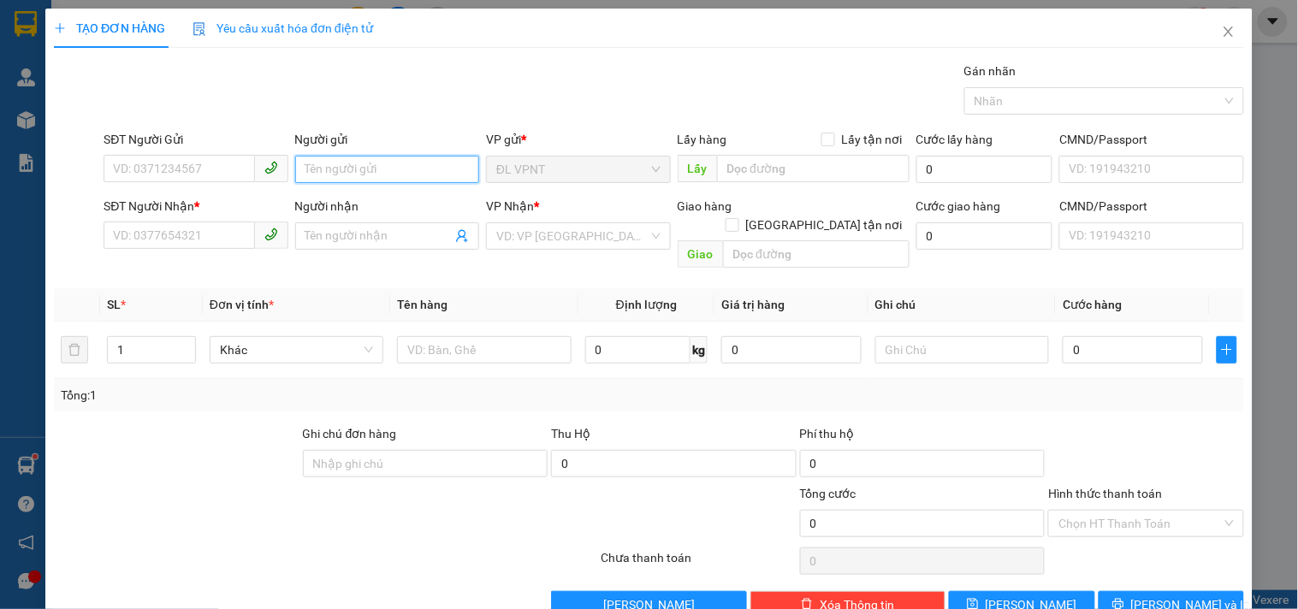
click at [334, 169] on input "Người gửi" at bounding box center [387, 169] width 184 height 27
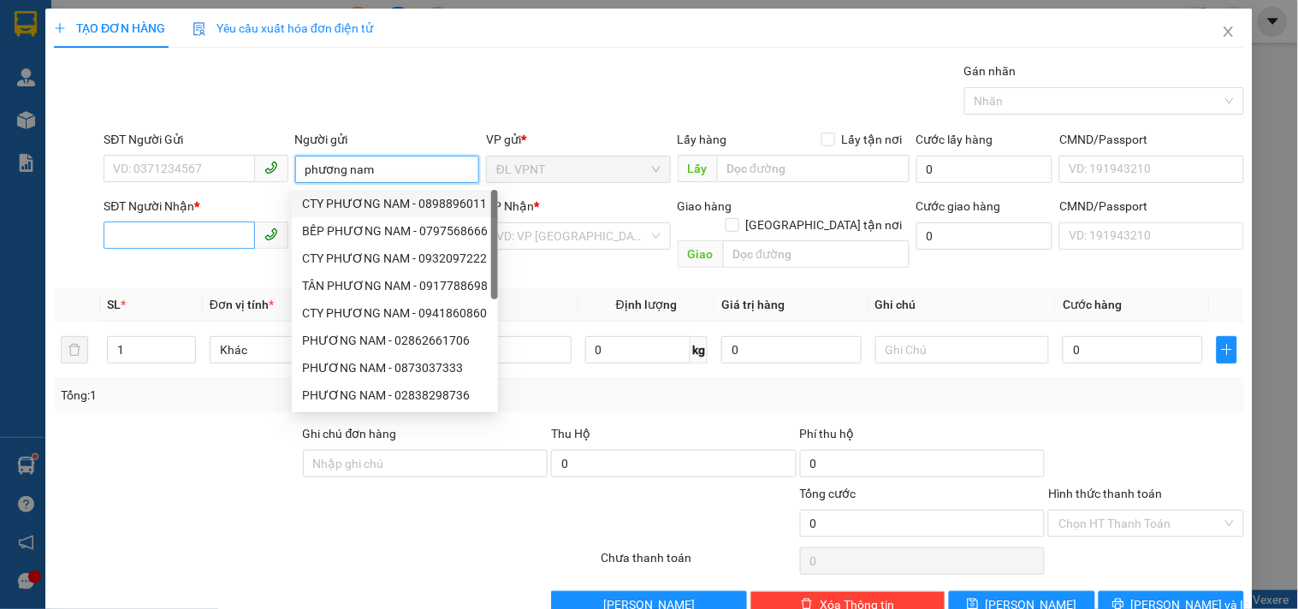
type input "phương nam"
click at [240, 228] on input "SĐT Người Nhận *" at bounding box center [179, 235] width 151 height 27
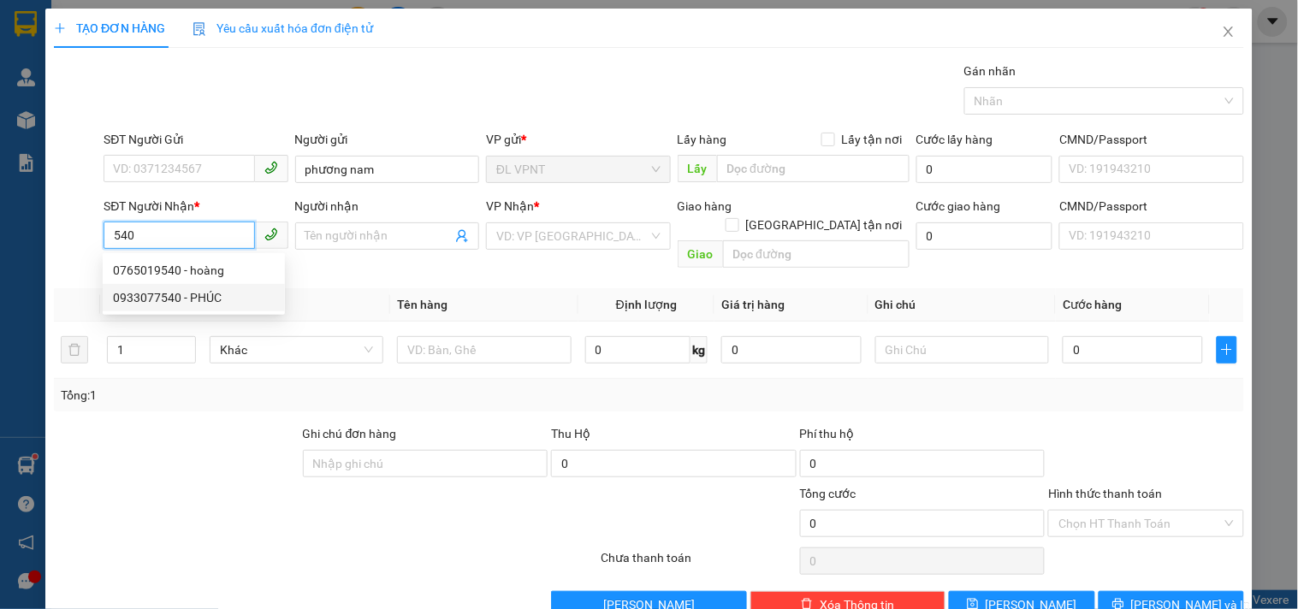
click at [202, 298] on div "0933077540 - PHÚC" at bounding box center [194, 297] width 162 height 19
type input "0933077540"
type input "PHÚC"
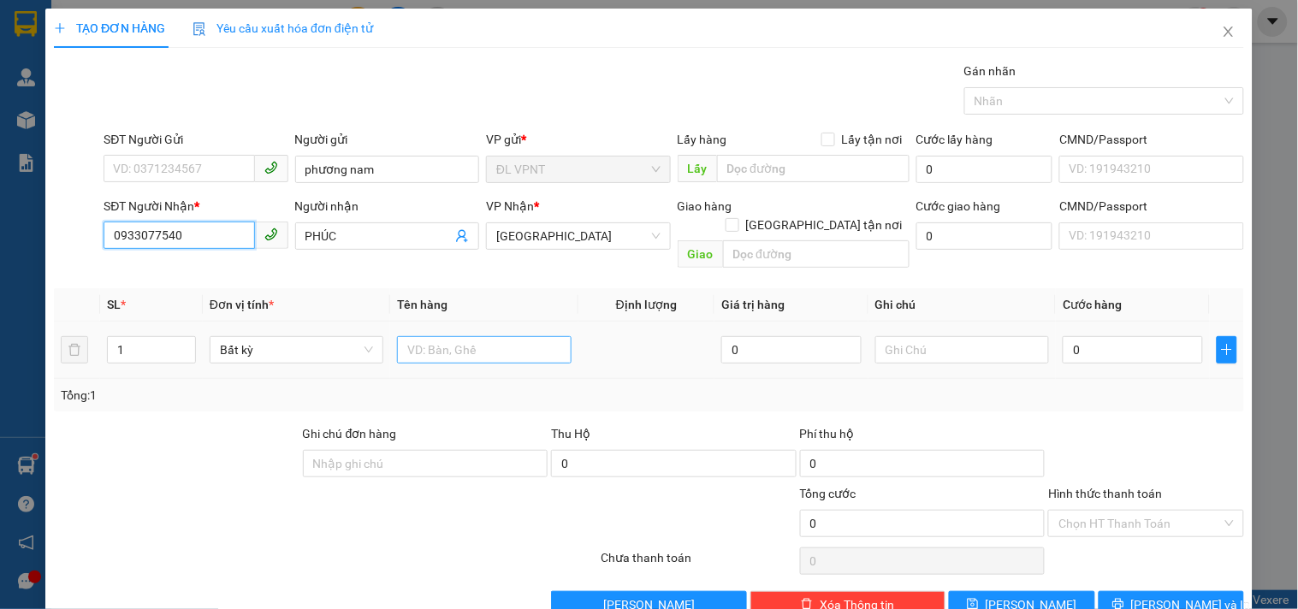
type input "0933077540"
click at [429, 336] on input "text" at bounding box center [484, 349] width 174 height 27
type input "1h"
click at [1093, 336] on input "0" at bounding box center [1133, 349] width 140 height 27
type input "2"
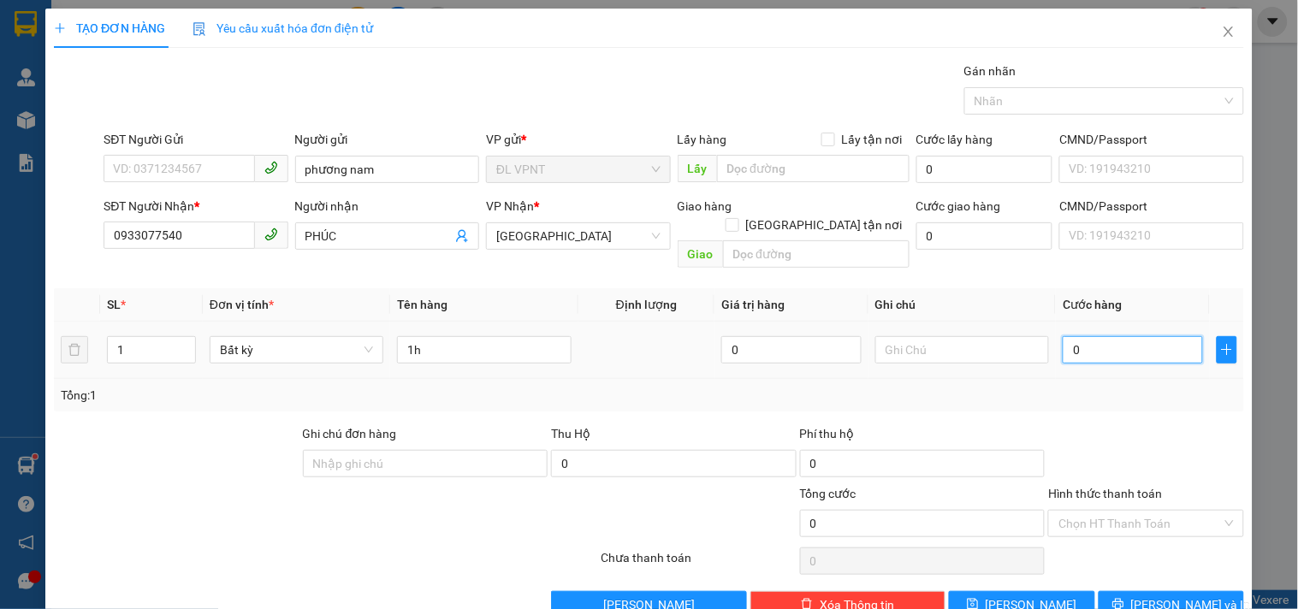
type input "2"
type input "20"
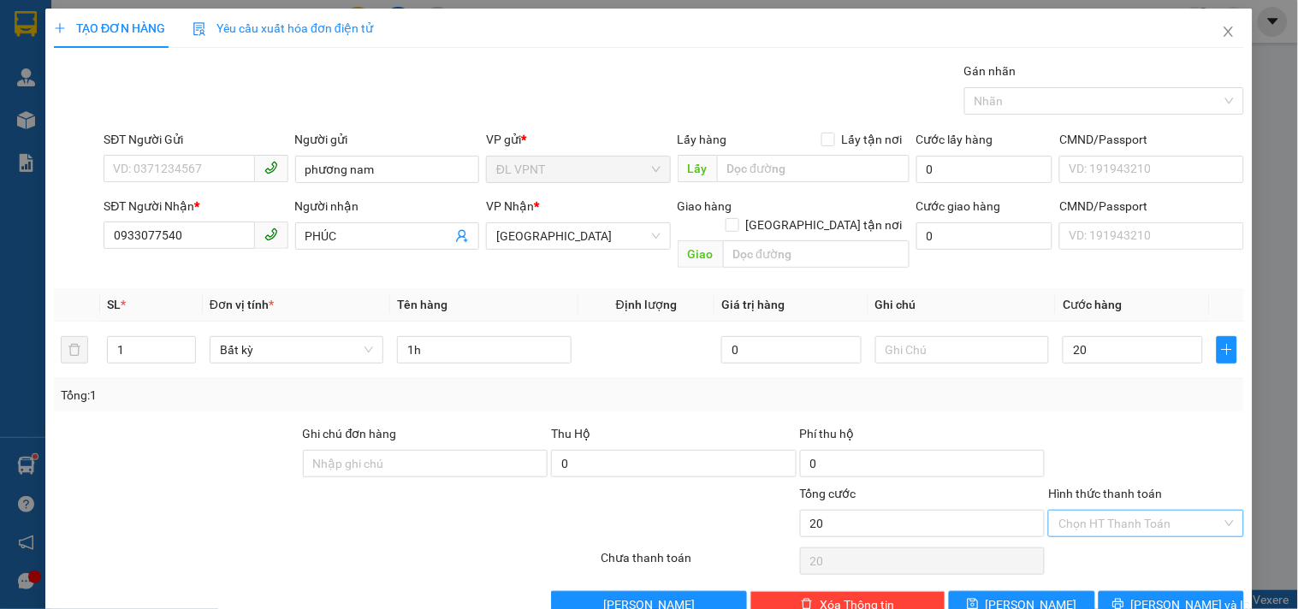
type input "20.000"
click at [1069, 514] on input "Hình thức thanh toán" at bounding box center [1139, 524] width 163 height 26
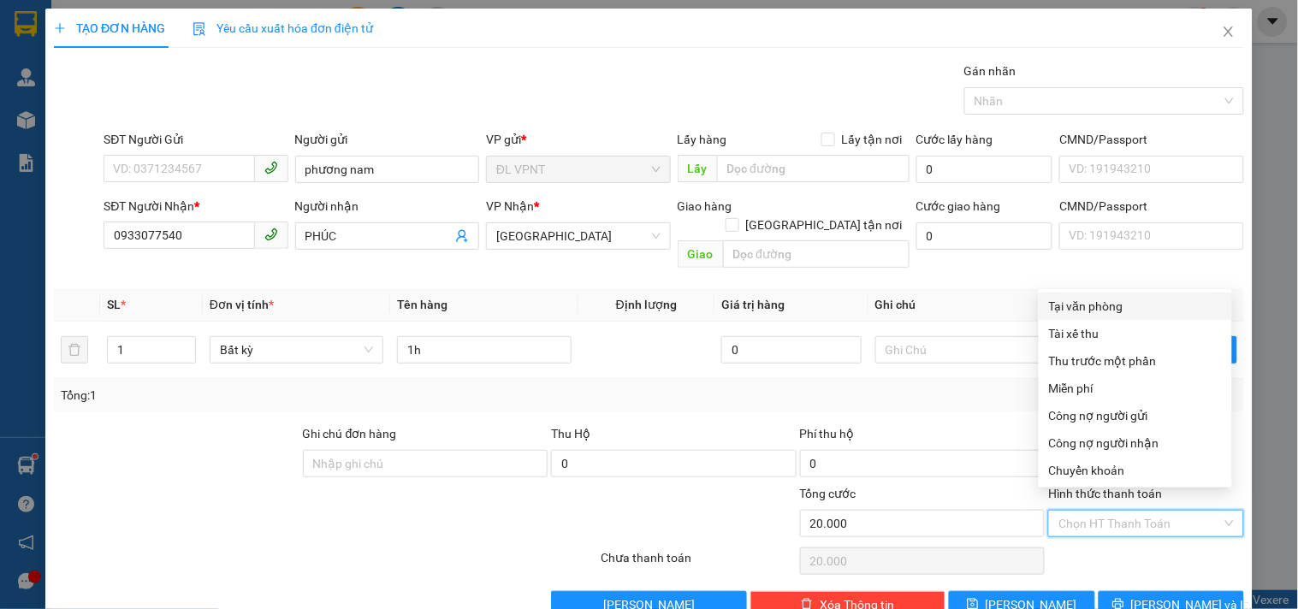
click at [1095, 299] on div "Tại văn phòng" at bounding box center [1135, 306] width 173 height 19
type input "0"
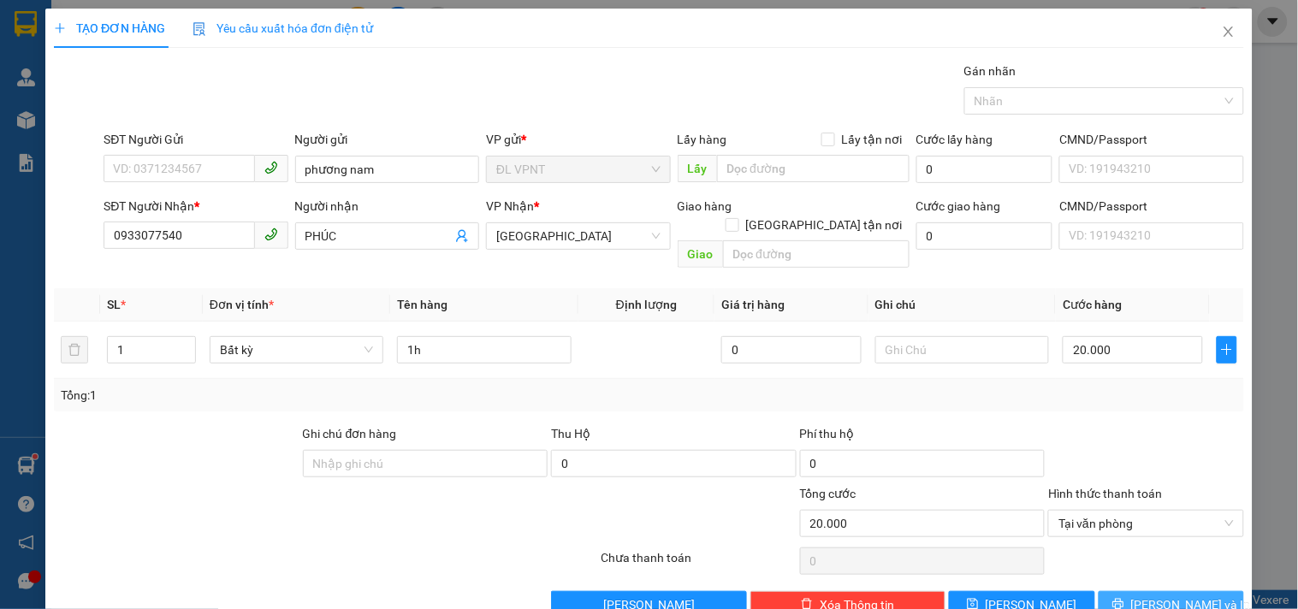
click at [1110, 591] on button "[PERSON_NAME] và In" at bounding box center [1171, 604] width 145 height 27
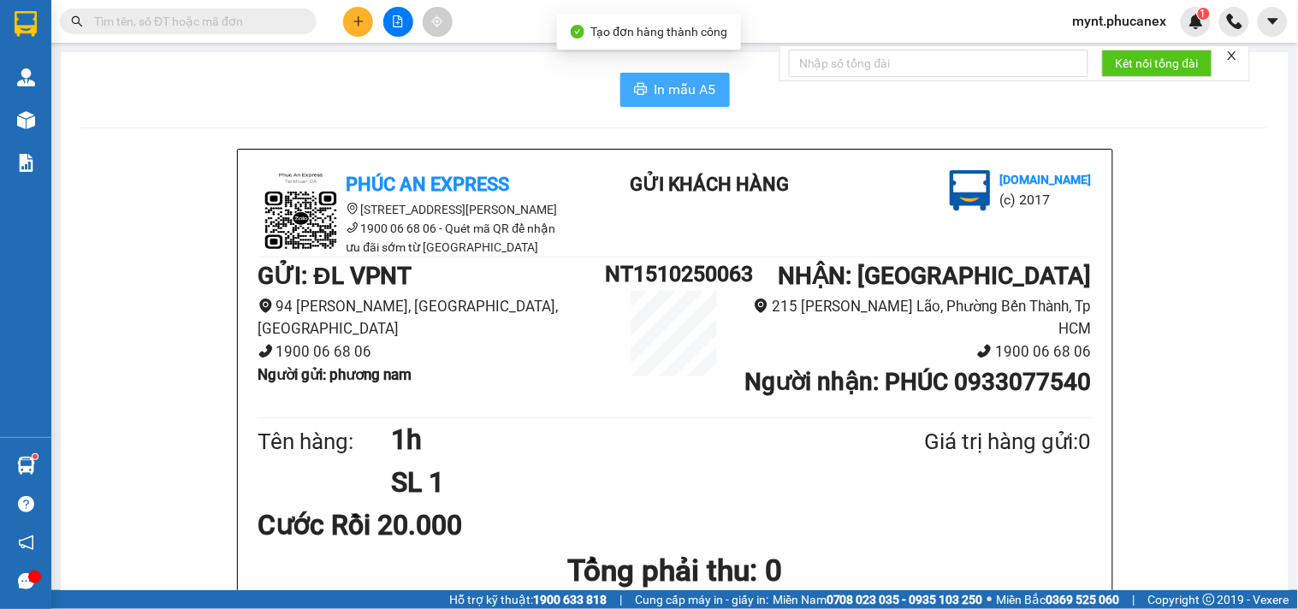
click at [637, 86] on icon "printer" at bounding box center [640, 89] width 13 height 12
click at [198, 30] on input "text" at bounding box center [195, 21] width 202 height 19
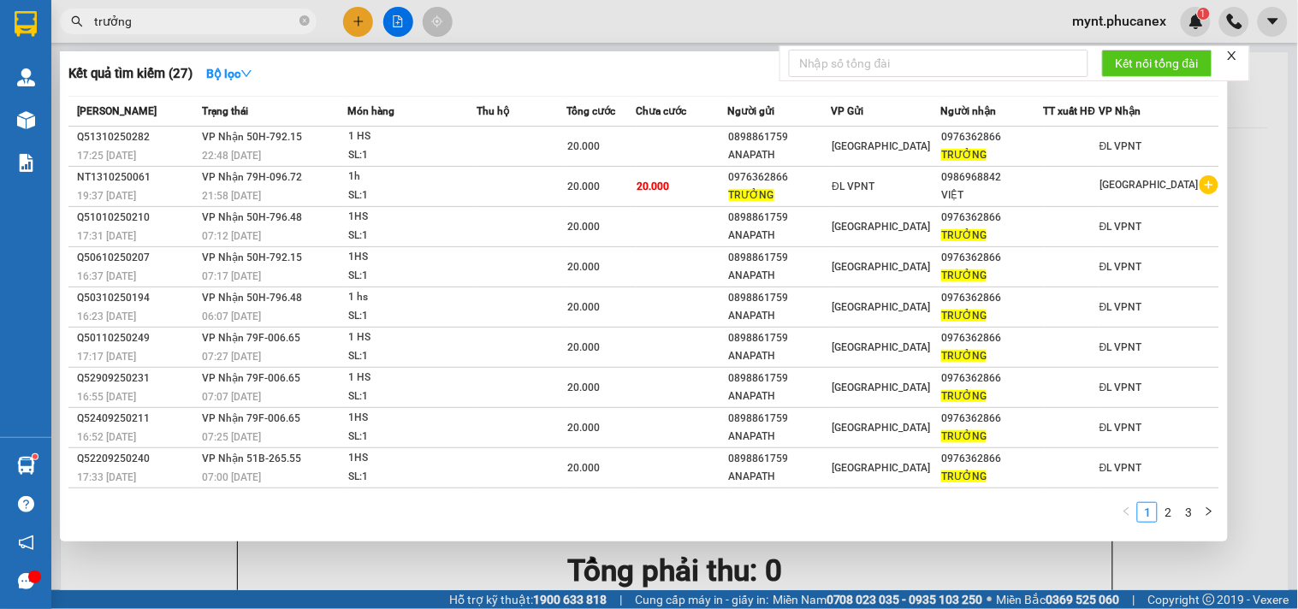
type input "trưởng"
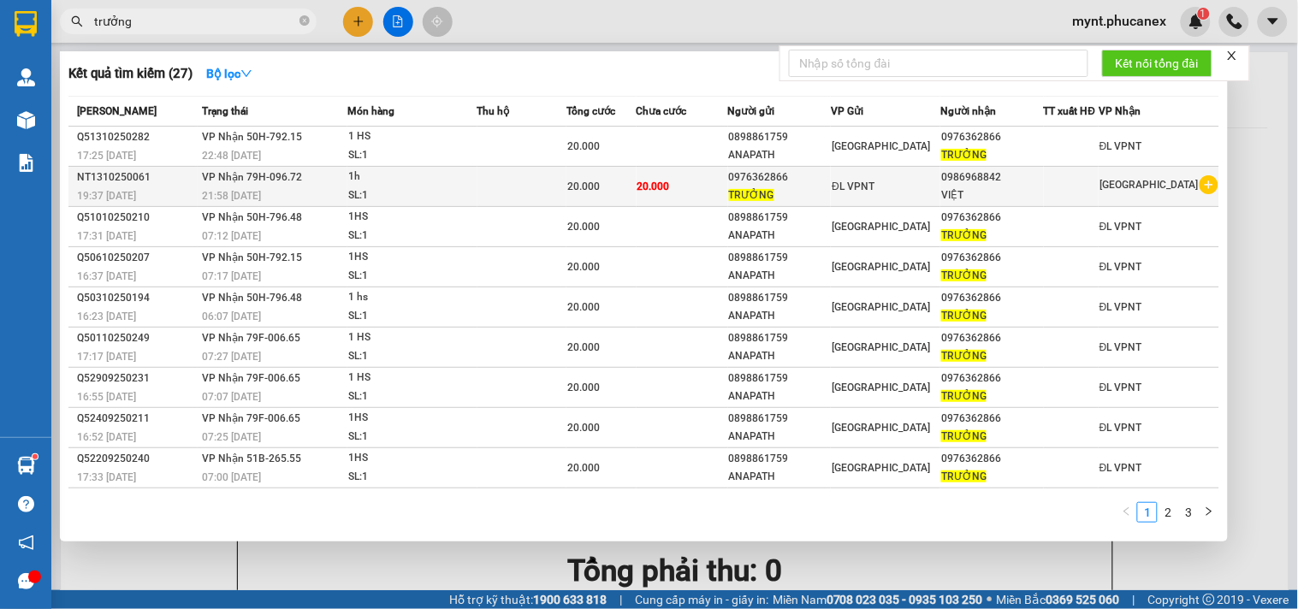
drag, startPoint x: 800, startPoint y: 177, endPoint x: 743, endPoint y: 178, distance: 57.3
click at [743, 178] on div "0976362866" at bounding box center [780, 178] width 102 height 18
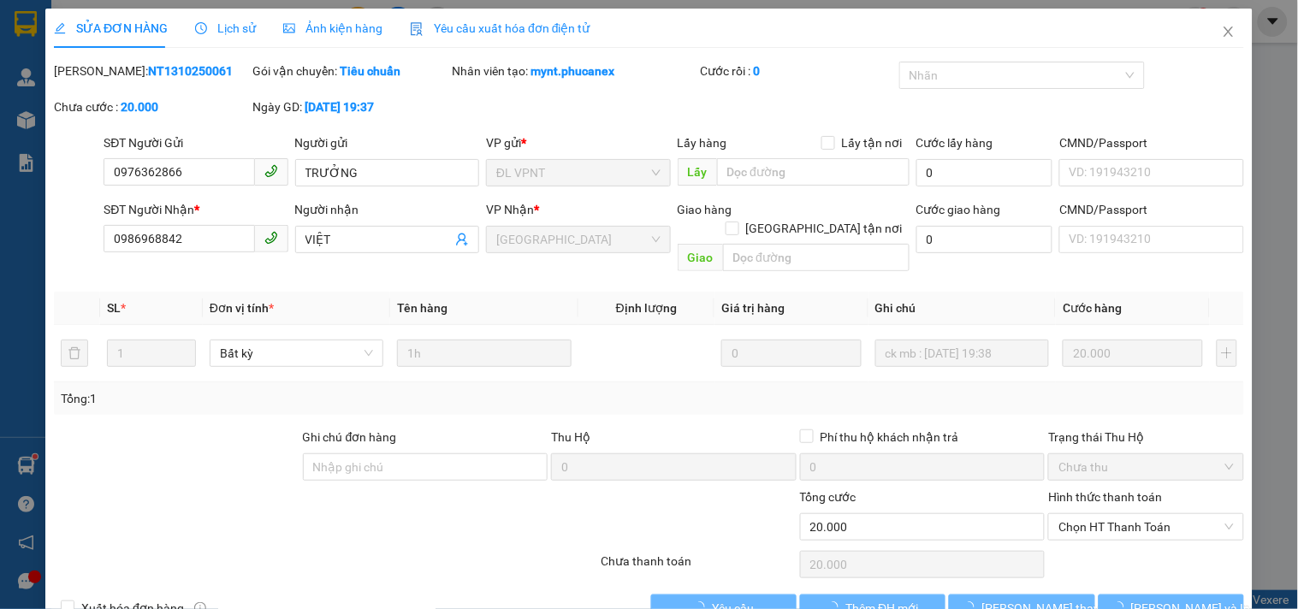
type input "0976362866"
type input "TRƯỞNG"
type input "0986968842"
type input "VIỆT"
type input "0"
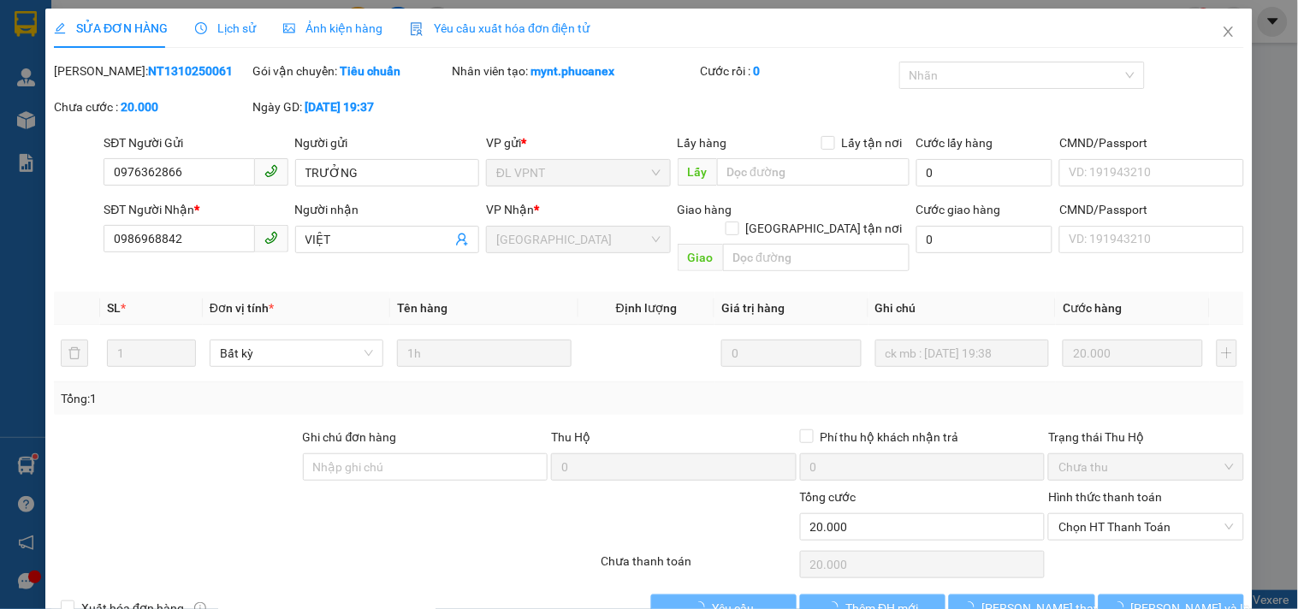
type input "20.000"
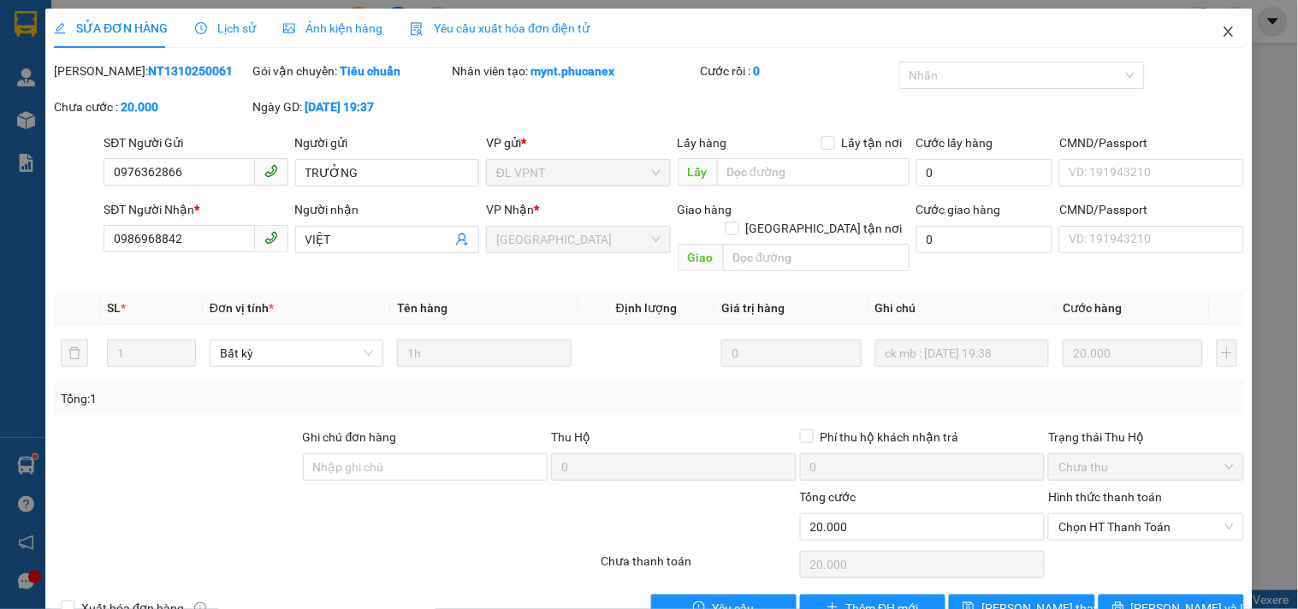
click at [1222, 31] on span "Close" at bounding box center [1229, 33] width 48 height 48
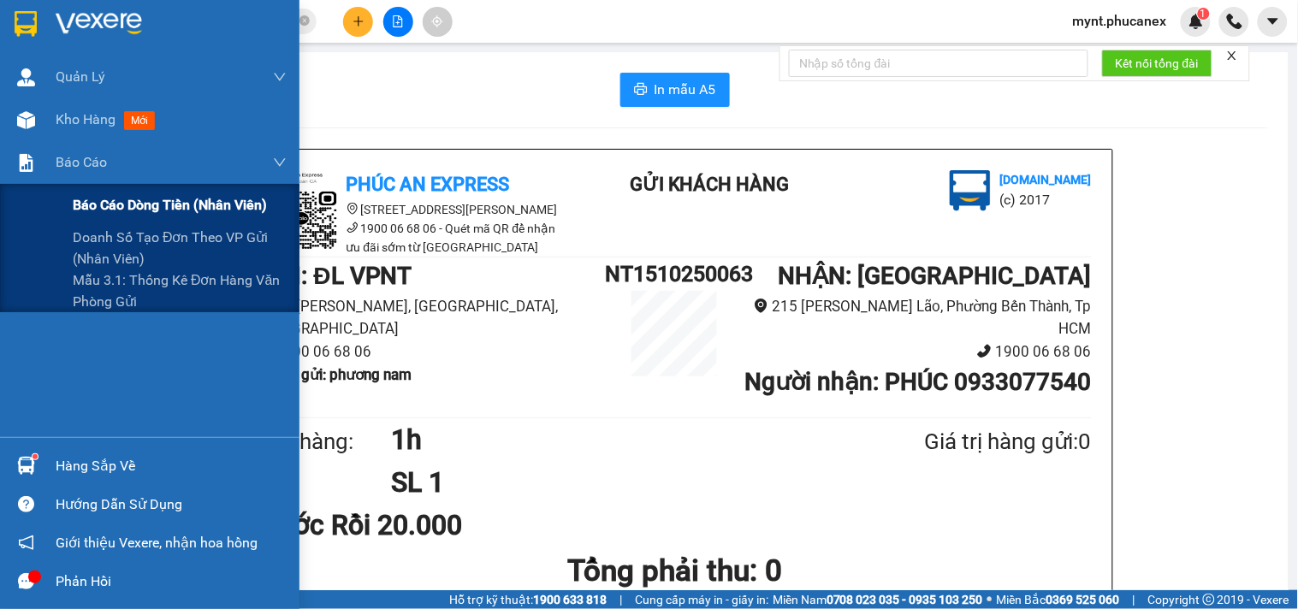
click at [104, 199] on span "Báo cáo dòng tiền (nhân viên)" at bounding box center [170, 204] width 194 height 21
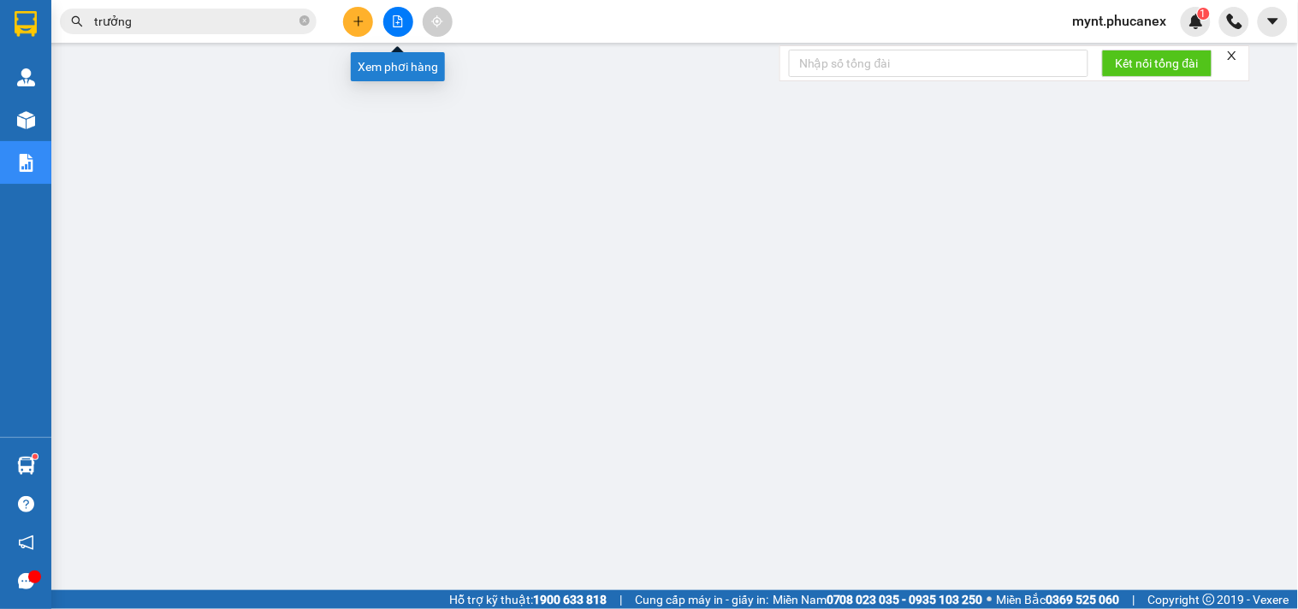
click at [397, 30] on button at bounding box center [398, 22] width 30 height 30
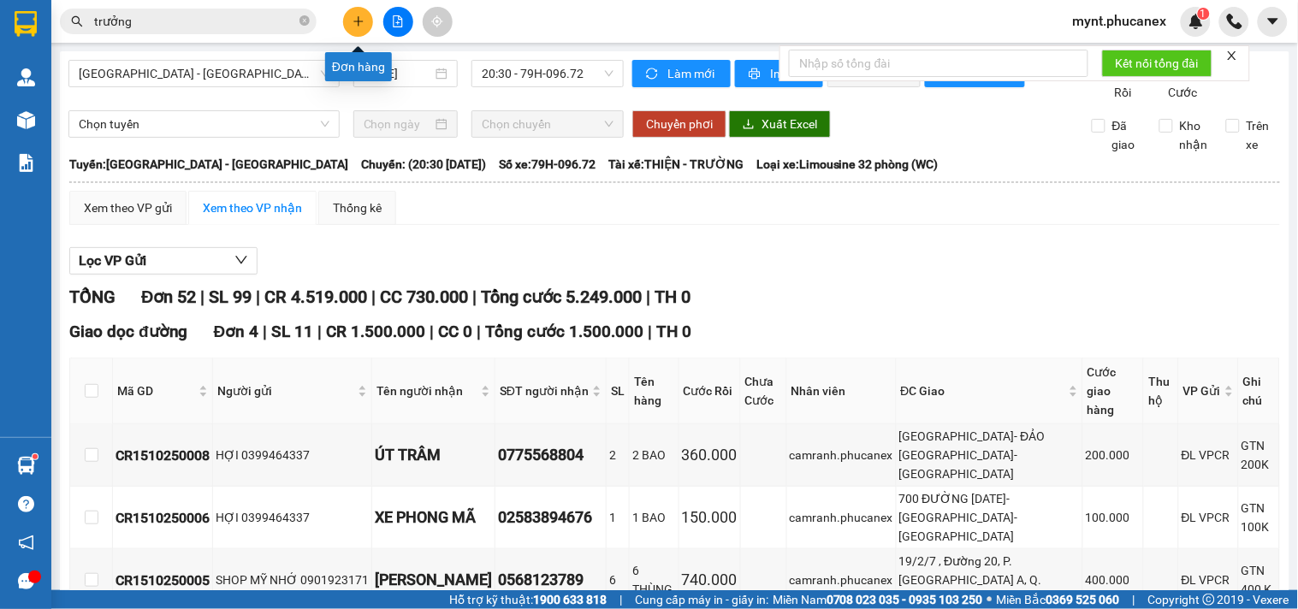
click at [360, 27] on icon "plus" at bounding box center [358, 21] width 12 height 12
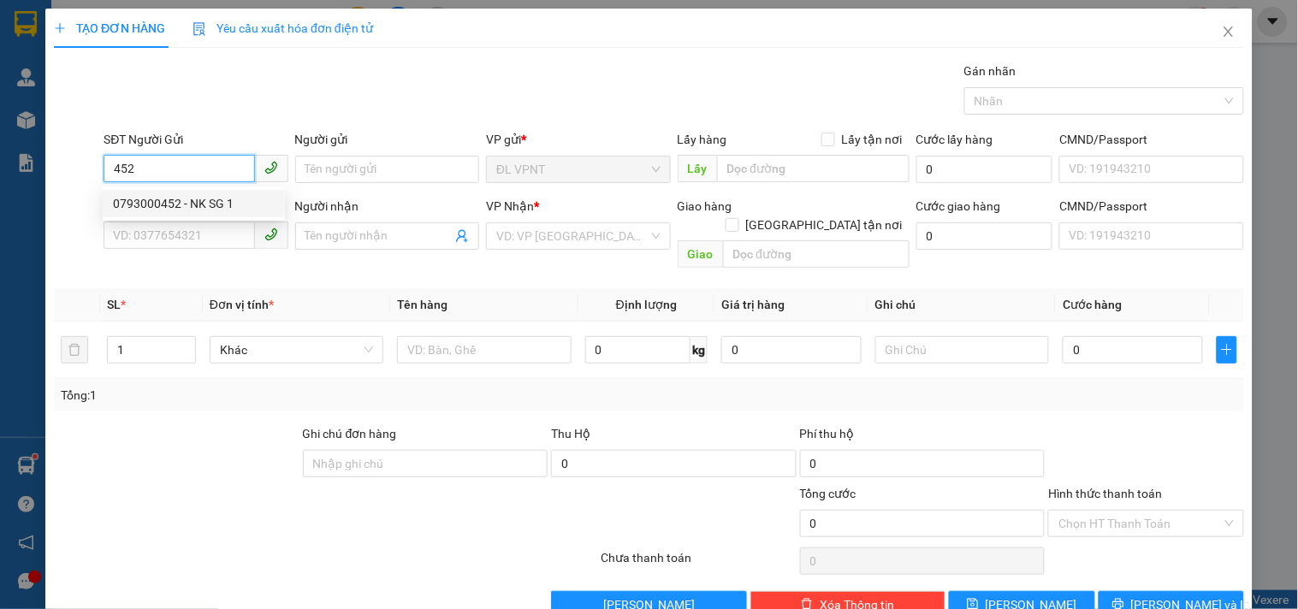
click at [169, 202] on div "0793000452 - NK SG 1" at bounding box center [194, 203] width 162 height 19
type input "0793000452"
type input "NK SG 1"
type input "0977307300"
type input "BẢO"
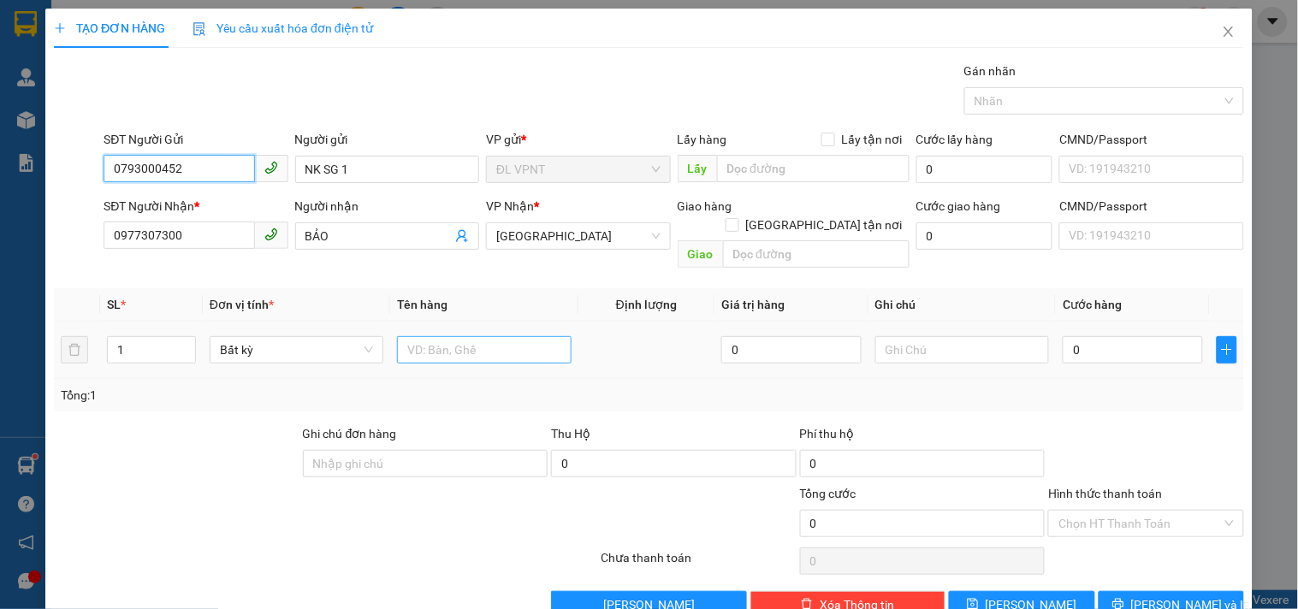
type input "0793000452"
drag, startPoint x: 436, startPoint y: 341, endPoint x: 445, endPoint y: 337, distance: 9.2
click at [445, 337] on input "text" at bounding box center [484, 349] width 174 height 27
type input "1t"
click at [1084, 336] on input "0" at bounding box center [1133, 349] width 140 height 27
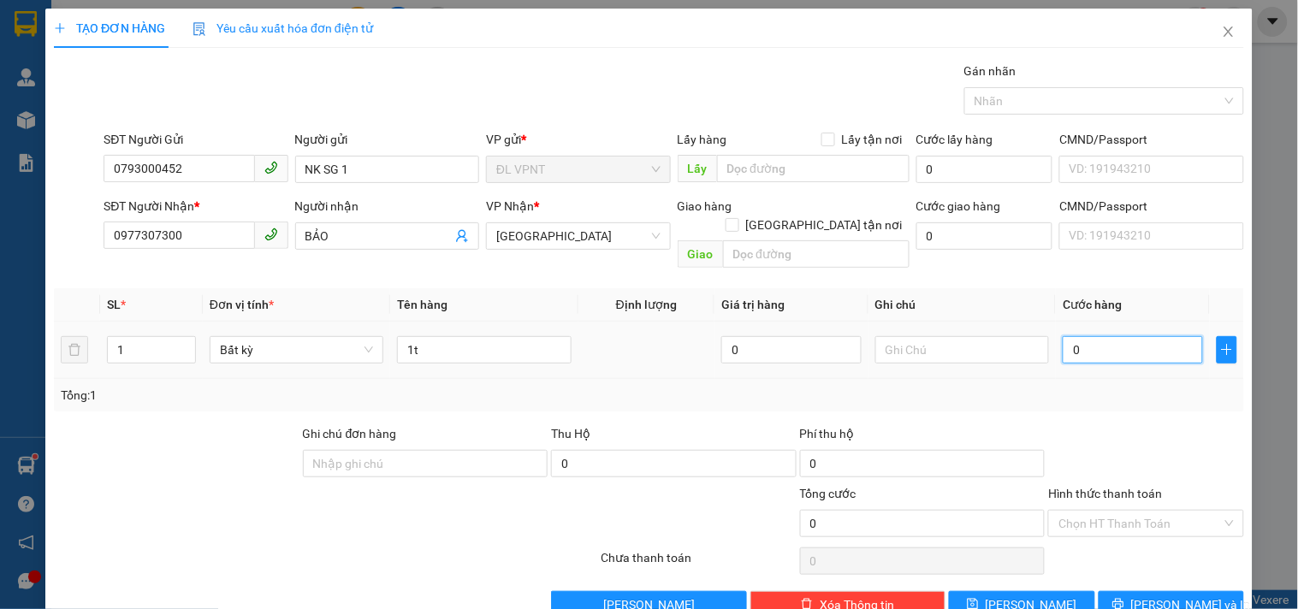
type input "3"
type input "30"
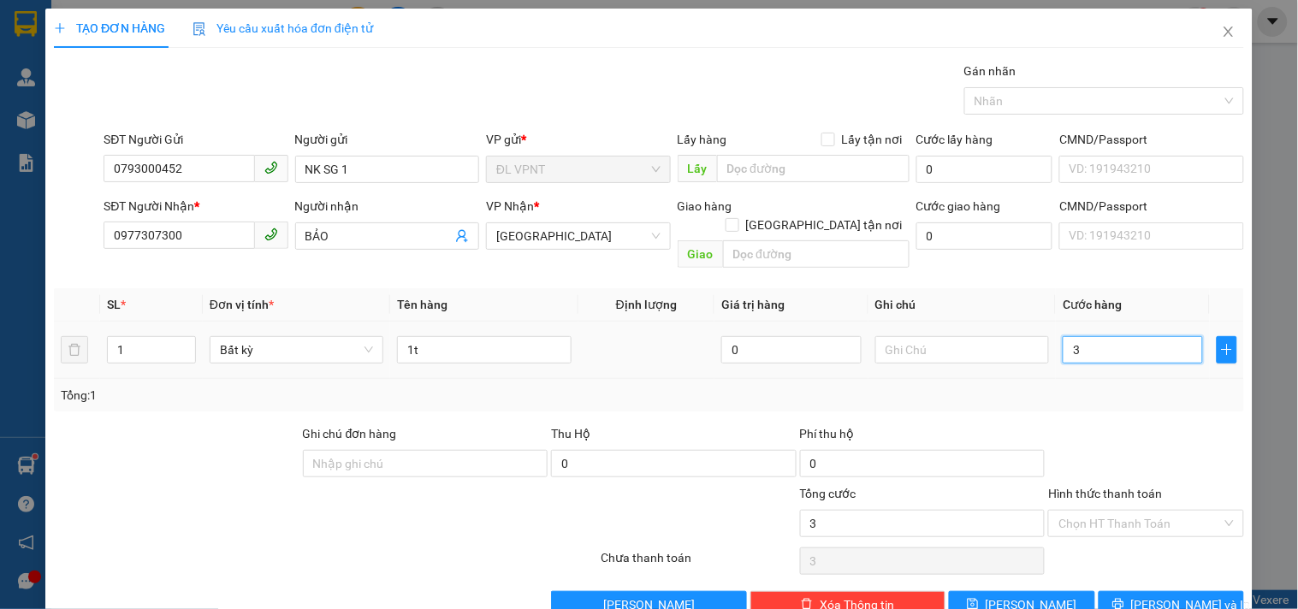
type input "30"
click at [1097, 511] on input "Hình thức thanh toán" at bounding box center [1139, 524] width 163 height 26
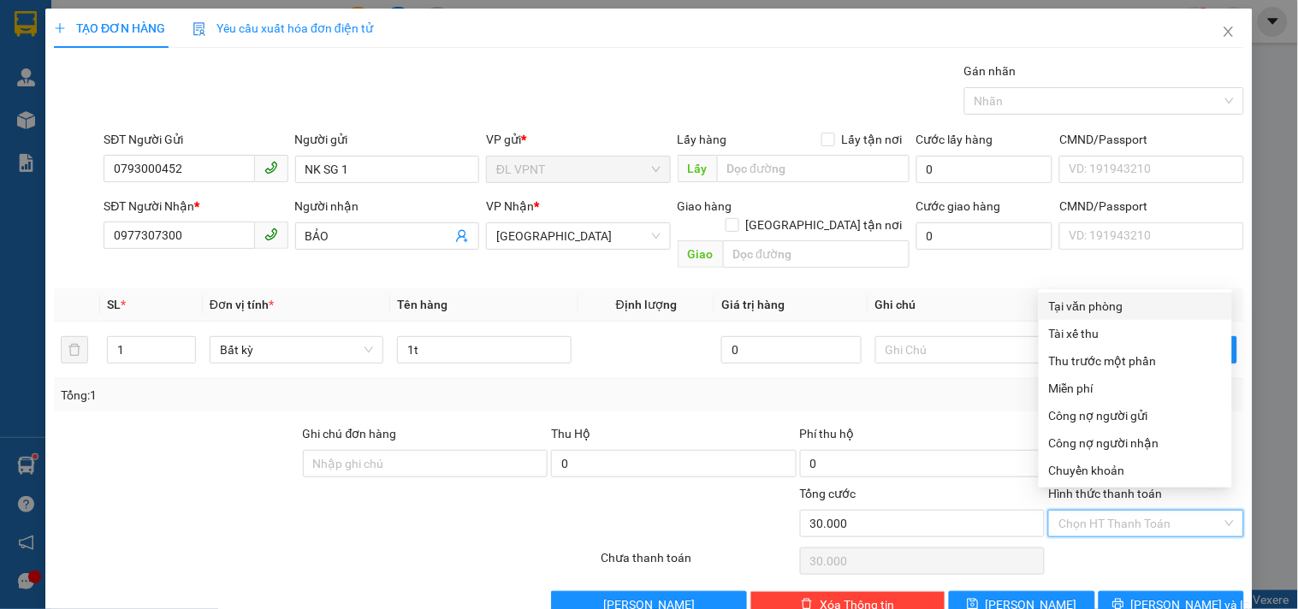
click at [1070, 303] on div "Tại văn phòng" at bounding box center [1135, 306] width 173 height 19
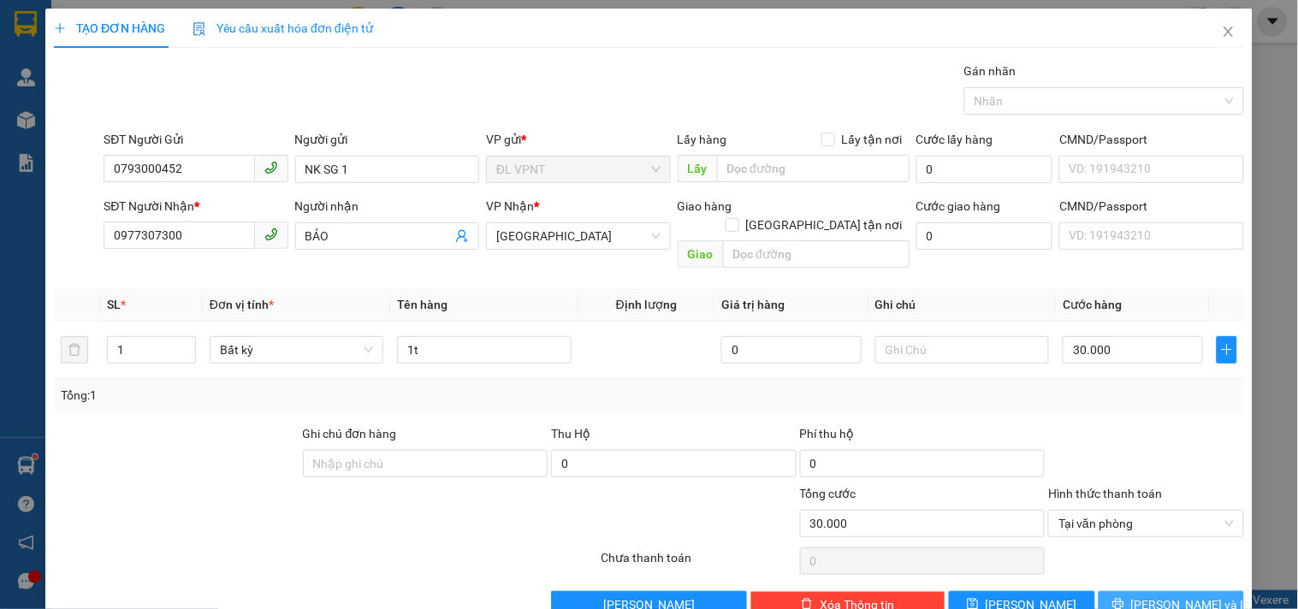
click at [1166, 595] on span "[PERSON_NAME] và In" at bounding box center [1191, 604] width 120 height 19
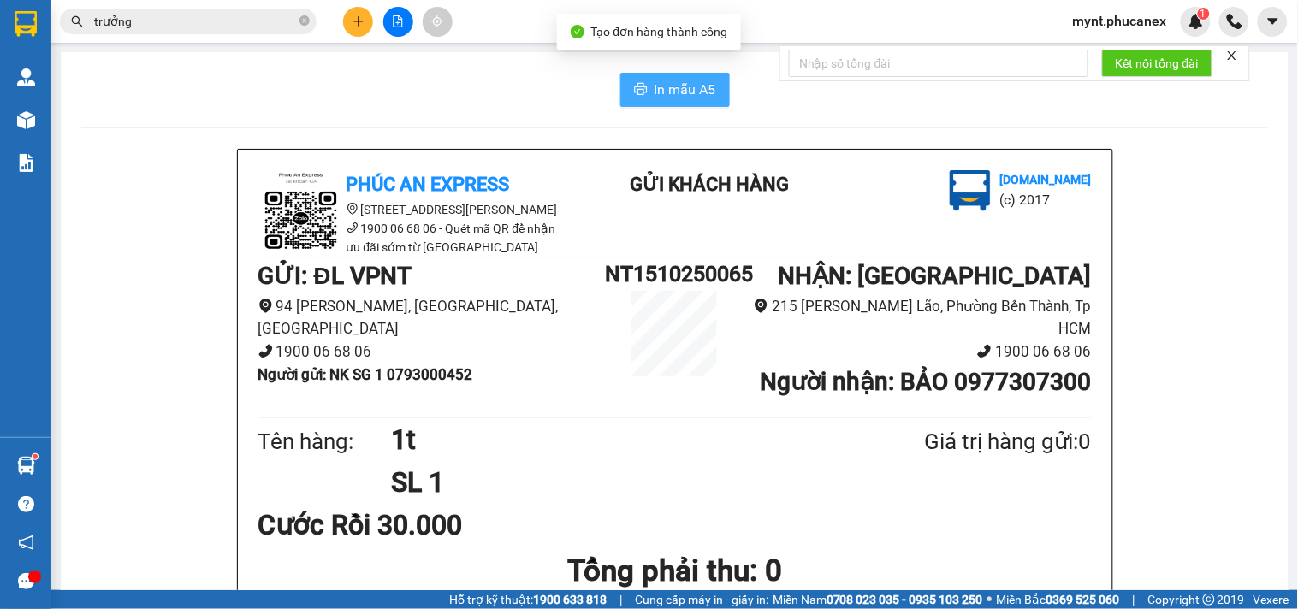
click at [677, 84] on span "In mẫu A5" at bounding box center [686, 89] width 62 height 21
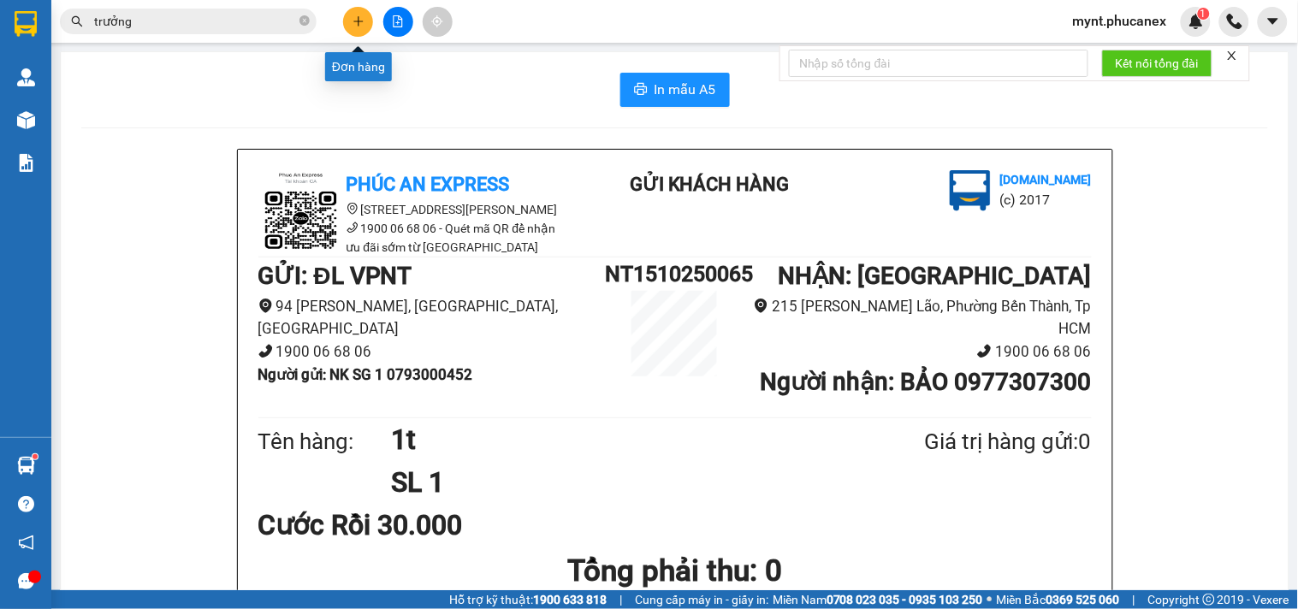
click at [363, 21] on icon "plus" at bounding box center [358, 21] width 12 height 12
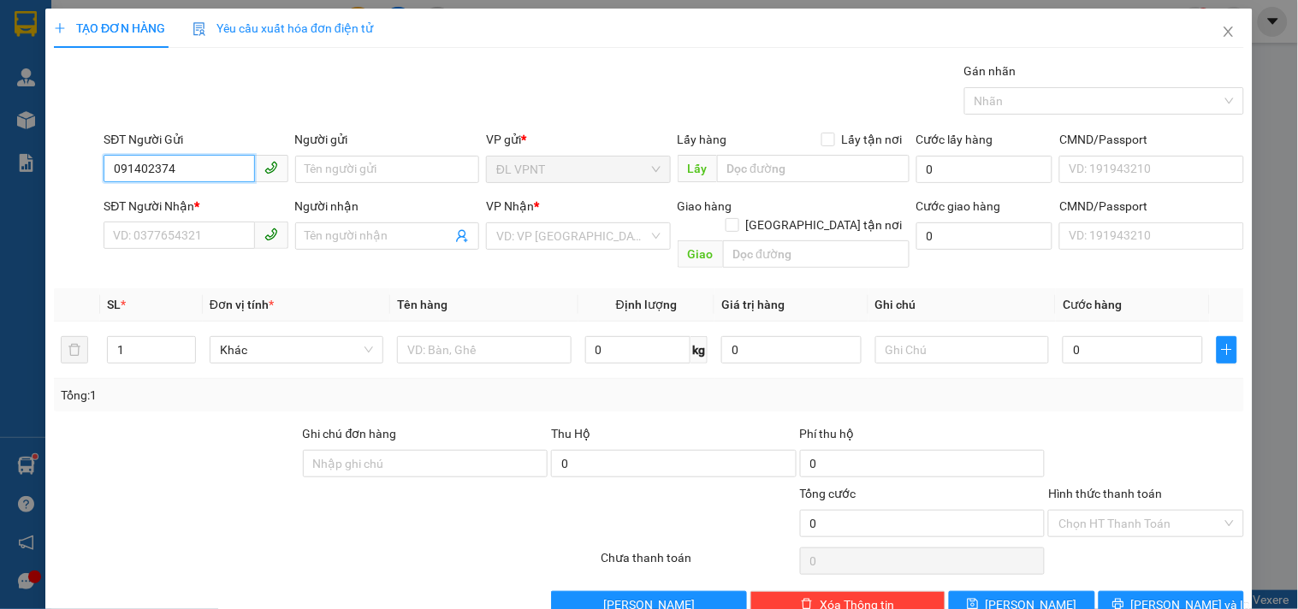
type input "0914023746"
click at [212, 197] on div "0914023746 - HỒNG" at bounding box center [194, 203] width 162 height 19
type input "HỒNG"
type input "0355575720"
type input "KHỞI"
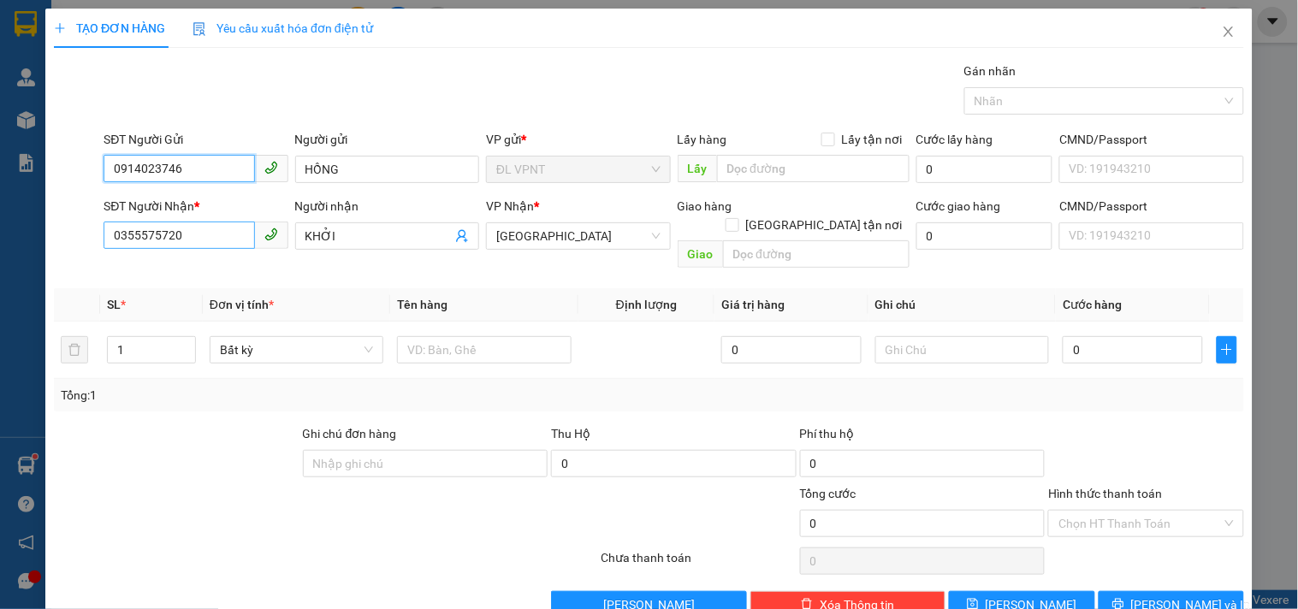
type input "0914023746"
drag, startPoint x: 152, startPoint y: 236, endPoint x: 0, endPoint y: 238, distance: 152.3
click at [0, 238] on div "TẠO ĐƠN HÀNG Yêu cầu xuất hóa đơn điện tử Transit Pickup Surcharge Ids Transit …" at bounding box center [649, 304] width 1298 height 609
type input "0908217668"
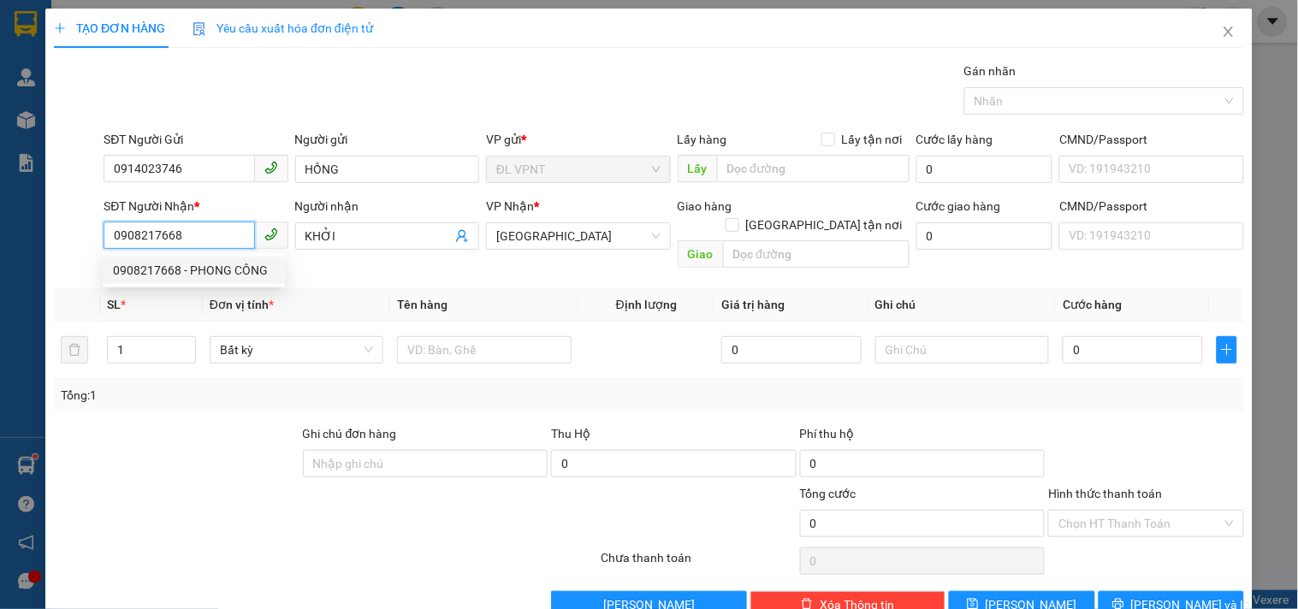
click at [227, 270] on div "0908217668 - PHONG CÔNG" at bounding box center [194, 270] width 162 height 19
type input "PHONG CÔNG"
type input "0908217668"
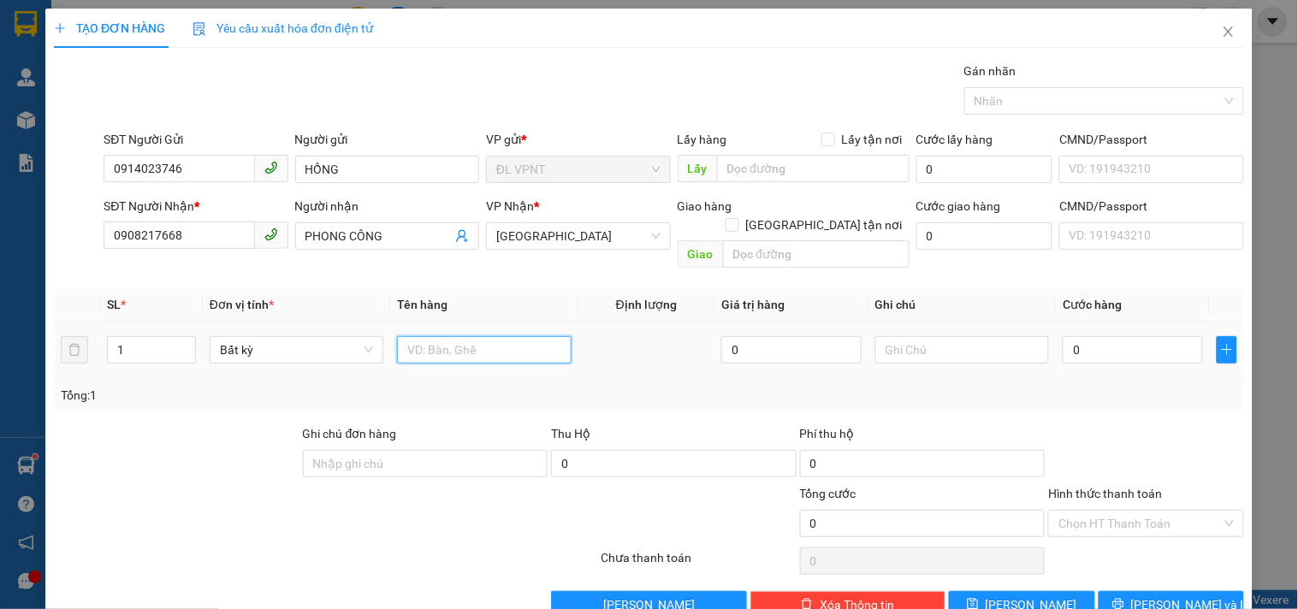
click at [424, 336] on input "text" at bounding box center [484, 349] width 174 height 27
drag, startPoint x: 124, startPoint y: 328, endPoint x: 96, endPoint y: 330, distance: 28.3
click at [96, 330] on tr "1 Bất kỳ 0 0" at bounding box center [649, 350] width 1190 height 57
click at [476, 336] on input "text" at bounding box center [484, 349] width 174 height 27
type input "1"
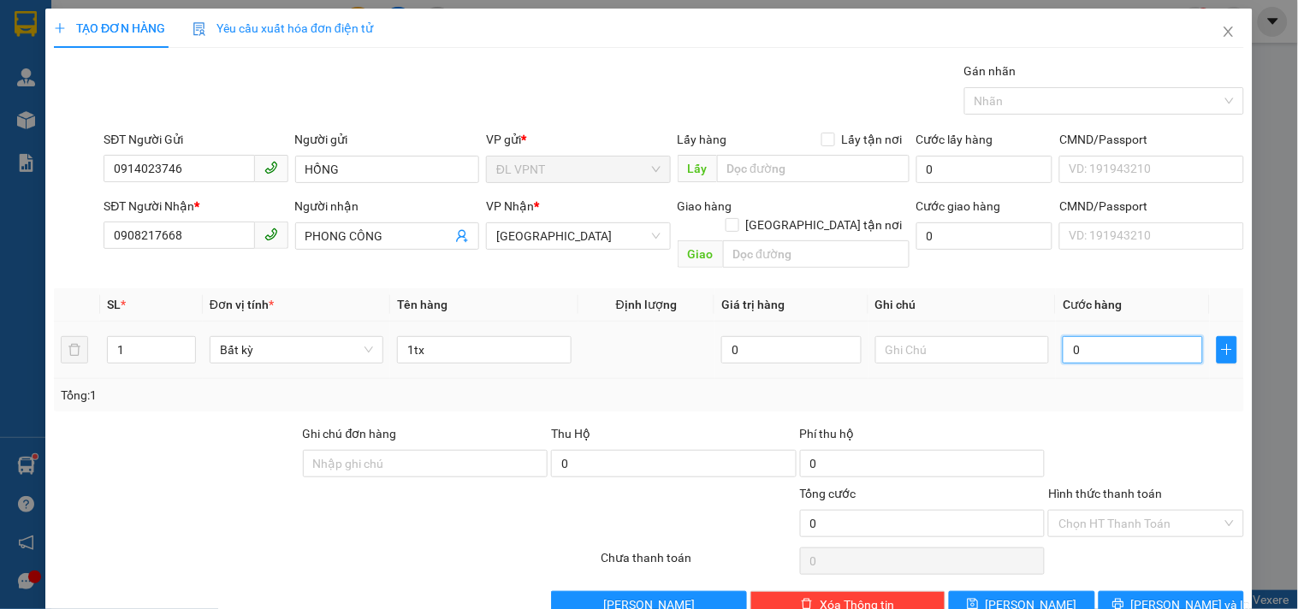
click at [1093, 336] on input "0" at bounding box center [1133, 349] width 140 height 27
click at [1112, 593] on button "[PERSON_NAME] và In" at bounding box center [1171, 604] width 145 height 27
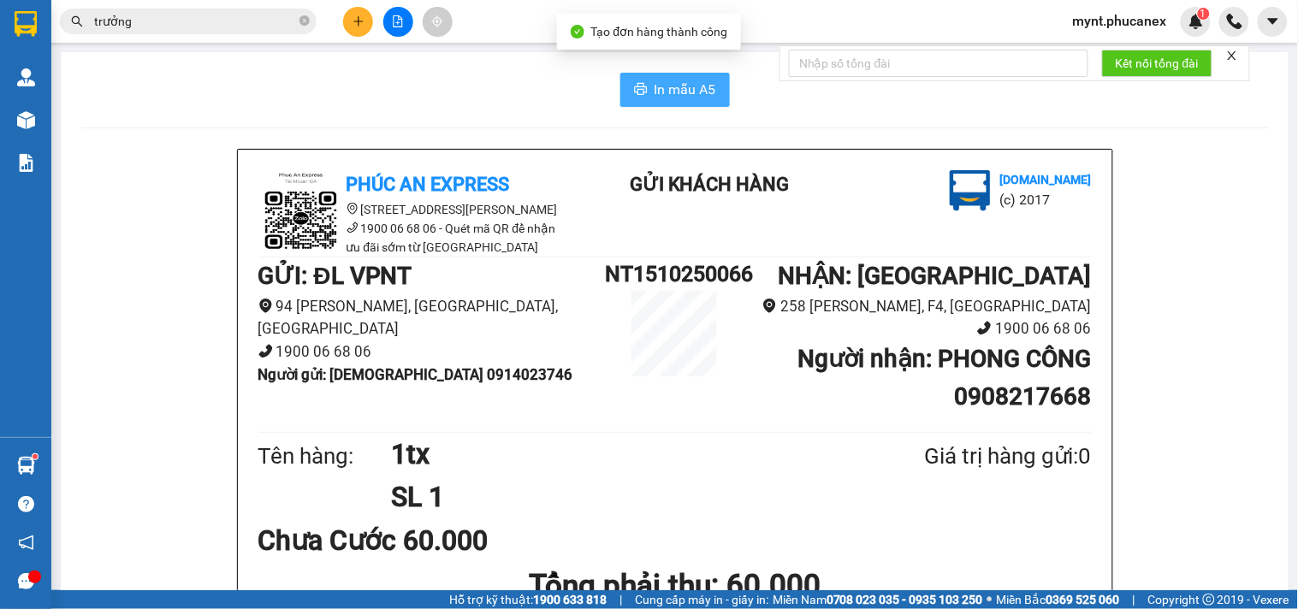
click at [655, 79] on span "In mẫu A5" at bounding box center [686, 89] width 62 height 21
click at [655, 83] on span "In mẫu A5" at bounding box center [686, 89] width 62 height 21
click at [358, 47] on main "In mẫu A5 Phúc An Express 215 Phạm Ngũ Lão, Quận 1 1900 06 68 06 - Quét mã QR đ…" at bounding box center [649, 295] width 1298 height 590
click at [360, 21] on icon "plus" at bounding box center [357, 21] width 9 height 1
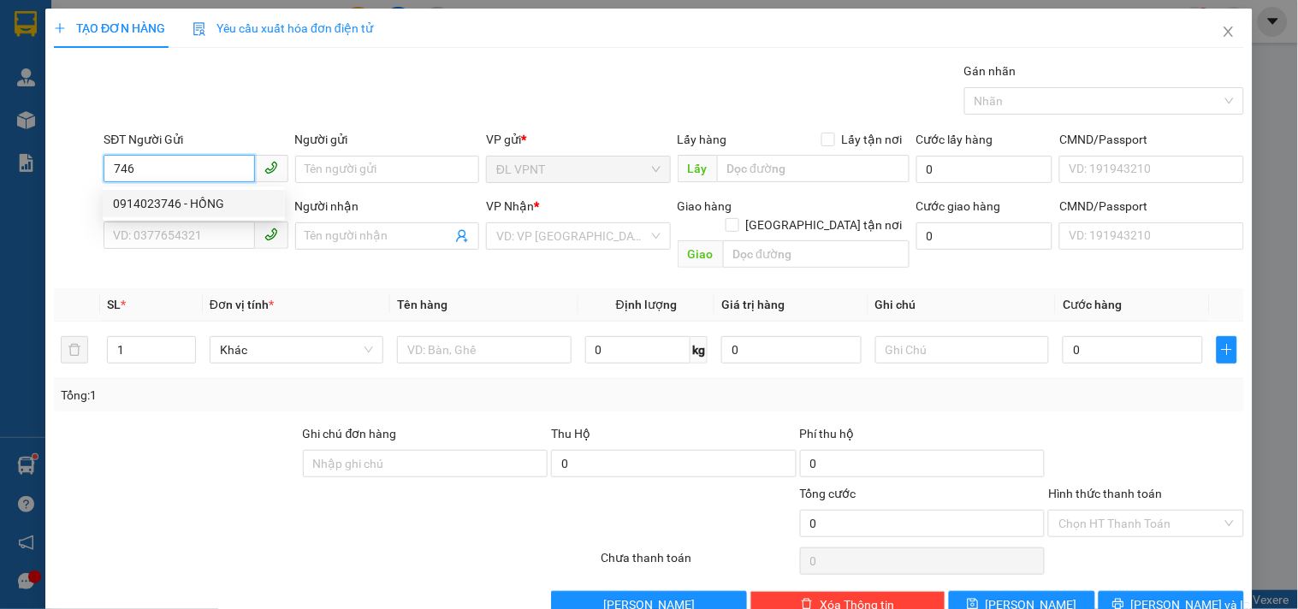
click at [206, 201] on div "0914023746 - HỒNG" at bounding box center [194, 203] width 162 height 19
type input "0914023746"
type input "HỒNG"
type input "0908217668"
type input "PHONG CÔNG"
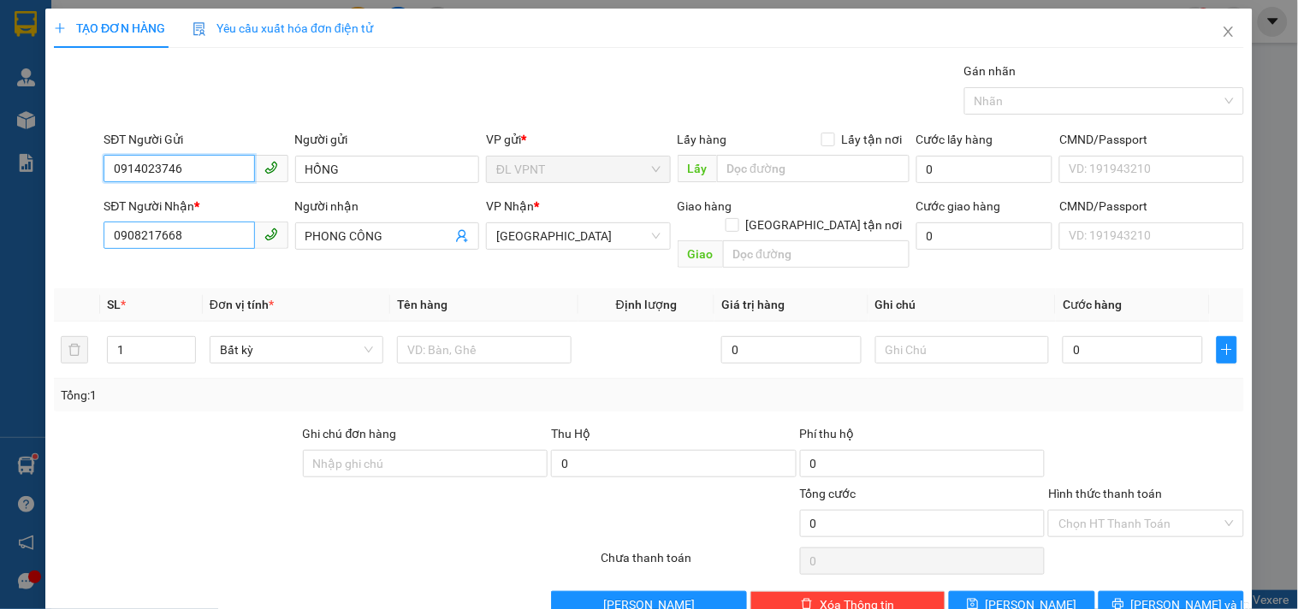
type input "0914023746"
click at [225, 234] on input "0908217668" at bounding box center [179, 235] width 151 height 27
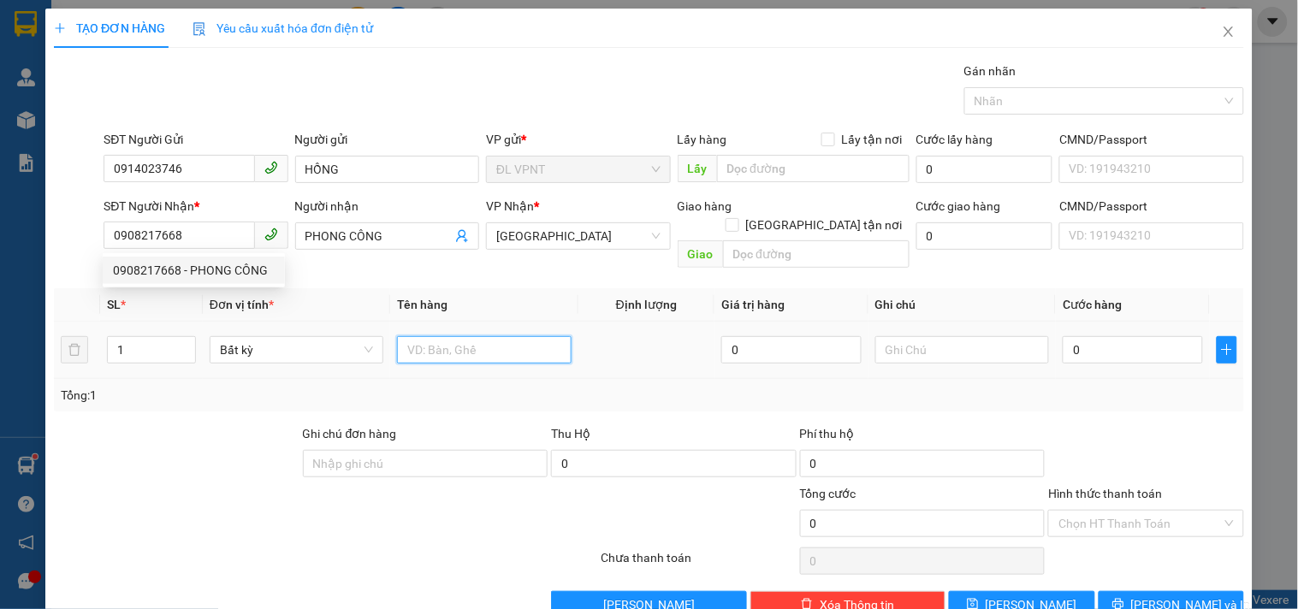
click at [449, 340] on input "text" at bounding box center [484, 349] width 174 height 27
type input "1tx"
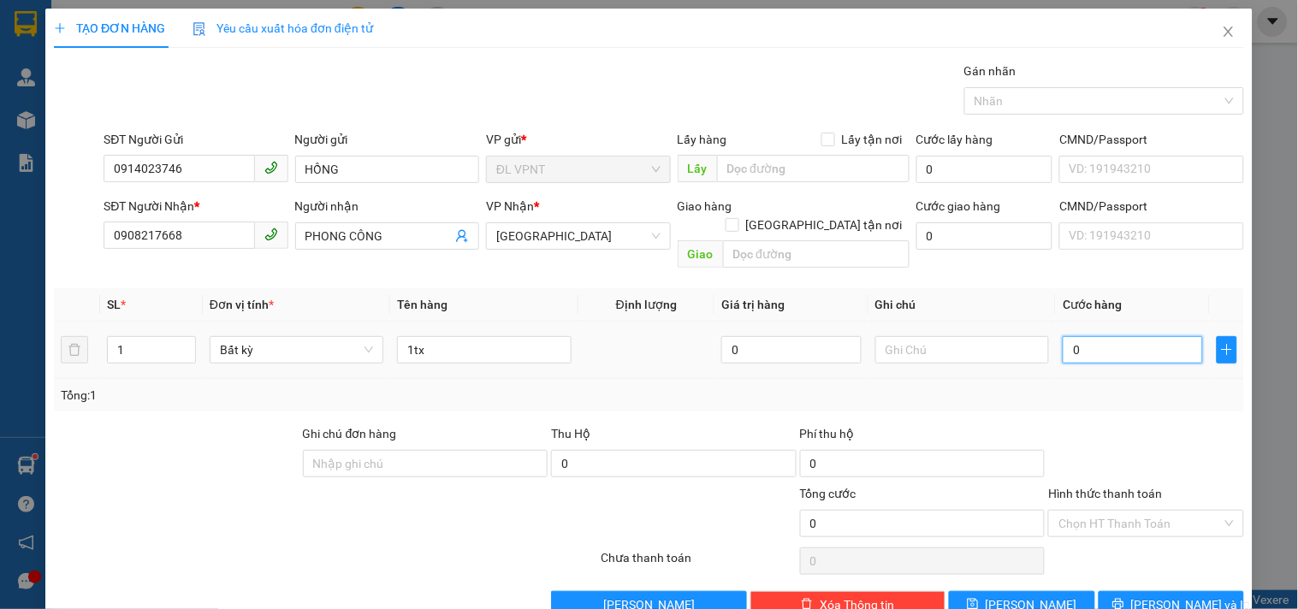
click at [1127, 336] on input "0" at bounding box center [1133, 349] width 140 height 27
click at [1124, 598] on icon "printer" at bounding box center [1118, 604] width 12 height 12
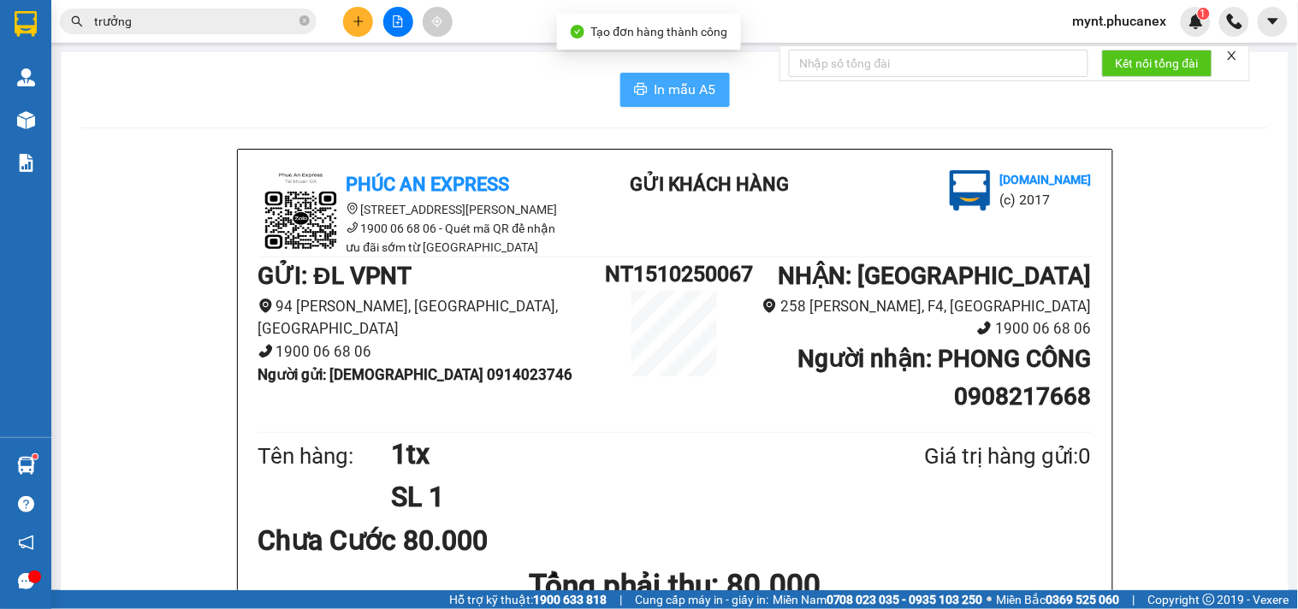
click at [660, 104] on button "In mẫu A5" at bounding box center [675, 90] width 110 height 34
click at [357, 14] on button at bounding box center [358, 22] width 30 height 30
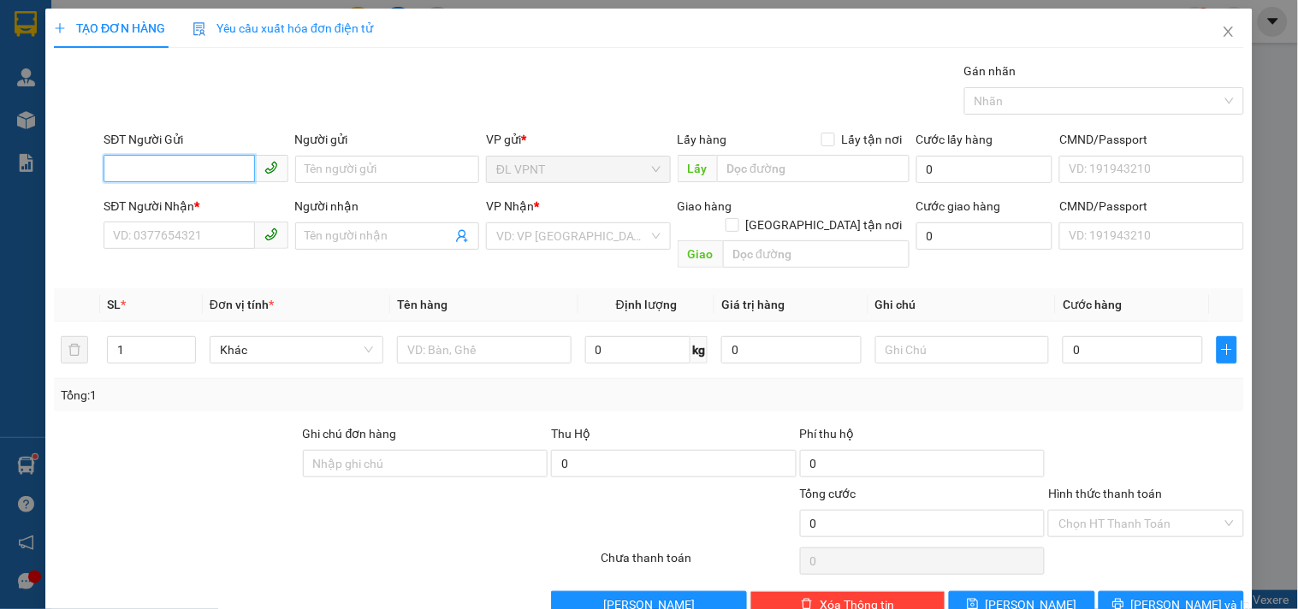
click at [202, 157] on input "SĐT Người Gửi" at bounding box center [179, 168] width 151 height 27
click at [191, 193] on div "0914023746 - HỒNG" at bounding box center [194, 203] width 182 height 27
type input "0914023746"
type input "HỒNG"
type input "0908217668"
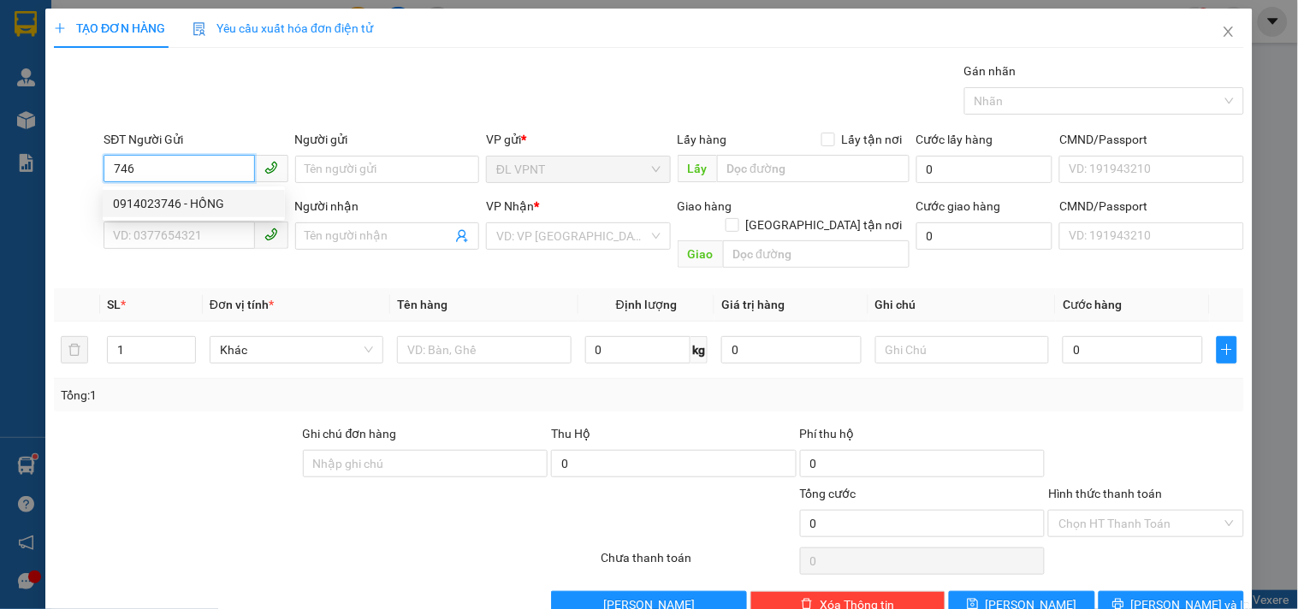
type input "PHONG CÔNG"
type input "0914023746"
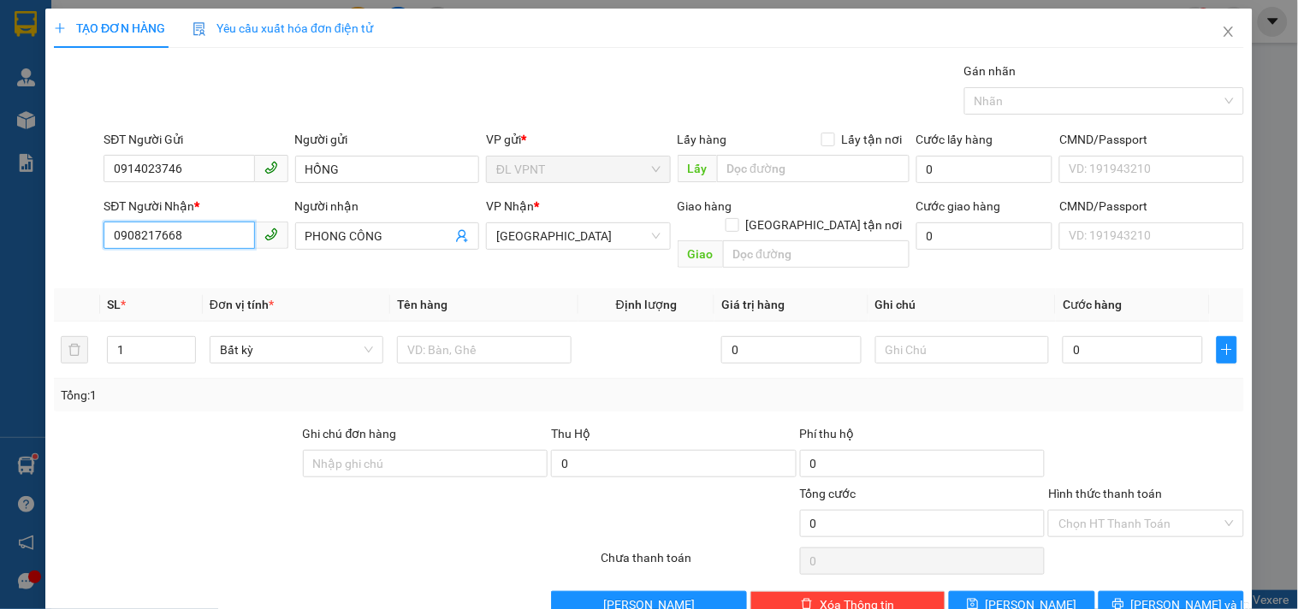
drag, startPoint x: 0, startPoint y: 181, endPoint x: 0, endPoint y: 87, distance: 94.1
click at [0, 87] on div "TẠO ĐƠN HÀNG Yêu cầu xuất hóa đơn điện tử Transit Pickup Surcharge Ids Transit …" at bounding box center [649, 304] width 1298 height 609
type input "0981838648"
click at [208, 272] on div "0981838648 - SƠN" at bounding box center [194, 270] width 162 height 19
type input "SƠN"
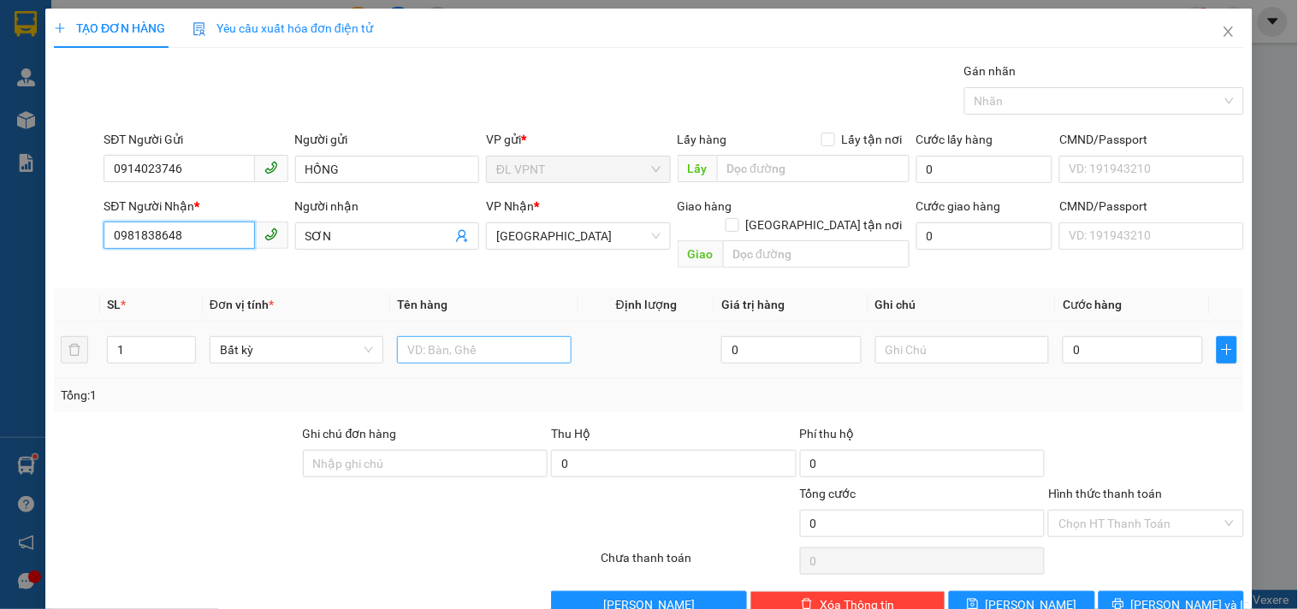
type input "0981838648"
click at [416, 336] on input "text" at bounding box center [484, 349] width 174 height 27
type input "1tx"
click at [1085, 336] on input "0" at bounding box center [1133, 349] width 140 height 27
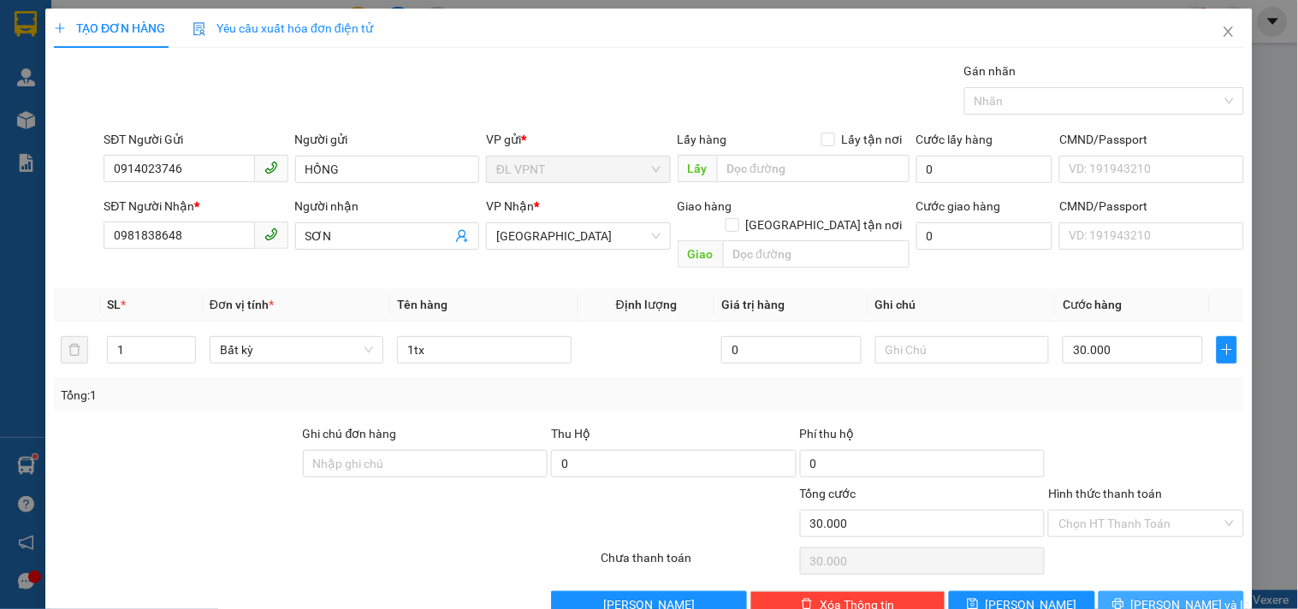
click at [1114, 591] on button "[PERSON_NAME] và In" at bounding box center [1171, 604] width 145 height 27
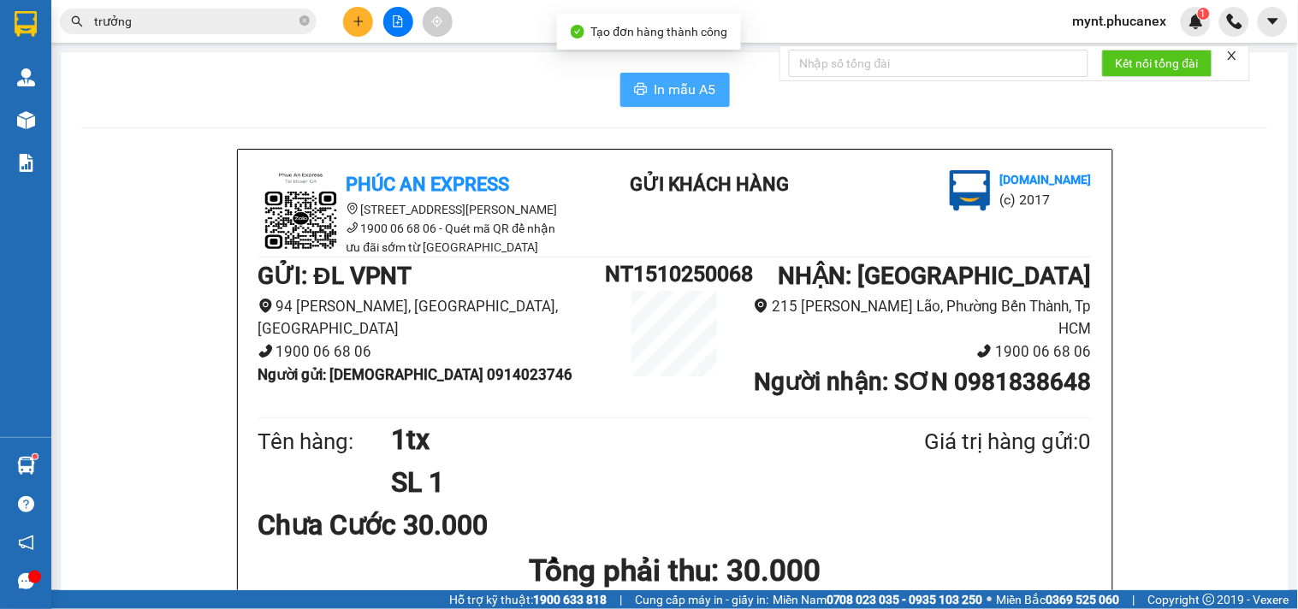
click at [656, 86] on span "In mẫu A5" at bounding box center [686, 89] width 62 height 21
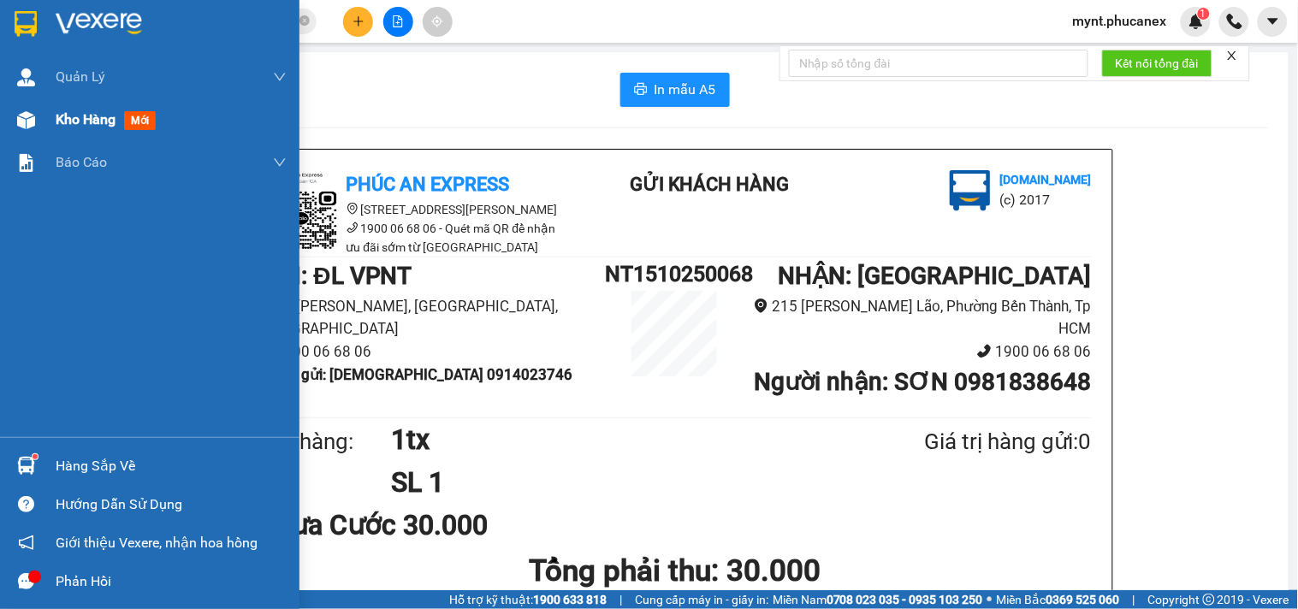
click at [27, 116] on img at bounding box center [26, 120] width 18 height 18
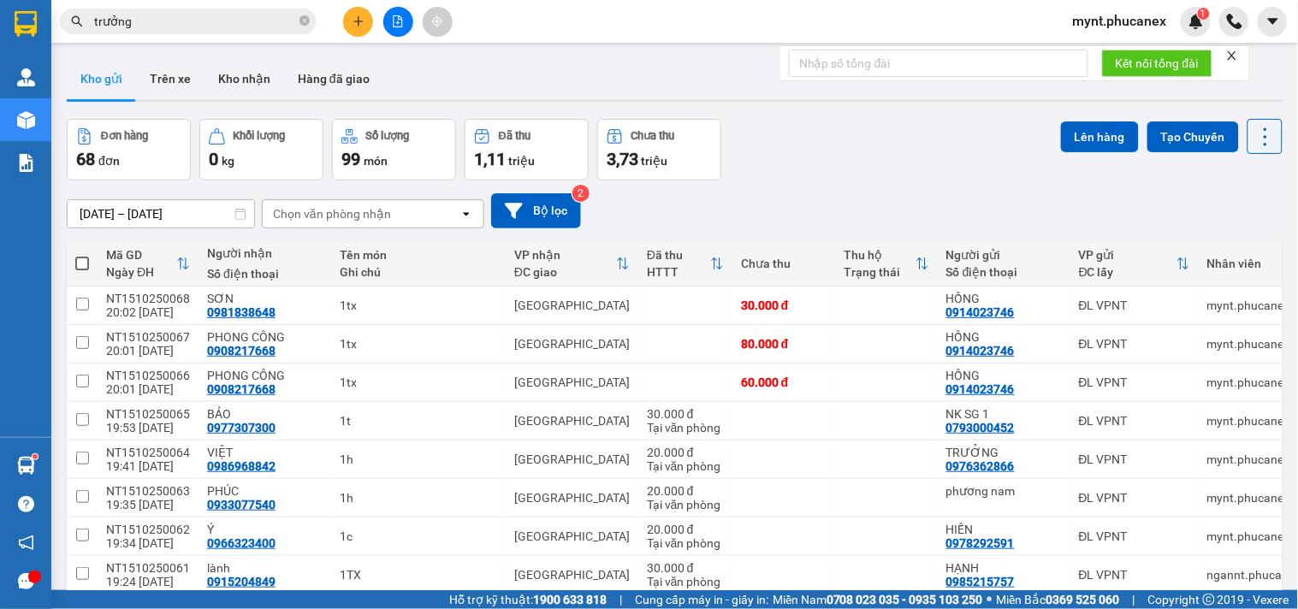
click at [79, 259] on span at bounding box center [82, 264] width 14 height 14
click at [82, 255] on input "checkbox" at bounding box center [82, 255] width 0 height 0
checkbox input "true"
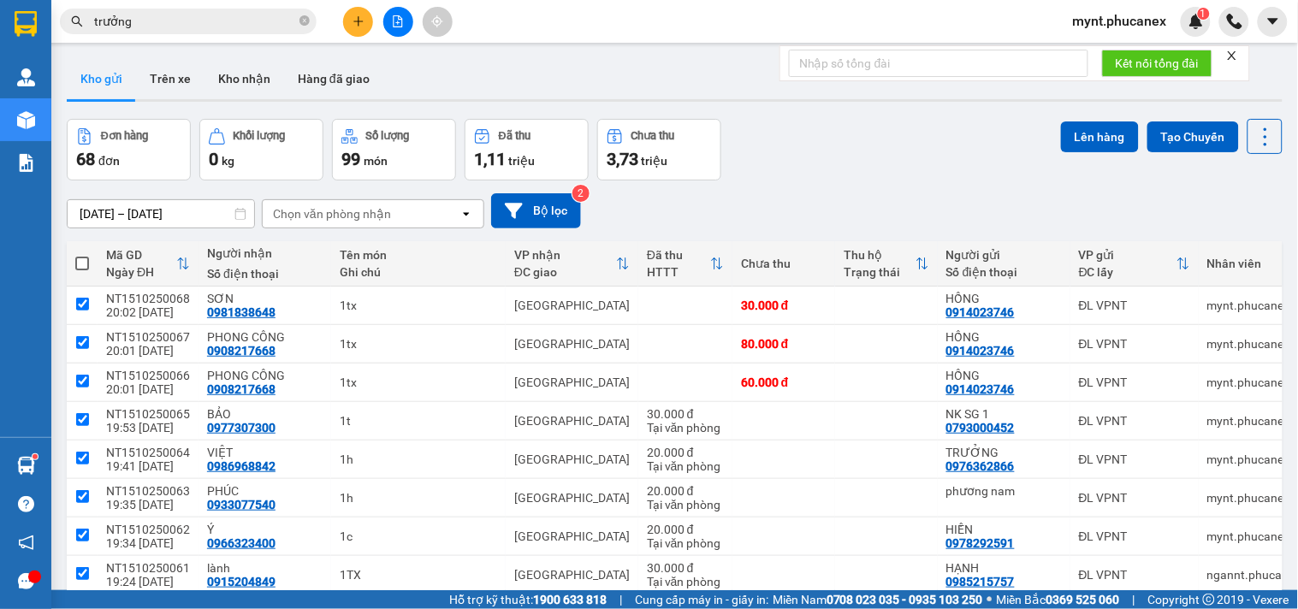
checkbox input "true"
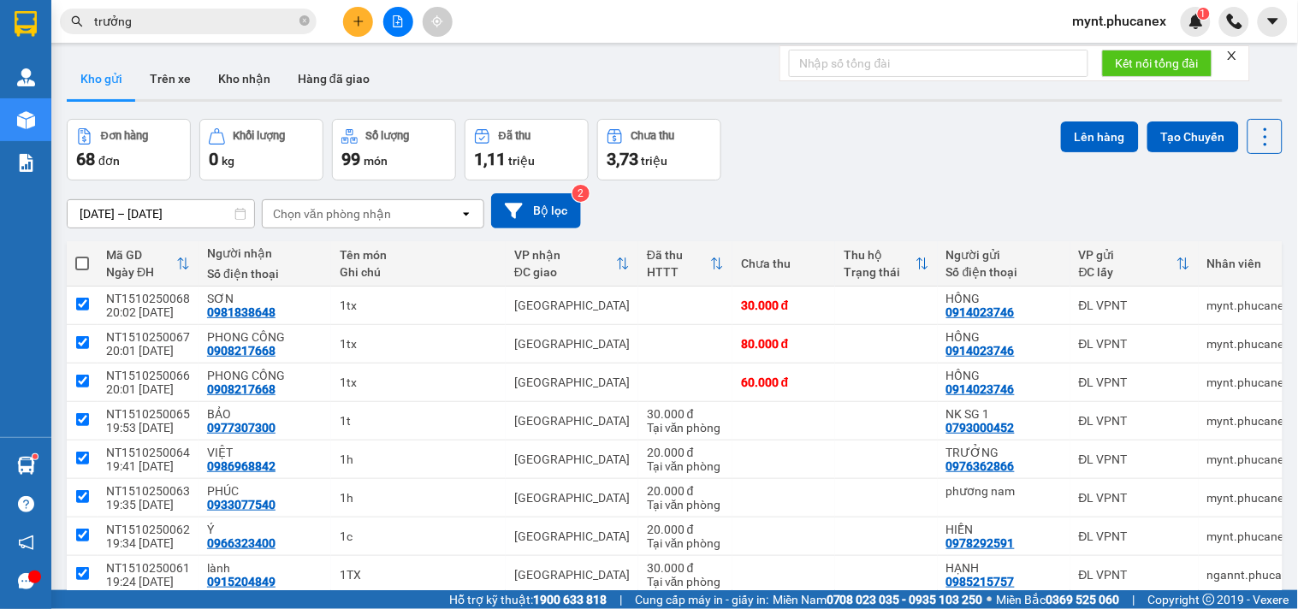
checkbox input "true"
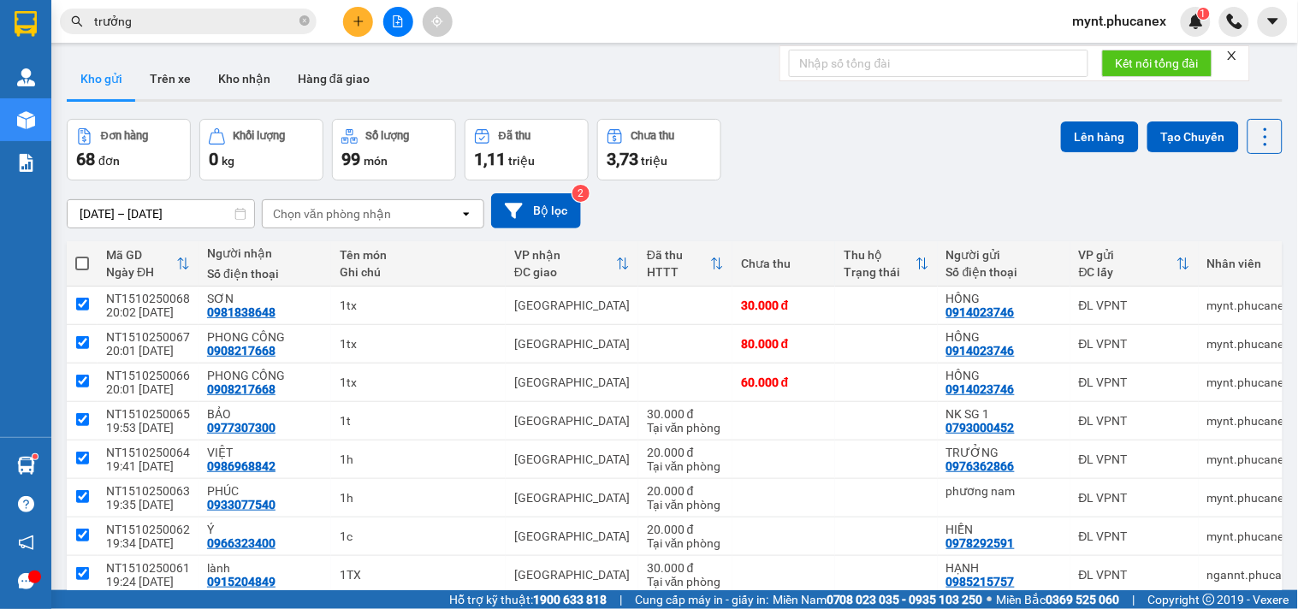
checkbox input "true"
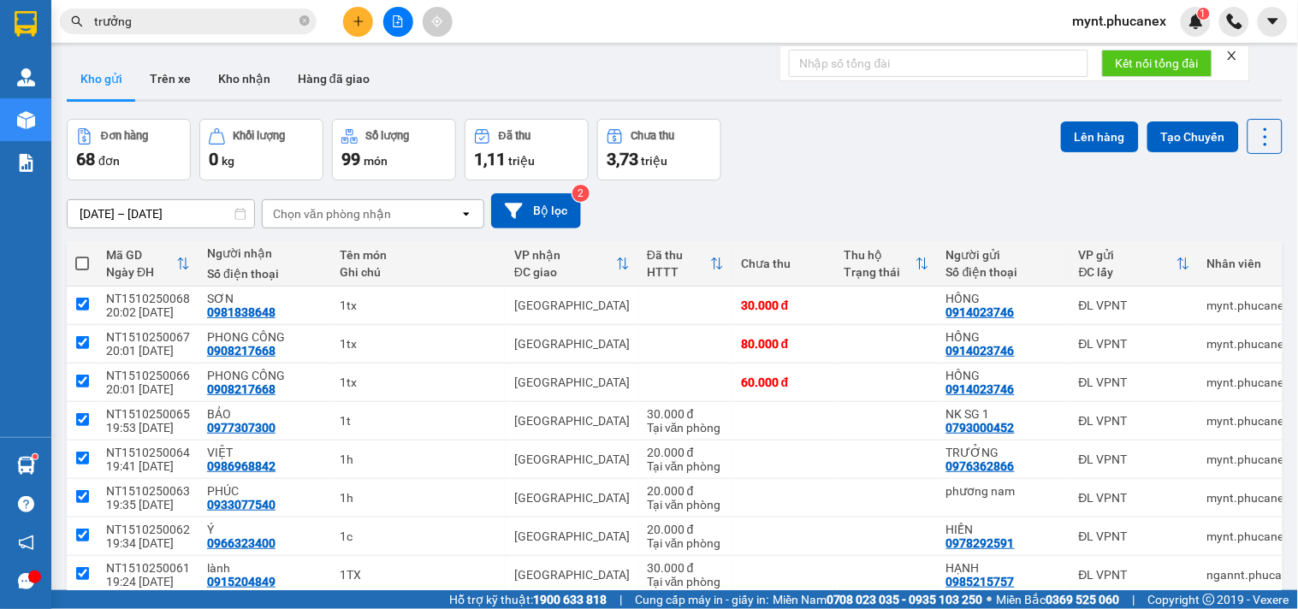
checkbox input "true"
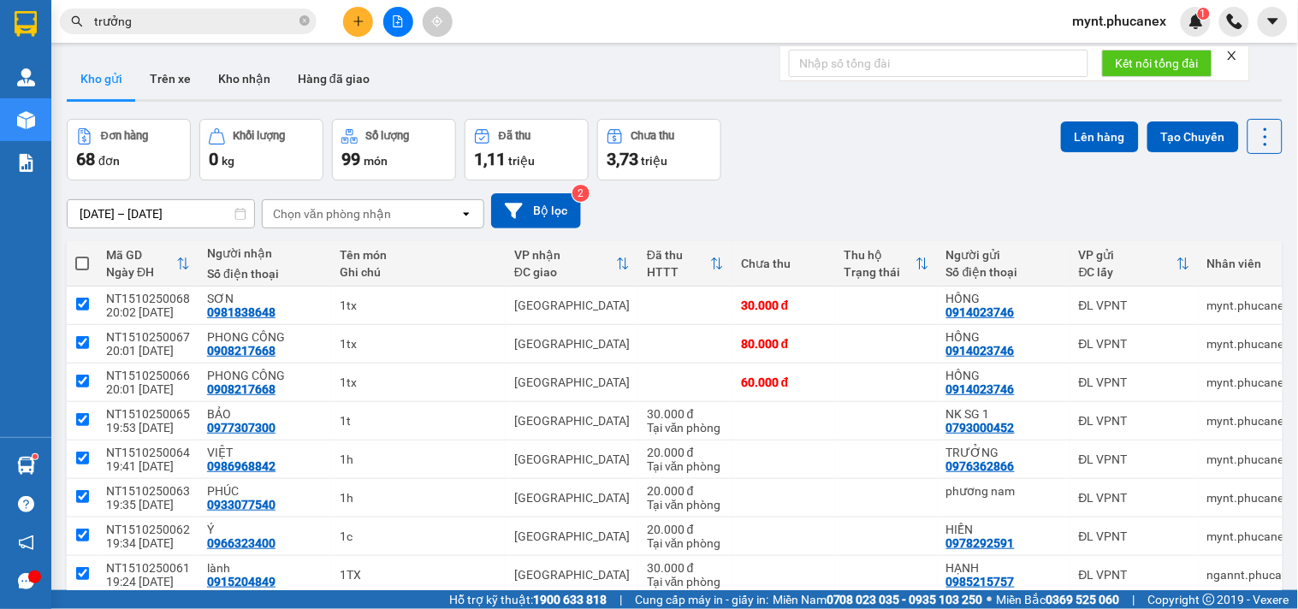
checkbox input "true"
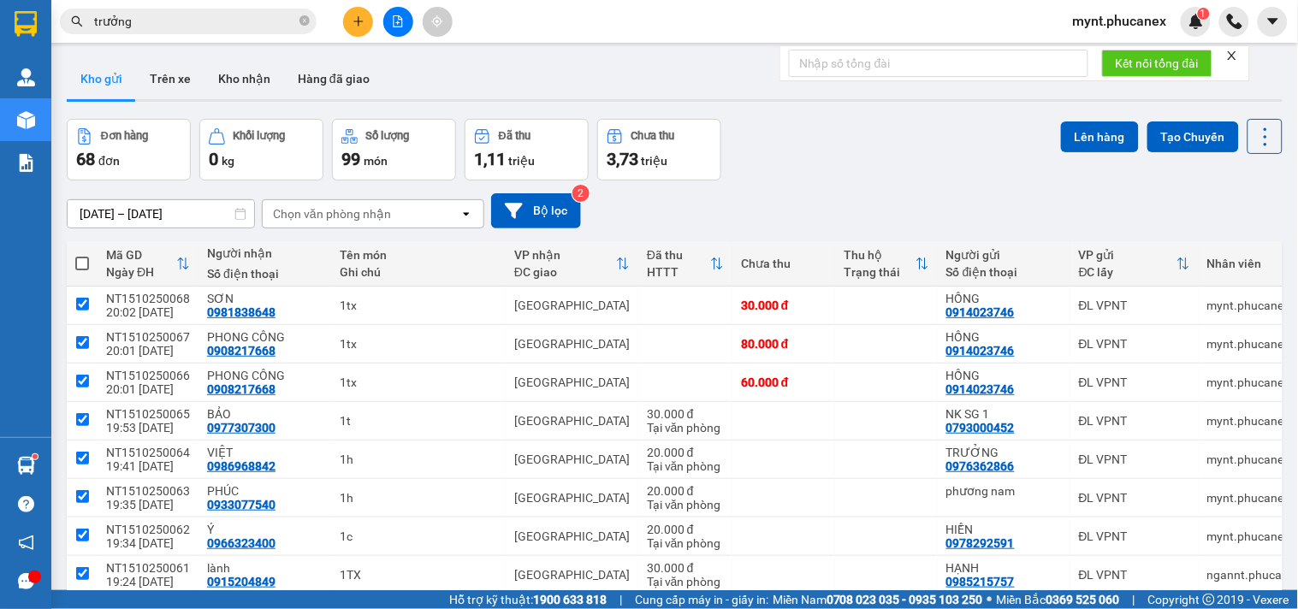
checkbox input "true"
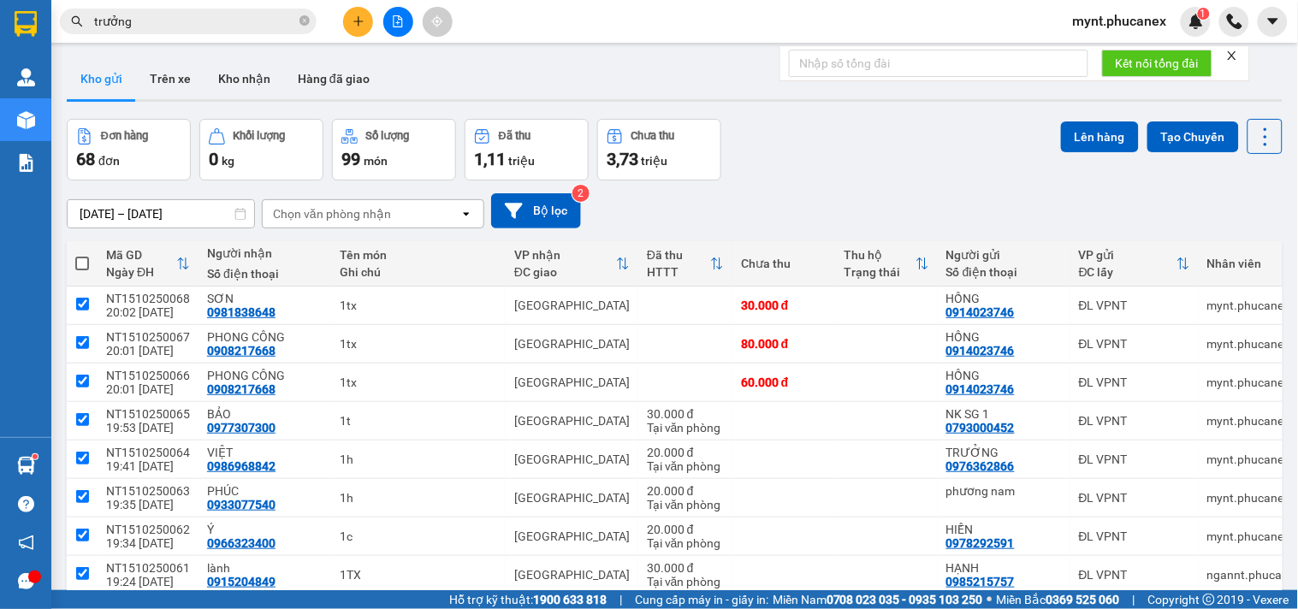
checkbox input "true"
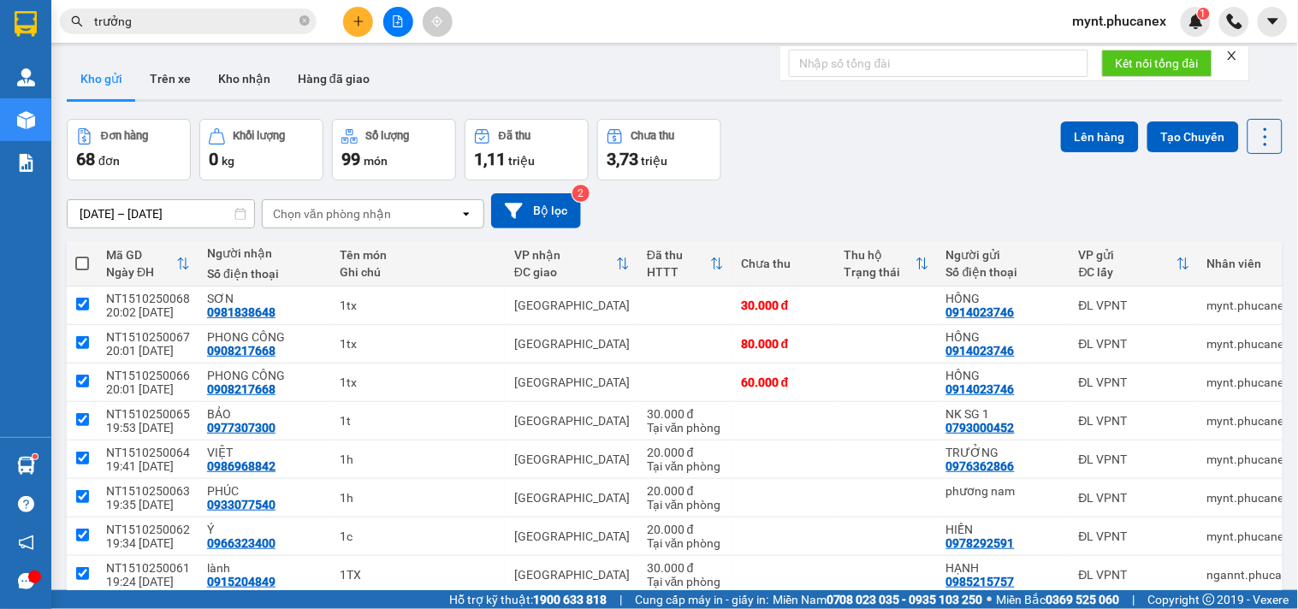
checkbox input "true"
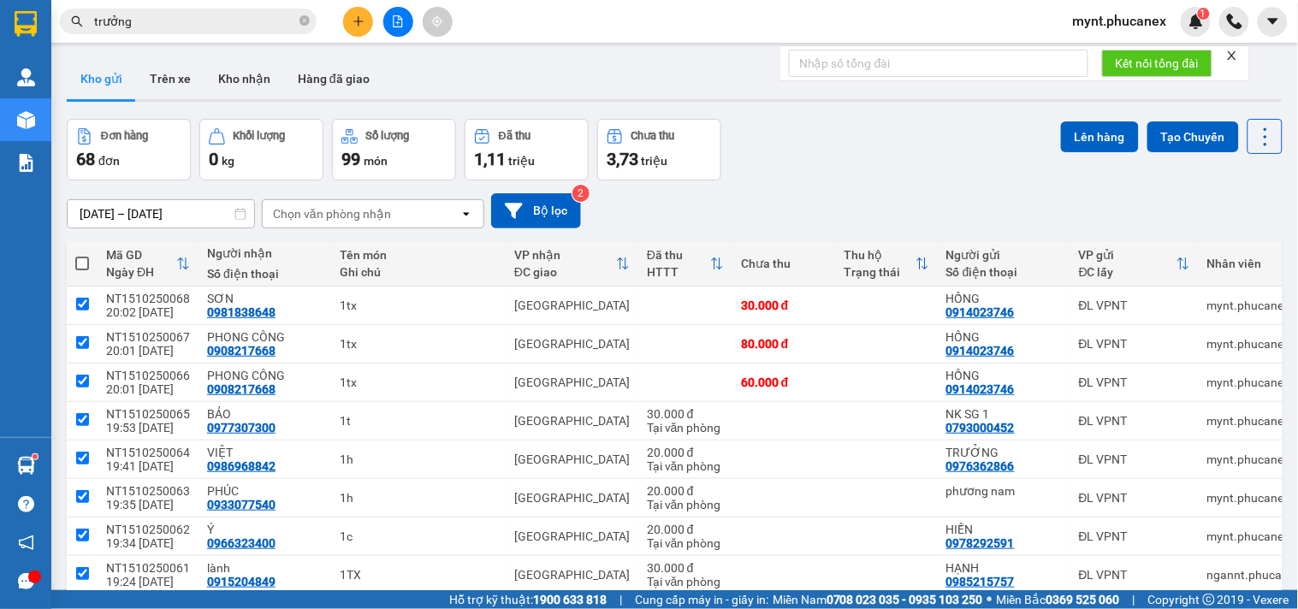
checkbox input "true"
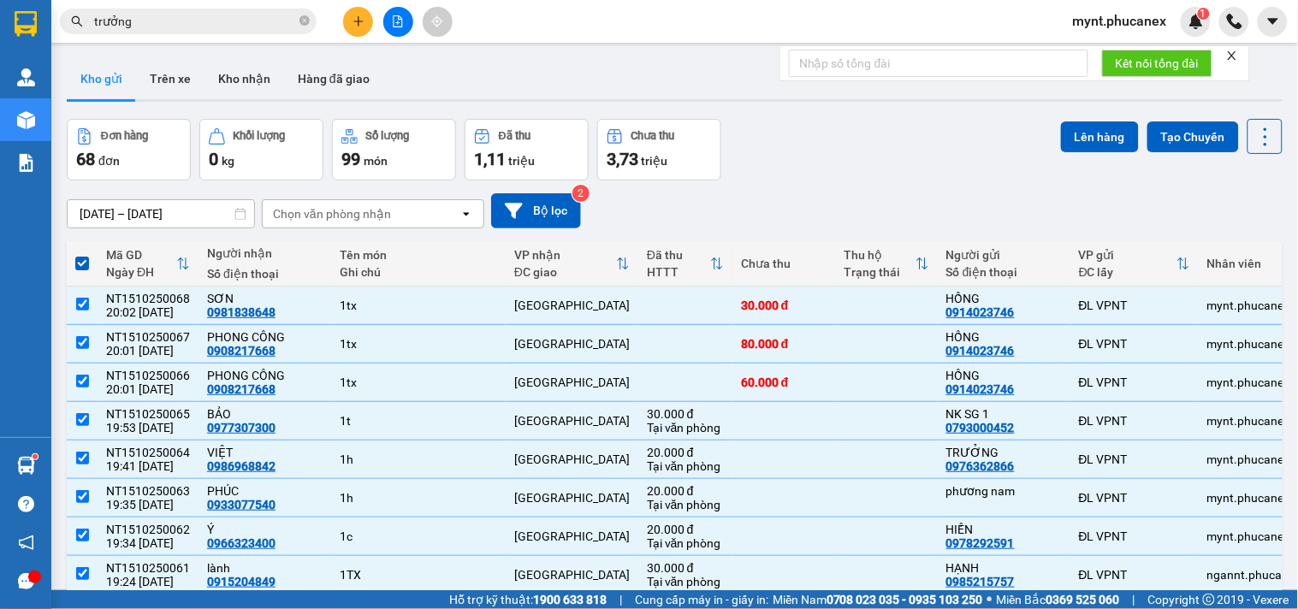
click at [809, 151] on div "Đơn hàng 68 đơn Khối lượng 0 kg Số lượng 99 món Đã thu 1,11 triệu Chưa thu 3,73…" at bounding box center [675, 150] width 1216 height 62
click at [826, 157] on div "Đơn hàng 68 đơn Khối lượng 0 kg Số lượng 99 món Đã thu 1,11 triệu Chưa thu 3,73…" at bounding box center [675, 150] width 1216 height 62
